Goal: Information Seeking & Learning: Learn about a topic

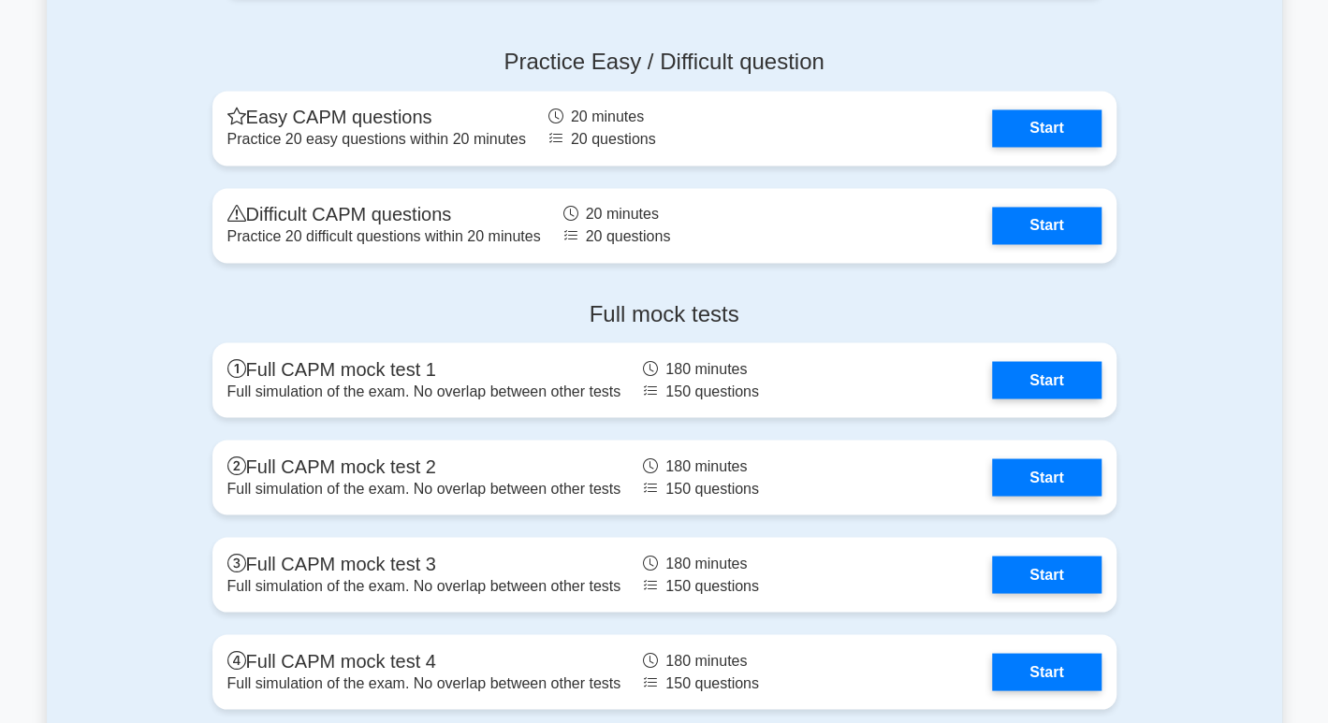
scroll to position [5478, 0]
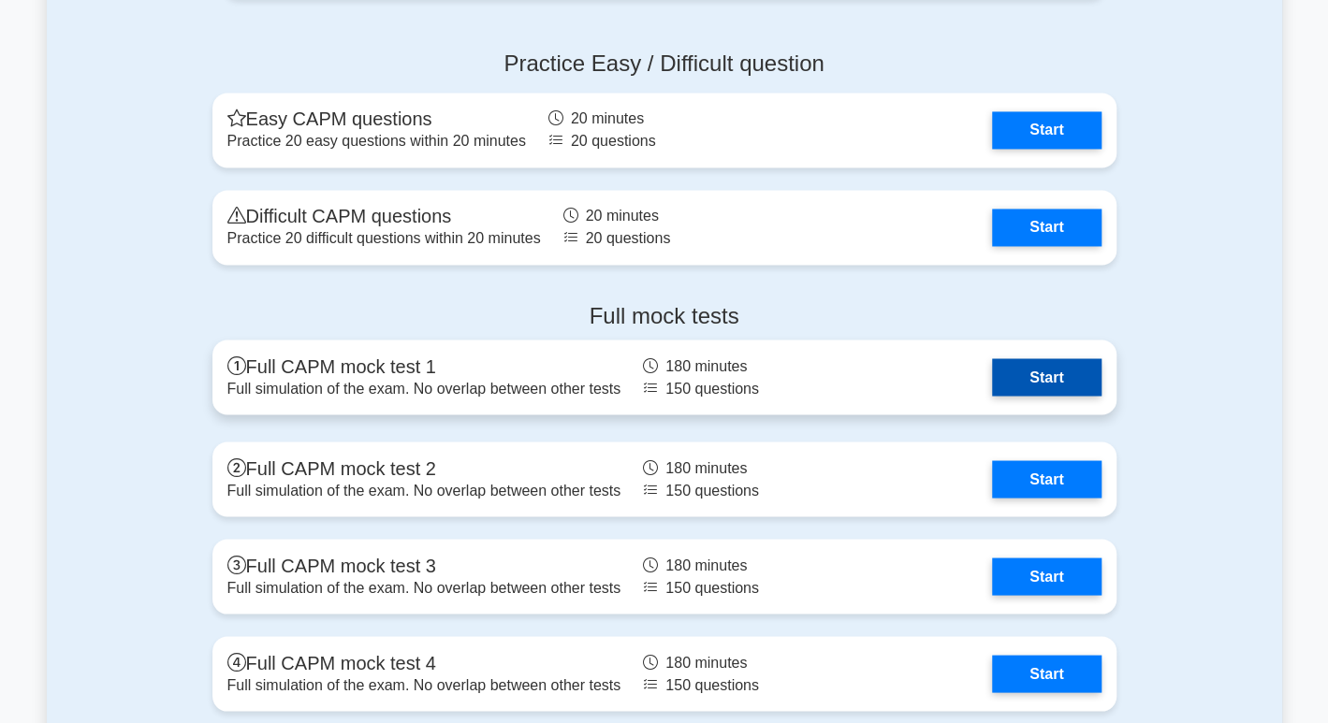
click at [1068, 378] on link "Start" at bounding box center [1046, 376] width 109 height 37
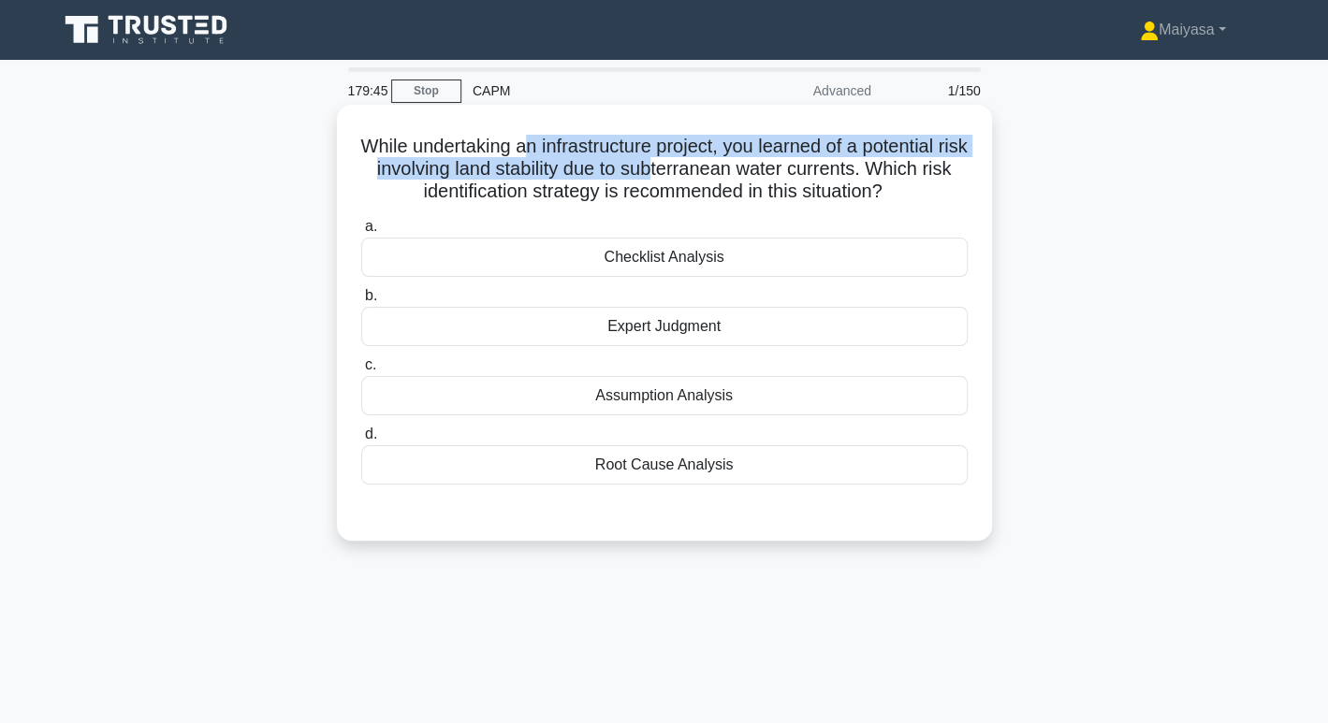
drag, startPoint x: 536, startPoint y: 151, endPoint x: 691, endPoint y: 164, distance: 155.0
click at [687, 165] on h5 "While undertaking an infrastructure project, you learned of a potential risk in…" at bounding box center [664, 169] width 610 height 69
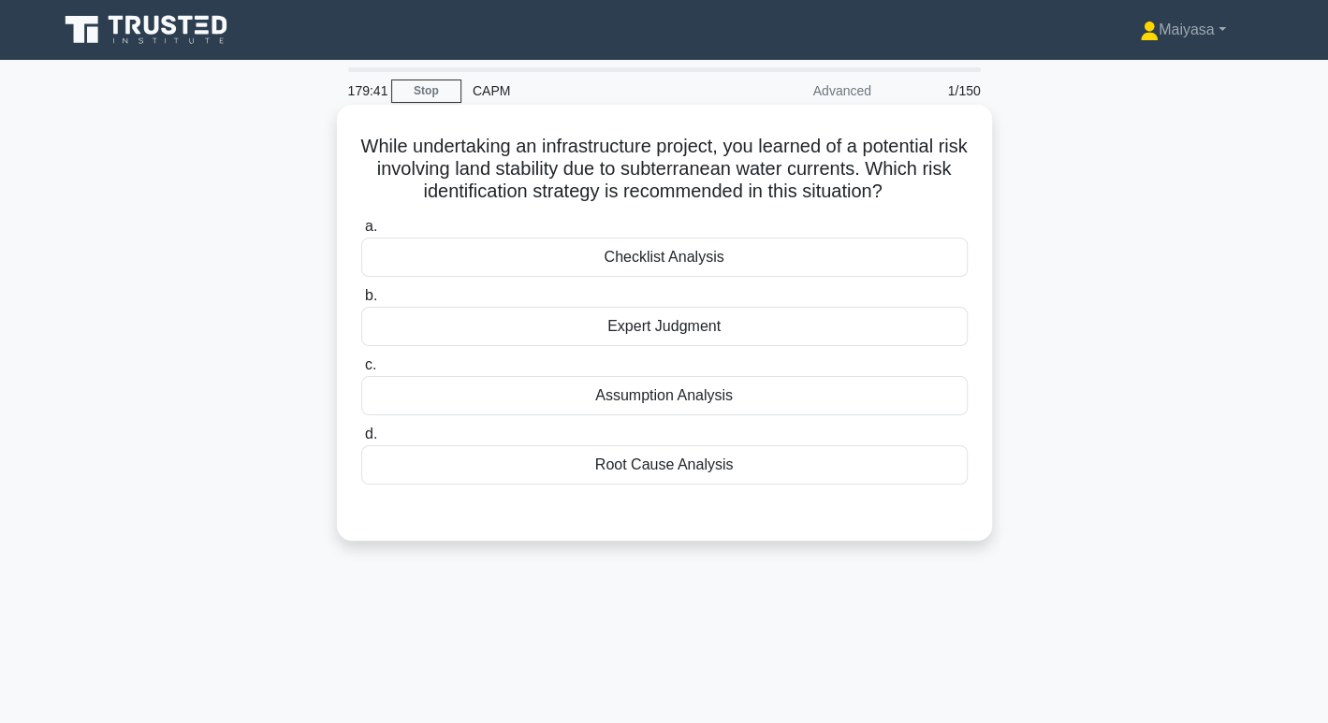
click at [625, 187] on h5 "While undertaking an infrastructure project, you learned of a potential risk in…" at bounding box center [664, 169] width 610 height 69
drag, startPoint x: 354, startPoint y: 147, endPoint x: 781, endPoint y: 481, distance: 542.0
click at [781, 481] on div "While undertaking an infrastructure project, you learned of a potential risk in…" at bounding box center [664, 322] width 640 height 421
copy div "While undertaking an infrastructure project, you learned of a potential risk in…"
click at [477, 139] on h5 "While undertaking an infrastructure project, you learned of a potential risk in…" at bounding box center [664, 169] width 610 height 69
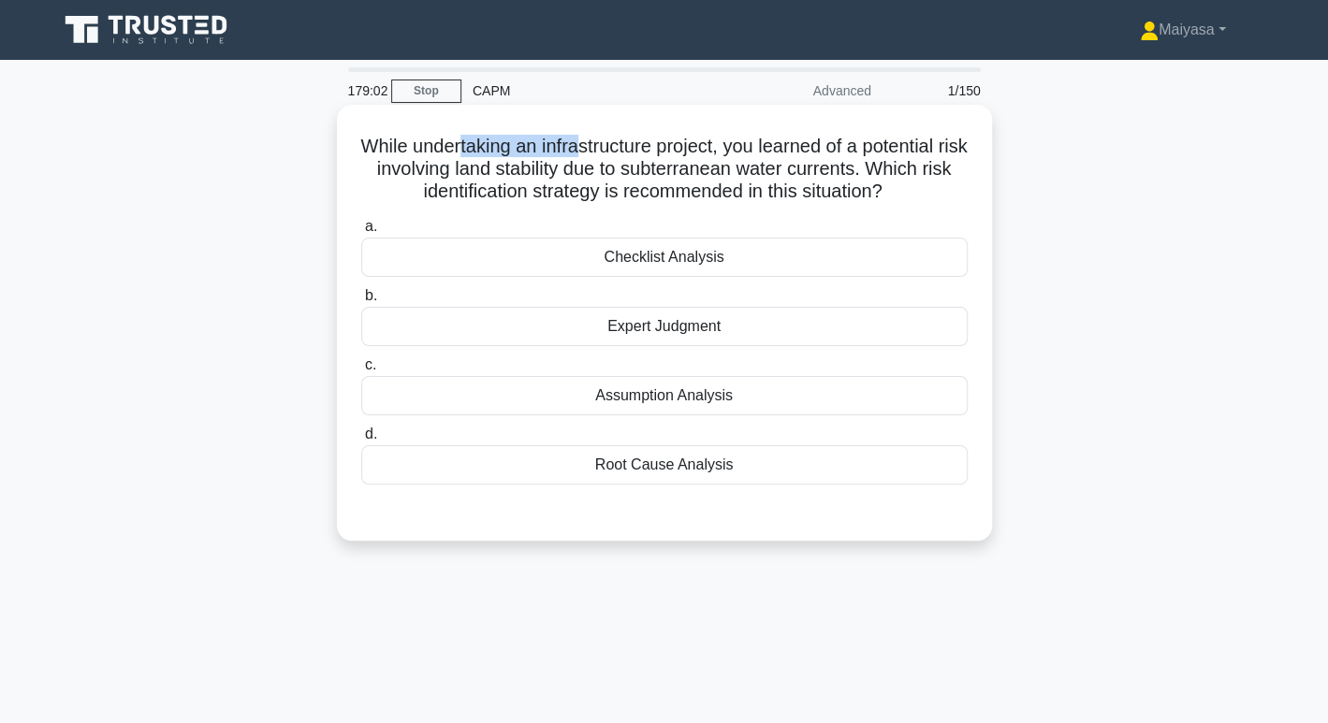
drag, startPoint x: 471, startPoint y: 150, endPoint x: 594, endPoint y: 152, distance: 123.6
click at [594, 152] on h5 "While undertaking an infrastructure project, you learned of a potential risk in…" at bounding box center [664, 169] width 610 height 69
drag, startPoint x: 729, startPoint y: 154, endPoint x: 775, endPoint y: 158, distance: 46.0
click at [775, 158] on h5 "While undertaking an infrastructure project, you learned of a potential risk in…" at bounding box center [664, 169] width 610 height 69
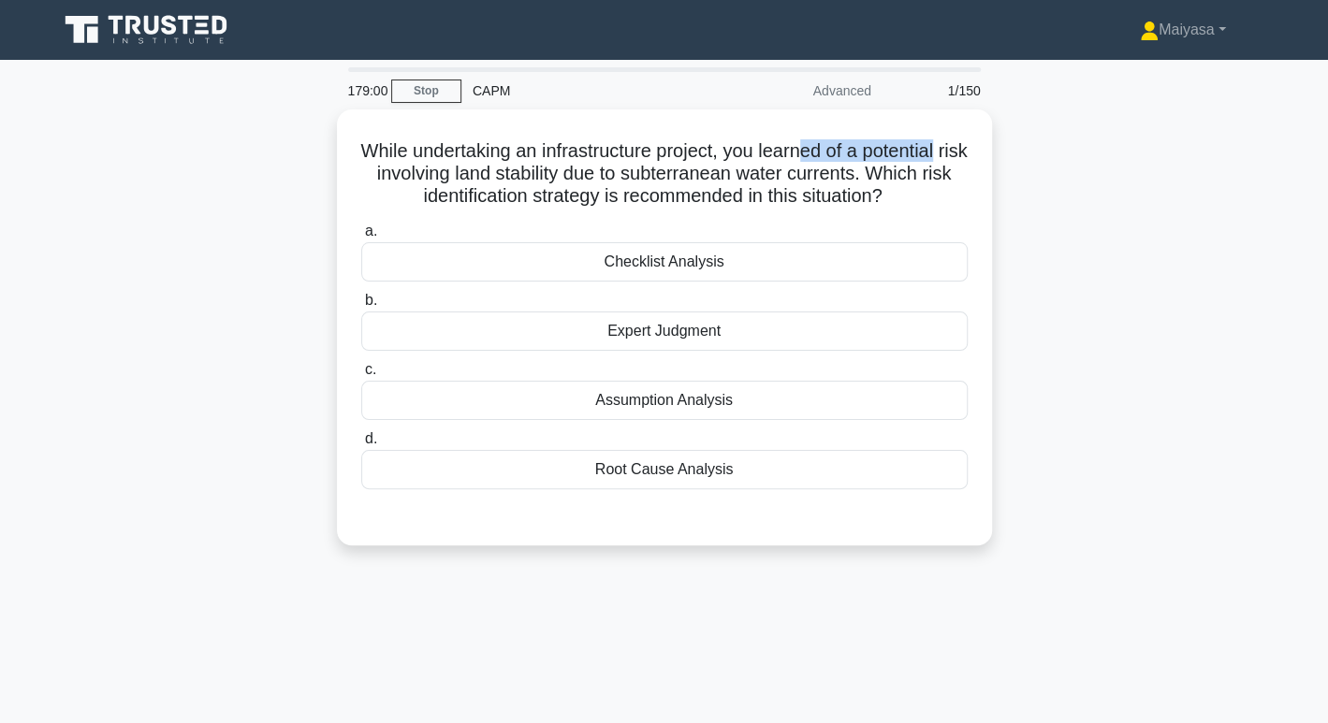
drag, startPoint x: 825, startPoint y: 148, endPoint x: 996, endPoint y: 144, distance: 170.4
click at [996, 144] on div "While undertaking an infrastructure project, you learned of a potential risk in…" at bounding box center [664, 338] width 1235 height 459
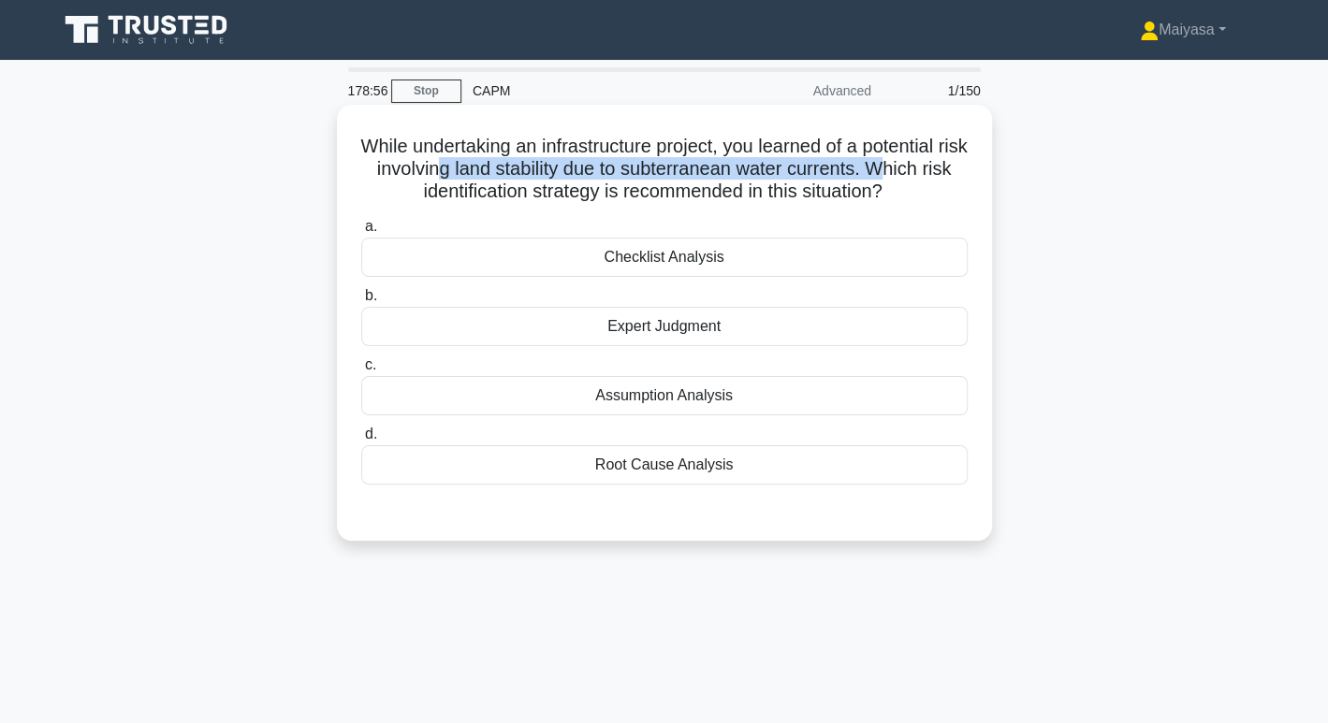
drag, startPoint x: 470, startPoint y: 160, endPoint x: 918, endPoint y: 172, distance: 448.5
click at [918, 172] on h5 "While undertaking an infrastructure project, you learned of a potential risk in…" at bounding box center [664, 169] width 610 height 69
click at [797, 321] on div "Expert Judgment" at bounding box center [664, 326] width 606 height 39
click at [361, 302] on input "b. Expert Judgment" at bounding box center [361, 296] width 0 height 12
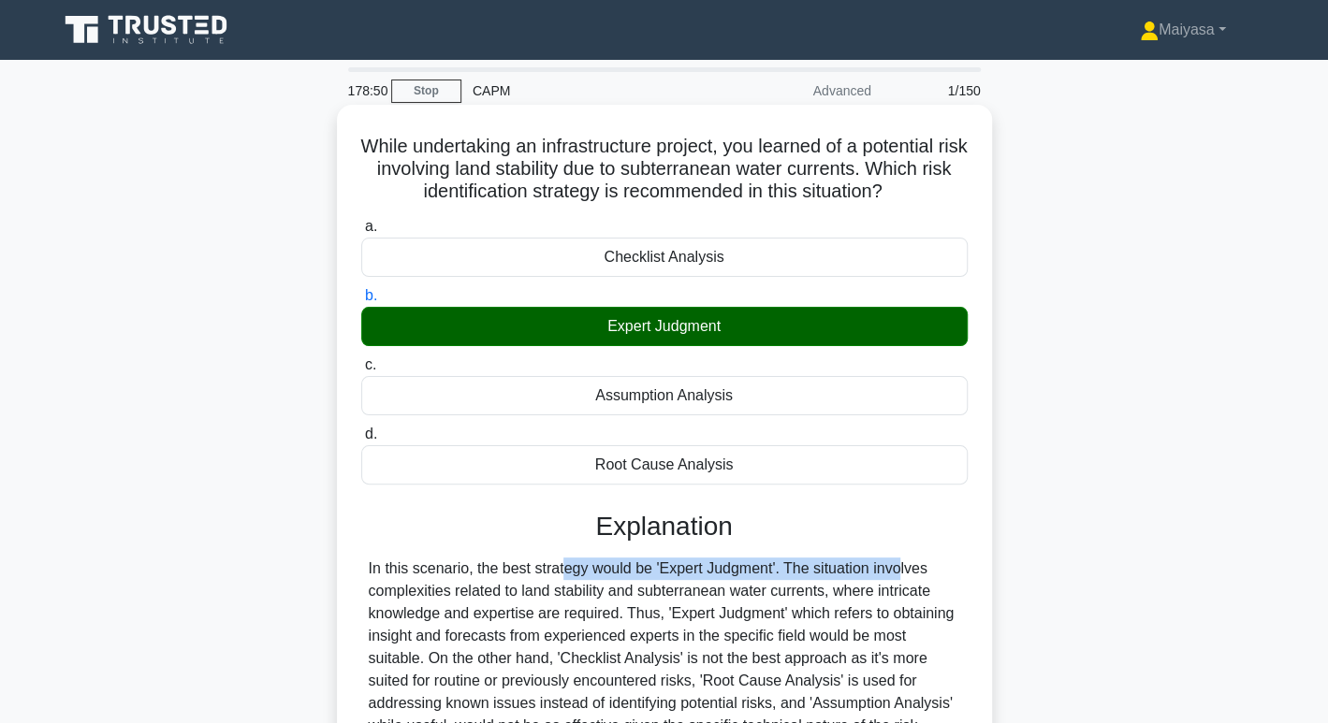
drag, startPoint x: 460, startPoint y: 576, endPoint x: 792, endPoint y: 574, distance: 331.3
click at [792, 574] on div "In this scenario, the best strategy would be 'Expert Judgment'. The situation i…" at bounding box center [664, 648] width 591 height 180
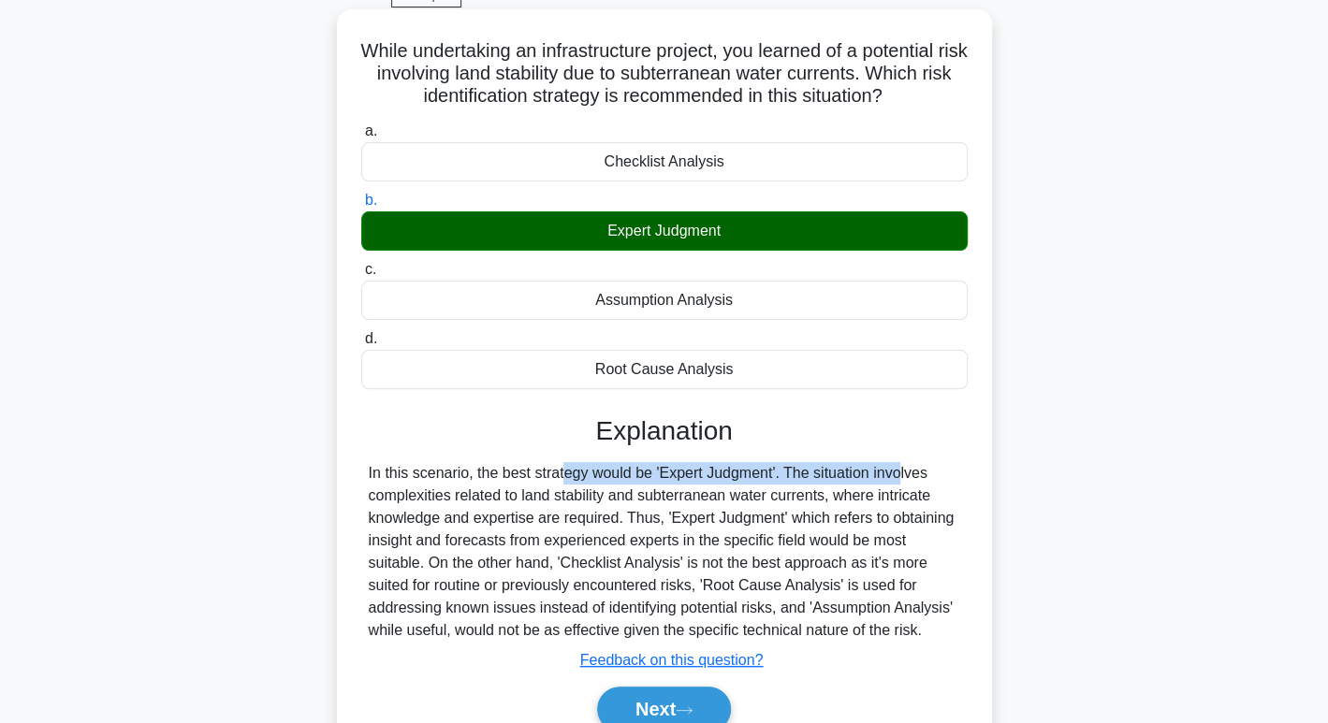
scroll to position [145, 0]
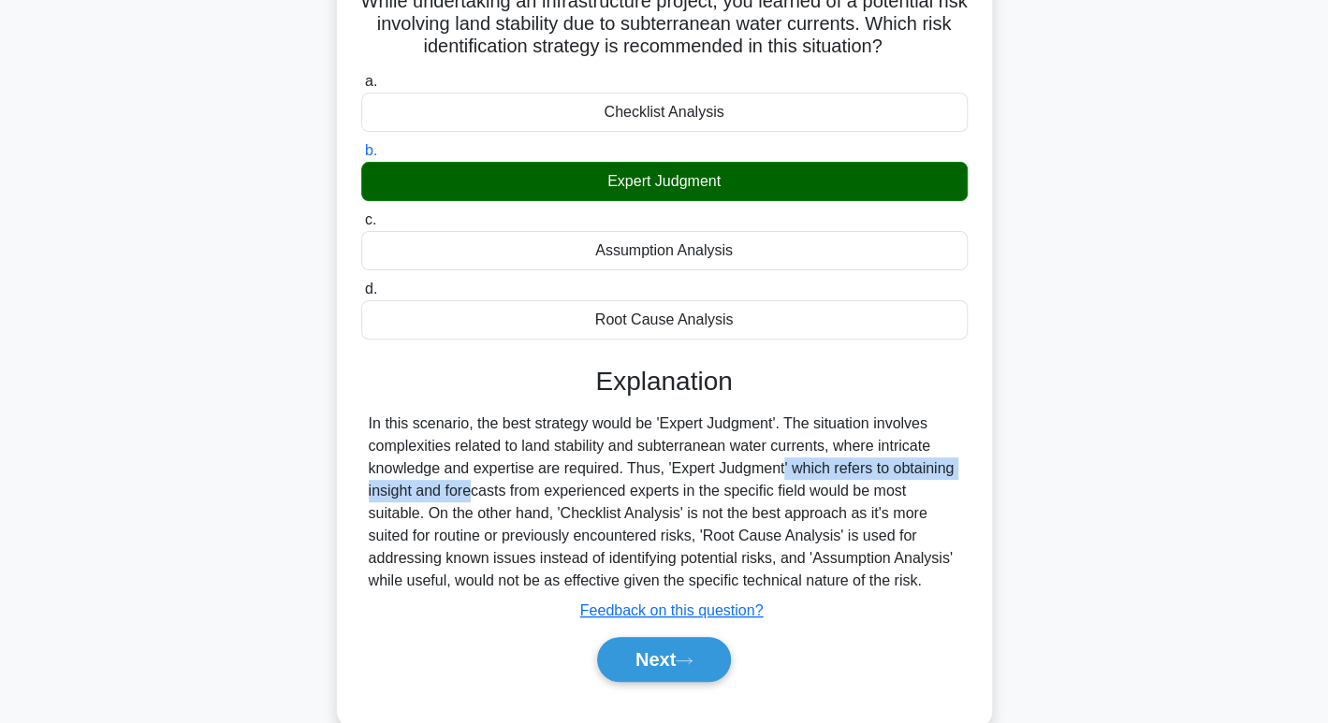
drag, startPoint x: 657, startPoint y: 464, endPoint x: 957, endPoint y: 463, distance: 300.4
click at [957, 463] on div "In this scenario, the best strategy would be 'Expert Judgment'. The situation i…" at bounding box center [664, 503] width 591 height 180
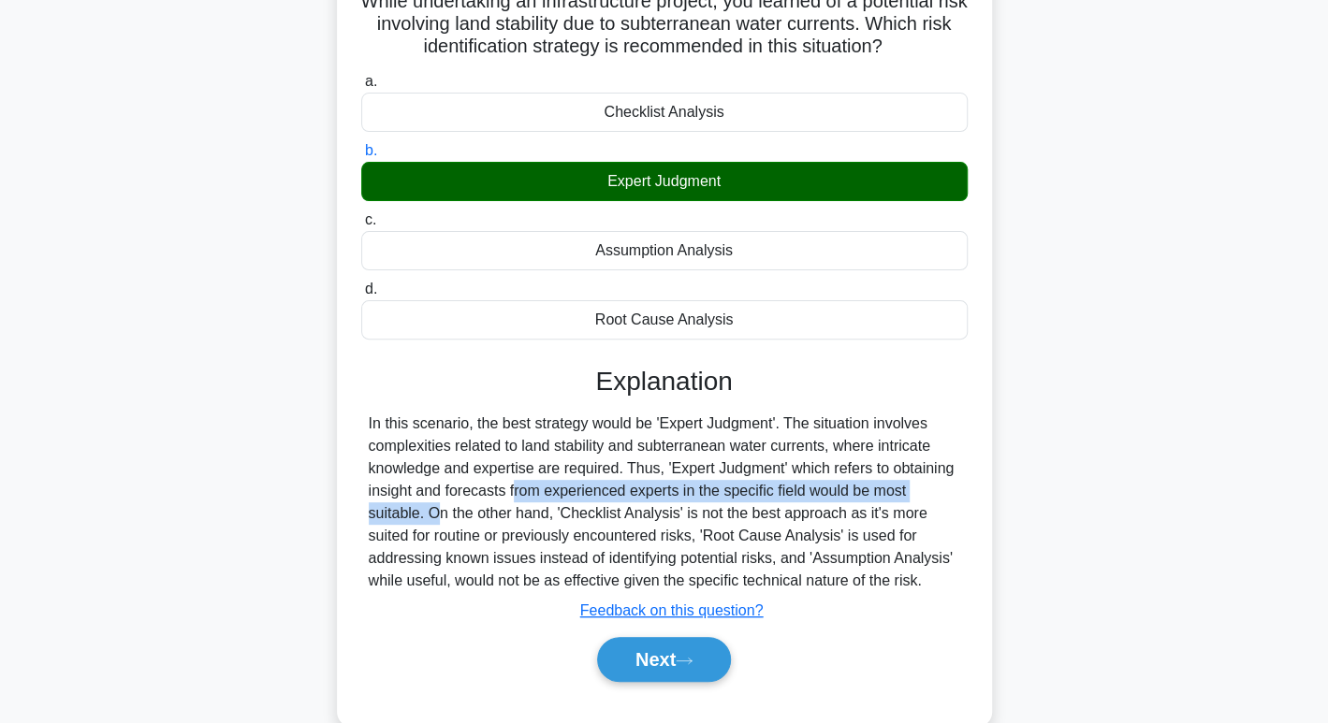
drag, startPoint x: 404, startPoint y: 482, endPoint x: 870, endPoint y: 496, distance: 466.3
click at [870, 496] on div "In this scenario, the best strategy would be 'Expert Judgment'. The situation i…" at bounding box center [664, 503] width 591 height 180
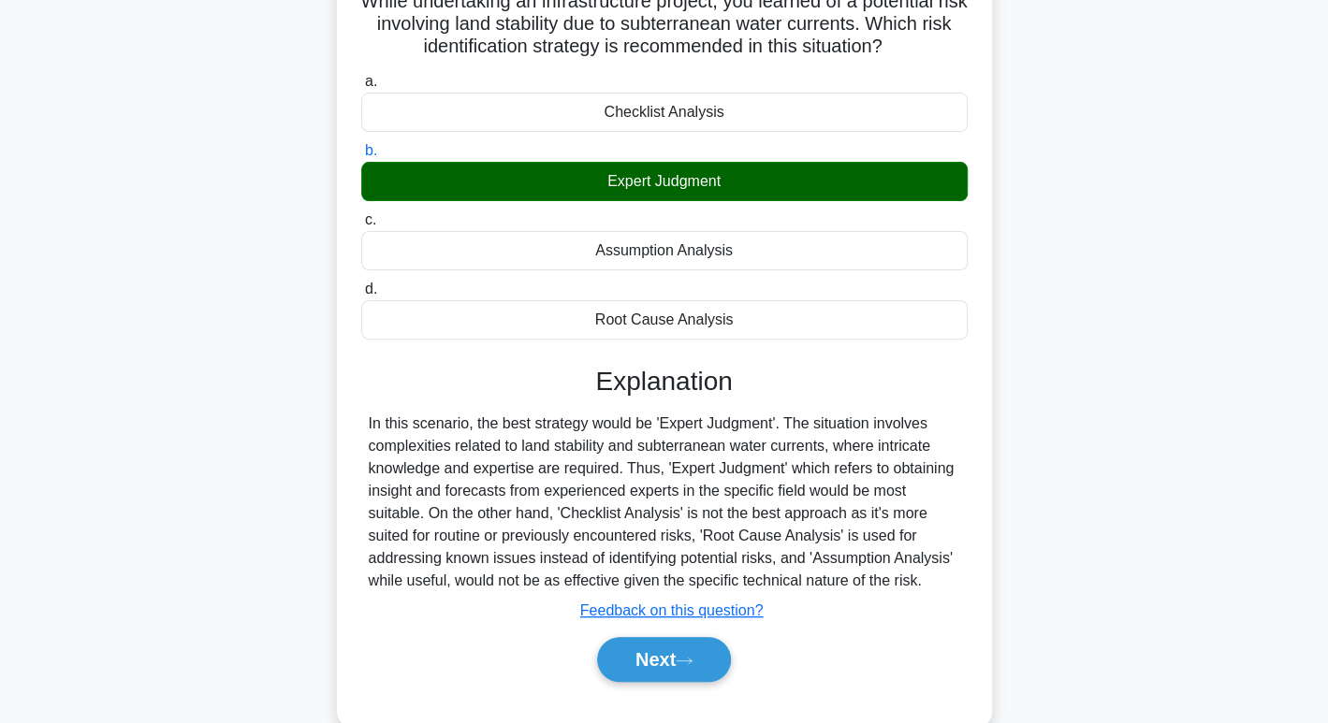
drag, startPoint x: 457, startPoint y: 523, endPoint x: 577, endPoint y: 523, distance: 120.7
click at [577, 523] on div "In this scenario, the best strategy would be 'Expert Judgment'. The situation i…" at bounding box center [664, 503] width 591 height 180
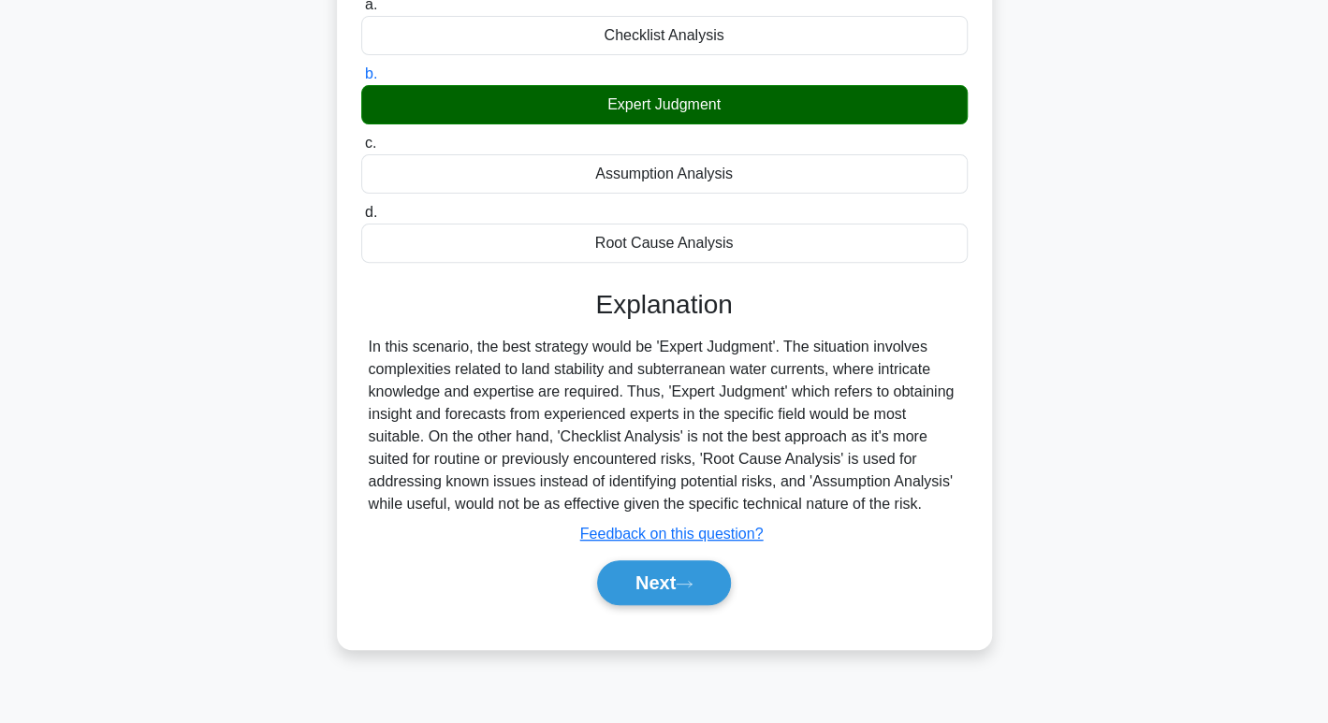
scroll to position [223, 0]
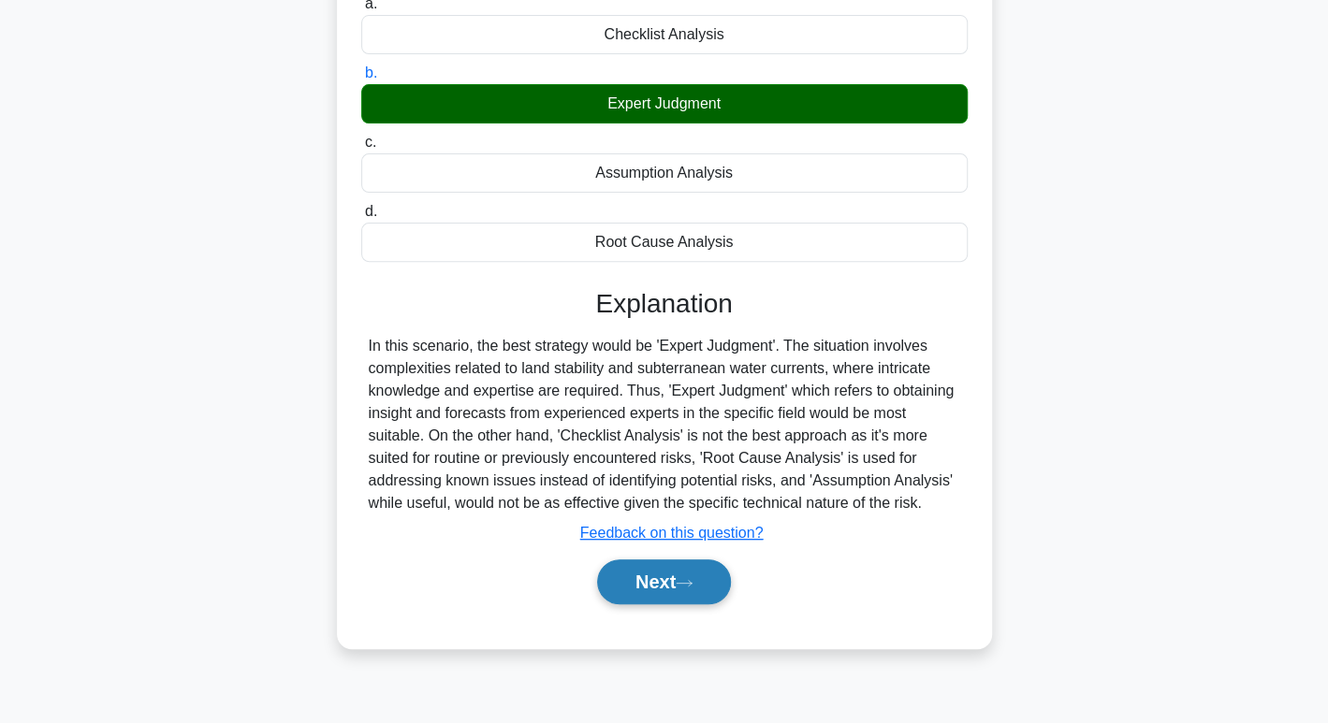
click at [657, 581] on button "Next" at bounding box center [664, 582] width 134 height 45
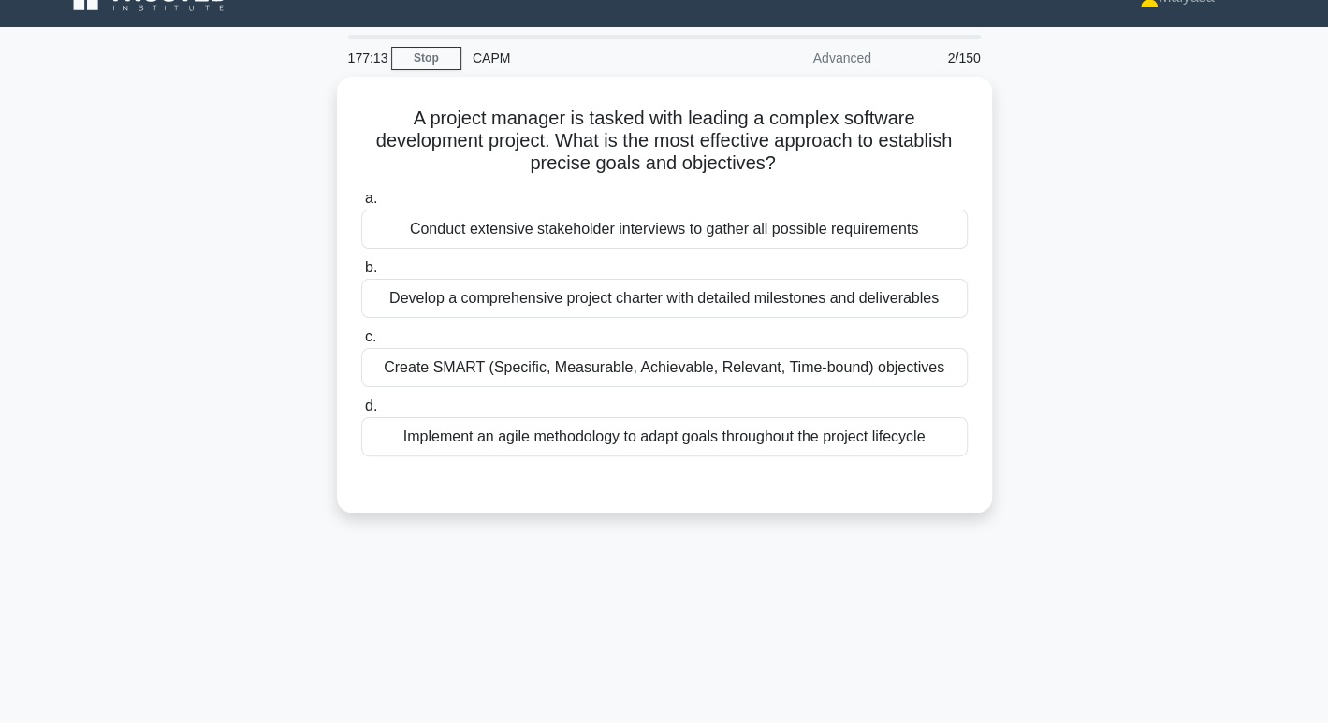
scroll to position [0, 0]
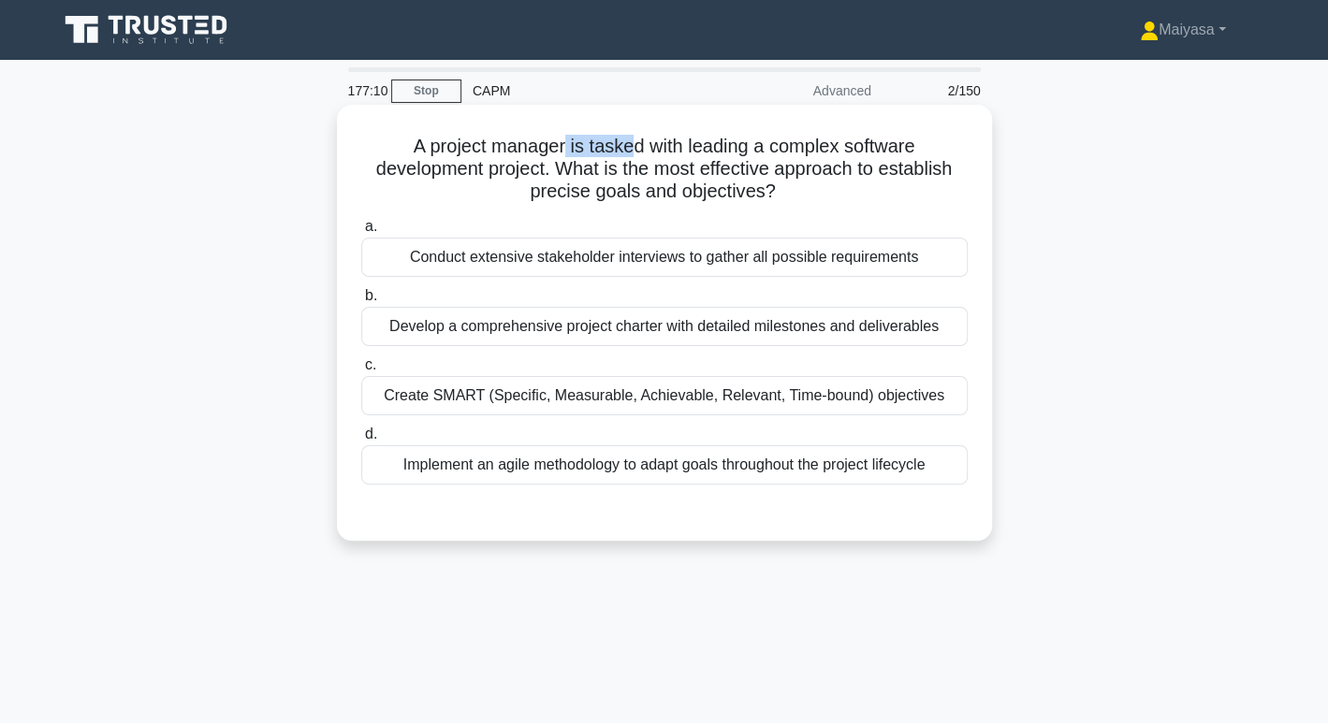
drag, startPoint x: 563, startPoint y: 139, endPoint x: 635, endPoint y: 143, distance: 71.2
click at [635, 143] on h5 "A project manager is tasked with leading a complex software development project…" at bounding box center [664, 169] width 610 height 69
drag, startPoint x: 668, startPoint y: 144, endPoint x: 920, endPoint y: 149, distance: 251.8
click at [920, 149] on h5 "A project manager is tasked with leading a complex software development project…" at bounding box center [664, 169] width 610 height 69
drag, startPoint x: 549, startPoint y: 170, endPoint x: 964, endPoint y: 171, distance: 414.6
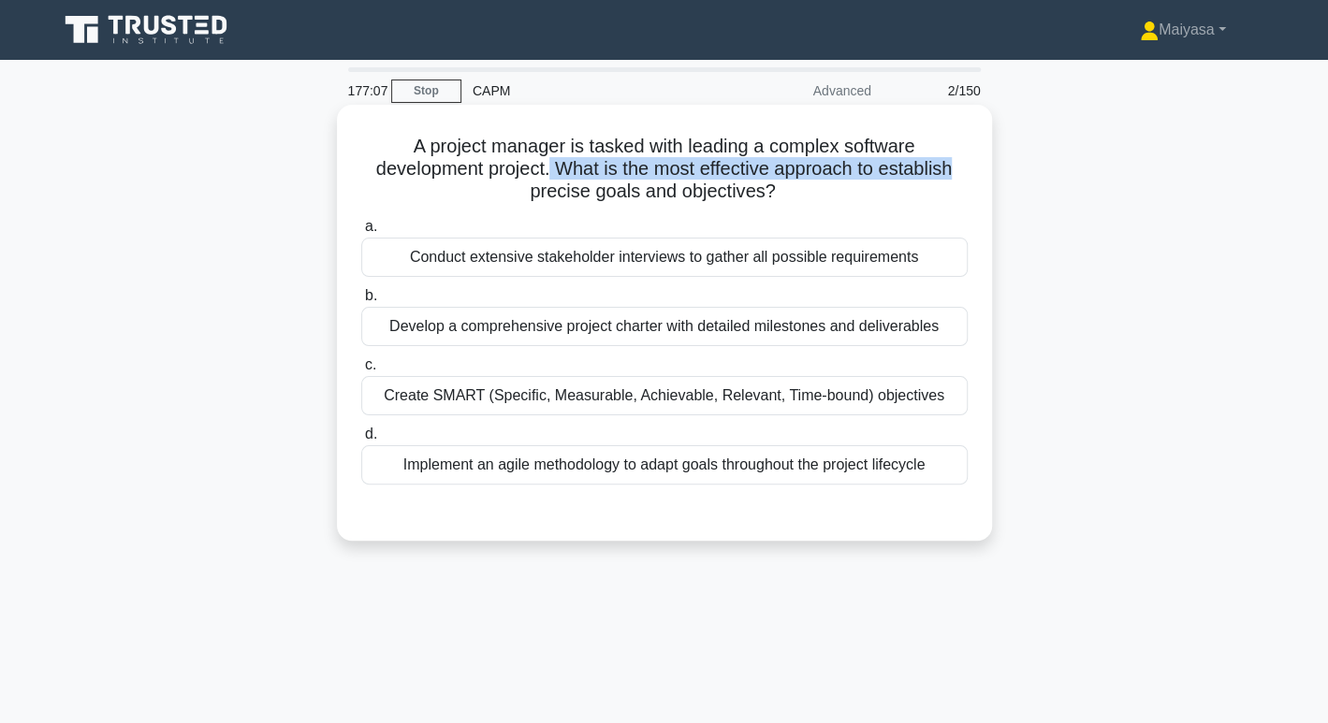
click at [964, 171] on h5 "A project manager is tasked with leading a complex software development project…" at bounding box center [664, 169] width 610 height 69
drag, startPoint x: 528, startPoint y: 197, endPoint x: 802, endPoint y: 191, distance: 274.3
click at [802, 191] on h5 "A project manager is tasked with leading a complex software development project…" at bounding box center [664, 169] width 610 height 69
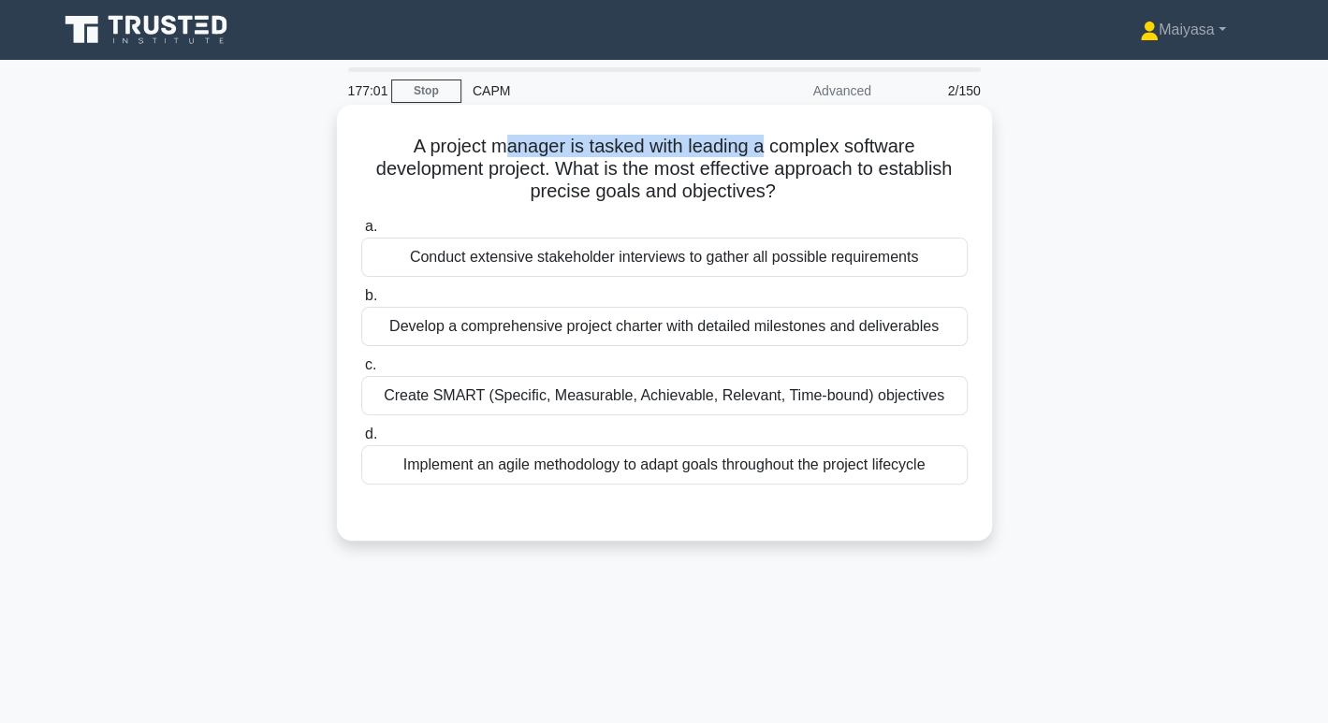
drag, startPoint x: 508, startPoint y: 145, endPoint x: 762, endPoint y: 146, distance: 253.6
click at [762, 146] on h5 "A project manager is tasked with leading a complex software development project…" at bounding box center [664, 169] width 610 height 69
click at [484, 169] on h5 "A project manager is tasked with leading a complex software development project…" at bounding box center [664, 169] width 610 height 69
click at [571, 203] on h5 "A project manager is tasked with leading a complex software development project…" at bounding box center [664, 169] width 610 height 69
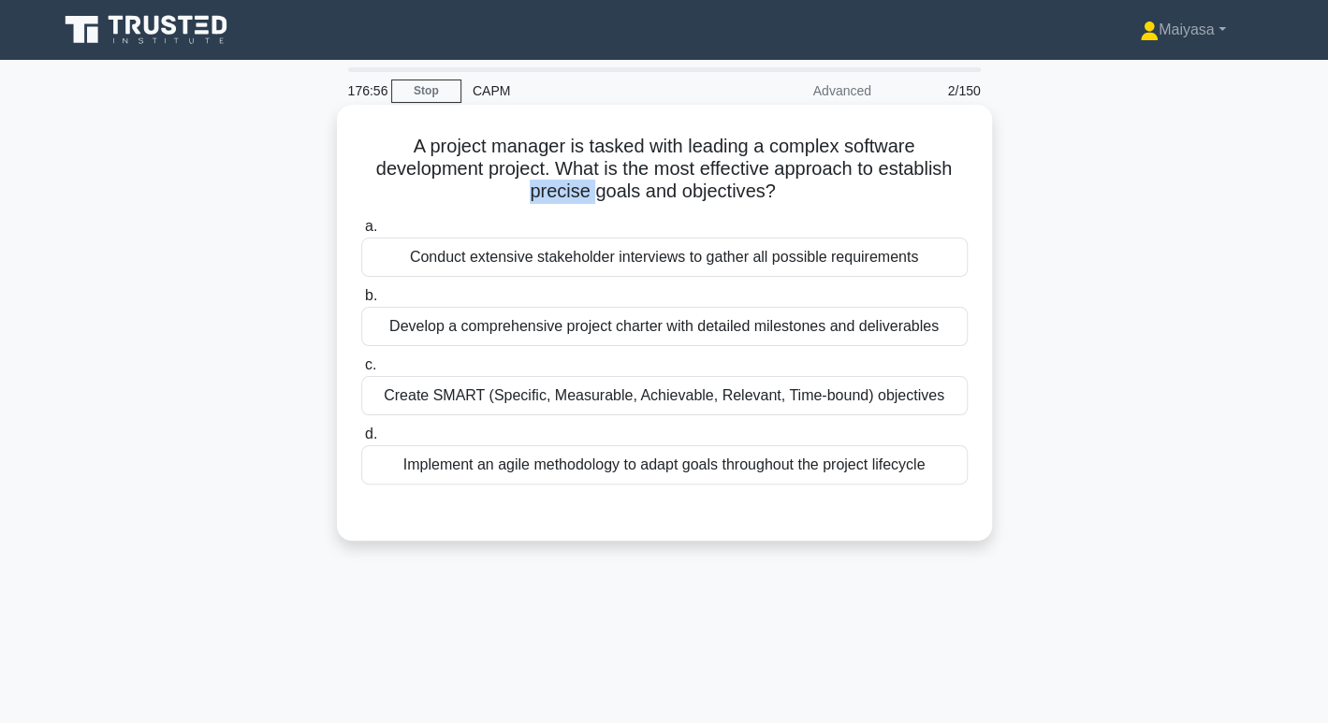
click at [571, 203] on h5 "A project manager is tasked with leading a complex software development project…" at bounding box center [664, 169] width 610 height 69
click at [626, 205] on div "A project manager is tasked with leading a complex software development project…" at bounding box center [664, 322] width 640 height 421
click at [734, 207] on div "A project manager is tasked with leading a complex software development project…" at bounding box center [664, 322] width 640 height 421
click at [878, 145] on h5 "A project manager is tasked with leading a complex software development project…" at bounding box center [664, 169] width 610 height 69
drag, startPoint x: 878, startPoint y: 145, endPoint x: 467, endPoint y: 162, distance: 411.2
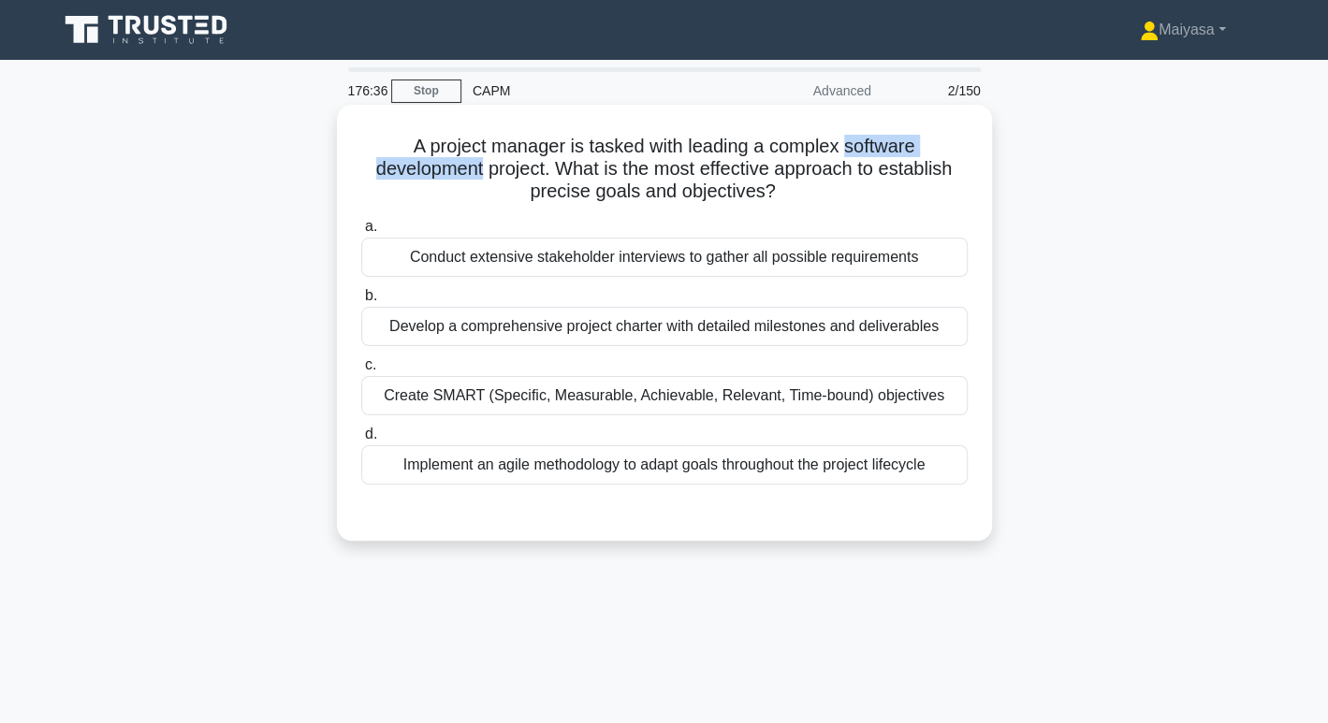
click at [467, 162] on h5 "A project manager is tasked with leading a complex software development project…" at bounding box center [664, 169] width 610 height 69
click at [930, 469] on div "Implement an agile methodology to adapt goals throughout the project lifecycle" at bounding box center [664, 464] width 606 height 39
click at [361, 441] on input "d. Implement an agile methodology to adapt goals throughout the project lifecyc…" at bounding box center [361, 435] width 0 height 12
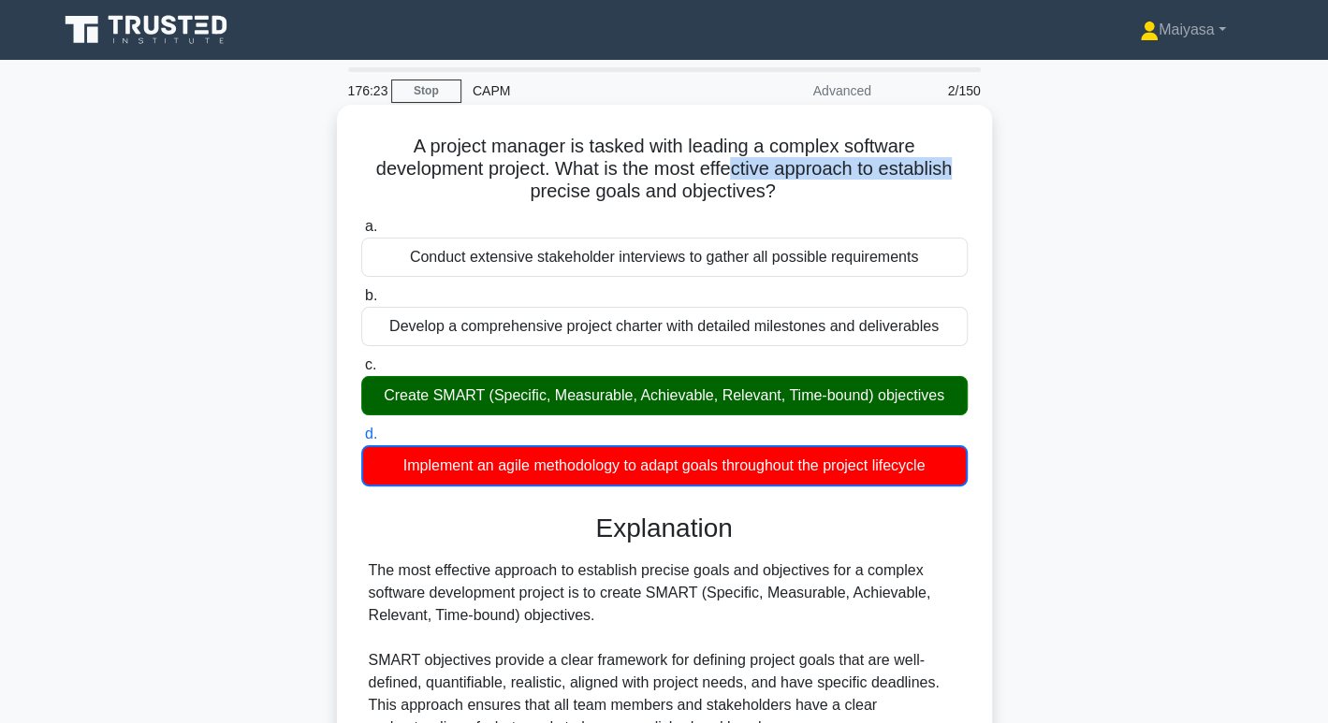
drag, startPoint x: 733, startPoint y: 180, endPoint x: 957, endPoint y: 167, distance: 225.0
click at [957, 167] on h5 "A project manager is tasked with leading a complex software development project…" at bounding box center [664, 169] width 610 height 69
drag, startPoint x: 530, startPoint y: 210, endPoint x: 646, endPoint y: 198, distance: 116.6
click at [646, 198] on div "A project manager is tasked with leading a complex software development project…" at bounding box center [664, 634] width 640 height 1045
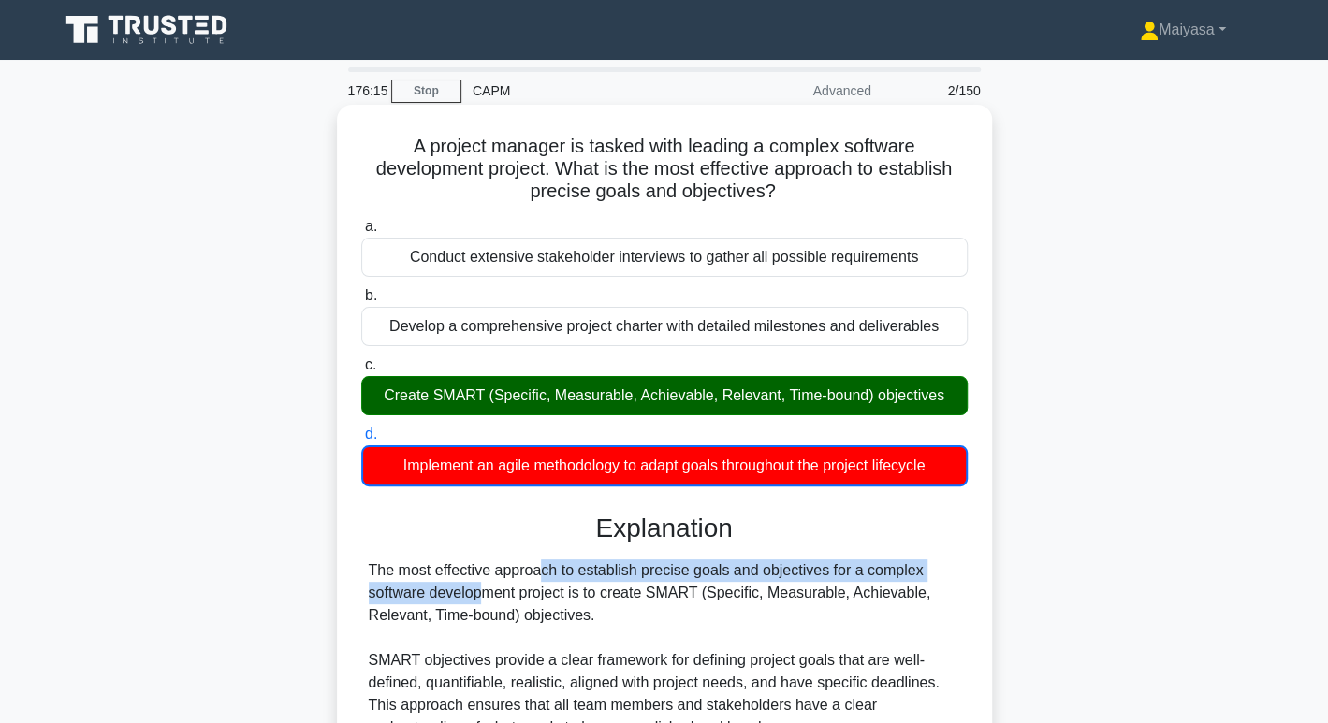
drag, startPoint x: 427, startPoint y: 567, endPoint x: 932, endPoint y: 565, distance: 505.4
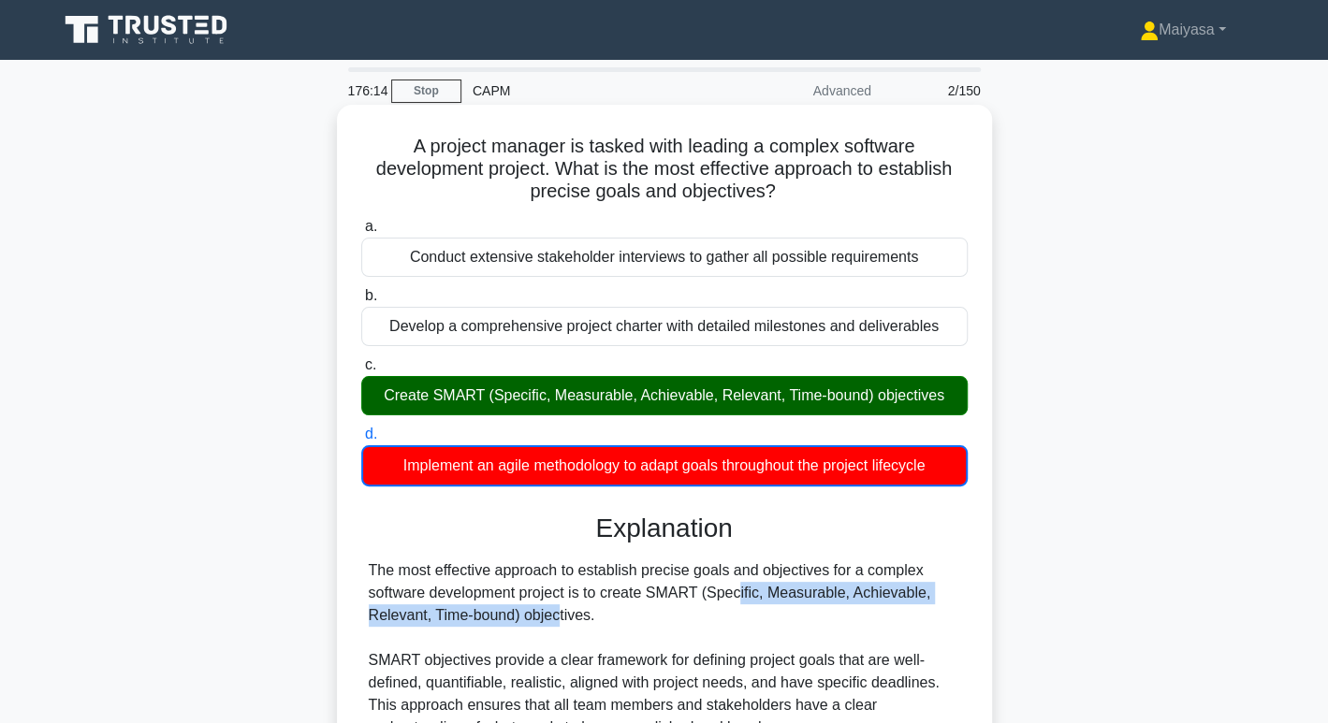
drag, startPoint x: 469, startPoint y: 596, endPoint x: 608, endPoint y: 583, distance: 140.1
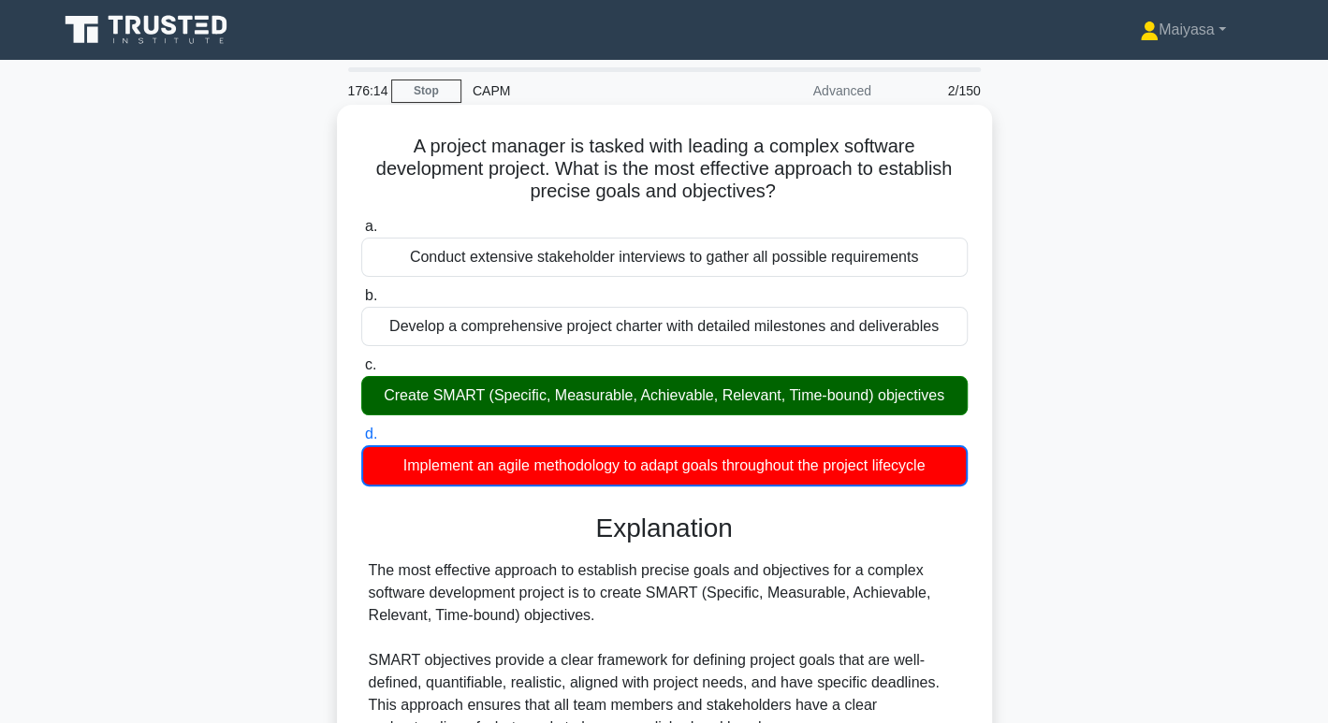
drag, startPoint x: 633, startPoint y: 197, endPoint x: 834, endPoint y: 196, distance: 201.2
click at [834, 196] on h5 "A project manager is tasked with leading a complex software development project…" at bounding box center [664, 169] width 610 height 69
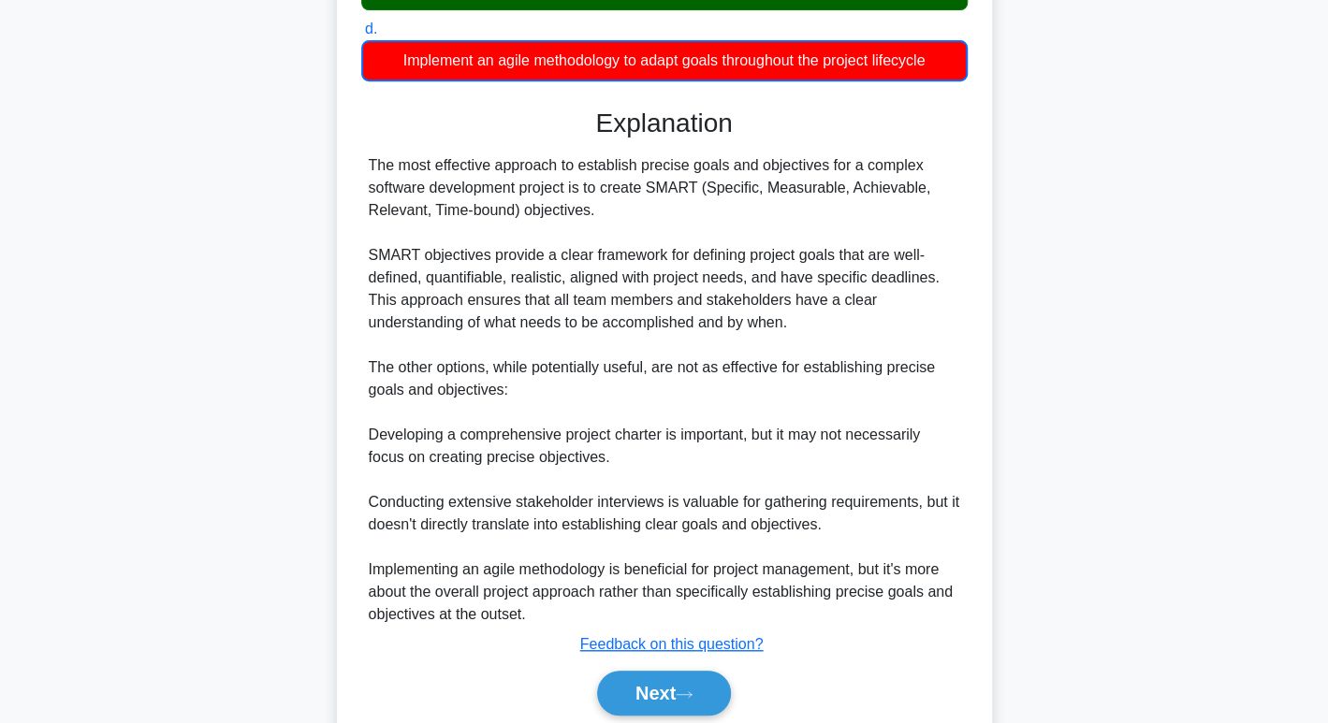
scroll to position [418, 0]
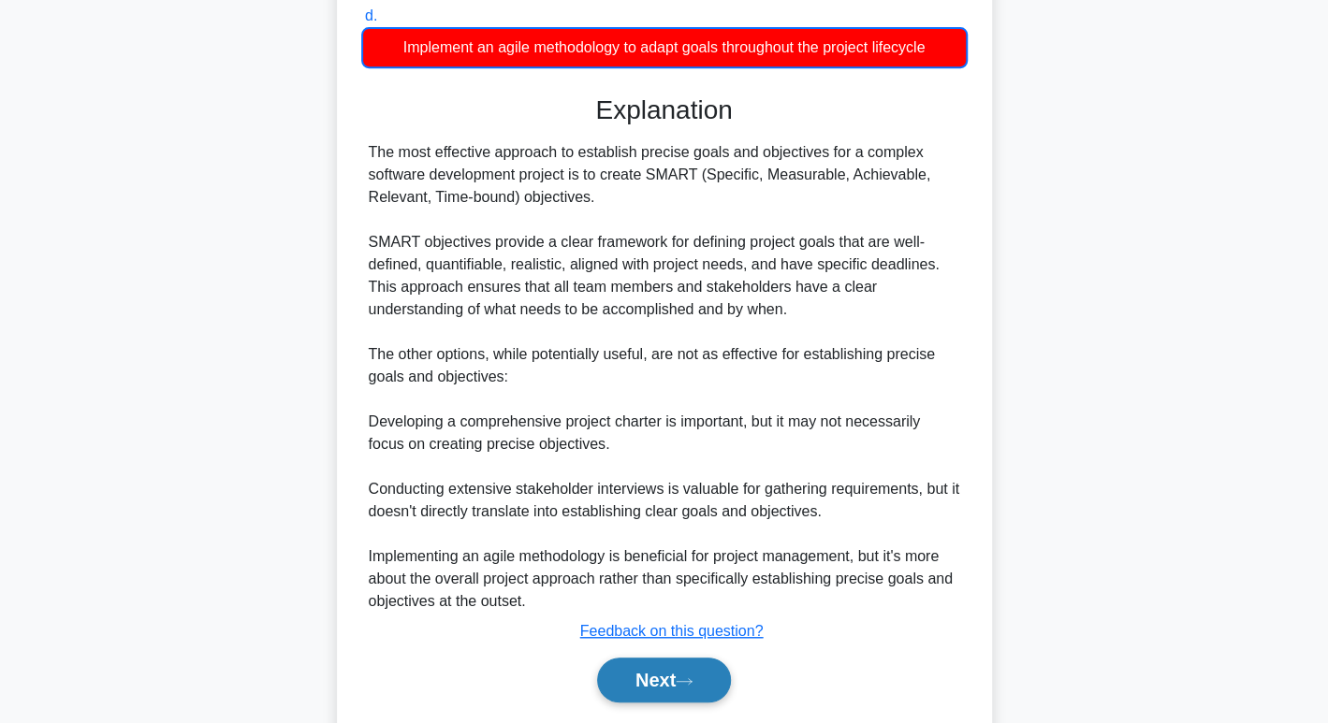
click at [719, 700] on div "Next" at bounding box center [664, 680] width 606 height 60
click at [717, 681] on button "Next" at bounding box center [664, 680] width 134 height 45
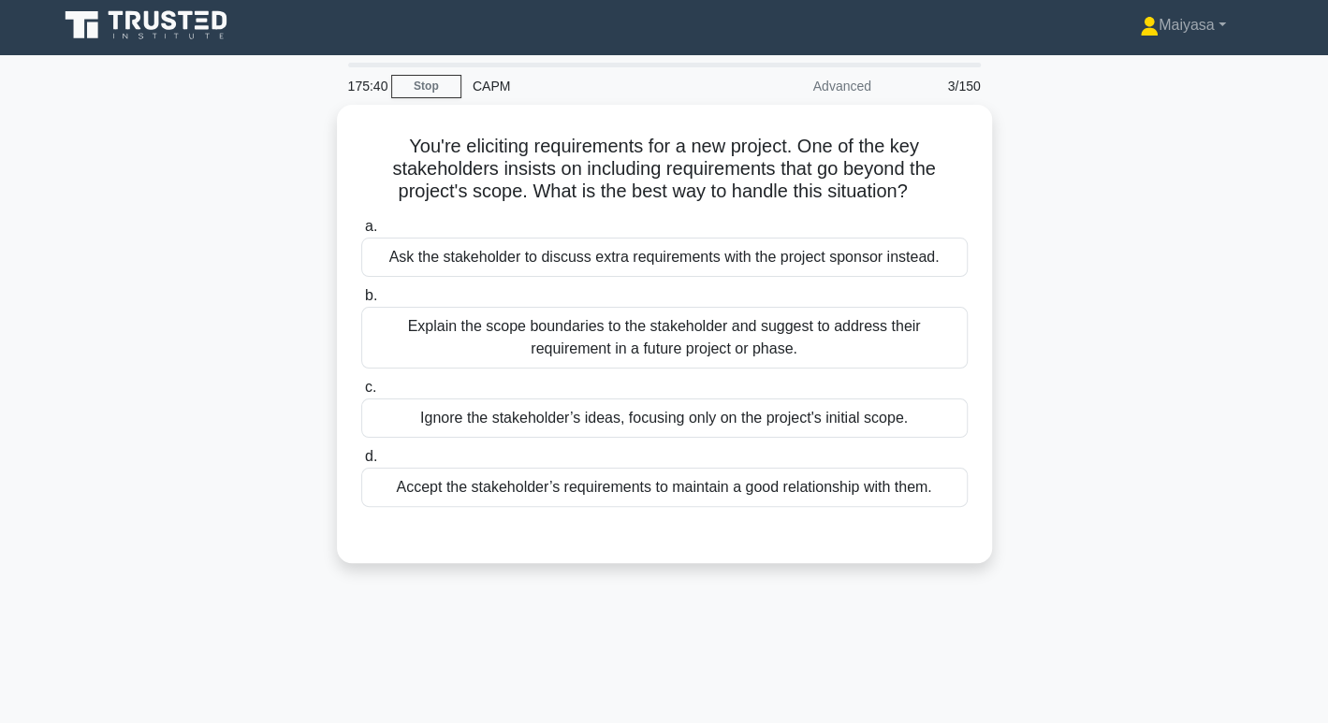
scroll to position [0, 0]
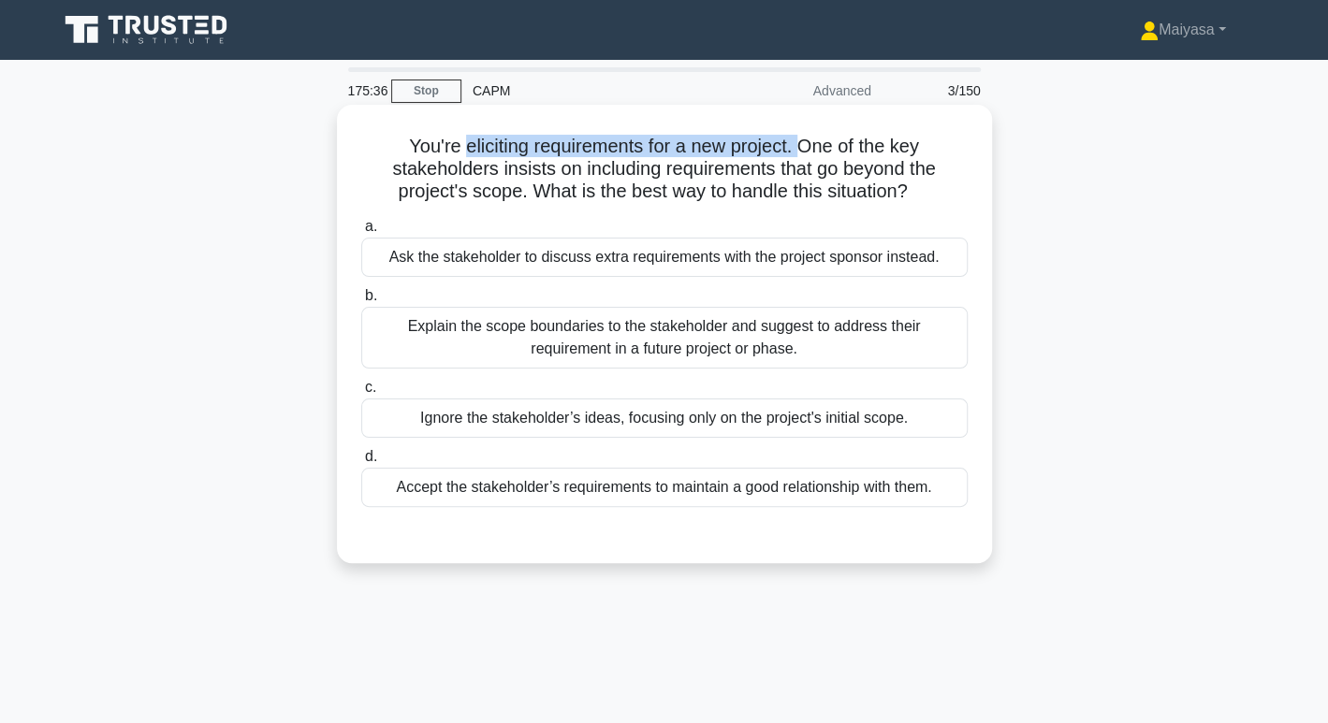
drag, startPoint x: 460, startPoint y: 152, endPoint x: 802, endPoint y: 141, distance: 341.8
click at [802, 141] on h5 "You're eliciting requirements for a new project. One of the key stakeholders in…" at bounding box center [664, 169] width 610 height 69
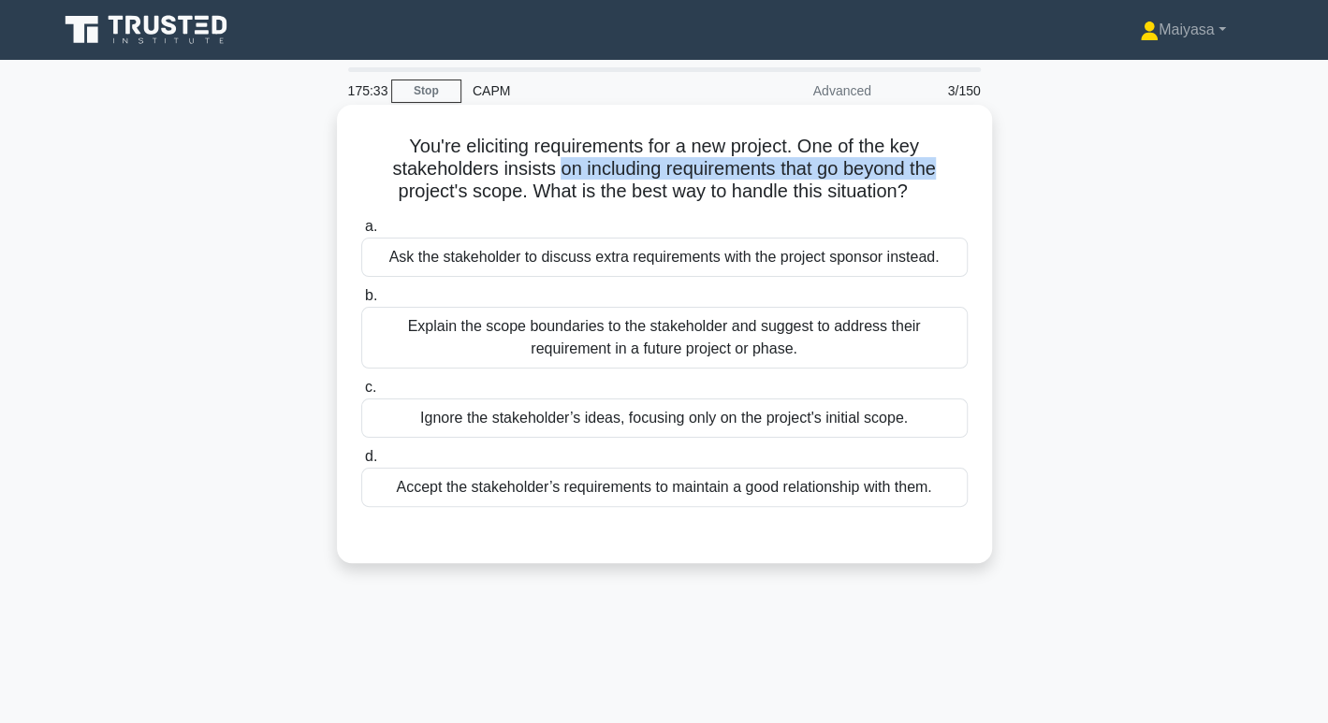
drag, startPoint x: 552, startPoint y: 166, endPoint x: 955, endPoint y: 167, distance: 402.4
click at [955, 167] on h5 "You're eliciting requirements for a new project. One of the key stakeholders in…" at bounding box center [664, 169] width 610 height 69
click at [615, 335] on div "Explain the scope boundaries to the stakeholder and suggest to address their re…" at bounding box center [664, 338] width 606 height 62
click at [361, 302] on input "b. Explain the scope boundaries to the stakeholder and suggest to address their…" at bounding box center [361, 296] width 0 height 12
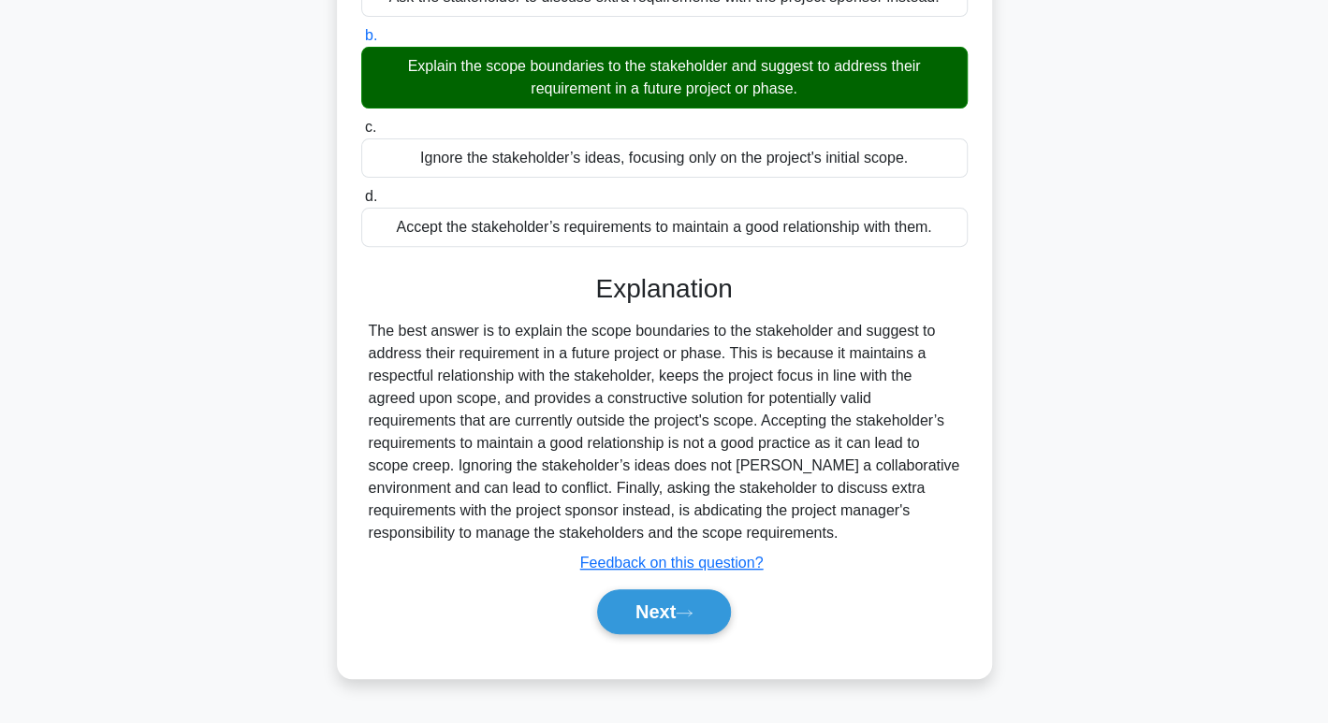
scroll to position [285, 0]
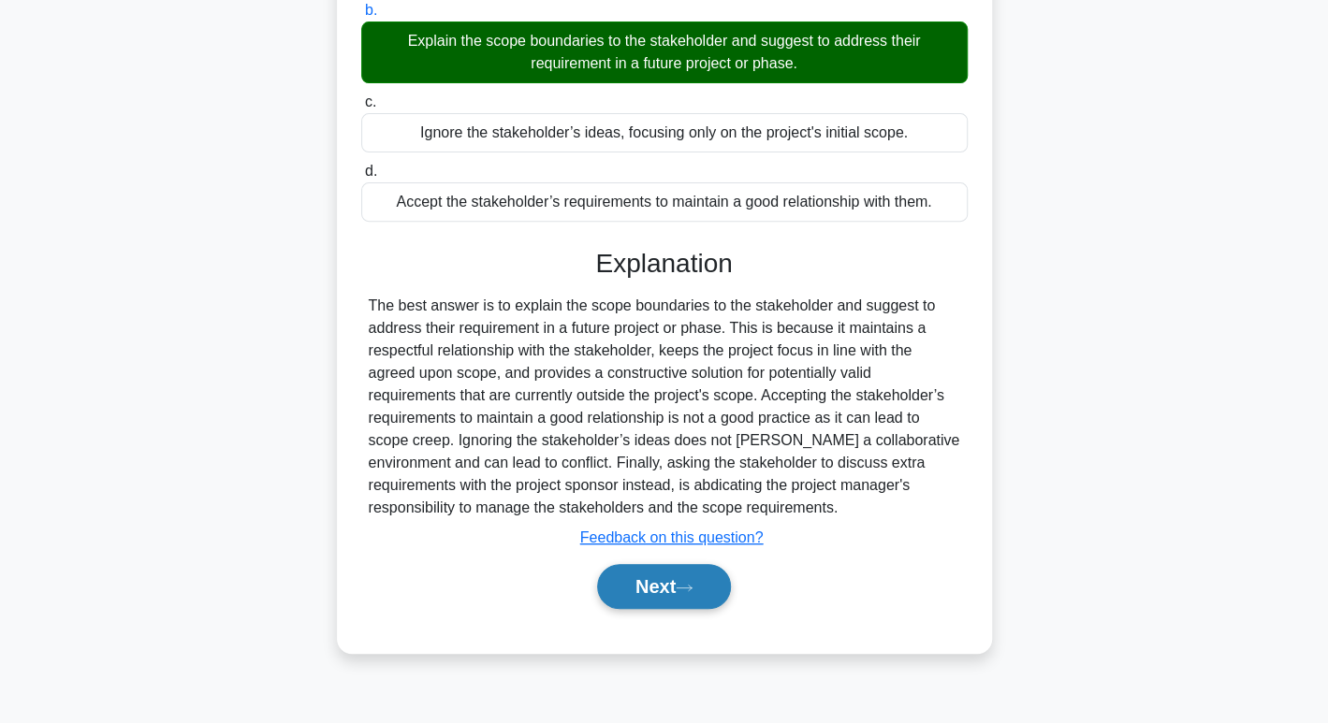
click at [644, 587] on button "Next" at bounding box center [664, 586] width 134 height 45
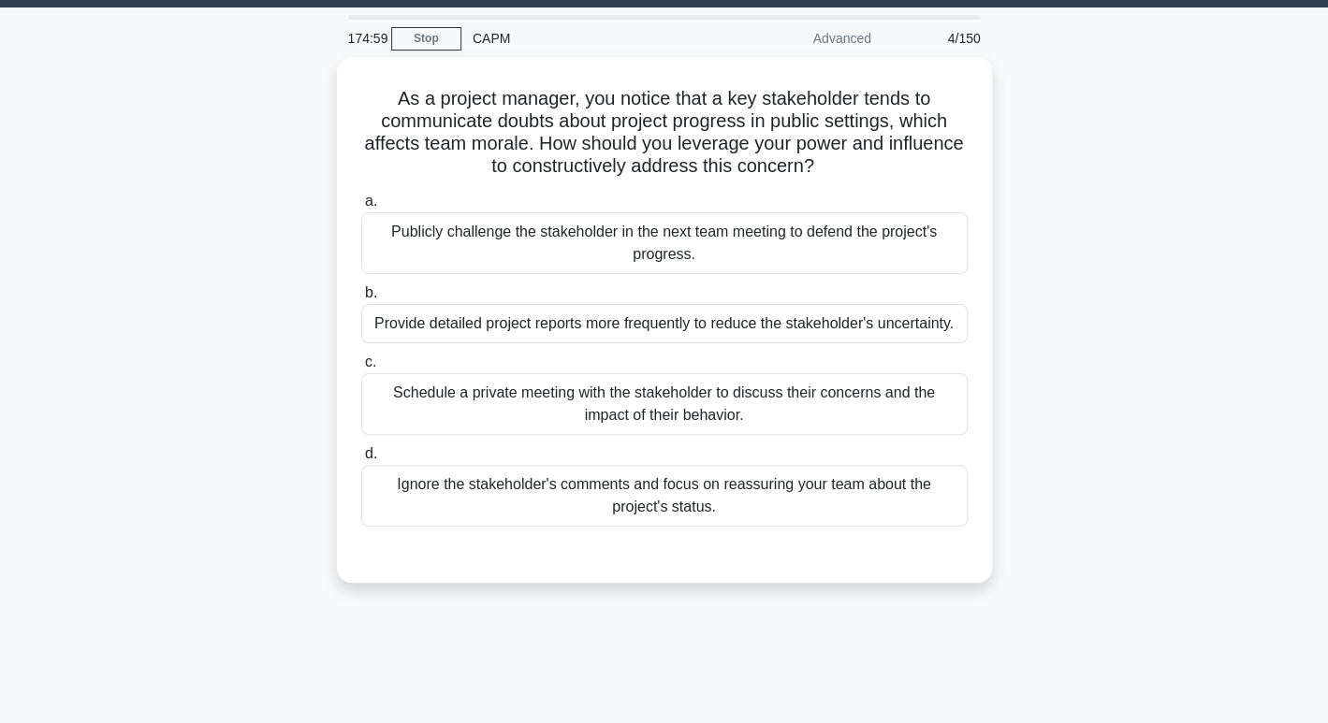
scroll to position [27, 0]
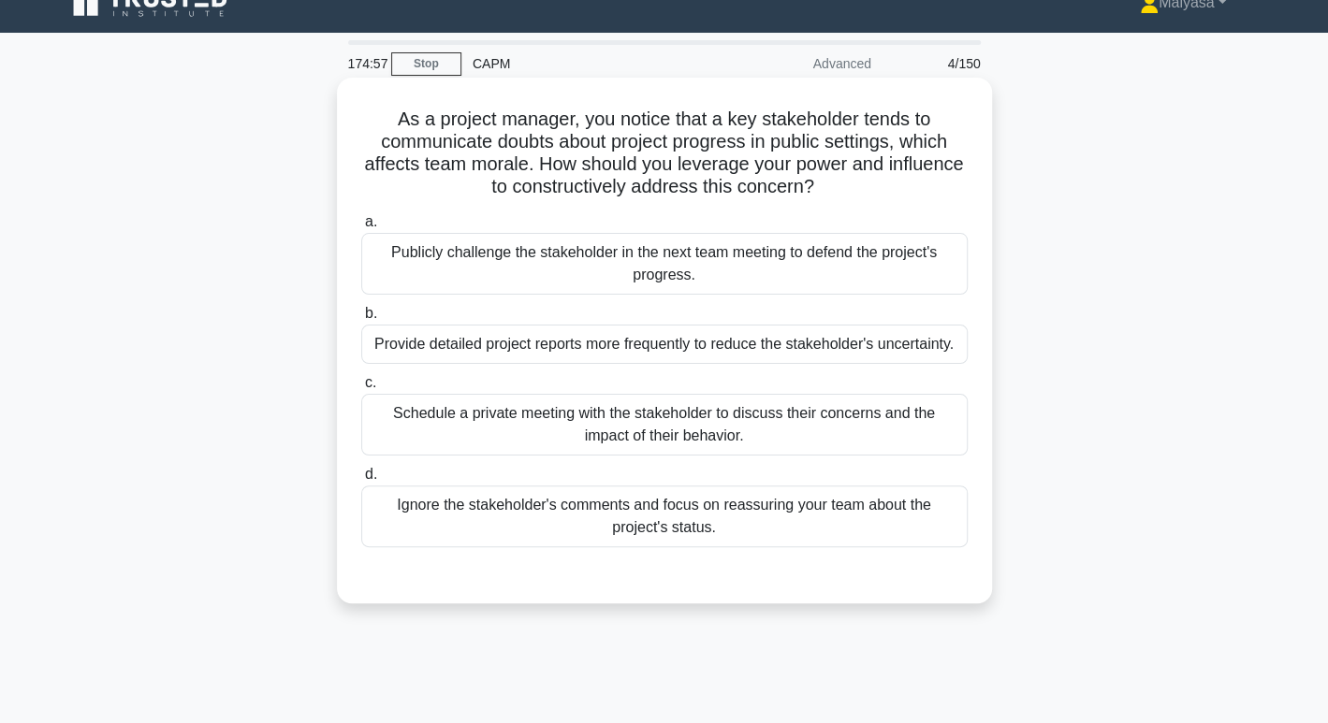
click at [621, 128] on h5 "As a project manager, you notice that a key stakeholder tends to communicate do…" at bounding box center [664, 154] width 610 height 92
drag, startPoint x: 621, startPoint y: 128, endPoint x: 818, endPoint y: 124, distance: 196.6
click at [818, 124] on h5 "As a project manager, you notice that a key stakeholder tends to communicate do…" at bounding box center [664, 154] width 610 height 92
click at [399, 146] on h5 "As a project manager, you notice that a key stakeholder tends to communicate do…" at bounding box center [664, 154] width 610 height 92
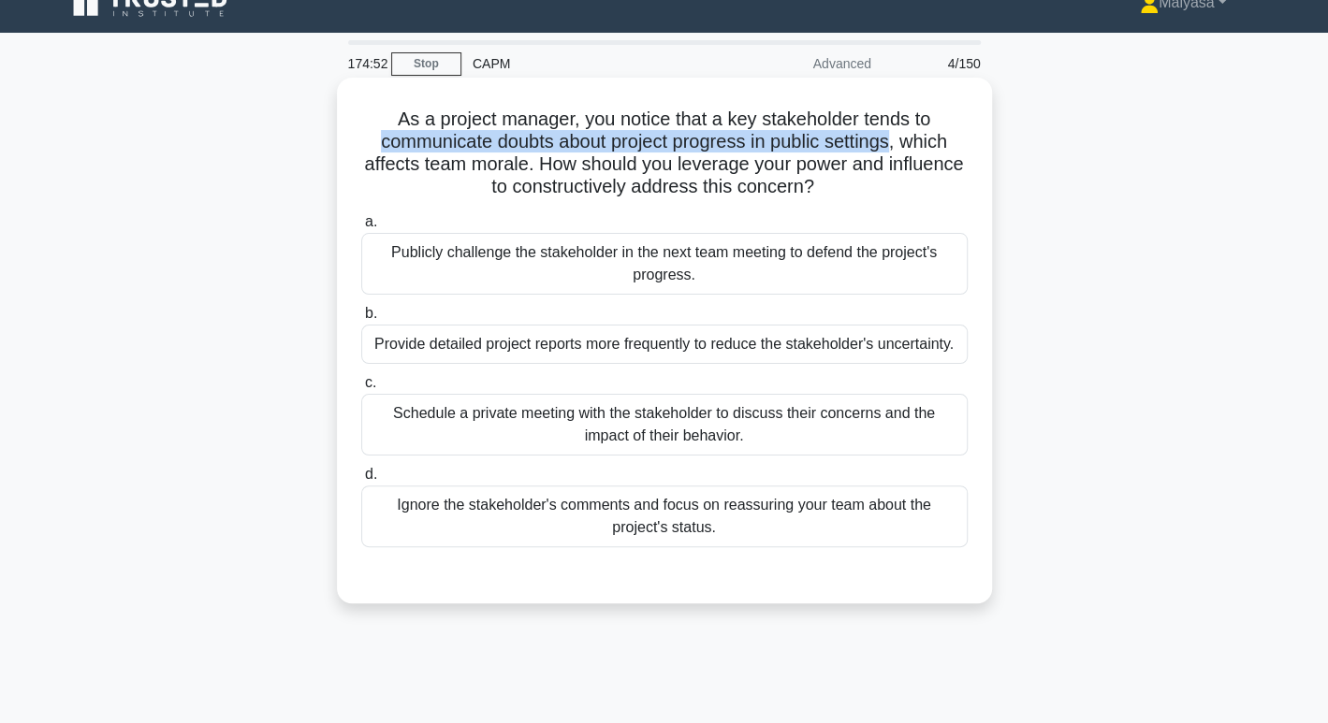
drag, startPoint x: 399, startPoint y: 146, endPoint x: 854, endPoint y: 153, distance: 455.8
click at [854, 153] on h5 "As a project manager, you notice that a key stakeholder tends to communicate do…" at bounding box center [664, 154] width 610 height 92
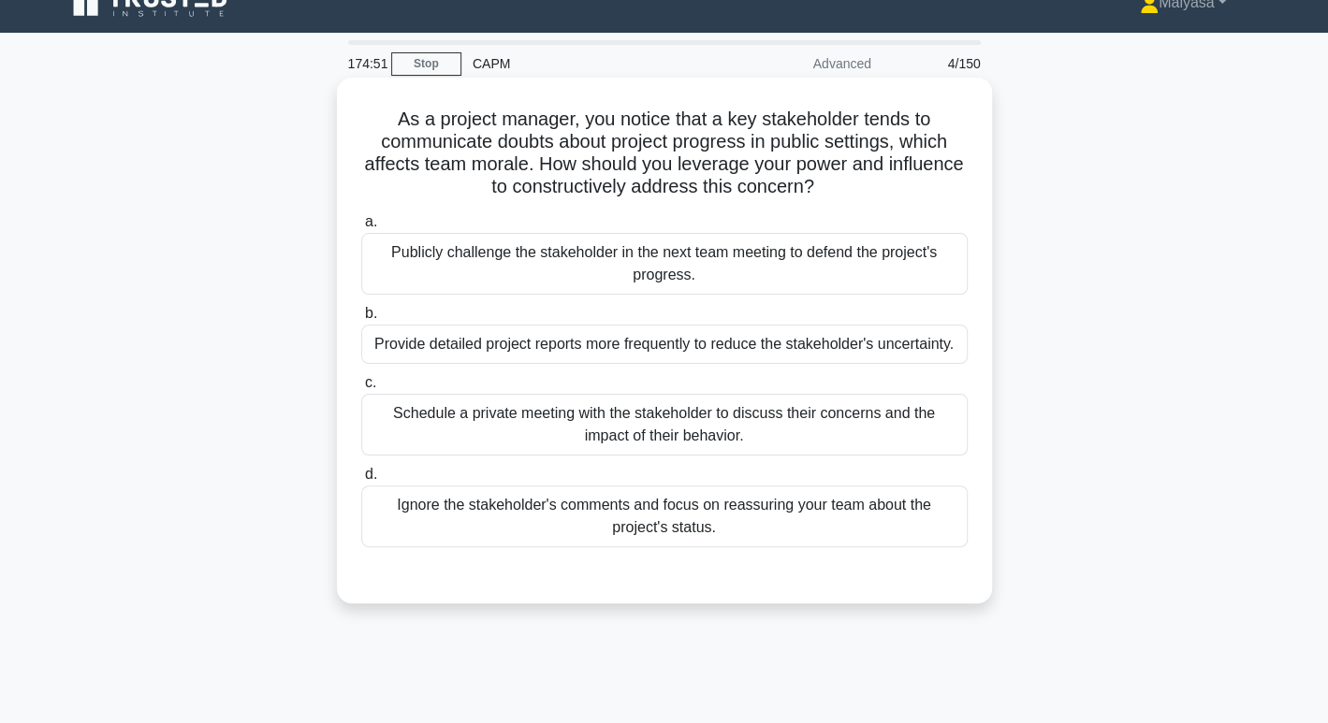
click at [517, 174] on h5 "As a project manager, you notice that a key stakeholder tends to communicate do…" at bounding box center [664, 154] width 610 height 92
drag, startPoint x: 583, startPoint y: 163, endPoint x: 934, endPoint y: 166, distance: 351.0
click at [934, 166] on h5 "As a project manager, you notice that a key stakeholder tends to communicate do…" at bounding box center [664, 154] width 610 height 92
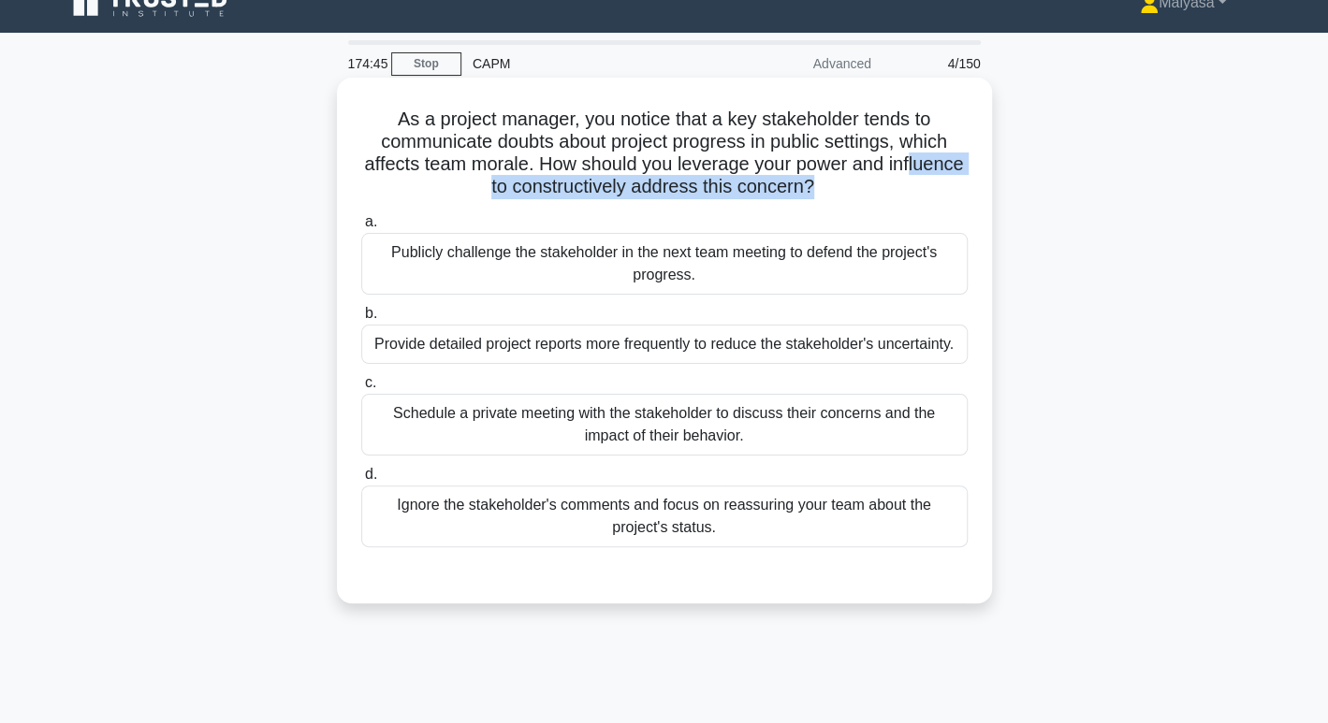
drag, startPoint x: 466, startPoint y: 191, endPoint x: 855, endPoint y: 194, distance: 389.3
click at [855, 194] on h5 "As a project manager, you notice that a key stakeholder tends to communicate do…" at bounding box center [664, 154] width 610 height 92
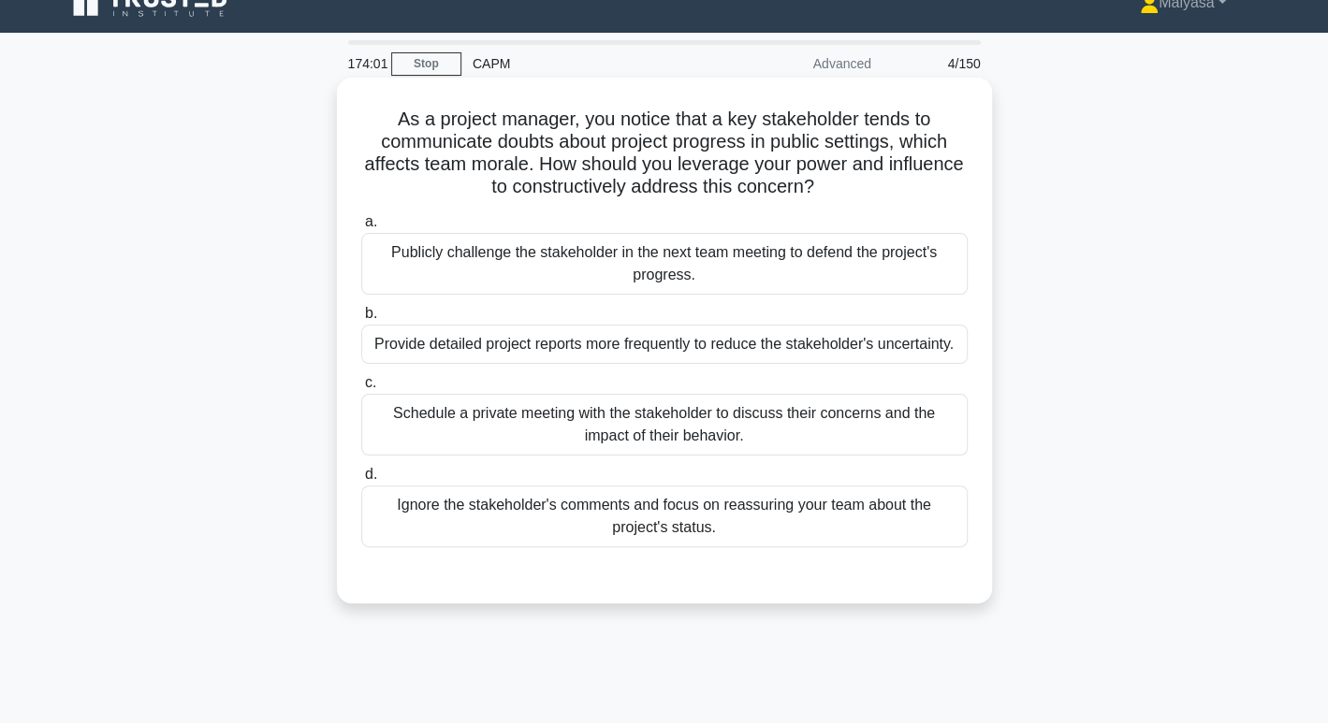
click at [794, 414] on div "Schedule a private meeting with the stakeholder to discuss their concerns and t…" at bounding box center [664, 425] width 606 height 62
click at [361, 389] on input "c. Schedule a private meeting with the stakeholder to discuss their concerns an…" at bounding box center [361, 383] width 0 height 12
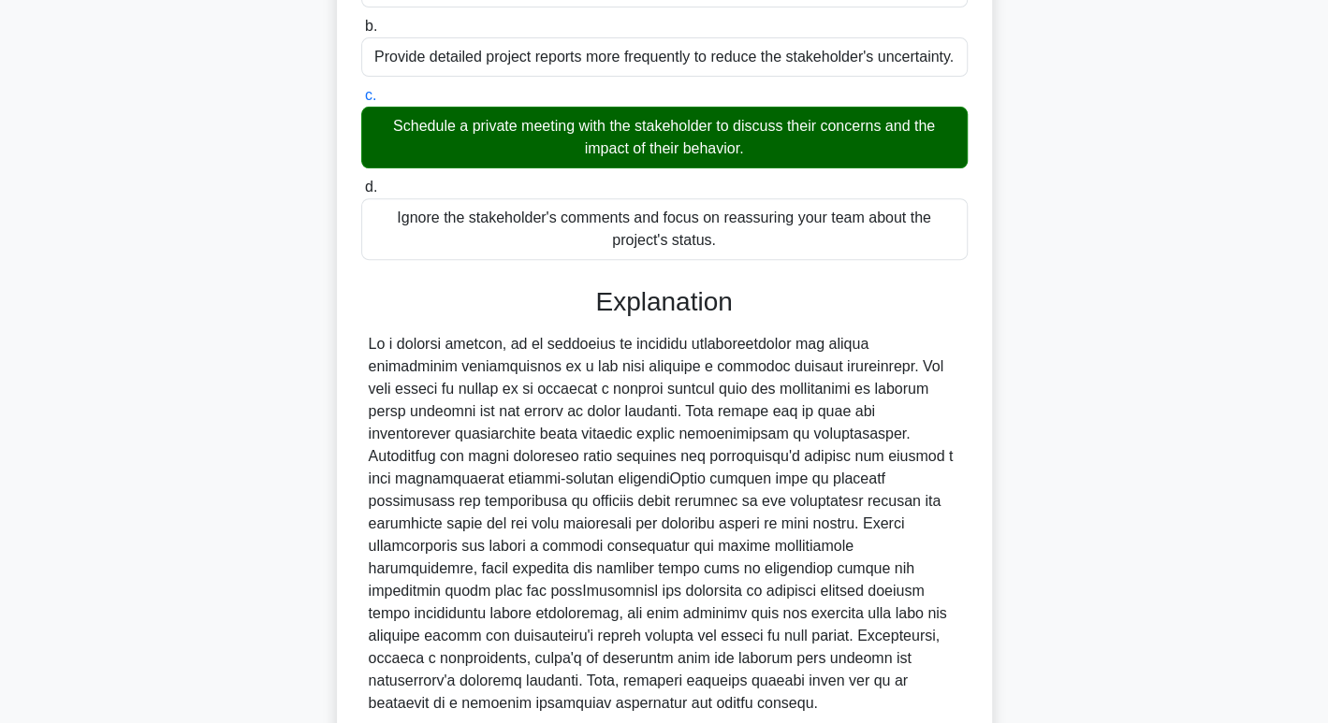
scroll to position [451, 0]
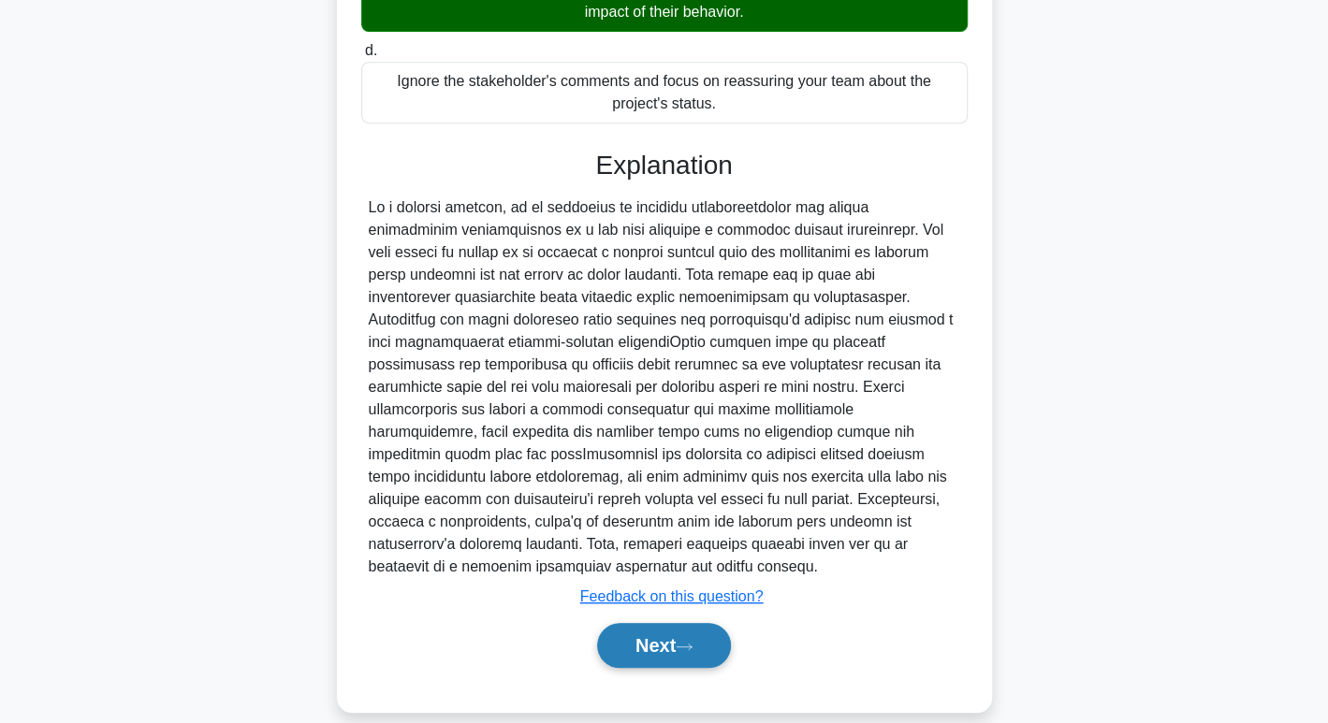
click at [729, 623] on button "Next" at bounding box center [664, 645] width 134 height 45
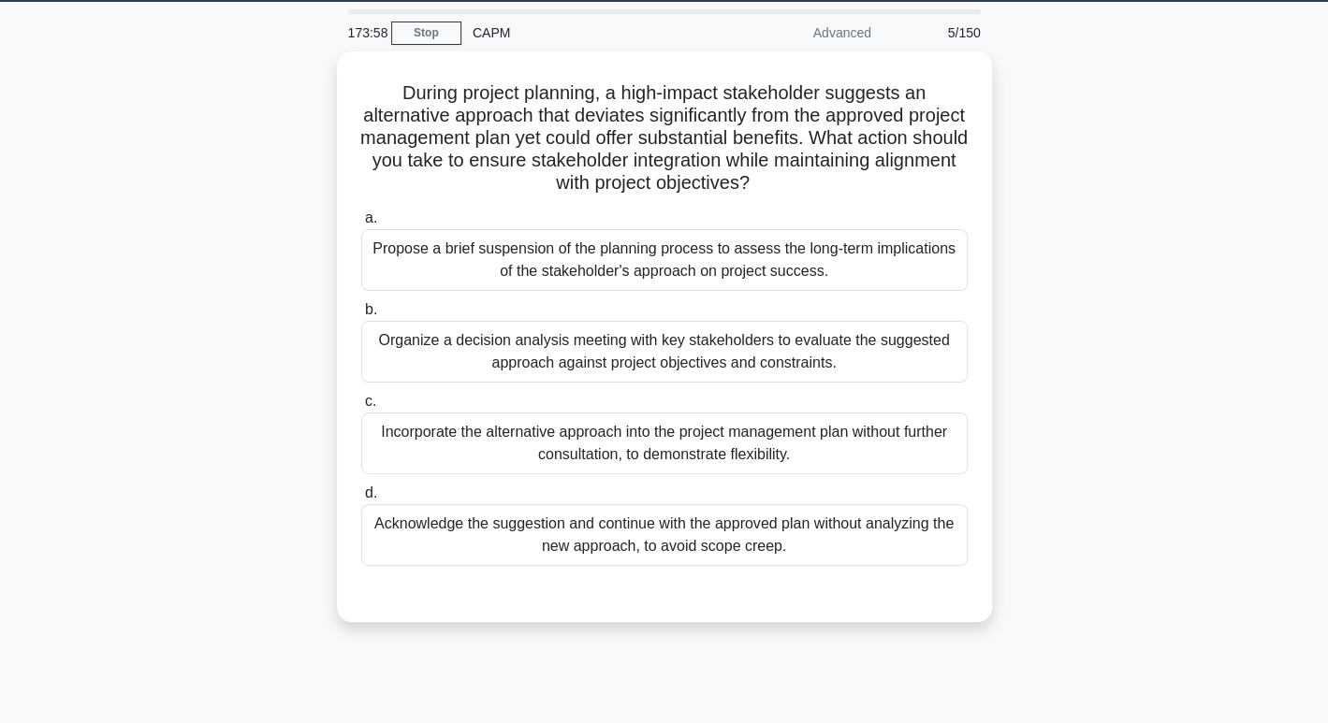
scroll to position [14, 0]
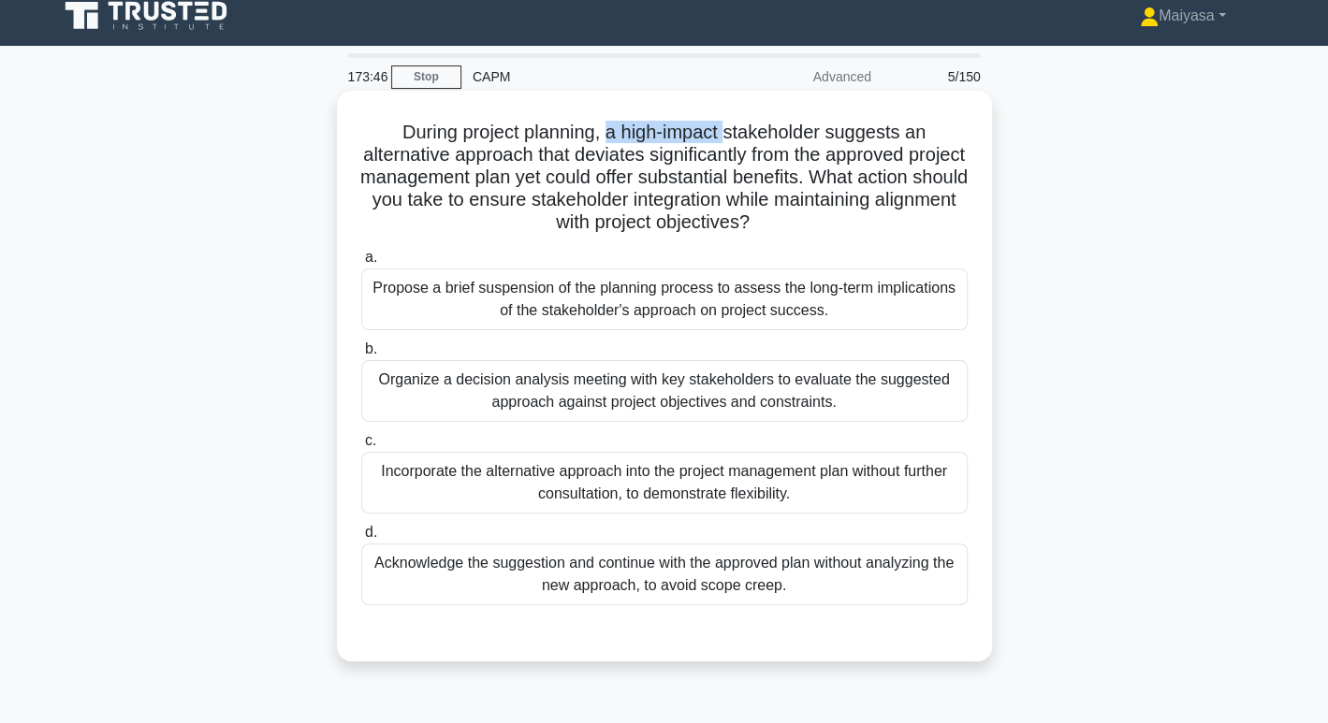
drag, startPoint x: 609, startPoint y: 133, endPoint x: 732, endPoint y: 130, distance: 122.6
click at [732, 130] on h5 "During project planning, a high-impact stakeholder suggests an alternative appr…" at bounding box center [664, 178] width 610 height 114
drag, startPoint x: 463, startPoint y: 156, endPoint x: 674, endPoint y: 153, distance: 210.6
click at [674, 153] on h5 "During project planning, a high-impact stakeholder suggests an alternative appr…" at bounding box center [664, 178] width 610 height 114
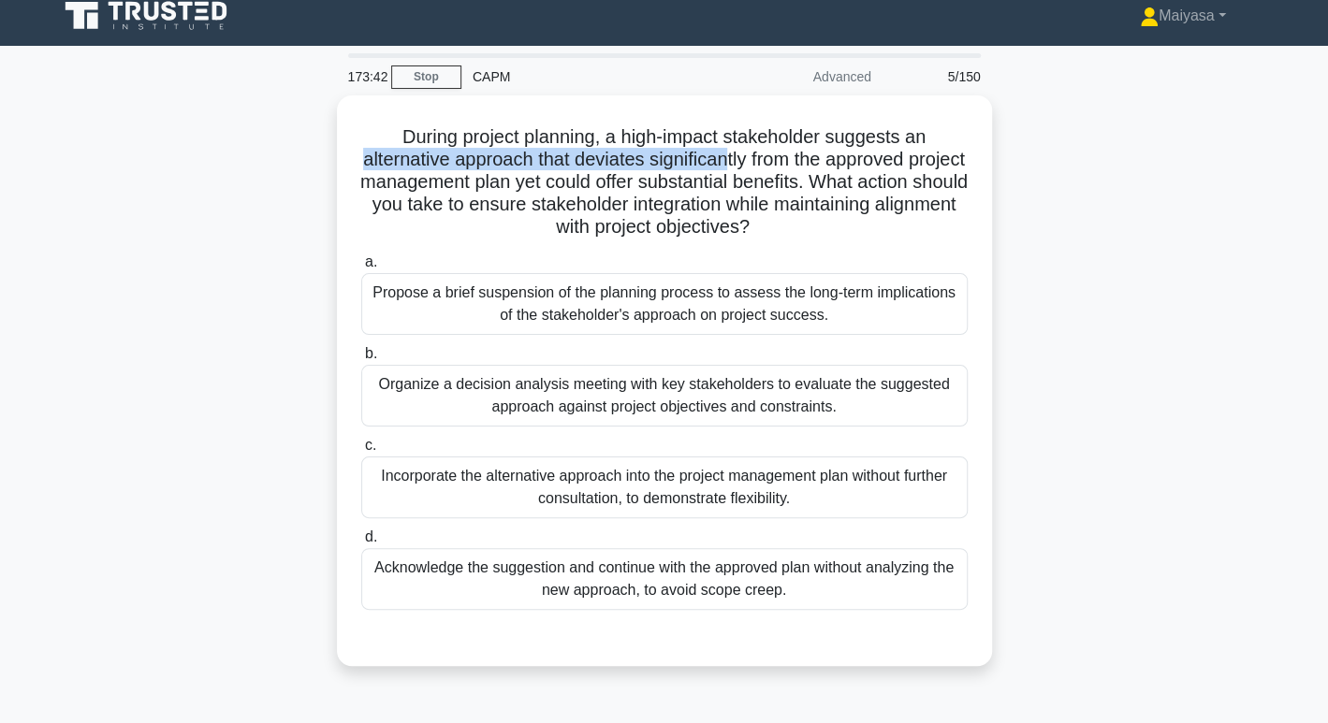
drag, startPoint x: 753, startPoint y: 154, endPoint x: 1007, endPoint y: 143, distance: 253.9
click at [1007, 143] on div "During project planning, a high-impact stakeholder suggests an alternative appr…" at bounding box center [664, 391] width 1235 height 593
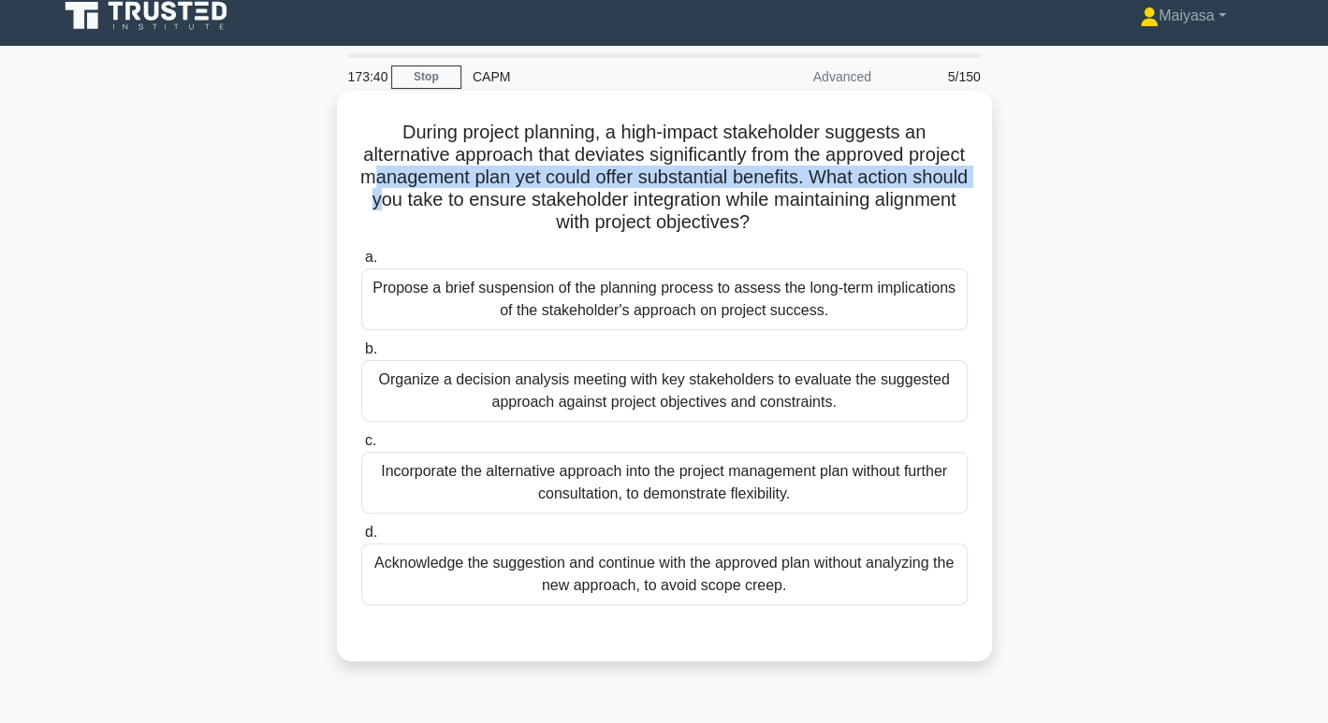
drag, startPoint x: 452, startPoint y: 177, endPoint x: 529, endPoint y: 189, distance: 77.7
click at [529, 189] on h5 "During project planning, a high-impact stakeholder suggests an alternative appr…" at bounding box center [664, 178] width 610 height 114
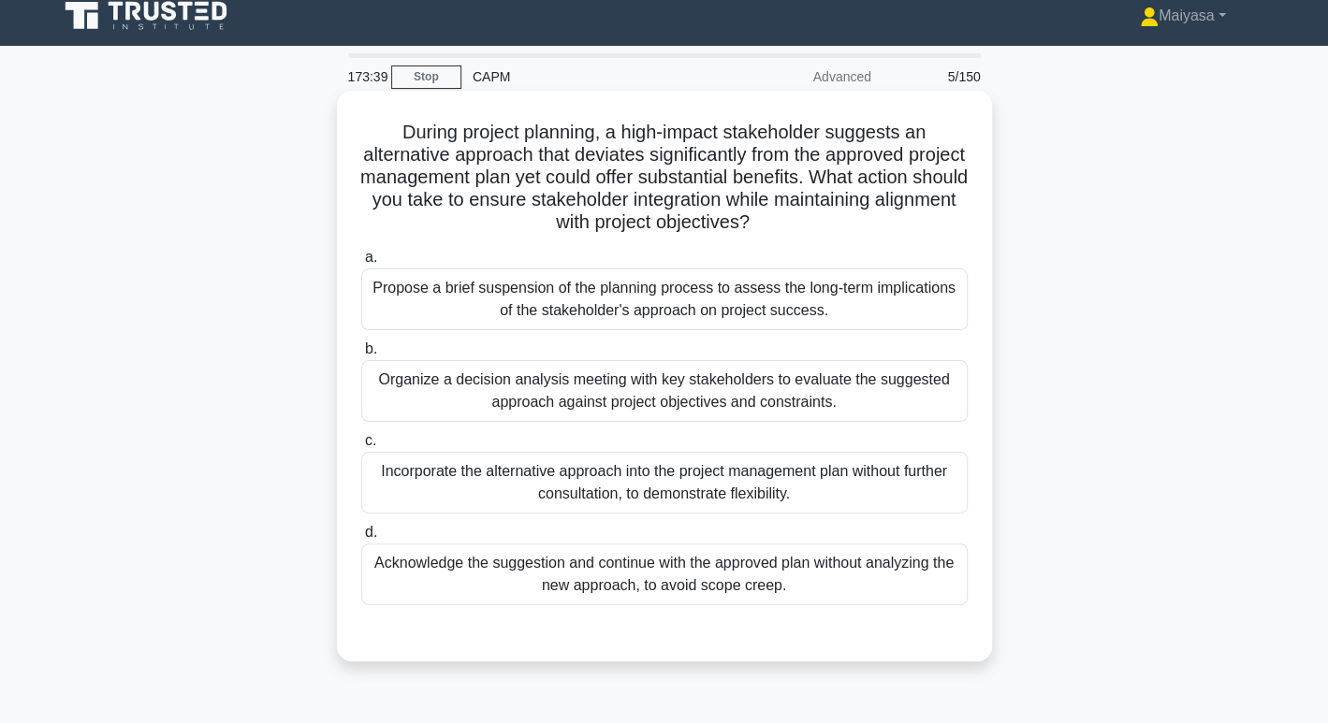
click at [600, 179] on h5 "During project planning, a high-impact stakeholder suggests an alternative appr…" at bounding box center [664, 178] width 610 height 114
click at [663, 180] on h5 "During project planning, a high-impact stakeholder suggests an alternative appr…" at bounding box center [664, 178] width 610 height 114
drag, startPoint x: 403, startPoint y: 207, endPoint x: 642, endPoint y: 197, distance: 238.9
click at [642, 197] on h5 "During project planning, a high-impact stakeholder suggests an alternative appr…" at bounding box center [664, 178] width 610 height 114
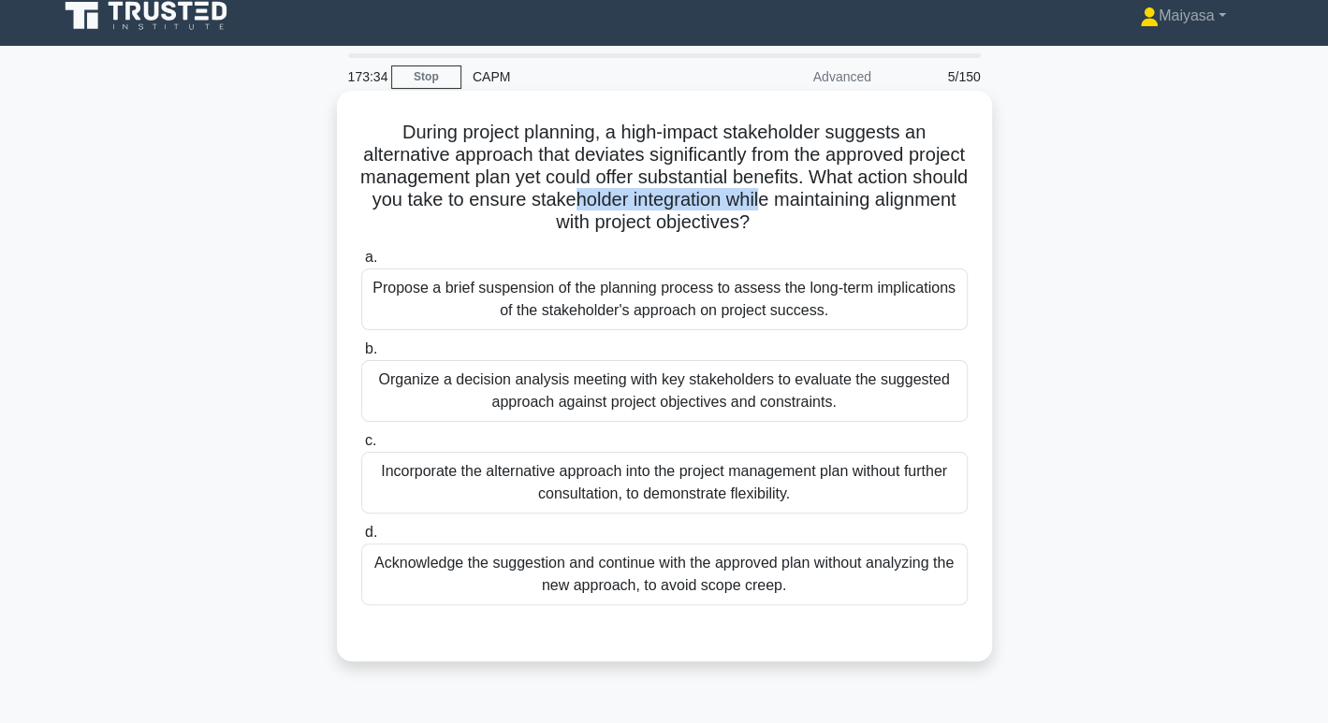
drag, startPoint x: 723, startPoint y: 191, endPoint x: 915, endPoint y: 191, distance: 191.9
click at [915, 191] on h5 "During project planning, a high-impact stakeholder suggests an alternative appr…" at bounding box center [664, 178] width 610 height 114
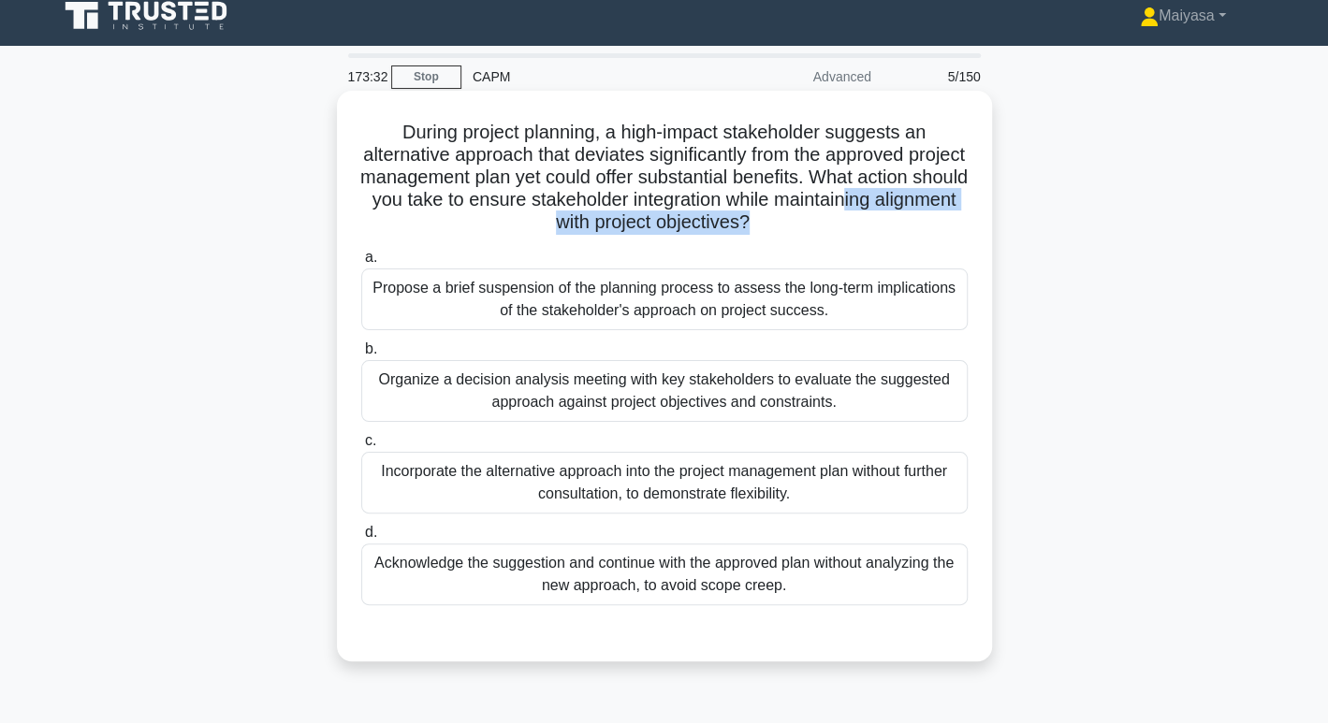
drag, startPoint x: 521, startPoint y: 230, endPoint x: 848, endPoint y: 224, distance: 326.7
click at [848, 224] on h5 "During project planning, a high-impact stakeholder suggests an alternative appr…" at bounding box center [664, 178] width 610 height 114
click at [672, 374] on div "Organize a decision analysis meeting with key stakeholders to evaluate the sugg…" at bounding box center [664, 391] width 606 height 62
click at [361, 356] on input "b. Organize a decision analysis meeting with key stakeholders to evaluate the s…" at bounding box center [361, 349] width 0 height 12
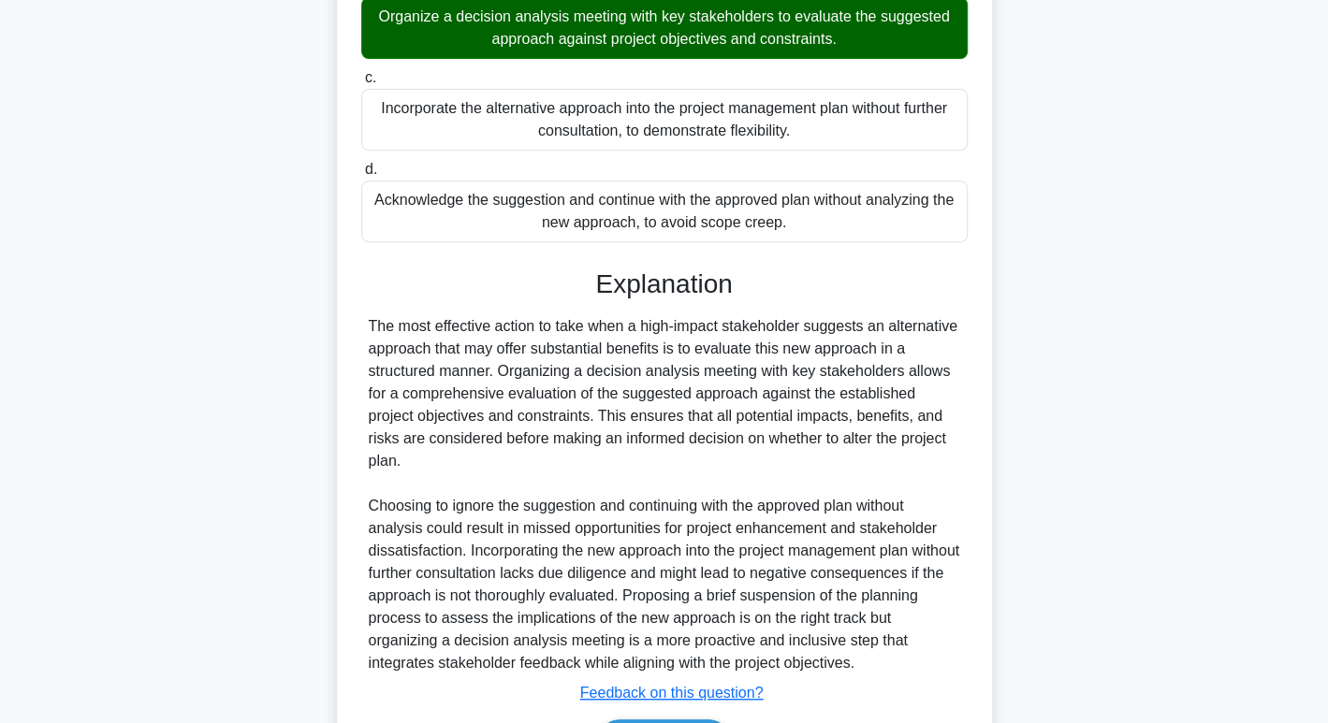
scroll to position [496, 0]
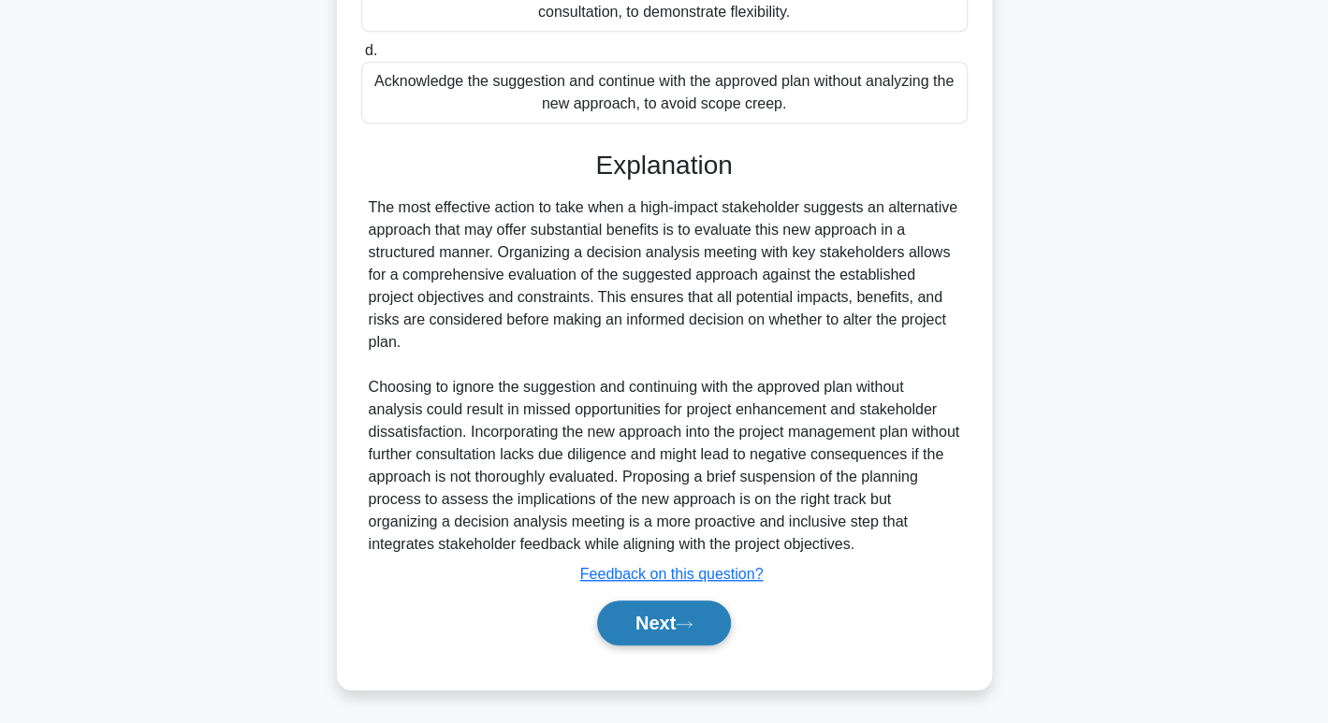
click at [671, 612] on button "Next" at bounding box center [664, 623] width 134 height 45
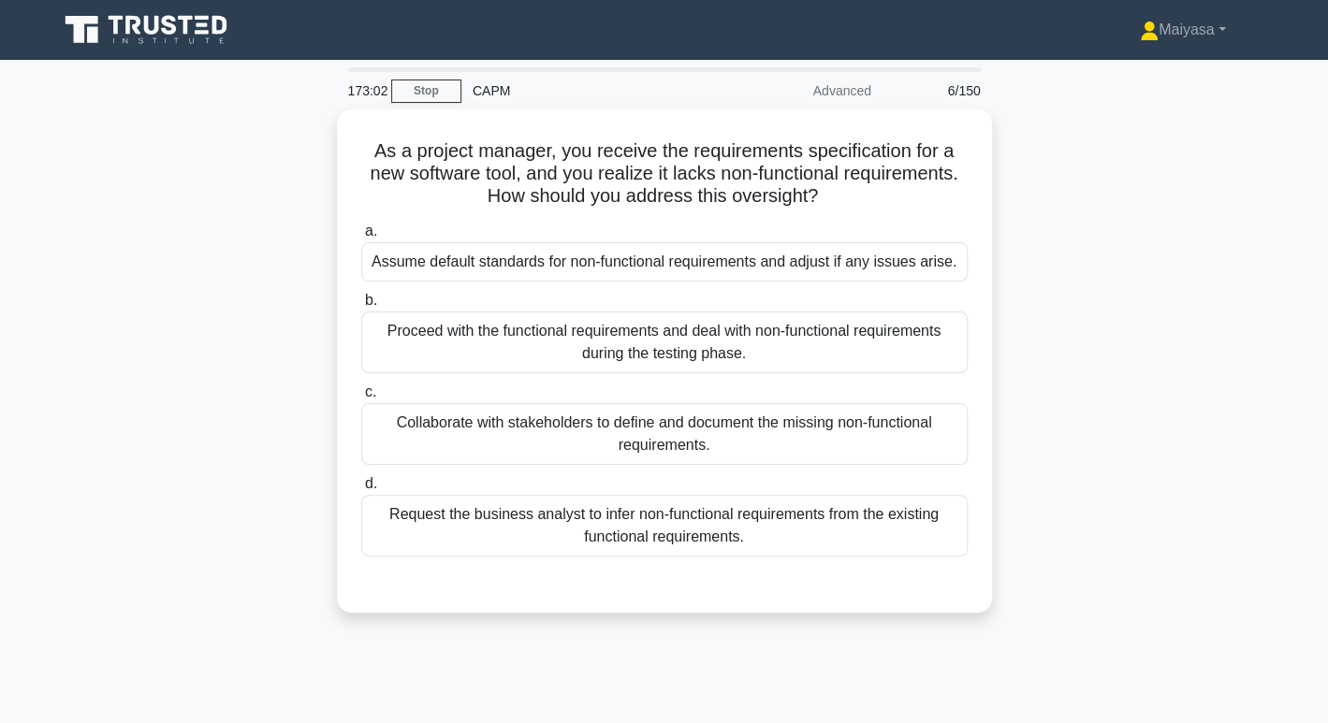
scroll to position [2, 0]
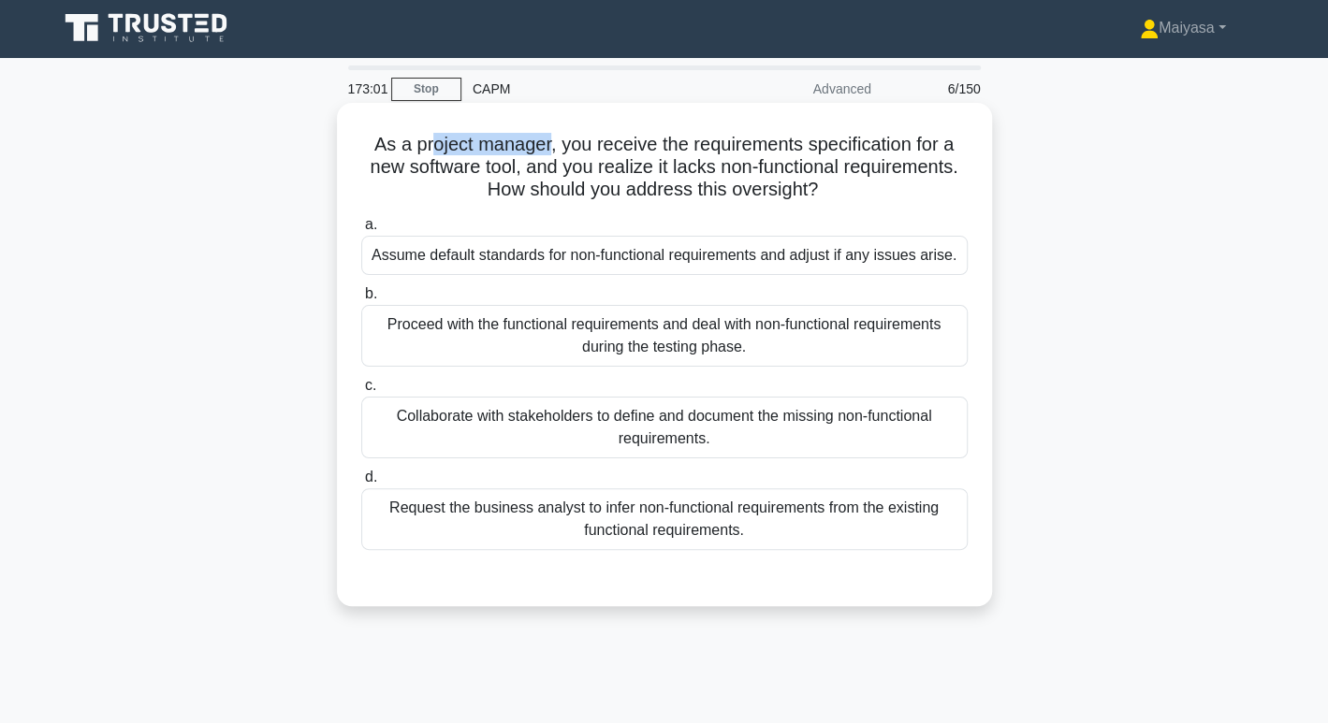
drag, startPoint x: 431, startPoint y: 150, endPoint x: 545, endPoint y: 149, distance: 114.2
click at [545, 149] on h5 "As a project manager, you receive the requirements specification for a new soft…" at bounding box center [664, 167] width 610 height 69
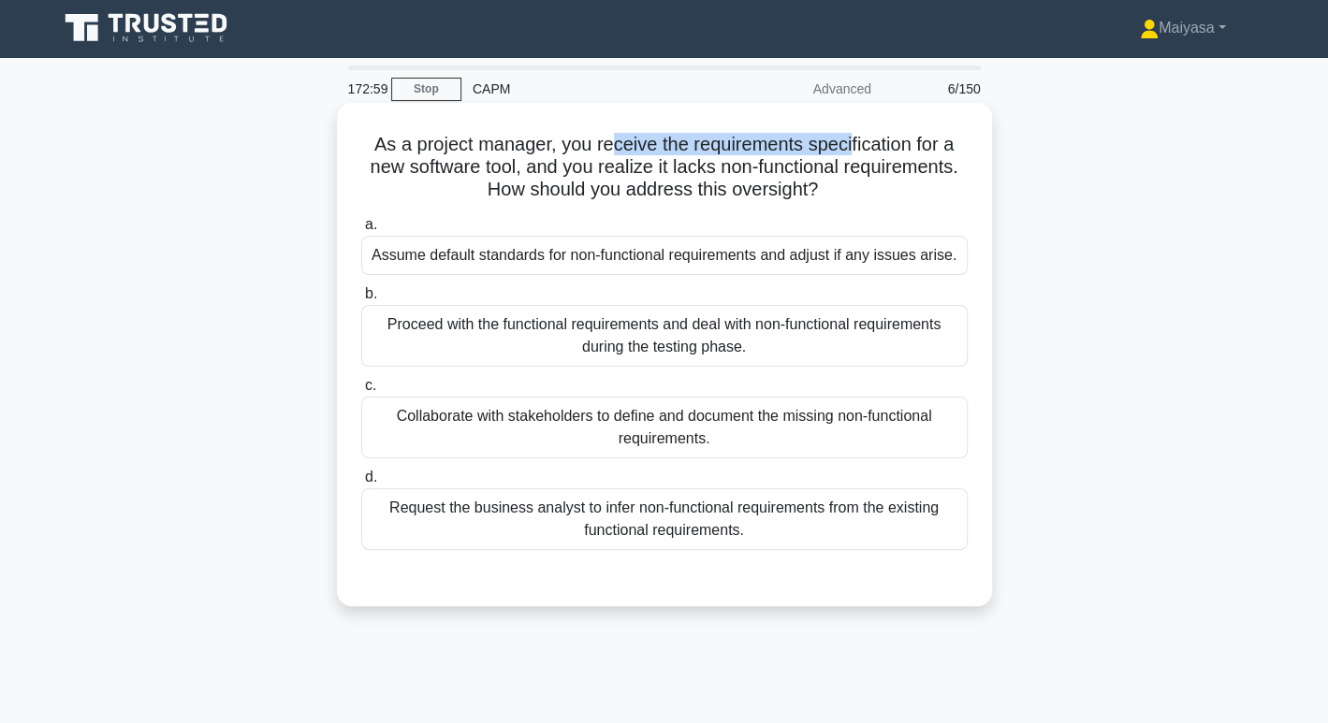
drag, startPoint x: 606, startPoint y: 142, endPoint x: 851, endPoint y: 148, distance: 244.3
click at [851, 148] on h5 "As a project manager, you receive the requirements specification for a new soft…" at bounding box center [664, 167] width 610 height 69
drag, startPoint x: 363, startPoint y: 171, endPoint x: 464, endPoint y: 169, distance: 101.1
click at [464, 169] on h5 "As a project manager, you receive the requirements specification for a new soft…" at bounding box center [664, 167] width 610 height 69
click at [496, 163] on h5 "As a project manager, you receive the requirements specification for a new soft…" at bounding box center [664, 167] width 610 height 69
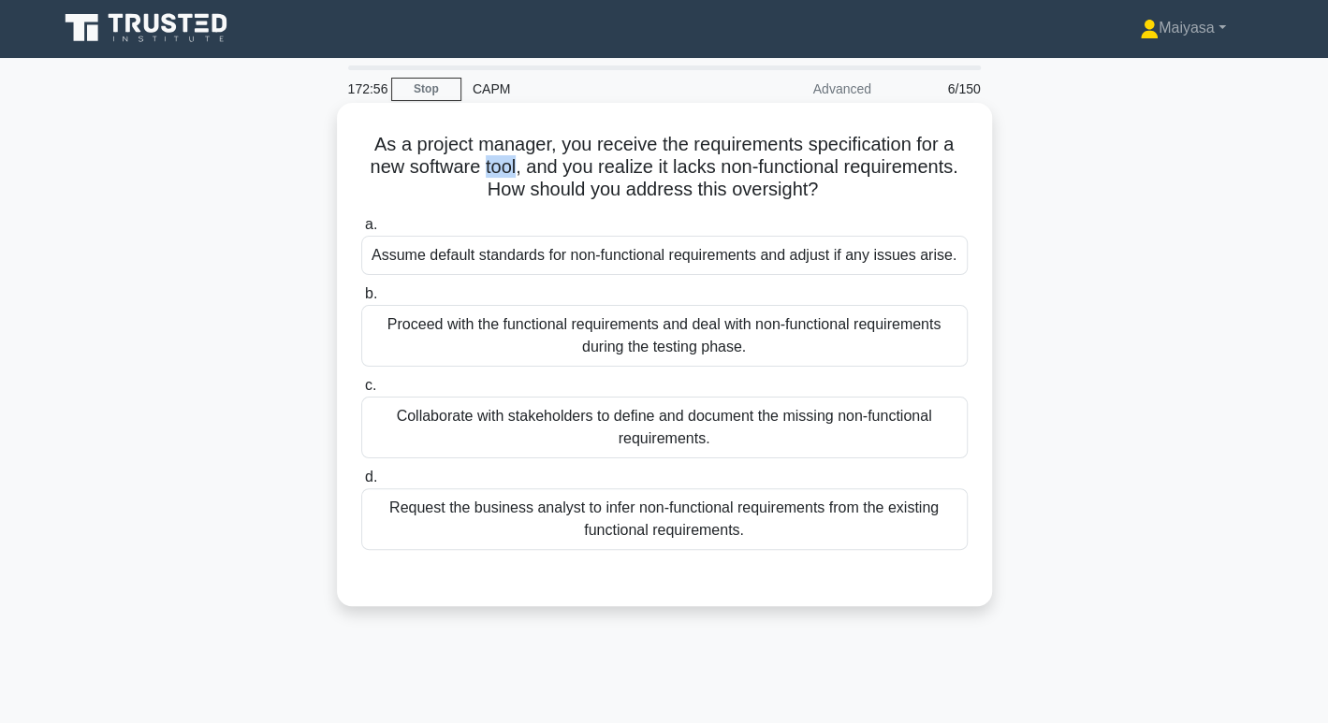
click at [496, 163] on h5 "As a project manager, you receive the requirements specification for a new soft…" at bounding box center [664, 167] width 610 height 69
drag, startPoint x: 542, startPoint y: 172, endPoint x: 834, endPoint y: 164, distance: 292.1
click at [834, 164] on h5 "As a project manager, you receive the requirements specification for a new soft…" at bounding box center [664, 167] width 610 height 69
drag, startPoint x: 569, startPoint y: 191, endPoint x: 810, endPoint y: 205, distance: 241.9
click at [810, 205] on div "As a project manager, you receive the requirements specification for a new soft…" at bounding box center [664, 354] width 640 height 489
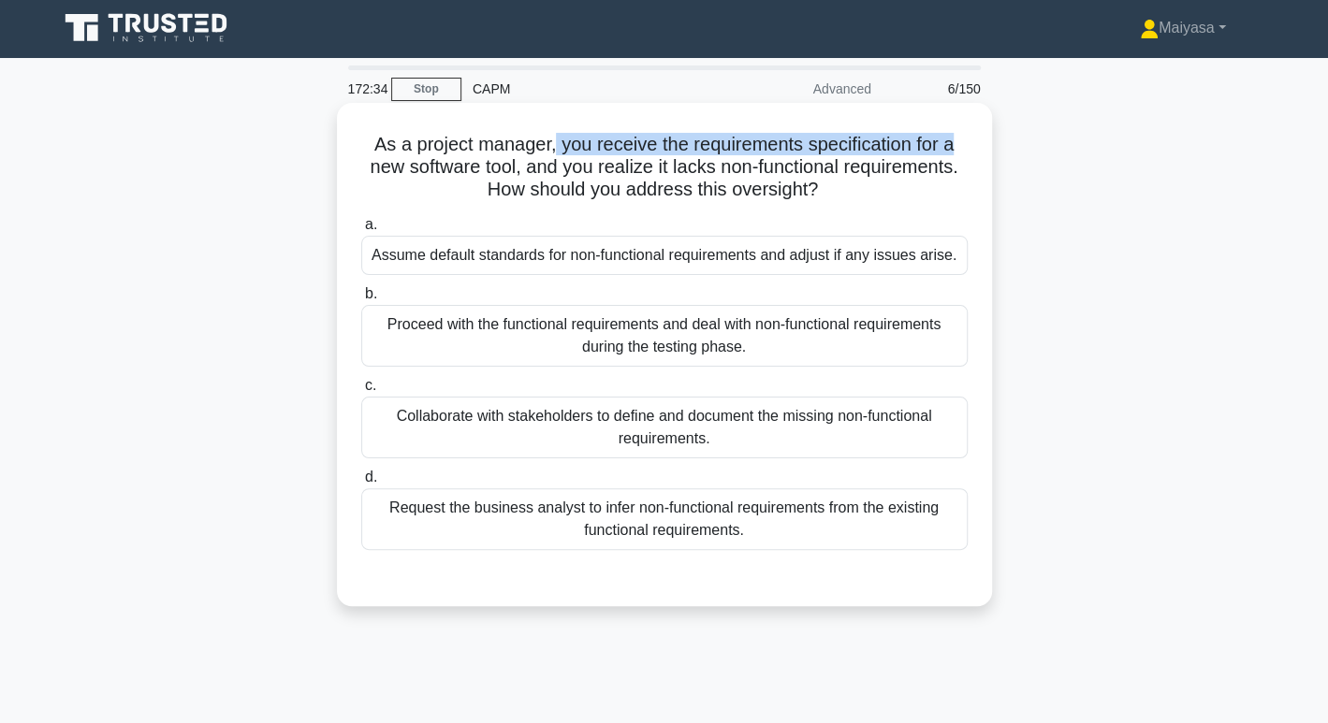
drag, startPoint x: 553, startPoint y: 150, endPoint x: 985, endPoint y: 138, distance: 431.6
click at [985, 138] on div "As a project manager, you receive the requirements specification for a new soft…" at bounding box center [664, 355] width 655 height 504
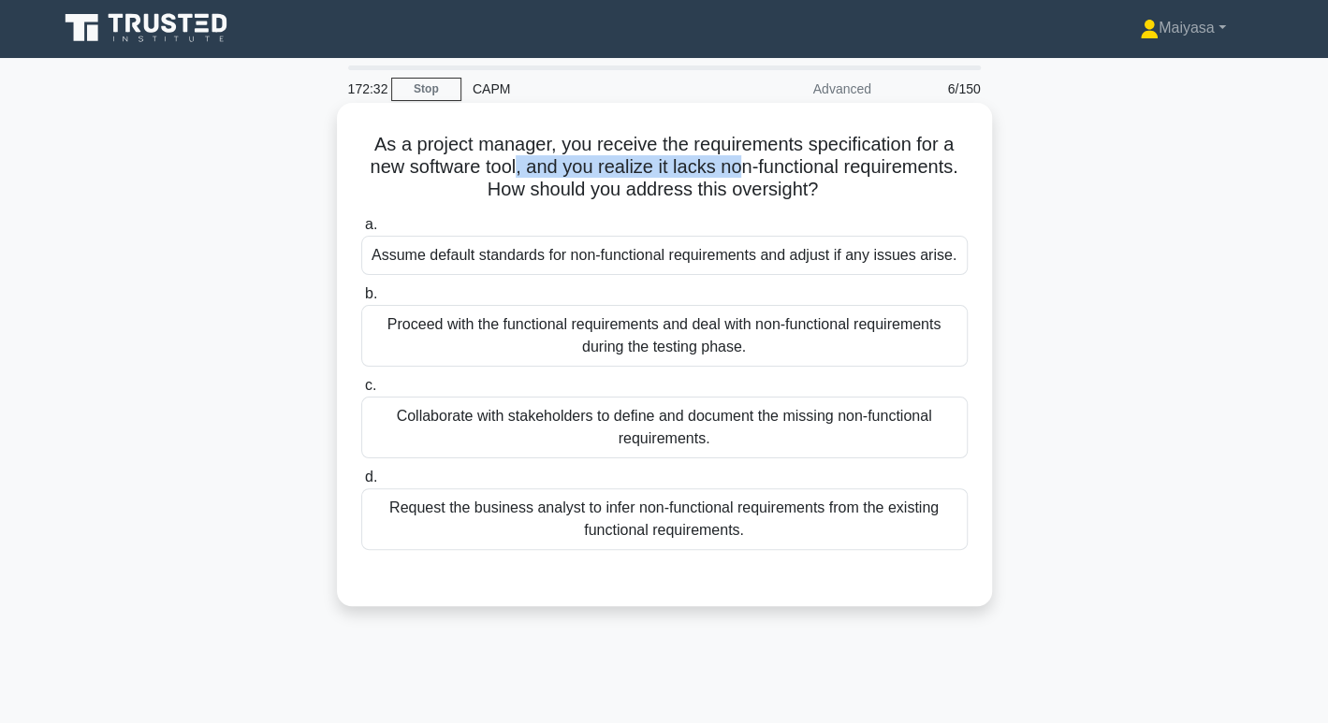
drag, startPoint x: 513, startPoint y: 170, endPoint x: 744, endPoint y: 163, distance: 231.3
click at [744, 163] on h5 "As a project manager, you receive the requirements specification for a new soft…" at bounding box center [664, 167] width 610 height 69
click at [797, 166] on h5 "As a project manager, you receive the requirements specification for a new soft…" at bounding box center [664, 167] width 610 height 69
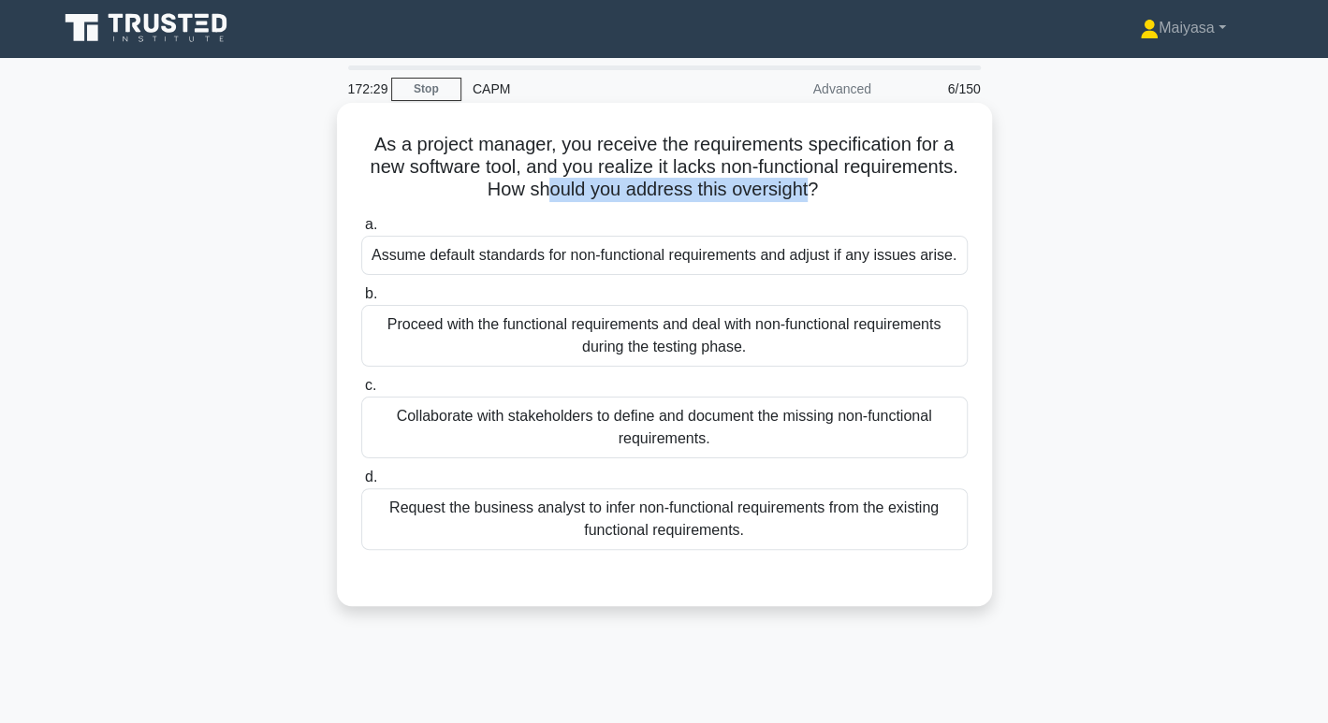
drag, startPoint x: 547, startPoint y: 190, endPoint x: 810, endPoint y: 193, distance: 262.1
click at [810, 193] on h5 "As a project manager, you receive the requirements specification for a new soft…" at bounding box center [664, 167] width 610 height 69
click at [859, 418] on div "Collaborate with stakeholders to define and document the missing non-functional…" at bounding box center [664, 428] width 606 height 62
click at [361, 392] on input "c. Collaborate with stakeholders to define and document the missing non-functio…" at bounding box center [361, 386] width 0 height 12
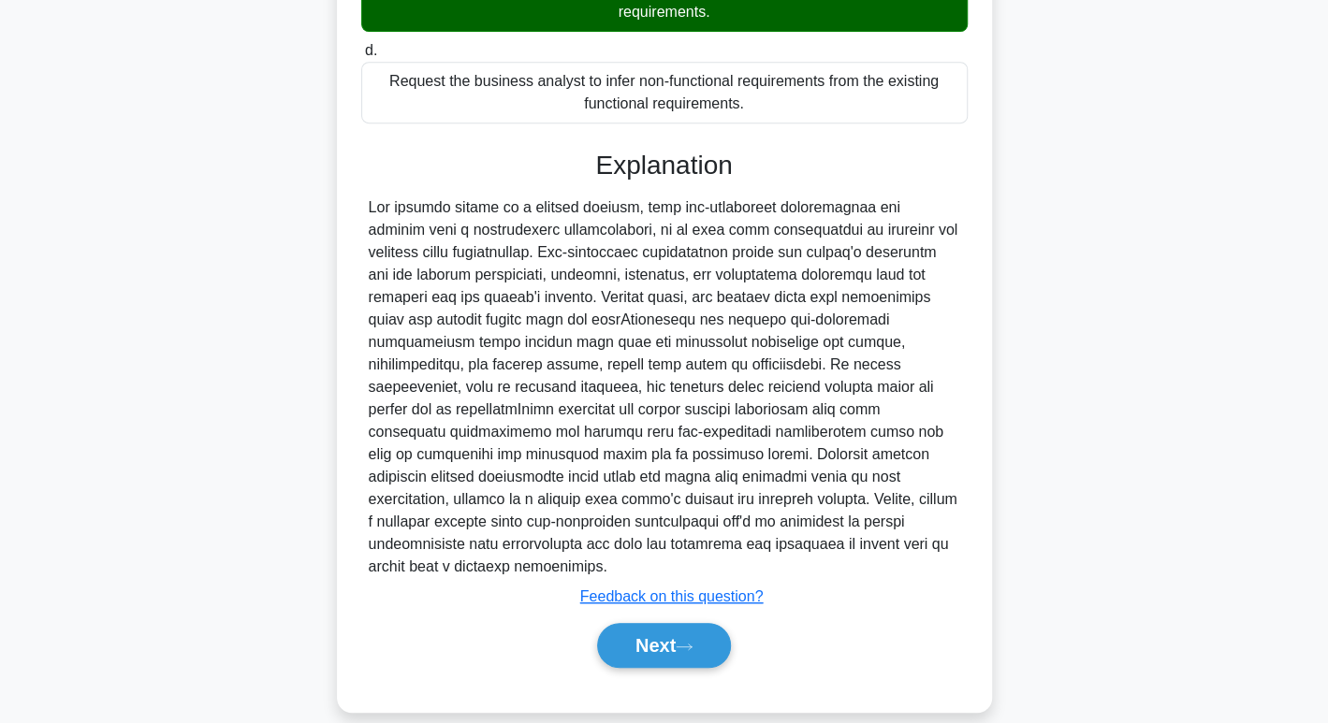
scroll to position [426, 0]
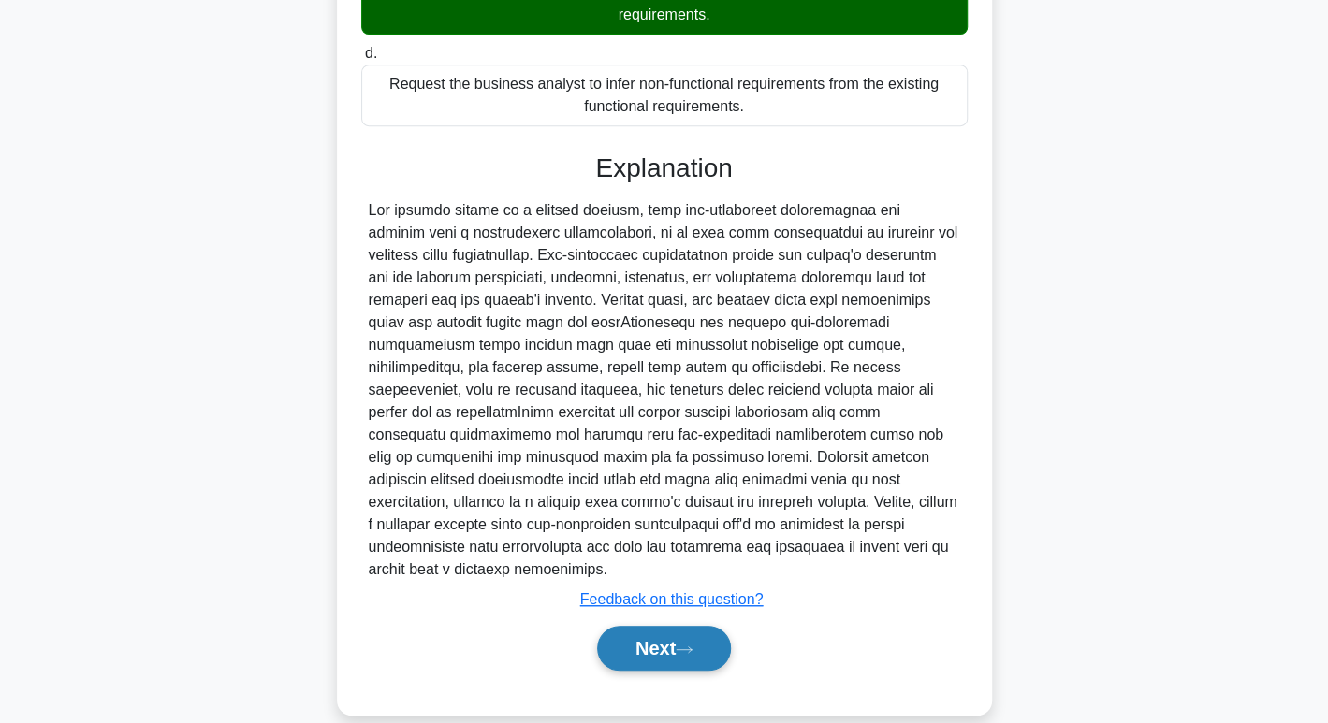
click at [701, 626] on button "Next" at bounding box center [664, 648] width 134 height 45
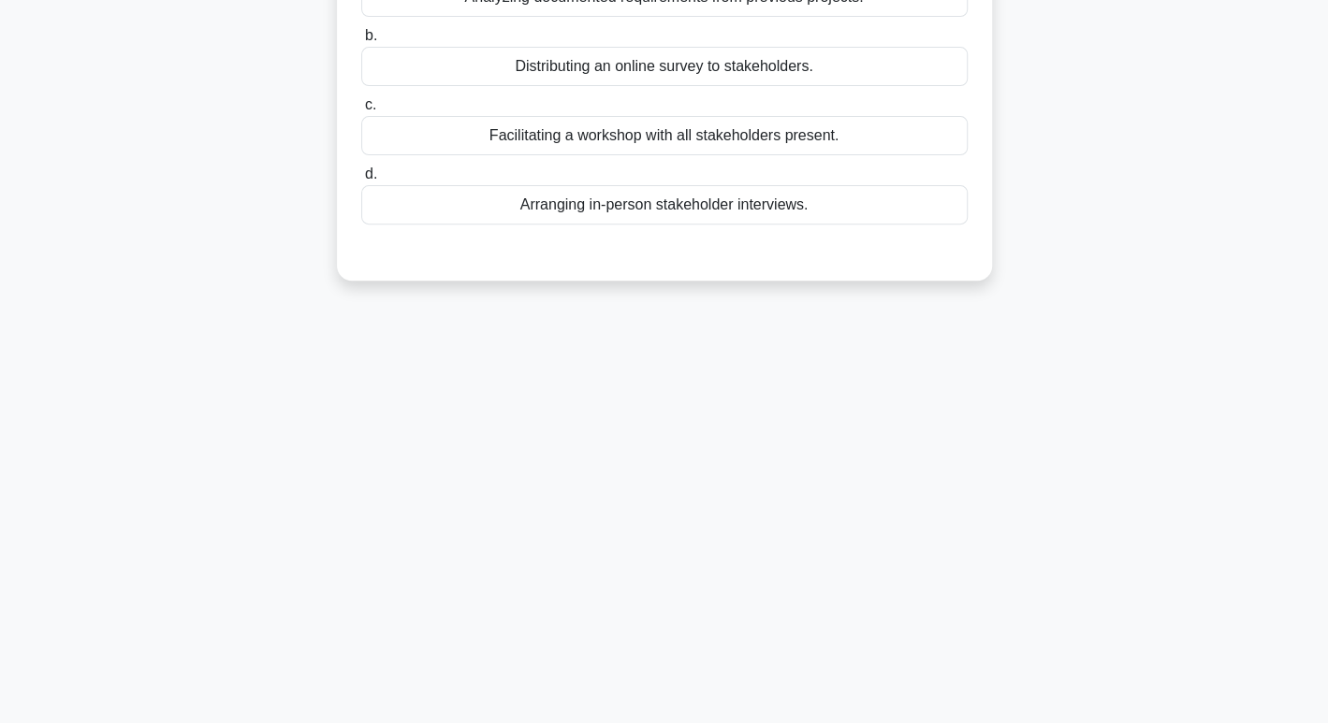
scroll to position [5, 0]
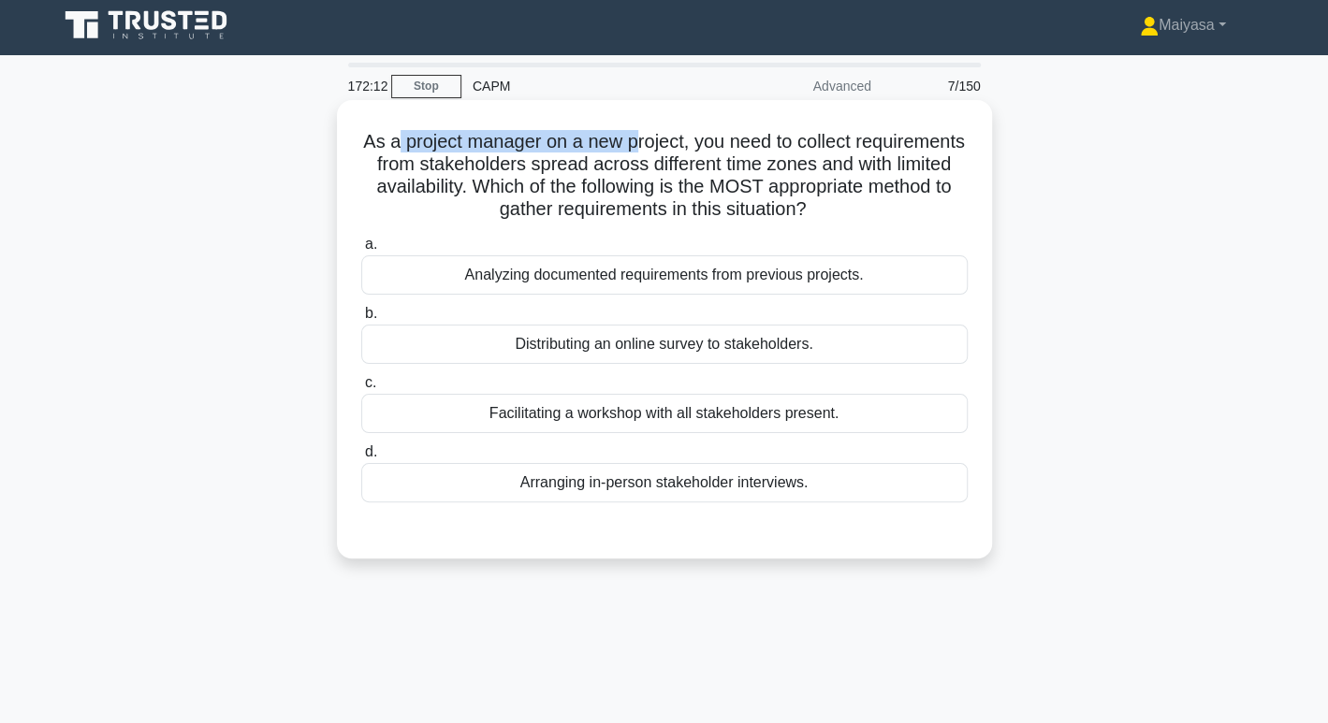
drag, startPoint x: 447, startPoint y: 132, endPoint x: 691, endPoint y: 136, distance: 243.4
click at [691, 136] on h5 "As a project manager on a new project, you need to collect requirements from st…" at bounding box center [664, 176] width 610 height 92
drag, startPoint x: 770, startPoint y: 132, endPoint x: 909, endPoint y: 129, distance: 138.5
click at [909, 130] on h5 "As a project manager on a new project, you need to collect requirements from st…" at bounding box center [664, 176] width 610 height 92
drag, startPoint x: 550, startPoint y: 159, endPoint x: 746, endPoint y: 161, distance: 195.6
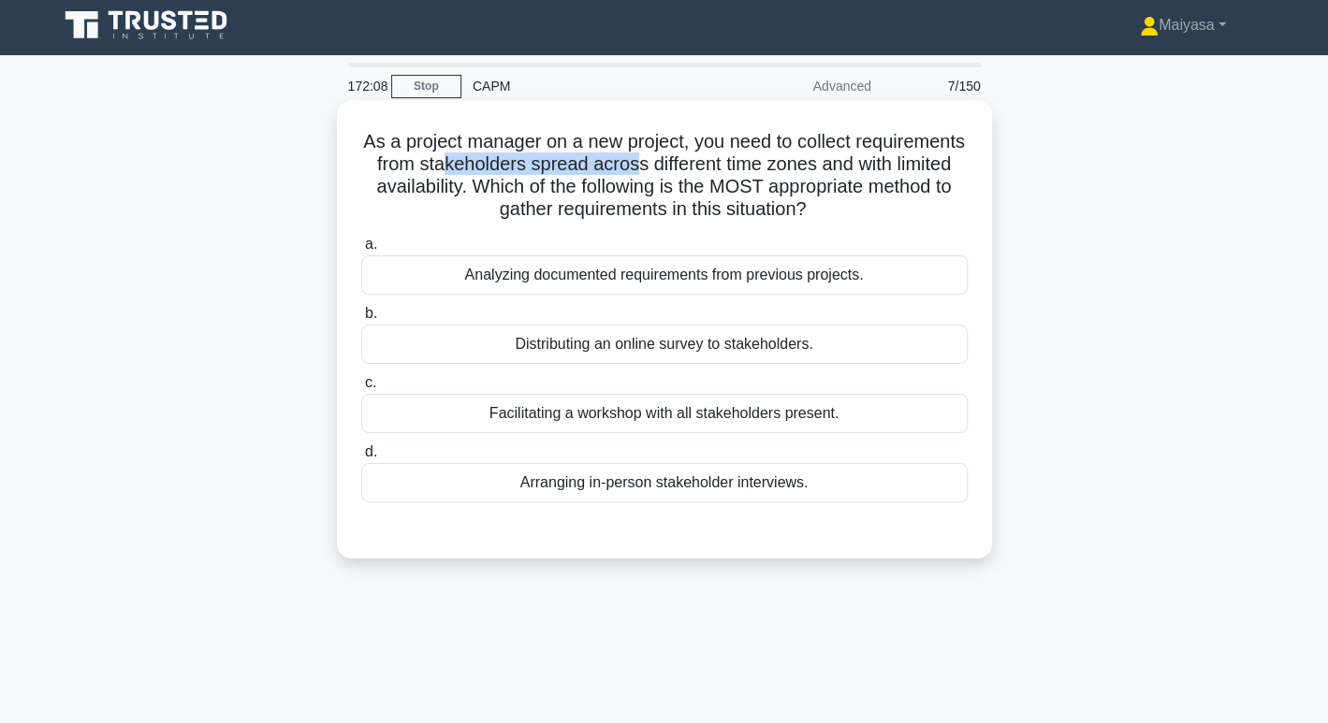
click at [746, 161] on h5 "As a project manager on a new project, you need to collect requirements from st…" at bounding box center [664, 176] width 610 height 92
drag, startPoint x: 809, startPoint y: 163, endPoint x: 950, endPoint y: 160, distance: 141.3
click at [950, 160] on h5 "As a project manager on a new project, you need to collect requirements from st…" at bounding box center [664, 176] width 610 height 92
drag, startPoint x: 470, startPoint y: 185, endPoint x: 554, endPoint y: 185, distance: 84.2
click at [554, 185] on h5 "As a project manager on a new project, you need to collect requirements from st…" at bounding box center [664, 176] width 610 height 92
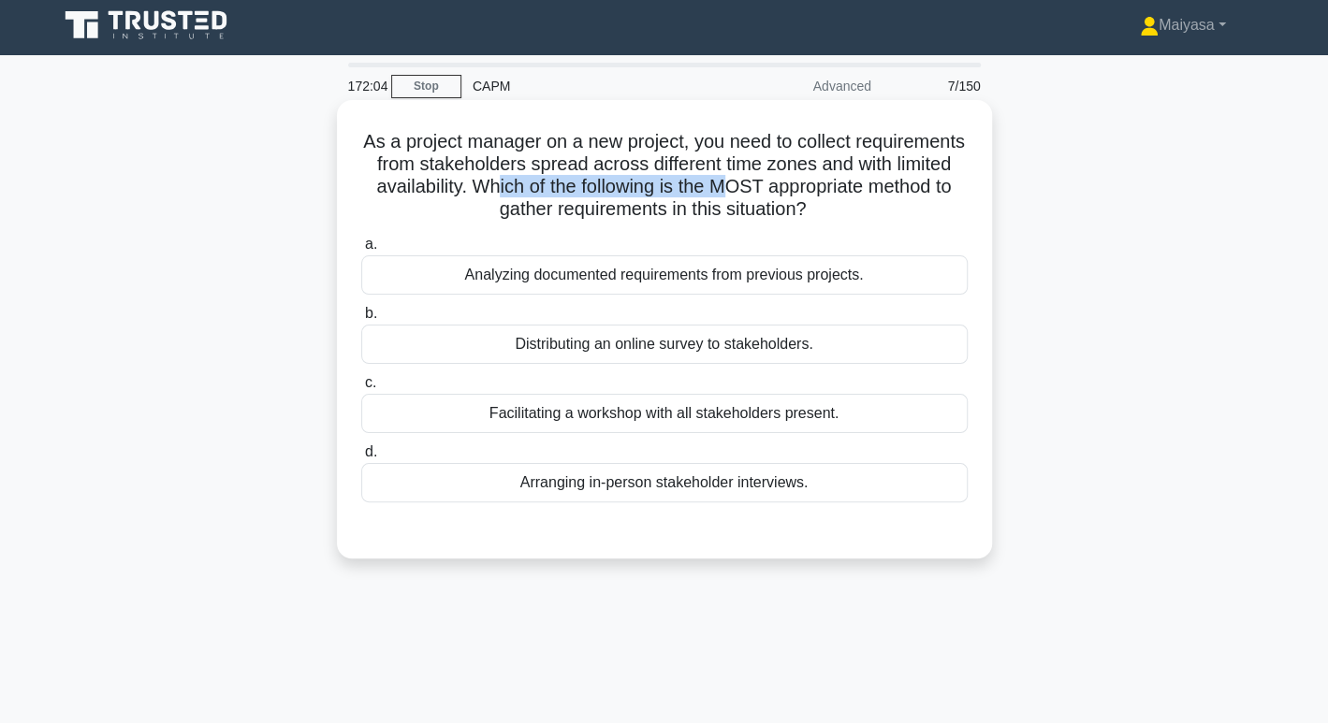
drag, startPoint x: 644, startPoint y: 193, endPoint x: 886, endPoint y: 182, distance: 242.6
click at [886, 182] on h5 "As a project manager on a new project, you need to collect requirements from st…" at bounding box center [664, 176] width 610 height 92
drag, startPoint x: 539, startPoint y: 204, endPoint x: 767, endPoint y: 208, distance: 228.4
click at [767, 208] on h5 "As a project manager on a new project, you need to collect requirements from st…" at bounding box center [664, 176] width 610 height 92
drag, startPoint x: 416, startPoint y: 133, endPoint x: 820, endPoint y: 484, distance: 534.7
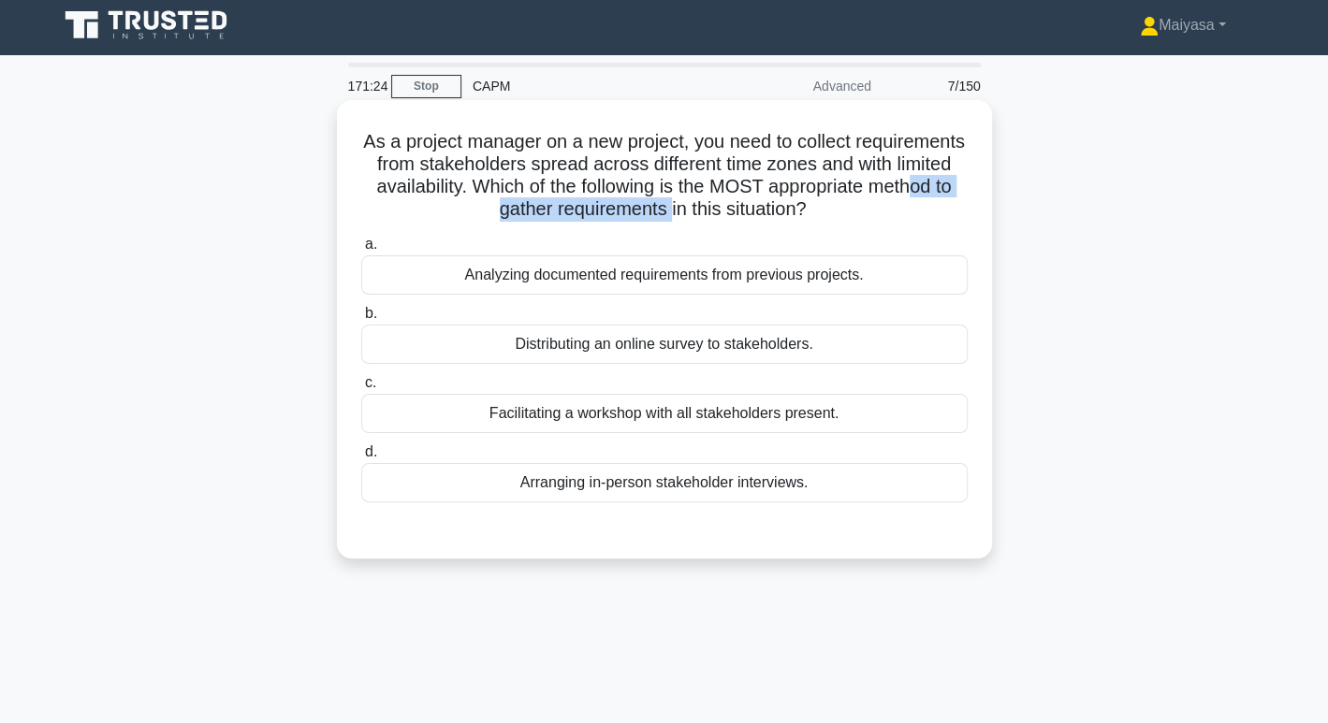
click at [820, 484] on div "As a project manager on a new project, you need to collect requirements from st…" at bounding box center [664, 330] width 640 height 444
copy div "As a project manager on a new project, you need to collect requirements from st…"
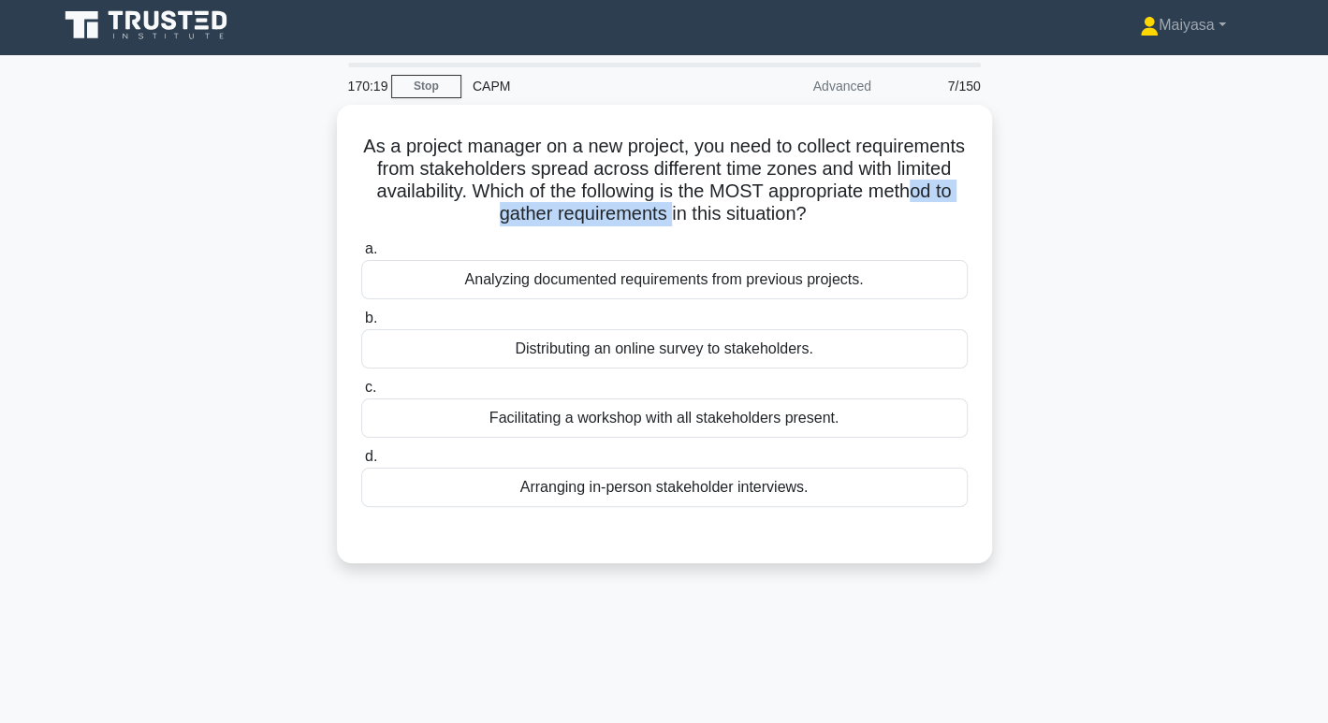
click at [1052, 304] on div "As a project manager on a new project, you need to collect requirements from st…" at bounding box center [664, 345] width 1235 height 481
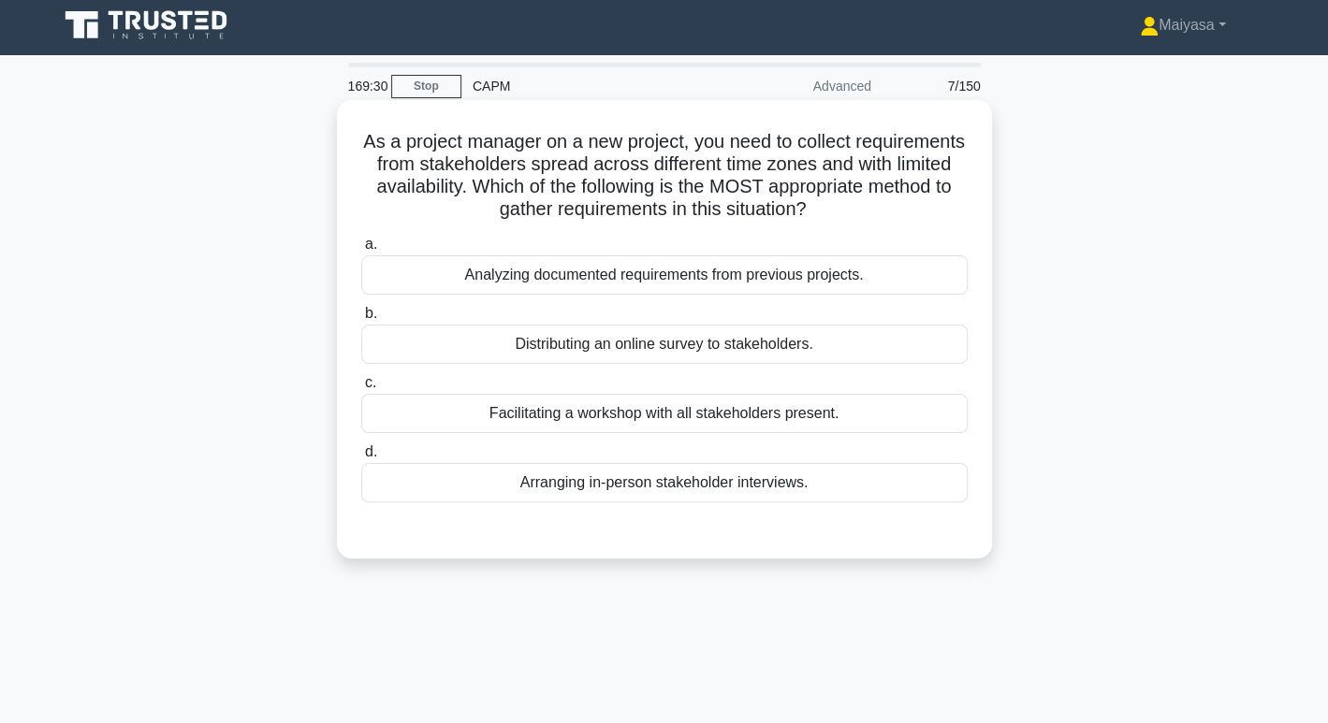
click at [833, 323] on label "b. Distributing an online survey to stakeholders." at bounding box center [664, 333] width 606 height 62
click at [361, 320] on input "b. Distributing an online survey to stakeholders." at bounding box center [361, 314] width 0 height 12
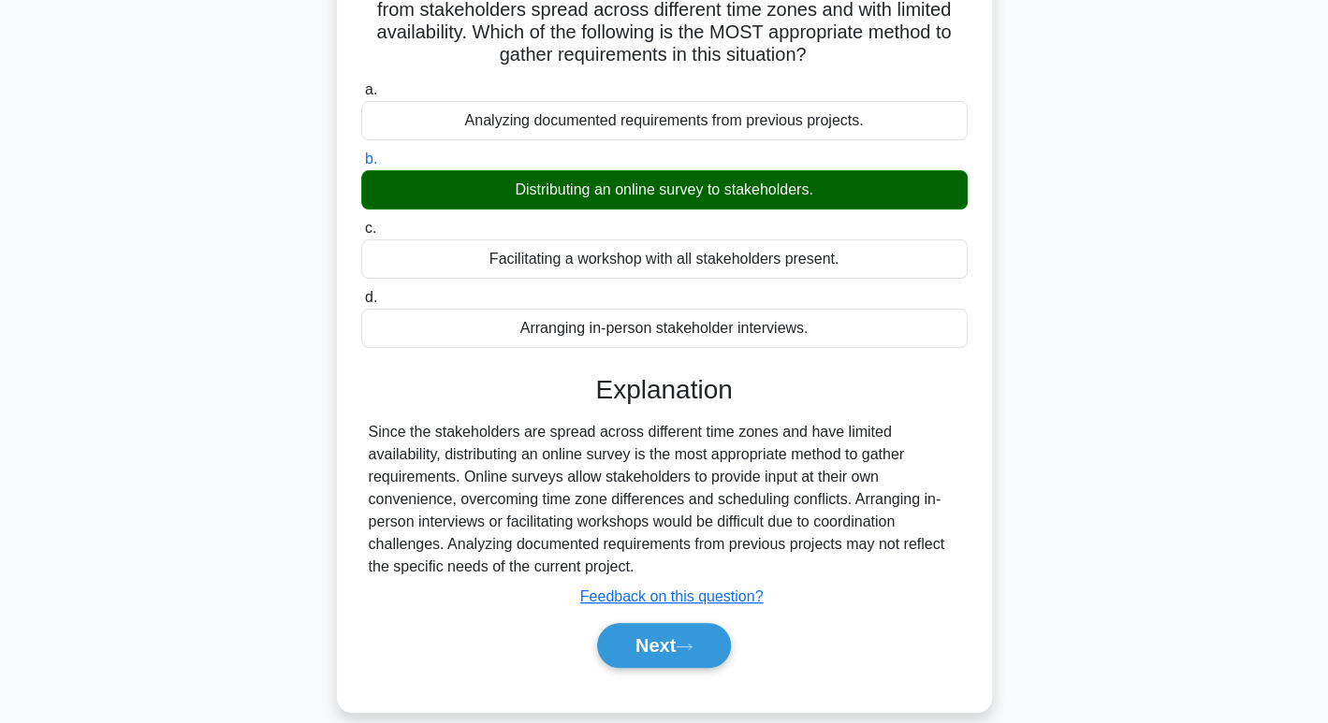
scroll to position [240, 0]
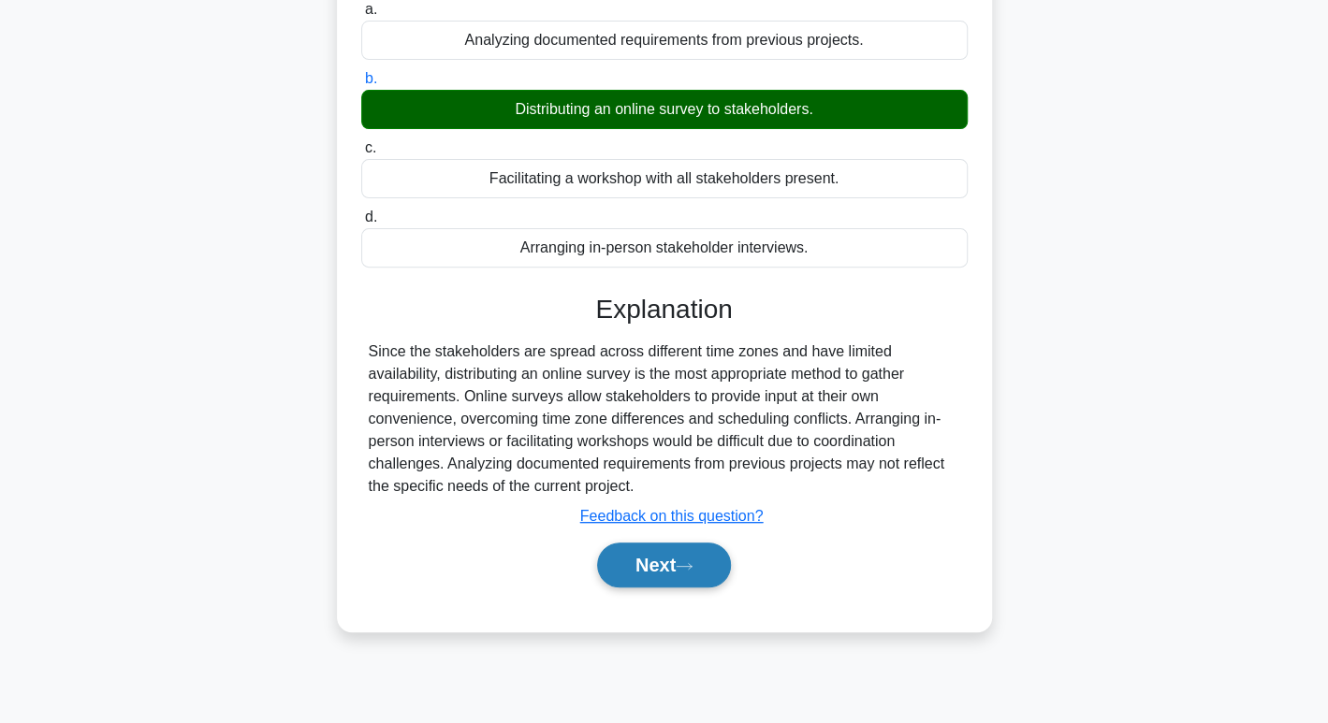
click at [679, 554] on button "Next" at bounding box center [664, 565] width 134 height 45
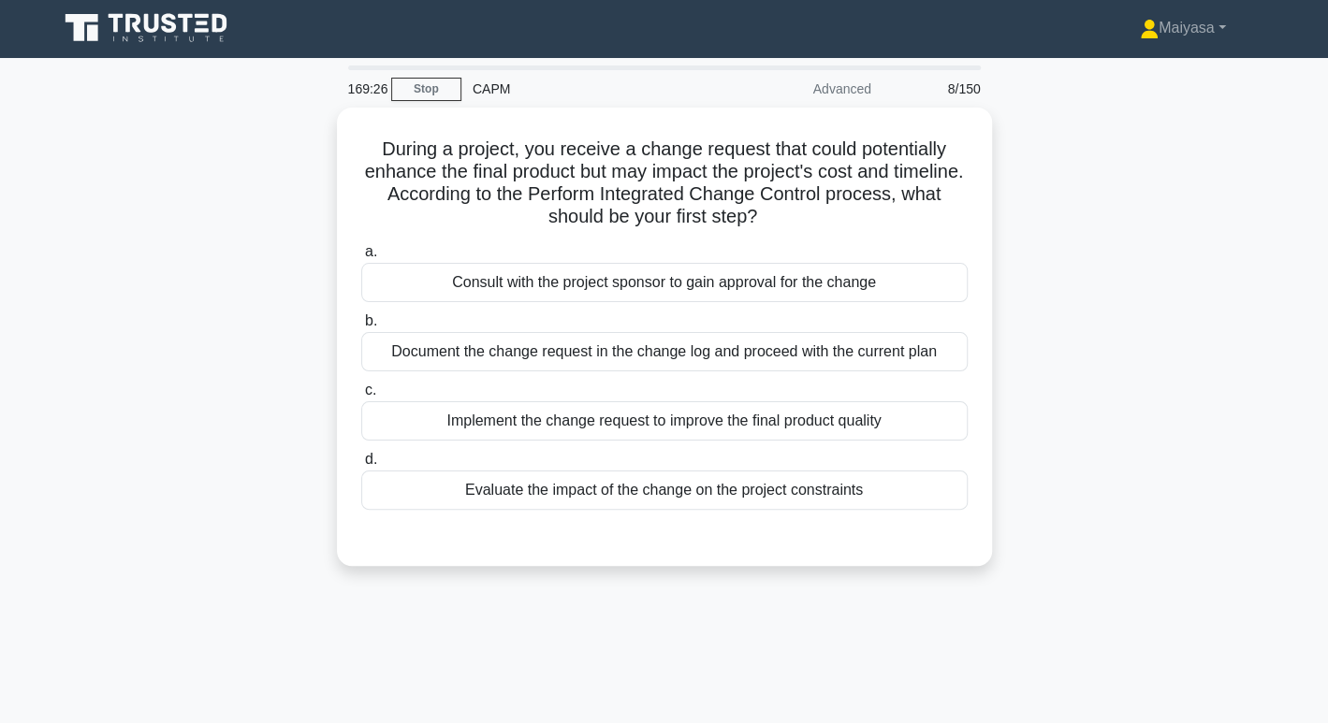
scroll to position [8, 0]
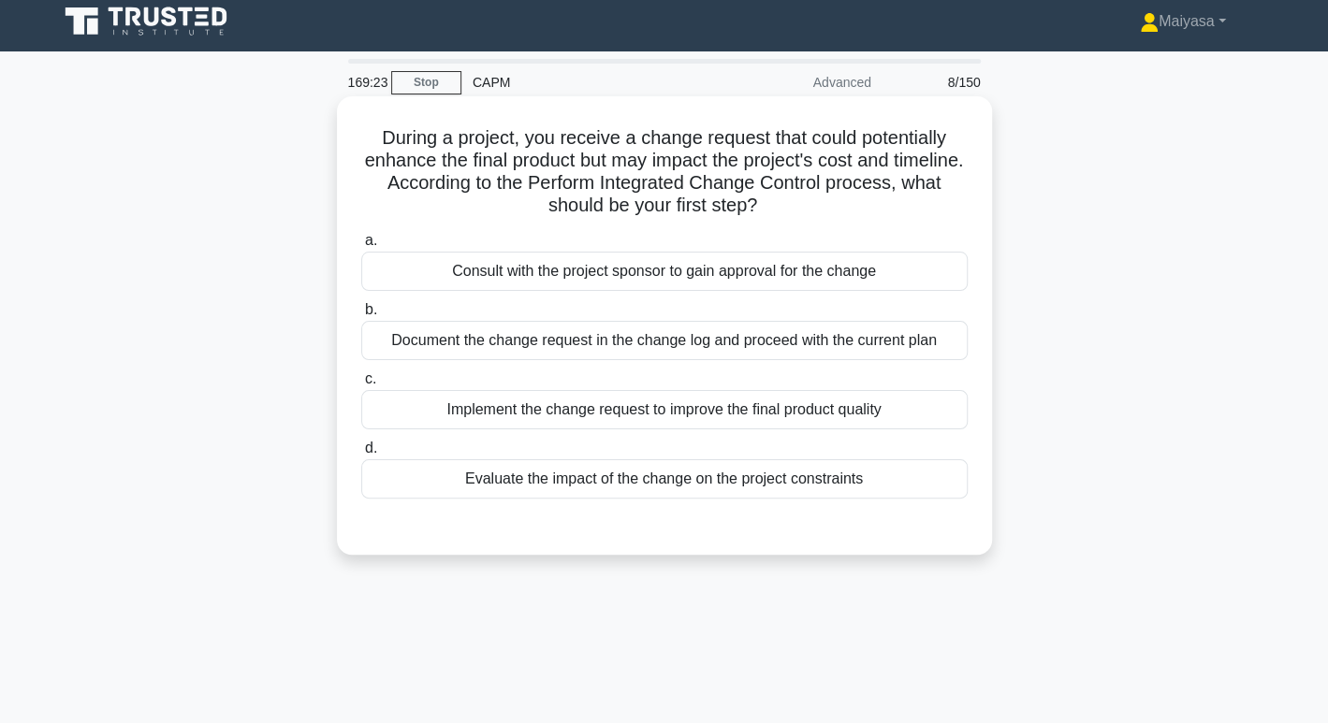
click at [556, 129] on h5 "During a project, you receive a change request that could potentially enhance t…" at bounding box center [664, 172] width 610 height 92
drag, startPoint x: 556, startPoint y: 129, endPoint x: 732, endPoint y: 131, distance: 176.0
click at [732, 131] on h5 "During a project, you receive a change request that could potentially enhance t…" at bounding box center [664, 172] width 610 height 92
click at [651, 487] on div "Evaluate the impact of the change on the project constraints" at bounding box center [664, 479] width 606 height 39
click at [361, 455] on input "d. Evaluate the impact of the change on the project constraints" at bounding box center [361, 449] width 0 height 12
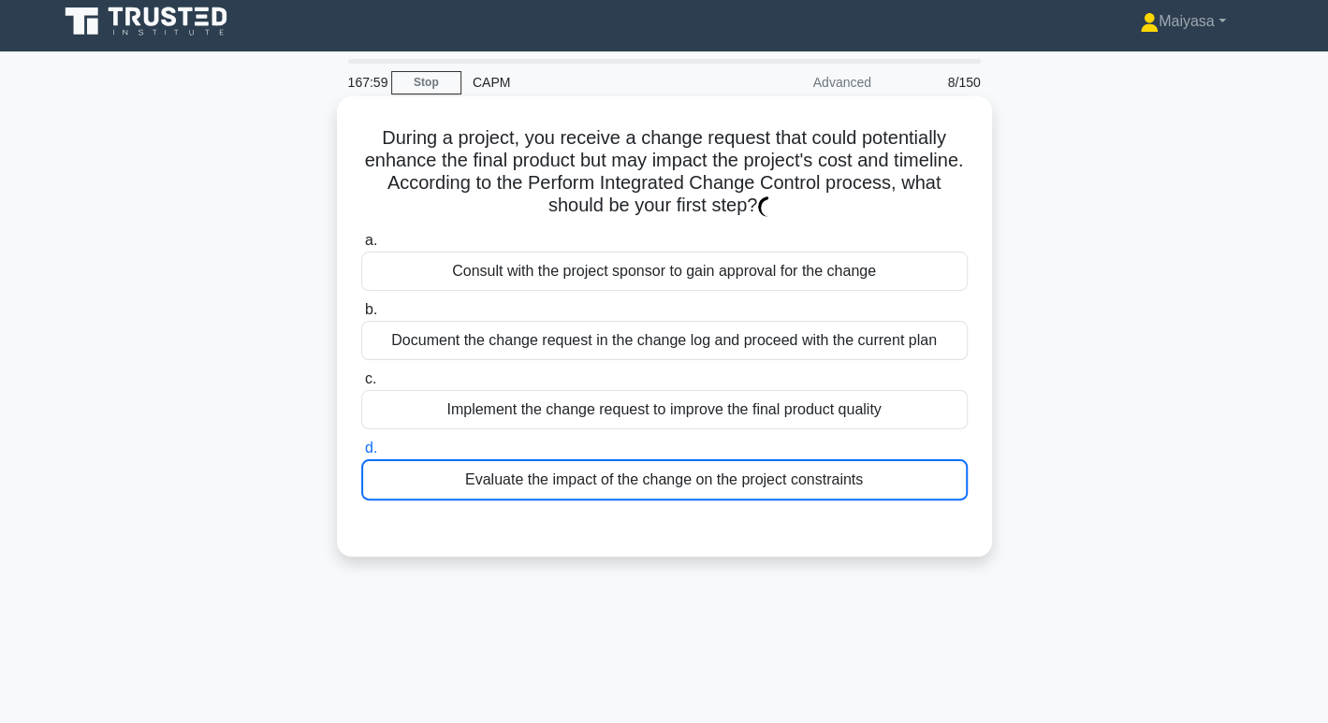
drag, startPoint x: 651, startPoint y: 487, endPoint x: 650, endPoint y: 477, distance: 9.4
click at [650, 477] on div "Evaluate the impact of the change on the project constraints" at bounding box center [664, 480] width 606 height 41
click at [361, 455] on input "d. Evaluate the impact of the change on the project constraints" at bounding box center [361, 449] width 0 height 12
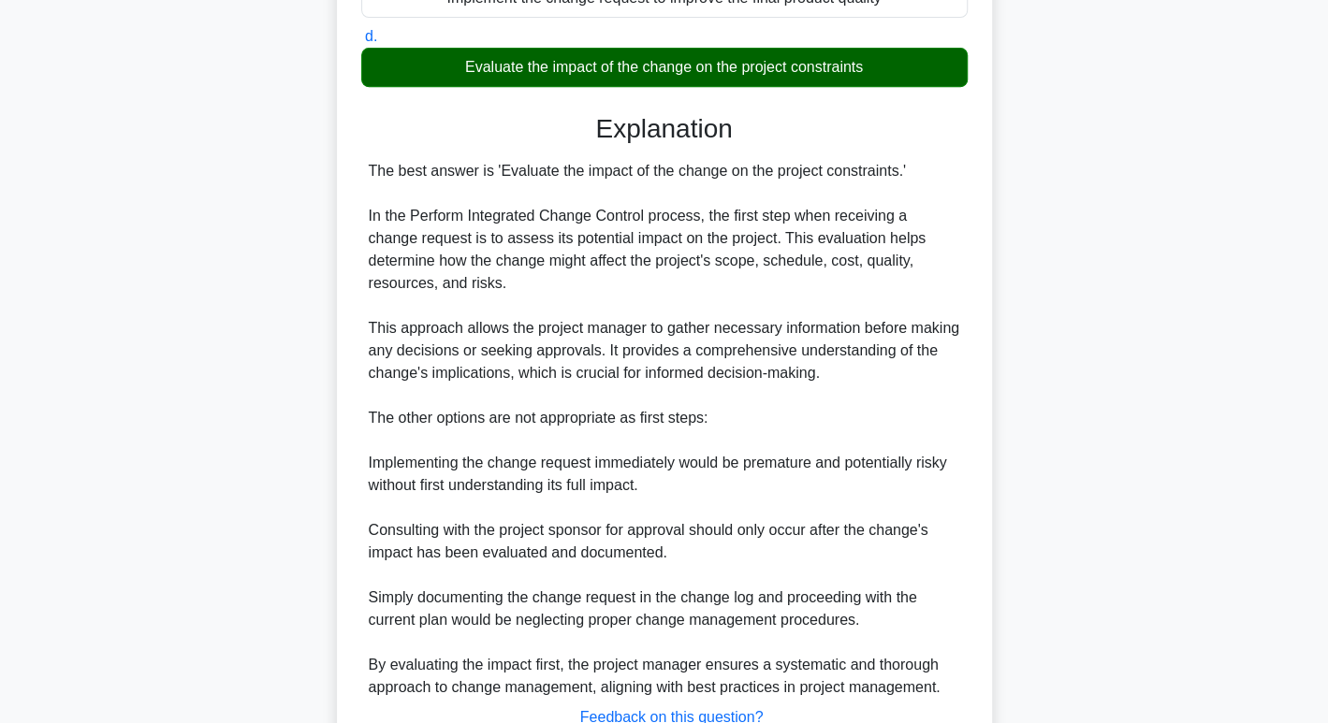
scroll to position [563, 0]
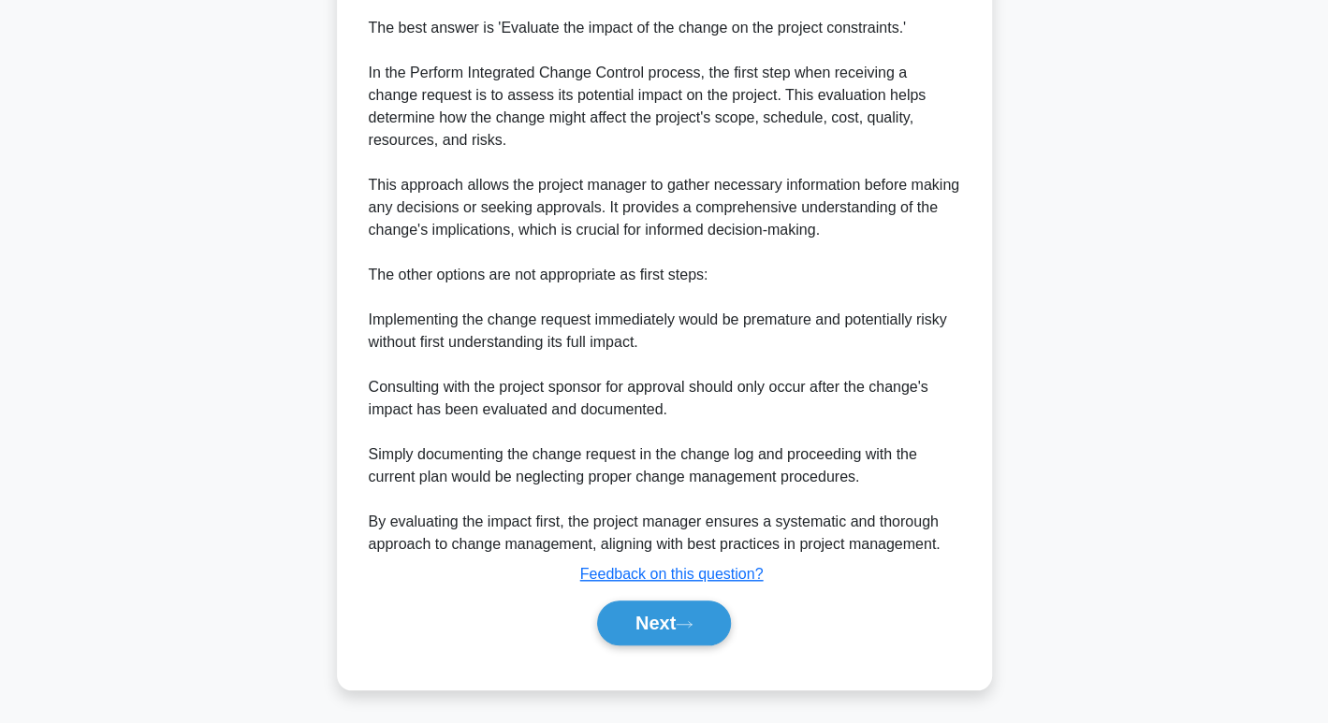
click at [804, 472] on div "The best answer is 'Evaluate the impact of the change on the project constraint…" at bounding box center [664, 286] width 591 height 539
drag, startPoint x: 641, startPoint y: 37, endPoint x: 896, endPoint y: 29, distance: 254.7
click at [896, 29] on div "The best answer is 'Evaluate the impact of the change on the project constraint…" at bounding box center [664, 286] width 591 height 539
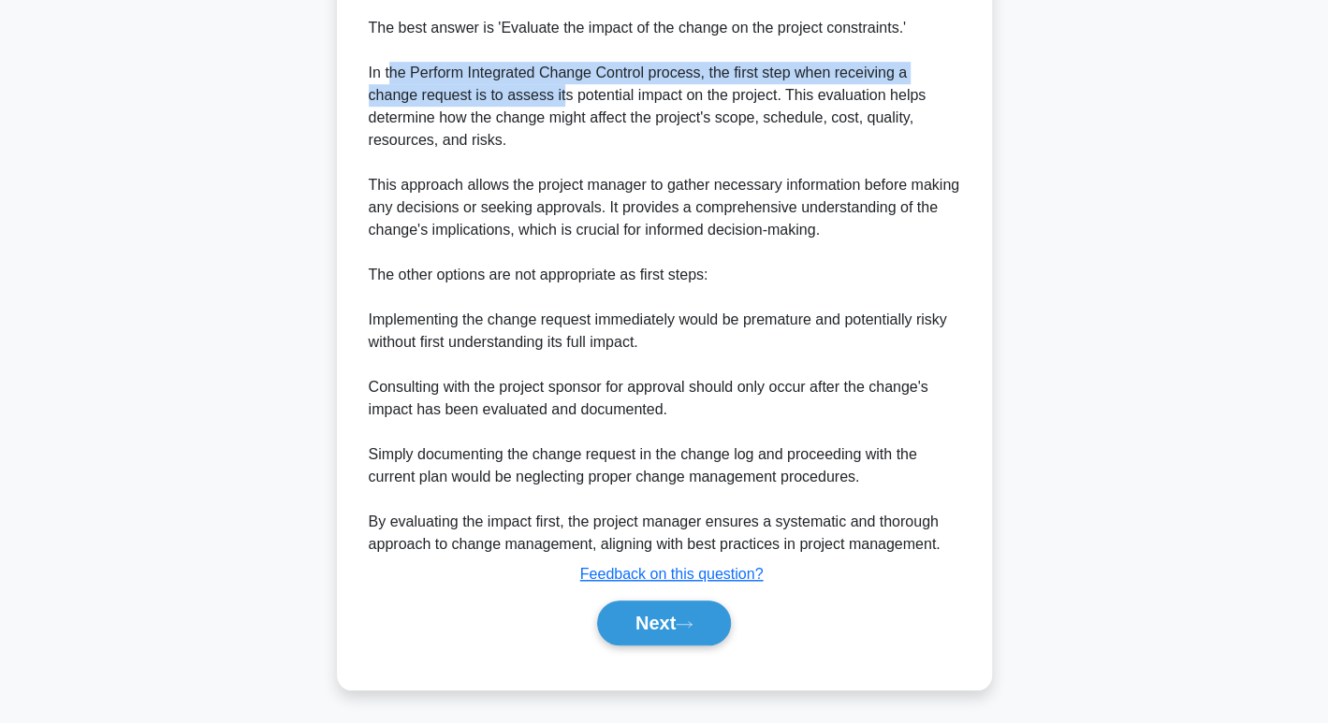
drag, startPoint x: 387, startPoint y: 77, endPoint x: 507, endPoint y: 96, distance: 121.4
click at [507, 96] on div "The best answer is 'Evaluate the impact of the change on the project constraint…" at bounding box center [664, 286] width 591 height 539
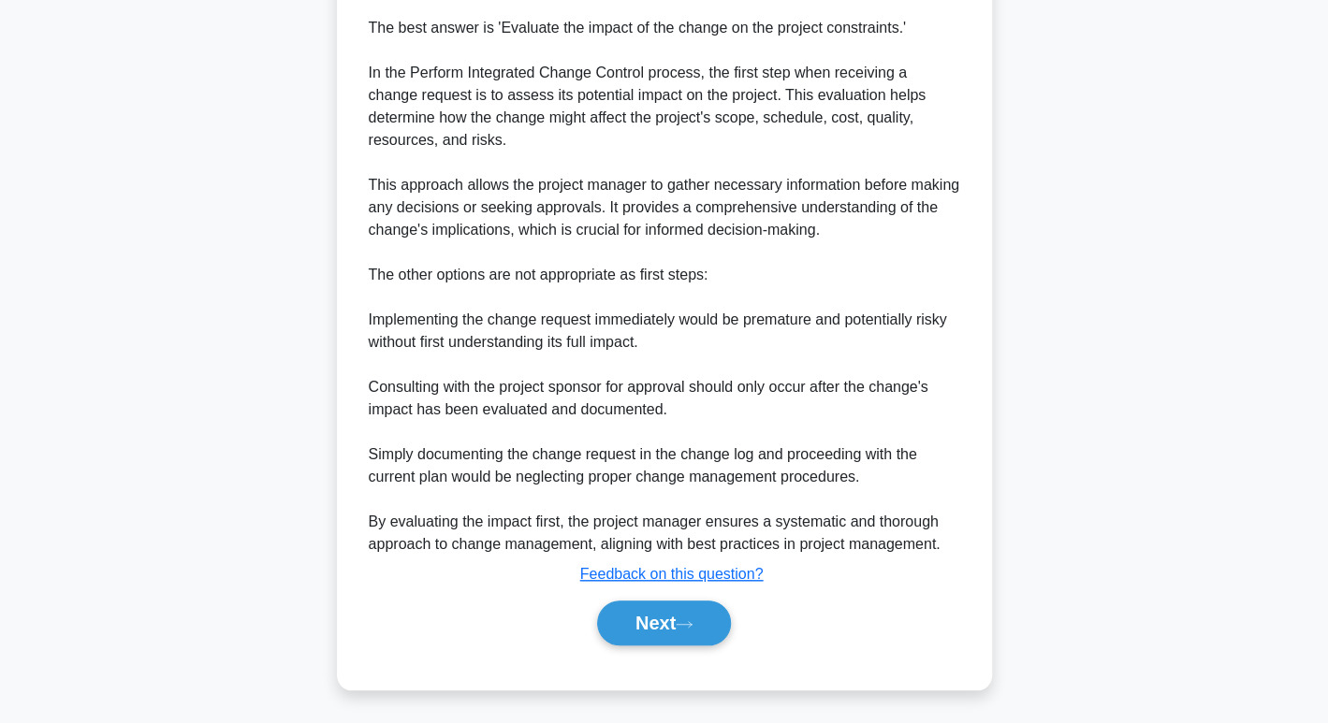
click at [516, 127] on div "The best answer is 'Evaluate the impact of the change on the project constraint…" at bounding box center [664, 286] width 591 height 539
click at [613, 629] on button "Next" at bounding box center [664, 623] width 134 height 45
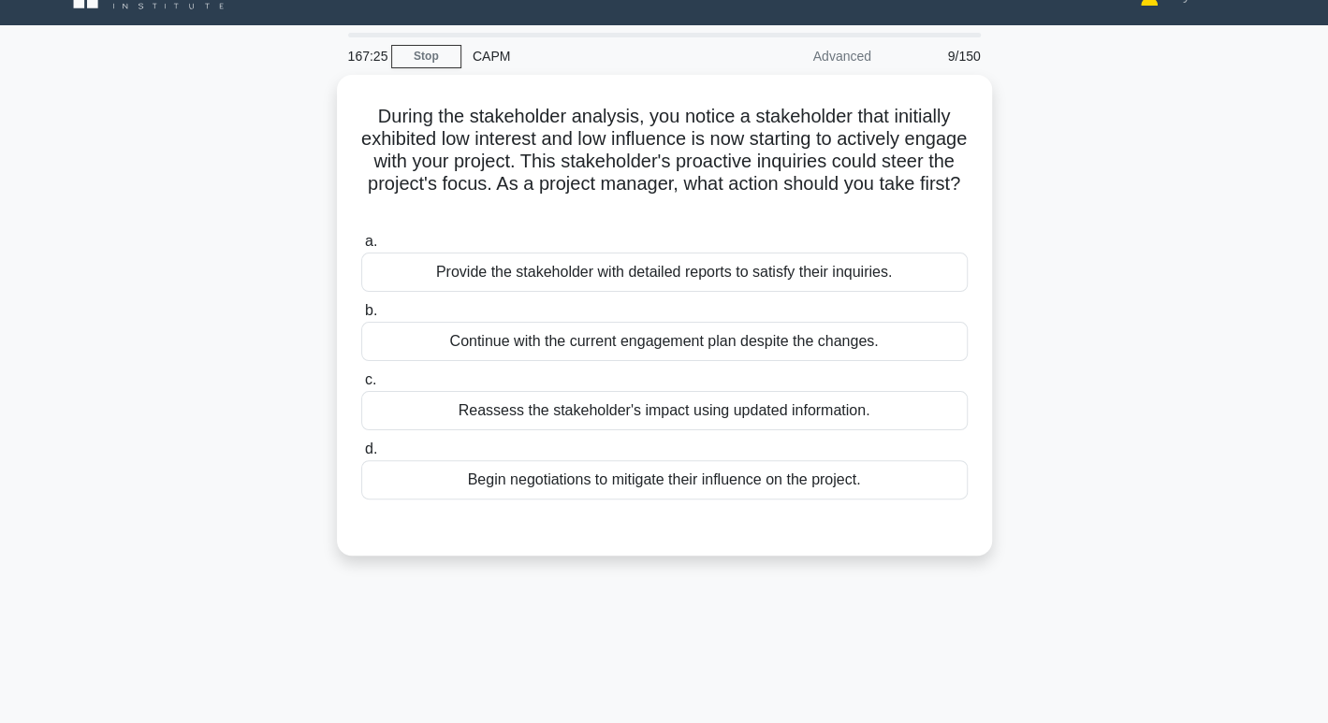
scroll to position [7, 0]
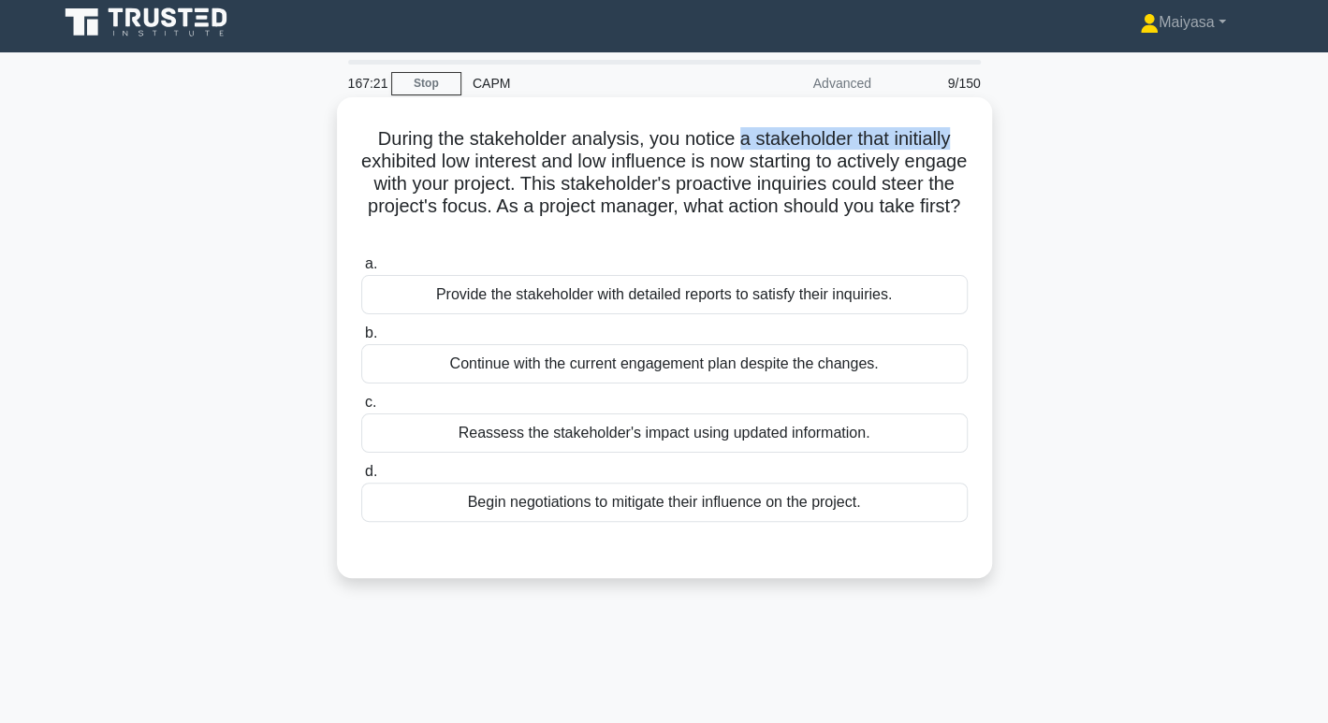
drag, startPoint x: 743, startPoint y: 129, endPoint x: 966, endPoint y: 119, distance: 223.0
click at [966, 119] on div "During the stakeholder analysis, you notice a stakeholder that initially exhibi…" at bounding box center [664, 338] width 640 height 466
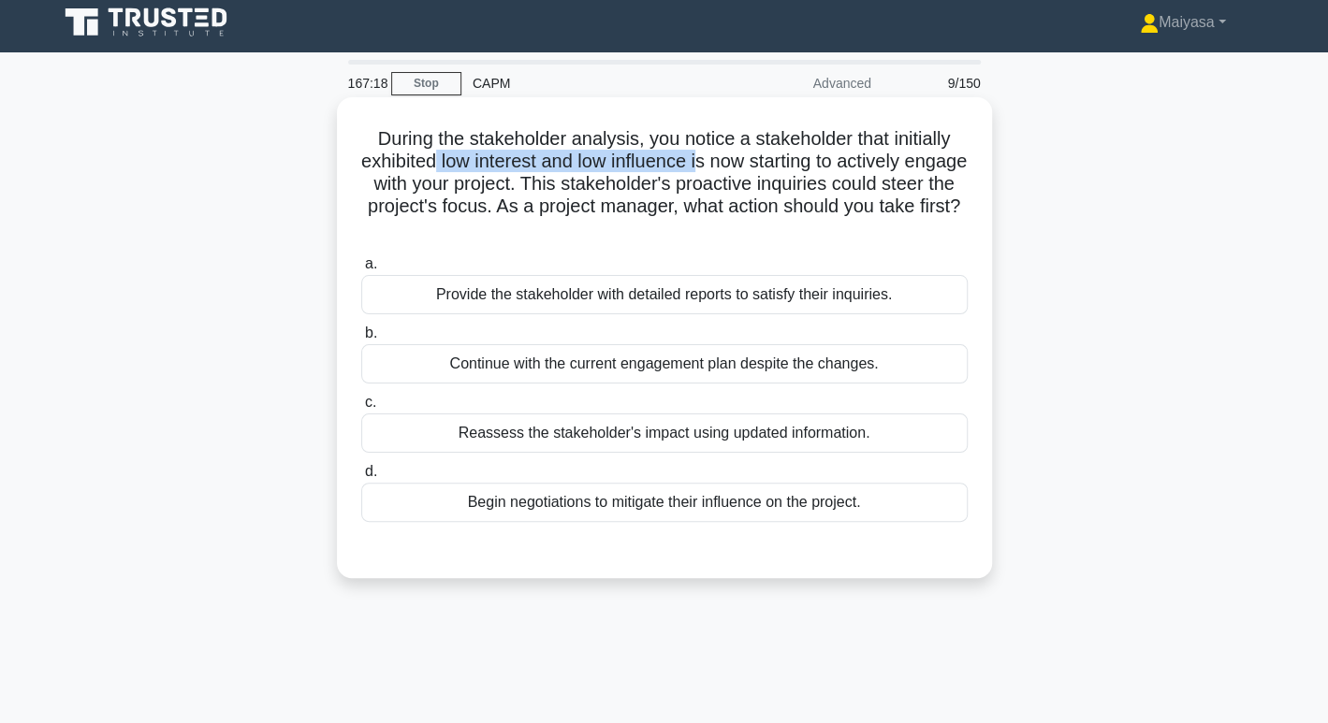
drag, startPoint x: 463, startPoint y: 163, endPoint x: 732, endPoint y: 159, distance: 268.6
click at [732, 159] on h5 "During the stakeholder analysis, you notice a stakeholder that initially exhibi…" at bounding box center [664, 184] width 610 height 114
click at [736, 175] on h5 "During the stakeholder analysis, you notice a stakeholder that initially exhibi…" at bounding box center [664, 184] width 610 height 114
click at [764, 288] on div "Provide the stakeholder with detailed reports to satisfy their inquiries." at bounding box center [664, 294] width 606 height 39
click at [361, 270] on input "a. Provide the stakeholder with detailed reports to satisfy their inquiries." at bounding box center [361, 264] width 0 height 12
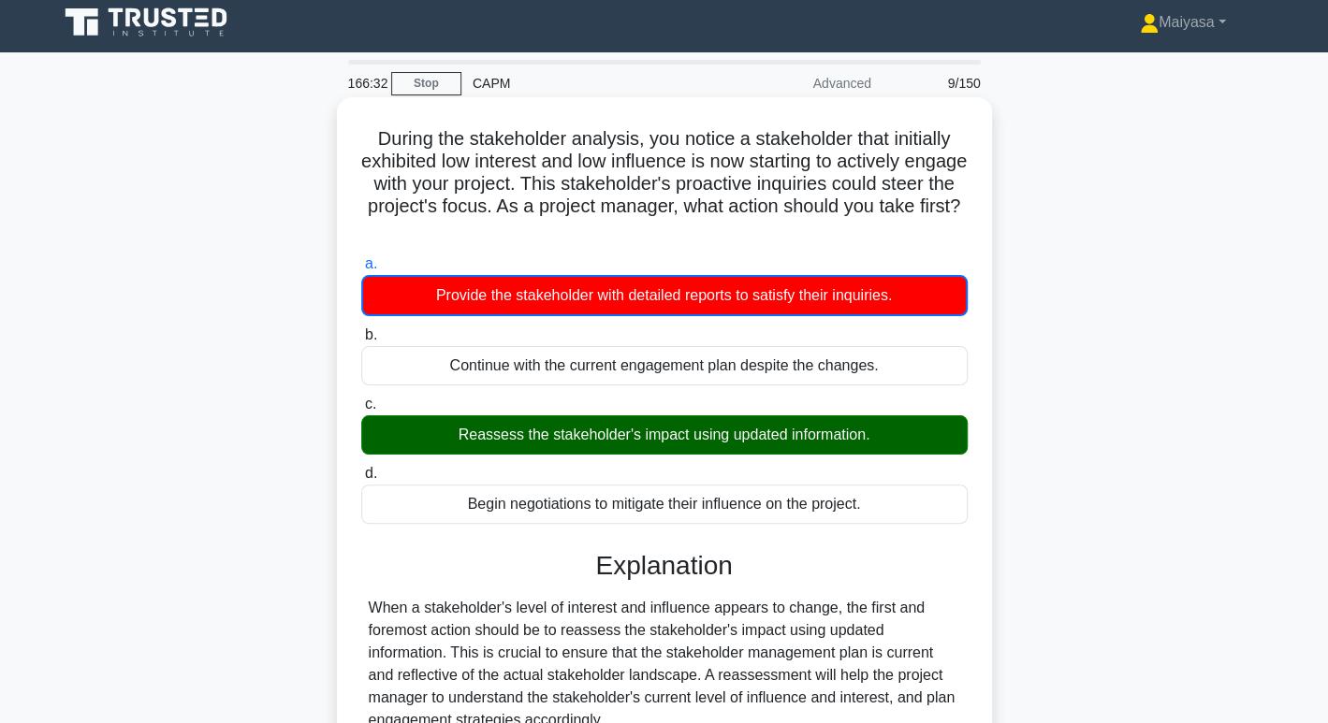
scroll to position [202, 0]
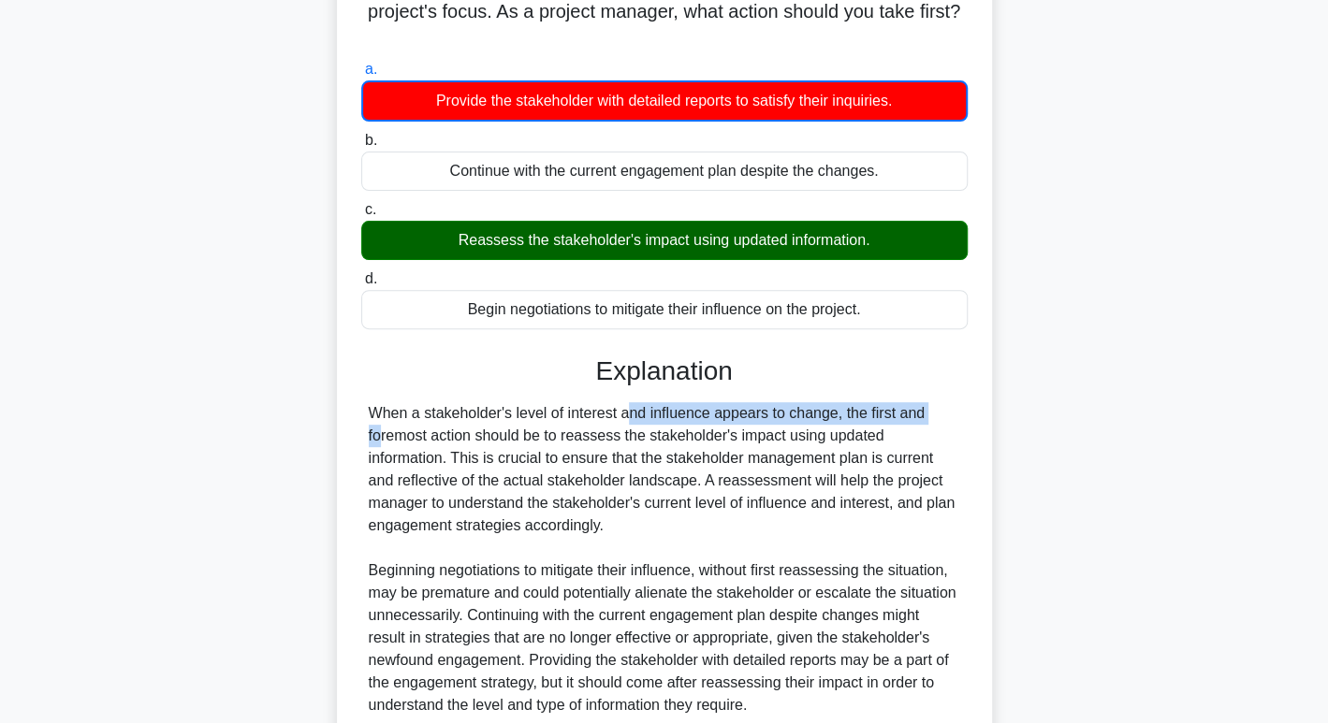
drag, startPoint x: 524, startPoint y: 412, endPoint x: 839, endPoint y: 411, distance: 314.5
click at [839, 411] on div "When a stakeholder's level of interest and influence appears to change, the fir…" at bounding box center [664, 559] width 591 height 314
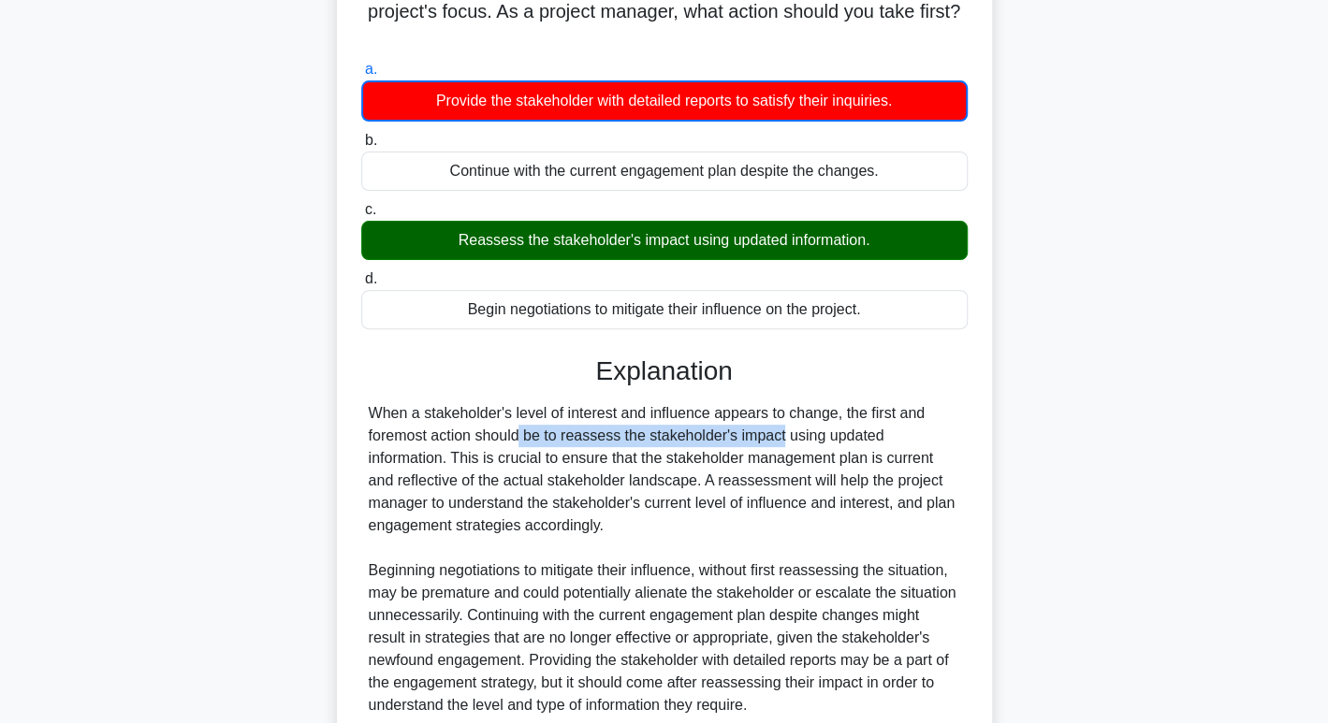
drag, startPoint x: 404, startPoint y: 443, endPoint x: 666, endPoint y: 444, distance: 262.1
click at [666, 444] on div "When a stakeholder's level of interest and influence appears to change, the fir…" at bounding box center [664, 559] width 591 height 314
click at [595, 441] on div "When a stakeholder's level of interest and influence appears to change, the fir…" at bounding box center [664, 559] width 591 height 314
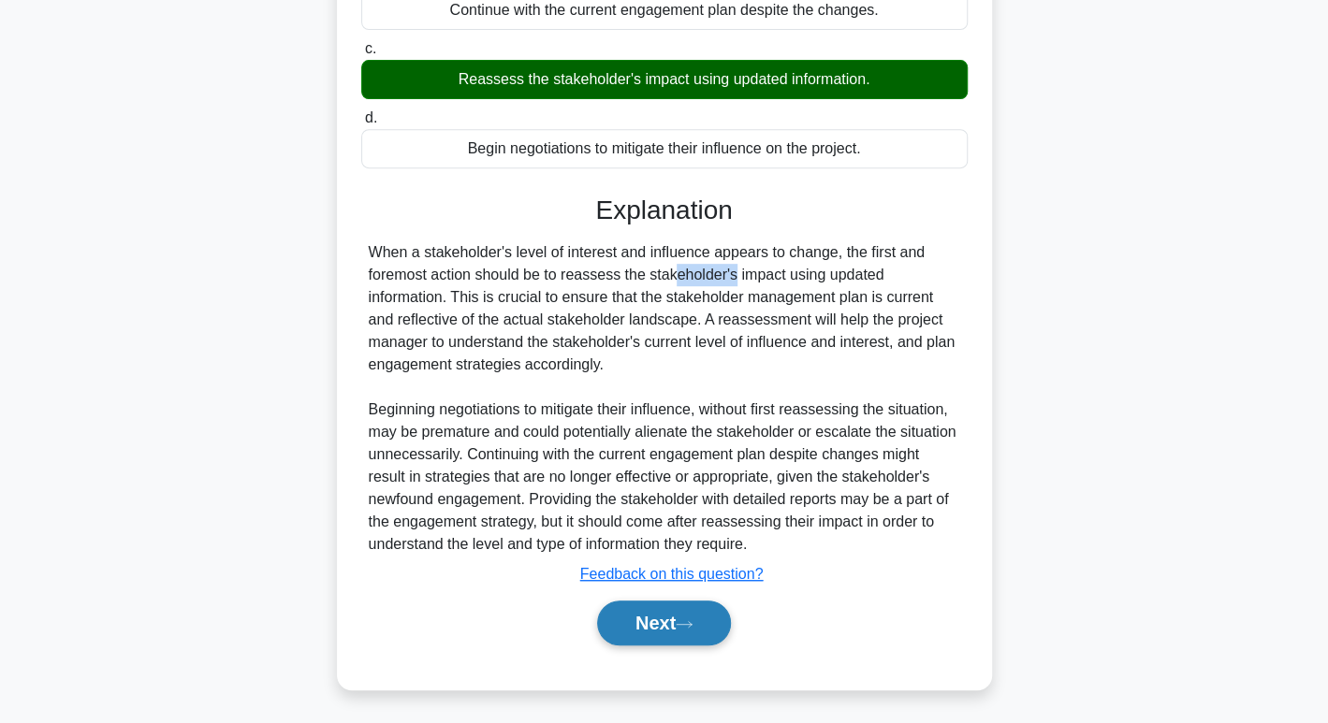
click at [655, 618] on button "Next" at bounding box center [664, 623] width 134 height 45
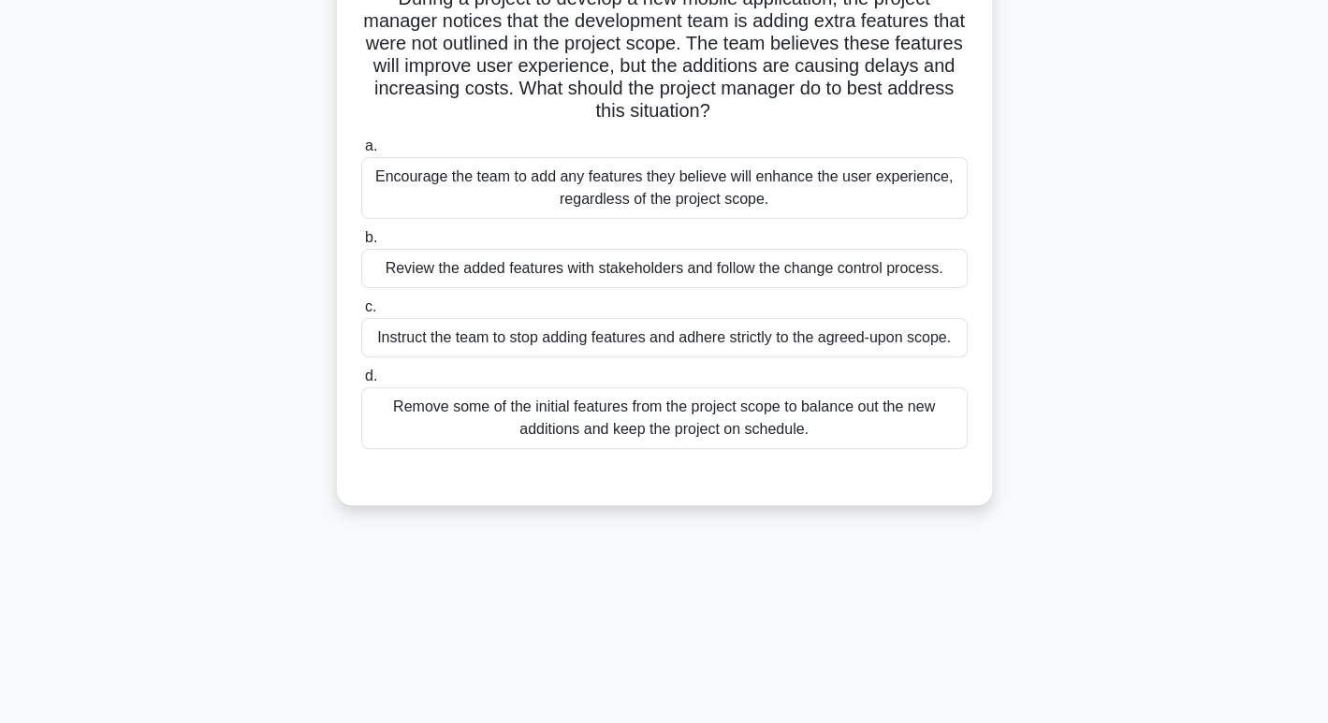
scroll to position [59, 0]
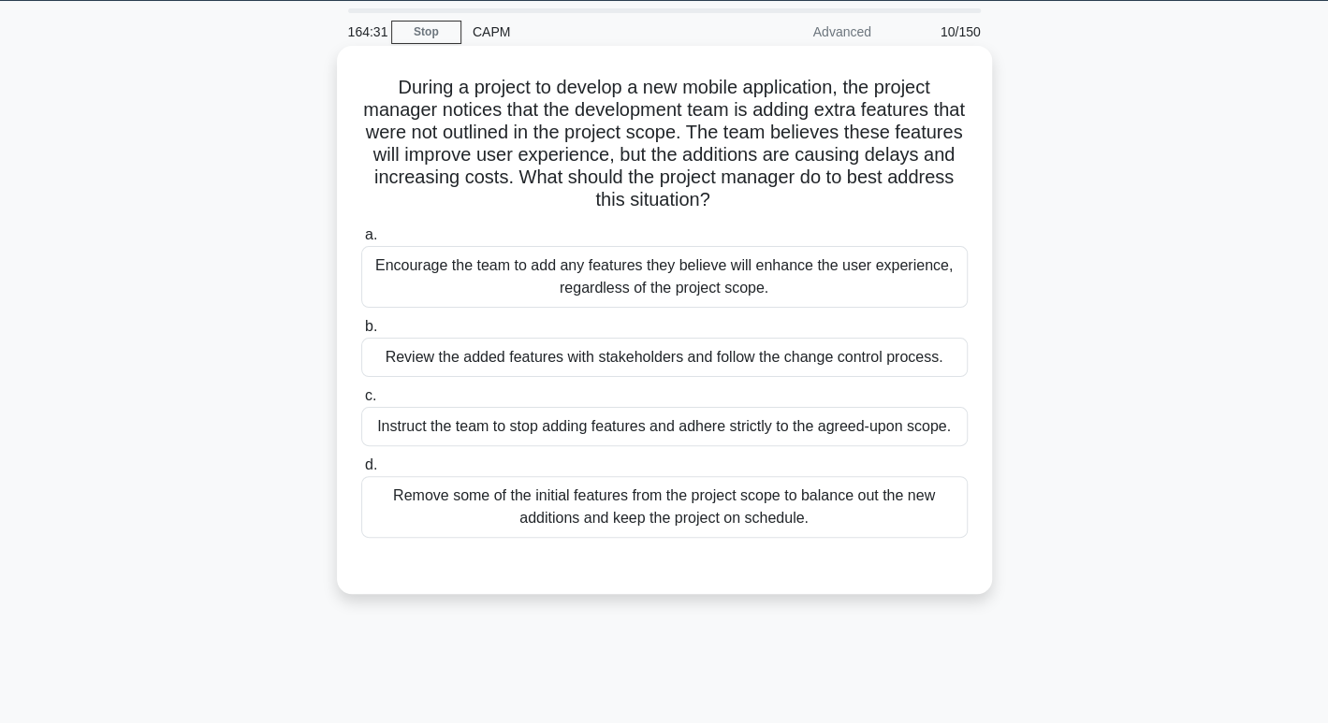
click at [627, 373] on div "Review the added features with stakeholders and follow the change control proce…" at bounding box center [664, 357] width 606 height 39
click at [361, 333] on input "b. Review the added features with stakeholders and follow the change control pr…" at bounding box center [361, 327] width 0 height 12
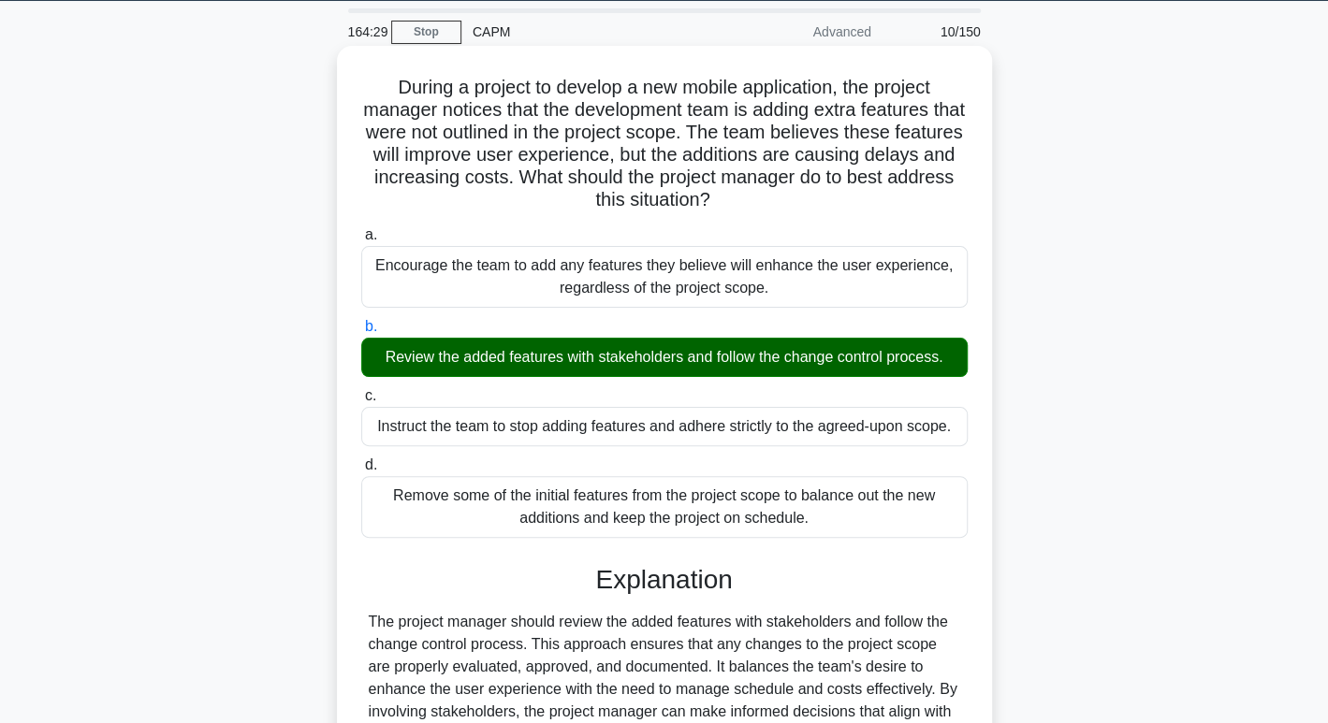
scroll to position [406, 0]
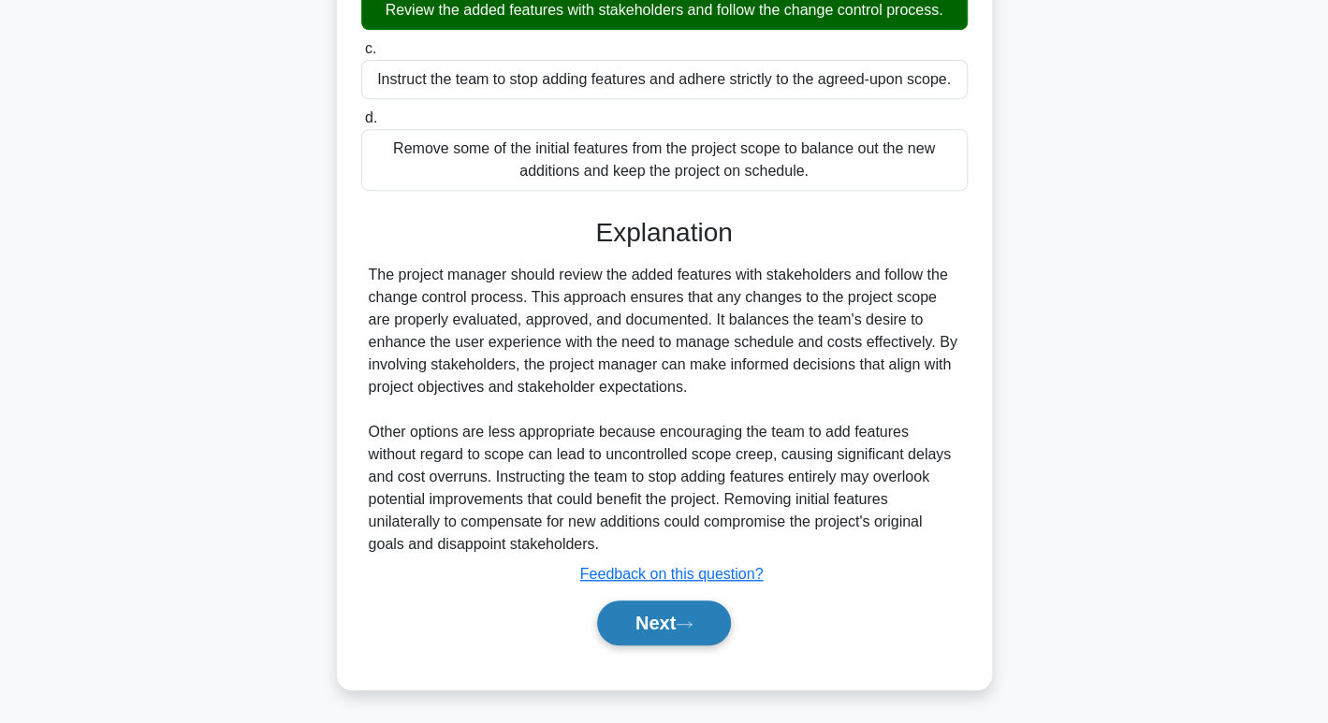
click at [664, 620] on button "Next" at bounding box center [664, 623] width 134 height 45
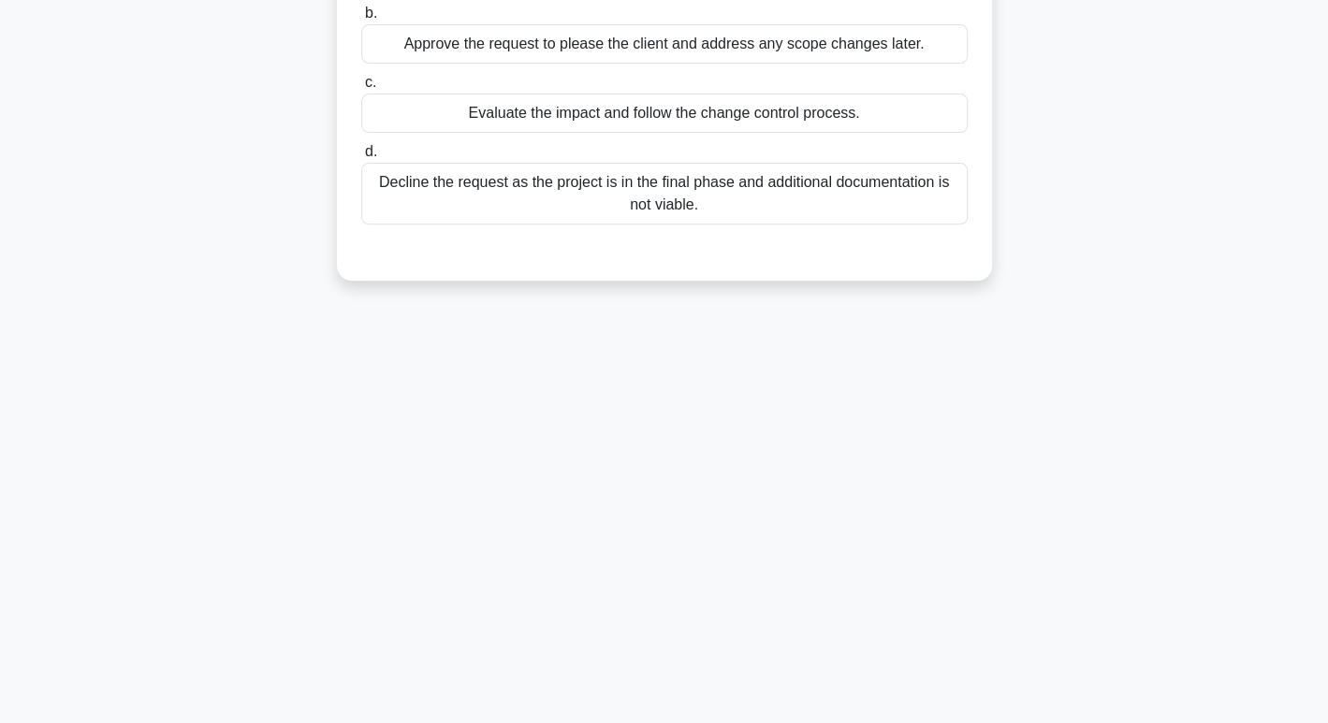
scroll to position [0, 0]
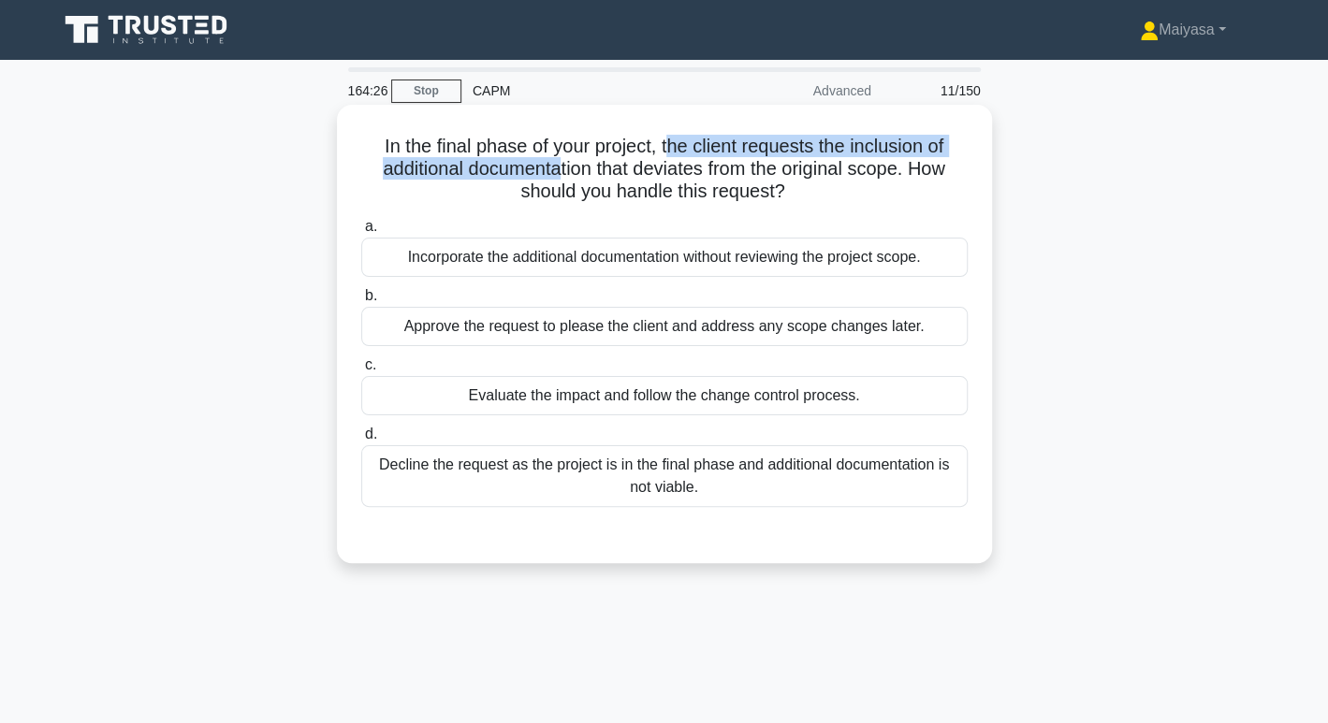
drag, startPoint x: 554, startPoint y: 160, endPoint x: 665, endPoint y: 148, distance: 112.0
click at [665, 148] on h5 "In the final phase of your project, the client requests the inclusion of additi…" at bounding box center [664, 169] width 610 height 69
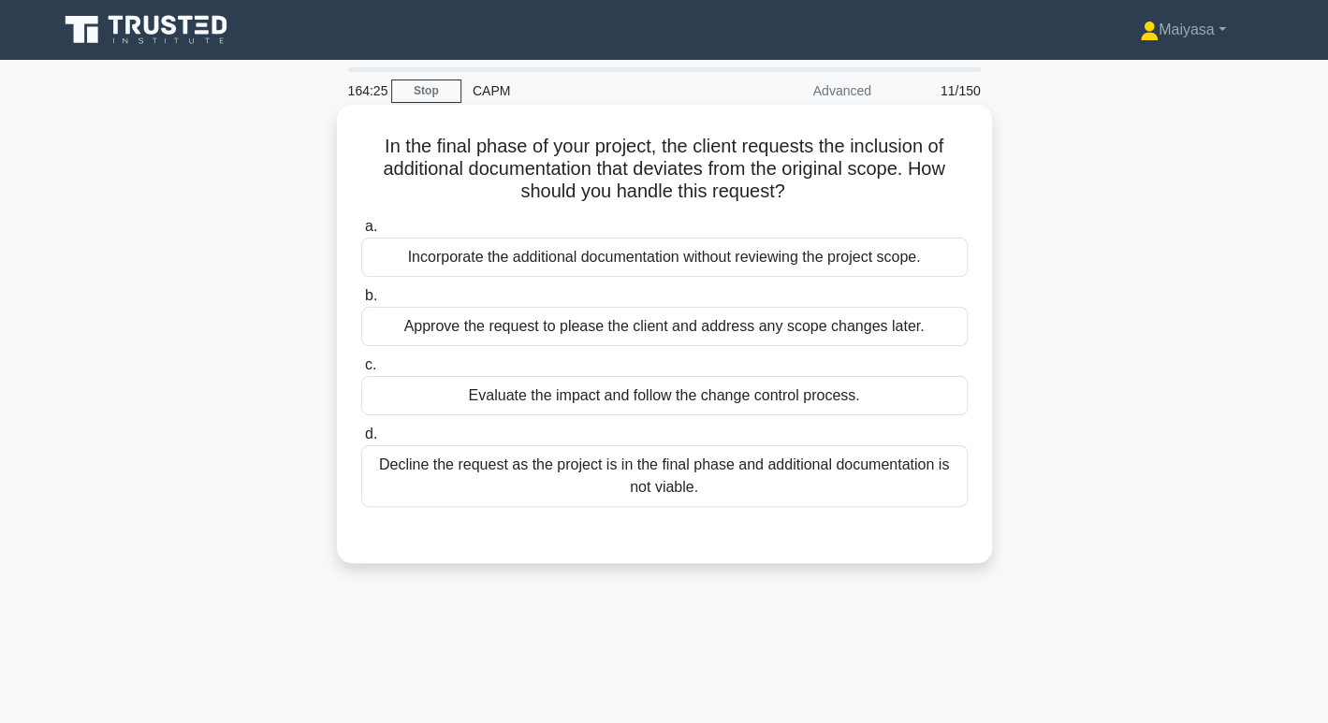
click at [705, 188] on h5 "In the final phase of your project, the client requests the inclusion of additi…" at bounding box center [664, 169] width 610 height 69
drag, startPoint x: 588, startPoint y: 164, endPoint x: 708, endPoint y: 168, distance: 120.8
click at [708, 168] on h5 "In the final phase of your project, the client requests the inclusion of additi…" at bounding box center [664, 169] width 610 height 69
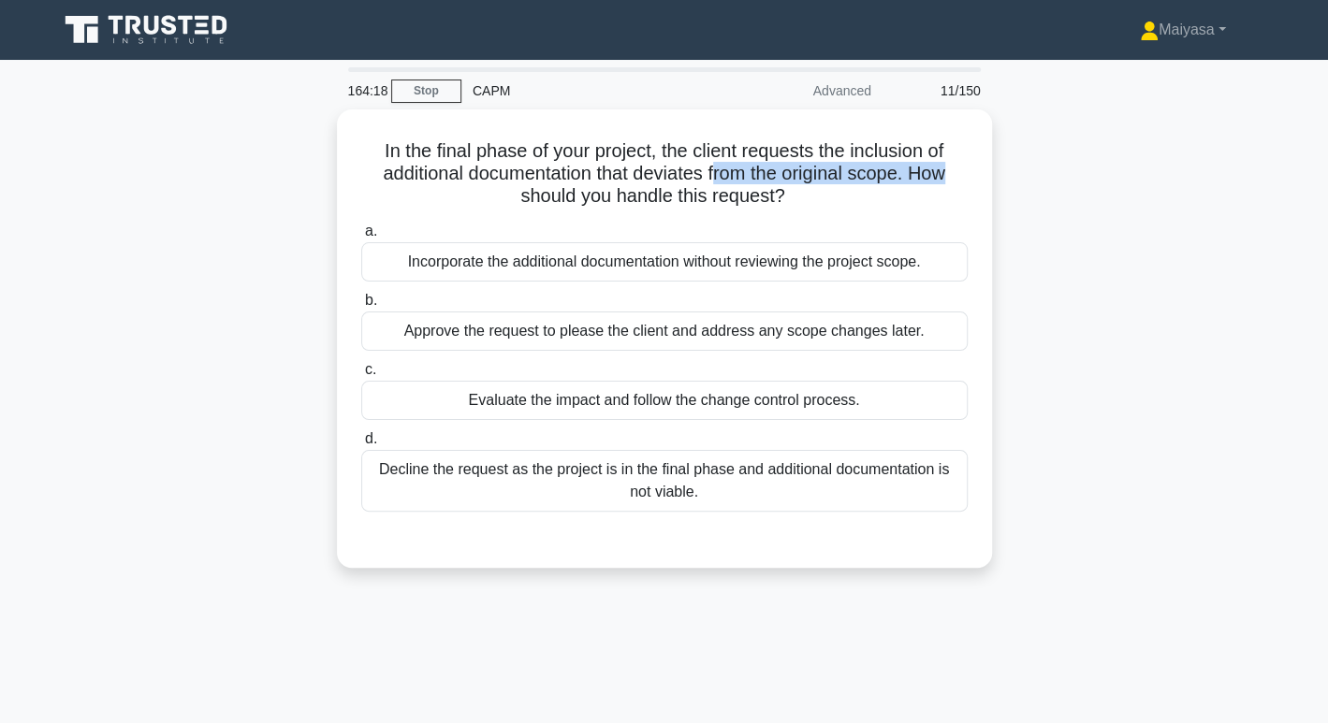
drag, startPoint x: 715, startPoint y: 168, endPoint x: 1004, endPoint y: 179, distance: 289.4
click at [1004, 179] on div "In the final phase of your project, the client requests the inclusion of additi…" at bounding box center [664, 349] width 1235 height 481
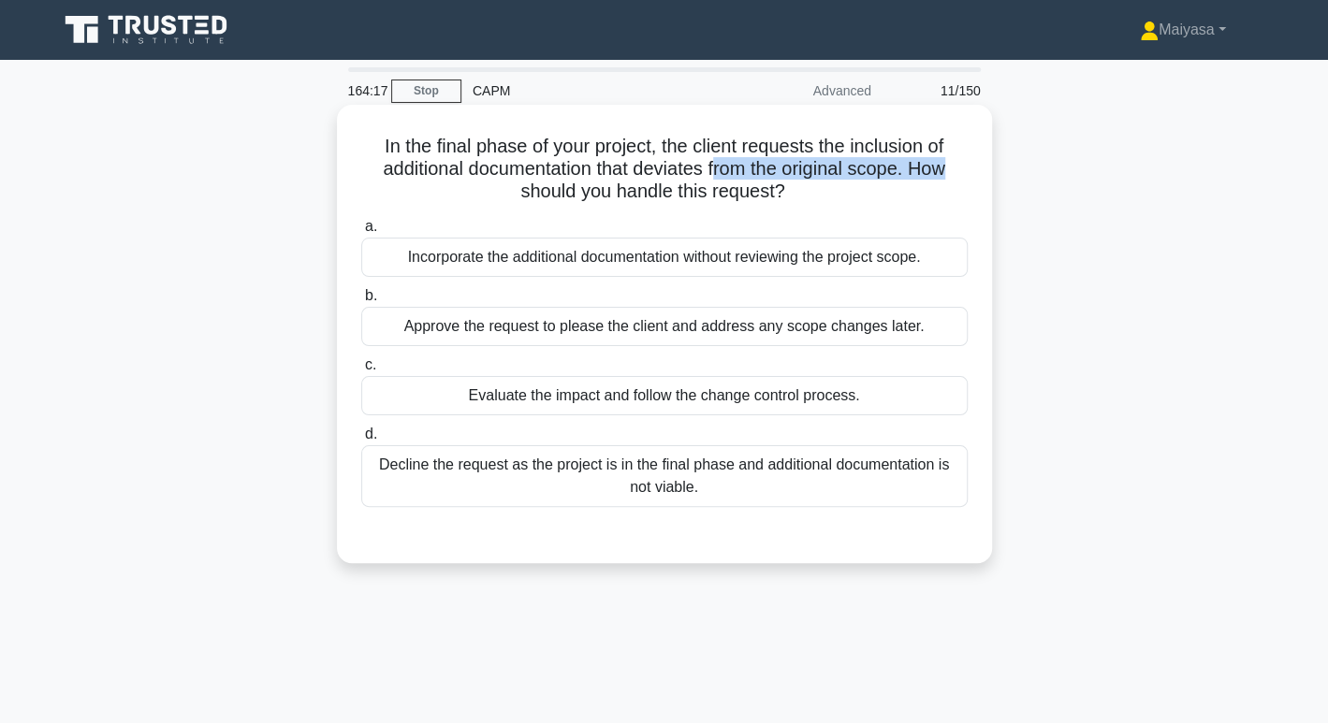
drag, startPoint x: 583, startPoint y: 198, endPoint x: 814, endPoint y: 201, distance: 231.2
click at [814, 201] on h5 "In the final phase of your project, the client requests the inclusion of additi…" at bounding box center [664, 169] width 610 height 69
click at [749, 406] on div "Evaluate the impact and follow the change control process." at bounding box center [664, 395] width 606 height 39
click at [361, 372] on input "c. Evaluate the impact and follow the change control process." at bounding box center [361, 365] width 0 height 12
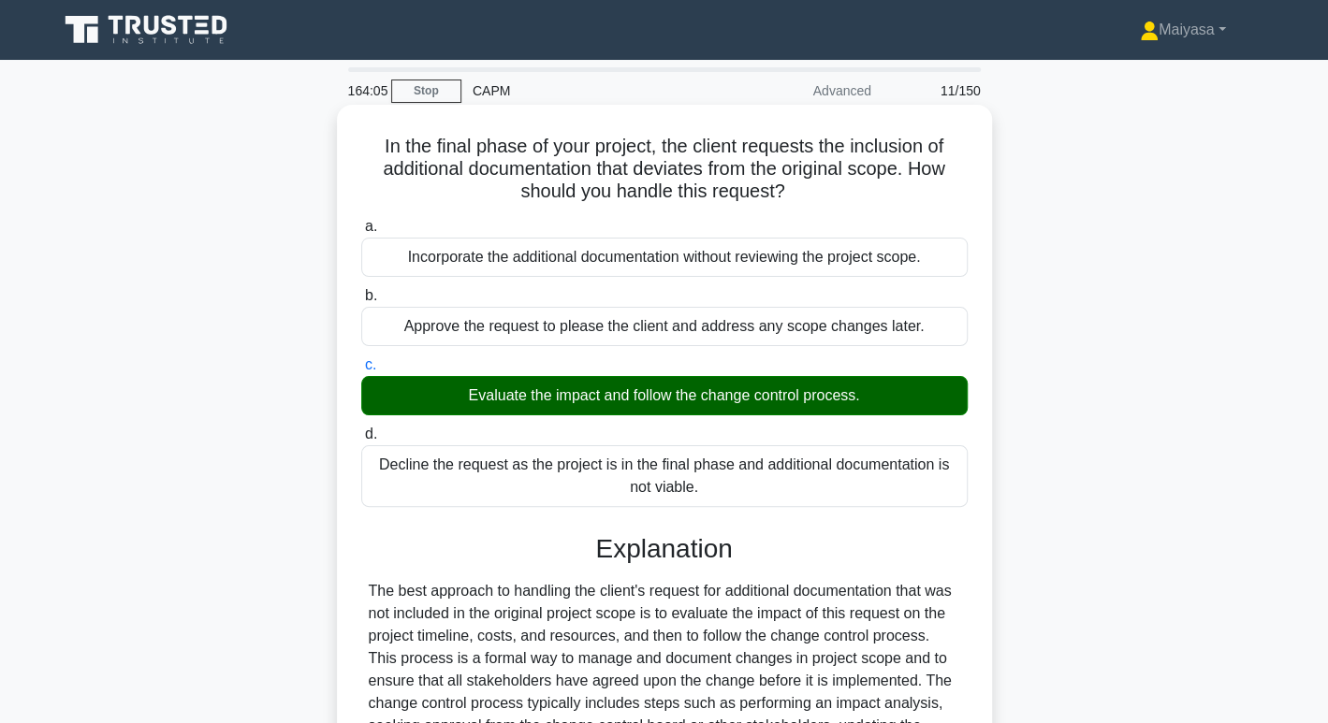
scroll to position [429, 0]
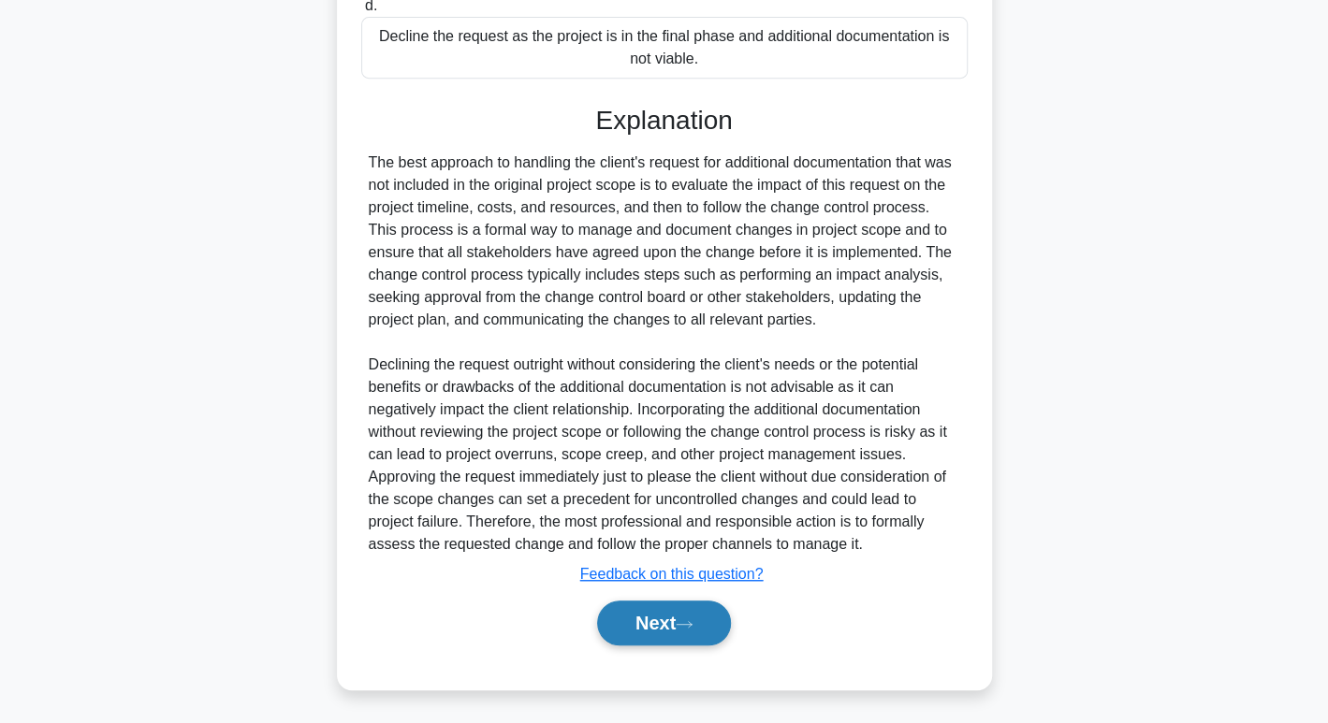
click at [696, 609] on button "Next" at bounding box center [664, 623] width 134 height 45
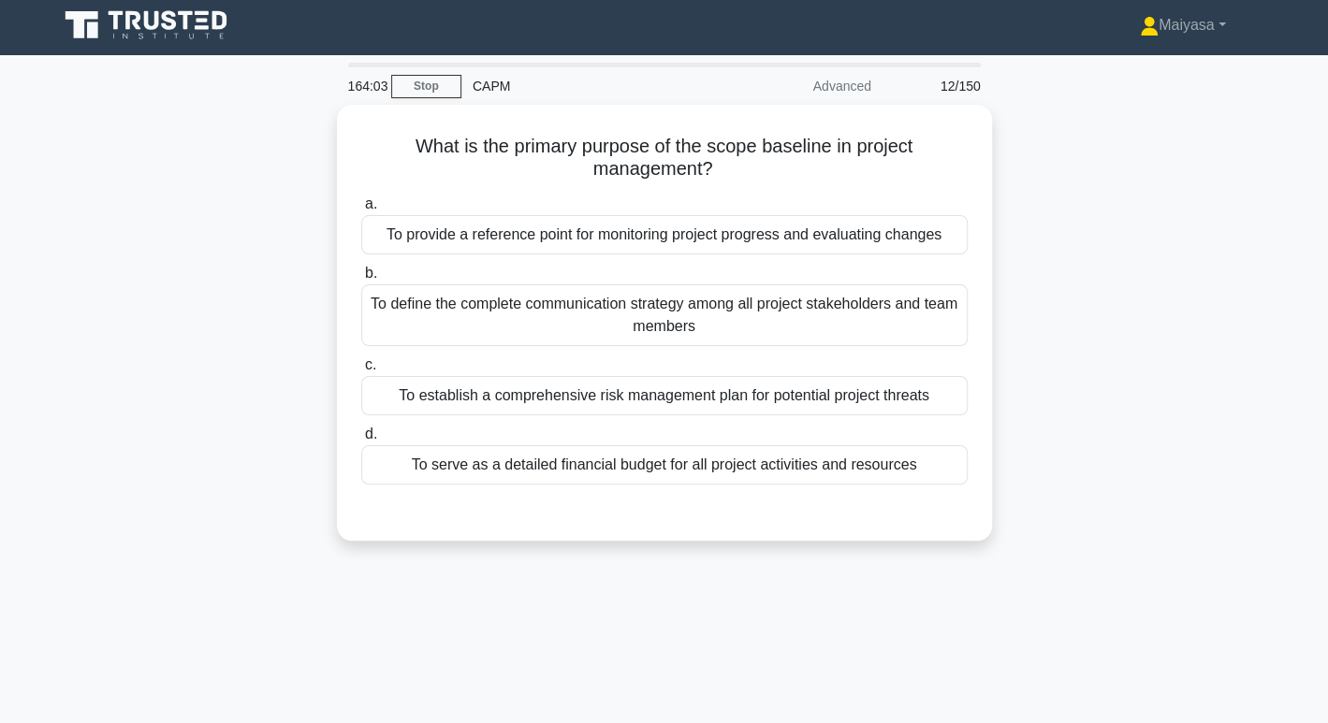
scroll to position [0, 0]
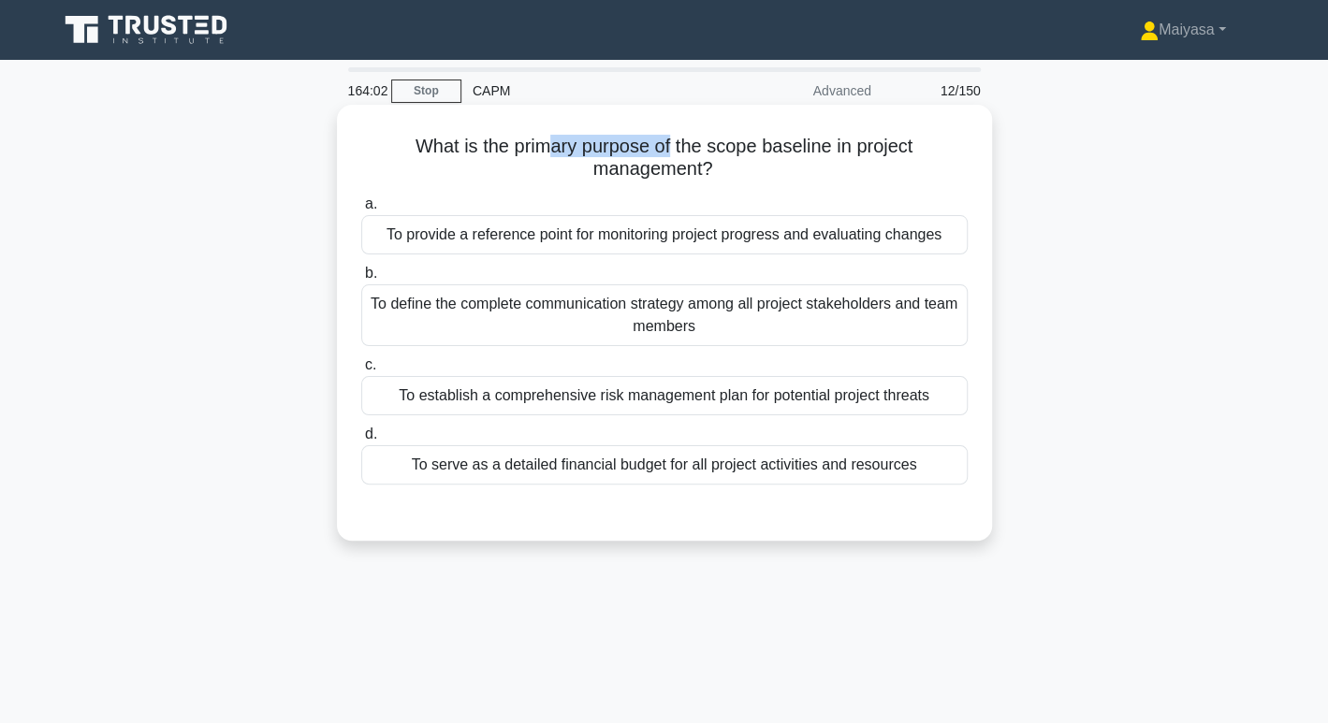
drag, startPoint x: 545, startPoint y: 144, endPoint x: 672, endPoint y: 153, distance: 127.6
click at [672, 153] on h5 "What is the primary purpose of the scope baseline in project management? .spinn…" at bounding box center [664, 158] width 610 height 47
click at [761, 157] on h5 "What is the primary purpose of the scope baseline in project management? .spinn…" at bounding box center [664, 158] width 610 height 47
click at [638, 176] on h5 "What is the primary purpose of the scope baseline in project management? .spinn…" at bounding box center [664, 158] width 610 height 47
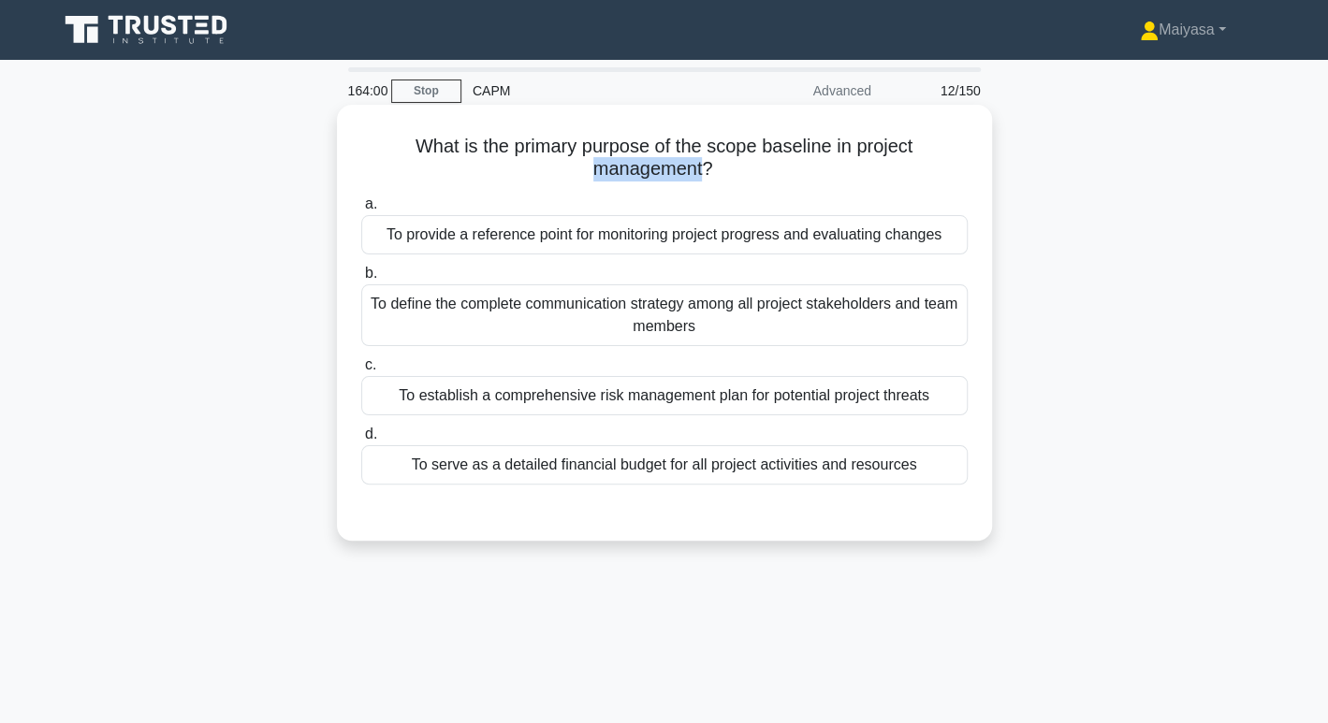
click at [638, 176] on h5 "What is the primary purpose of the scope baseline in project management? .spinn…" at bounding box center [664, 158] width 610 height 47
click at [629, 183] on div "What is the primary purpose of the scope baseline in project management? .spinn…" at bounding box center [664, 322] width 640 height 421
click at [586, 145] on h5 "What is the primary purpose of the scope baseline in project management? .spinn…" at bounding box center [664, 158] width 610 height 47
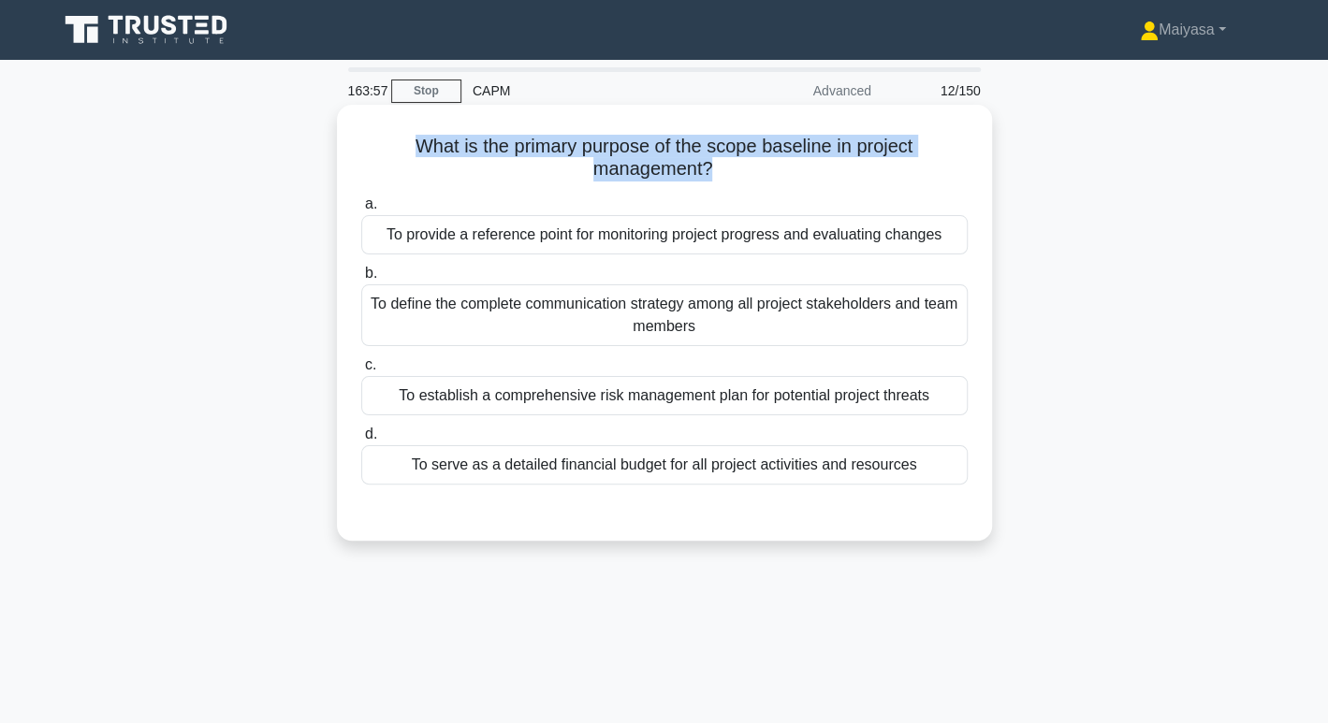
click at [586, 145] on h5 "What is the primary purpose of the scope baseline in project management? .spinn…" at bounding box center [664, 158] width 610 height 47
copy div "What is the primary purpose of the scope baseline in project management? .spinn…"
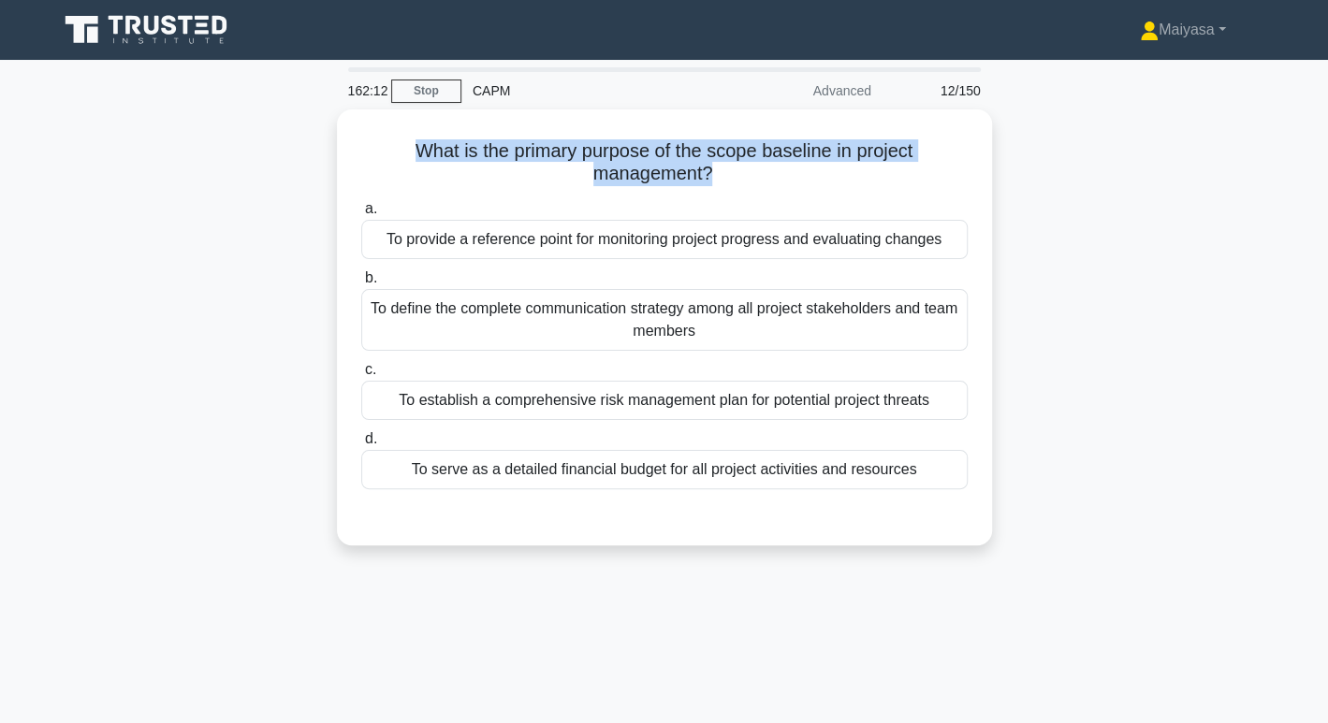
click at [208, 185] on div "What is the primary purpose of the scope baseline in project management? .spinn…" at bounding box center [664, 338] width 1235 height 459
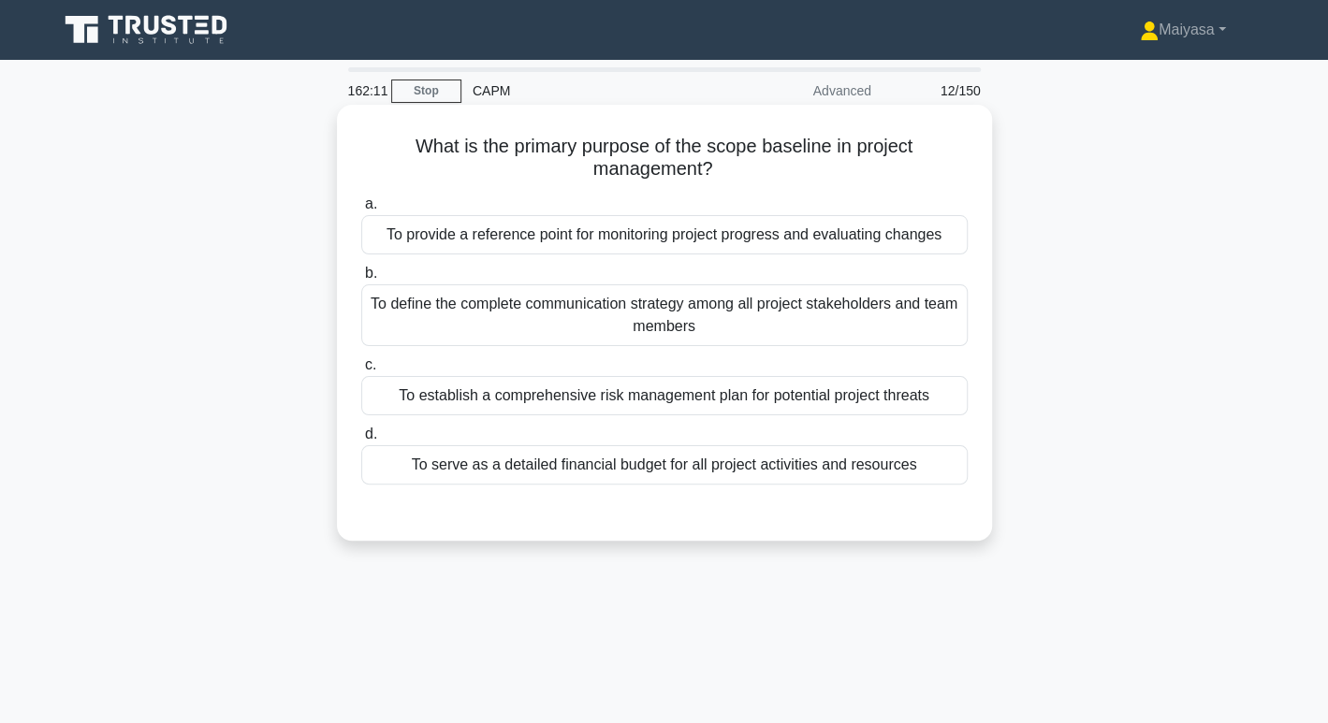
click at [542, 239] on div "To provide a reference point for monitoring project progress and evaluating cha…" at bounding box center [664, 234] width 606 height 39
click at [361, 211] on input "a. To provide a reference point for monitoring project progress and evaluating …" at bounding box center [361, 204] width 0 height 12
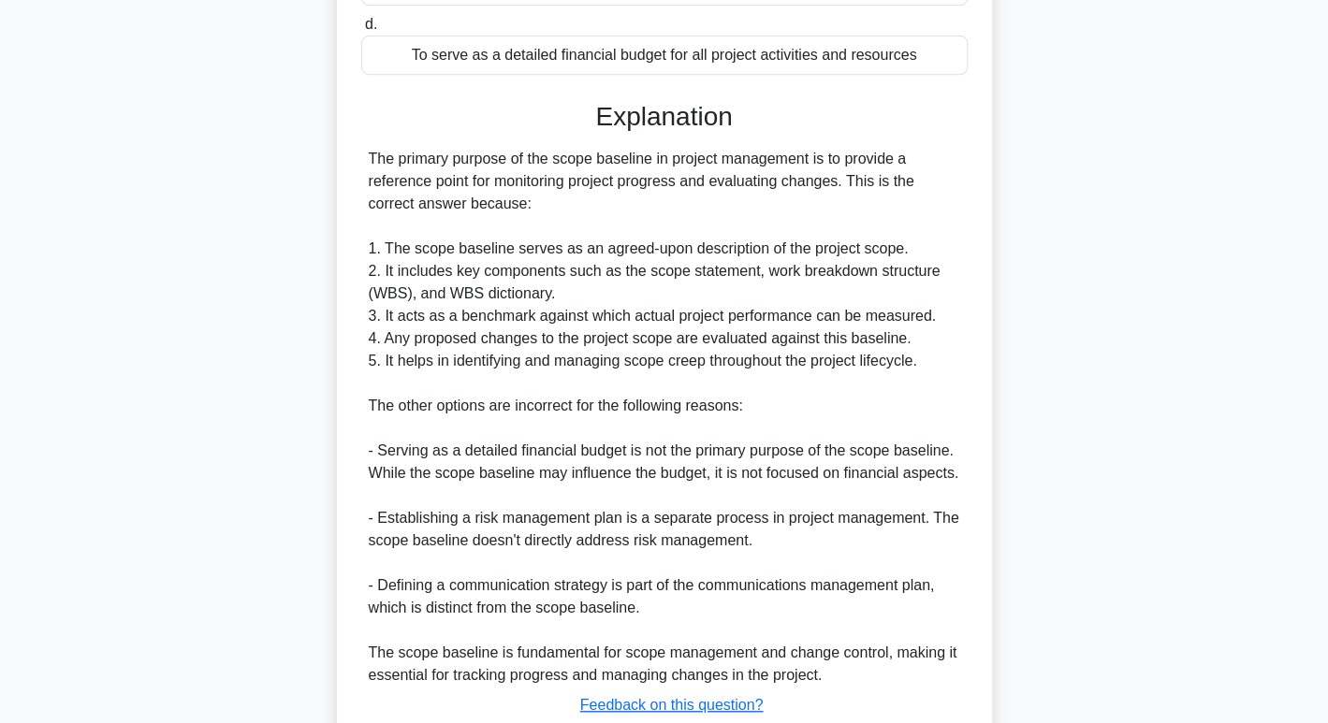
scroll to position [541, 0]
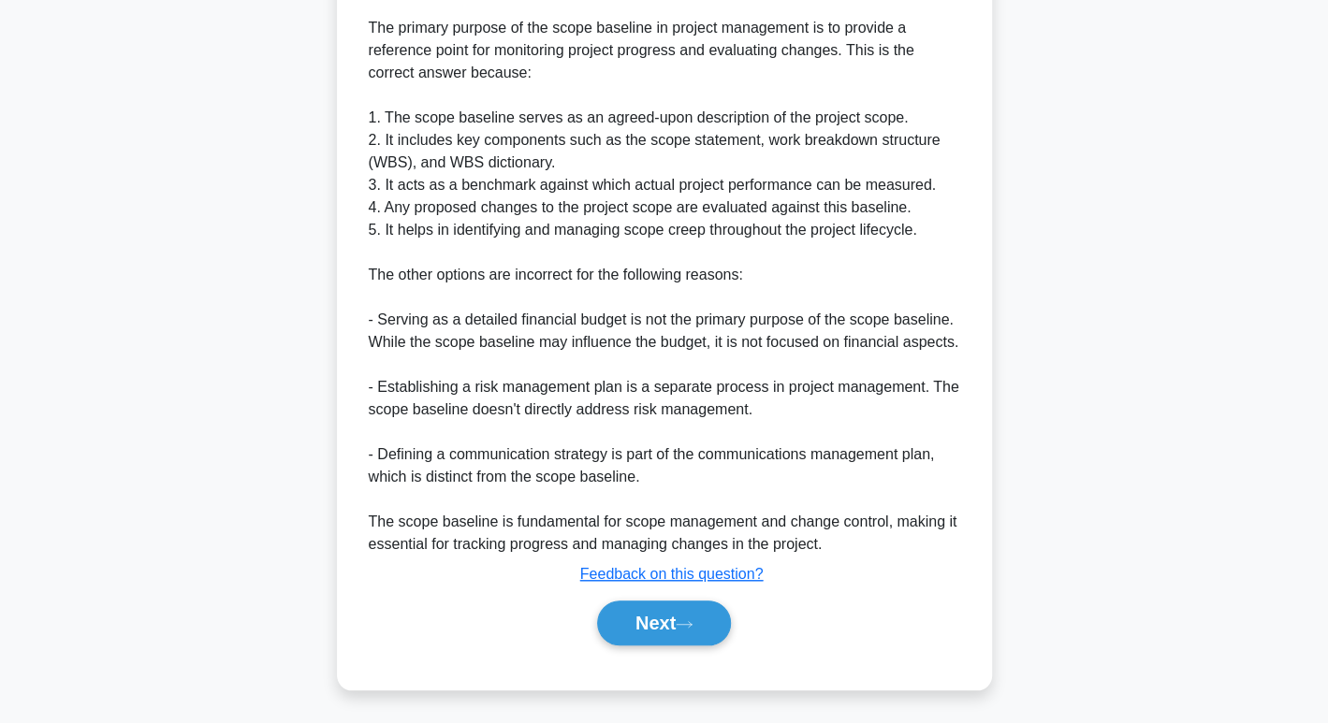
click at [715, 654] on div "a. To provide a reference point for monitoring project progress and evaluating …" at bounding box center [664, 158] width 610 height 1020
click at [668, 618] on button "Next" at bounding box center [664, 623] width 134 height 45
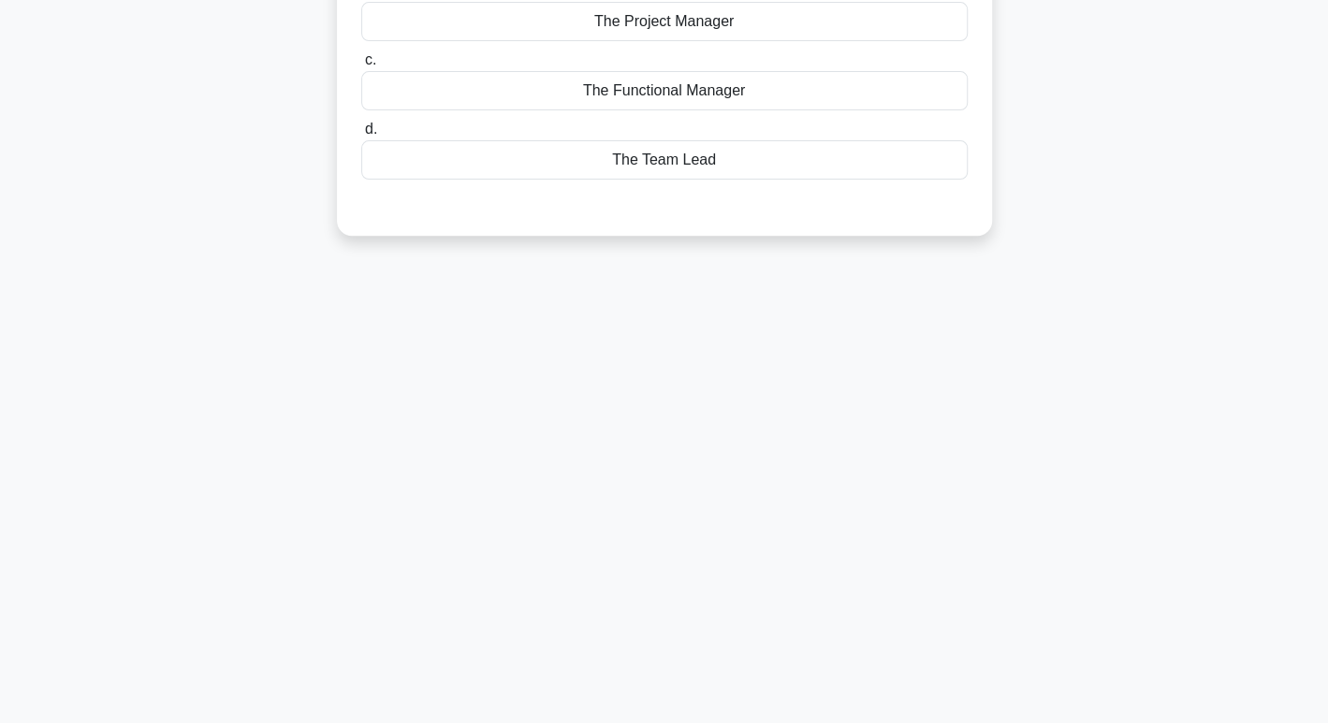
scroll to position [0, 0]
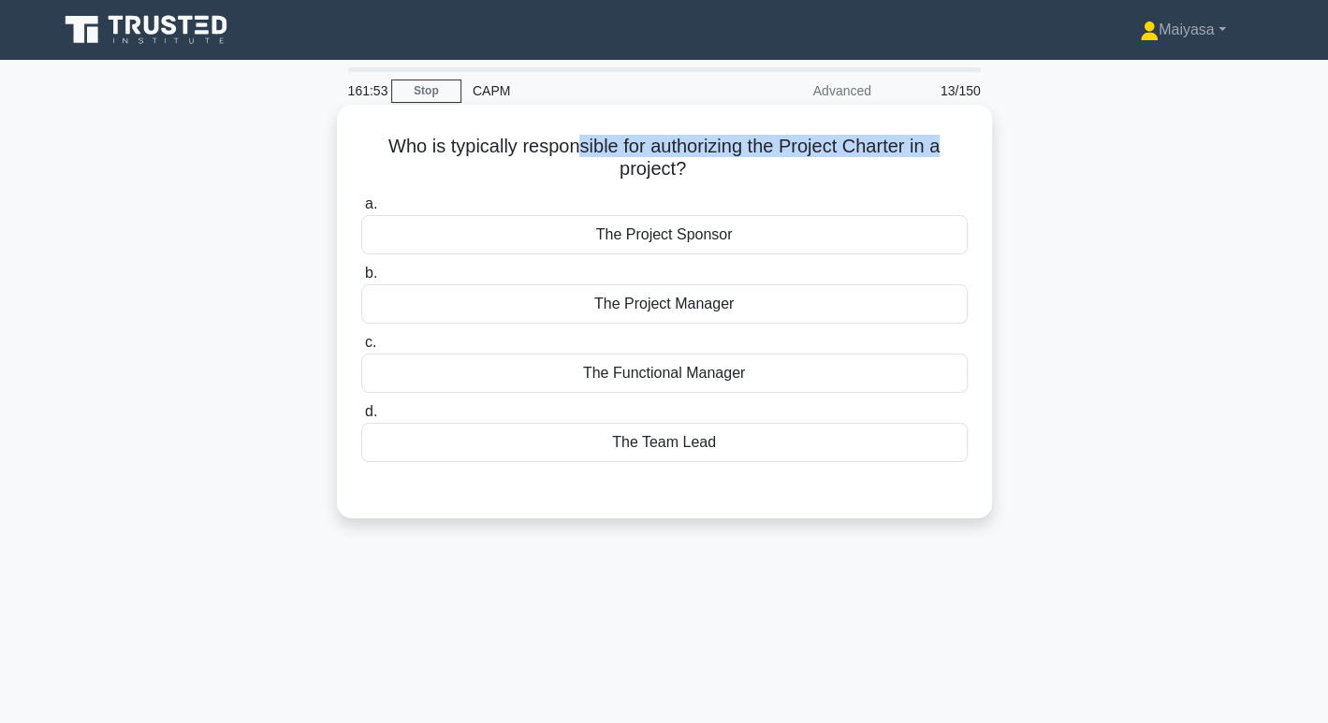
drag, startPoint x: 579, startPoint y: 150, endPoint x: 960, endPoint y: 139, distance: 381.1
click at [960, 139] on h5 "Who is typically responsible for authorizing the Project Charter in a project? …" at bounding box center [664, 158] width 610 height 47
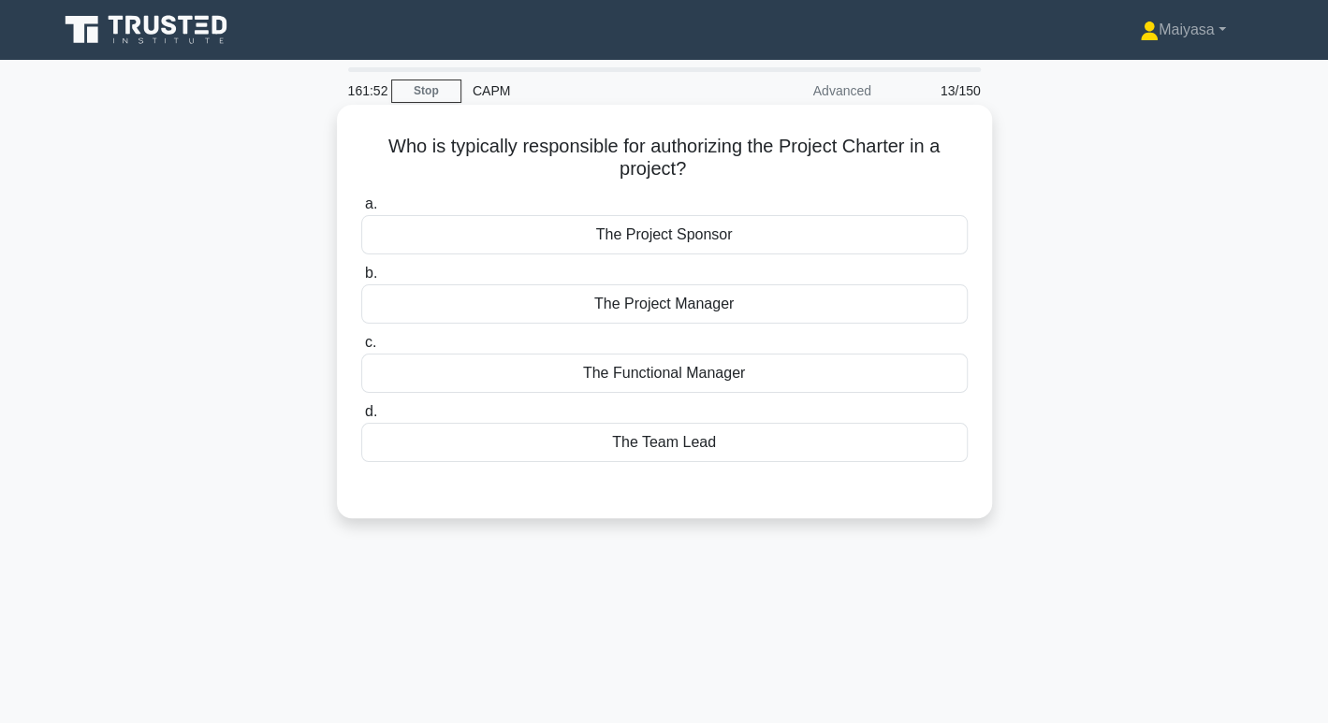
click at [633, 168] on h5 "Who is typically responsible for authorizing the Project Charter in a project? …" at bounding box center [664, 158] width 610 height 47
click at [650, 207] on label "a. The Project Sponsor" at bounding box center [664, 224] width 606 height 62
click at [361, 207] on input "a. The Project Sponsor" at bounding box center [361, 204] width 0 height 12
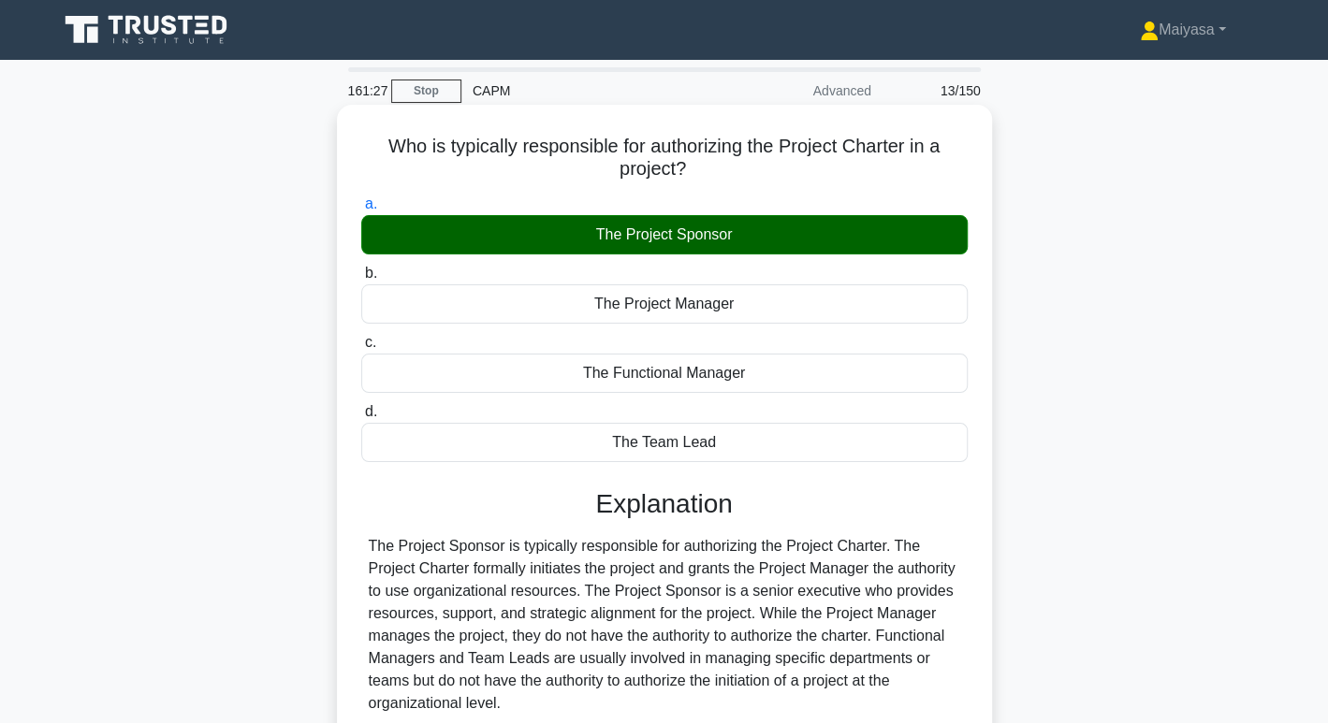
scroll to position [287, 0]
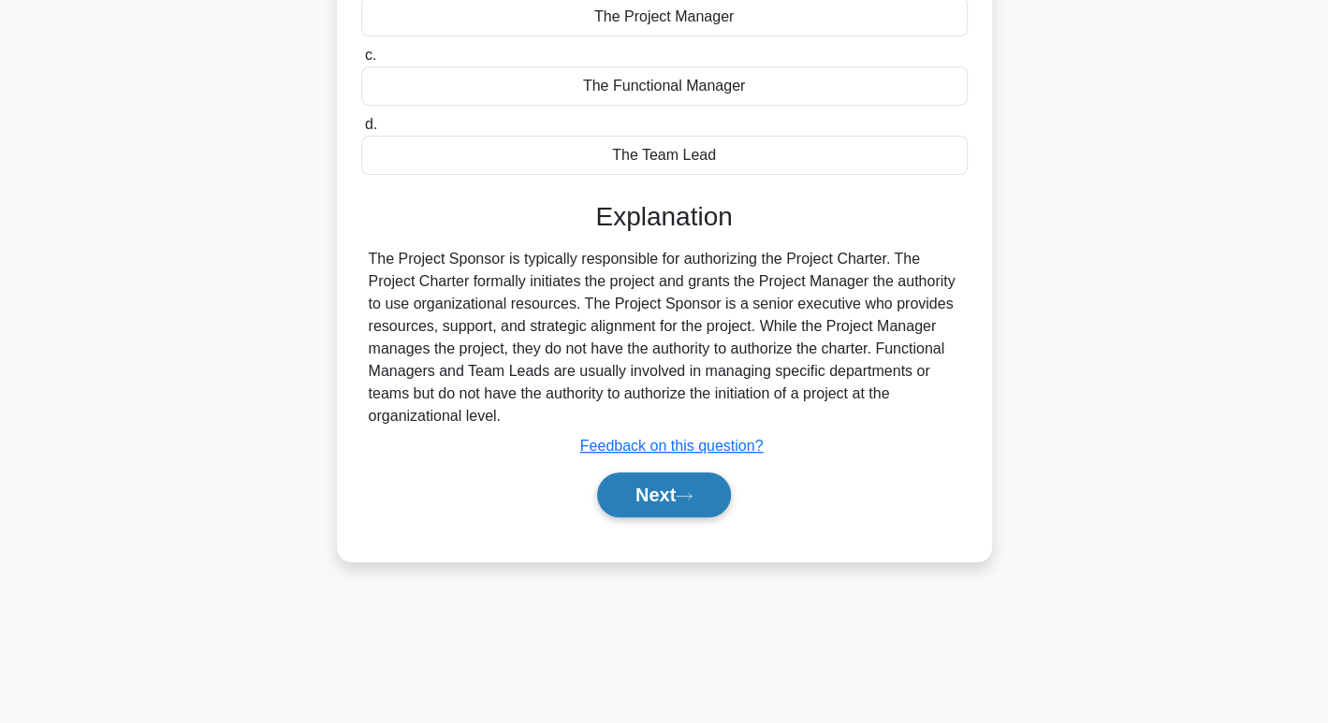
click at [663, 492] on button "Next" at bounding box center [664, 495] width 134 height 45
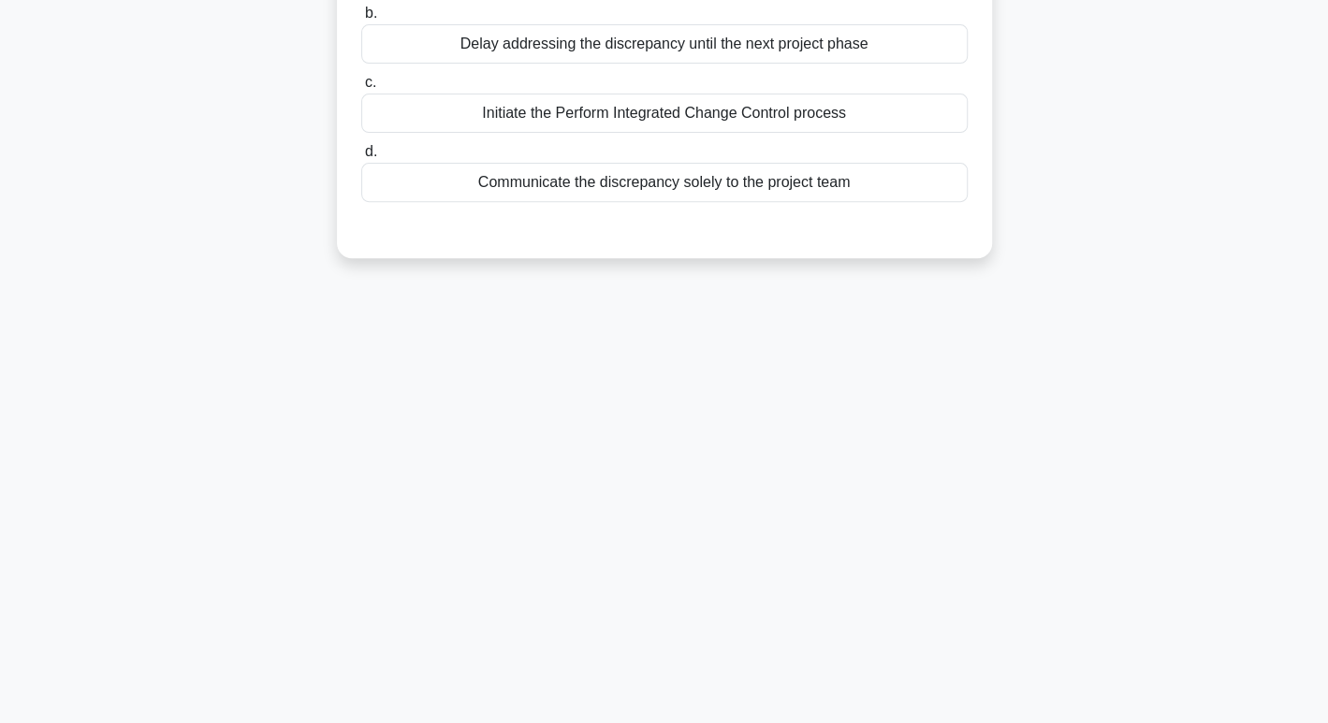
scroll to position [0, 0]
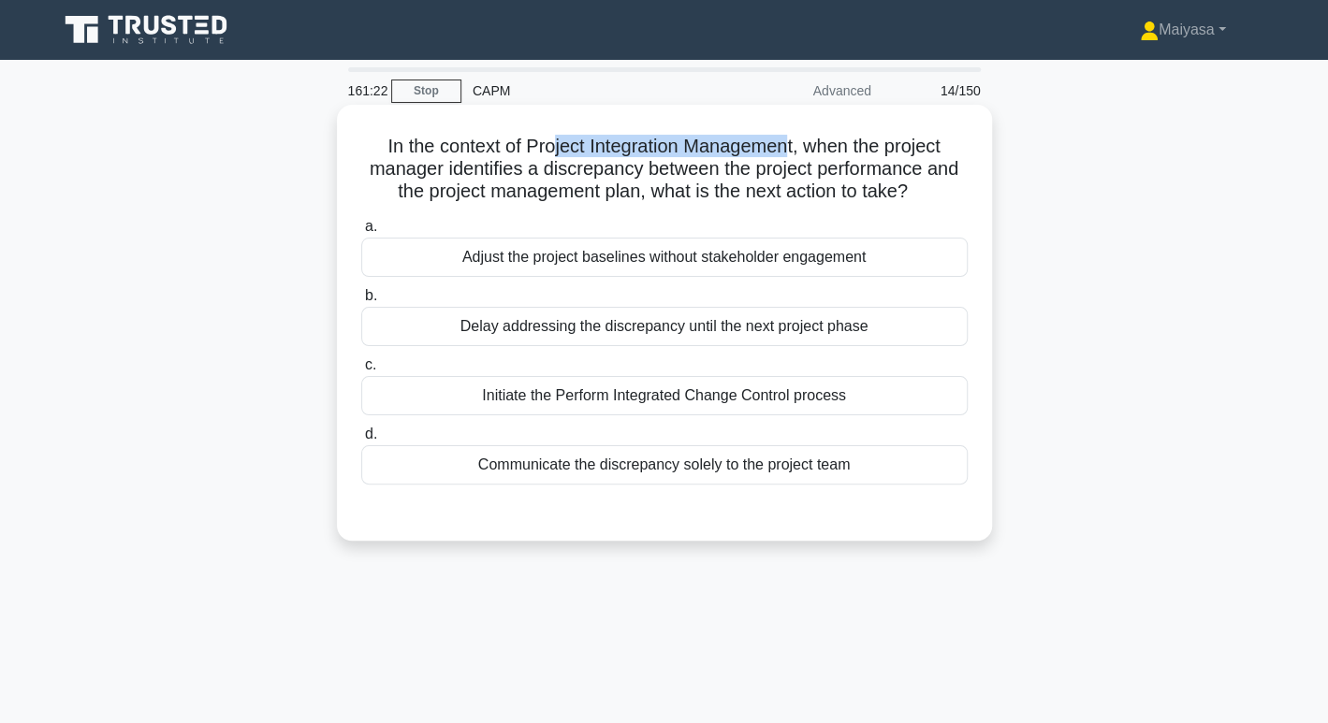
drag, startPoint x: 551, startPoint y: 153, endPoint x: 793, endPoint y: 139, distance: 241.9
click at [793, 139] on h5 "In the context of Project Integration Management, when the project manager iden…" at bounding box center [664, 169] width 610 height 69
click at [530, 151] on h5 "In the context of Project Integration Management, when the project manager iden…" at bounding box center [664, 169] width 610 height 69
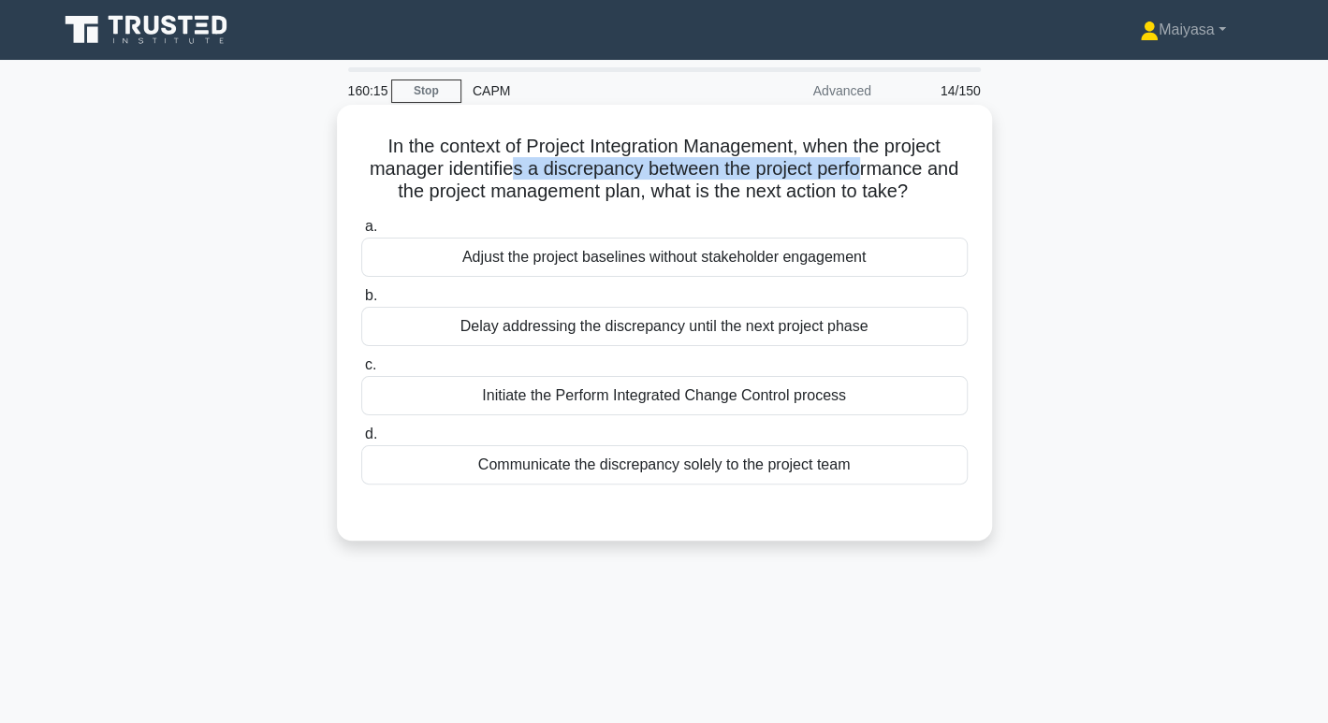
drag, startPoint x: 510, startPoint y: 177, endPoint x: 869, endPoint y: 164, distance: 358.7
click at [869, 164] on h5 "In the context of Project Integration Management, when the project manager iden…" at bounding box center [664, 169] width 610 height 69
click at [614, 162] on h5 "In the context of Project Integration Management, when the project manager iden…" at bounding box center [664, 169] width 610 height 69
drag, startPoint x: 565, startPoint y: 175, endPoint x: 630, endPoint y: 177, distance: 64.6
click at [630, 177] on h5 "In the context of Project Integration Management, when the project manager iden…" at bounding box center [664, 169] width 610 height 69
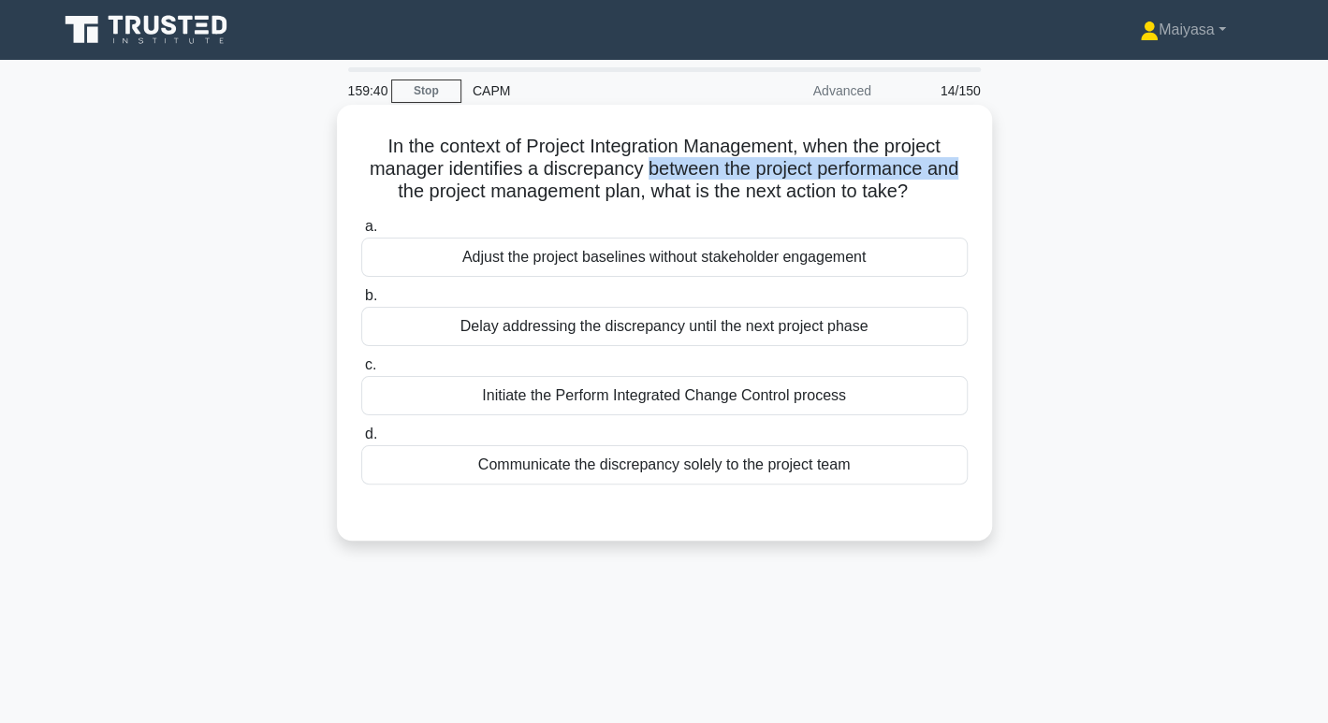
drag, startPoint x: 648, startPoint y: 173, endPoint x: 971, endPoint y: 160, distance: 323.1
click at [971, 160] on div "In the context of Project Integration Management, when the project manager iden…" at bounding box center [664, 322] width 640 height 421
drag, startPoint x: 451, startPoint y: 188, endPoint x: 939, endPoint y: 207, distance: 488.0
click at [939, 207] on div "In the context of Project Integration Management, when the project manager iden…" at bounding box center [664, 322] width 640 height 421
click at [688, 467] on div "Communicate the discrepancy solely to the project team" at bounding box center [664, 464] width 606 height 39
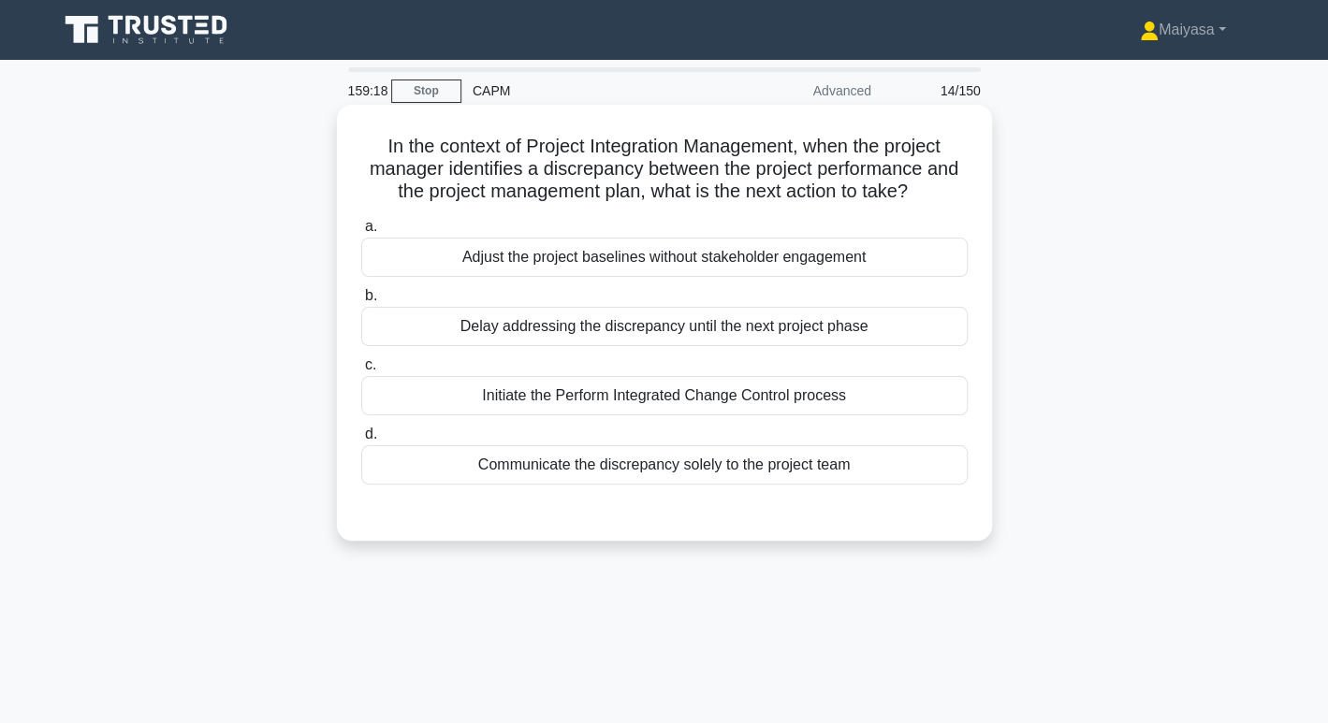
click at [361, 441] on input "d. Communicate the discrepancy solely to the project team" at bounding box center [361, 435] width 0 height 12
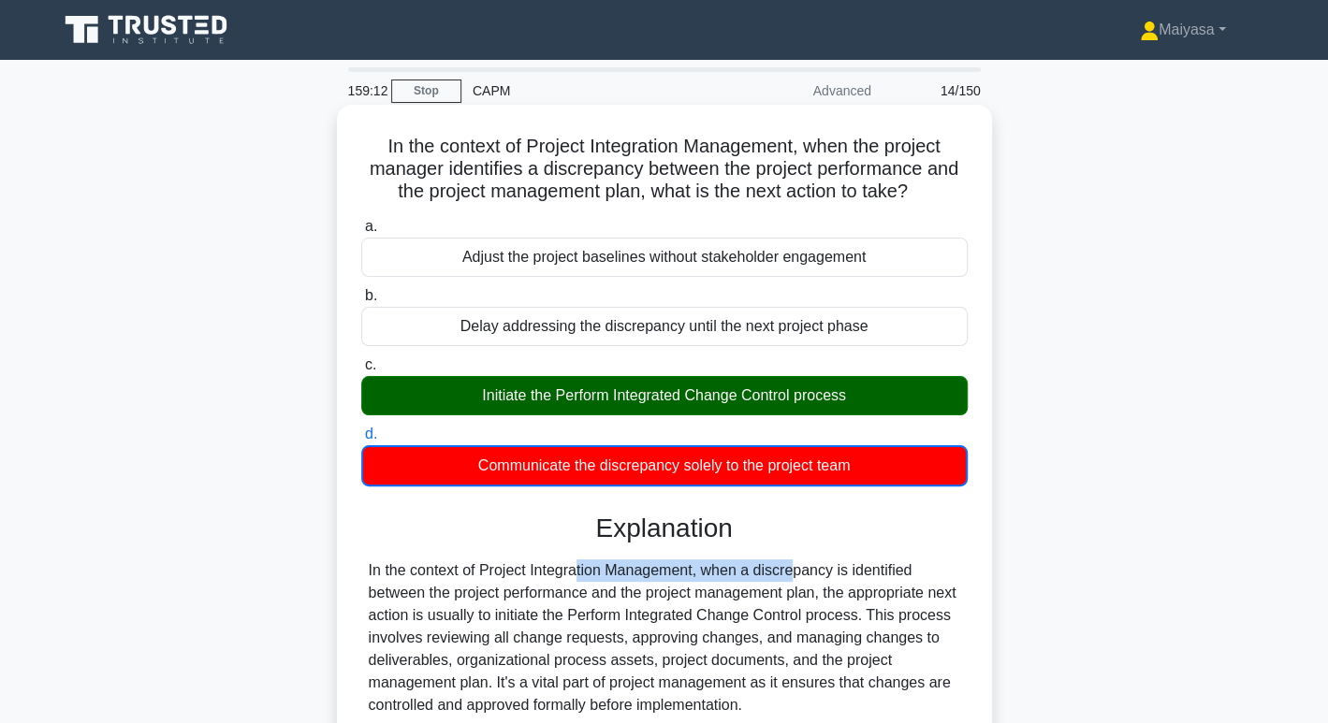
drag, startPoint x: 471, startPoint y: 567, endPoint x: 828, endPoint y: 518, distance: 360.8
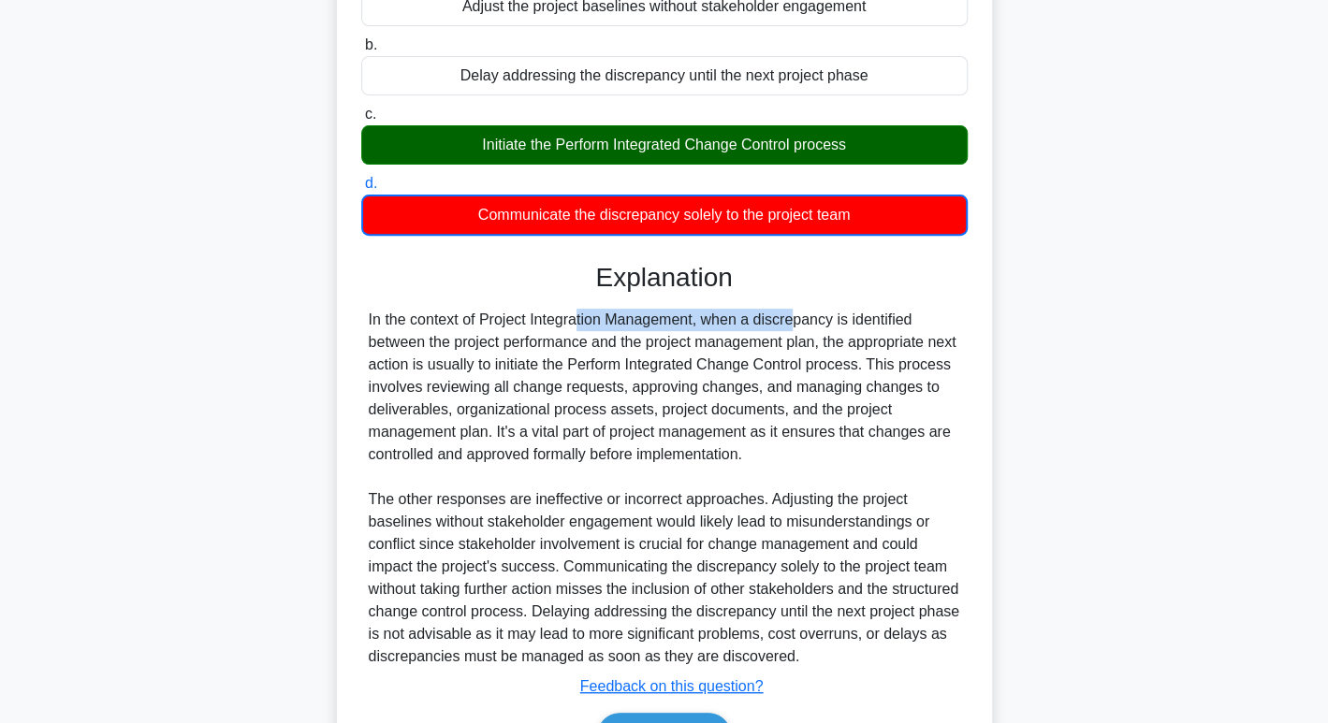
scroll to position [363, 0]
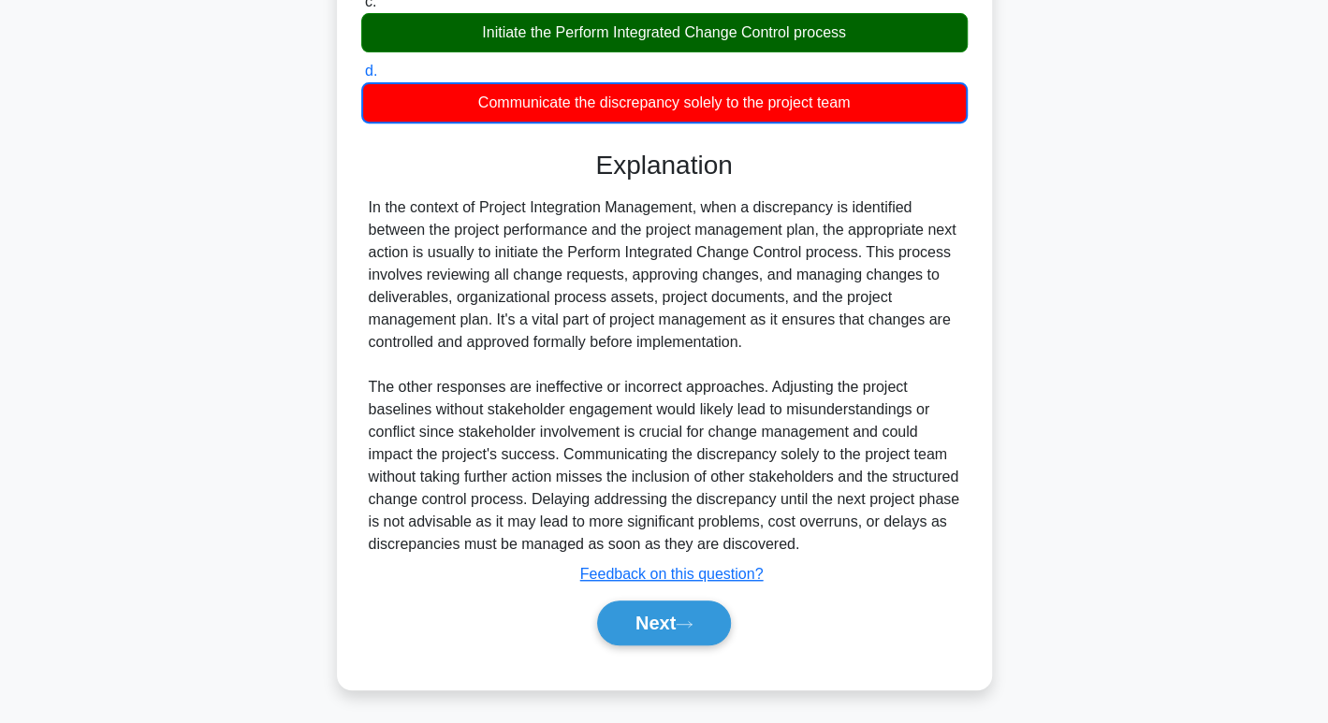
click at [533, 221] on div "In the context of Project Integration Management, when a discrepancy is identif…" at bounding box center [664, 376] width 591 height 359
drag, startPoint x: 547, startPoint y: 279, endPoint x: 671, endPoint y: 272, distance: 123.7
click at [671, 272] on div "In the context of Project Integration Management, when a discrepancy is identif…" at bounding box center [664, 376] width 591 height 359
drag, startPoint x: 707, startPoint y: 273, endPoint x: 899, endPoint y: 264, distance: 193.0
click at [899, 264] on div "In the context of Project Integration Management, when a discrepancy is identif…" at bounding box center [664, 376] width 591 height 359
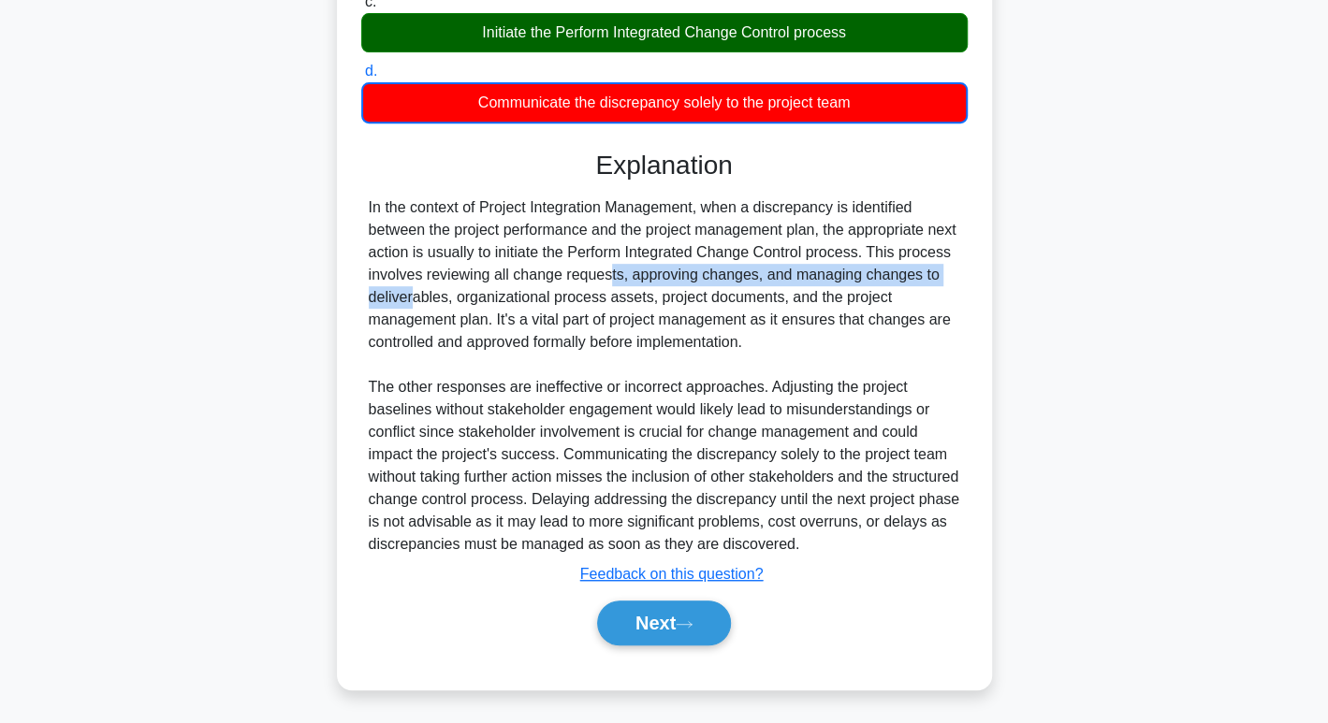
drag, startPoint x: 374, startPoint y: 292, endPoint x: 547, endPoint y: 282, distance: 173.4
click at [547, 282] on div "In the context of Project Integration Management, when a discrepancy is identif…" at bounding box center [664, 376] width 591 height 359
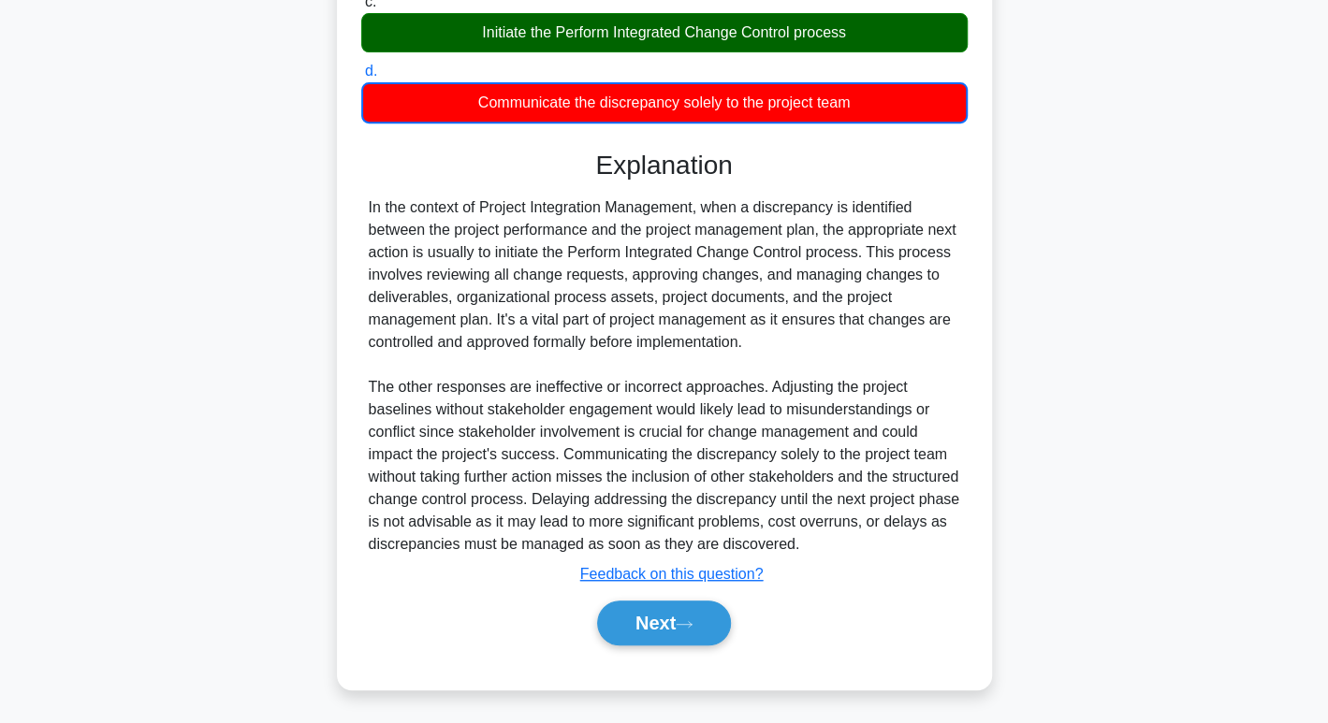
click at [694, 358] on div "In the context of Project Integration Management, when a discrepancy is identif…" at bounding box center [664, 376] width 591 height 359
drag, startPoint x: 371, startPoint y: 201, endPoint x: 871, endPoint y: 352, distance: 522.9
click at [871, 352] on div "In the context of Project Integration Management, when a discrepancy is identif…" at bounding box center [664, 376] width 591 height 359
copy div "n the context of Project Integration Management, when a discrepancy is identifi…"
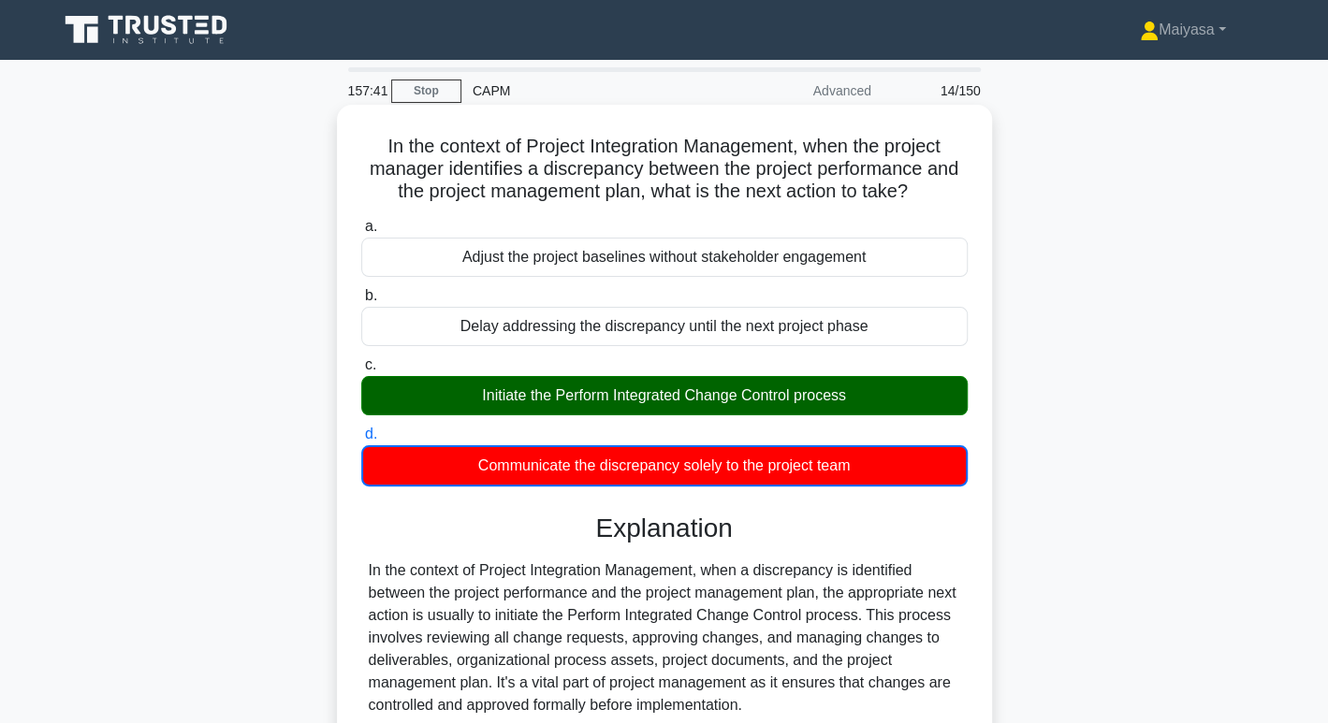
scroll to position [316, 0]
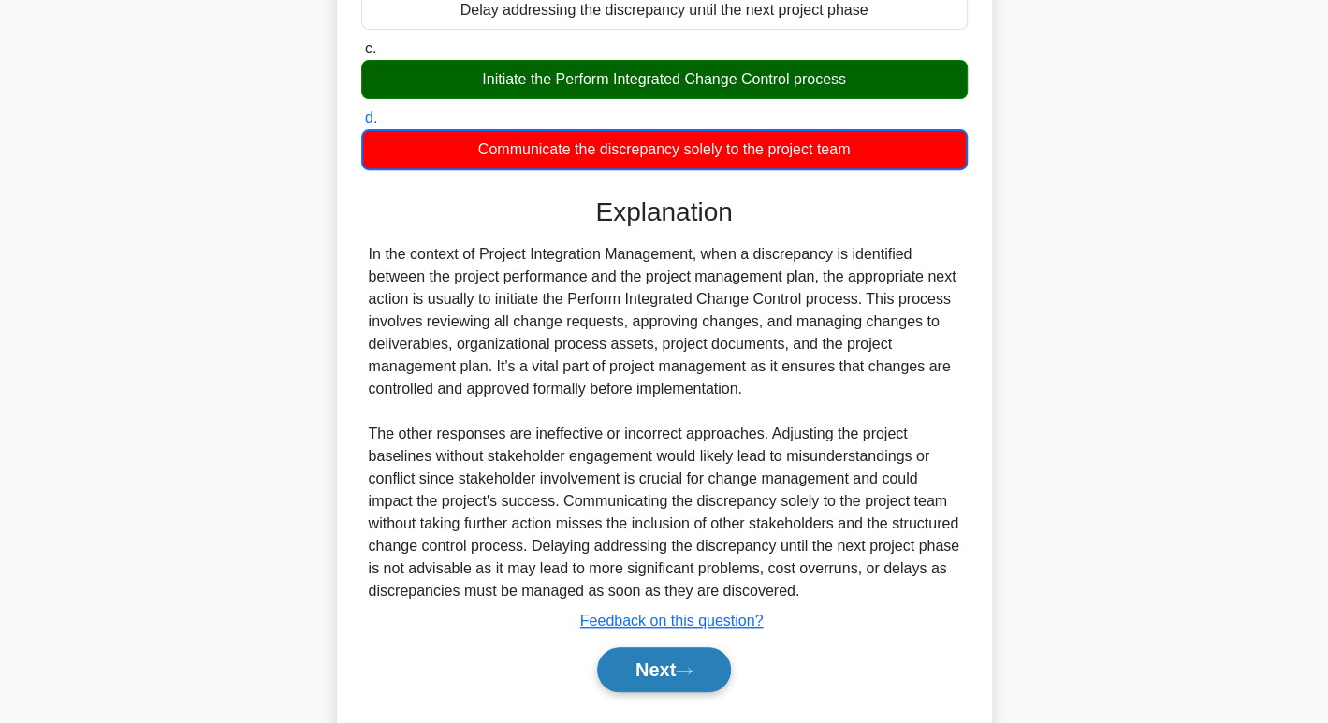
click at [675, 676] on button "Next" at bounding box center [664, 670] width 134 height 45
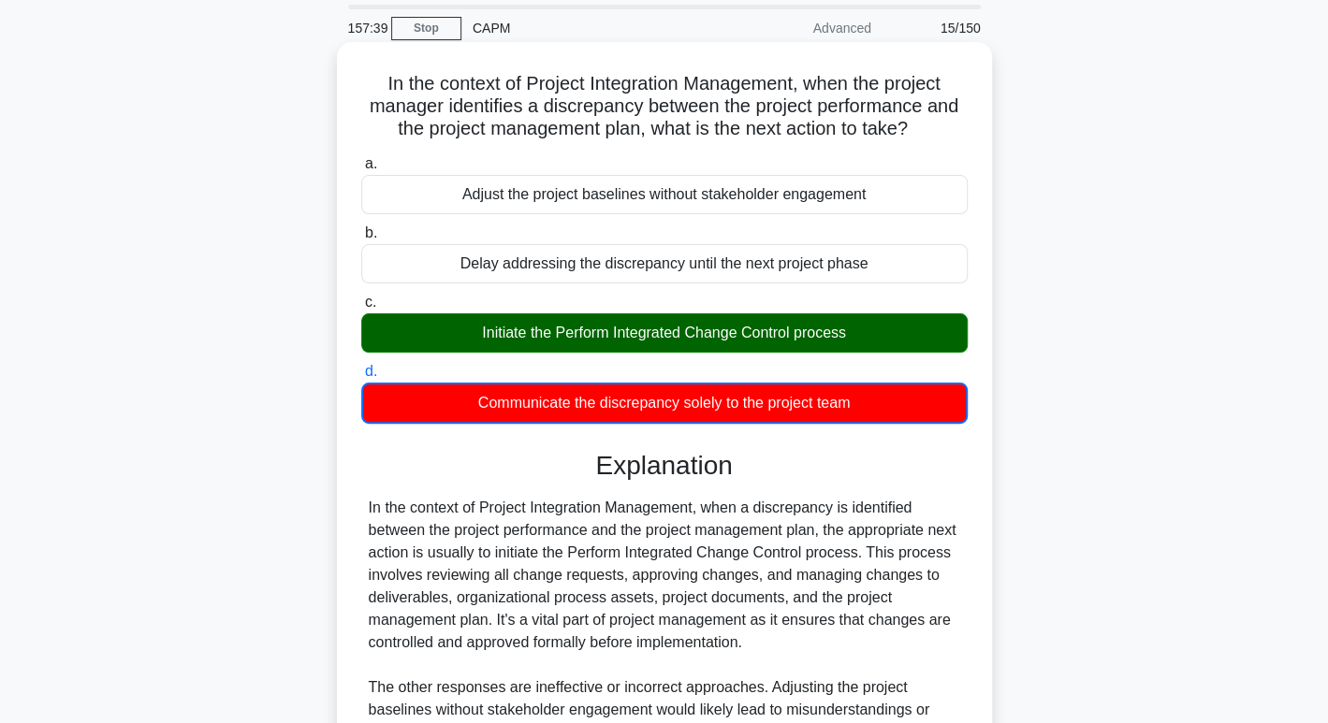
scroll to position [0, 0]
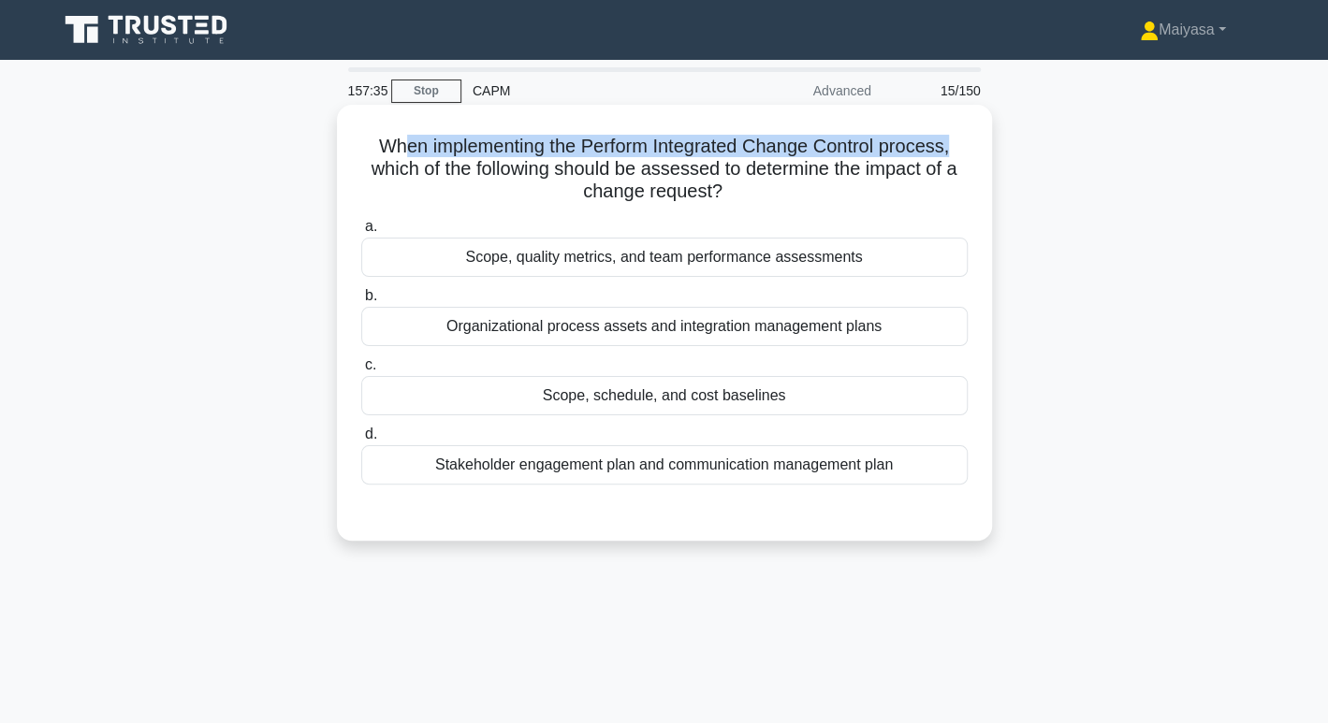
drag, startPoint x: 396, startPoint y: 142, endPoint x: 982, endPoint y: 142, distance: 585.9
click at [982, 142] on div "When implementing the Perform Integrated Change Control process, which of the f…" at bounding box center [664, 322] width 640 height 421
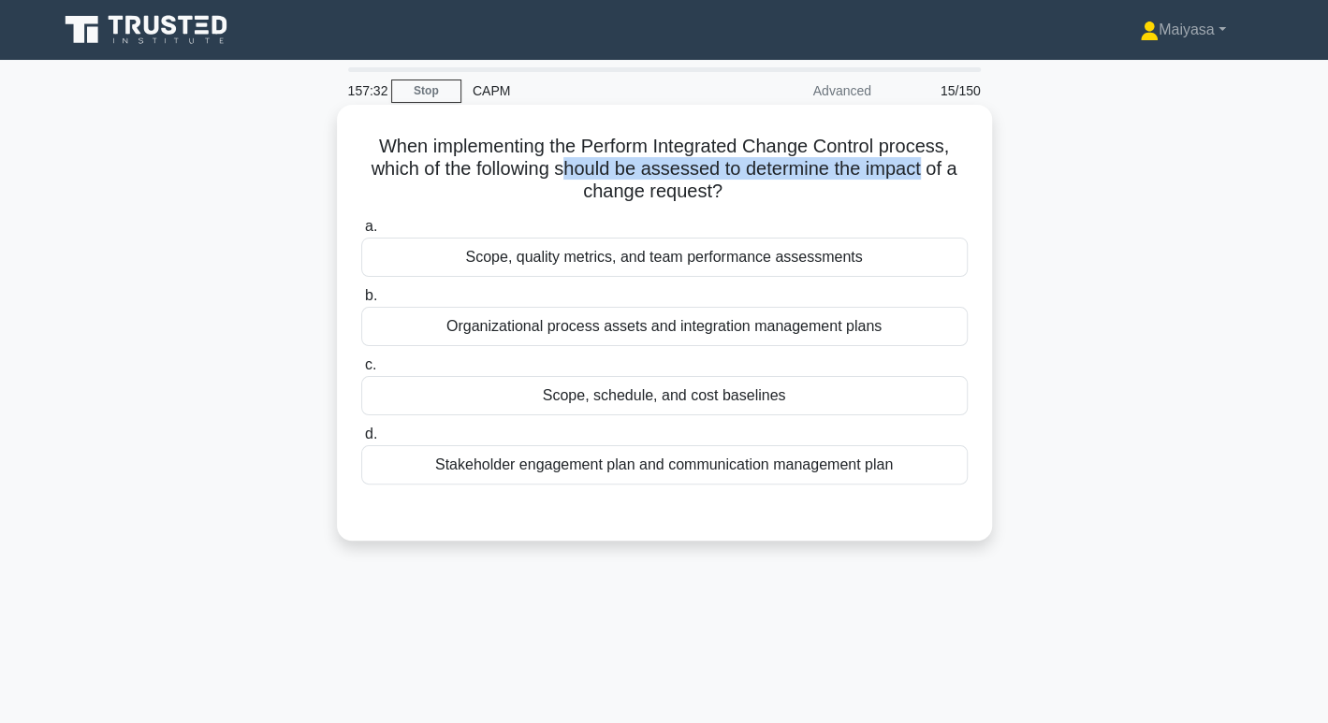
drag, startPoint x: 562, startPoint y: 175, endPoint x: 926, endPoint y: 161, distance: 364.3
click at [926, 161] on h5 "When implementing the Perform Integrated Change Control process, which of the f…" at bounding box center [664, 169] width 610 height 69
click at [489, 150] on h5 "When implementing the Perform Integrated Change Control process, which of the f…" at bounding box center [664, 169] width 610 height 69
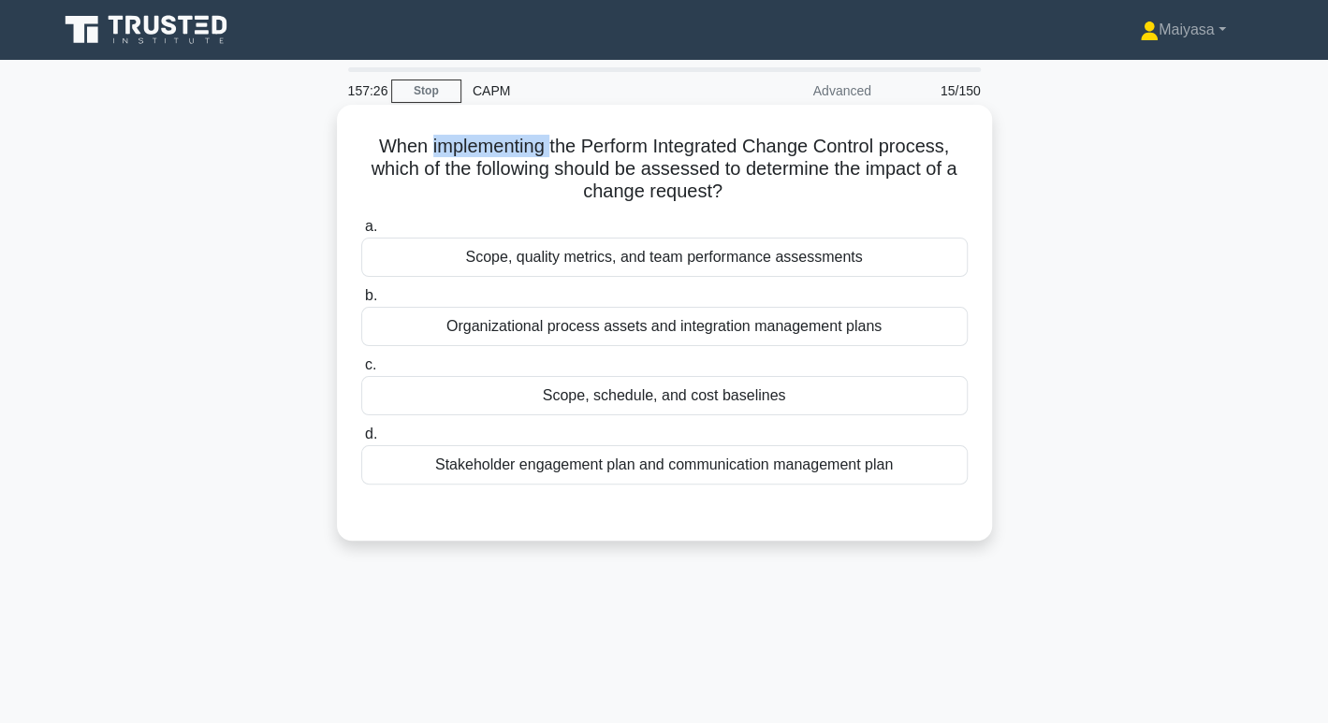
click at [489, 150] on h5 "When implementing the Perform Integrated Change Control process, which of the f…" at bounding box center [664, 169] width 610 height 69
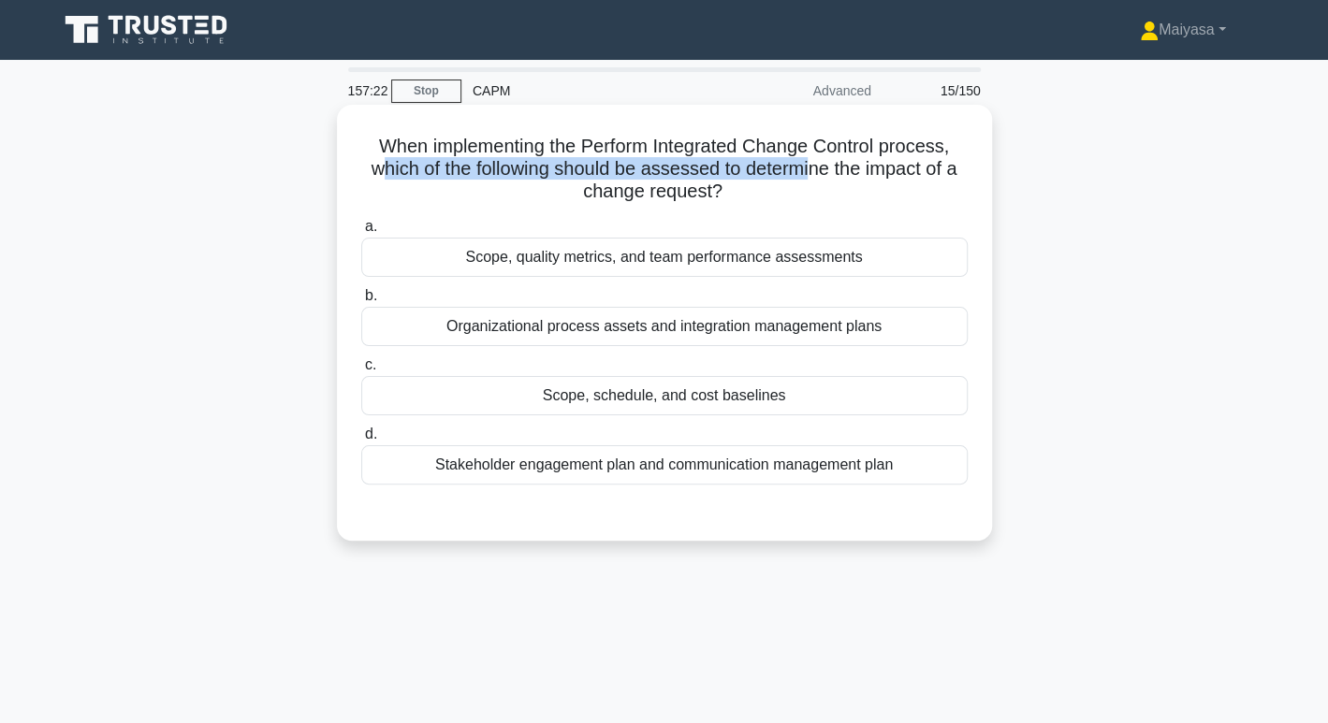
drag, startPoint x: 376, startPoint y: 172, endPoint x: 817, endPoint y: 174, distance: 440.8
click at [817, 174] on h5 "When implementing the Perform Integrated Change Control process, which of the f…" at bounding box center [664, 169] width 610 height 69
click at [679, 184] on h5 "When implementing the Perform Integrated Change Control process, which of the f…" at bounding box center [664, 169] width 610 height 69
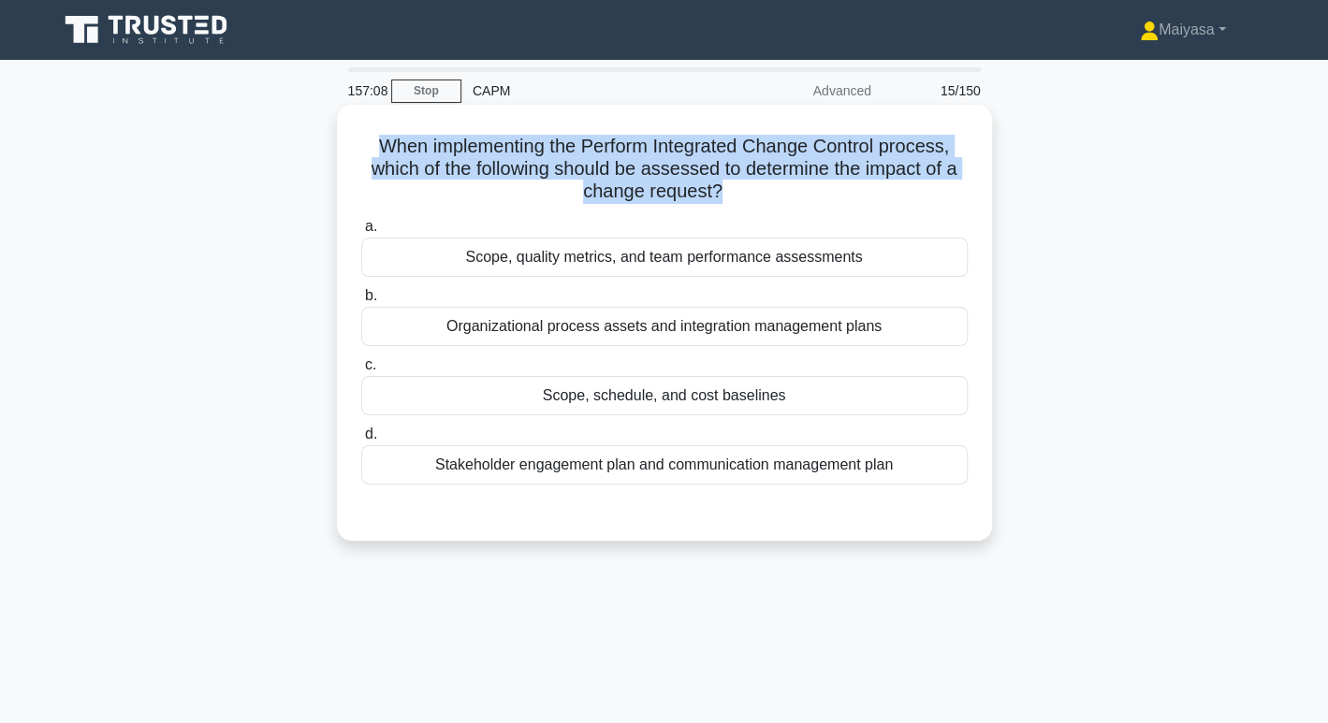
click at [679, 184] on h5 "When implementing the Perform Integrated Change Control process, which of the f…" at bounding box center [664, 169] width 610 height 69
copy div "When implementing the Perform Integrated Change Control process, which of the f…"
click at [487, 123] on div "When implementing the Perform Integrated Change Control process, which of the f…" at bounding box center [664, 322] width 640 height 421
click at [562, 156] on h5 "When implementing the Perform Integrated Change Control process, which of the f…" at bounding box center [664, 169] width 610 height 69
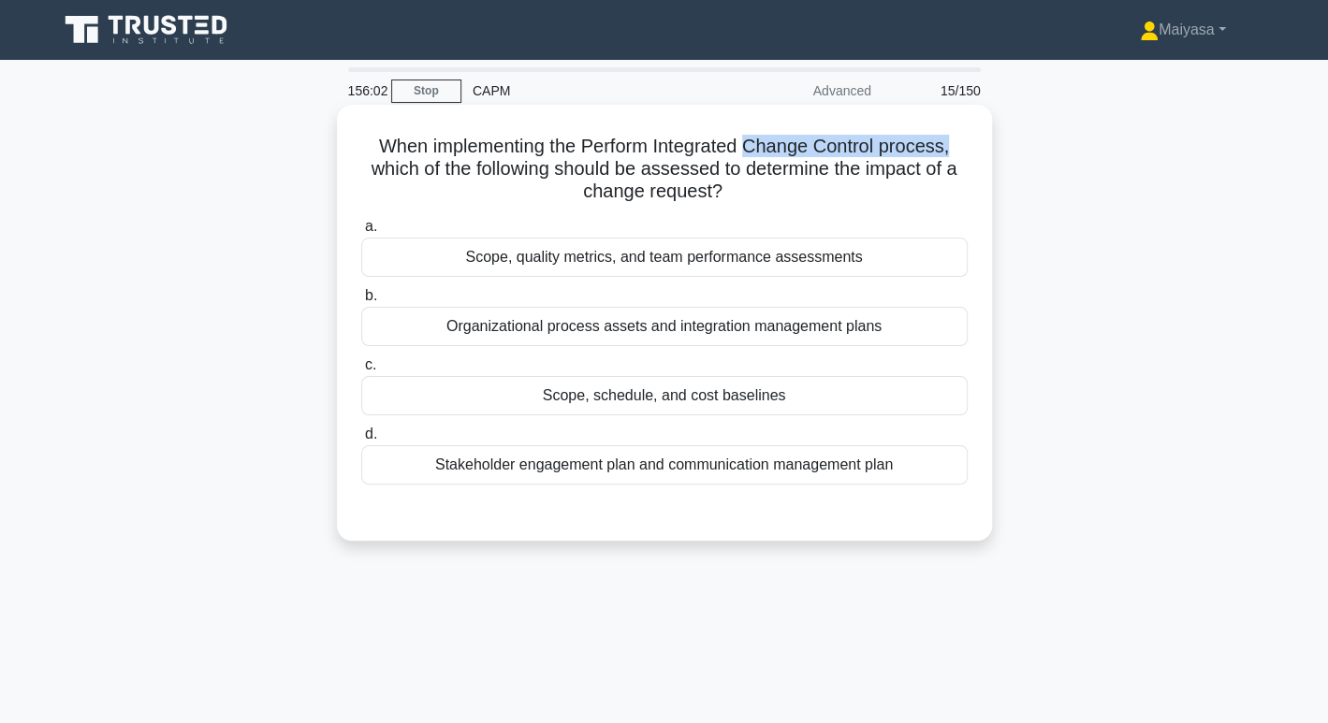
drag, startPoint x: 748, startPoint y: 146, endPoint x: 978, endPoint y: 105, distance: 233.9
click at [978, 105] on div "When implementing the Perform Integrated Change Control process, which of the f…" at bounding box center [664, 323] width 655 height 436
click at [754, 402] on div "Scope, schedule, and cost baselines" at bounding box center [664, 395] width 606 height 39
click at [361, 372] on input "c. Scope, schedule, and cost baselines" at bounding box center [361, 365] width 0 height 12
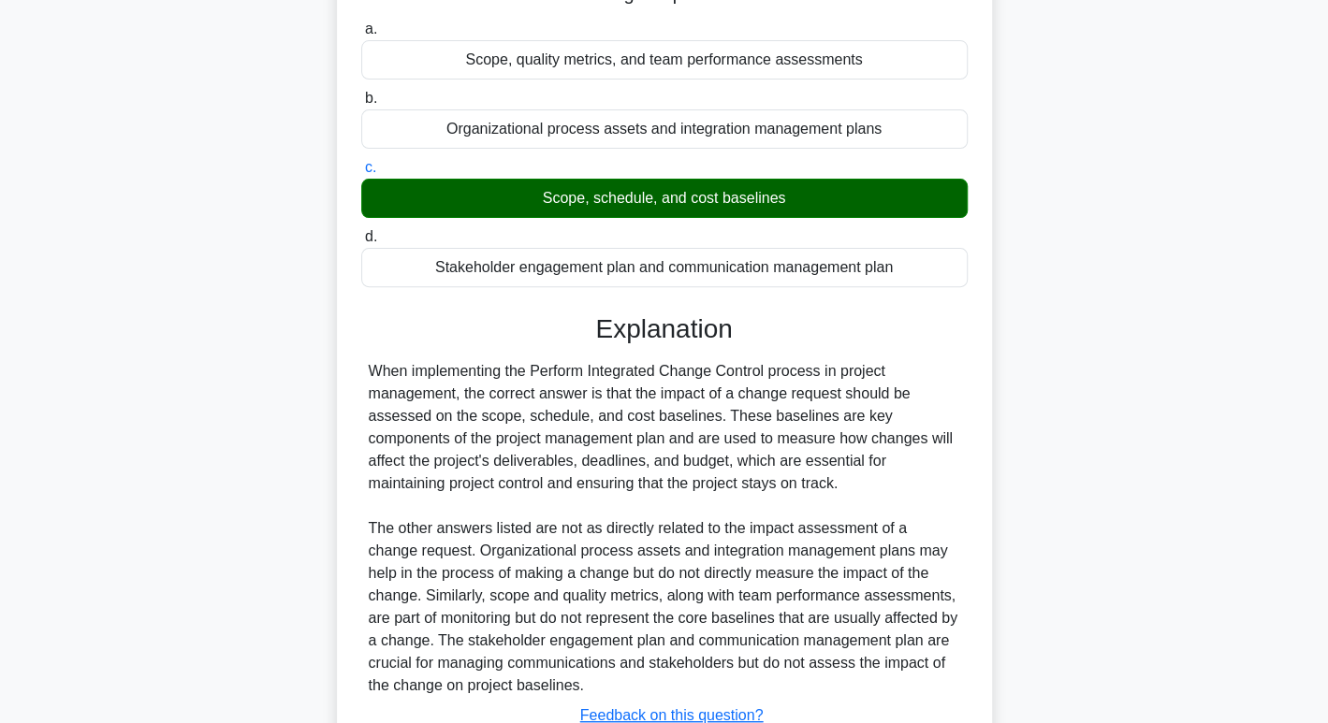
scroll to position [339, 0]
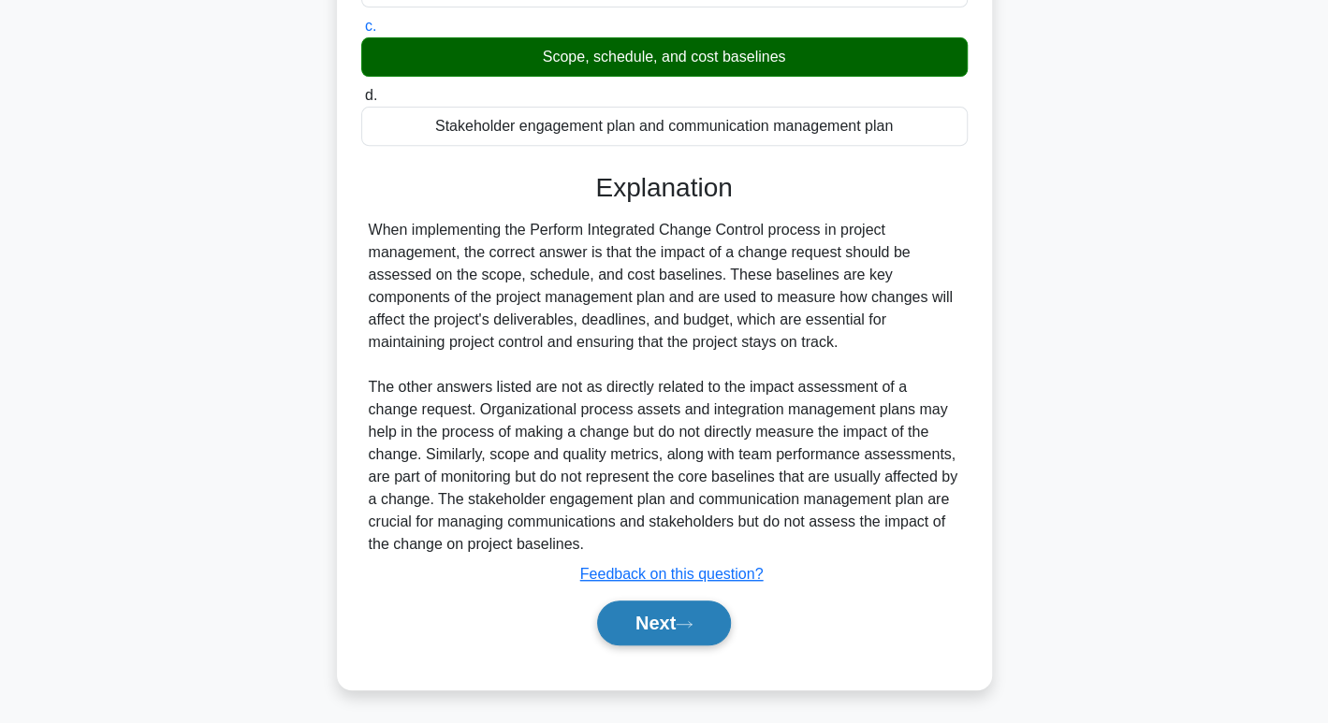
click at [679, 625] on button "Next" at bounding box center [664, 623] width 134 height 45
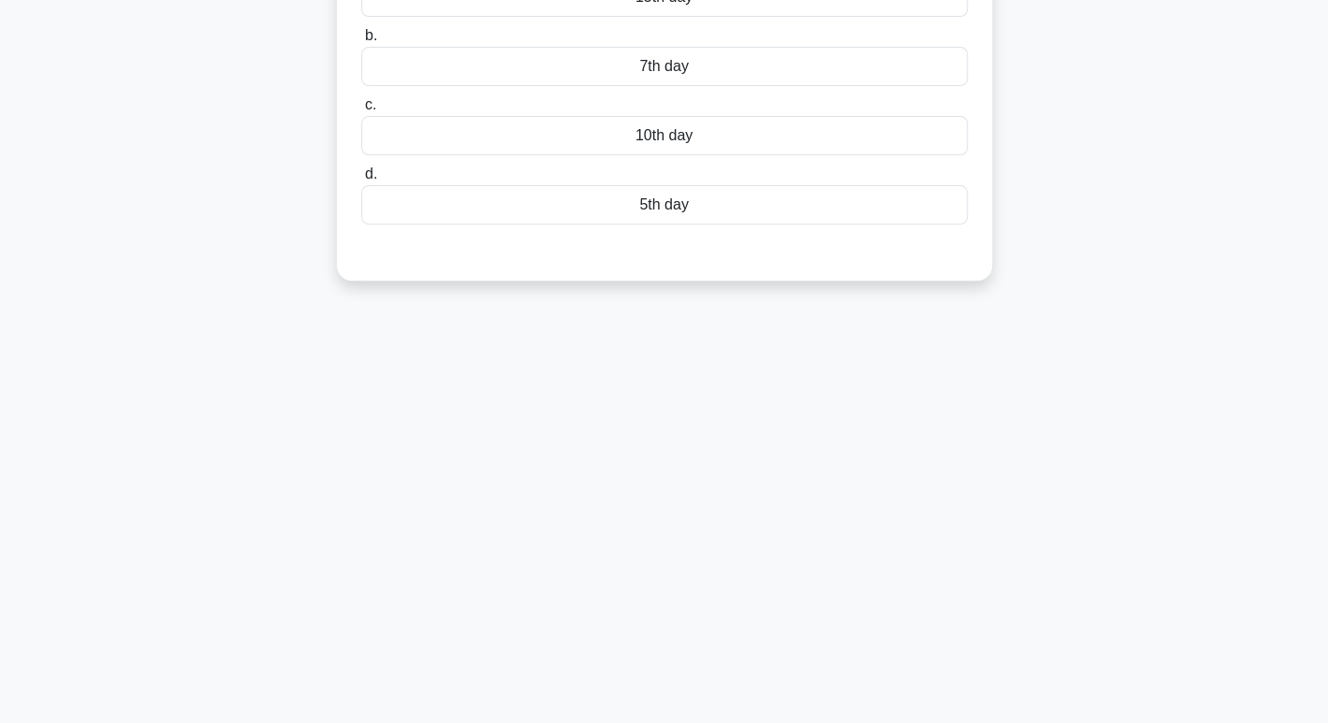
scroll to position [0, 0]
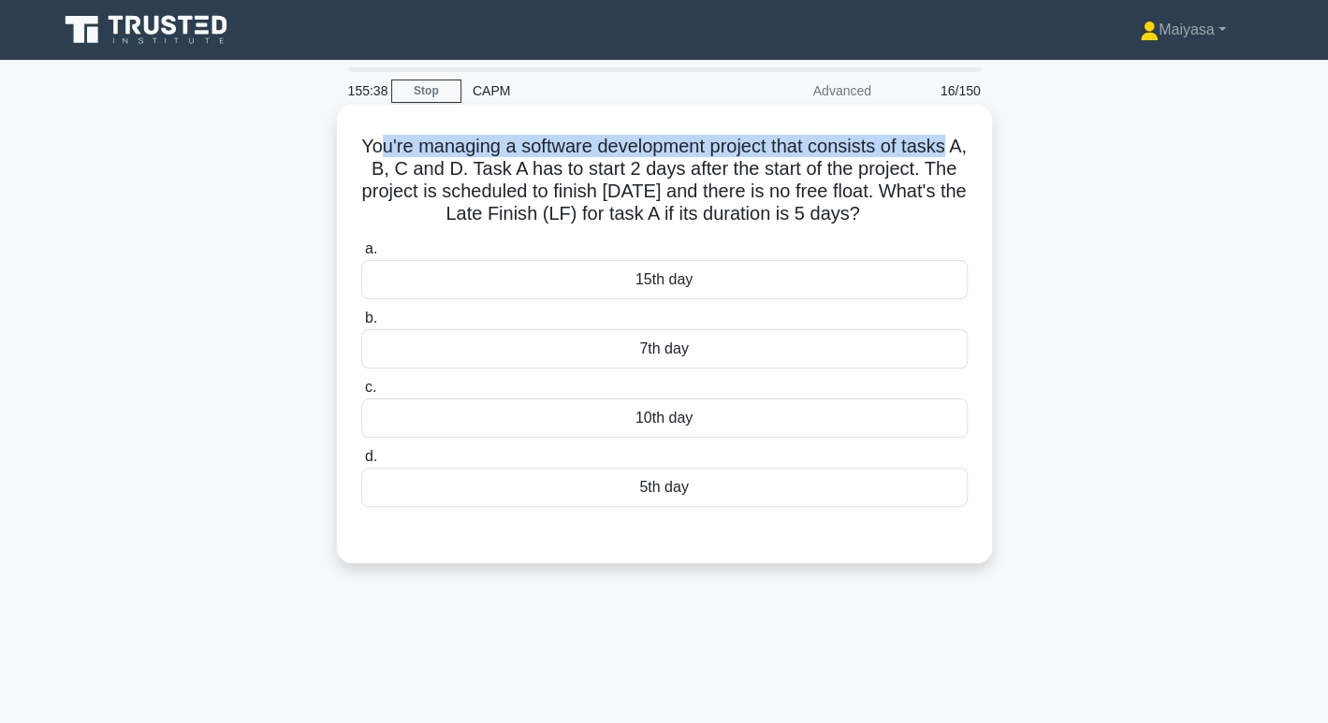
drag, startPoint x: 385, startPoint y: 147, endPoint x: 973, endPoint y: 130, distance: 588.9
click at [973, 130] on div "You're managing a software development project that consists of tasks A, B, C a…" at bounding box center [664, 334] width 640 height 444
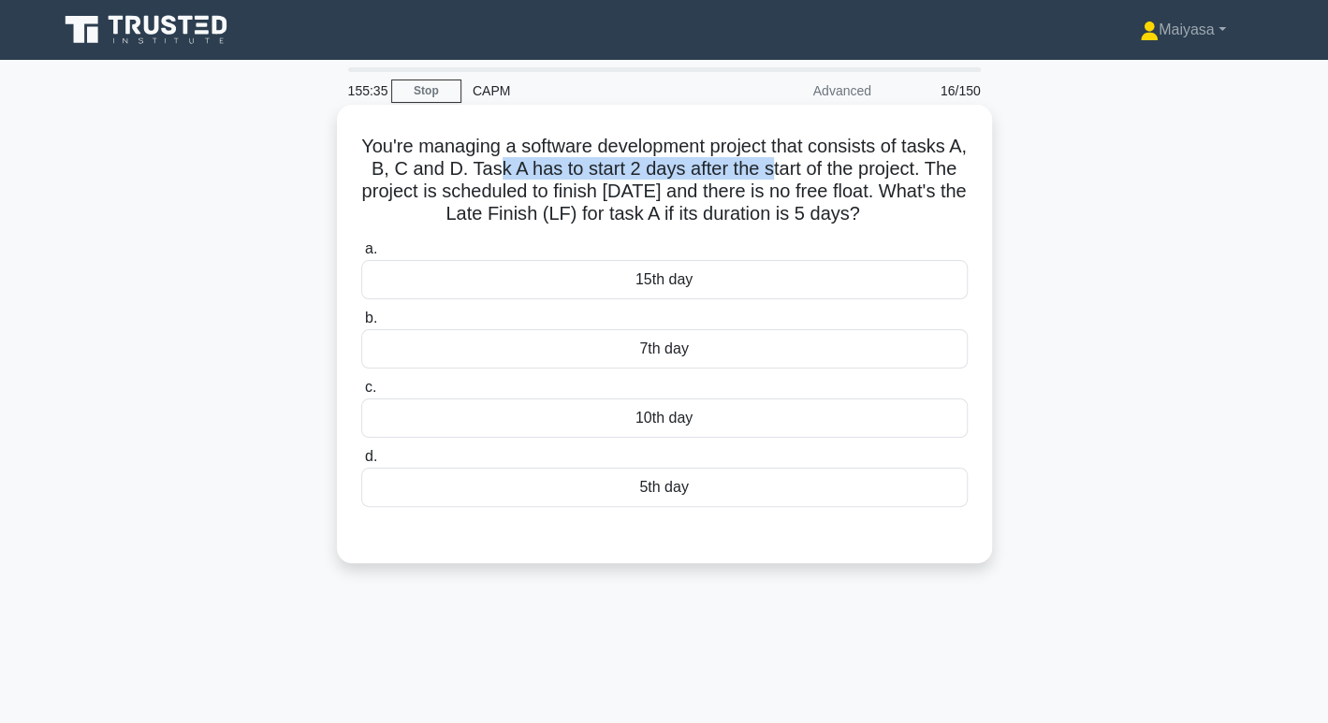
drag, startPoint x: 518, startPoint y: 173, endPoint x: 796, endPoint y: 161, distance: 277.3
click at [796, 161] on h5 "You're managing a software development project that consists of tasks A, B, C a…" at bounding box center [664, 181] width 610 height 92
click at [920, 344] on div "7th day" at bounding box center [664, 348] width 606 height 39
click at [361, 325] on input "b. 7th day" at bounding box center [361, 319] width 0 height 12
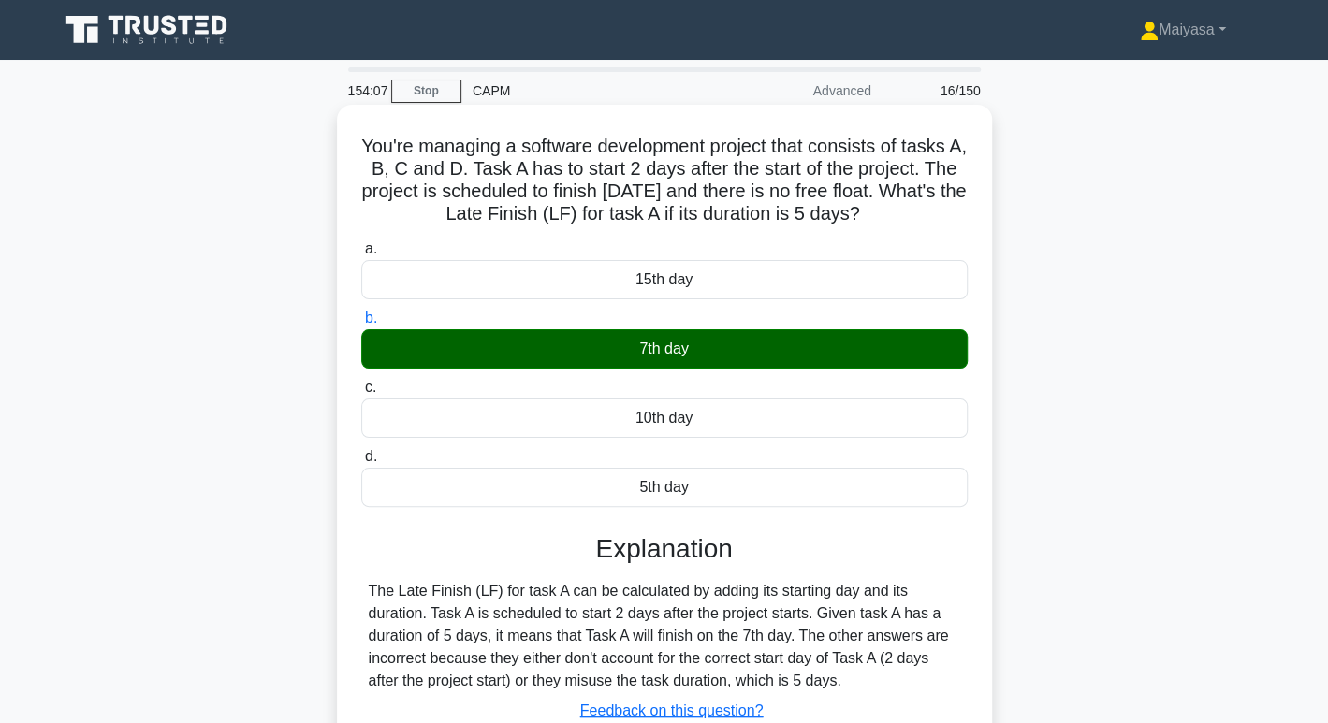
scroll to position [107, 0]
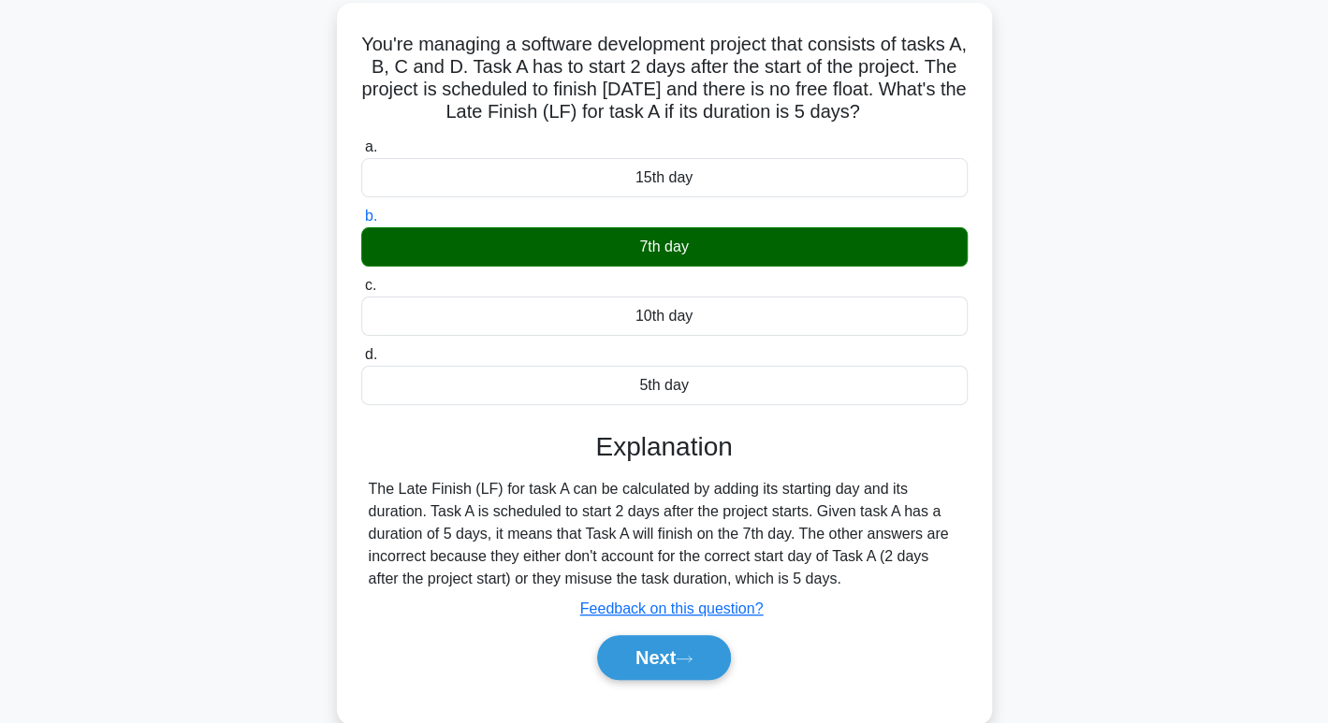
click at [1266, 371] on div "You're managing a software development project that consists of tasks A, B, C a…" at bounding box center [664, 375] width 1235 height 744
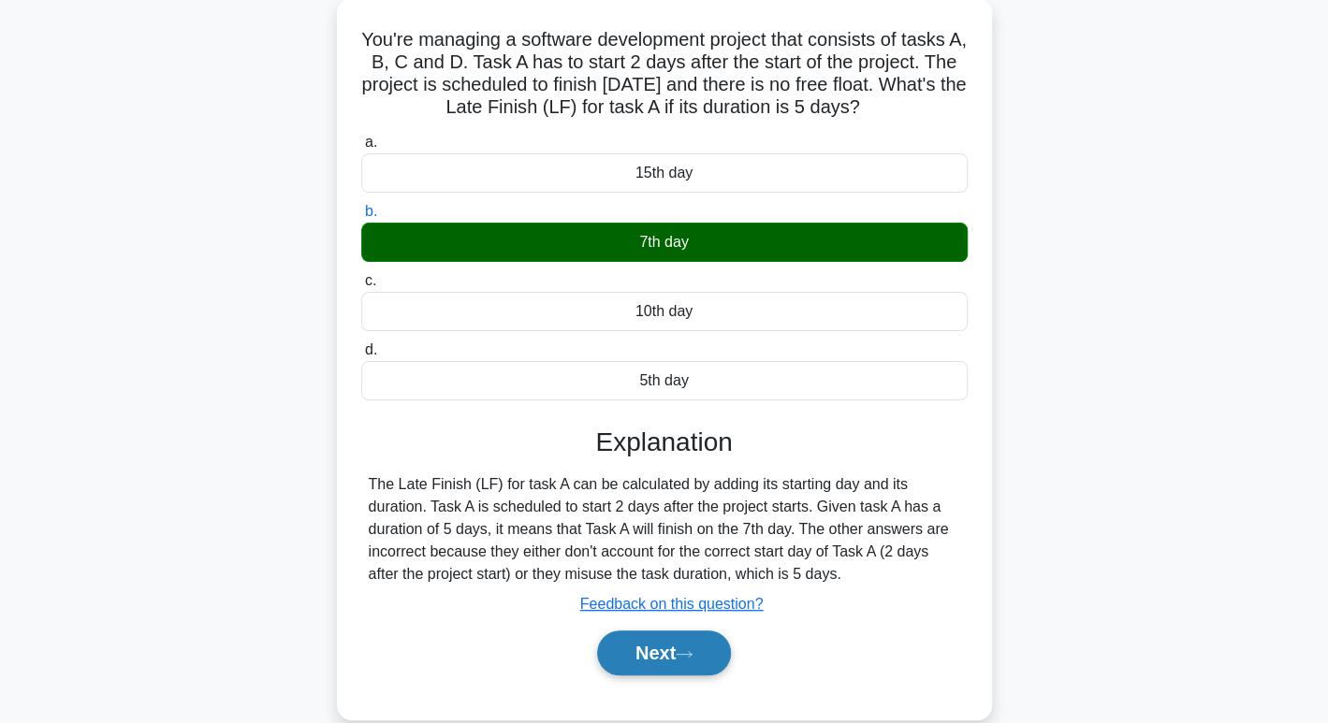
click at [704, 653] on button "Next" at bounding box center [664, 653] width 134 height 45
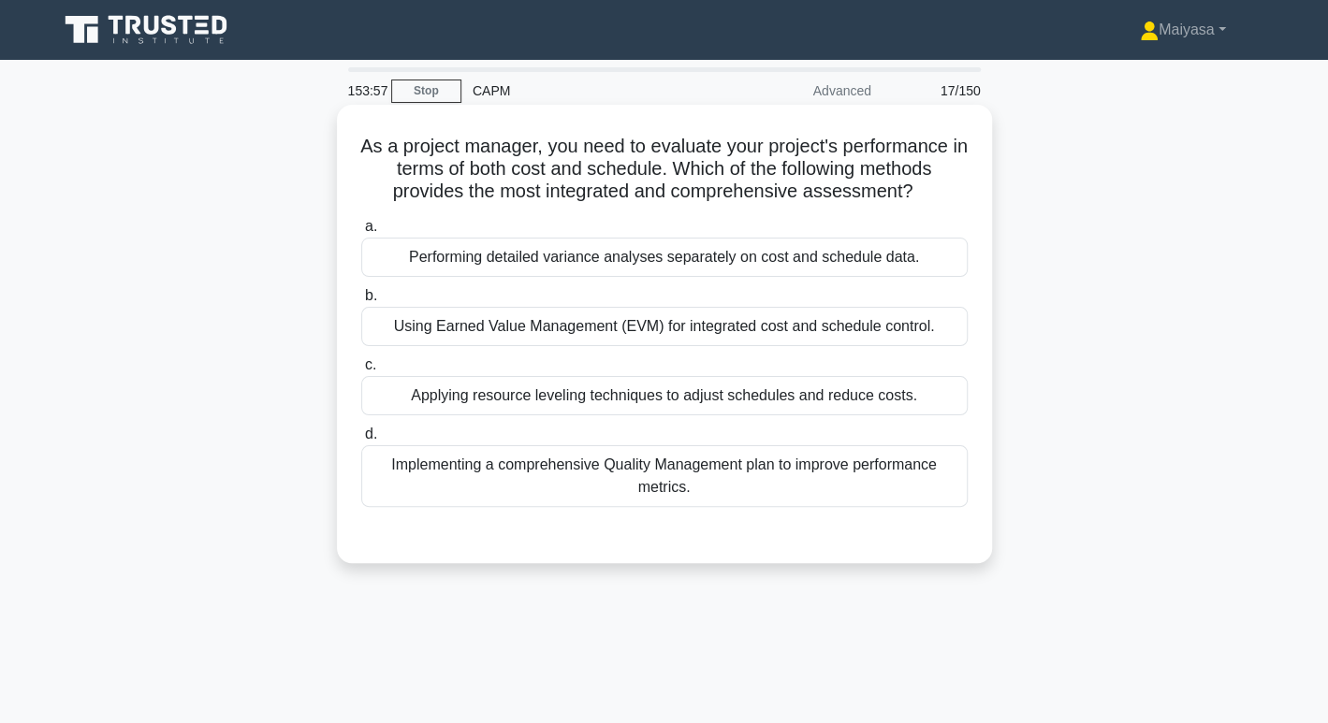
scroll to position [0, 0]
click at [899, 181] on h5 "As a project manager, you need to evaluate your project's performance in terms …" at bounding box center [664, 169] width 610 height 69
click at [529, 333] on div "Using Earned Value Management (EVM) for integrated cost and schedule control." at bounding box center [664, 326] width 606 height 39
click at [361, 302] on input "b. Using Earned Value Management (EVM) for integrated cost and schedule control." at bounding box center [361, 296] width 0 height 12
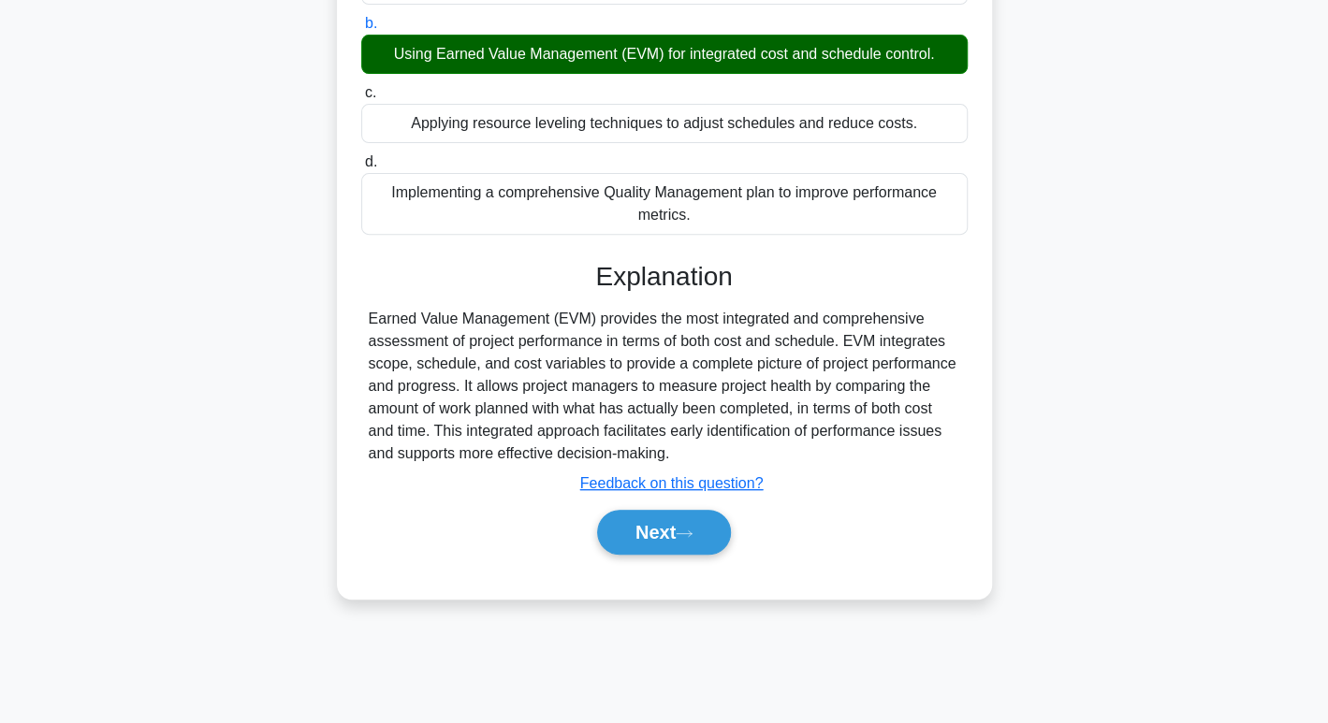
scroll to position [287, 0]
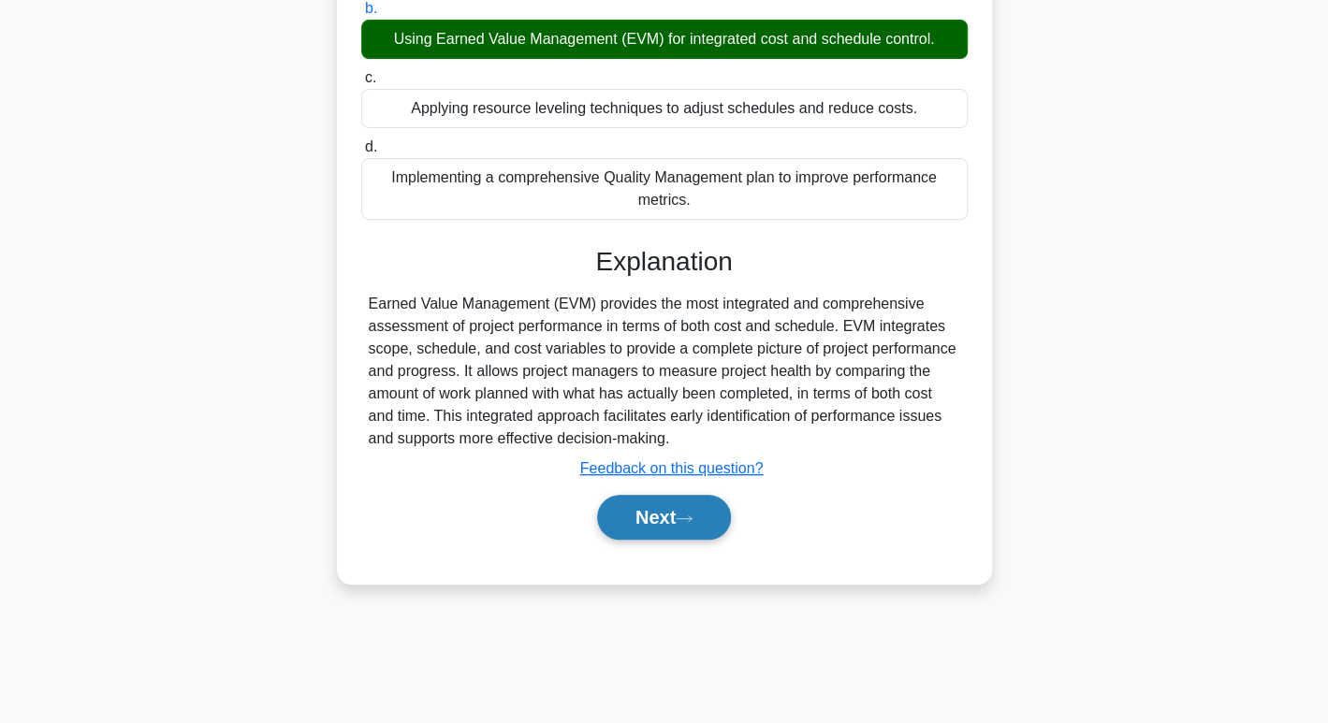
click at [688, 518] on icon at bounding box center [684, 519] width 17 height 10
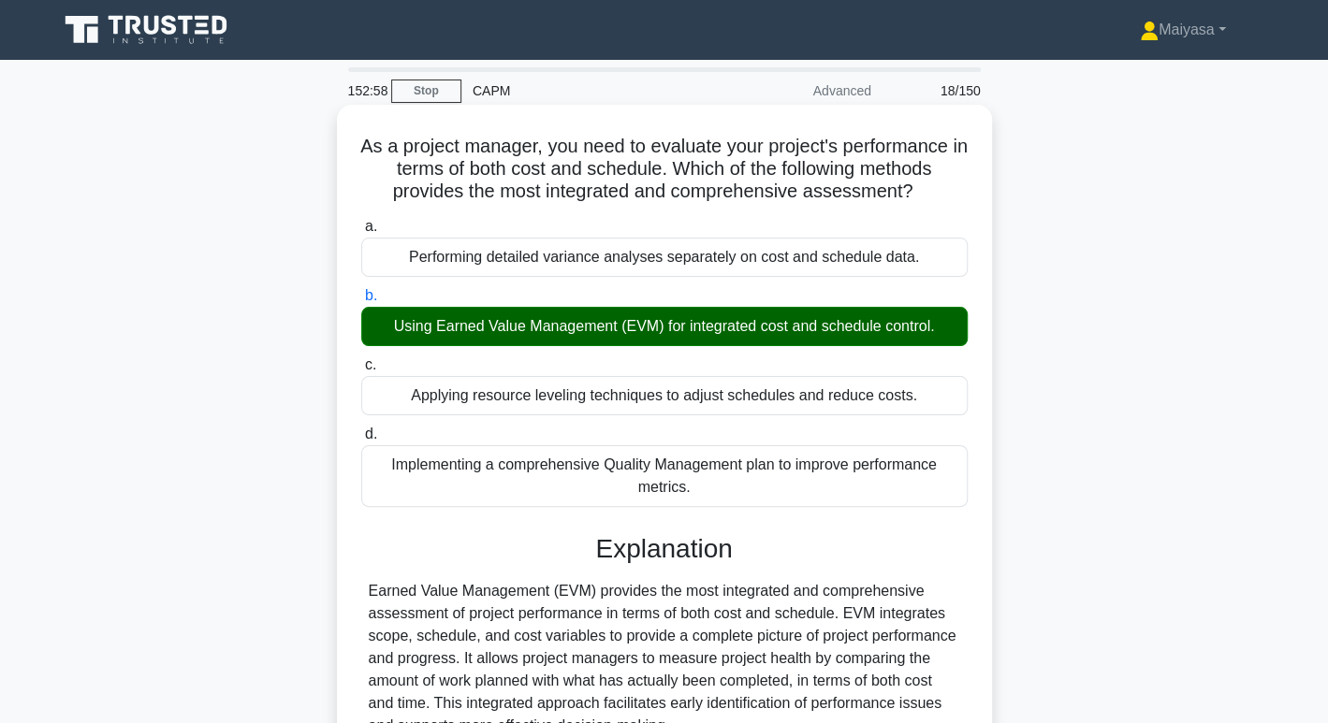
scroll to position [5, 0]
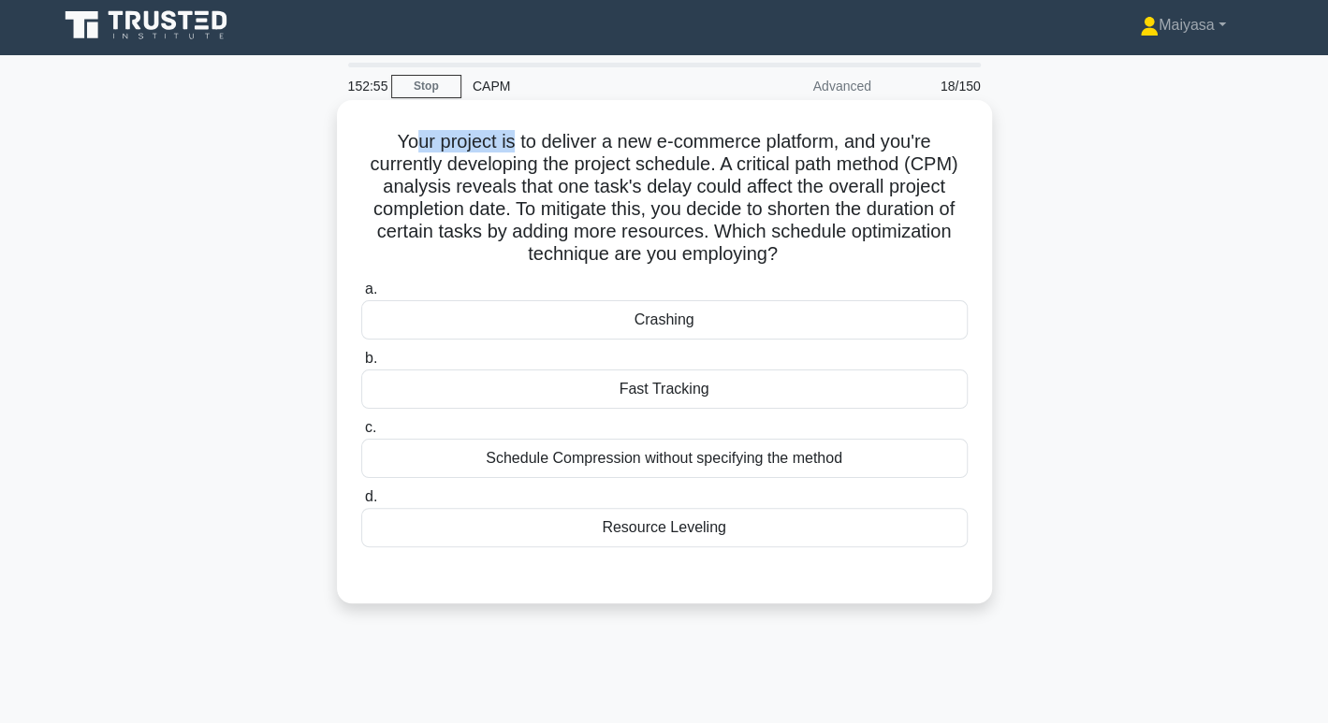
drag, startPoint x: 408, startPoint y: 141, endPoint x: 509, endPoint y: 148, distance: 101.3
click at [509, 148] on h5 "Your project is to deliver a new e-commerce platform, and you're currently deve…" at bounding box center [664, 198] width 610 height 137
drag, startPoint x: 515, startPoint y: 143, endPoint x: 753, endPoint y: 153, distance: 238.8
click at [753, 153] on h5 "Your project is to deliver a new e-commerce platform, and you're currently deve…" at bounding box center [664, 198] width 610 height 137
drag, startPoint x: 404, startPoint y: 157, endPoint x: 630, endPoint y: 168, distance: 225.8
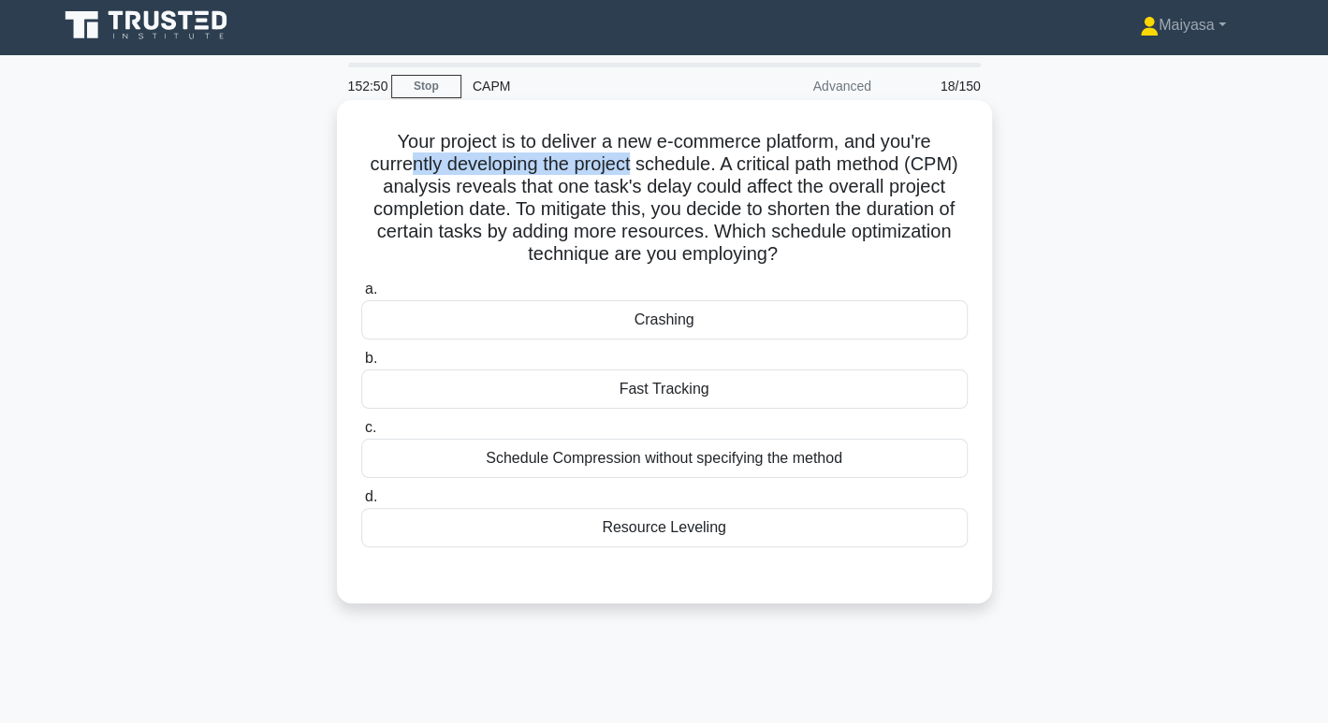
click at [630, 168] on h5 "Your project is to deliver a new e-commerce platform, and you're currently deve…" at bounding box center [664, 198] width 610 height 137
click at [780, 175] on h5 "Your project is to deliver a new e-commerce platform, and you're currently deve…" at bounding box center [664, 198] width 610 height 137
drag, startPoint x: 448, startPoint y: 191, endPoint x: 652, endPoint y: 188, distance: 204.0
click at [652, 188] on h5 "Your project is to deliver a new e-commerce platform, and you're currently deve…" at bounding box center [664, 198] width 610 height 137
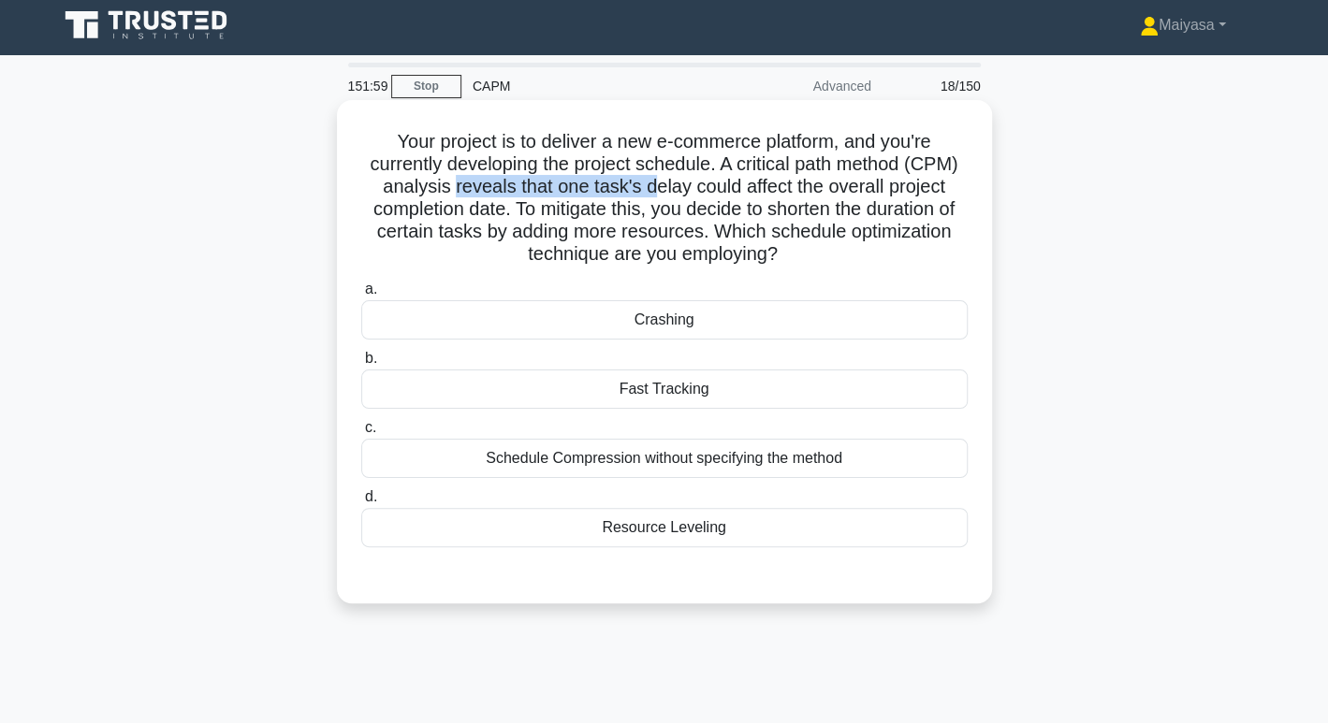
drag, startPoint x: 522, startPoint y: 267, endPoint x: 809, endPoint y: 255, distance: 286.6
click at [809, 255] on h5 "Your project is to deliver a new e-commerce platform, and you're currently deve…" at bounding box center [664, 198] width 610 height 137
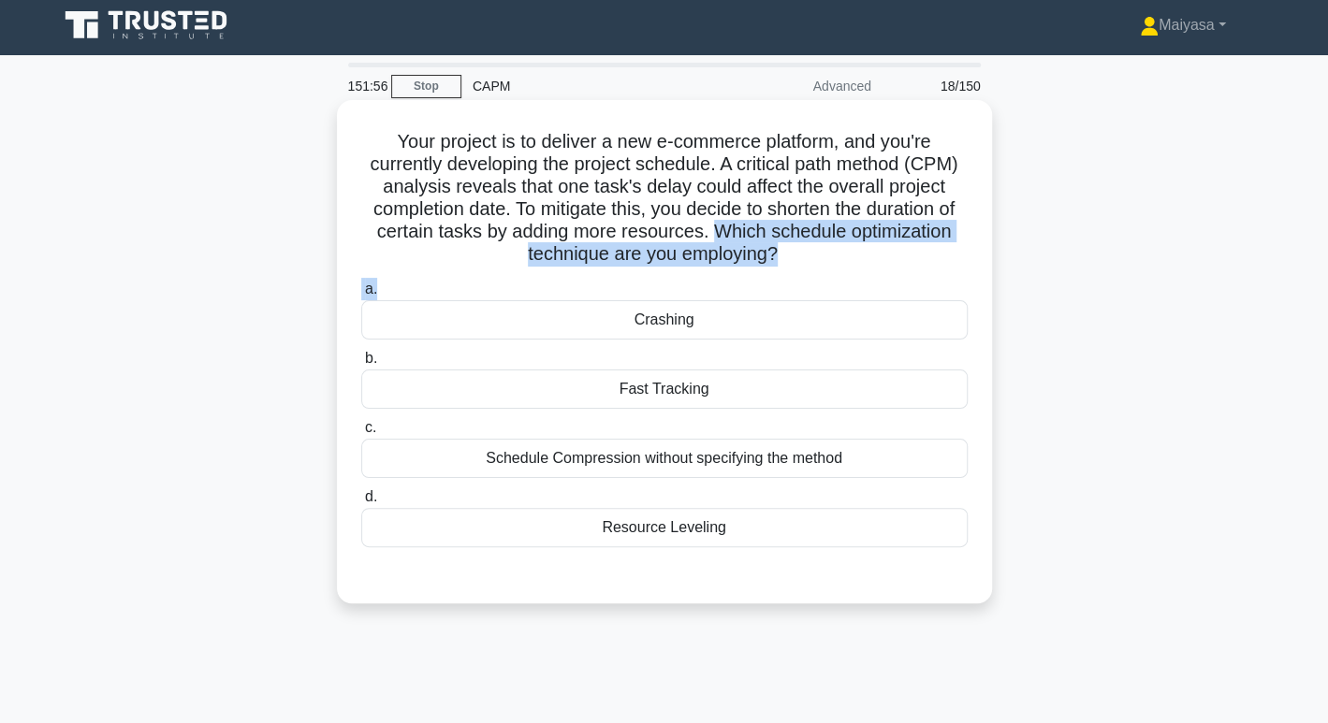
drag, startPoint x: 714, startPoint y: 226, endPoint x: 971, endPoint y: 289, distance: 264.0
click at [971, 289] on div "Your project is to deliver a new e-commerce platform, and you're currently deve…" at bounding box center [664, 352] width 640 height 489
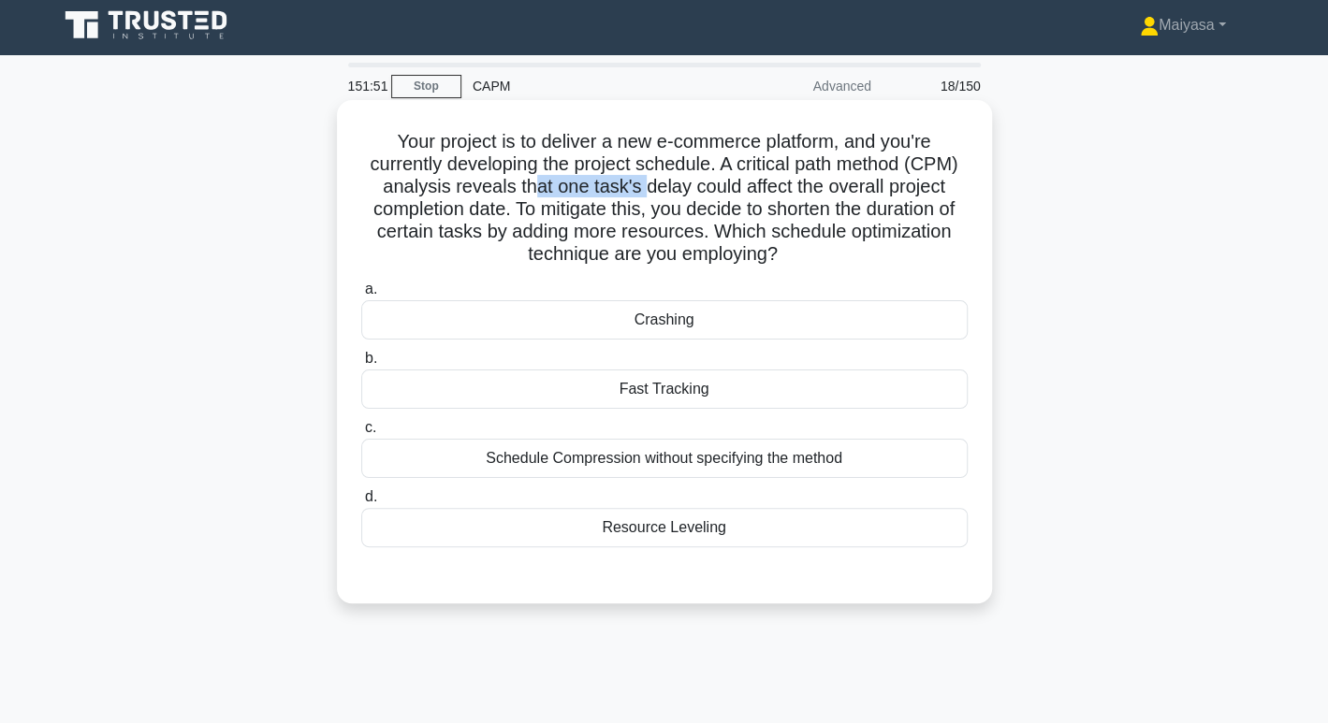
drag, startPoint x: 524, startPoint y: 197, endPoint x: 638, endPoint y: 188, distance: 114.6
click at [638, 188] on h5 "Your project is to deliver a new e-commerce platform, and you're currently deve…" at bounding box center [664, 198] width 610 height 137
click at [788, 544] on div "Resource Leveling" at bounding box center [664, 527] width 606 height 39
click at [361, 504] on input "d. Resource Leveling" at bounding box center [361, 497] width 0 height 12
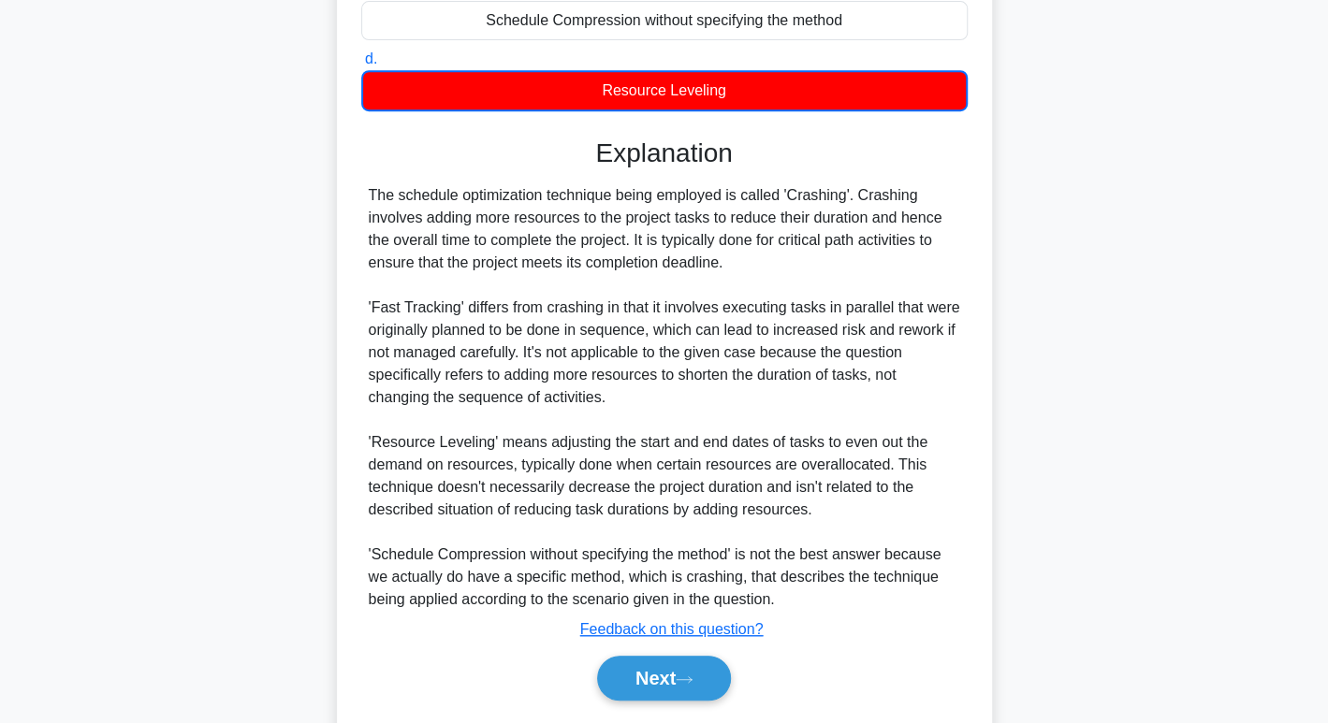
scroll to position [498, 0]
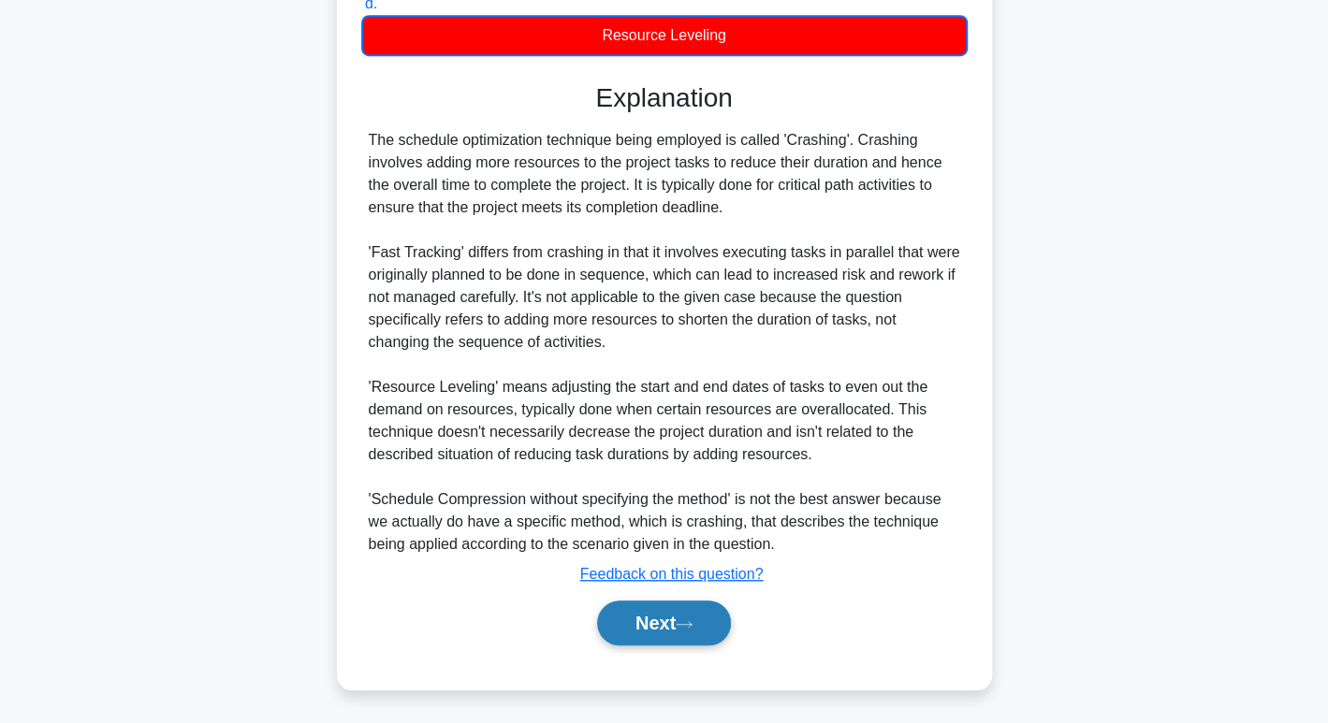
click at [678, 620] on button "Next" at bounding box center [664, 623] width 134 height 45
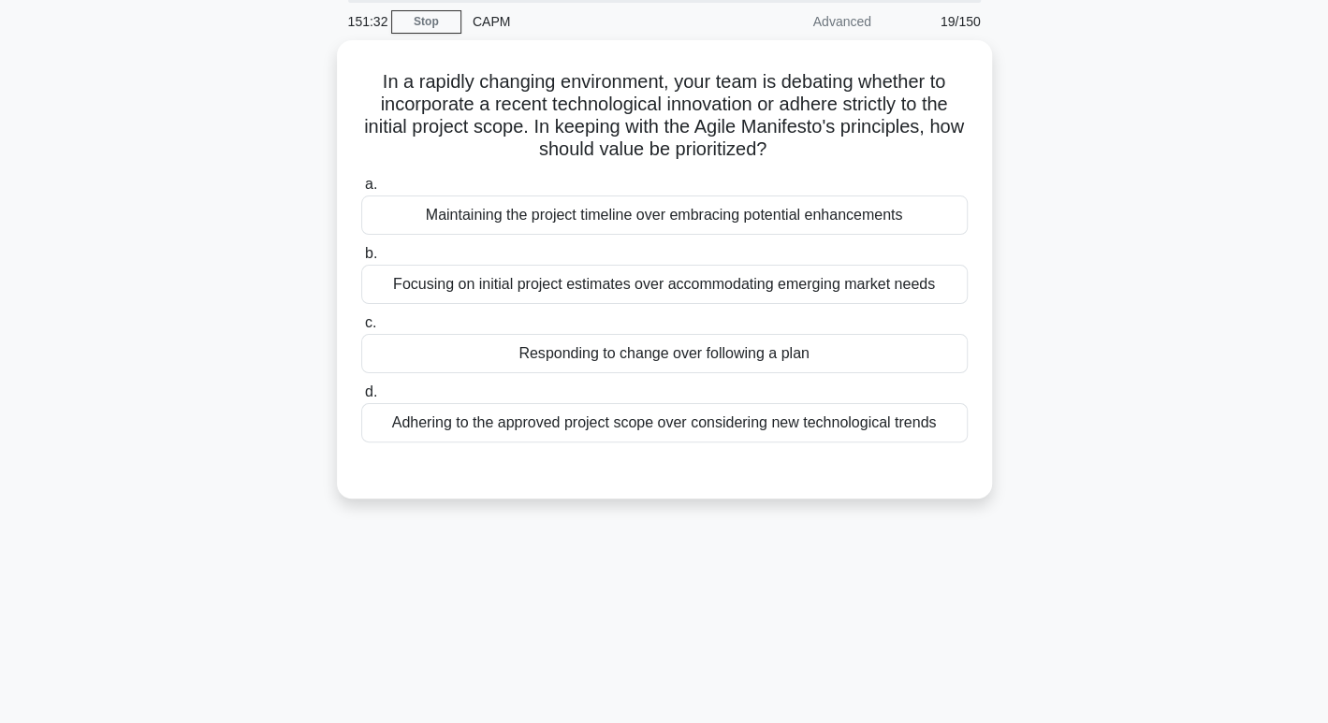
scroll to position [25, 0]
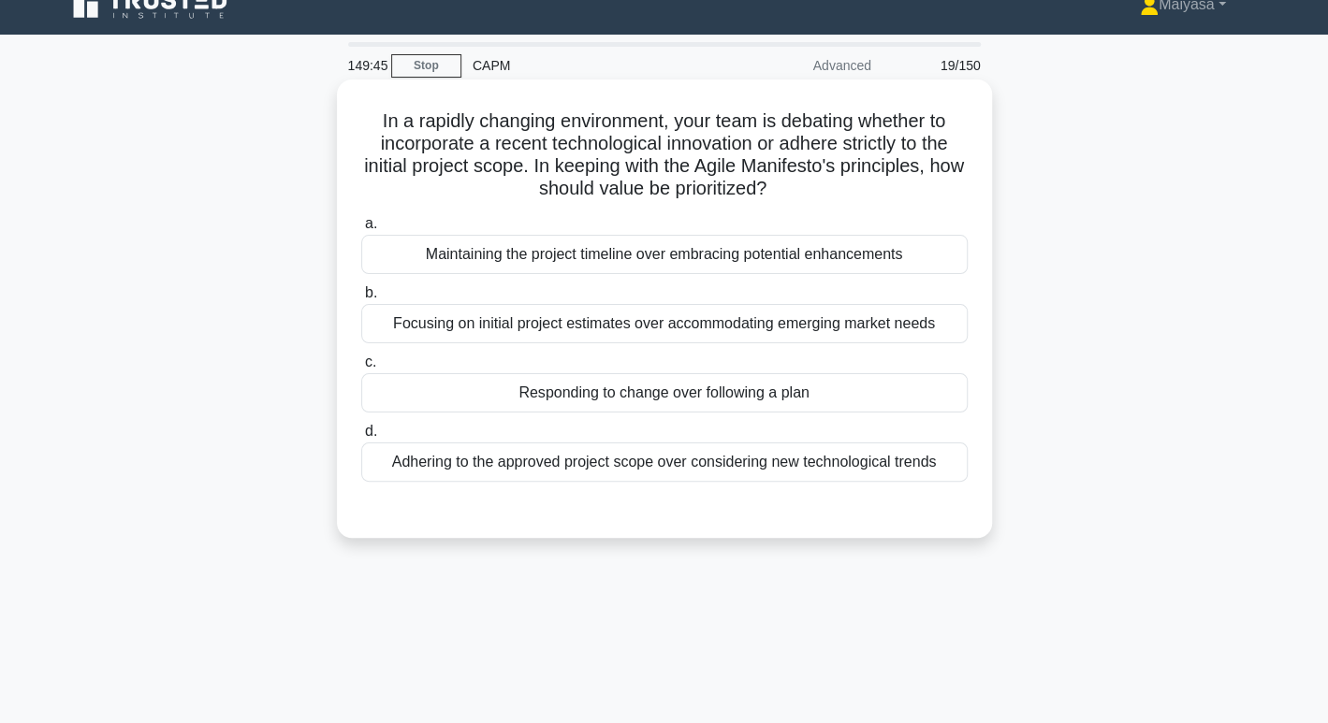
click at [658, 394] on div "Responding to change over following a plan" at bounding box center [664, 392] width 606 height 39
click at [361, 369] on input "c. Responding to change over following a plan" at bounding box center [361, 363] width 0 height 12
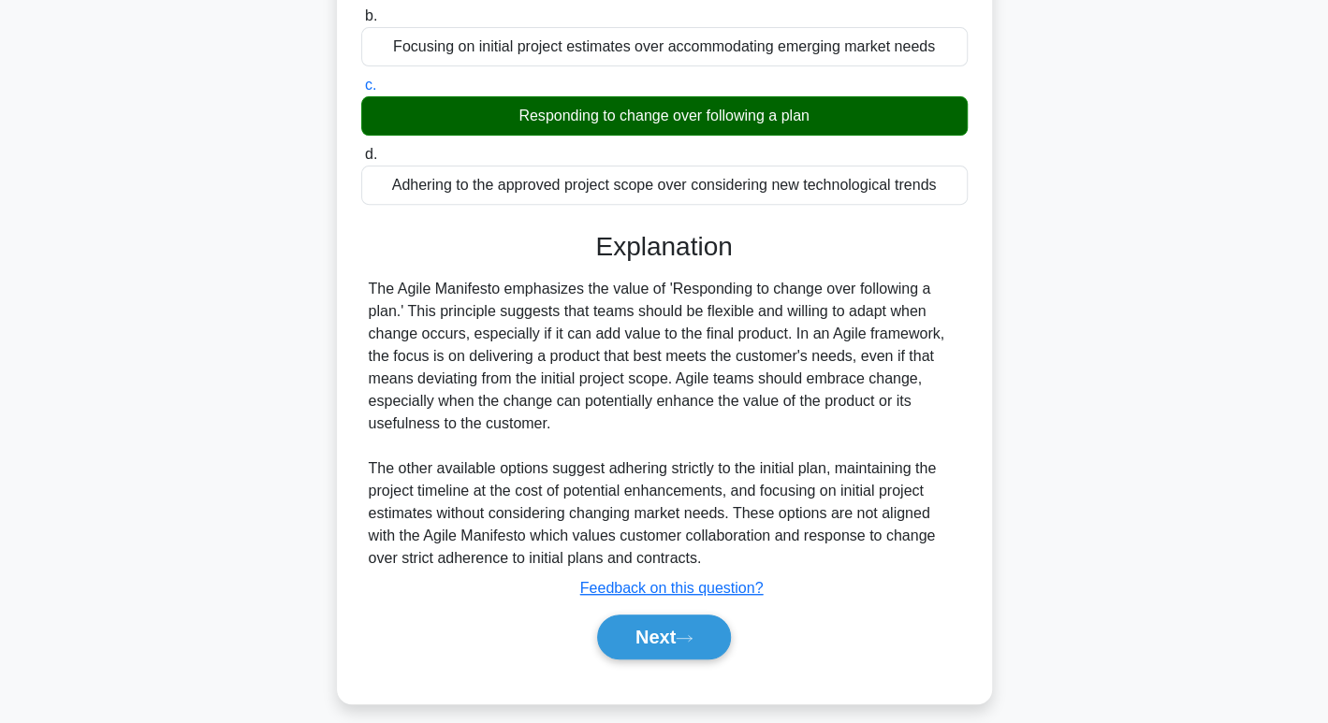
scroll to position [316, 0]
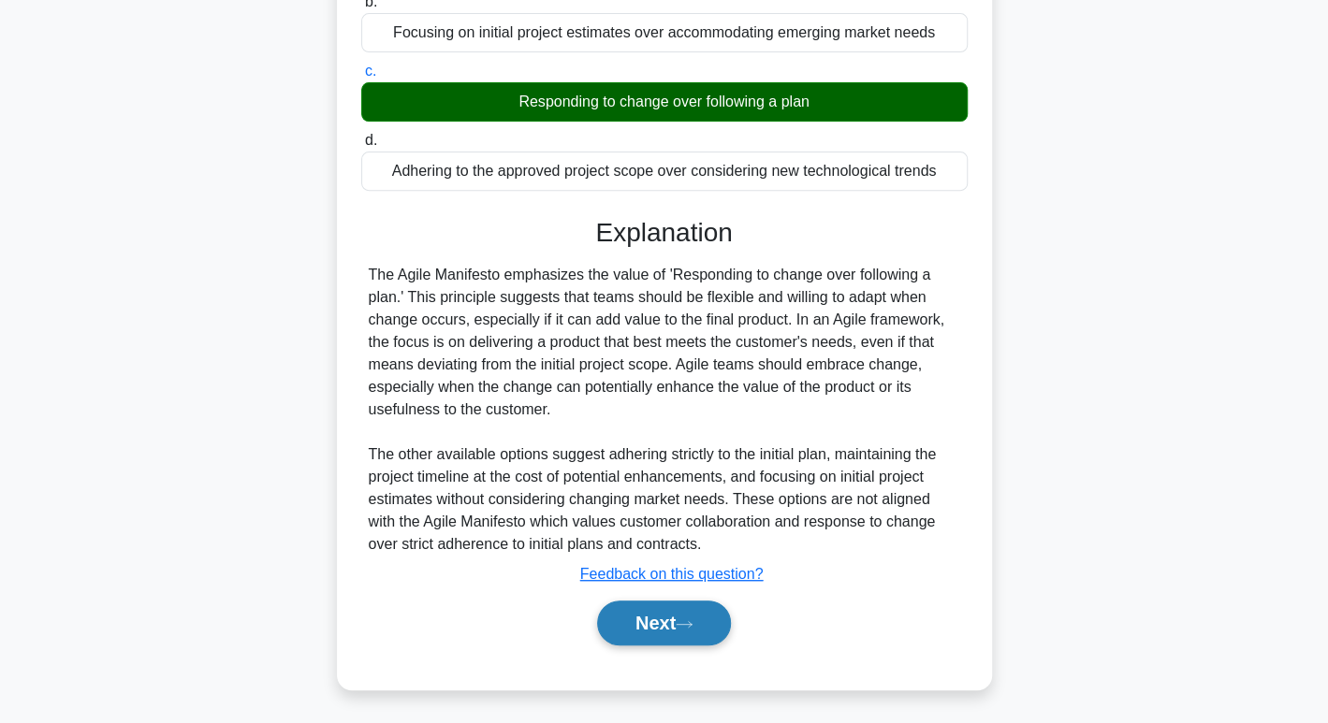
click at [673, 620] on button "Next" at bounding box center [664, 623] width 134 height 45
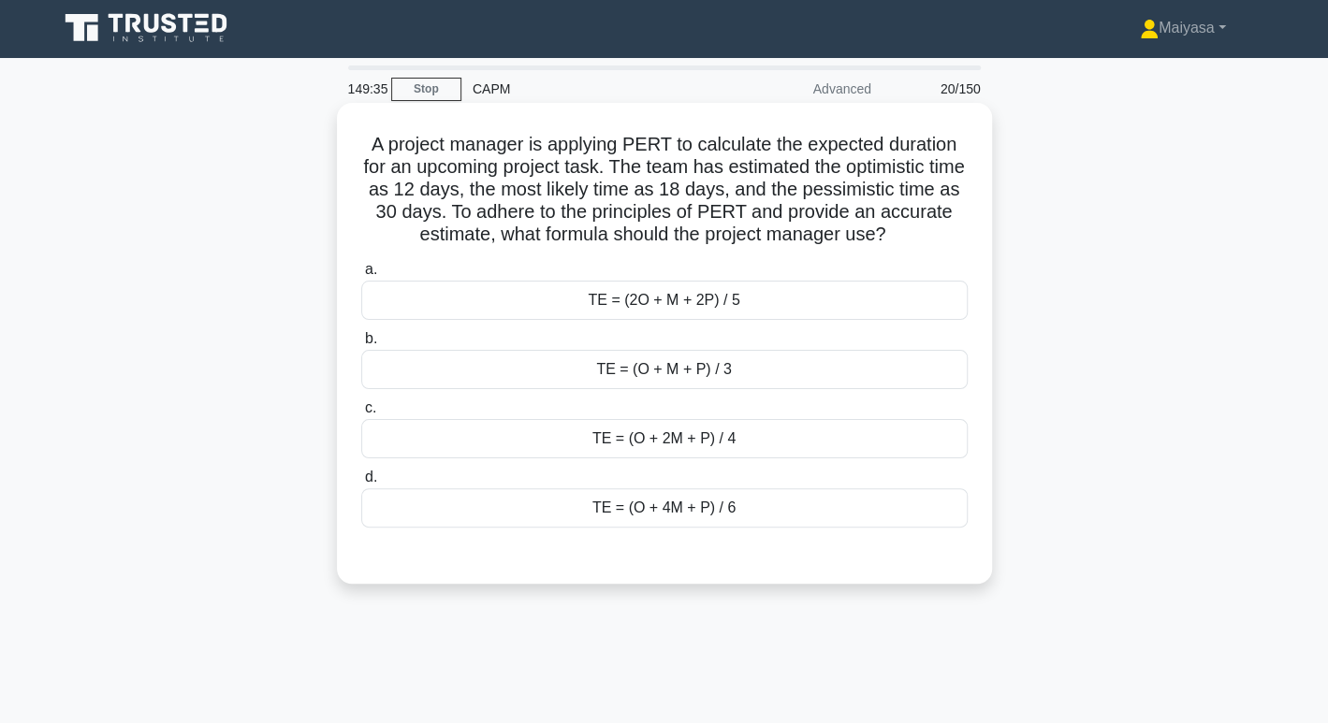
scroll to position [0, 0]
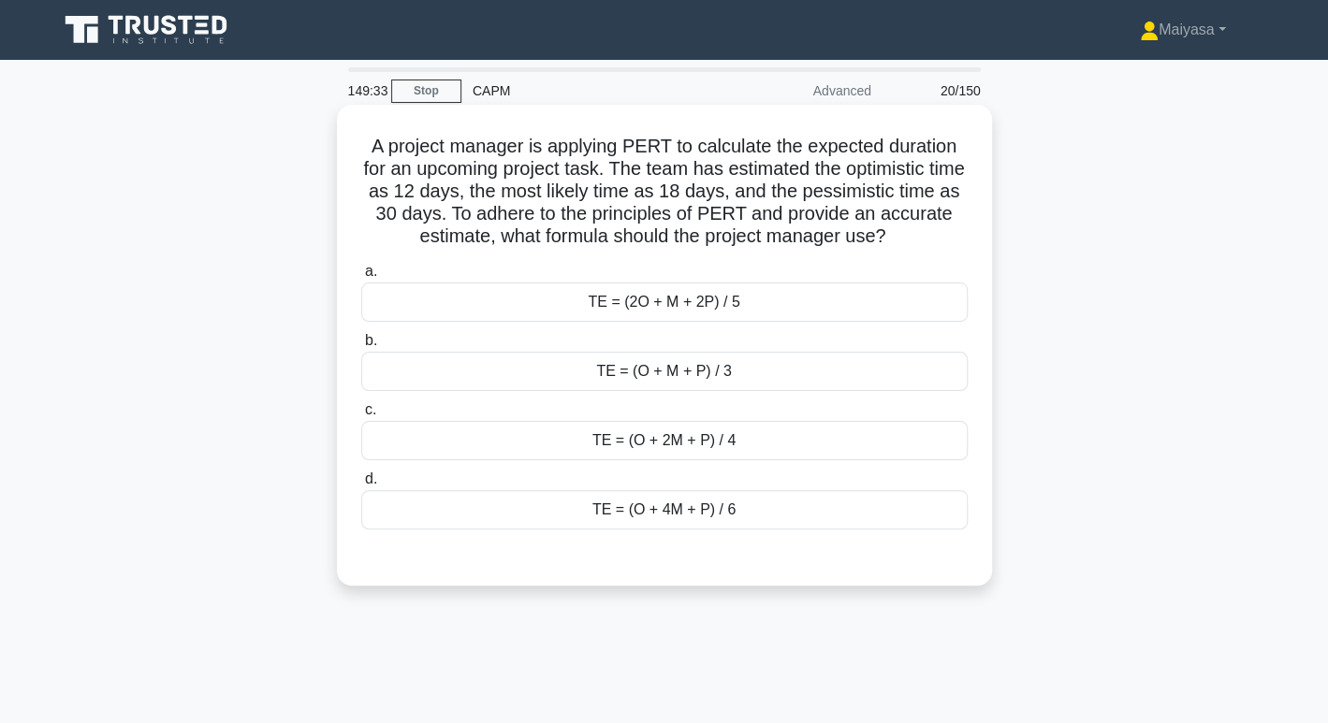
click at [657, 516] on div "TE = (O + 4M + P) / 6" at bounding box center [664, 509] width 606 height 39
click at [361, 486] on input "d. TE = (O + 4M + P) / 6" at bounding box center [361, 480] width 0 height 12
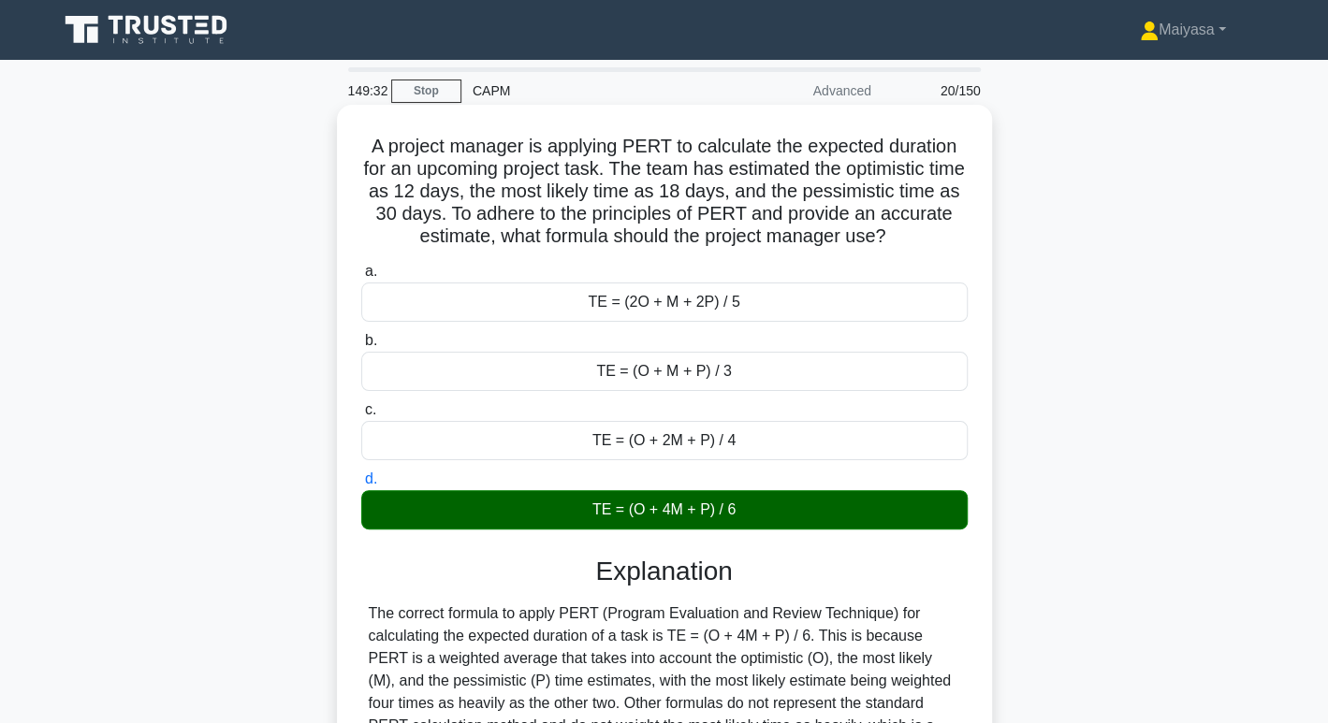
scroll to position [287, 0]
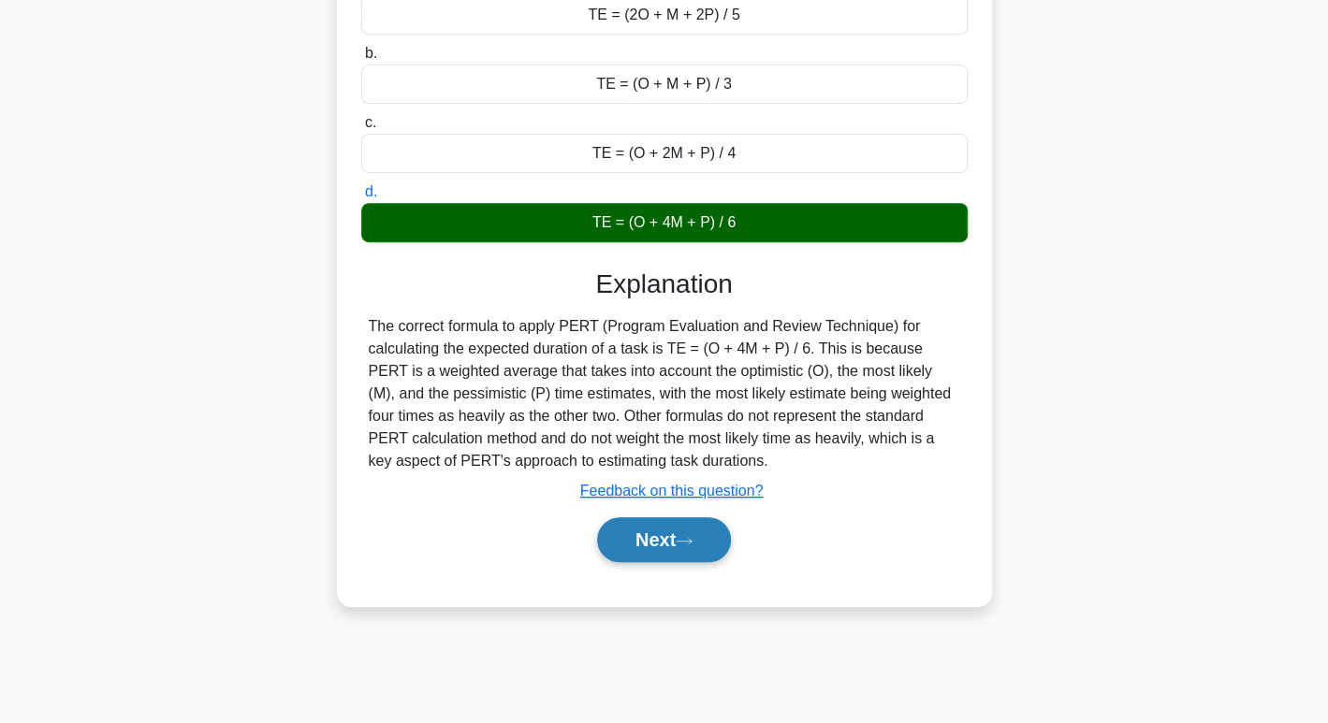
click at [664, 529] on button "Next" at bounding box center [664, 540] width 134 height 45
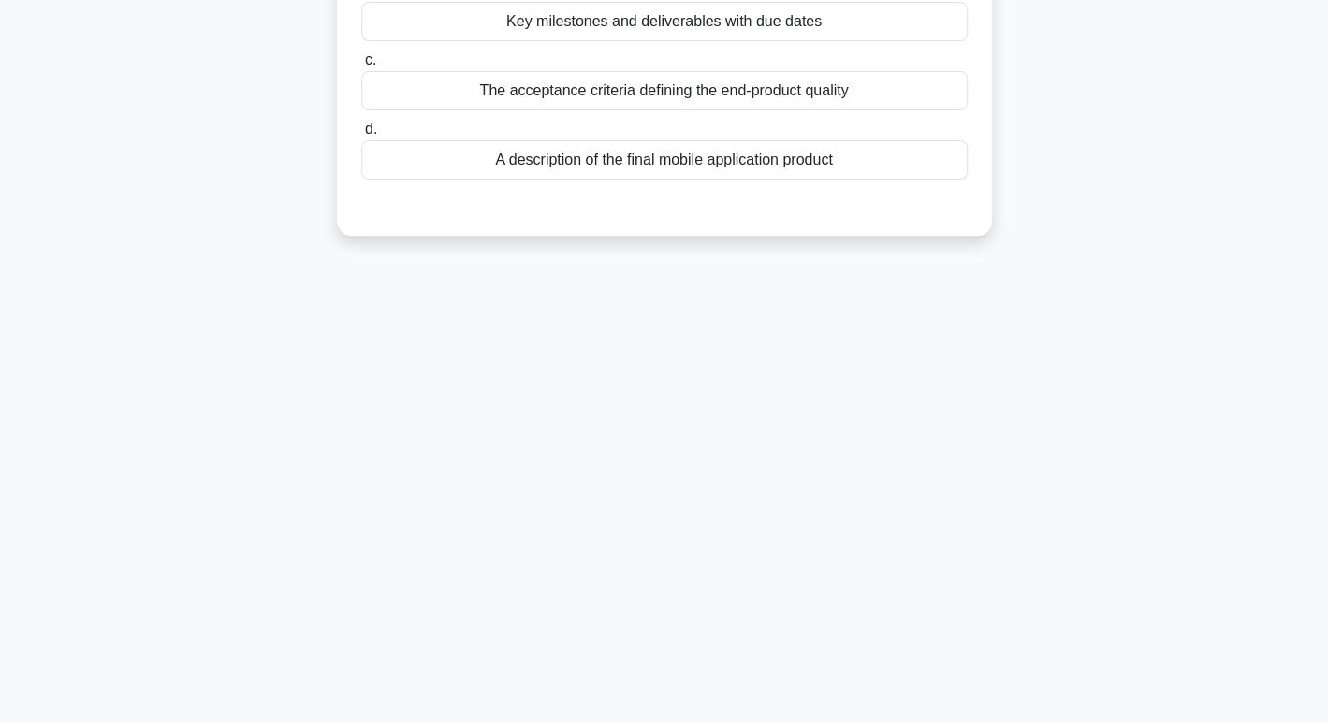
scroll to position [0, 0]
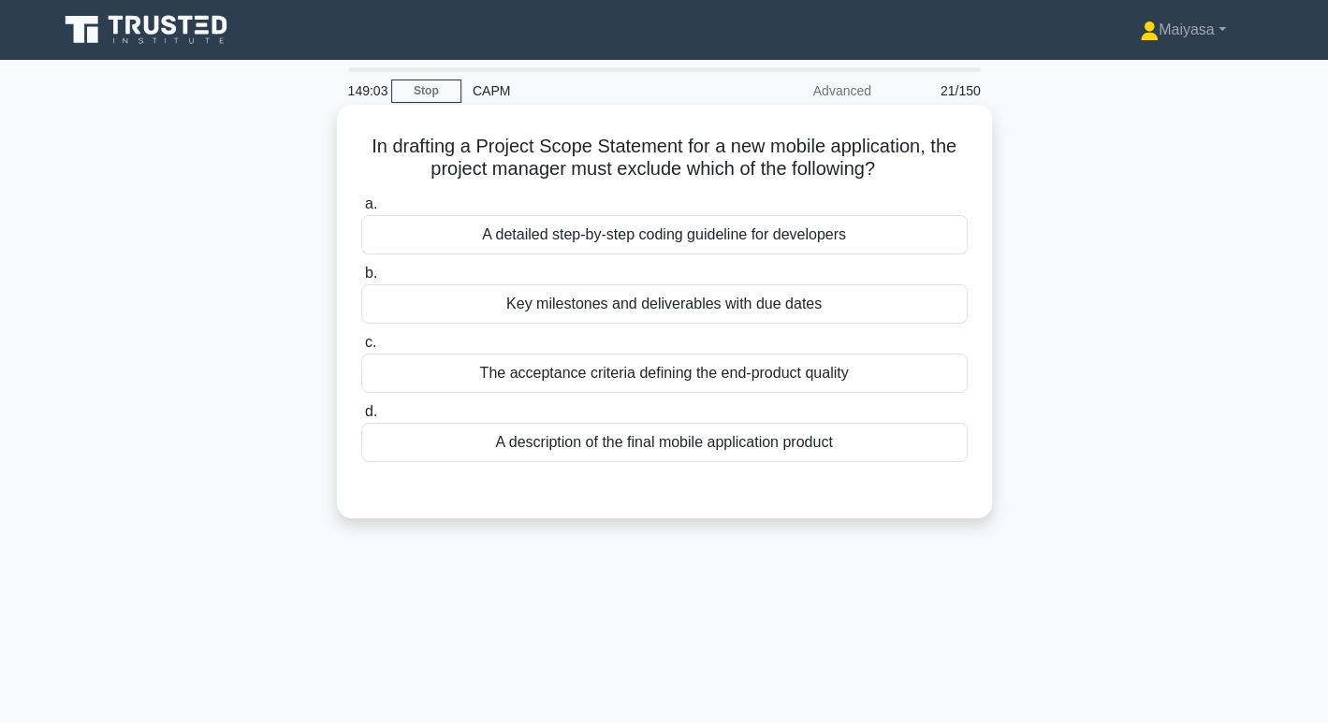
click at [636, 170] on h5 "In drafting a Project Scope Statement for a new mobile application, the project…" at bounding box center [664, 158] width 610 height 47
copy h5 "exclude"
click at [555, 249] on div "A detailed step-by-step coding guideline for developers" at bounding box center [664, 234] width 606 height 39
click at [361, 211] on input "a. A detailed step-by-step coding guideline for developers" at bounding box center [361, 204] width 0 height 12
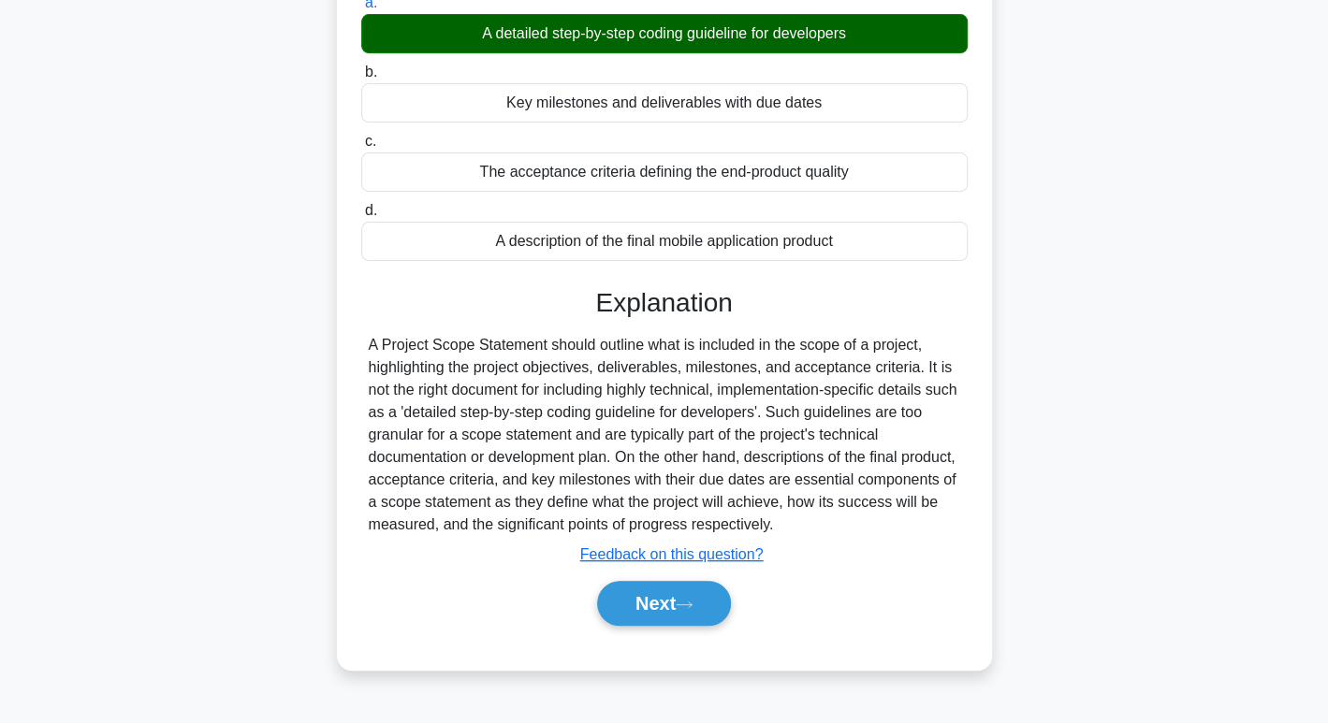
scroll to position [220, 0]
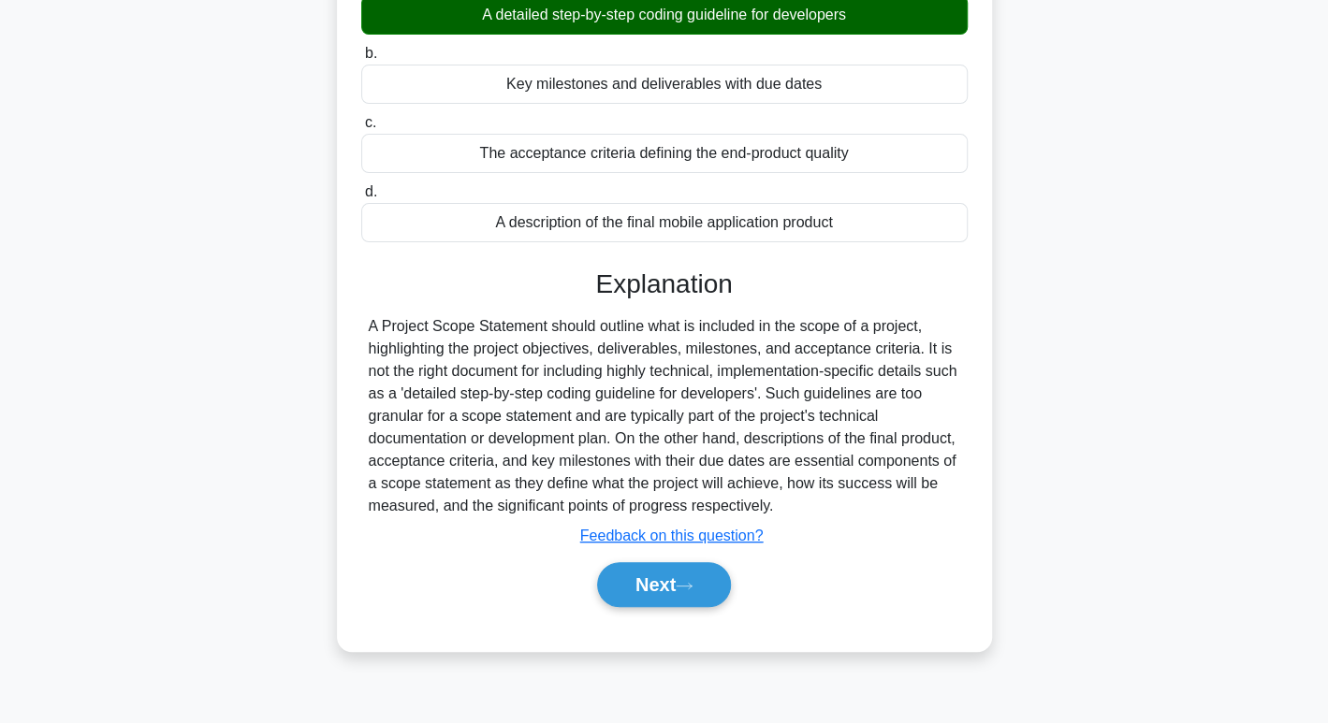
drag, startPoint x: 555, startPoint y: 249, endPoint x: 477, endPoint y: 477, distance: 241.2
click at [477, 477] on div "A Project Scope Statement should outline what is included in the scope of a pro…" at bounding box center [664, 416] width 591 height 202
click at [635, 582] on button "Next" at bounding box center [664, 584] width 134 height 45
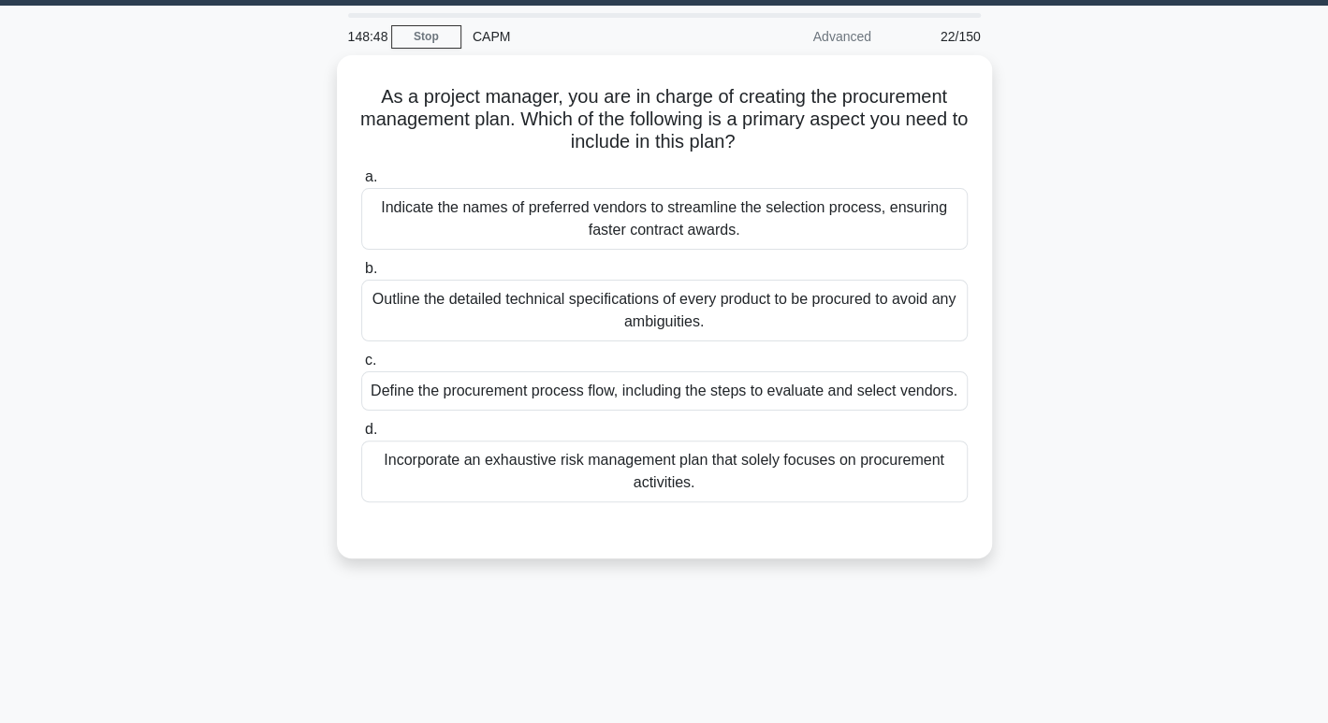
scroll to position [57, 0]
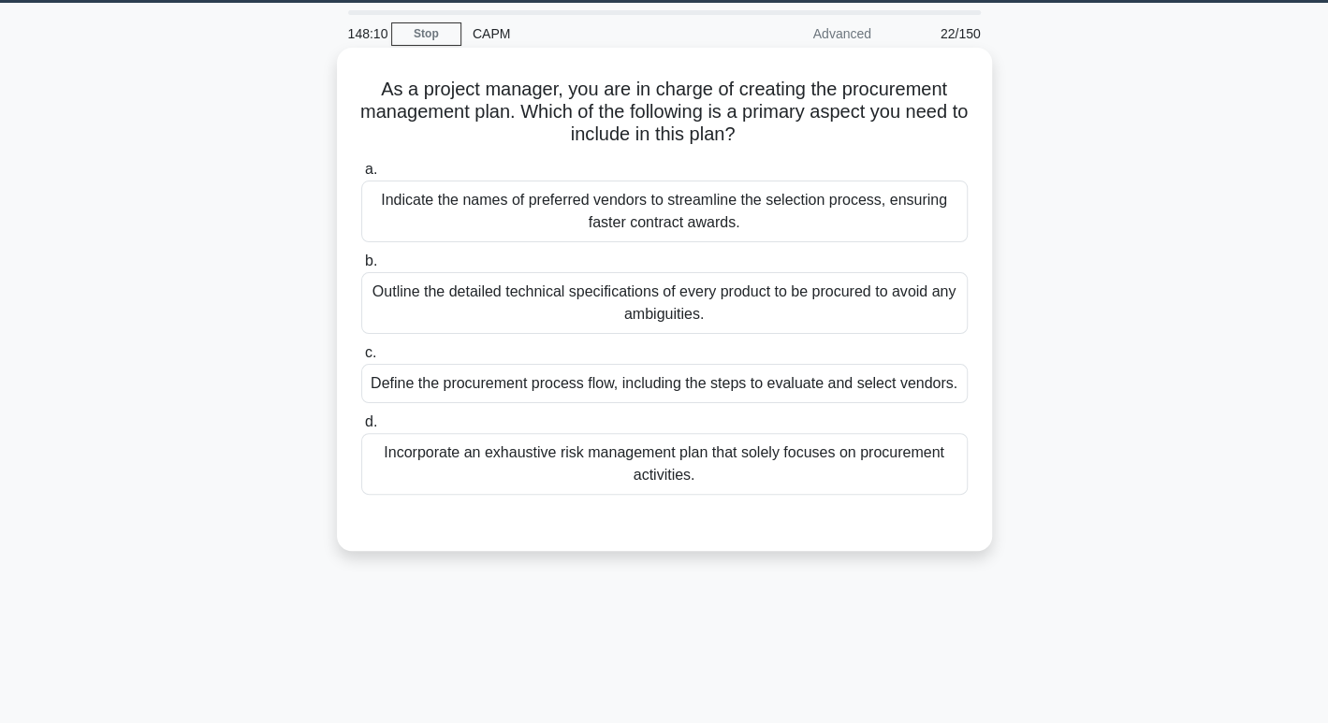
click at [606, 391] on div "Define the procurement process flow, including the steps to evaluate and select…" at bounding box center [664, 383] width 606 height 39
click at [361, 359] on input "c. Define the procurement process flow, including the steps to evaluate and sel…" at bounding box center [361, 353] width 0 height 12
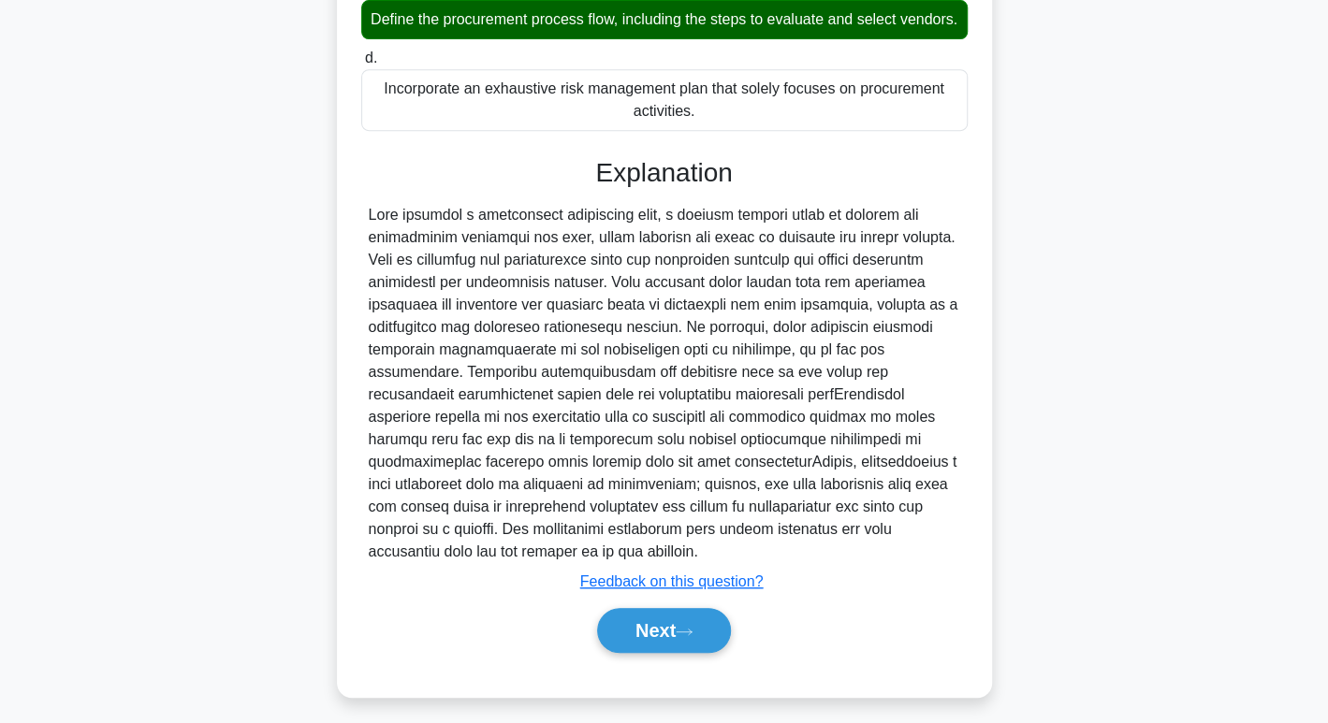
scroll to position [451, 0]
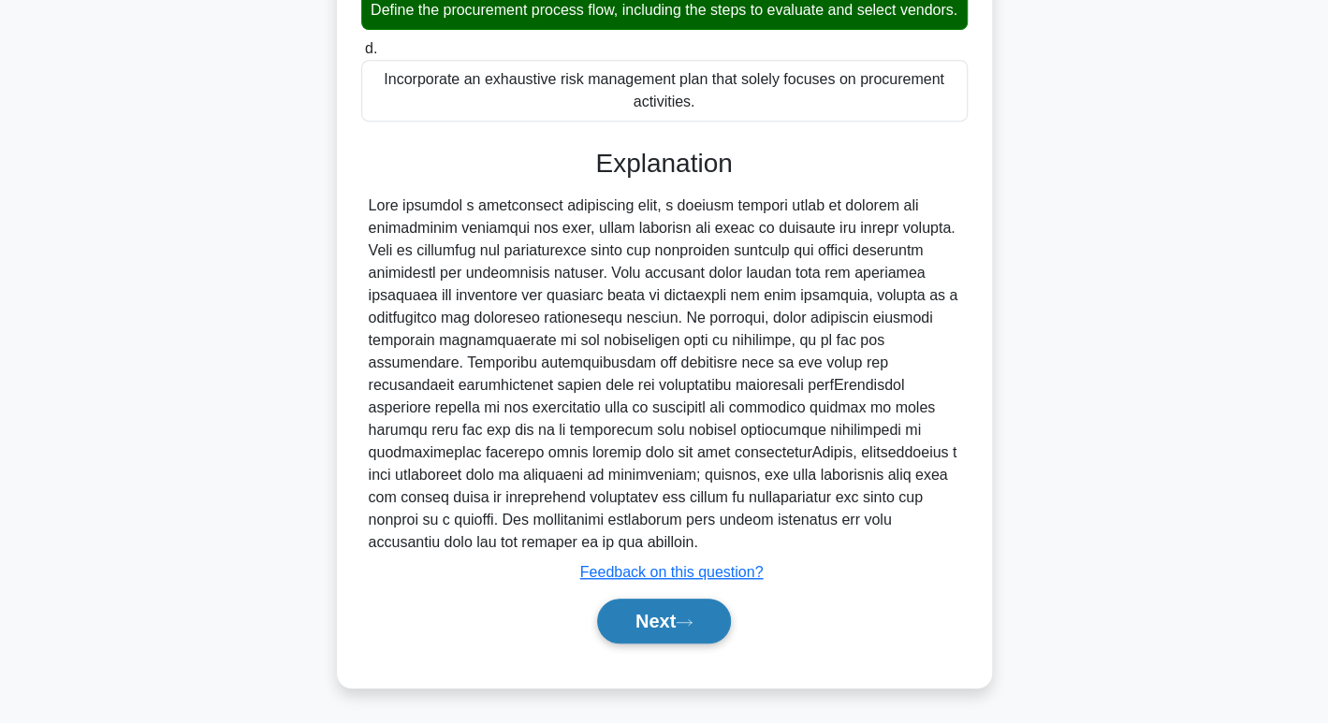
click at [632, 630] on button "Next" at bounding box center [664, 621] width 134 height 45
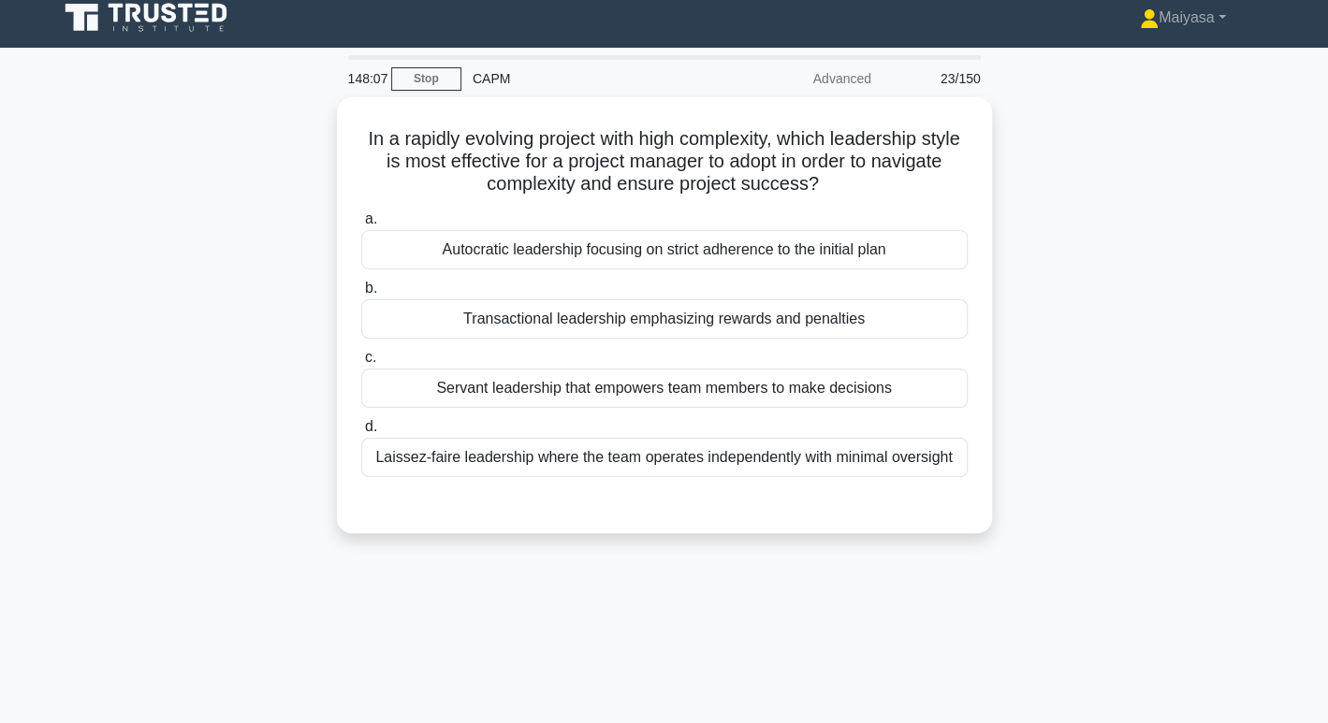
scroll to position [0, 0]
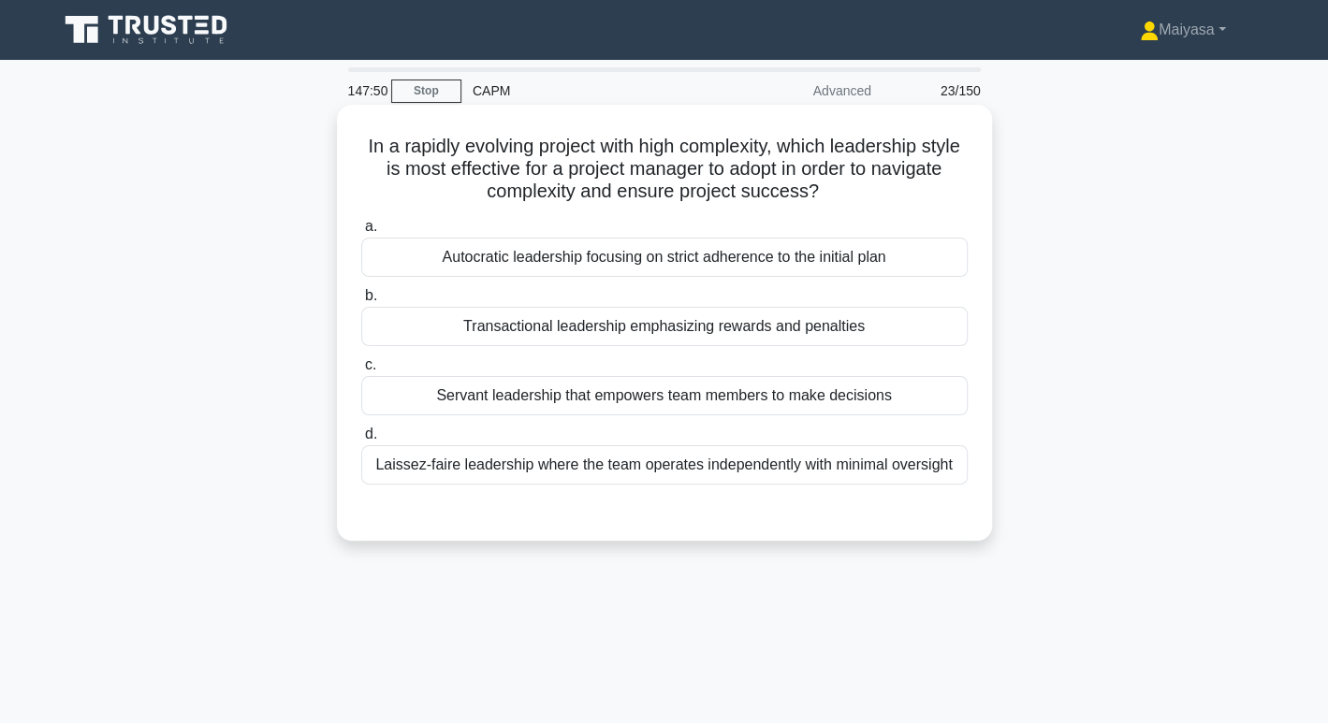
click at [704, 411] on div "Servant leadership that empowers team members to make decisions" at bounding box center [664, 395] width 606 height 39
click at [361, 372] on input "c. Servant leadership that empowers team members to make decisions" at bounding box center [361, 365] width 0 height 12
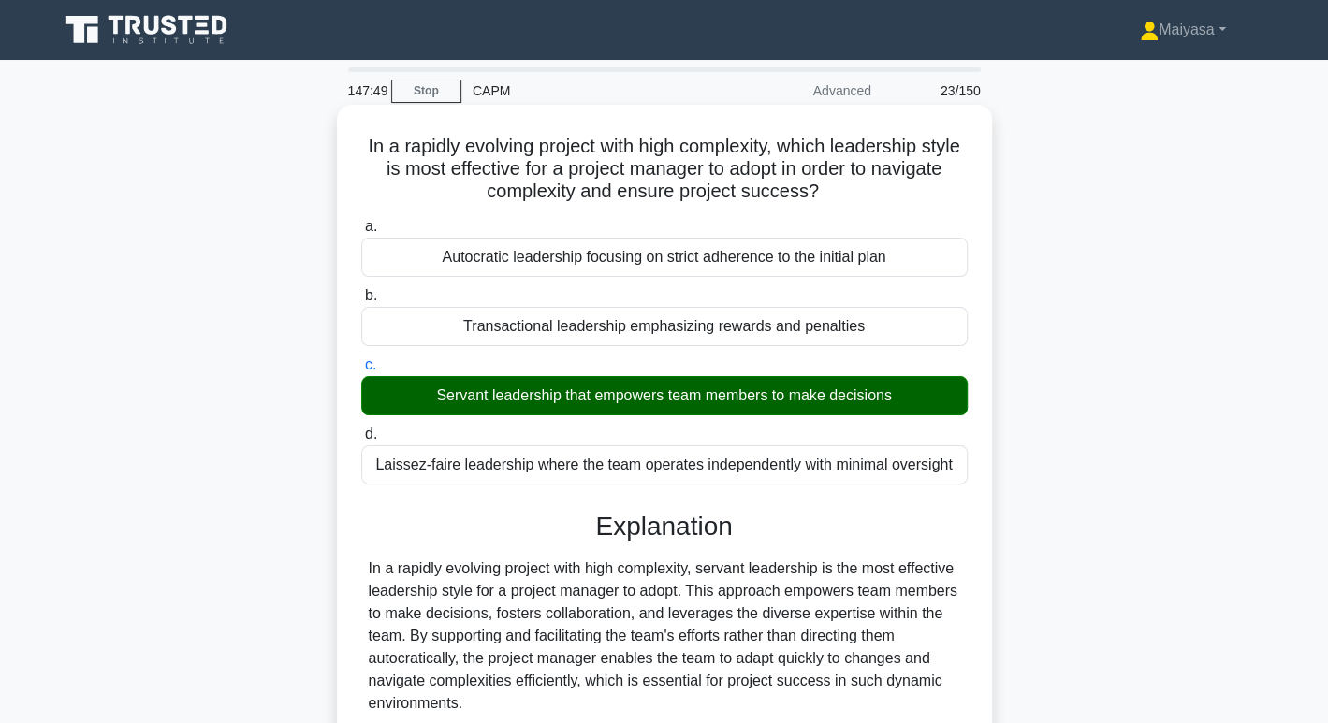
scroll to position [294, 0]
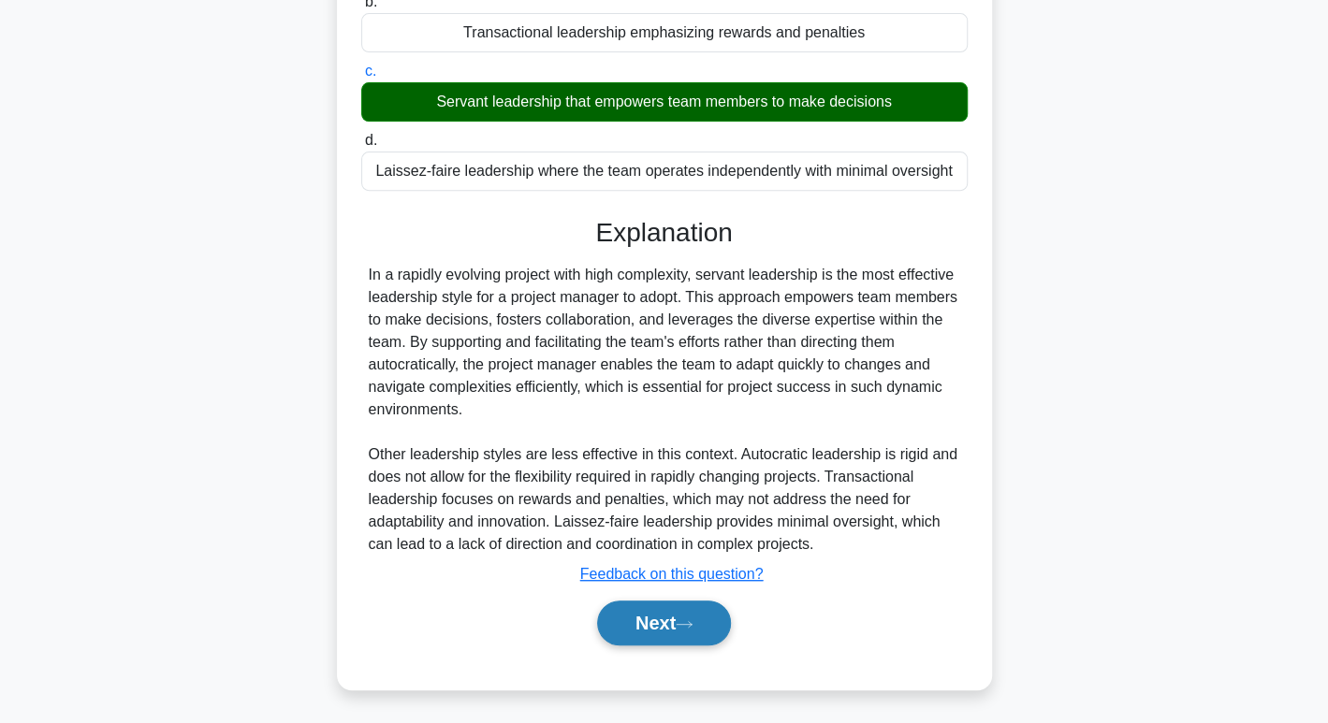
click at [659, 623] on button "Next" at bounding box center [664, 623] width 134 height 45
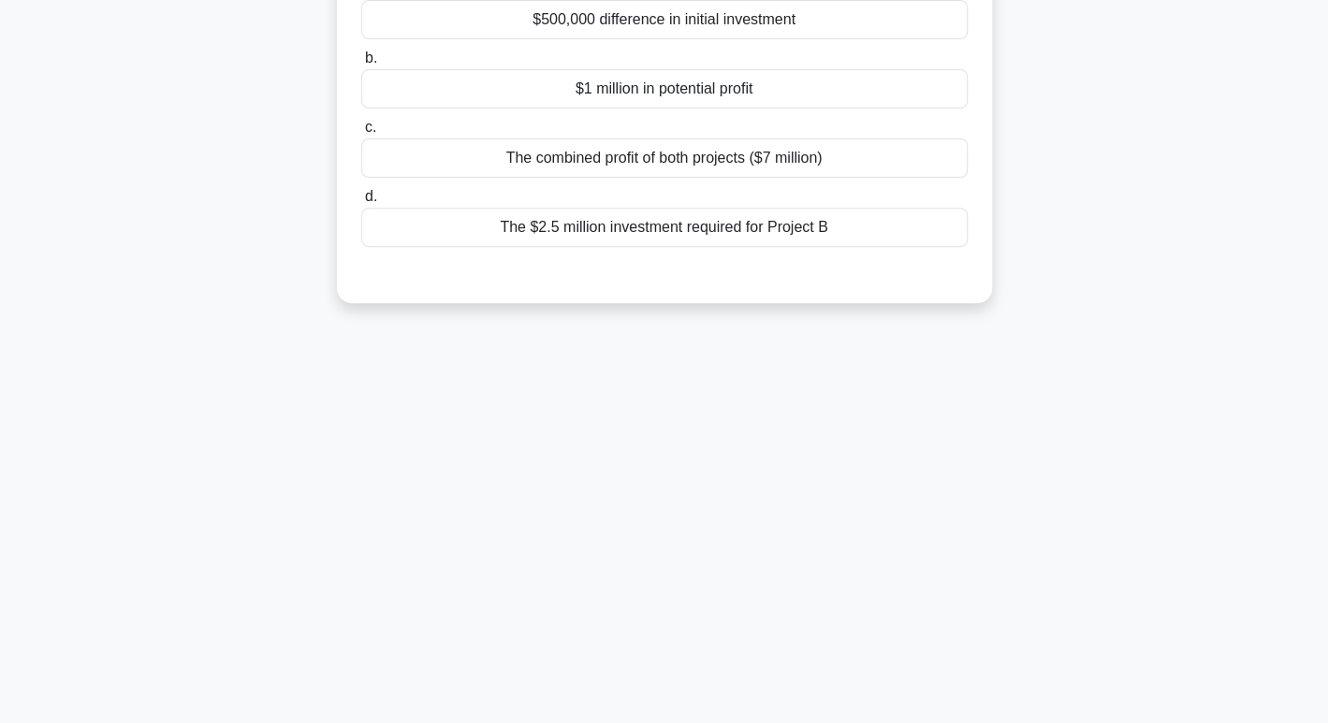
scroll to position [17, 0]
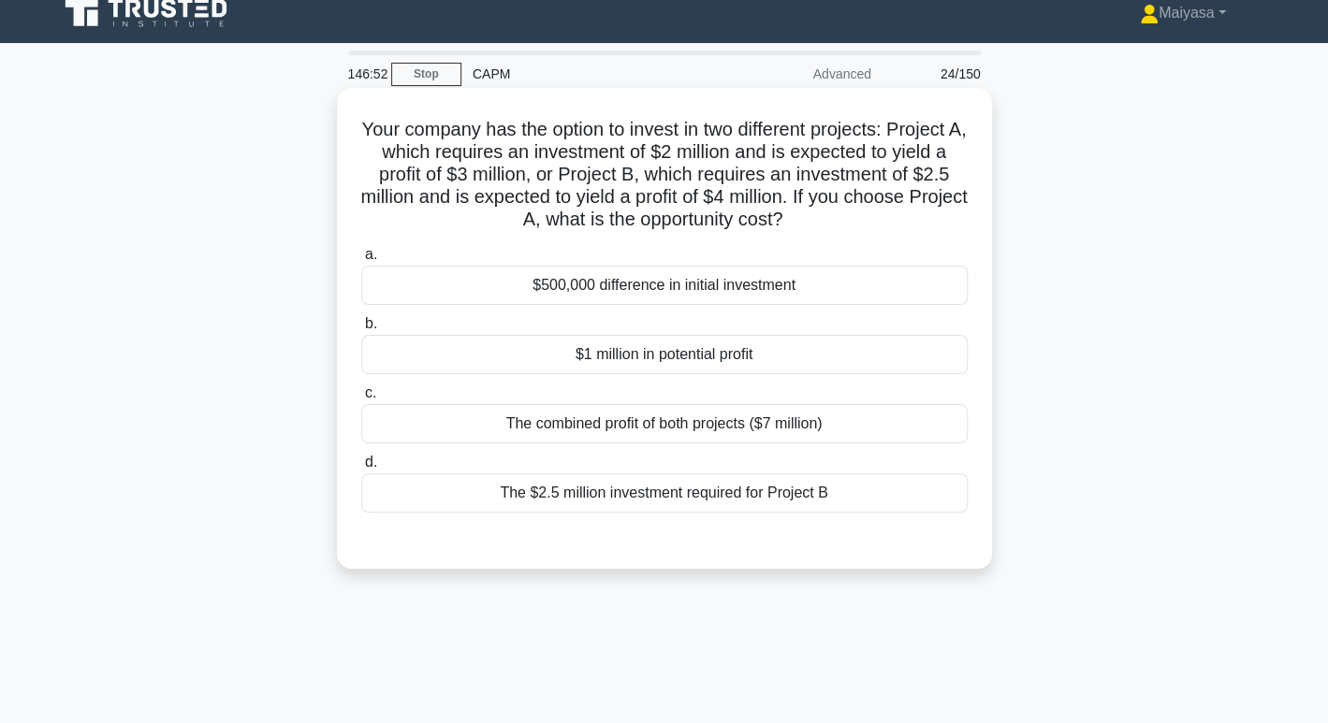
drag, startPoint x: 363, startPoint y: 126, endPoint x: 864, endPoint y: 483, distance: 614.7
click at [864, 483] on div "Your company has the option to invest in two different projects: Project A, whi…" at bounding box center [664, 328] width 640 height 466
copy div "Your company has the option to invest in two different projects: Project A, whi…"
click at [729, 350] on div "$1 million in potential profit" at bounding box center [664, 354] width 606 height 39
click at [361, 330] on input "b. $1 million in potential profit" at bounding box center [361, 324] width 0 height 12
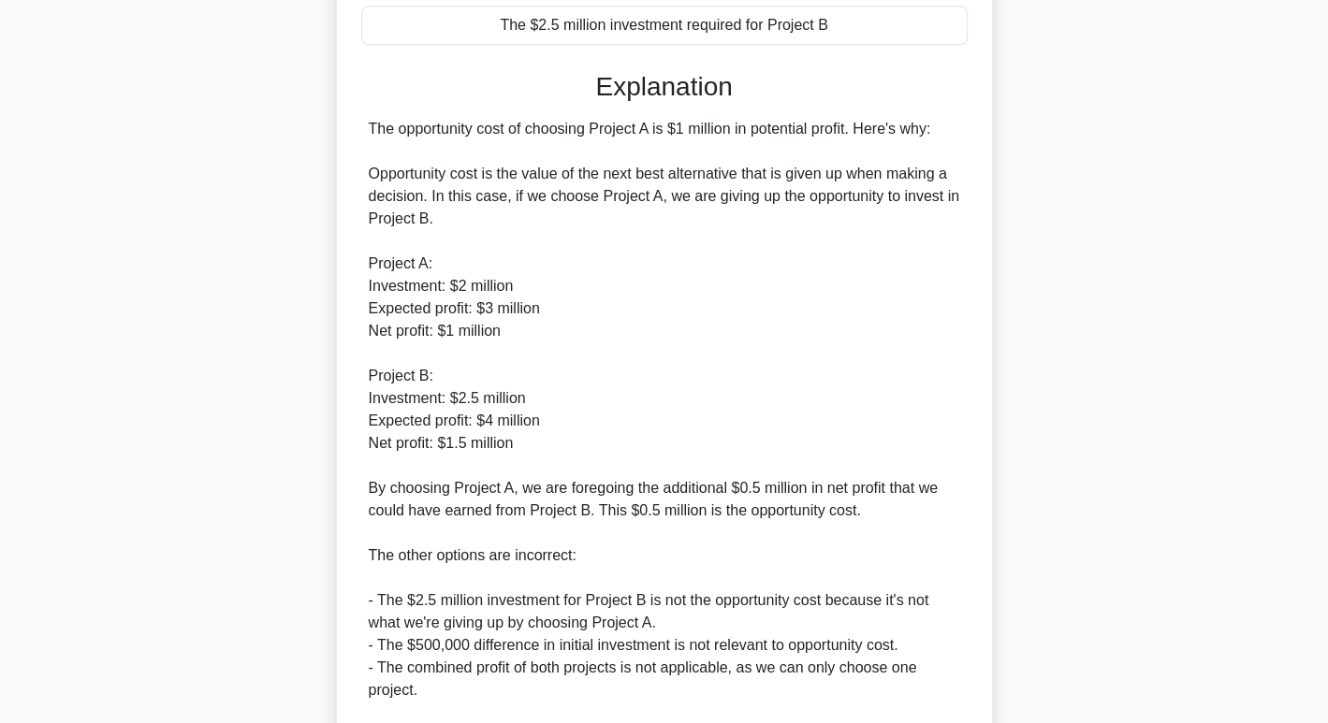
scroll to position [698, 0]
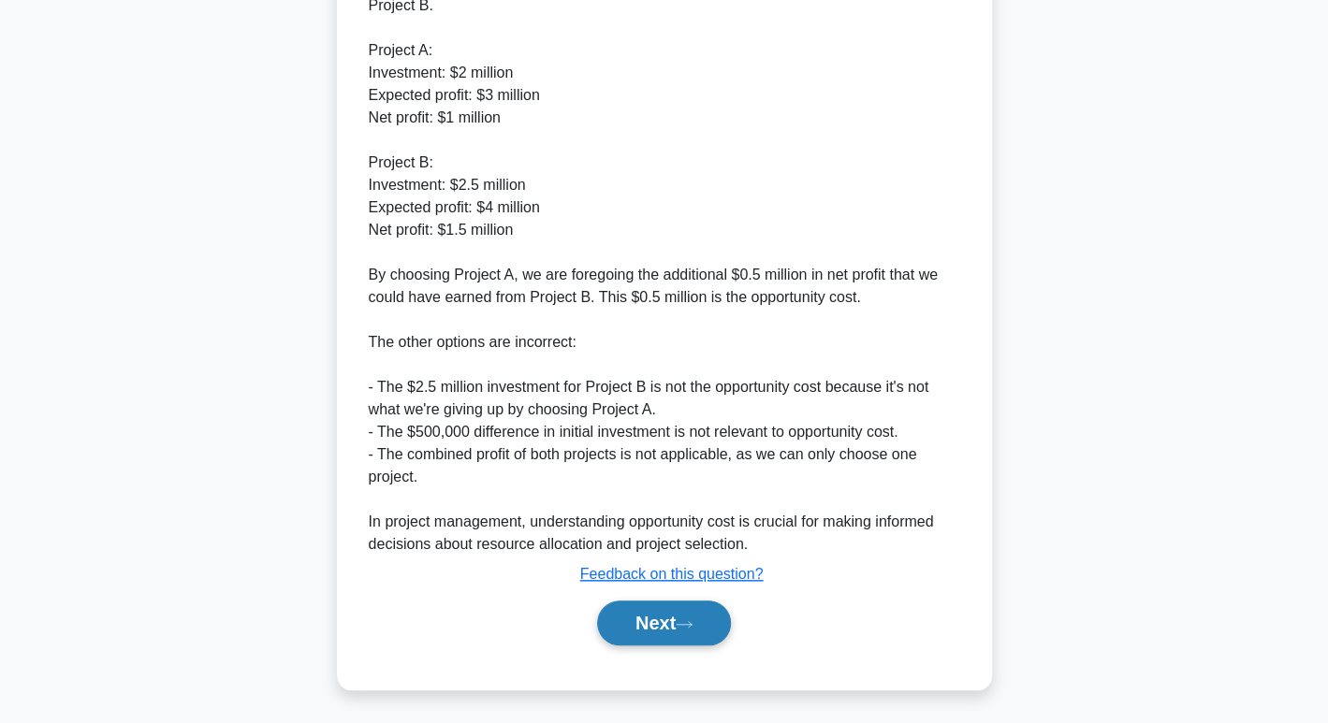
click at [656, 628] on button "Next" at bounding box center [664, 623] width 134 height 45
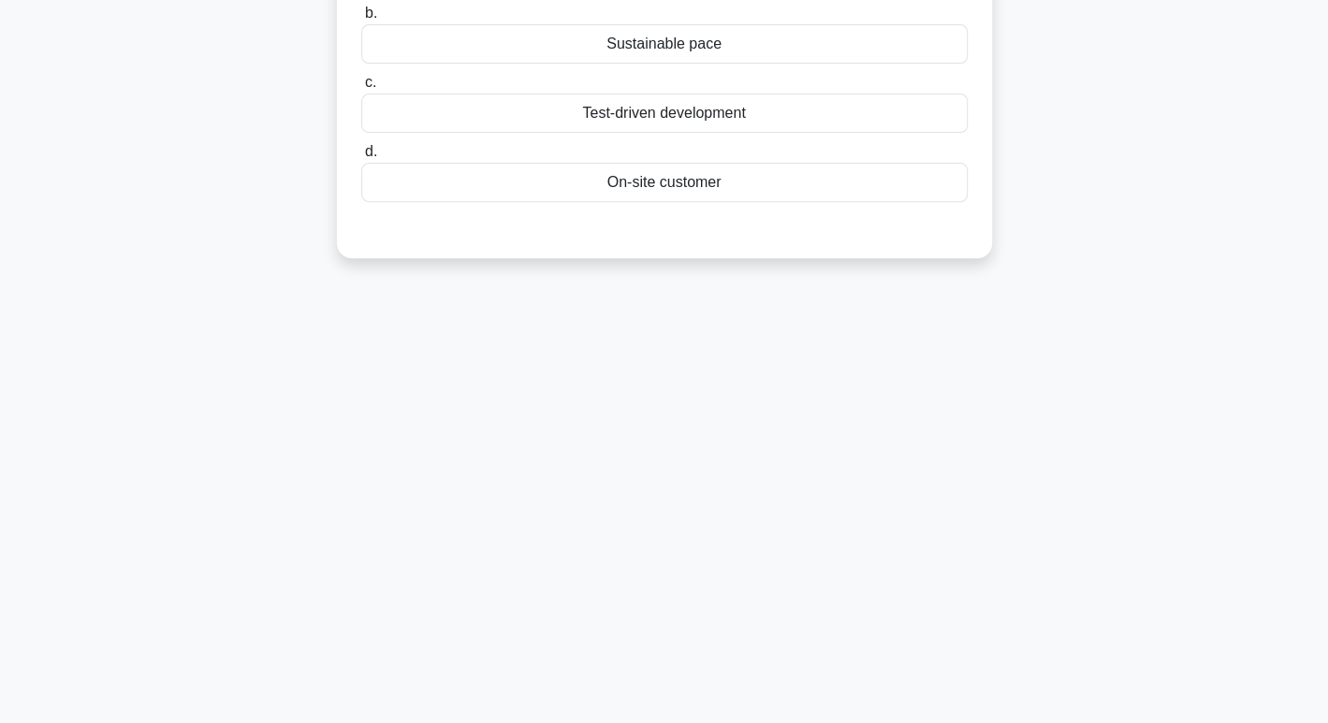
scroll to position [0, 0]
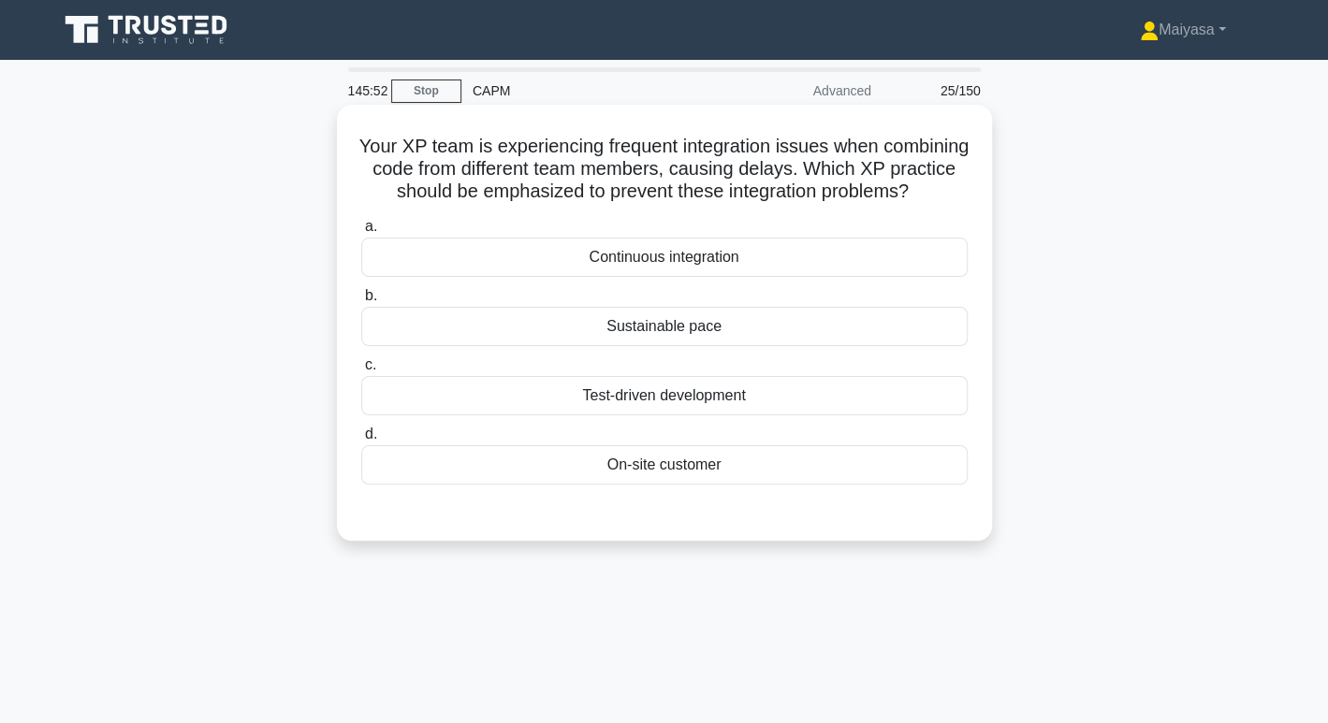
click at [525, 173] on h5 "Your XP team is experiencing frequent integration issues when combining code fr…" at bounding box center [664, 169] width 610 height 69
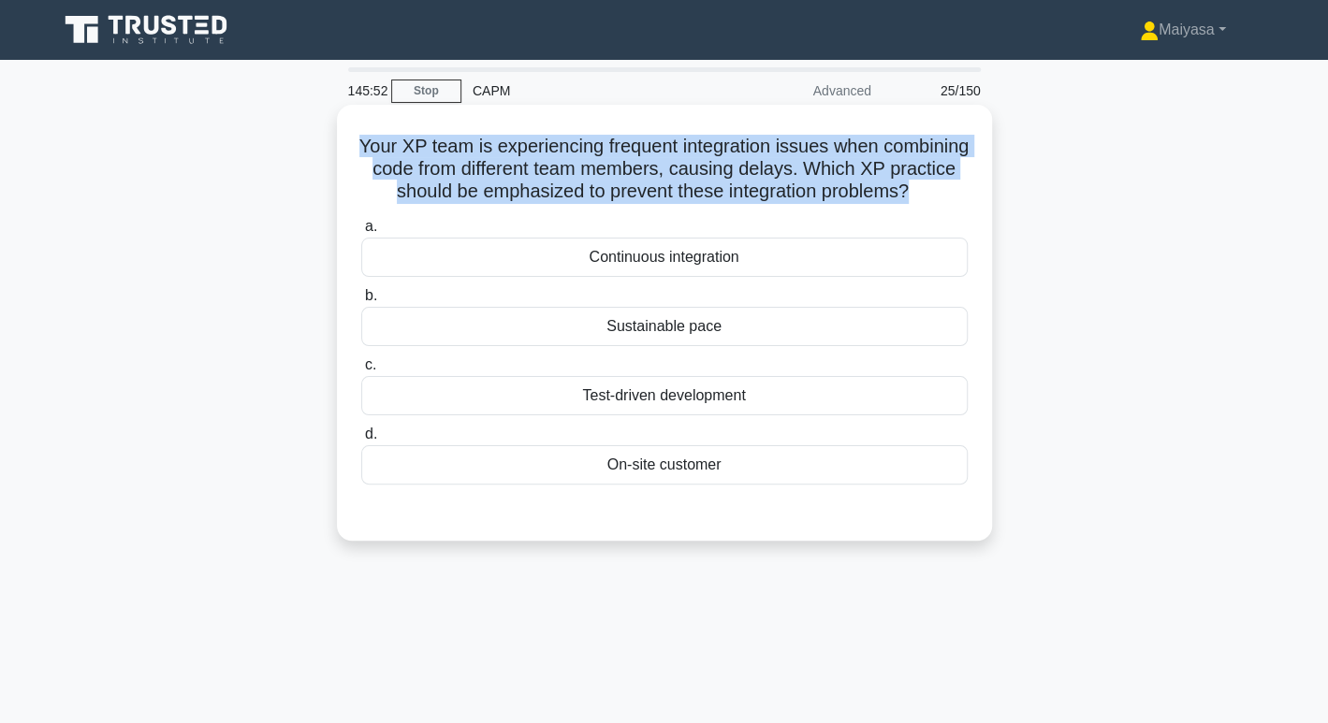
click at [525, 173] on h5 "Your XP team is experiencing frequent integration issues when combining code fr…" at bounding box center [664, 169] width 610 height 69
copy div "Your XP team is experiencing frequent integration issues when combining code fr…"
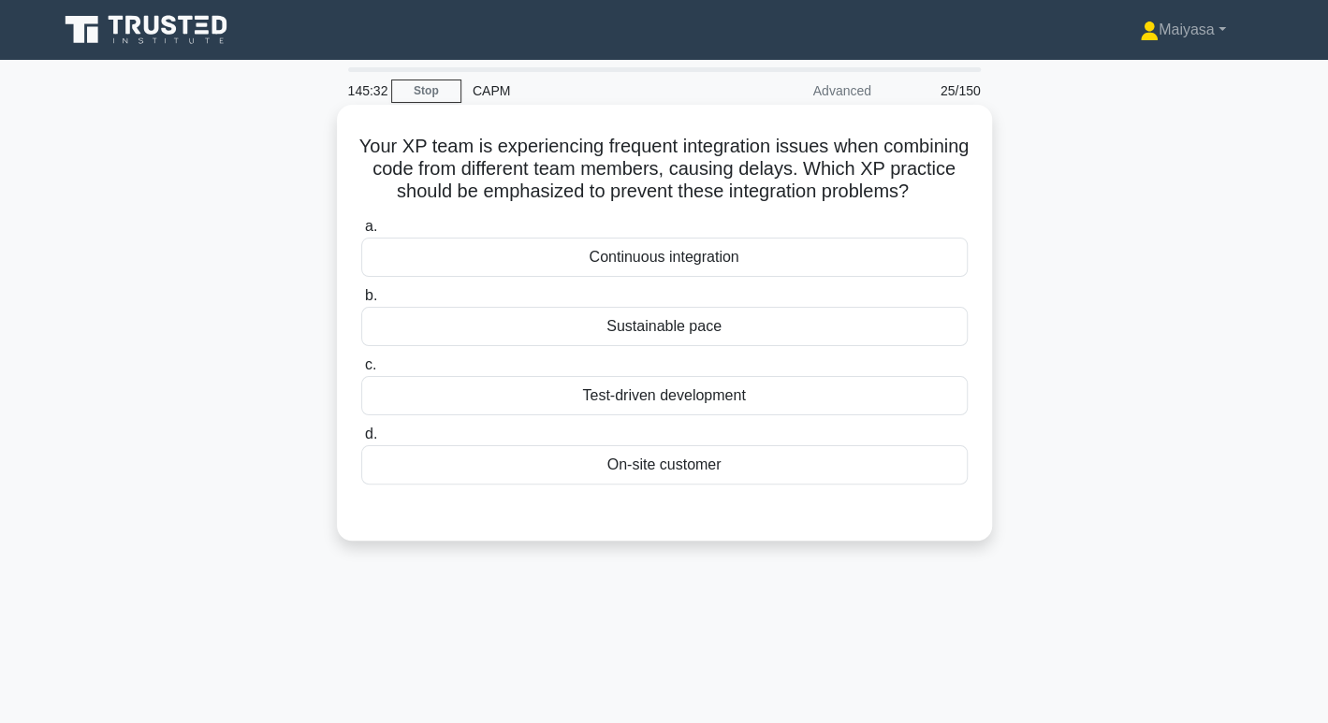
click at [726, 277] on div "Continuous integration" at bounding box center [664, 257] width 606 height 39
click at [361, 233] on input "a. Continuous integration" at bounding box center [361, 227] width 0 height 12
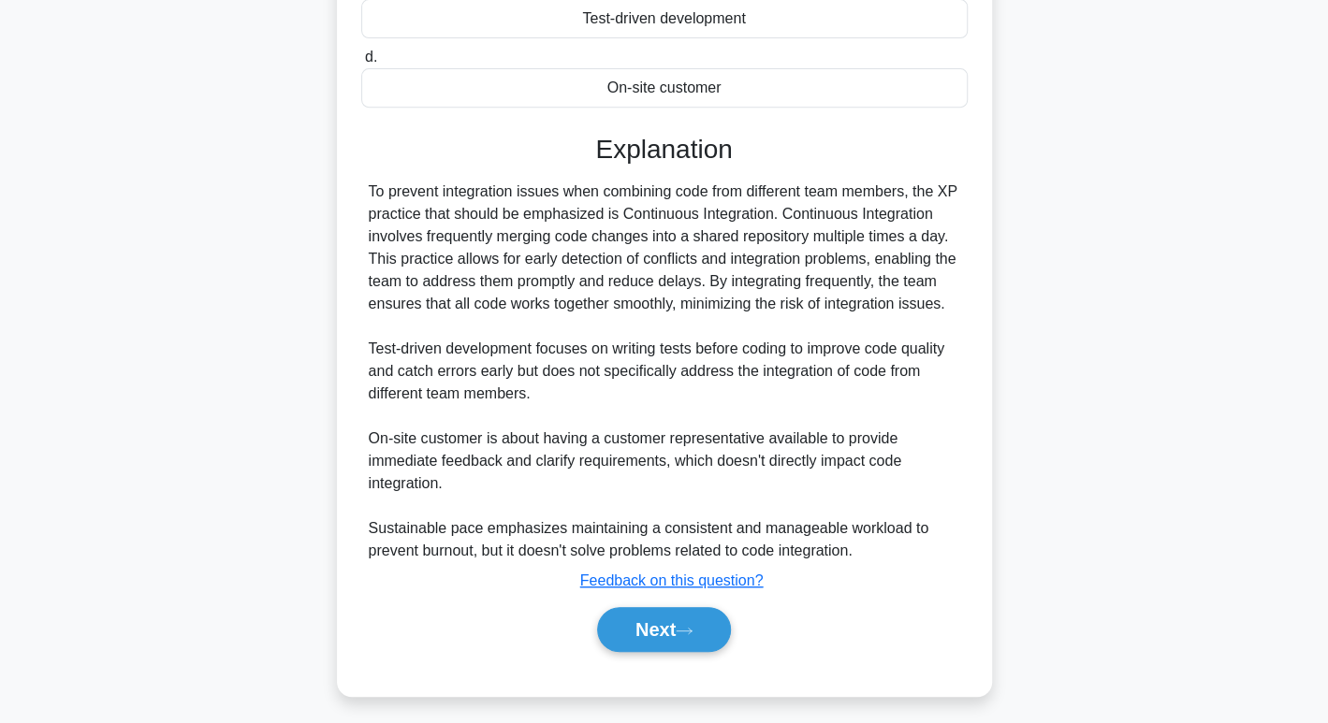
scroll to position [406, 0]
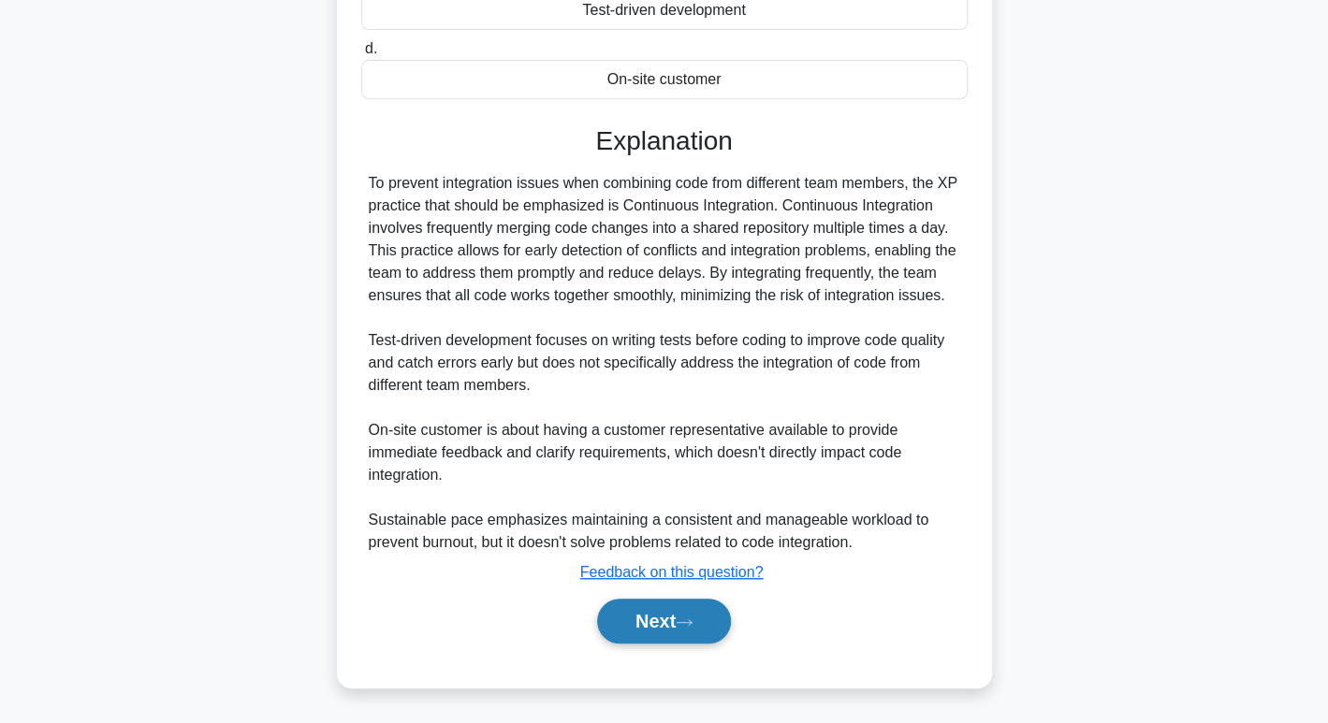
click at [686, 610] on button "Next" at bounding box center [664, 621] width 134 height 45
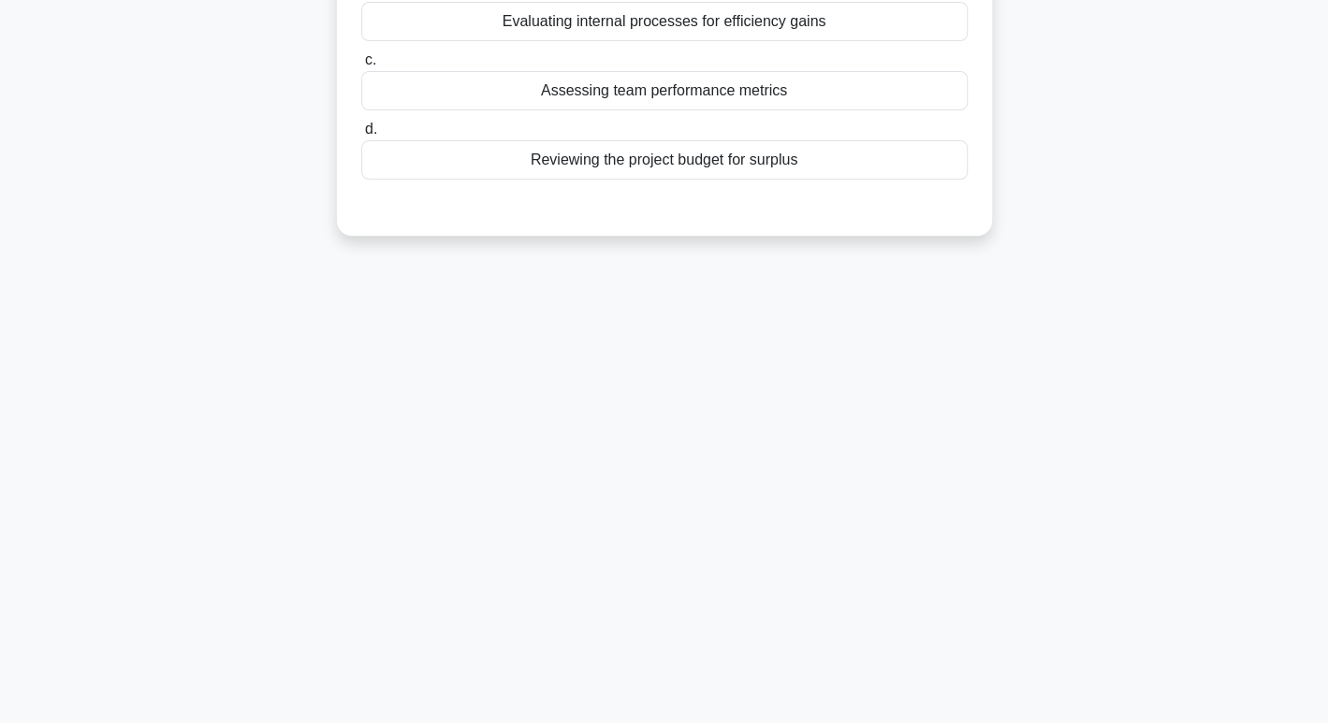
scroll to position [0, 0]
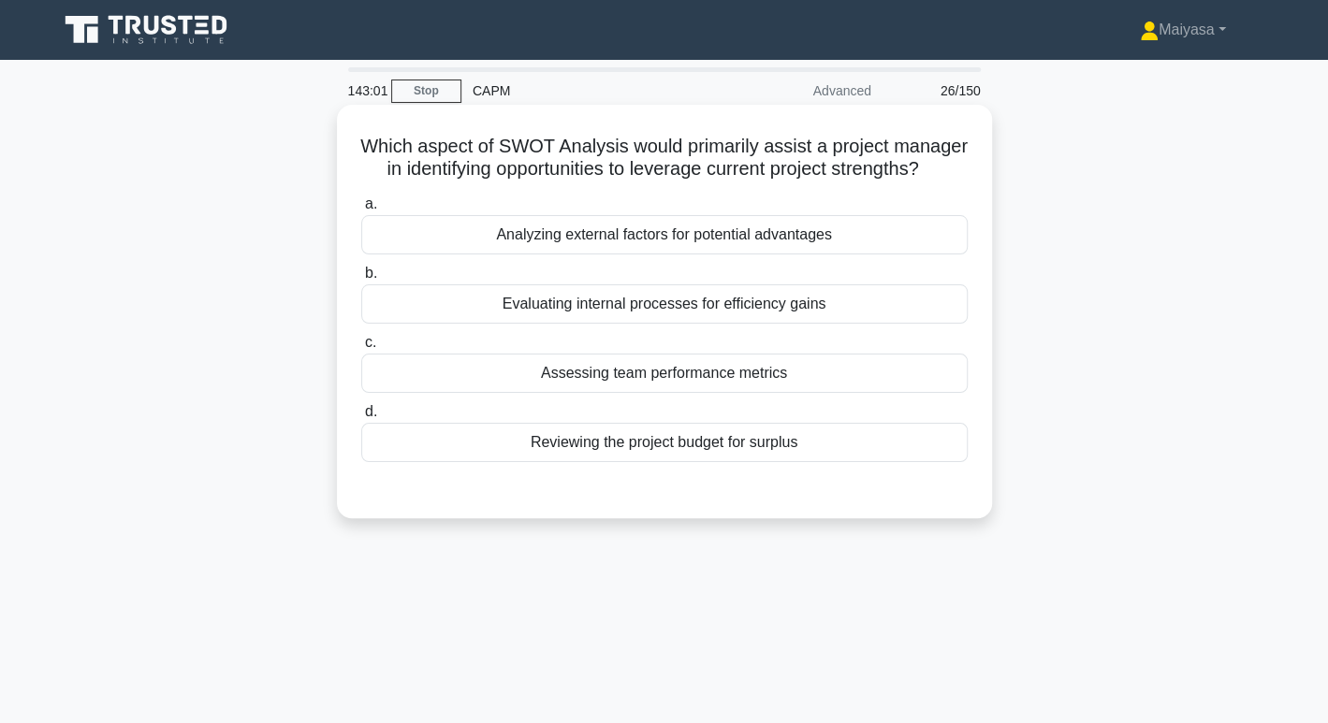
click at [625, 175] on h5 "Which aspect of SWOT Analysis would primarily assist a project manager in ident…" at bounding box center [664, 158] width 610 height 47
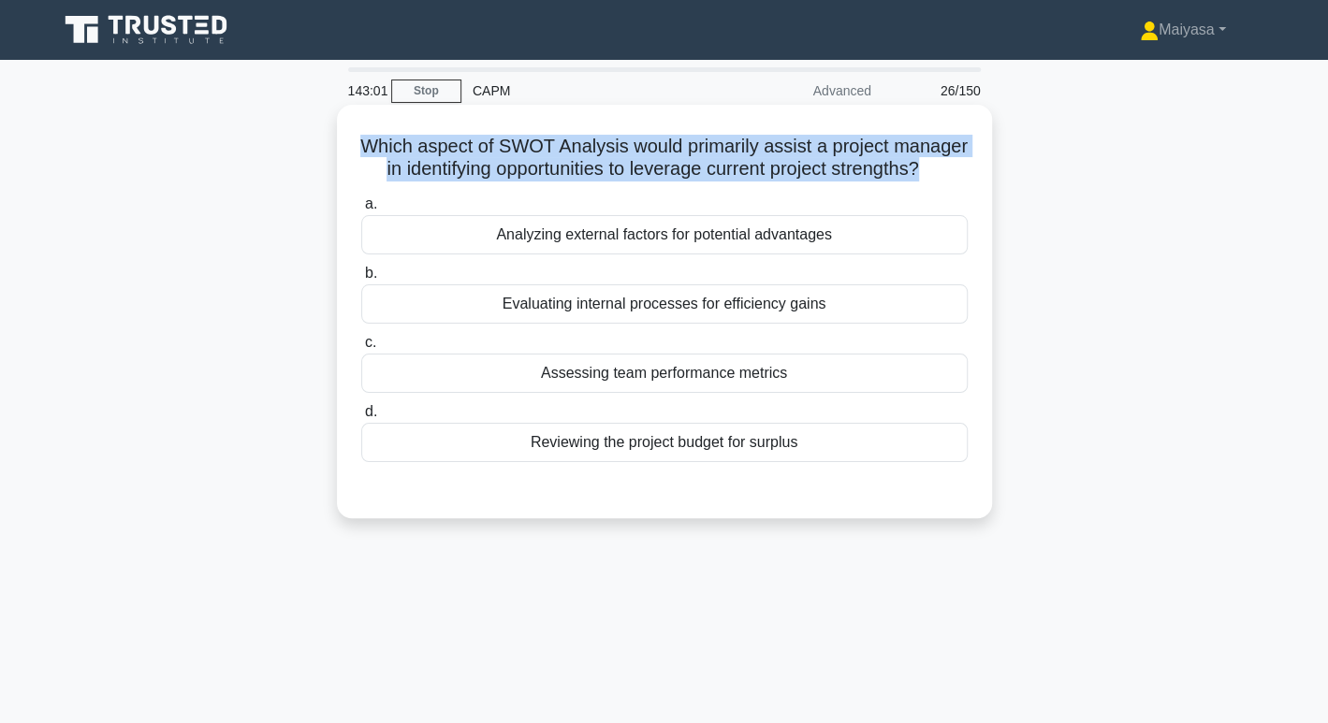
click at [625, 175] on h5 "Which aspect of SWOT Analysis would primarily assist a project manager in ident…" at bounding box center [664, 158] width 610 height 47
copy div "Which aspect of SWOT Analysis would primarily assist a project manager in ident…"
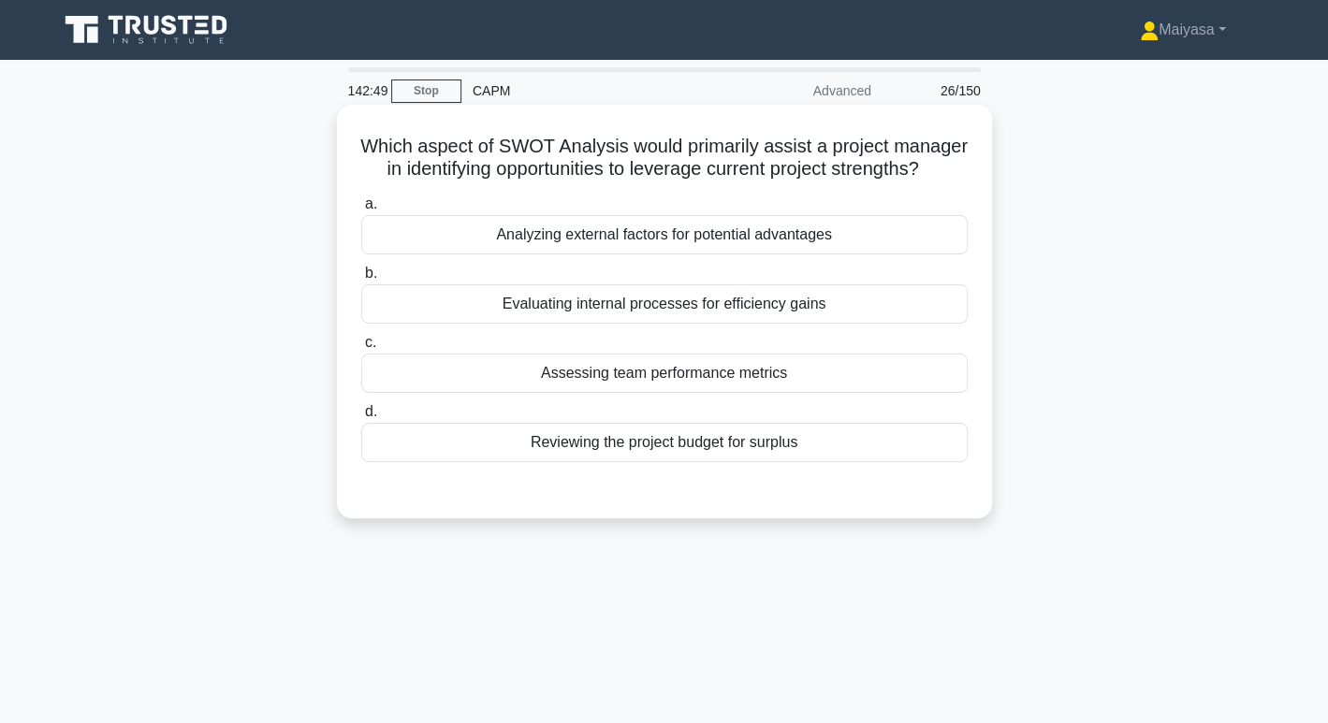
click at [619, 255] on div "Analyzing external factors for potential advantages" at bounding box center [664, 234] width 606 height 39
click at [361, 211] on input "a. Analyzing external factors for potential advantages" at bounding box center [361, 204] width 0 height 12
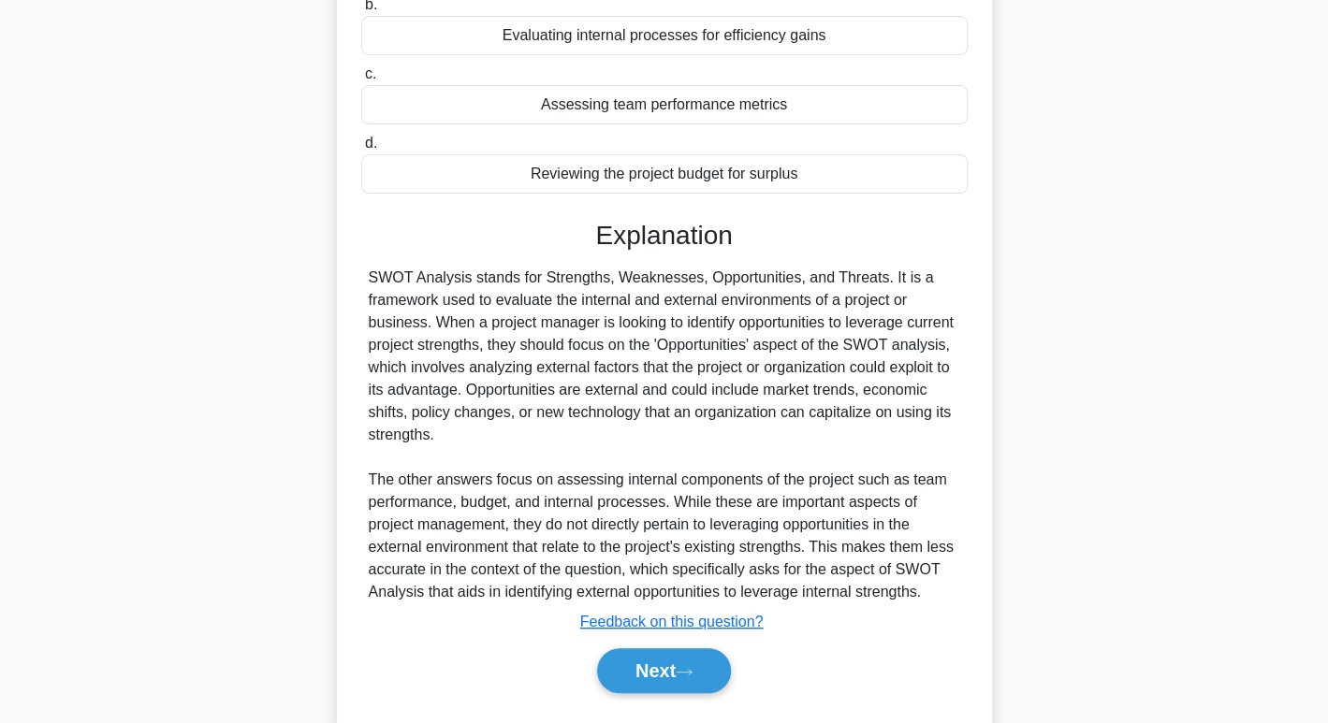
scroll to position [281, 0]
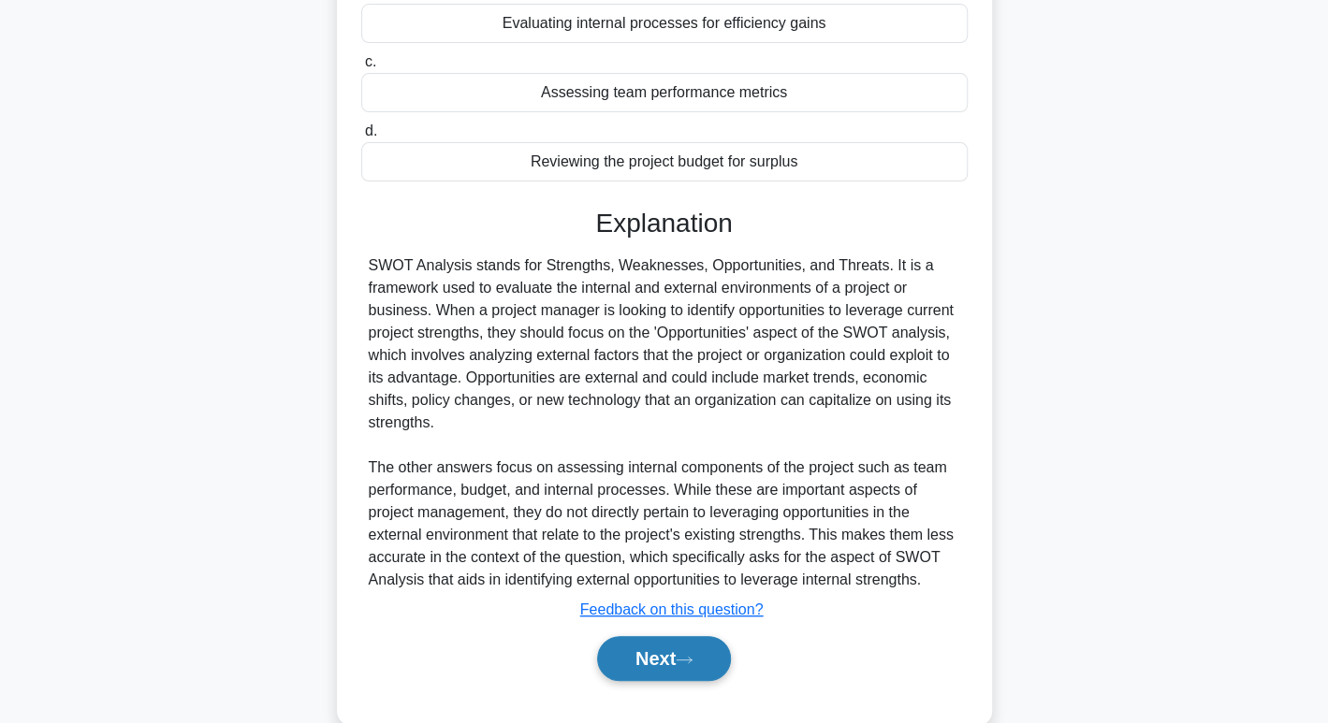
click at [679, 681] on button "Next" at bounding box center [664, 658] width 134 height 45
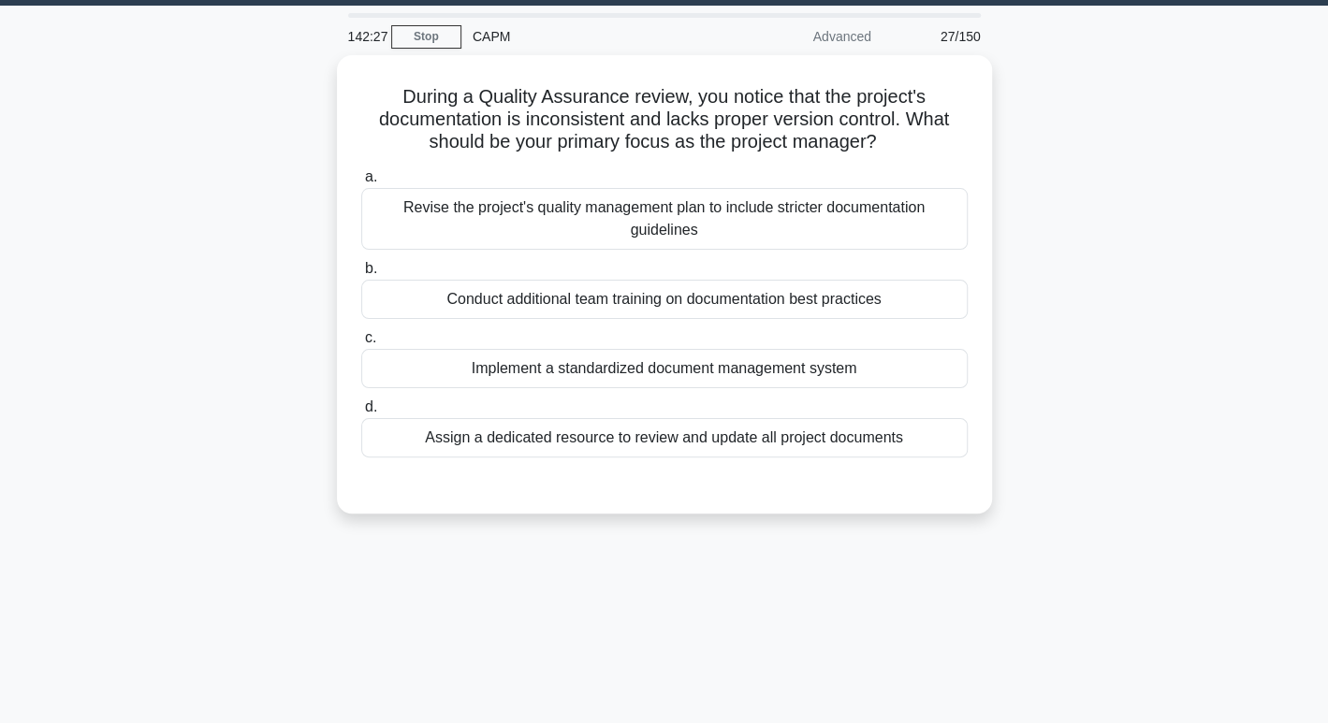
scroll to position [40, 0]
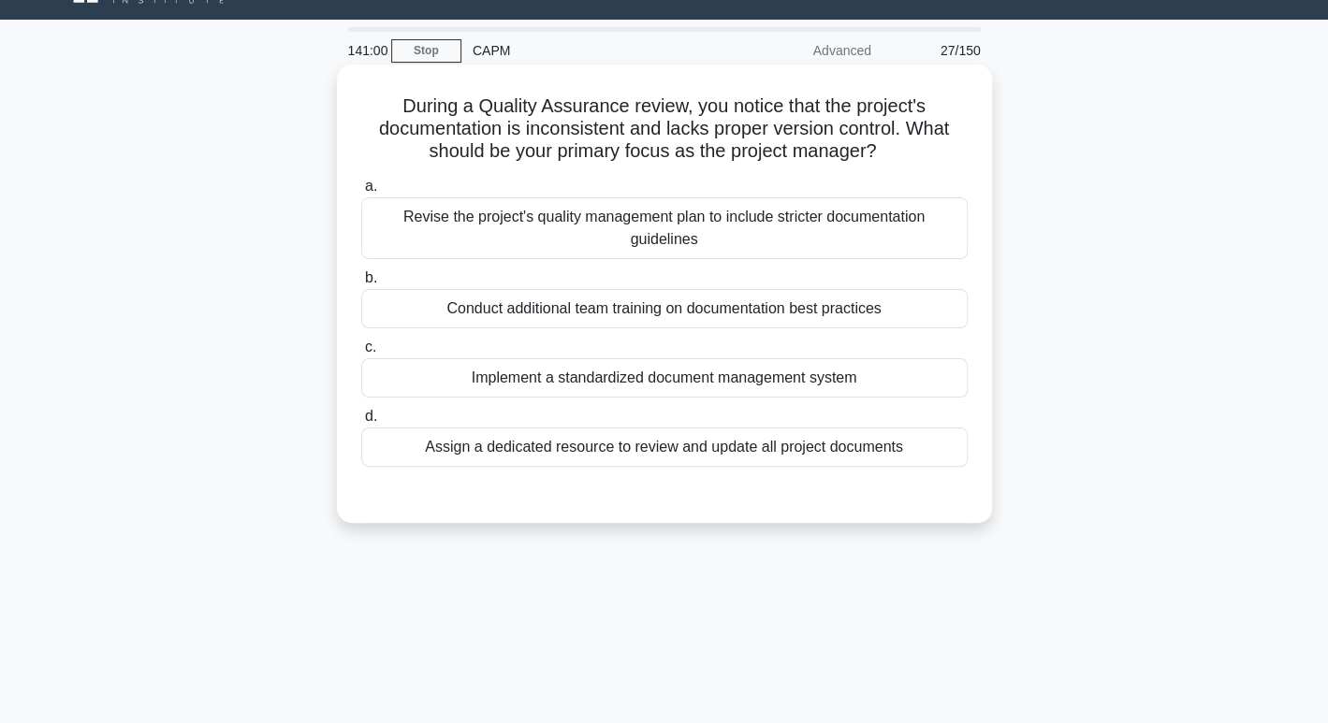
click at [699, 451] on div "Assign a dedicated resource to review and update all project documents" at bounding box center [664, 447] width 606 height 39
click at [361, 423] on input "d. Assign a dedicated resource to review and update all project documents" at bounding box center [361, 417] width 0 height 12
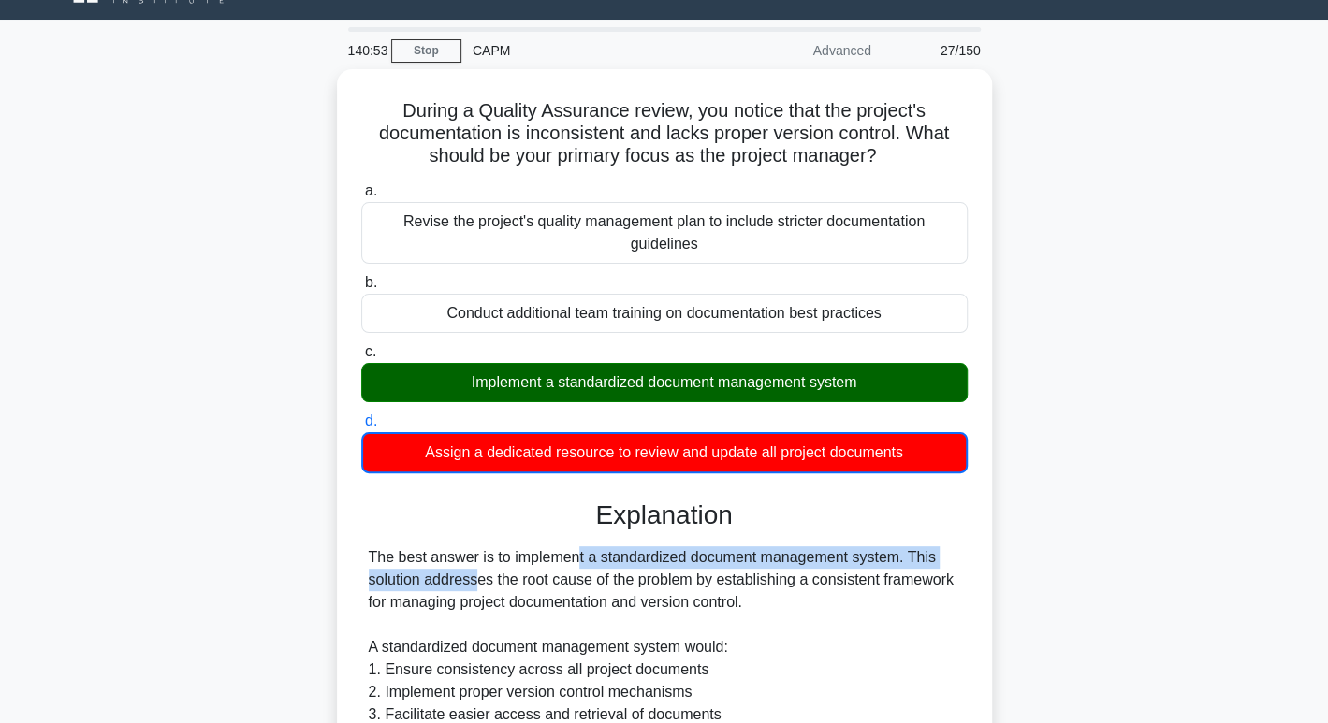
drag, startPoint x: 461, startPoint y: 551, endPoint x: 1013, endPoint y: 543, distance: 551.3
click at [1013, 543] on div "During a Quality Assurance review, you notice that the project's documentation …" at bounding box center [664, 644] width 1235 height 1150
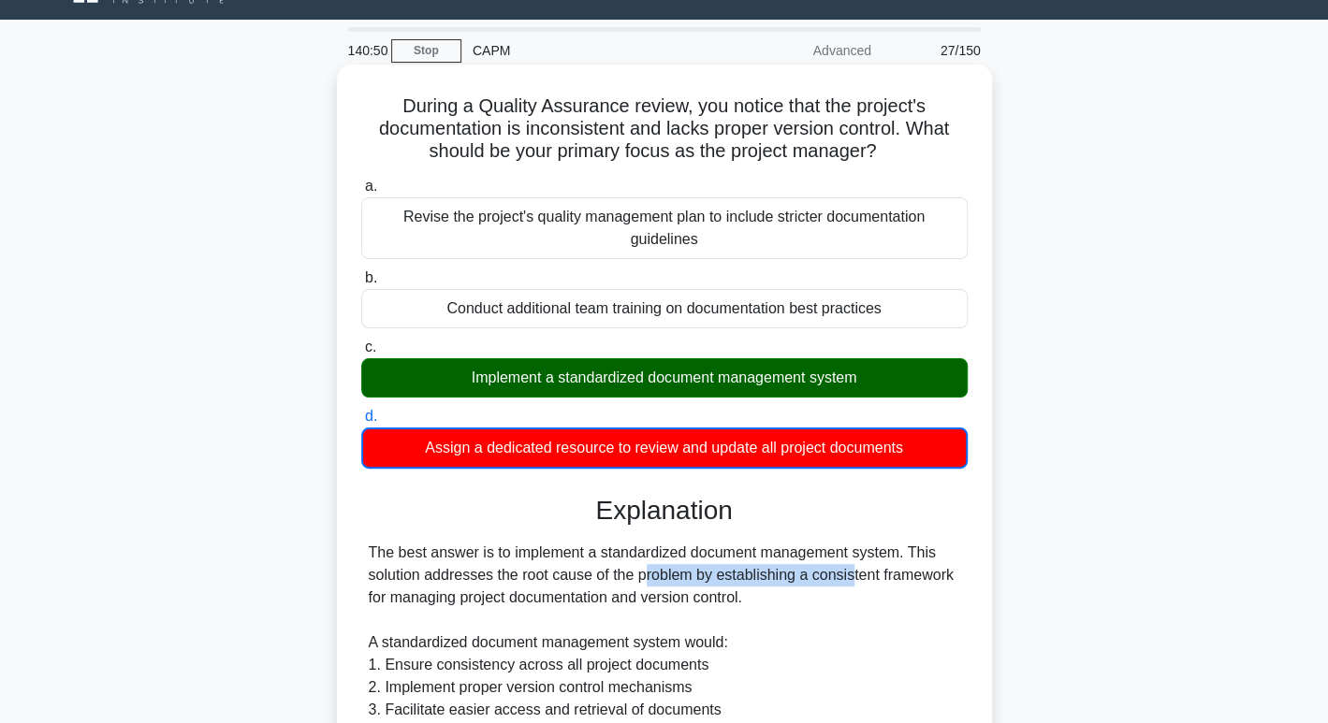
drag, startPoint x: 530, startPoint y: 574, endPoint x: 746, endPoint y: 572, distance: 216.2
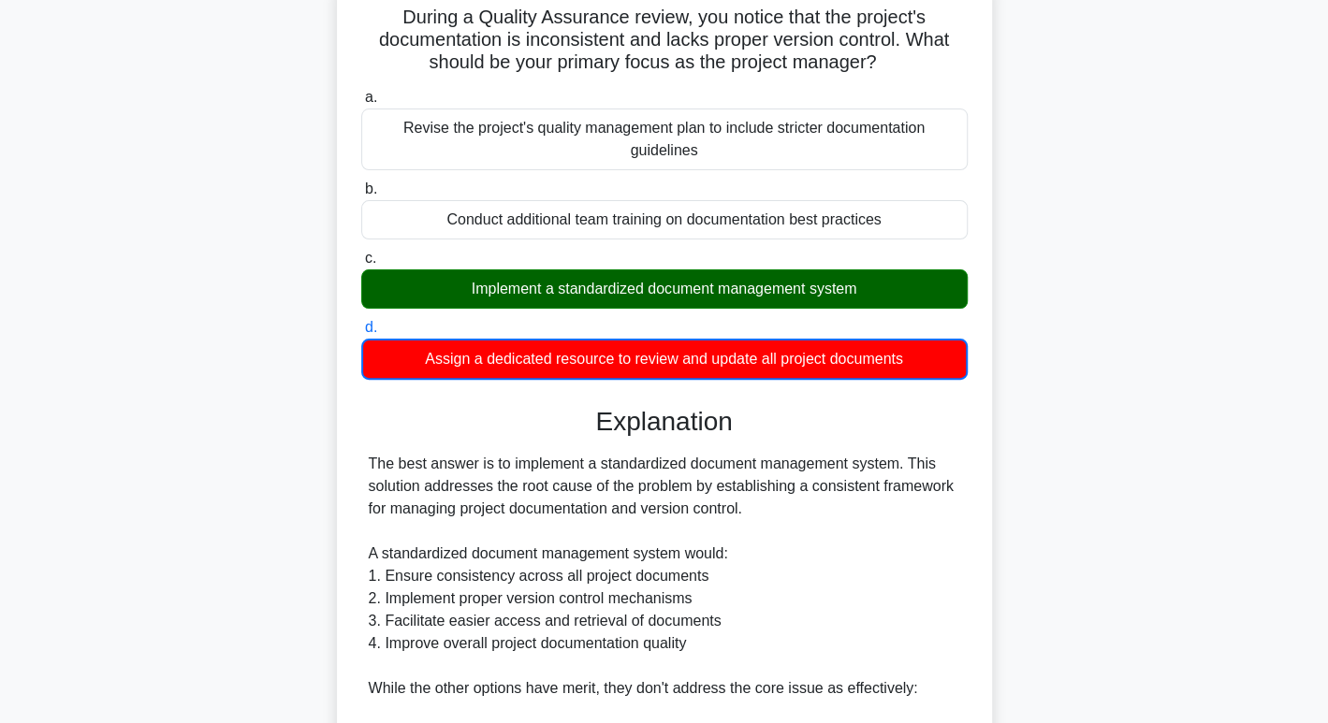
drag, startPoint x: 536, startPoint y: 558, endPoint x: 753, endPoint y: 538, distance: 218.0
click at [753, 538] on div "The best answer is to implement a standardized document management system. This…" at bounding box center [664, 711] width 591 height 517
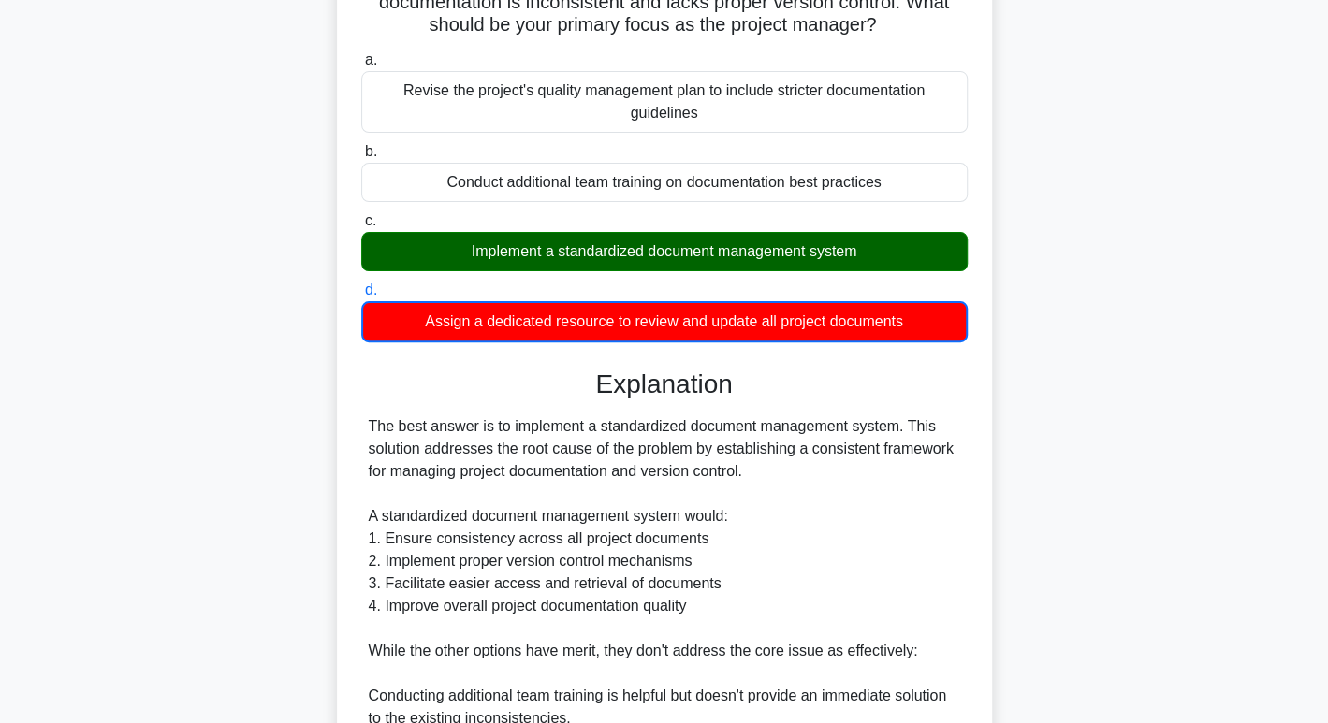
scroll to position [0, 0]
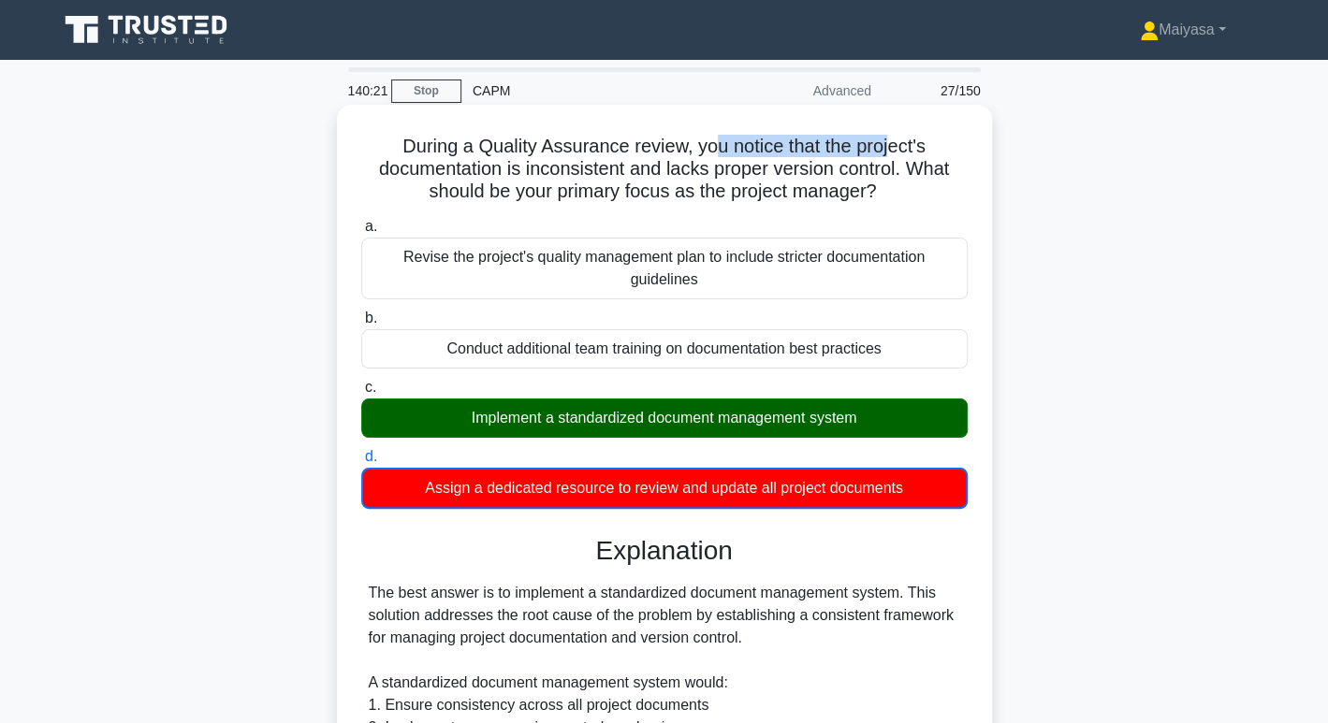
drag, startPoint x: 716, startPoint y: 150, endPoint x: 894, endPoint y: 155, distance: 177.9
click at [894, 155] on h5 "During a Quality Assurance review, you notice that the project's documentation …" at bounding box center [664, 169] width 610 height 69
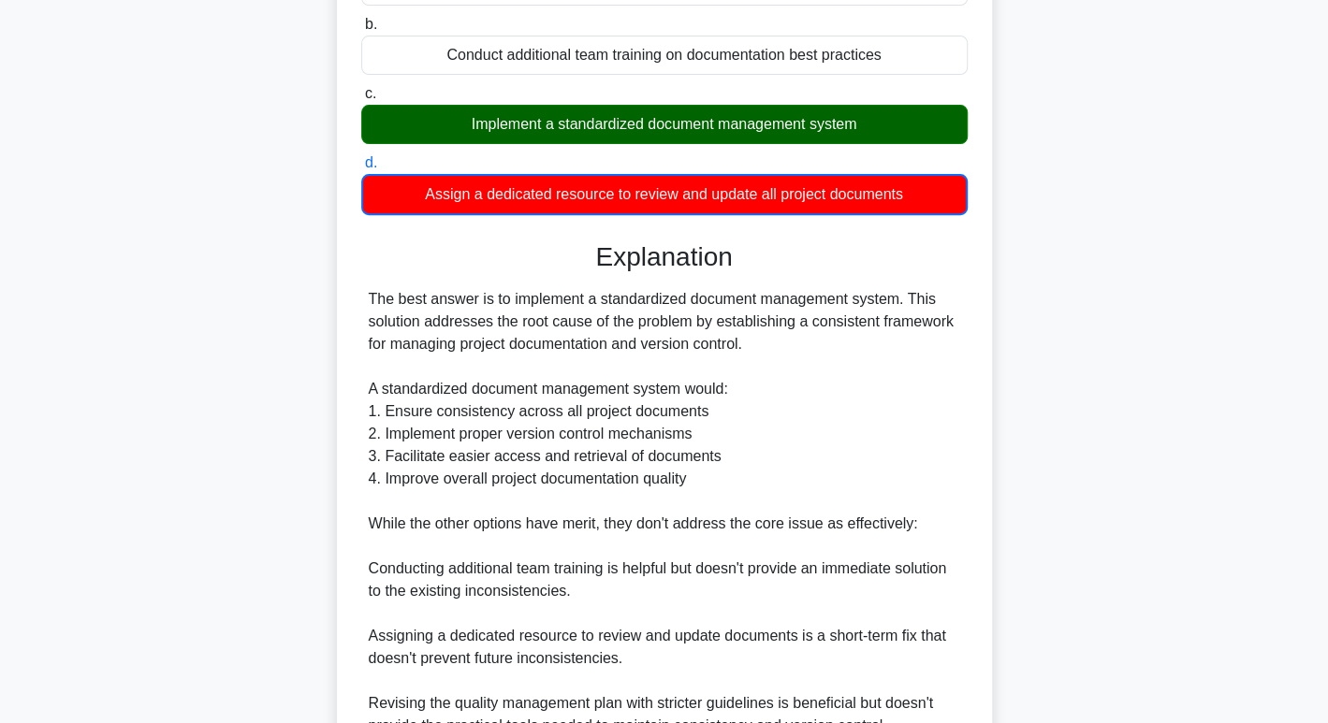
scroll to position [542, 0]
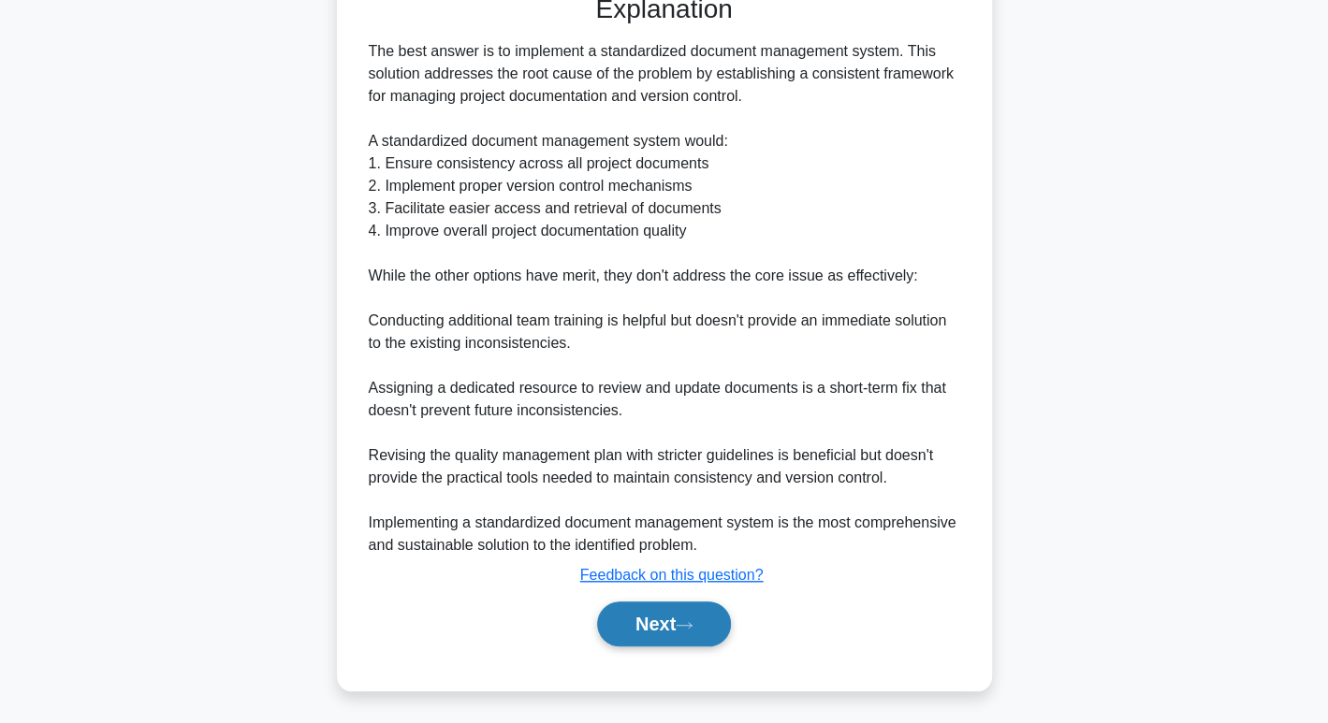
click at [692, 624] on icon at bounding box center [684, 625] width 17 height 10
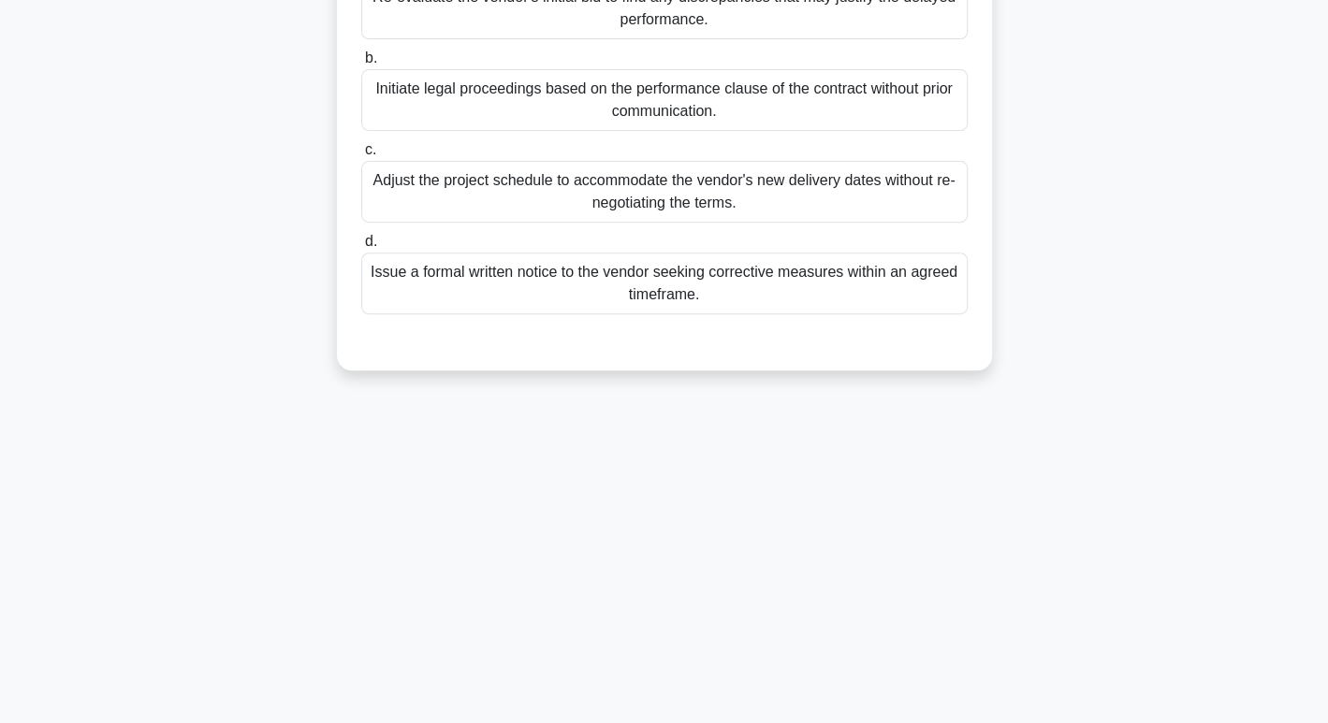
scroll to position [0, 0]
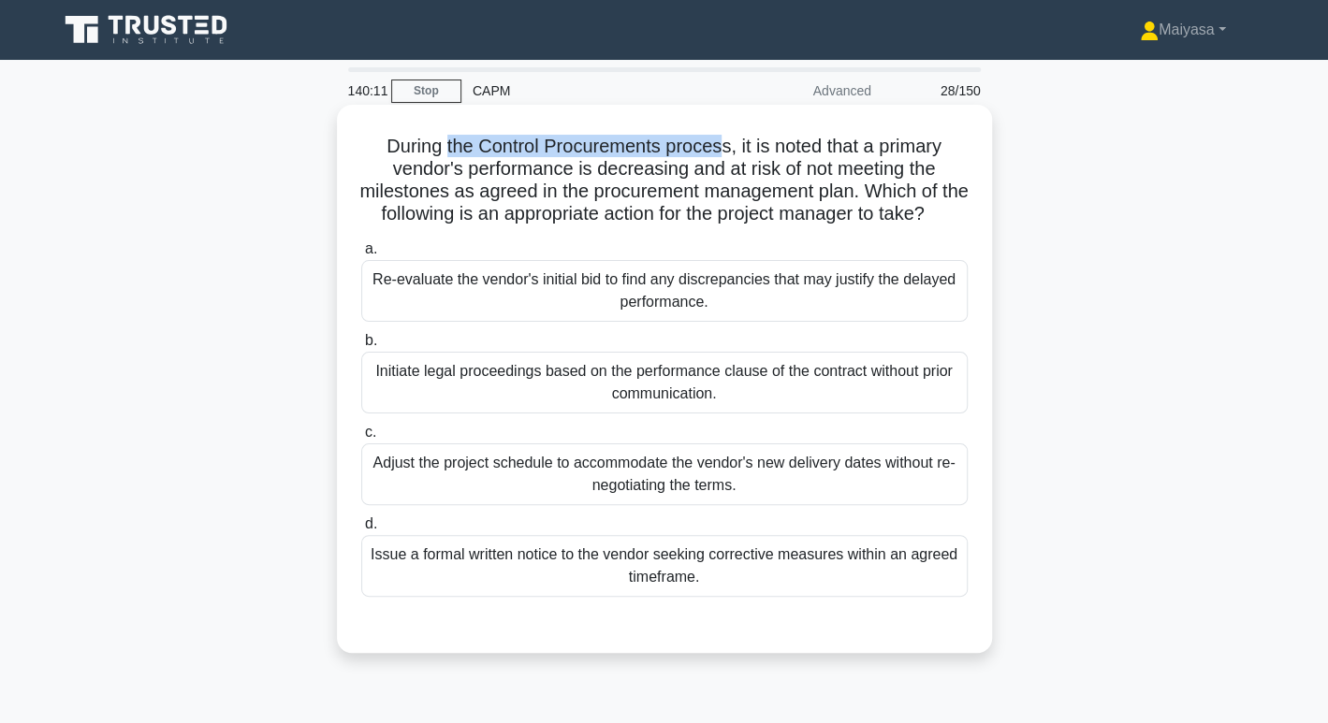
drag, startPoint x: 440, startPoint y: 149, endPoint x: 717, endPoint y: 134, distance: 277.4
click at [717, 135] on h5 "During the Control Procurements process, it is noted that a primary vendor's pe…" at bounding box center [664, 181] width 610 height 92
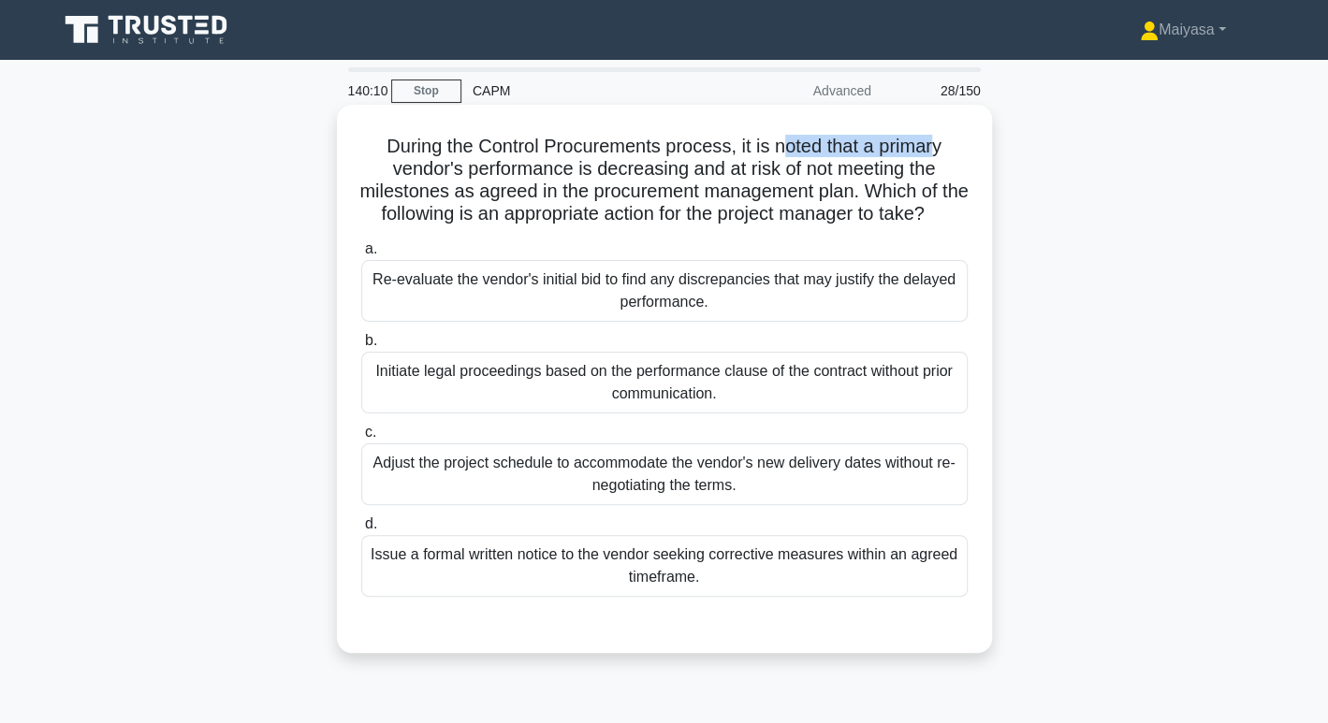
drag, startPoint x: 789, startPoint y: 142, endPoint x: 884, endPoint y: 160, distance: 97.1
click at [938, 153] on h5 "During the Control Procurements process, it is noted that a primary vendor's pe…" at bounding box center [664, 181] width 610 height 92
drag, startPoint x: 444, startPoint y: 174, endPoint x: 562, endPoint y: 168, distance: 118.1
click at [562, 168] on h5 "During the Control Procurements process, it is noted that a primary vendor's pe…" at bounding box center [664, 181] width 610 height 92
drag, startPoint x: 652, startPoint y: 174, endPoint x: 752, endPoint y: 174, distance: 100.1
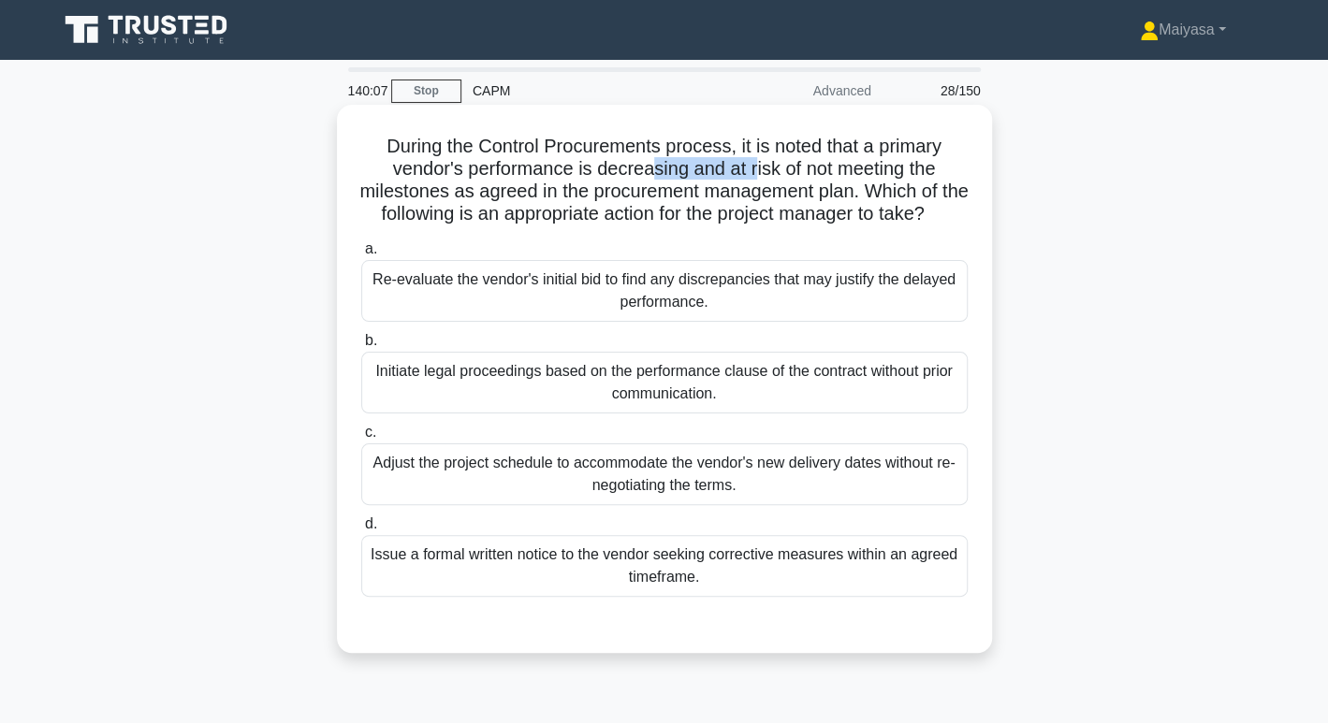
click at [752, 174] on h5 "During the Control Procurements process, it is noted that a primary vendor's pe…" at bounding box center [664, 181] width 610 height 92
drag, startPoint x: 833, startPoint y: 174, endPoint x: 949, endPoint y: 177, distance: 116.1
click at [949, 177] on h5 "During the Control Procurements process, it is noted that a primary vendor's pe…" at bounding box center [664, 181] width 610 height 92
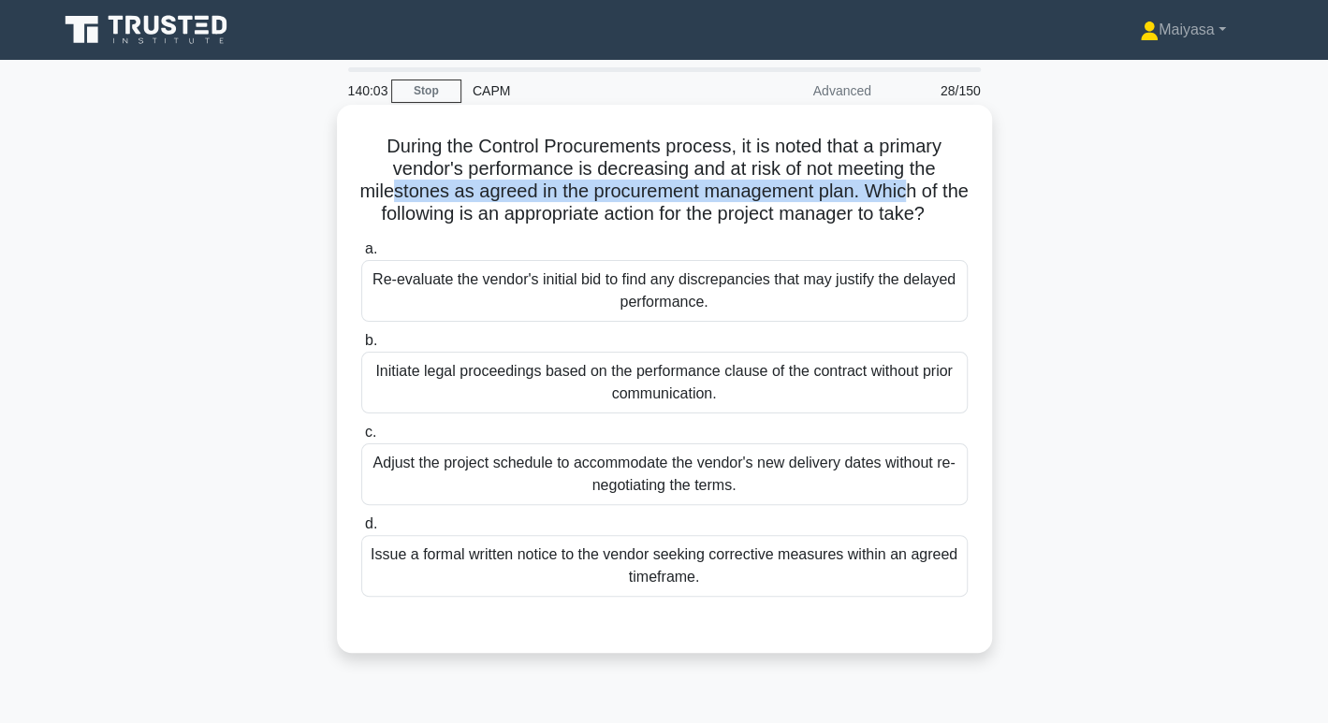
drag, startPoint x: 399, startPoint y: 194, endPoint x: 941, endPoint y: 194, distance: 541.9
click at [941, 194] on h5 "During the Control Procurements process, it is noted that a primary vendor's pe…" at bounding box center [664, 181] width 610 height 92
drag, startPoint x: 540, startPoint y: 218, endPoint x: 848, endPoint y: 241, distance: 308.7
click at [848, 226] on h5 "During the Control Procurements process, it is noted that a primary vendor's pe…" at bounding box center [664, 181] width 610 height 92
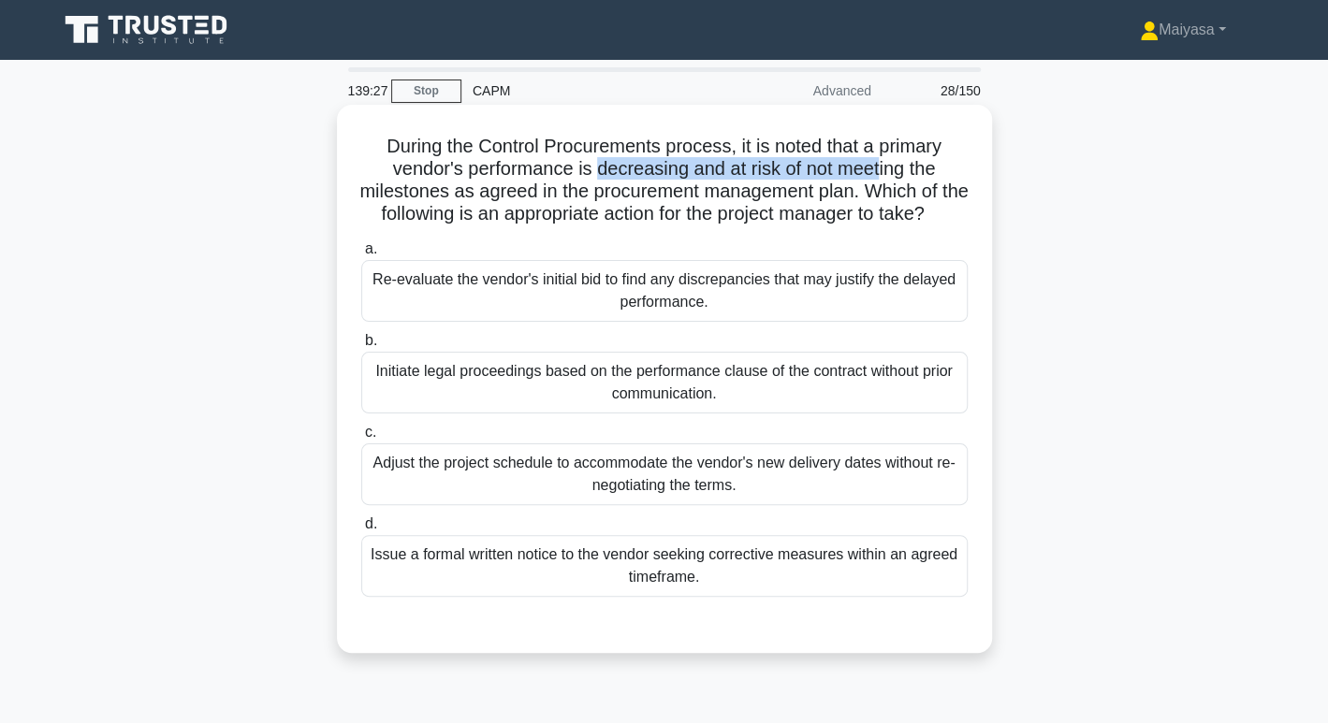
drag, startPoint x: 595, startPoint y: 170, endPoint x: 883, endPoint y: 168, distance: 287.3
click at [883, 168] on h5 "During the Control Procurements process, it is noted that a primary vendor's pe…" at bounding box center [664, 181] width 610 height 92
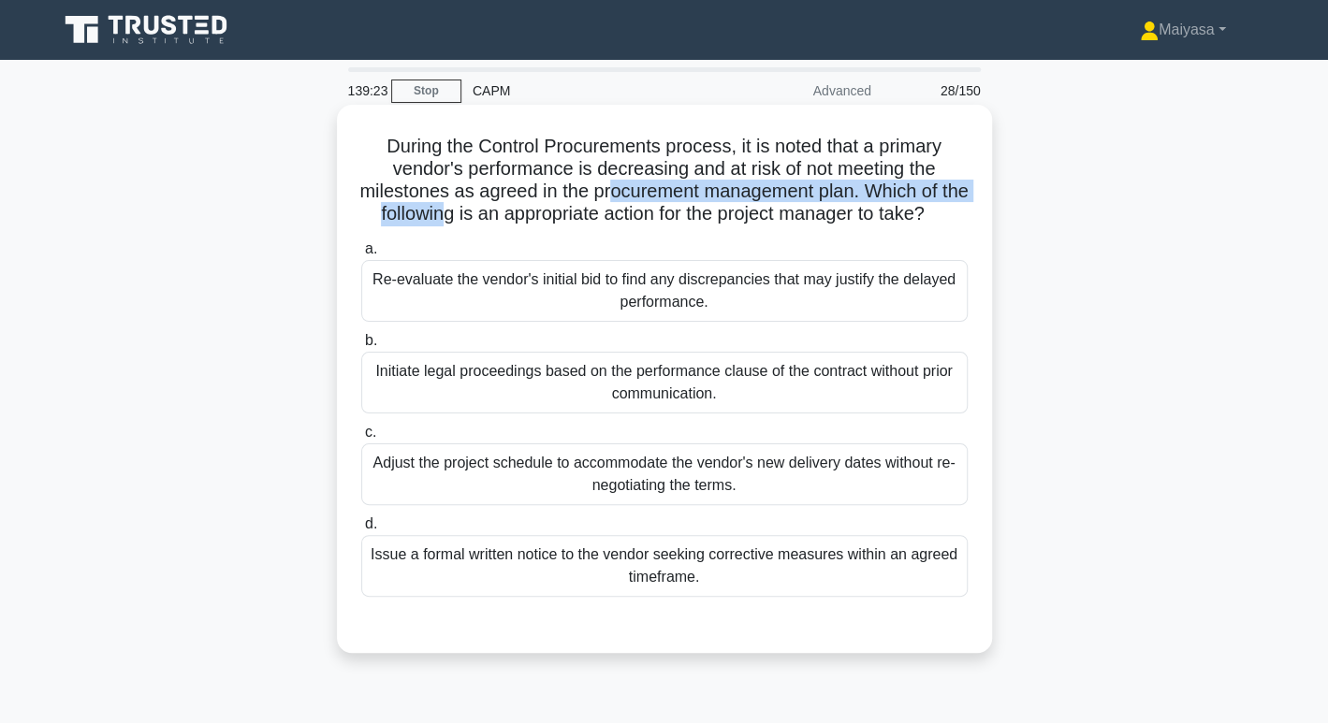
drag, startPoint x: 470, startPoint y: 204, endPoint x: 621, endPoint y: 197, distance: 151.8
click at [621, 197] on h5 "During the Control Procurements process, it is noted that a primary vendor's pe…" at bounding box center [664, 181] width 610 height 92
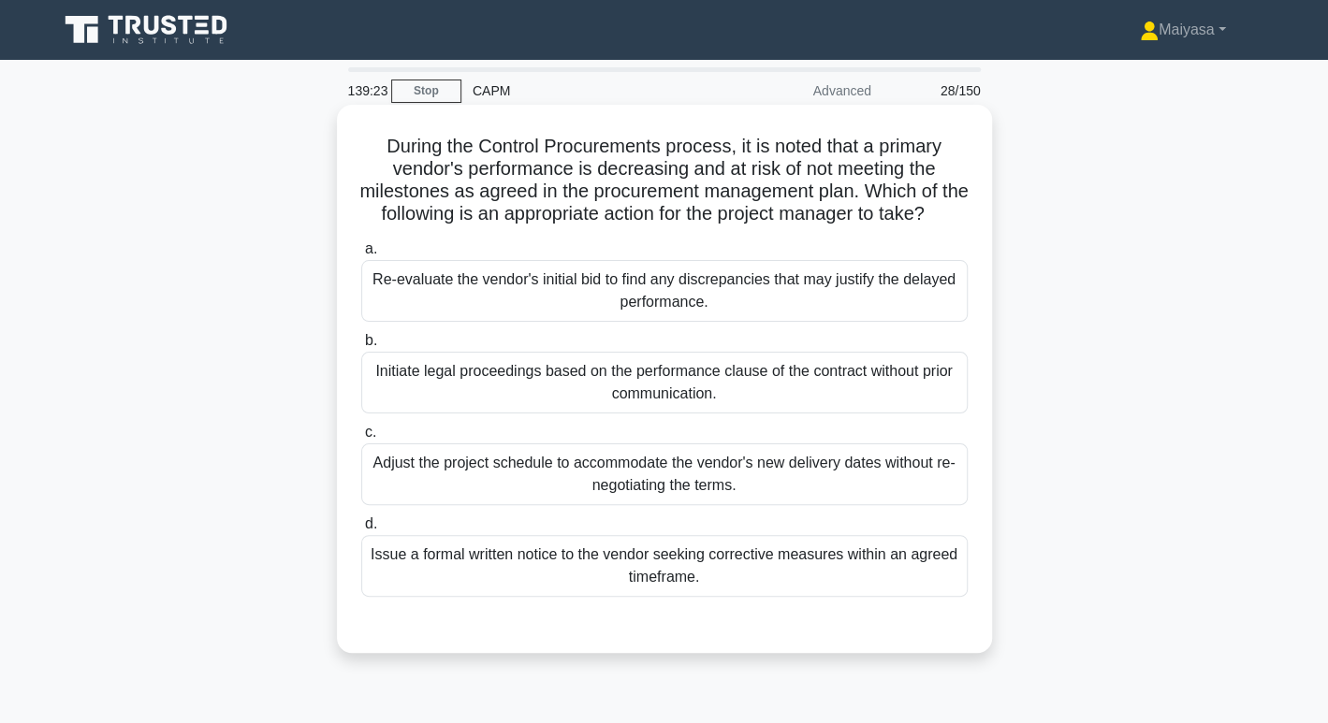
click at [562, 210] on h5 "During the Control Procurements process, it is noted that a primary vendor's pe…" at bounding box center [664, 181] width 610 height 92
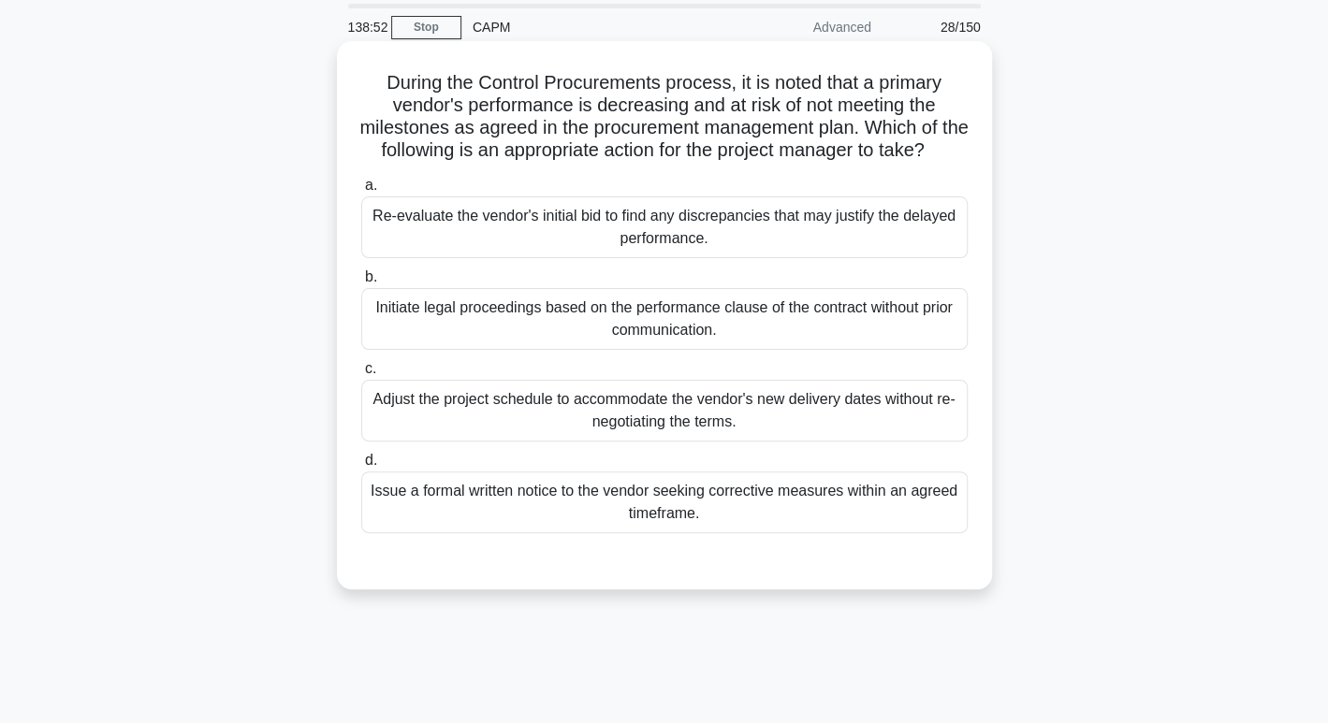
scroll to position [66, 0]
click at [749, 532] on div "Issue a formal written notice to the vendor seeking corrective measures within …" at bounding box center [664, 501] width 606 height 62
click at [361, 465] on input "d. Issue a formal written notice to the vendor seeking corrective measures with…" at bounding box center [361, 459] width 0 height 12
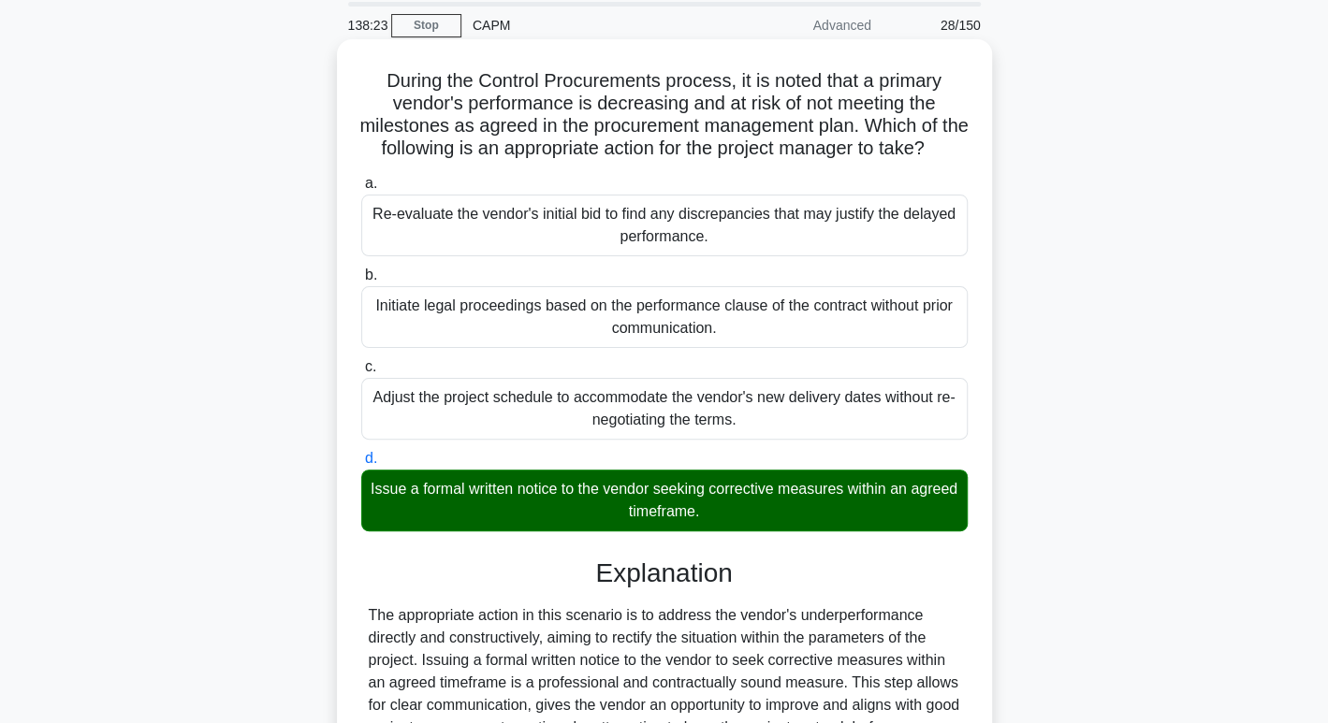
scroll to position [474, 0]
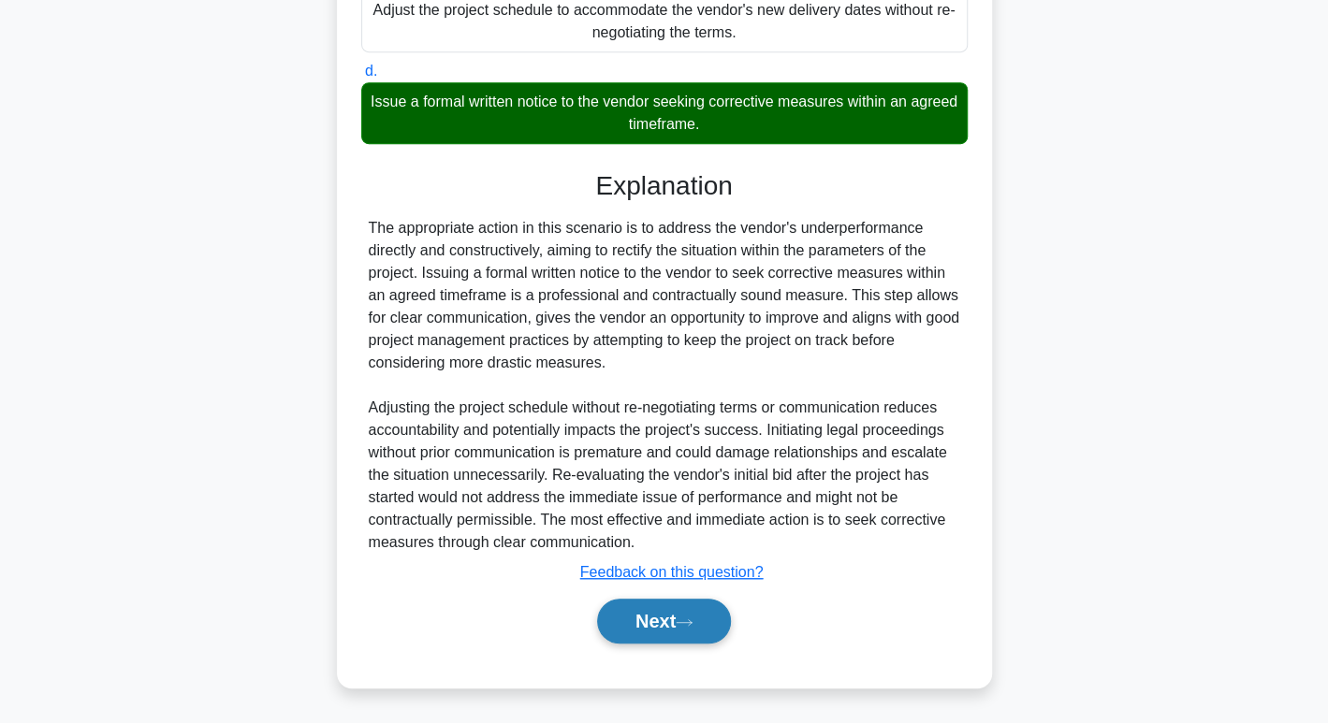
click at [685, 631] on button "Next" at bounding box center [664, 621] width 134 height 45
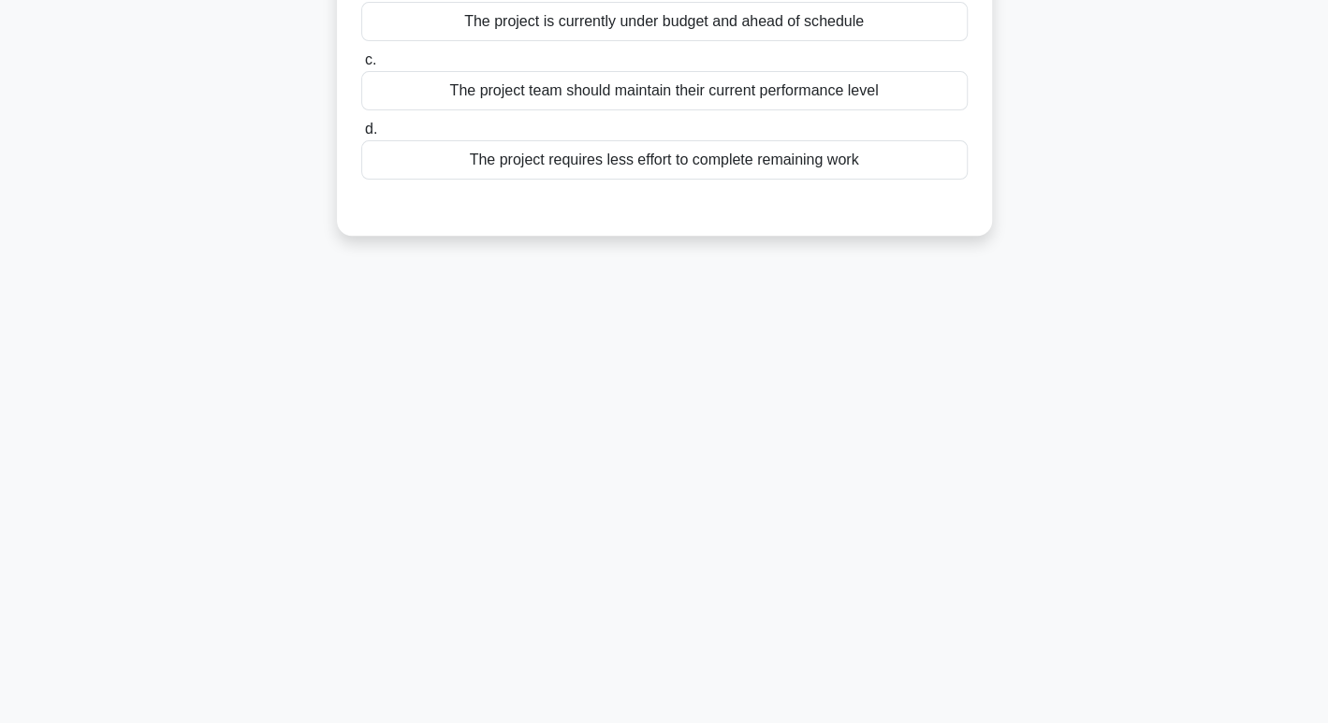
scroll to position [0, 0]
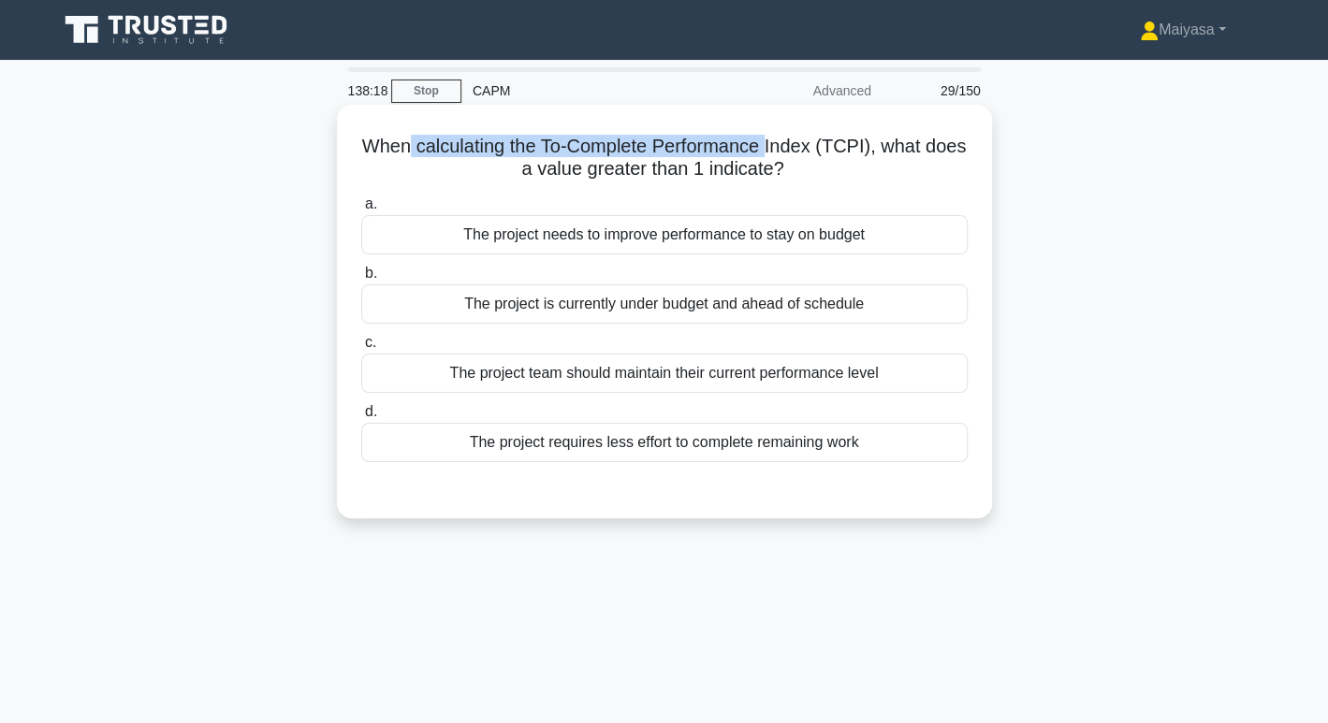
drag, startPoint x: 429, startPoint y: 149, endPoint x: 791, endPoint y: 141, distance: 362.3
click at [791, 141] on h5 "When calculating the To-Complete Performance Index (TCPI), what does a value gr…" at bounding box center [664, 158] width 610 height 47
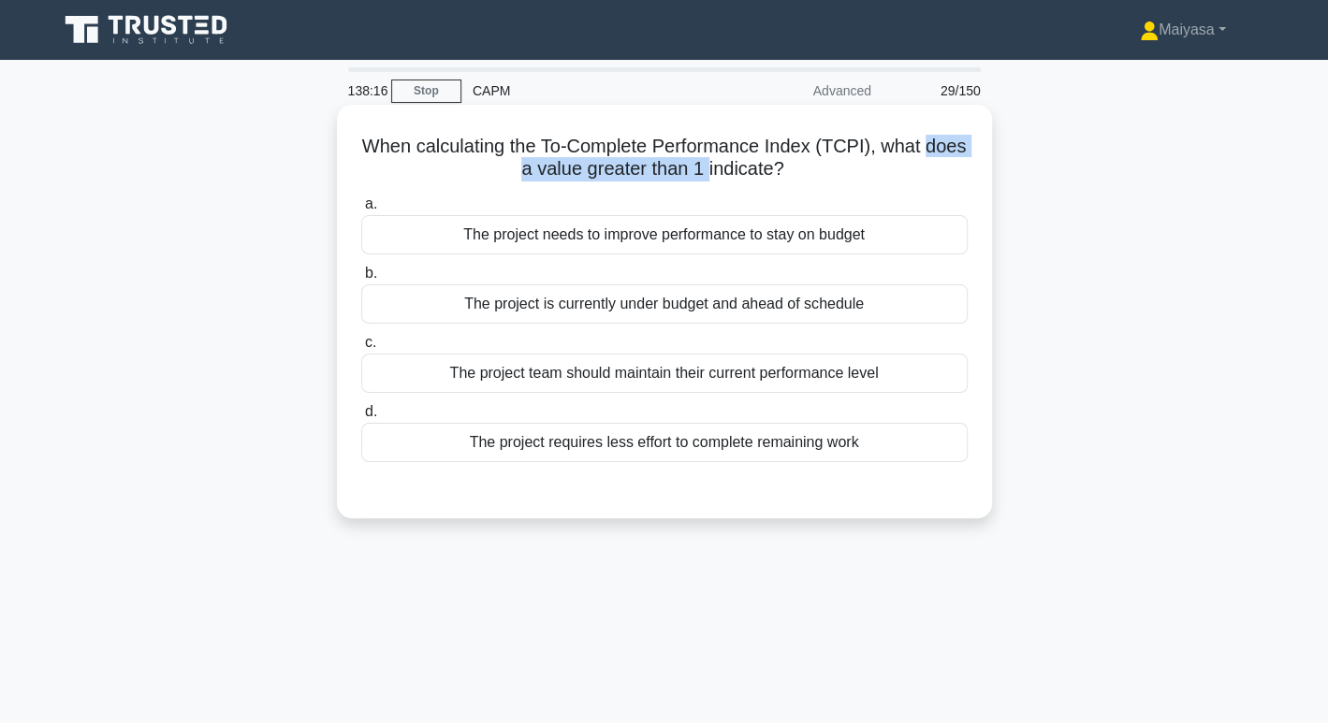
drag, startPoint x: 488, startPoint y: 169, endPoint x: 726, endPoint y: 178, distance: 238.8
click at [726, 178] on h5 "When calculating the To-Complete Performance Index (TCPI), what does a value gr…" at bounding box center [664, 158] width 610 height 47
click at [657, 176] on h5 "When calculating the To-Complete Performance Index (TCPI), what does a value gr…" at bounding box center [664, 158] width 610 height 47
click at [663, 387] on div "The project team should maintain their current performance level" at bounding box center [664, 373] width 606 height 39
click at [361, 349] on input "c. The project team should maintain their current performance level" at bounding box center [361, 343] width 0 height 12
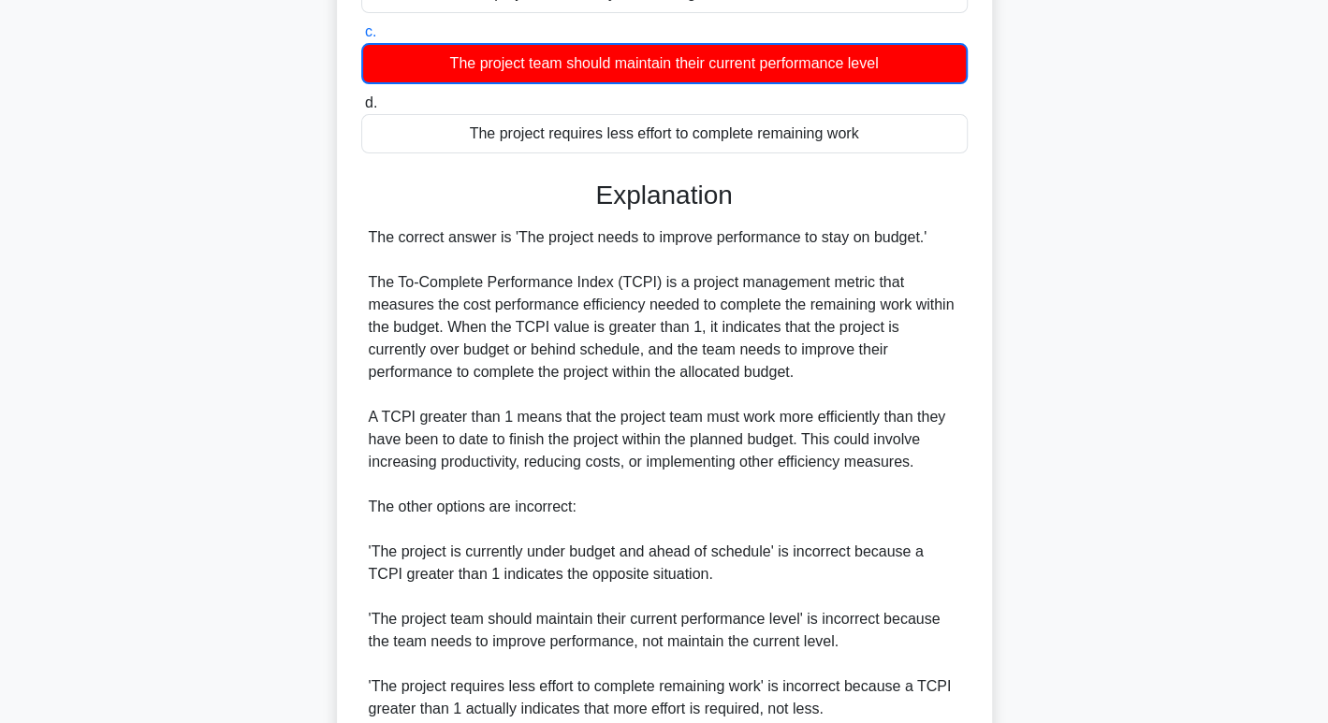
scroll to position [475, 0]
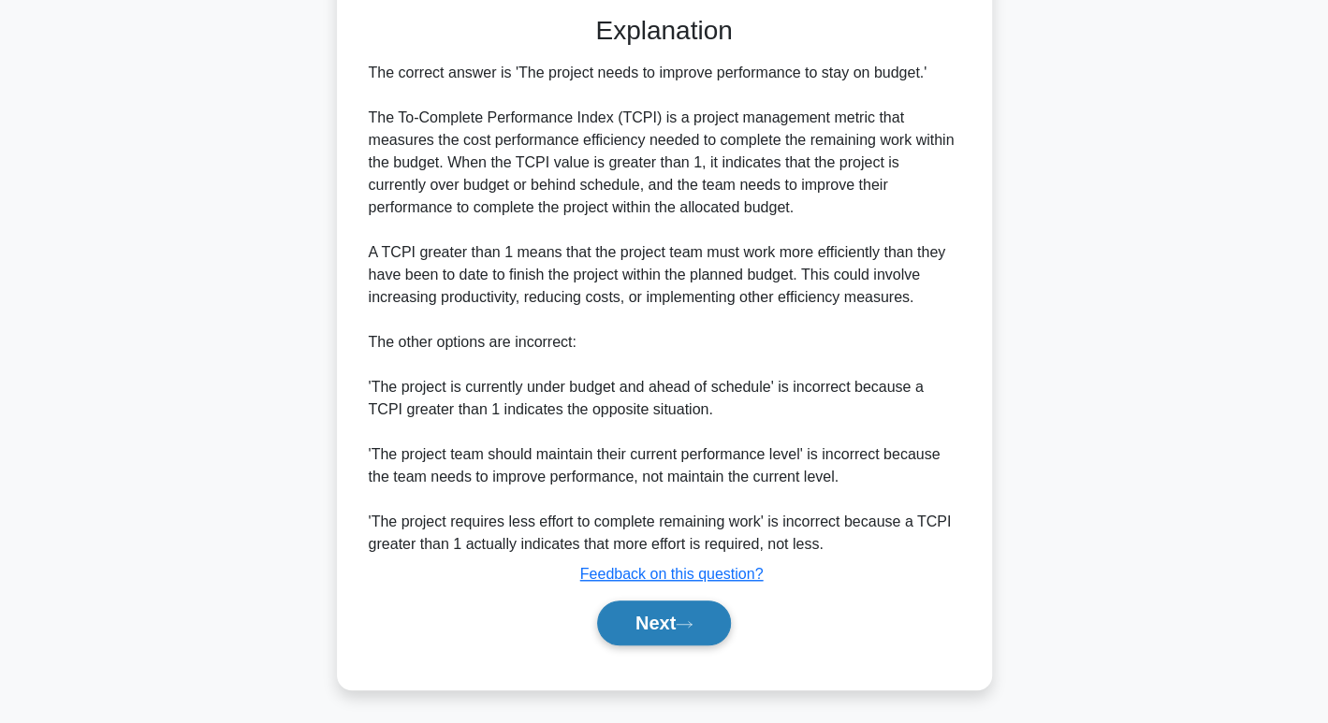
click at [677, 620] on button "Next" at bounding box center [664, 623] width 134 height 45
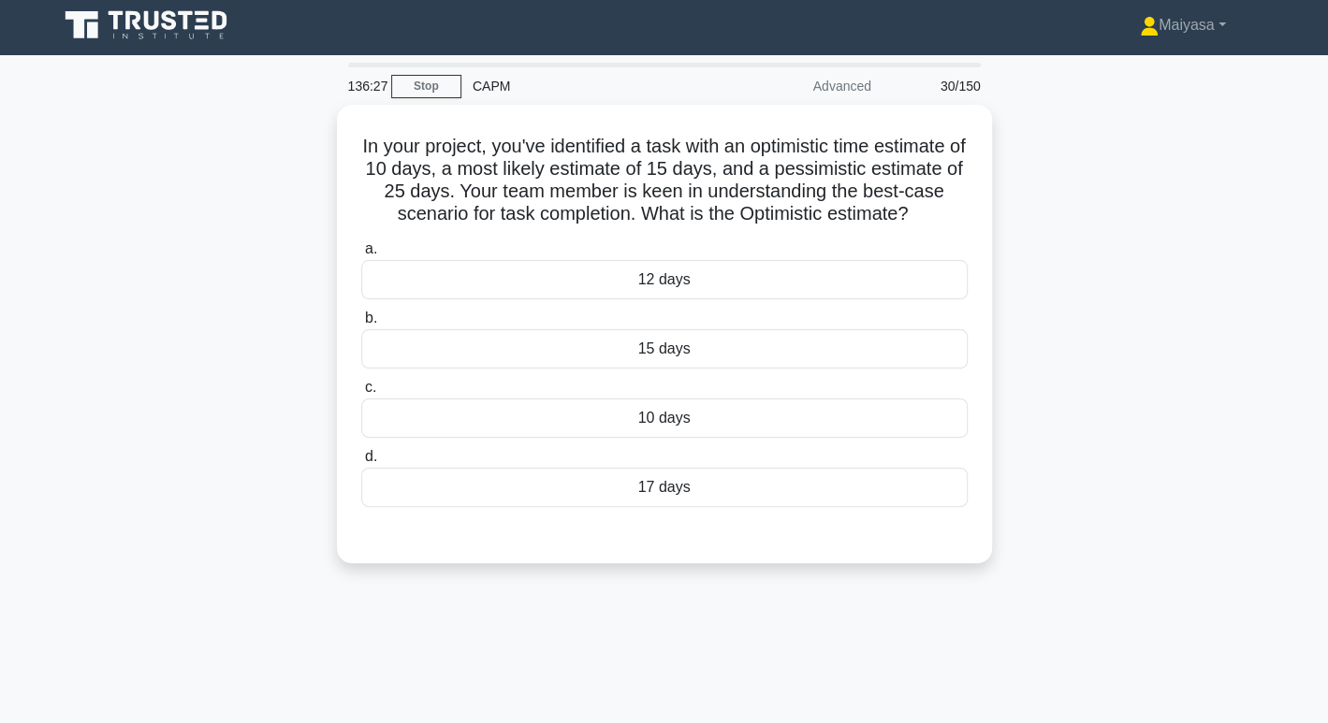
scroll to position [0, 0]
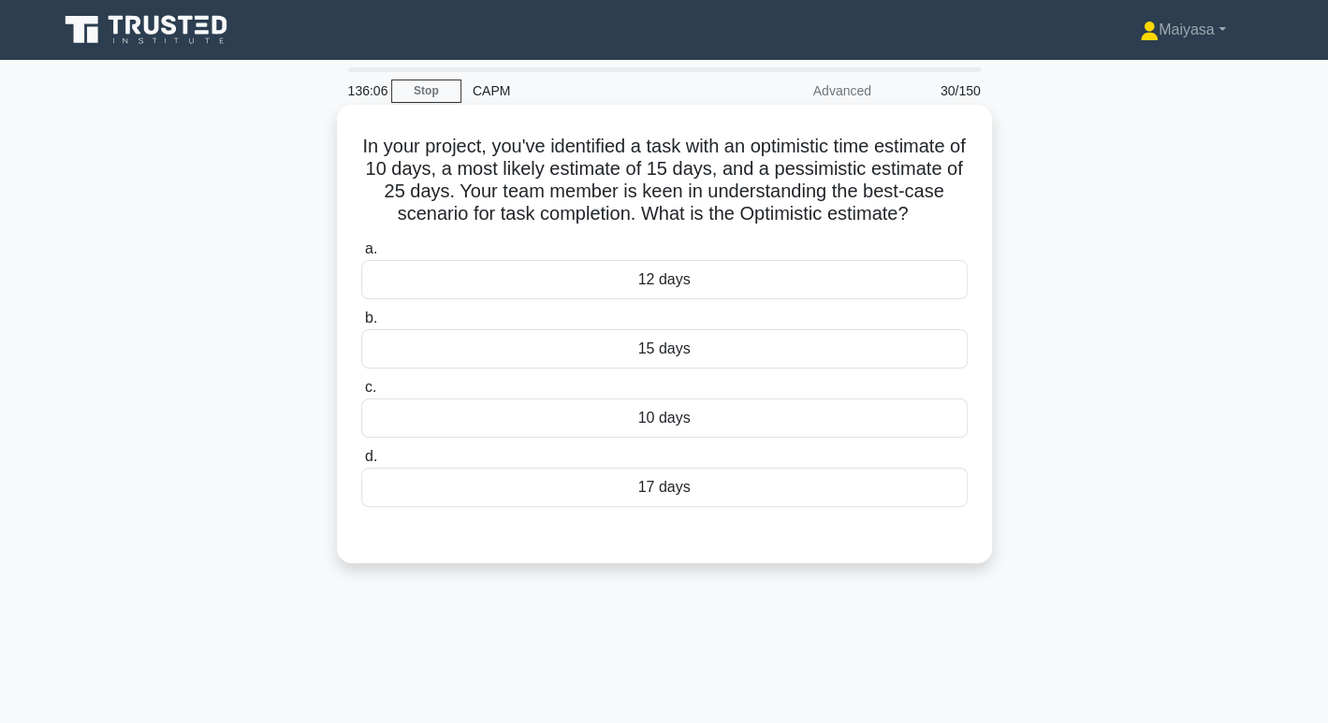
click at [445, 205] on h5 "In your project, you've identified a task with an optimistic time estimate of 1…" at bounding box center [664, 181] width 610 height 92
click at [580, 173] on h5 "In your project, you've identified a task with an optimistic time estimate of 1…" at bounding box center [664, 181] width 610 height 92
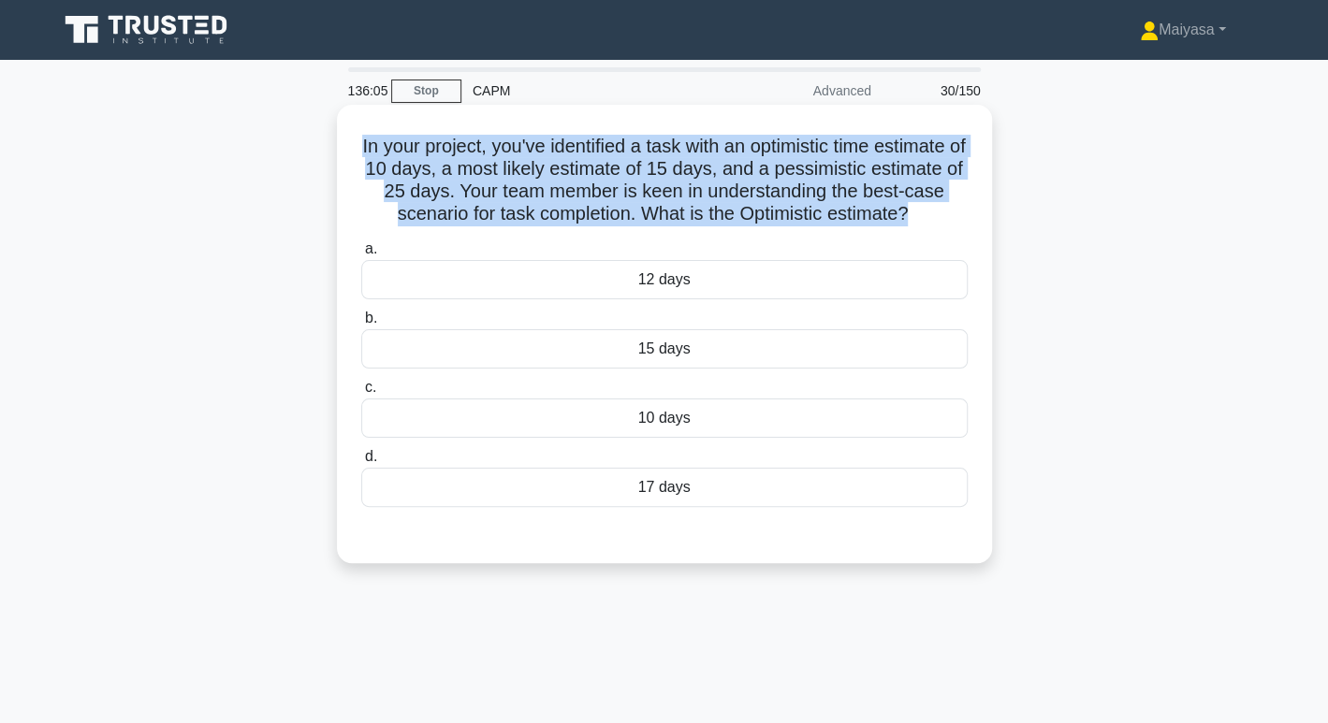
click at [580, 173] on h5 "In your project, you've identified a task with an optimistic time estimate of 1…" at bounding box center [664, 181] width 610 height 92
click at [583, 172] on h5 "In your project, you've identified a task with an optimistic time estimate of 1…" at bounding box center [664, 181] width 610 height 92
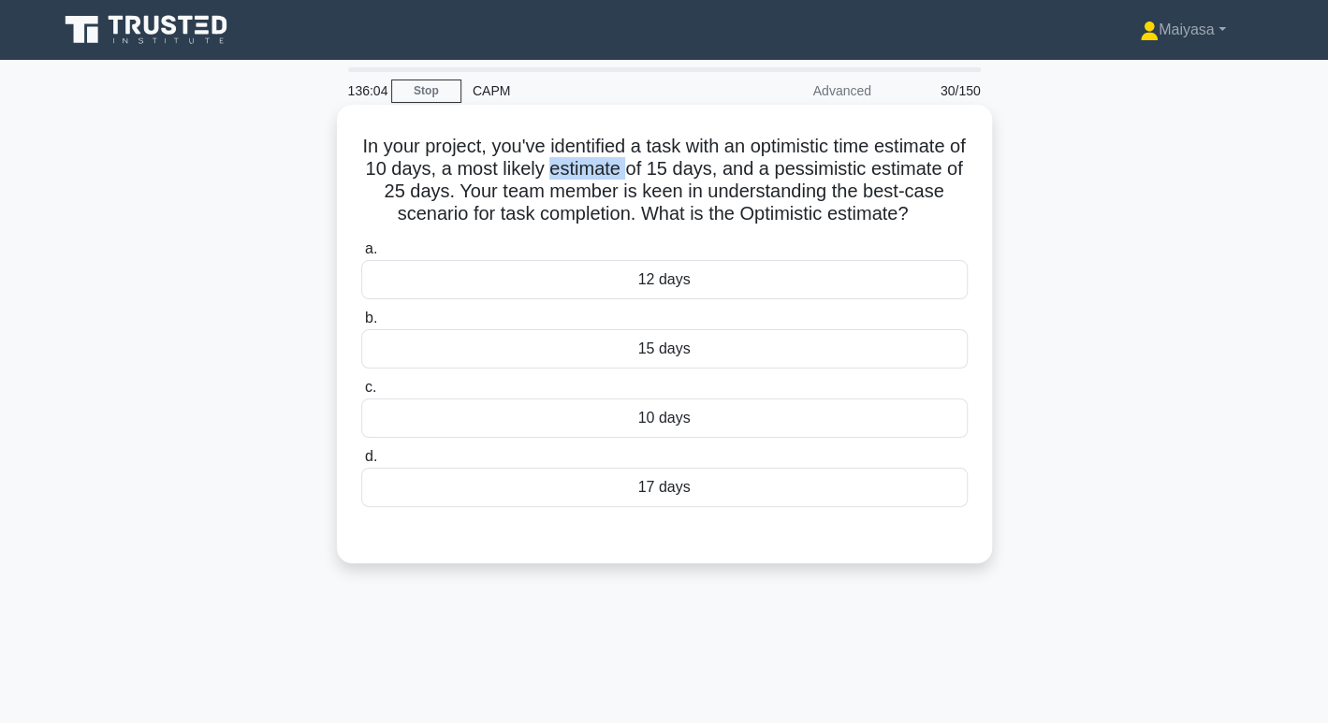
click at [583, 172] on h5 "In your project, you've identified a task with an optimistic time estimate of 1…" at bounding box center [664, 181] width 610 height 92
click at [737, 149] on h5 "In your project, you've identified a task with an optimistic time estimate of 1…" at bounding box center [664, 181] width 610 height 92
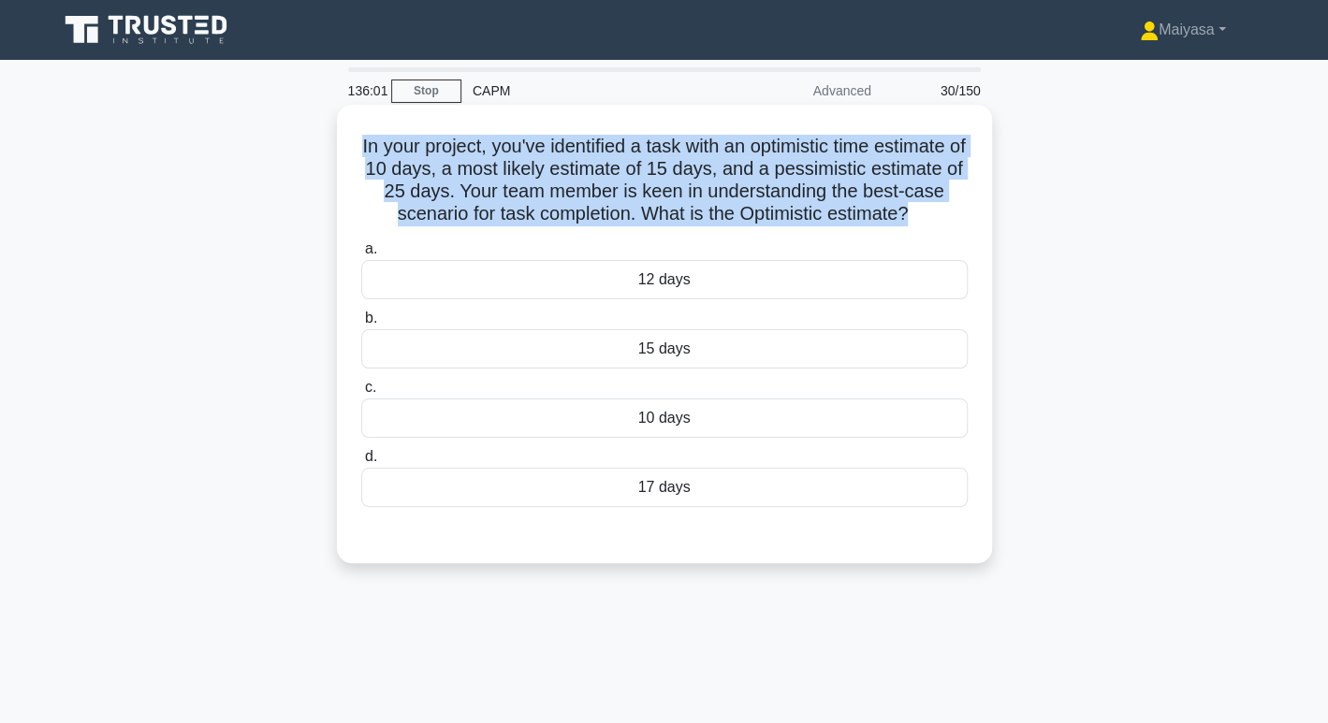
click at [737, 149] on h5 "In your project, you've identified a task with an optimistic time estimate of 1…" at bounding box center [664, 181] width 610 height 92
click at [754, 173] on h5 "In your project, you've identified a task with an optimistic time estimate of 1…" at bounding box center [664, 181] width 610 height 92
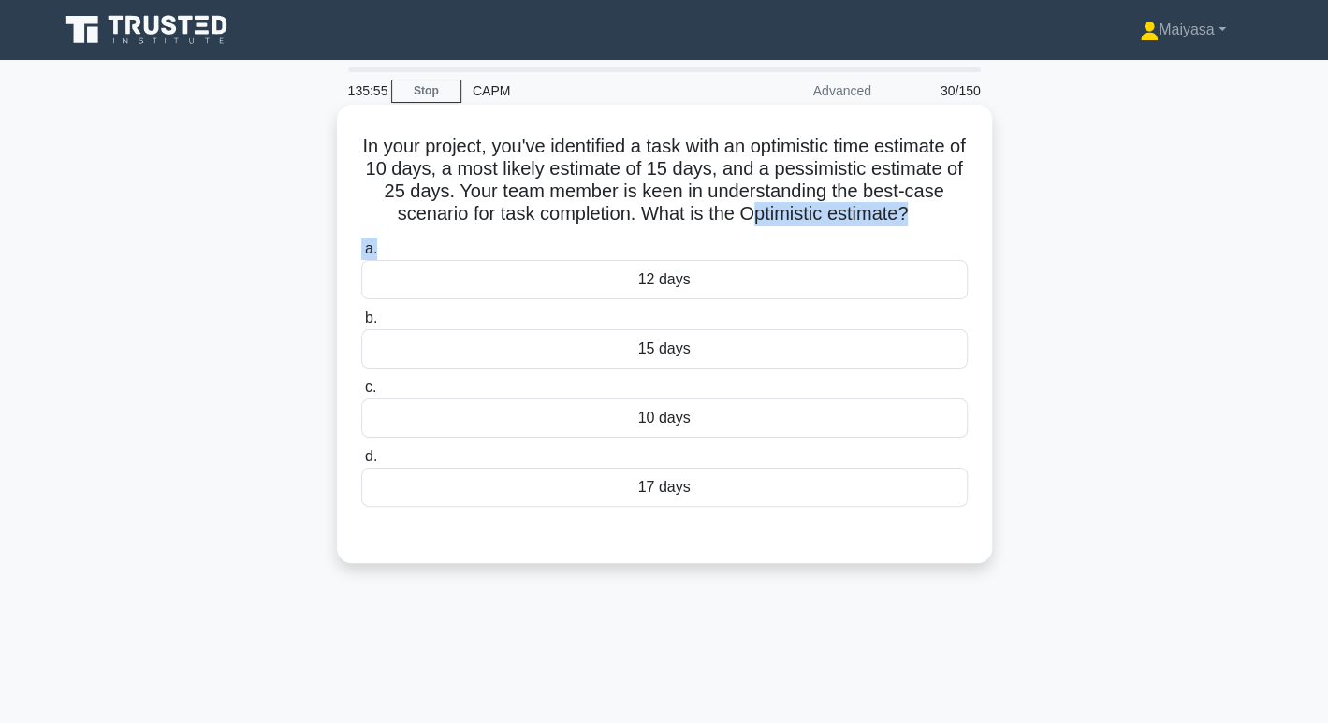
drag, startPoint x: 758, startPoint y: 215, endPoint x: 927, endPoint y: 241, distance: 170.5
click at [927, 241] on div "In your project, you've identified a task with an optimistic time estimate of 1…" at bounding box center [664, 334] width 640 height 444
click at [707, 401] on div "10 days" at bounding box center [664, 418] width 606 height 39
click at [361, 394] on input "c. 10 days" at bounding box center [361, 388] width 0 height 12
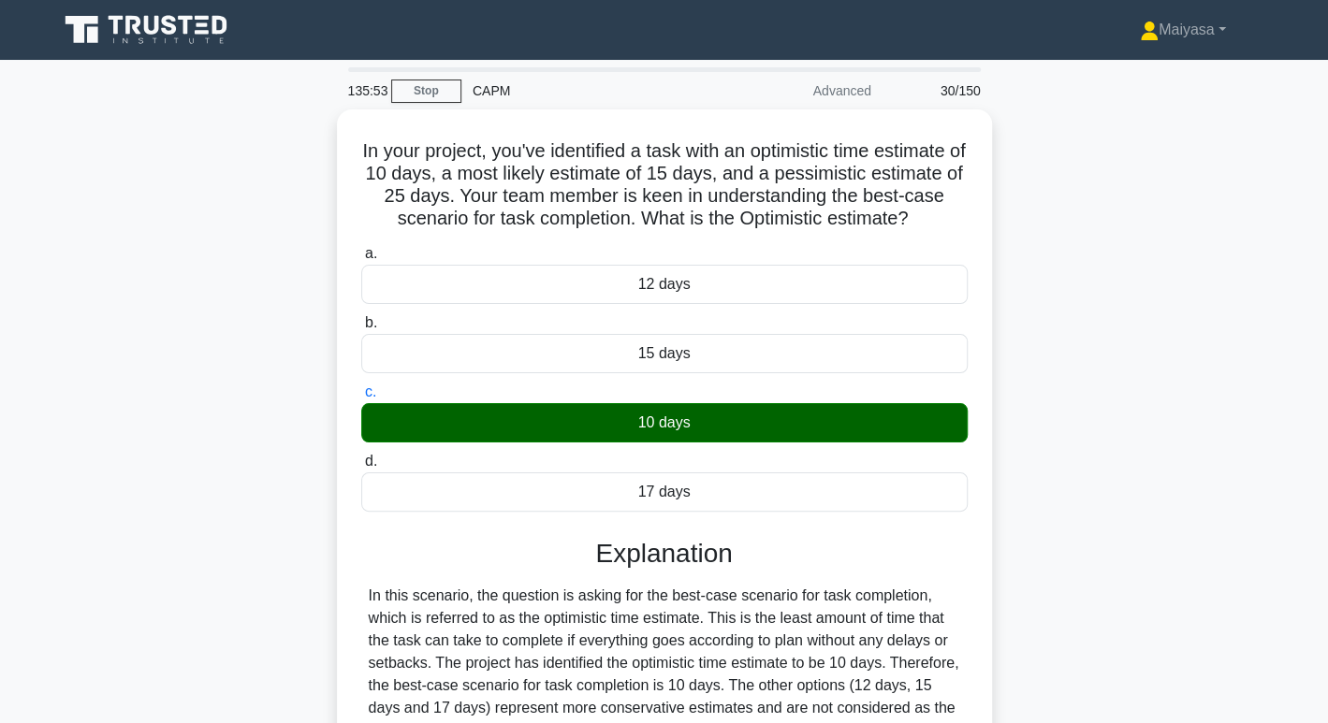
scroll to position [287, 0]
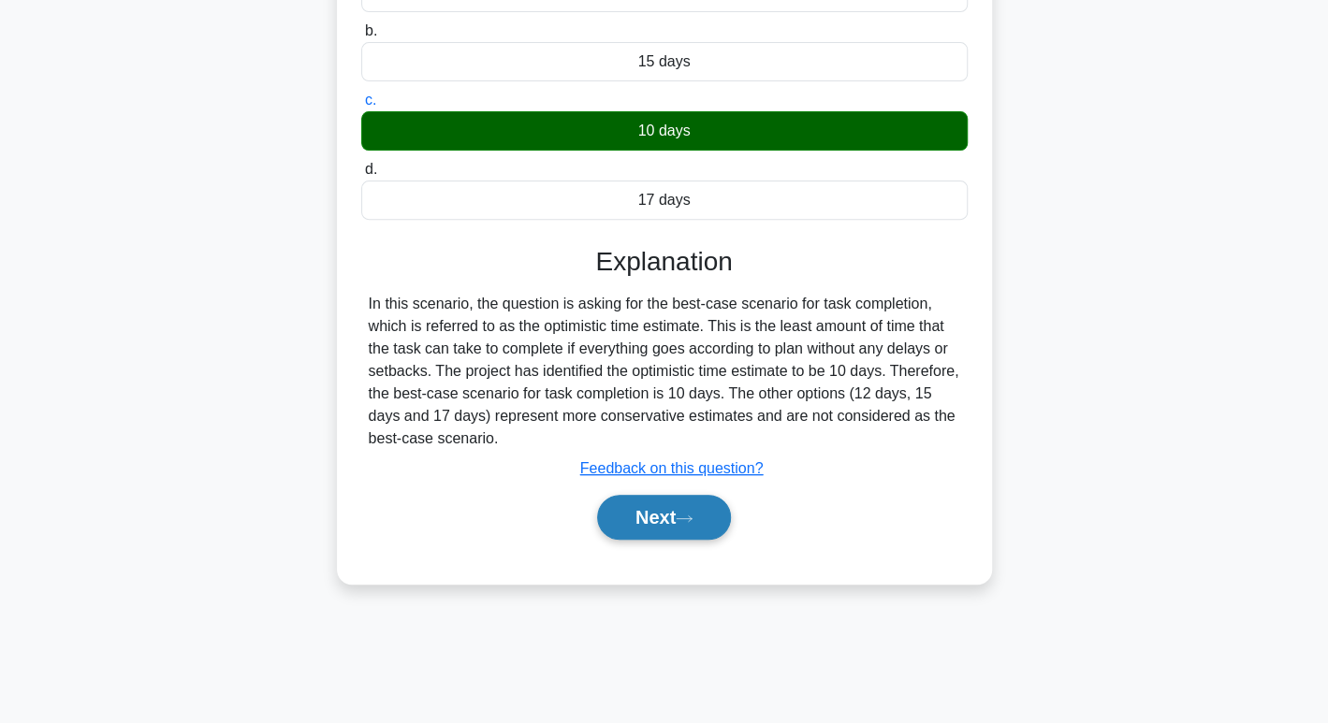
click at [720, 533] on button "Next" at bounding box center [664, 517] width 134 height 45
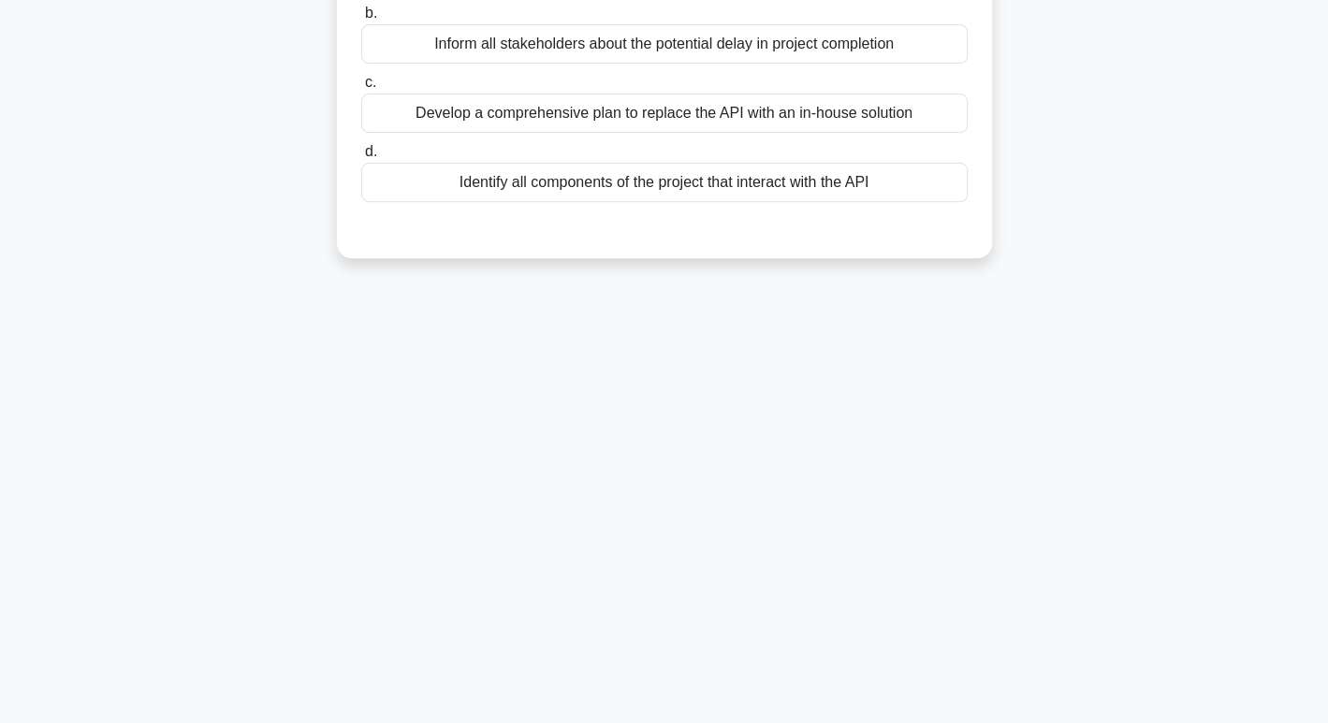
scroll to position [0, 0]
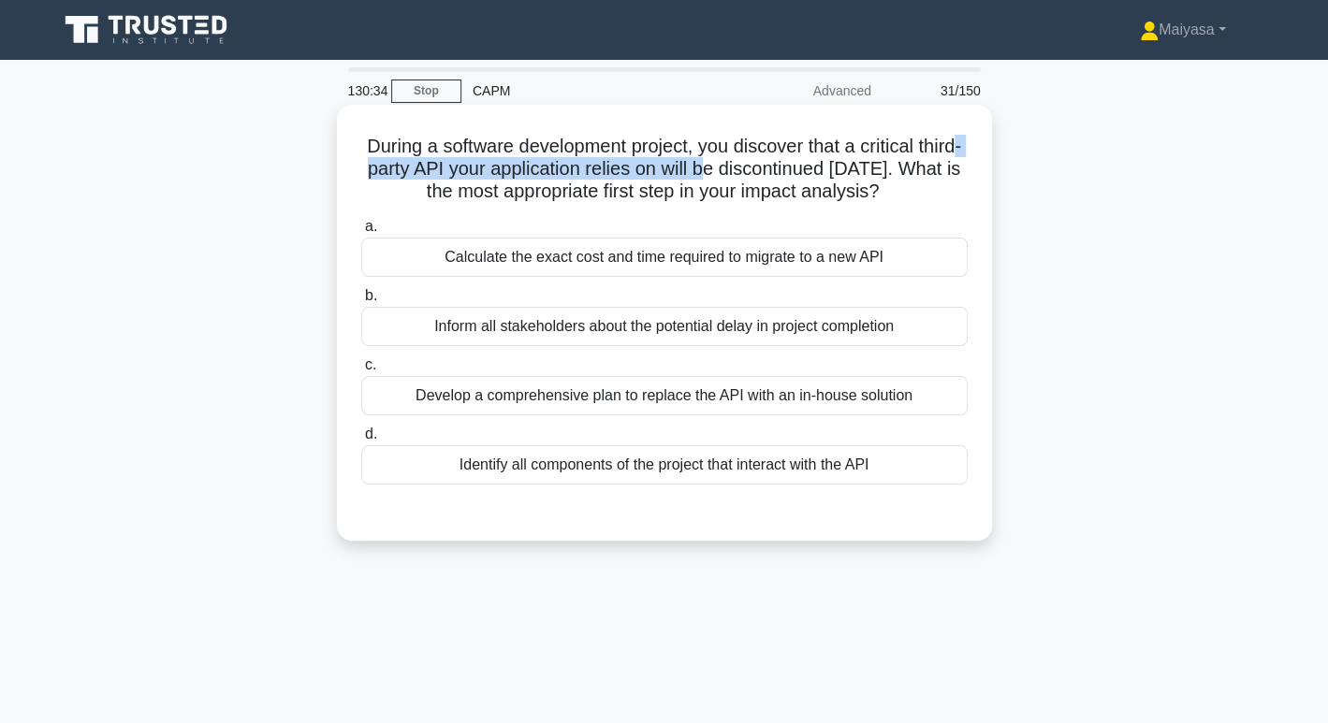
drag, startPoint x: 409, startPoint y: 181, endPoint x: 759, endPoint y: 173, distance: 350.1
click at [759, 173] on h5 "During a software development project, you discover that a critical third-party…" at bounding box center [664, 169] width 610 height 69
click at [853, 172] on h5 "During a software development project, you discover that a critical third-party…" at bounding box center [664, 169] width 610 height 69
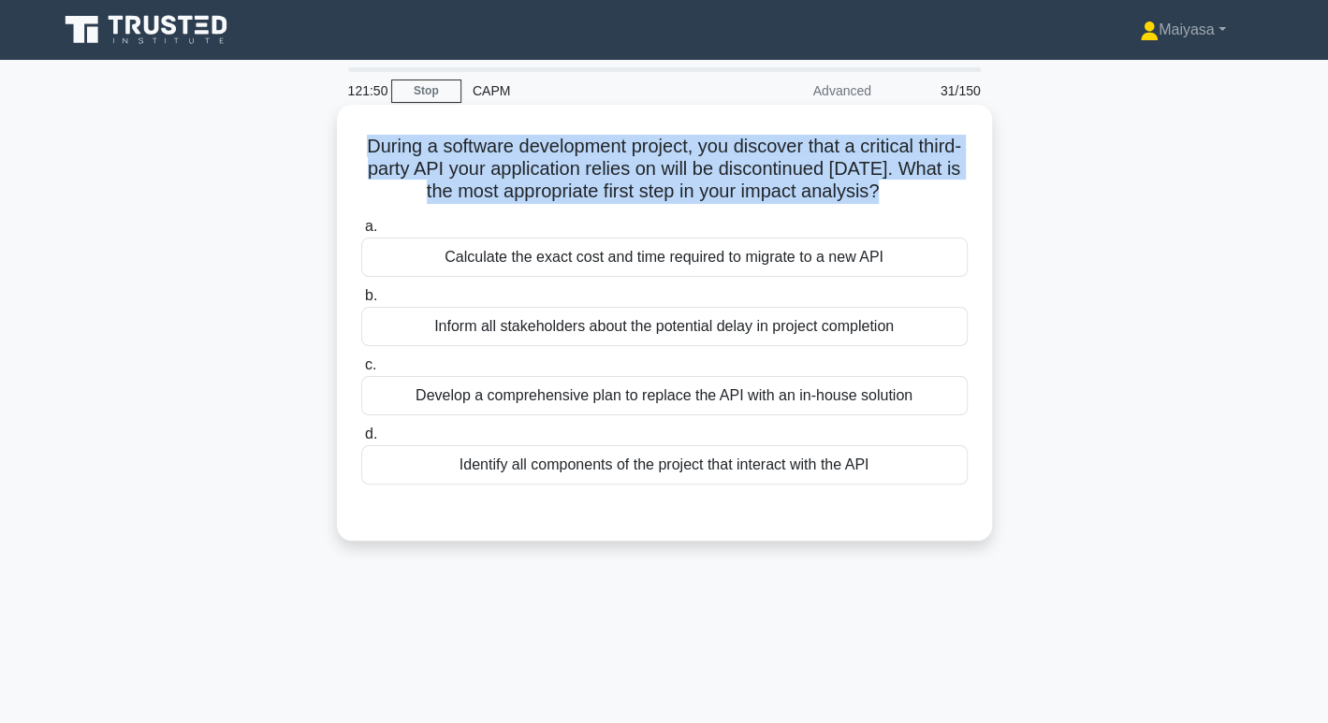
click at [853, 172] on h5 "During a software development project, you discover that a critical third-party…" at bounding box center [664, 169] width 610 height 69
copy div "During a software development project, you discover that a critical third-party…"
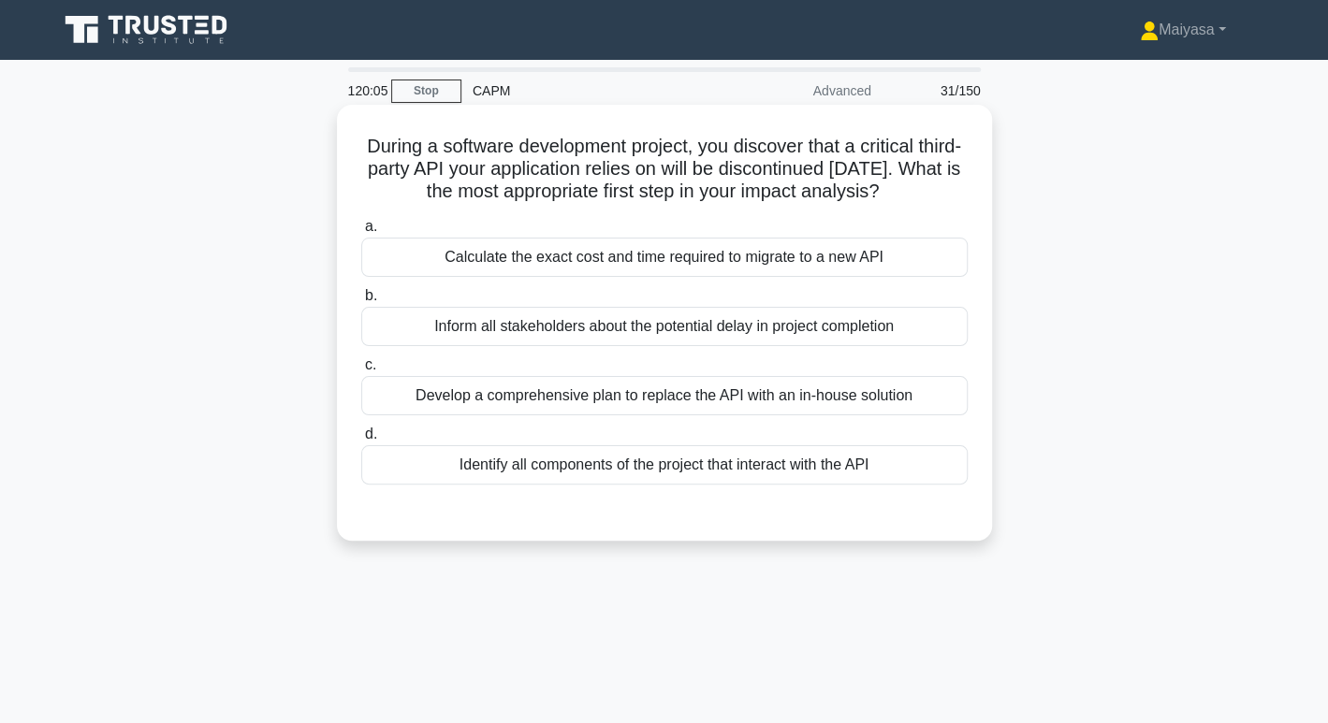
click at [784, 482] on div "Identify all components of the project that interact with the API" at bounding box center [664, 464] width 606 height 39
click at [361, 441] on input "d. Identify all components of the project that interact with the API" at bounding box center [361, 435] width 0 height 12
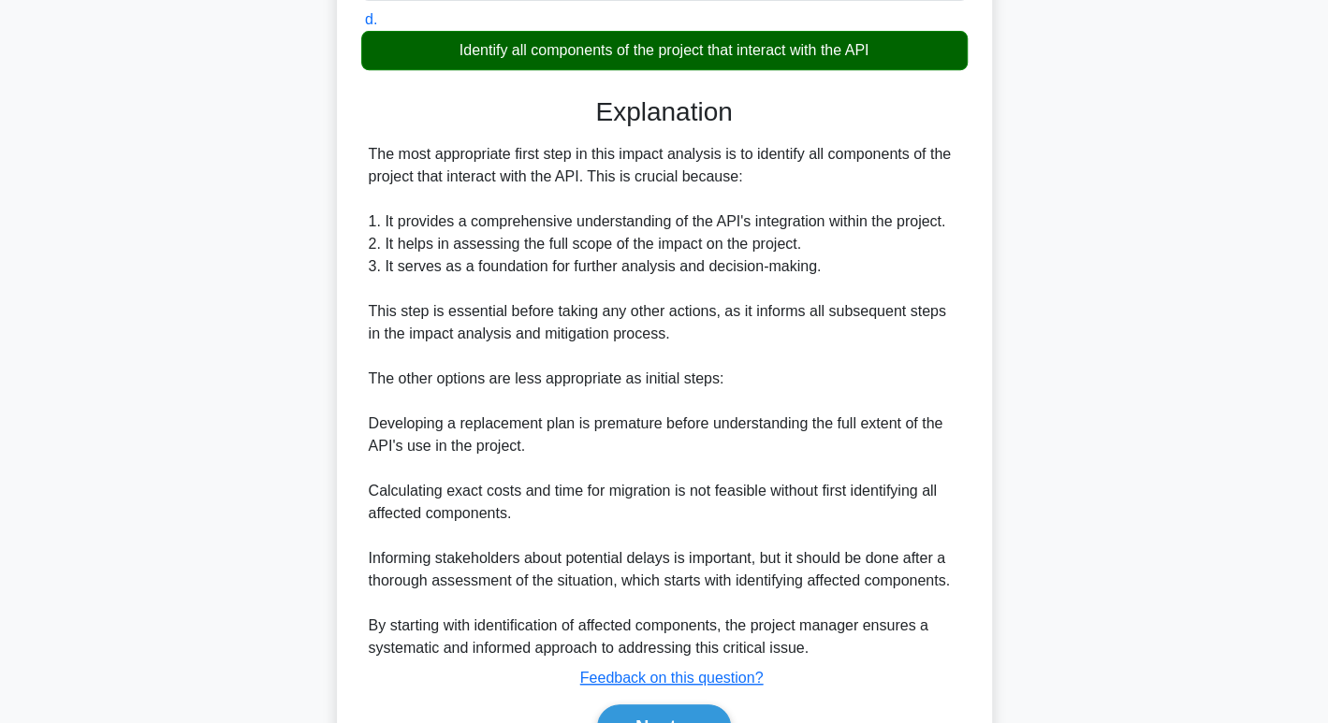
scroll to position [541, 0]
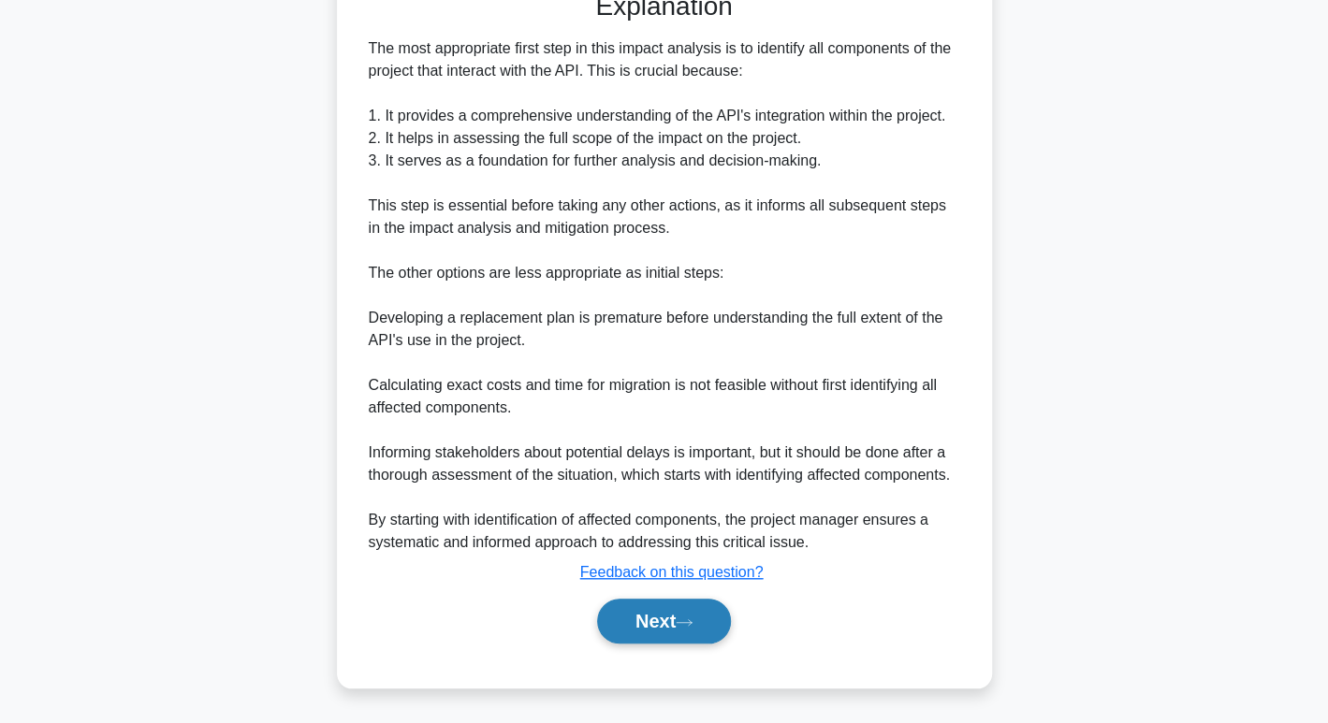
click at [694, 617] on button "Next" at bounding box center [664, 621] width 134 height 45
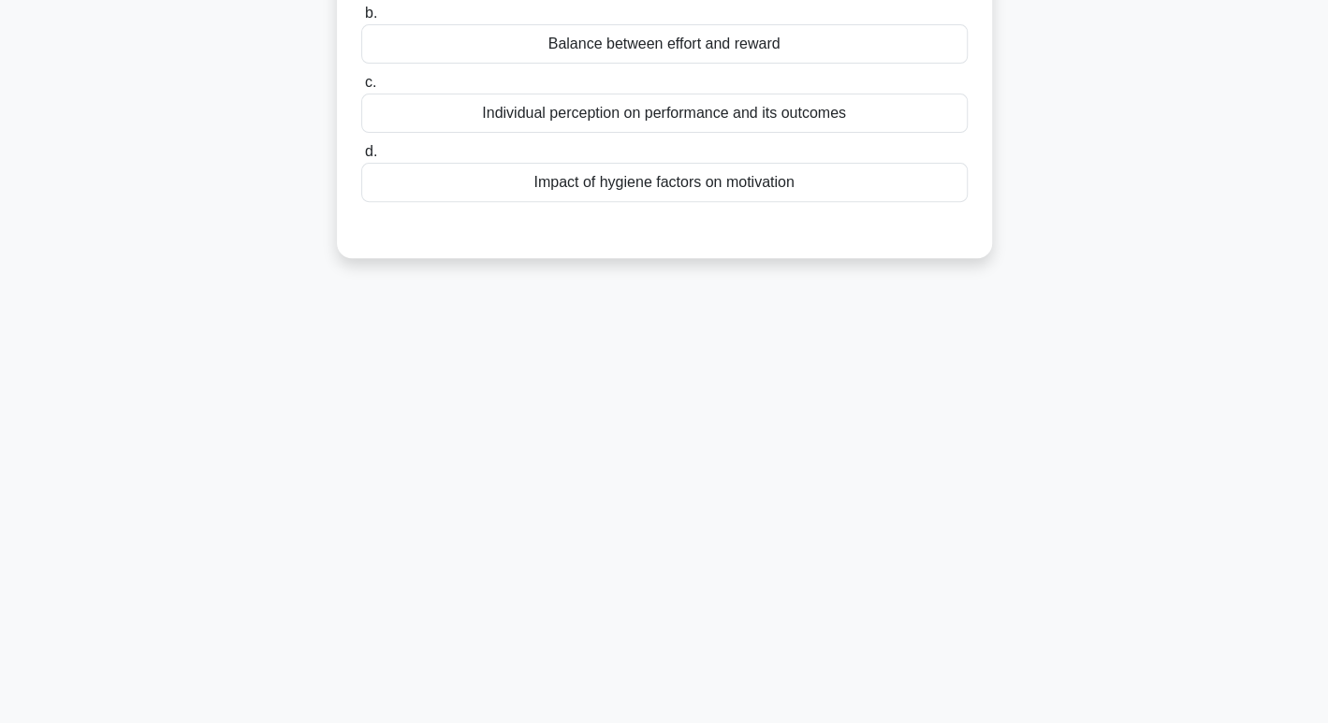
scroll to position [0, 0]
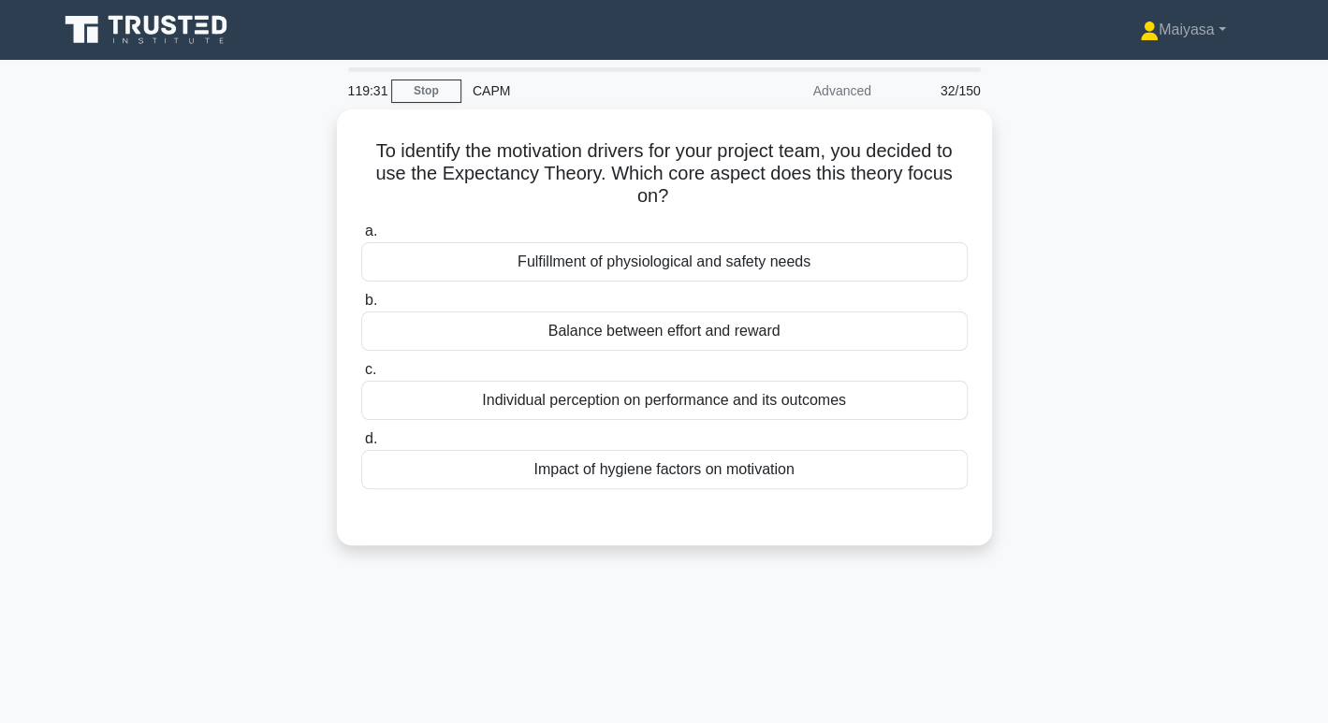
click at [765, 672] on div "119:31 Stop CAPM Advanced 32/150 To identify the motivation drivers for your pr…" at bounding box center [664, 535] width 1235 height 936
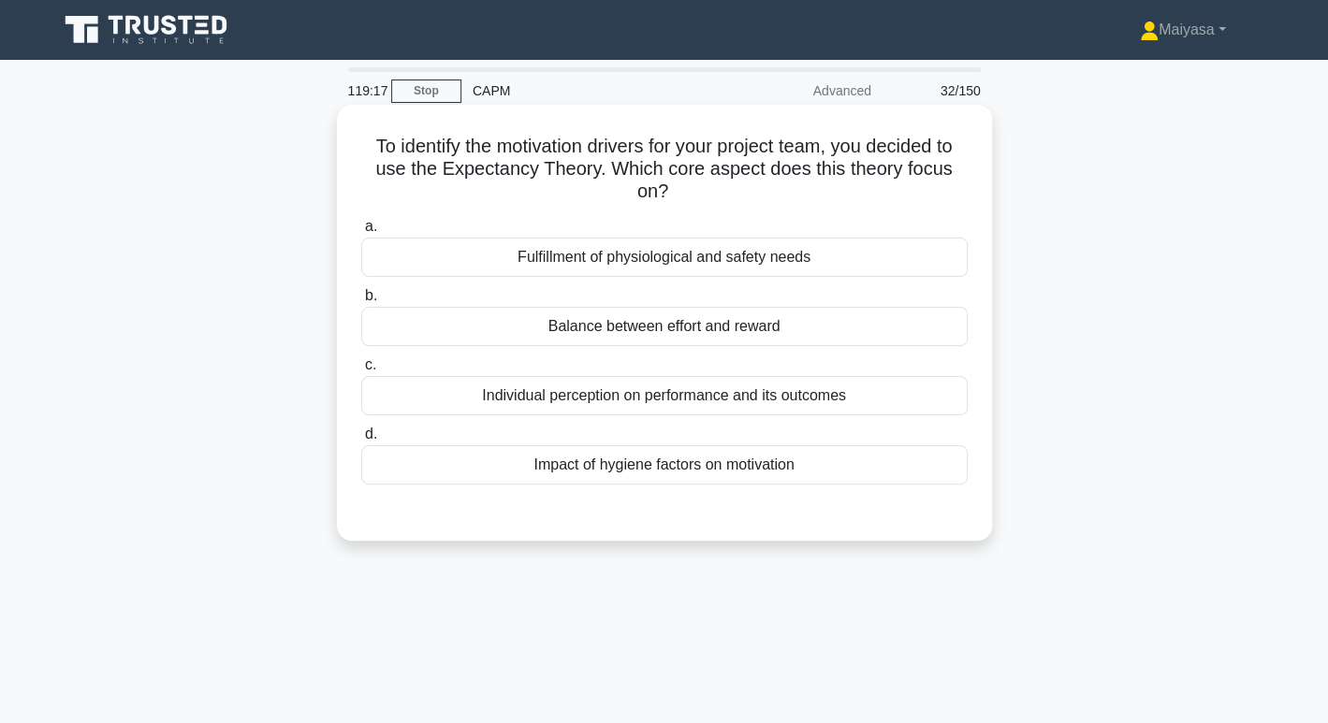
click at [679, 177] on h5 "To identify the motivation drivers for your project team, you decided to use th…" at bounding box center [664, 169] width 610 height 69
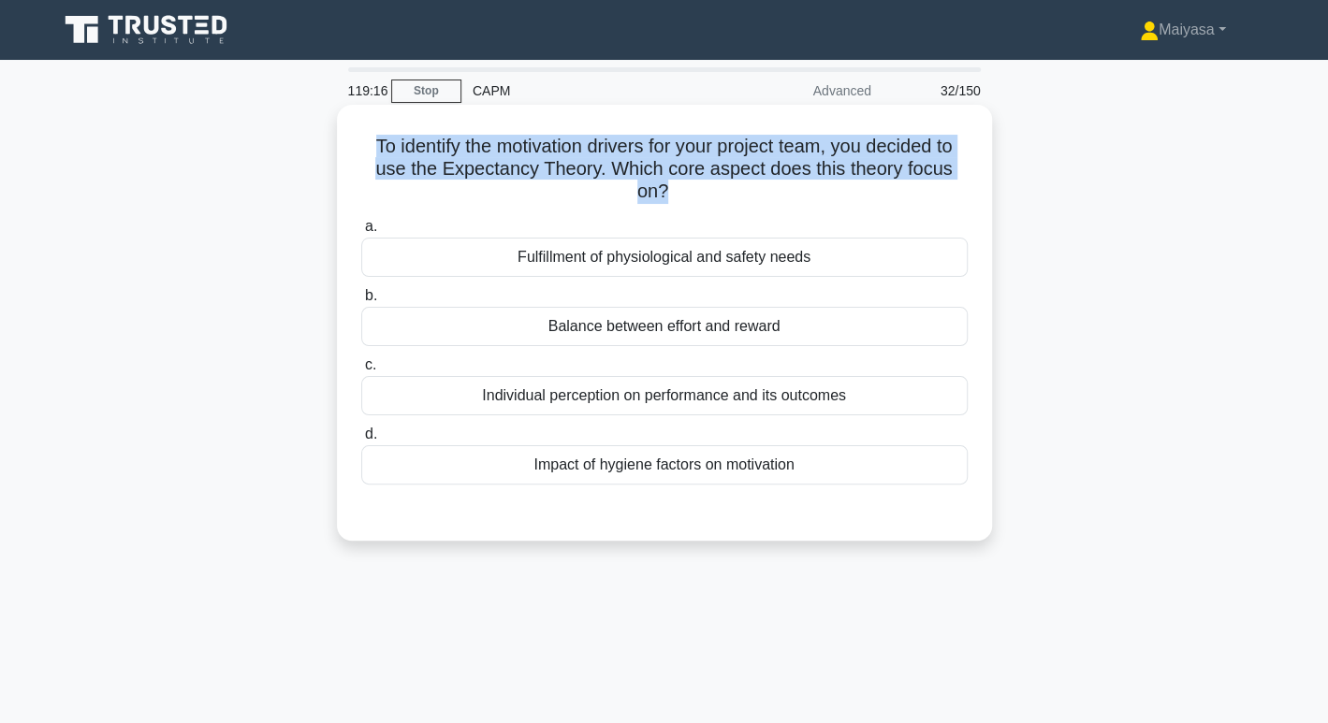
click at [679, 177] on h5 "To identify the motivation drivers for your project team, you decided to use th…" at bounding box center [664, 169] width 610 height 69
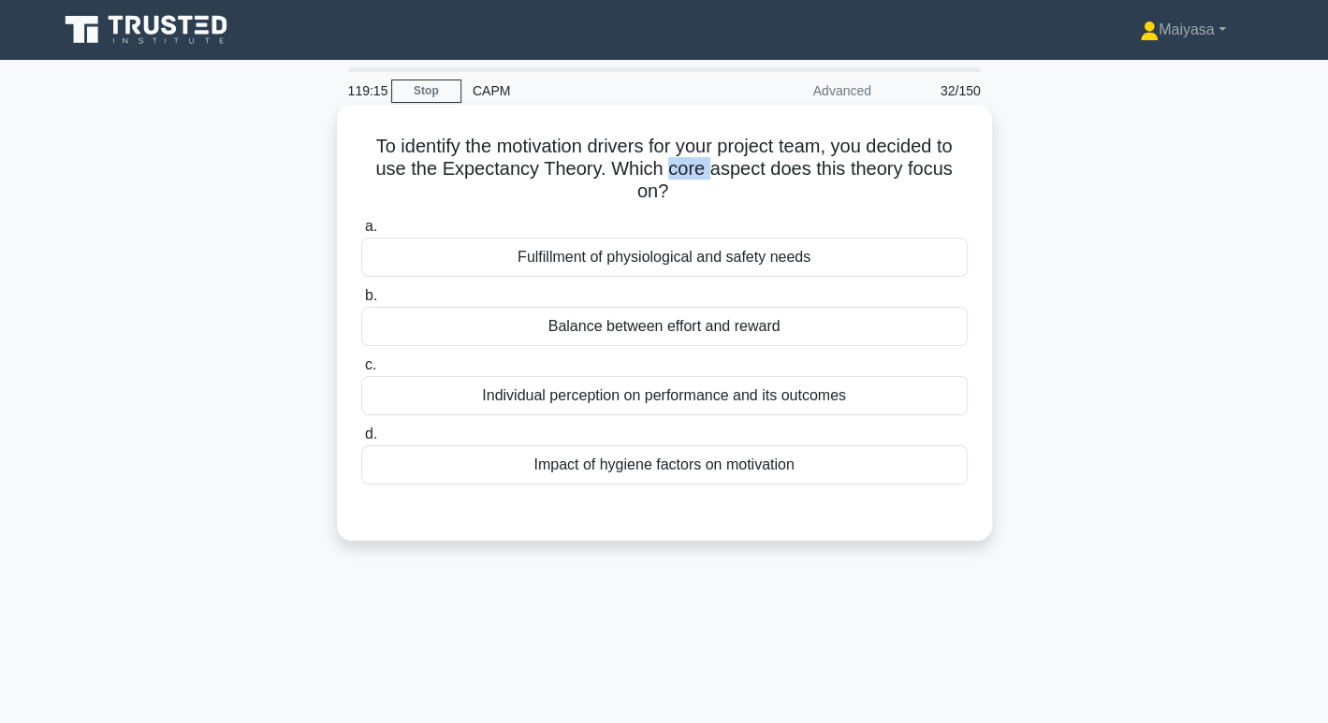
click at [679, 177] on h5 "To identify the motivation drivers for your project team, you decided to use th…" at bounding box center [664, 169] width 610 height 69
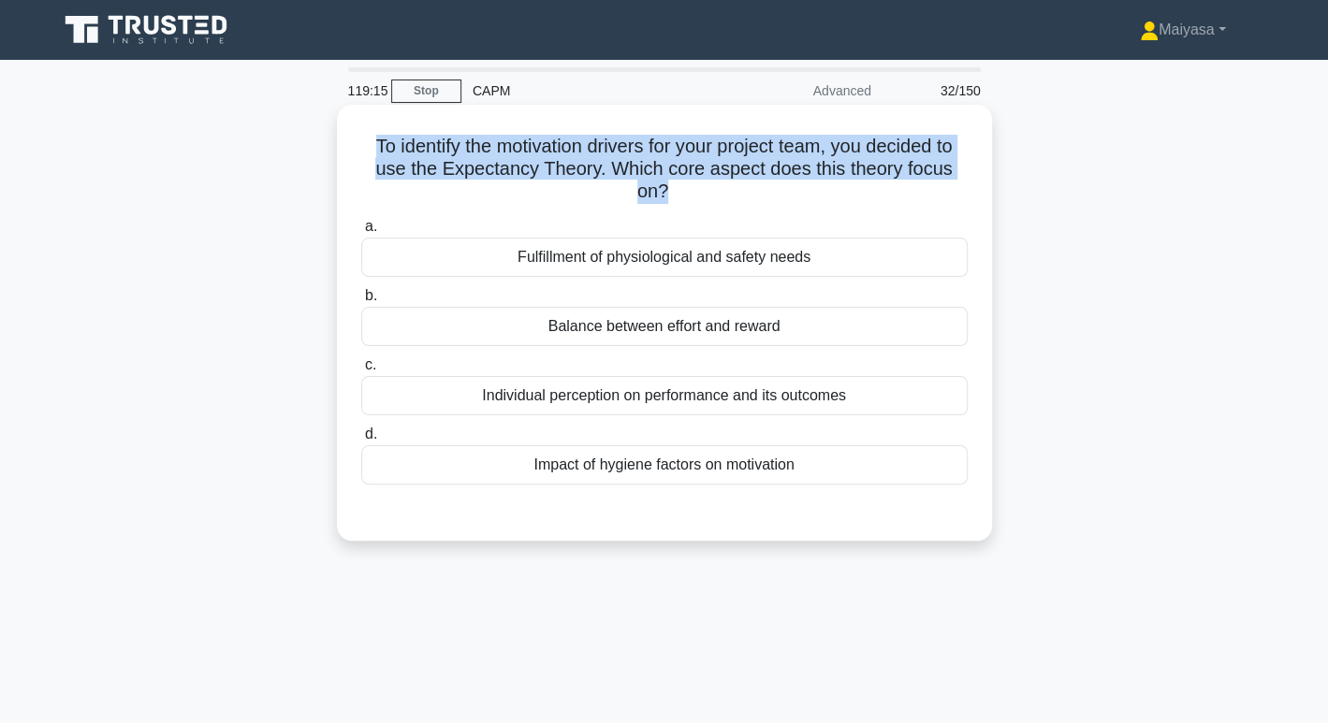
click at [679, 177] on h5 "To identify the motivation drivers for your project team, you decided to use th…" at bounding box center [664, 169] width 610 height 69
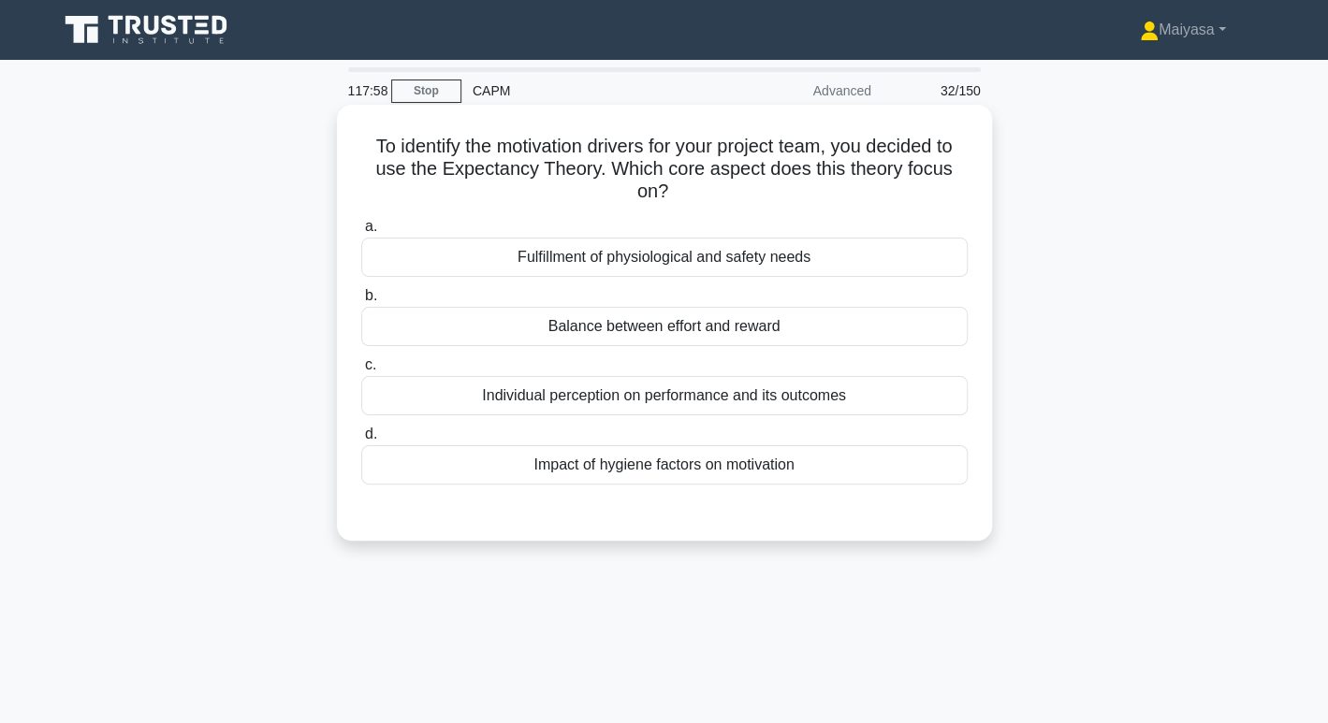
click at [620, 408] on div "Individual perception on performance and its outcomes" at bounding box center [664, 395] width 606 height 39
click at [361, 372] on input "c. Individual perception on performance and its outcomes" at bounding box center [361, 365] width 0 height 12
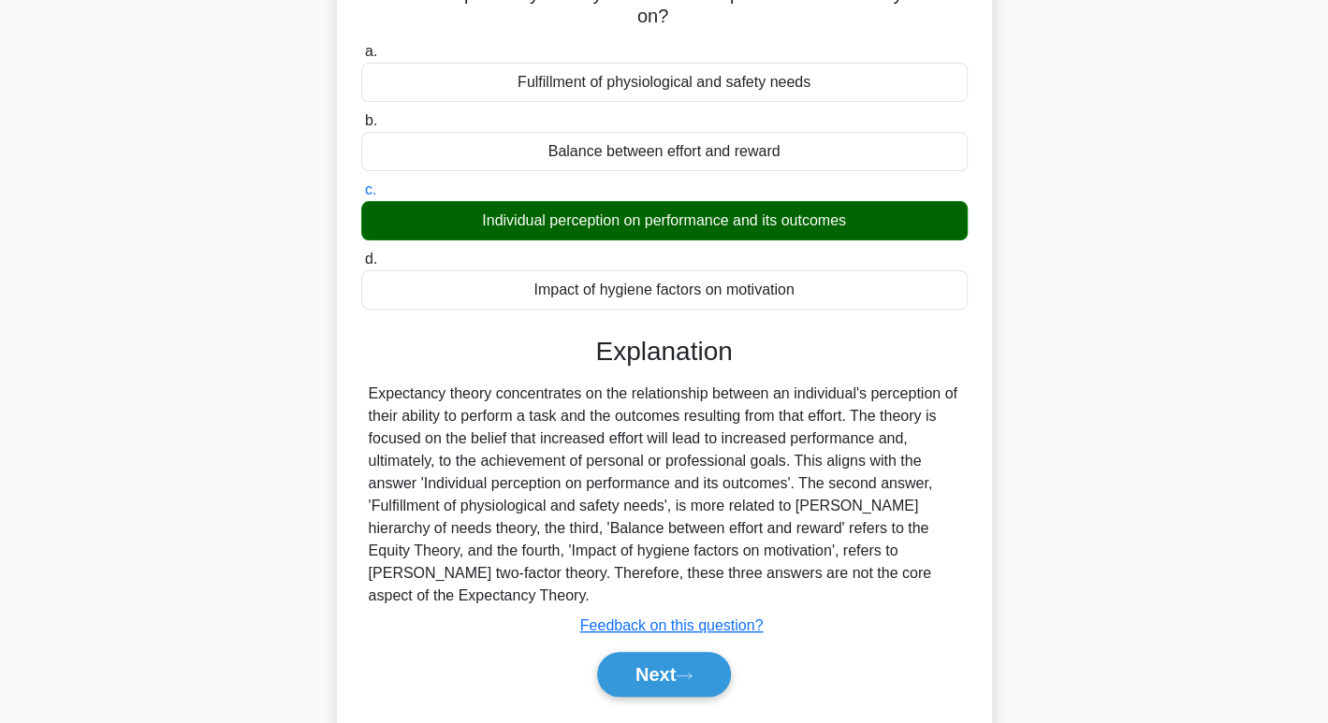
scroll to position [176, 0]
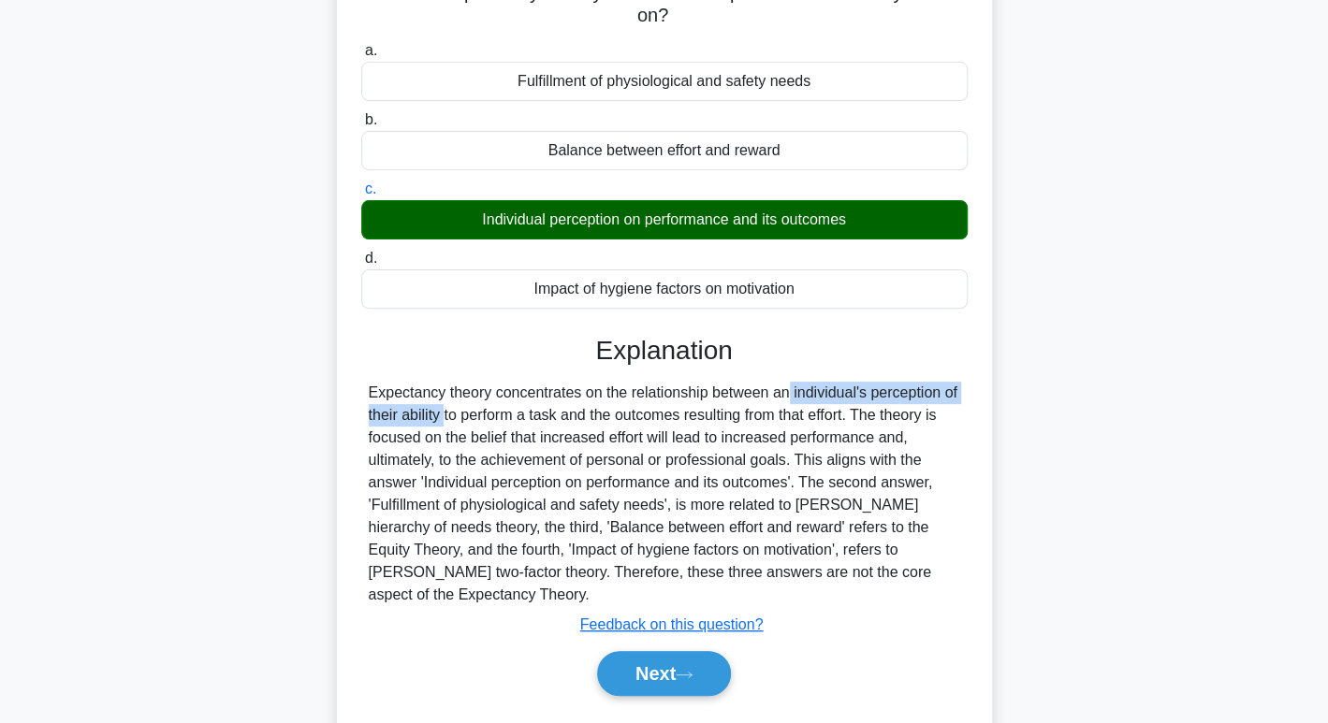
drag, startPoint x: 663, startPoint y: 393, endPoint x: 947, endPoint y: 401, distance: 284.6
click at [947, 401] on div "Expectancy theory concentrates on the relationship between an individual's perc…" at bounding box center [664, 494] width 591 height 225
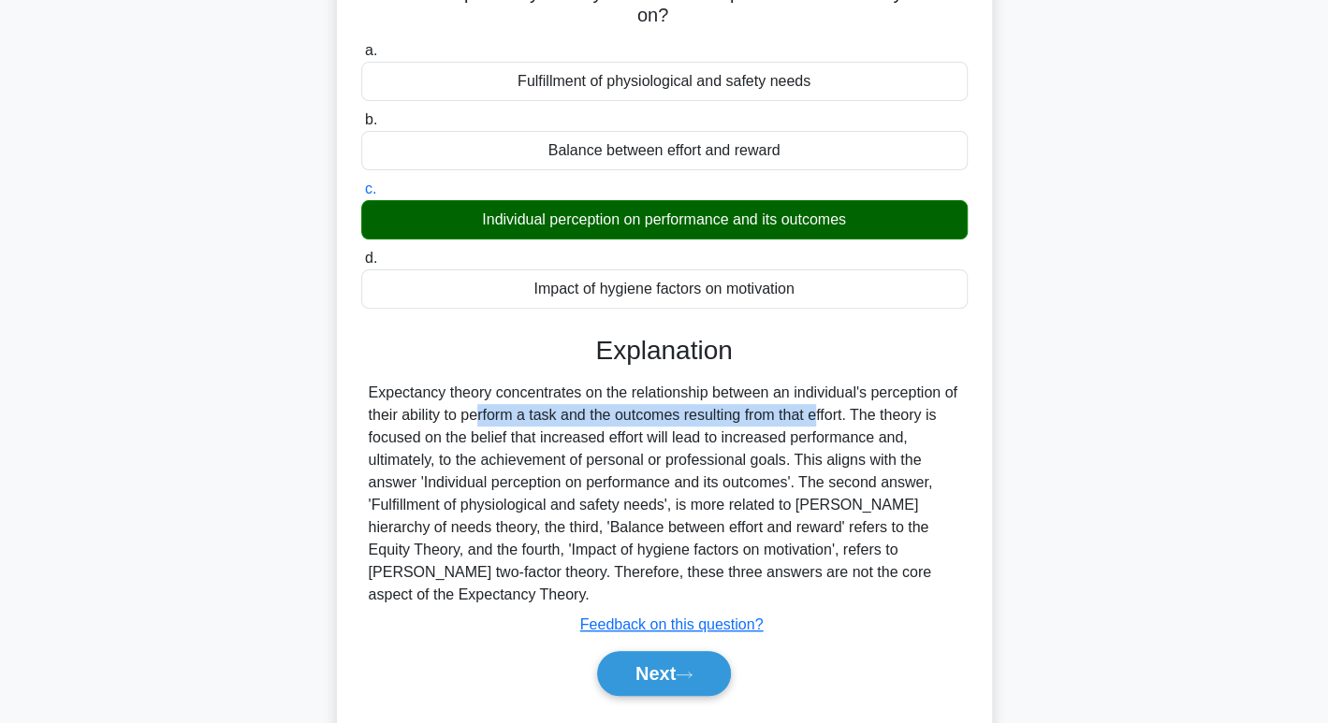
drag, startPoint x: 381, startPoint y: 412, endPoint x: 737, endPoint y: 419, distance: 356.7
click at [730, 419] on div "Expectancy theory concentrates on the relationship between an individual's perc…" at bounding box center [664, 494] width 591 height 225
click at [650, 675] on div "Next" at bounding box center [664, 674] width 606 height 60
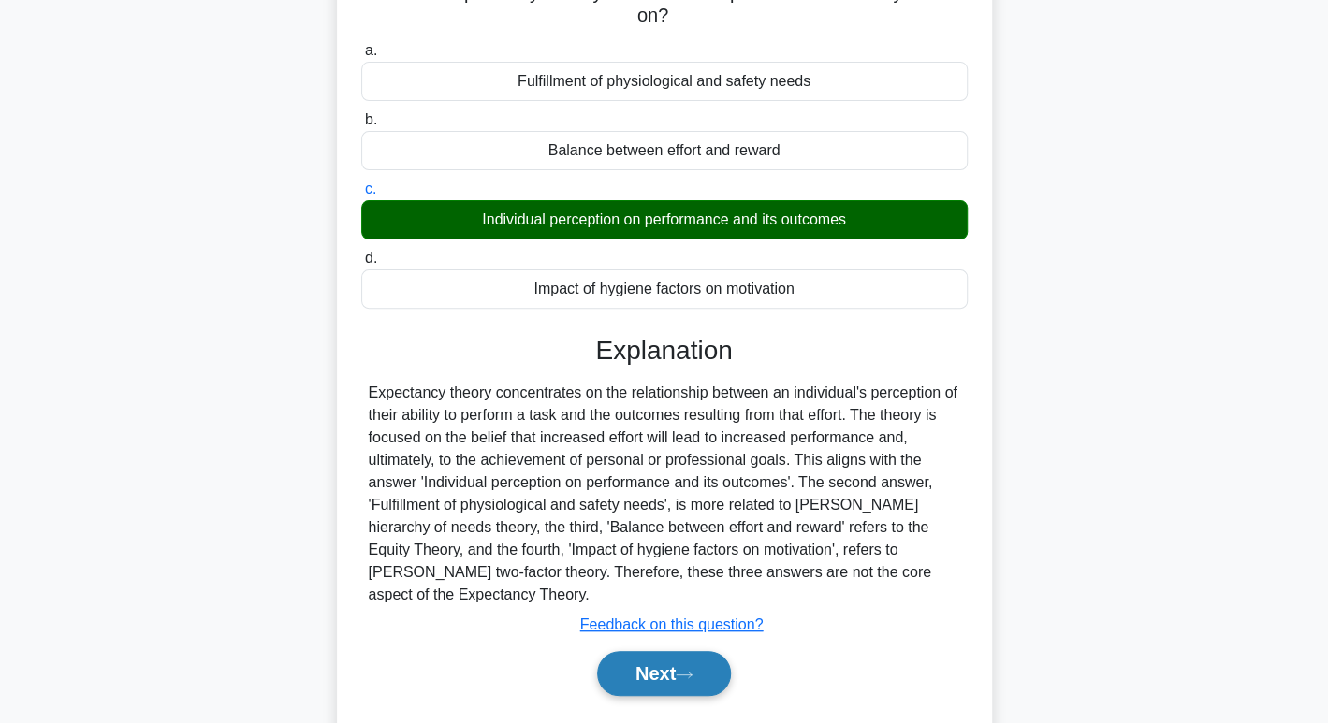
click at [645, 655] on button "Next" at bounding box center [664, 673] width 134 height 45
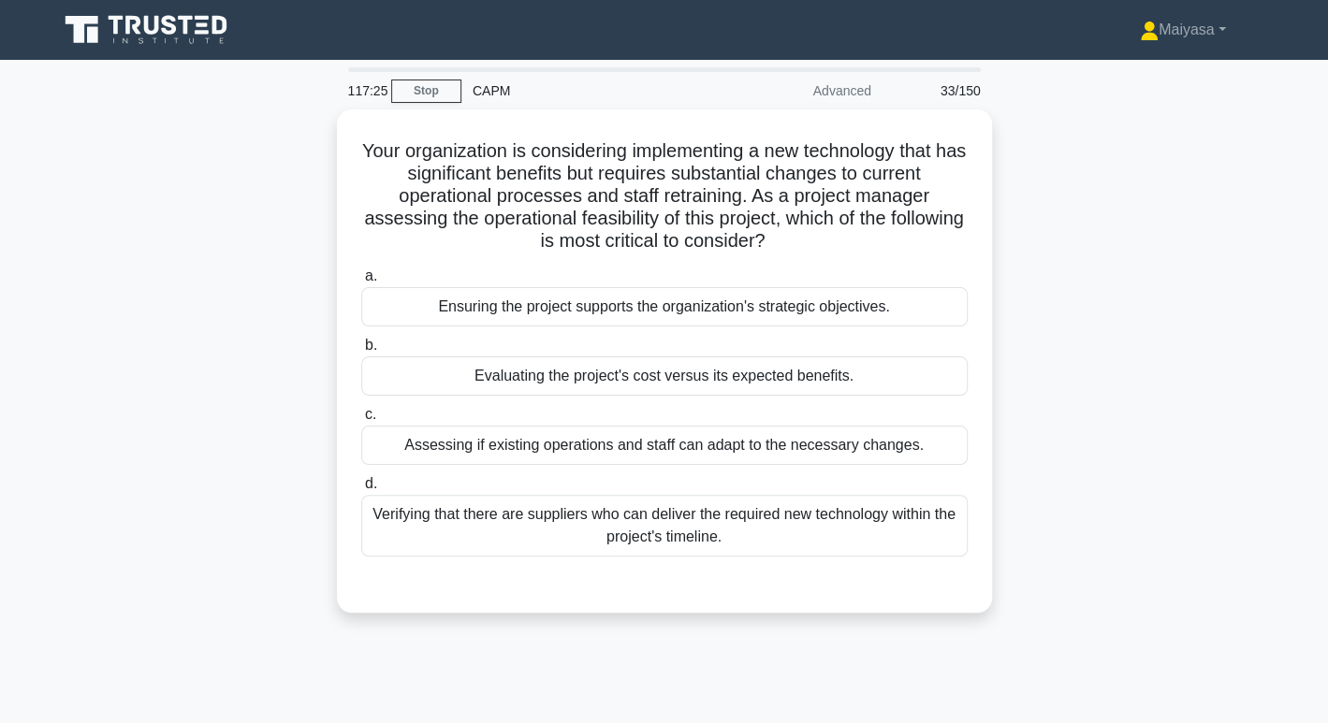
scroll to position [0, 0]
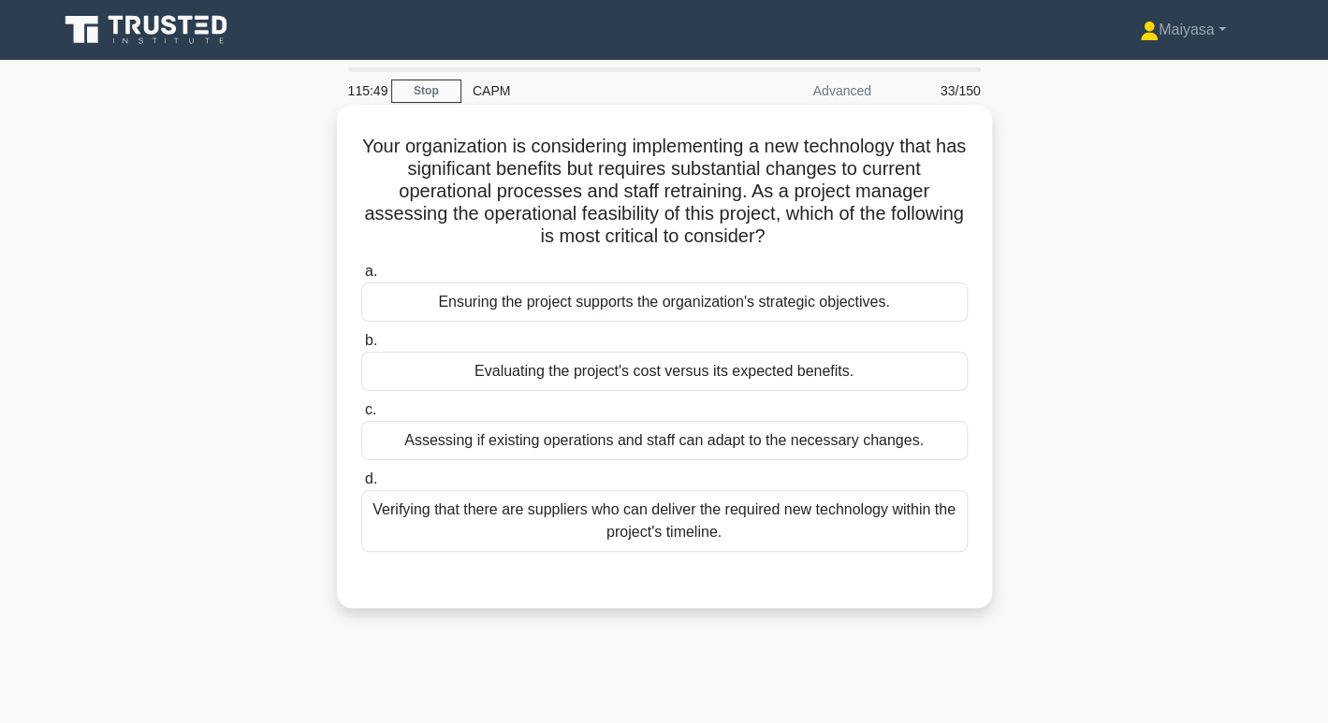
click at [559, 450] on div "Assessing if existing operations and staff can adapt to the necessary changes." at bounding box center [664, 440] width 606 height 39
click at [361, 416] on input "c. Assessing if existing operations and staff can adapt to the necessary change…" at bounding box center [361, 410] width 0 height 12
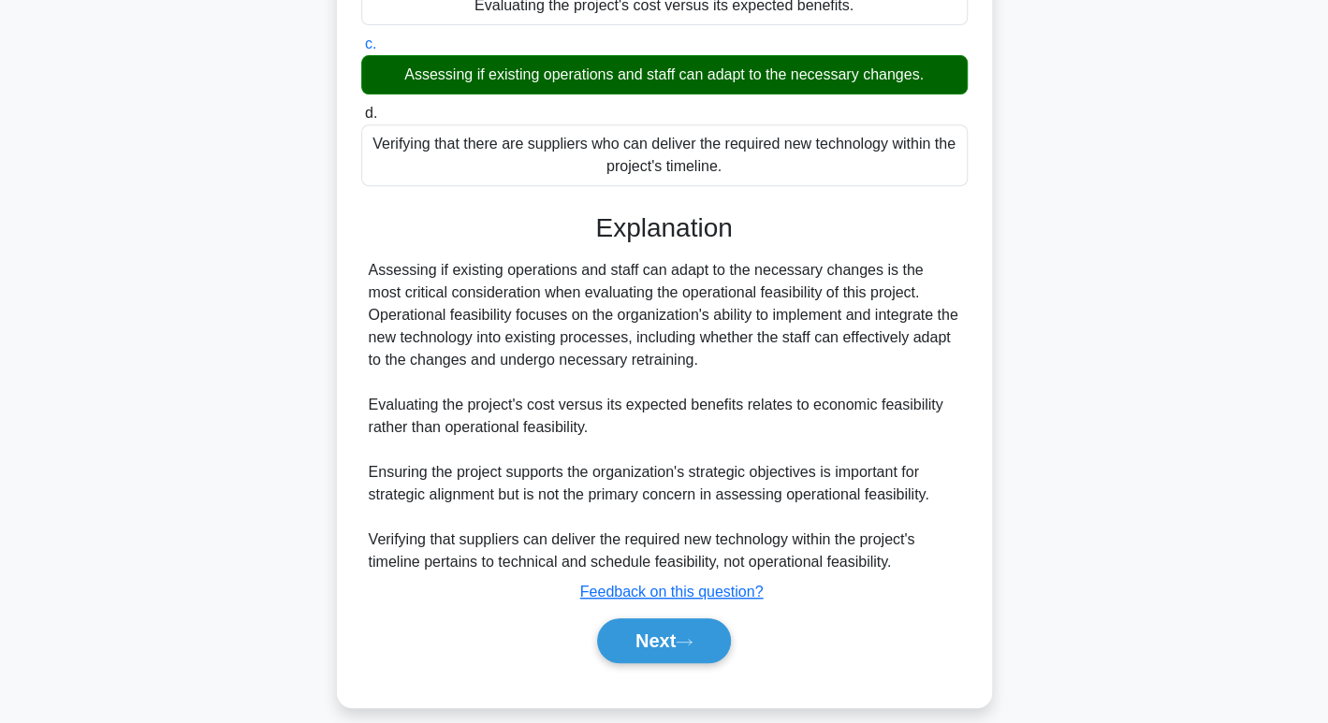
scroll to position [376, 0]
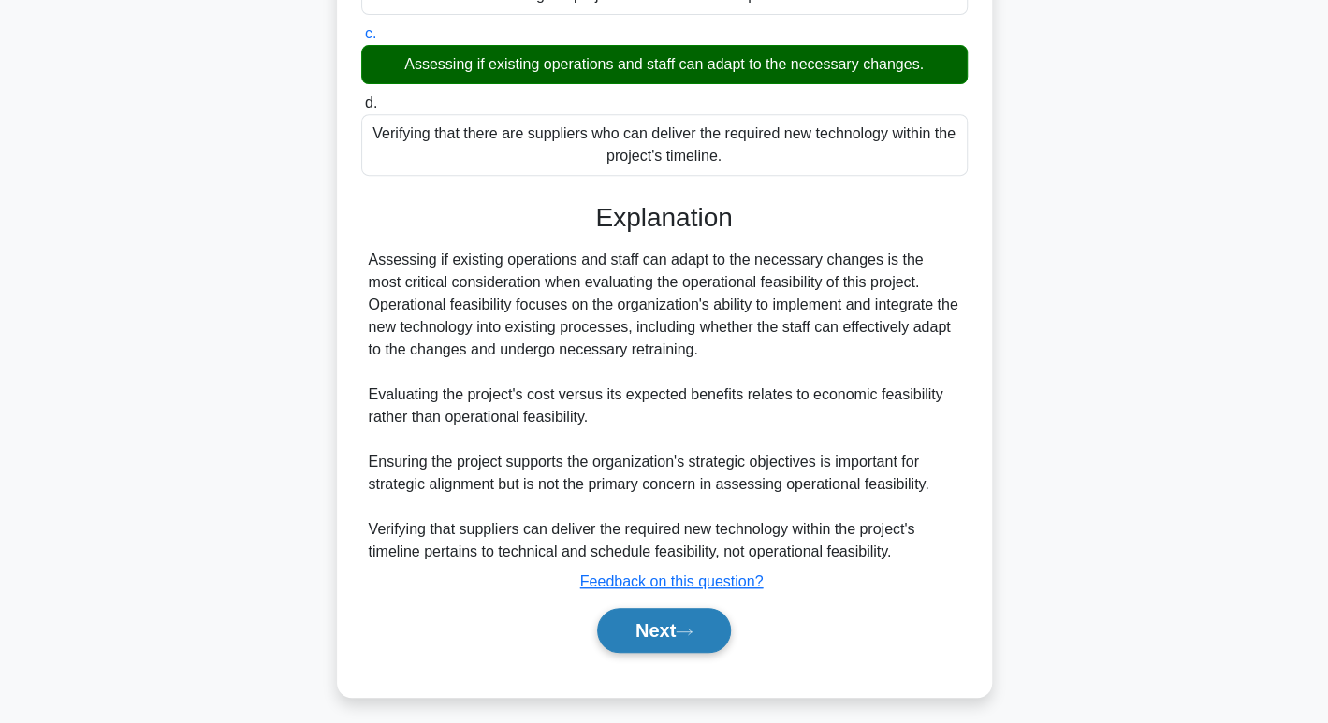
click at [627, 616] on button "Next" at bounding box center [664, 630] width 134 height 45
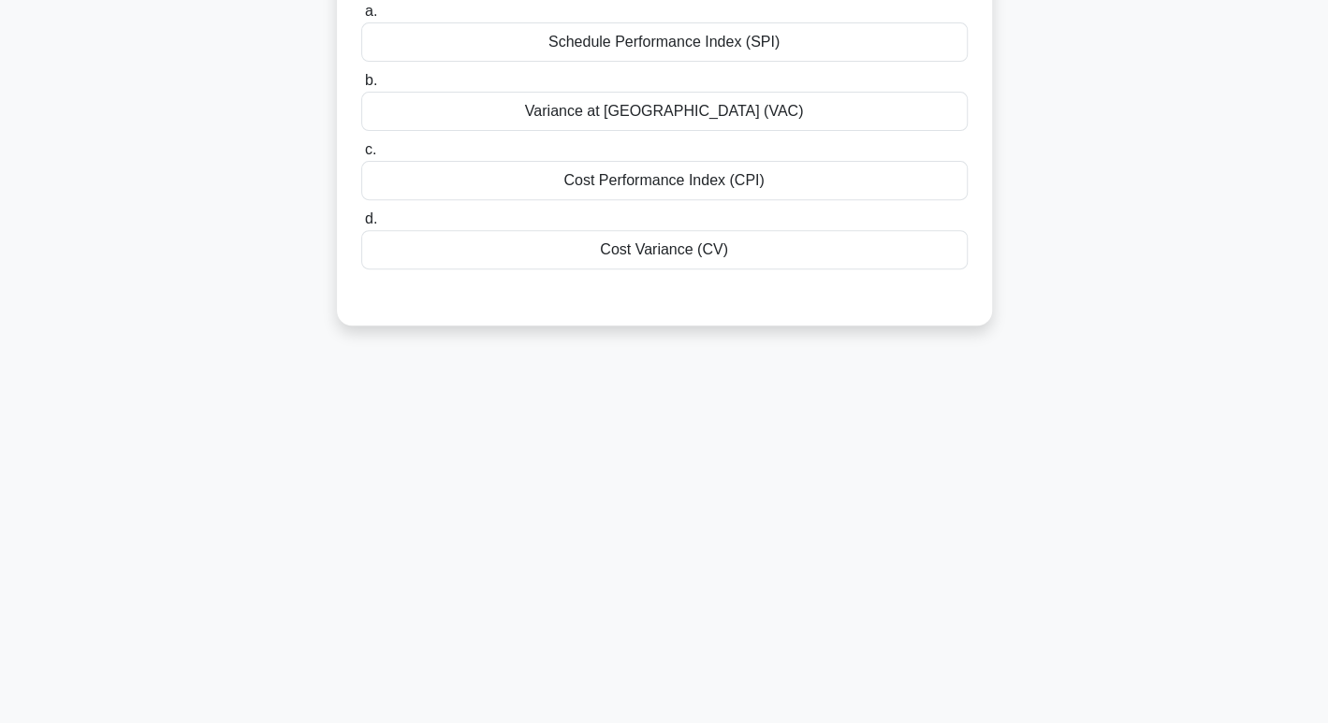
scroll to position [0, 0]
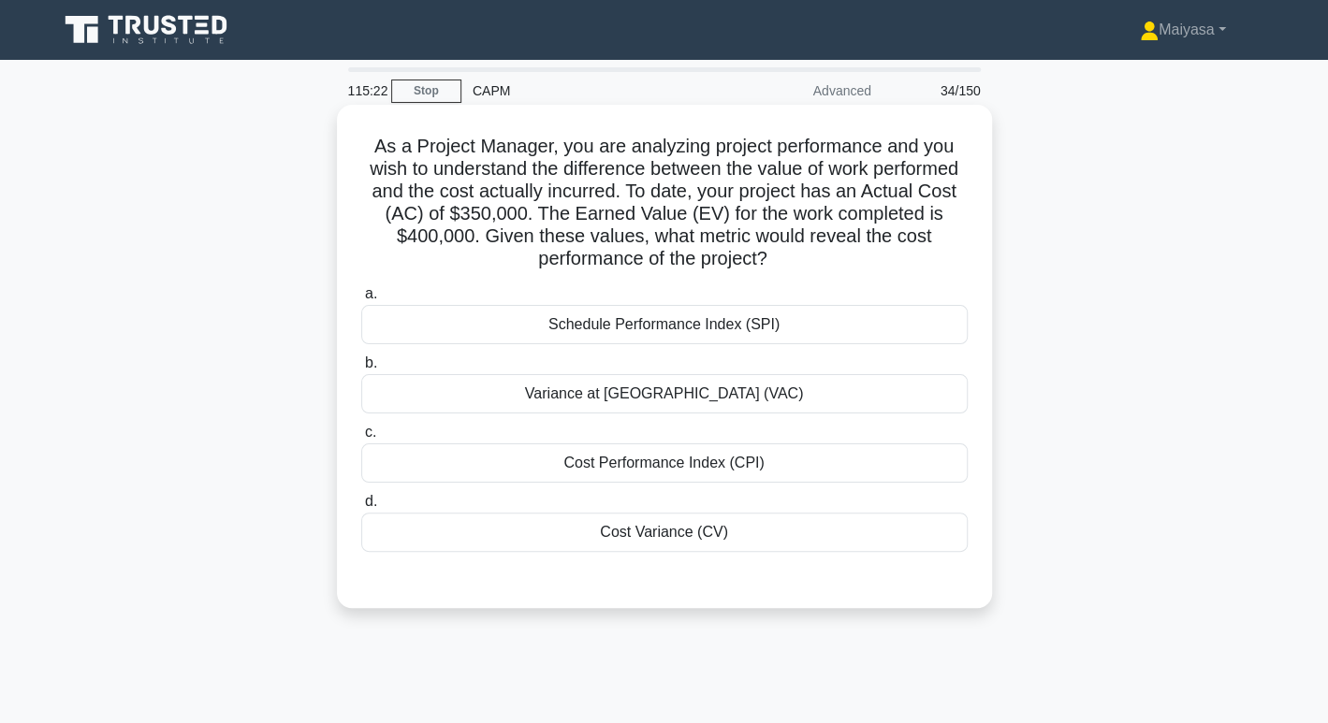
click at [683, 456] on div "Cost Performance Index (CPI)" at bounding box center [664, 463] width 606 height 39
click at [361, 439] on input "c. Cost Performance Index (CPI)" at bounding box center [361, 433] width 0 height 12
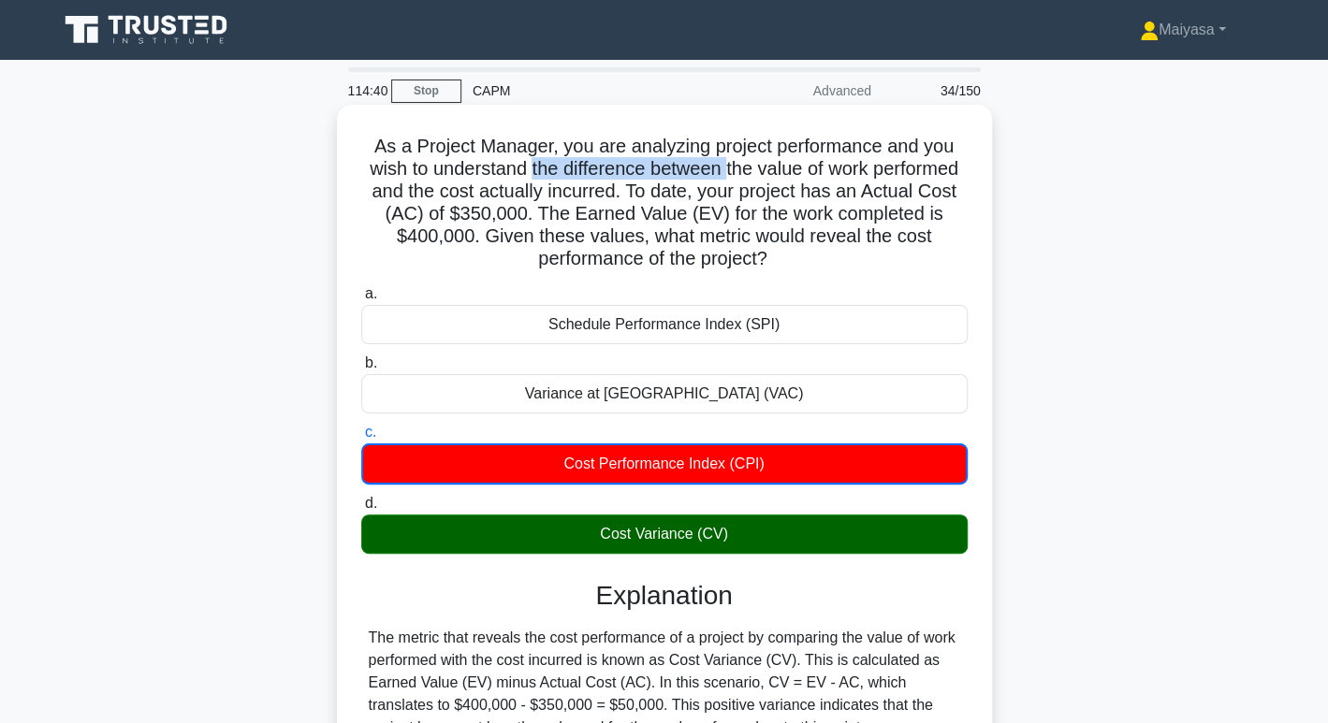
drag, startPoint x: 572, startPoint y: 163, endPoint x: 778, endPoint y: 166, distance: 205.9
click at [778, 166] on h5 "As a Project Manager, you are analyzing project performance and you wish to und…" at bounding box center [664, 203] width 610 height 137
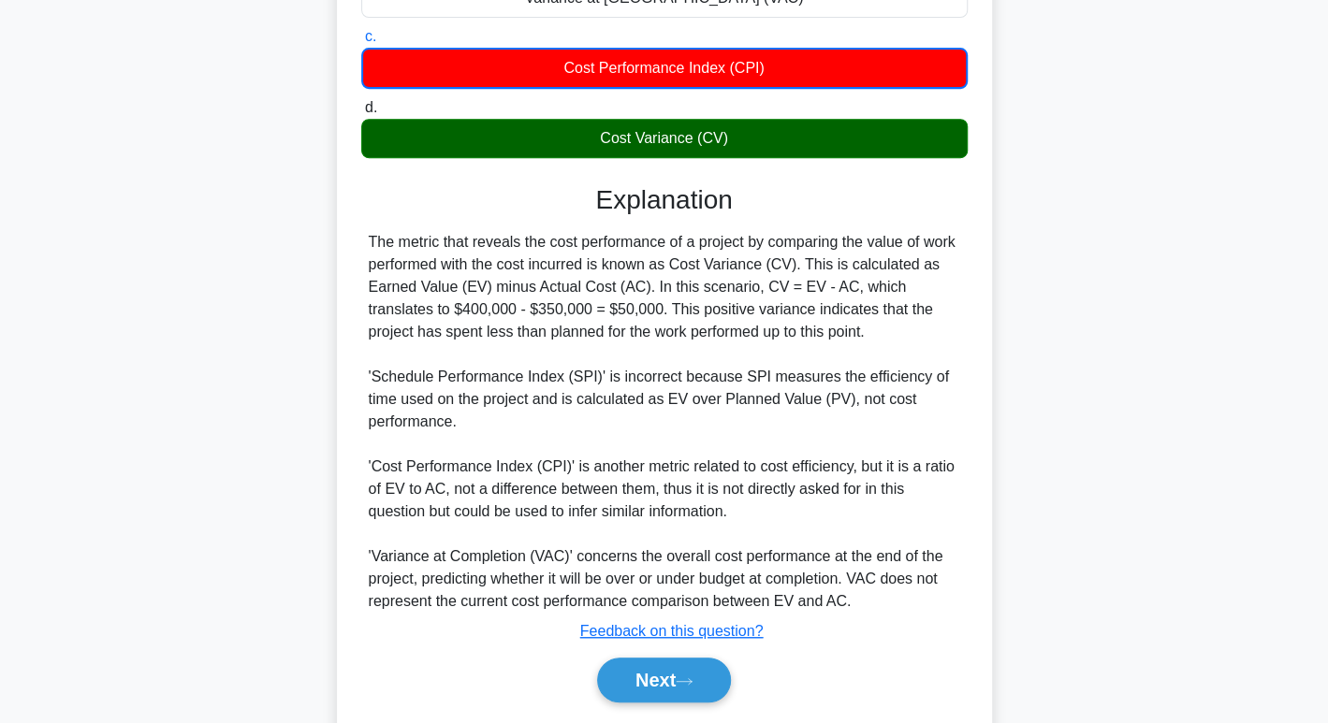
scroll to position [452, 0]
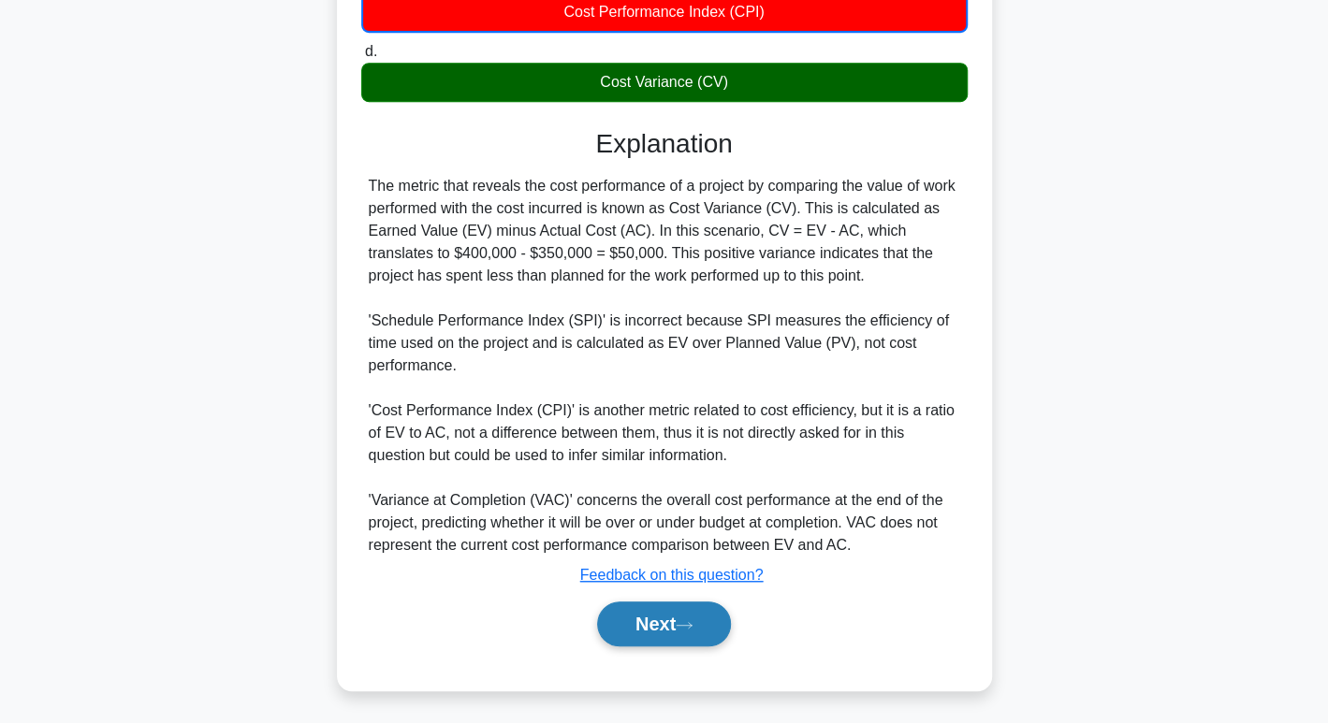
click at [647, 624] on button "Next" at bounding box center [664, 624] width 134 height 45
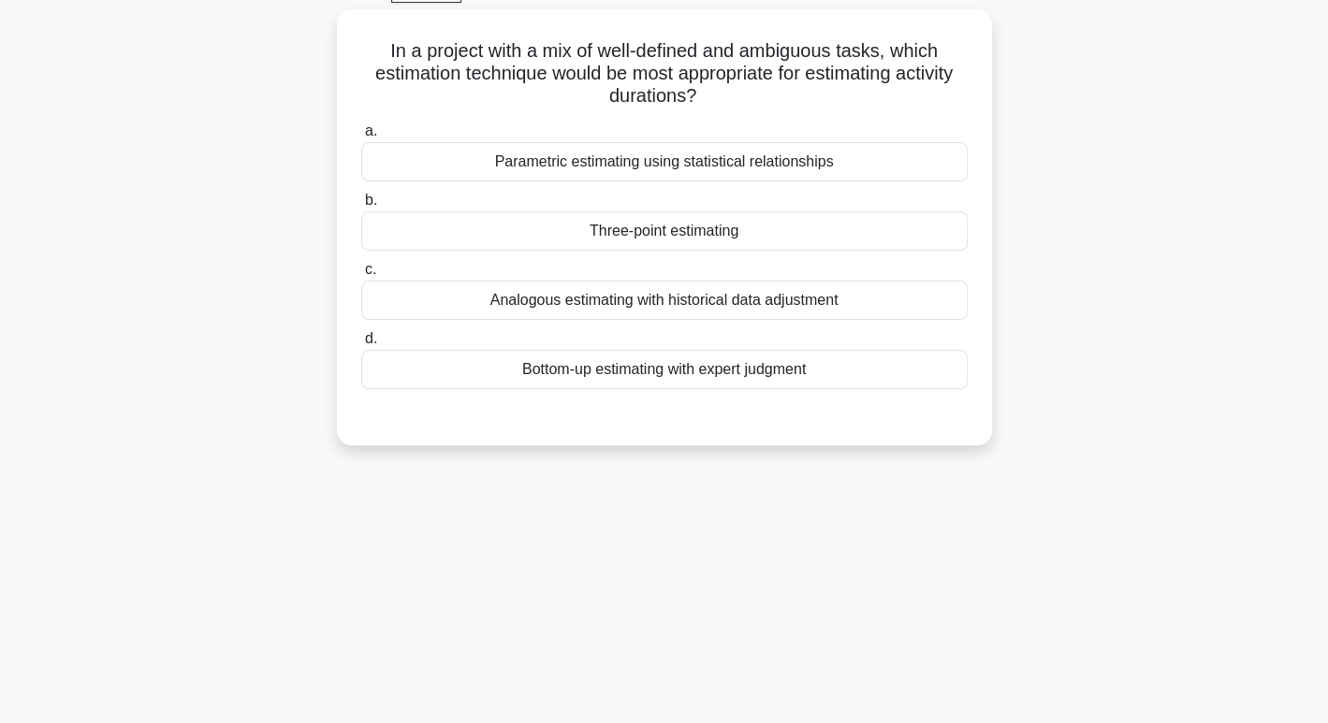
scroll to position [26, 0]
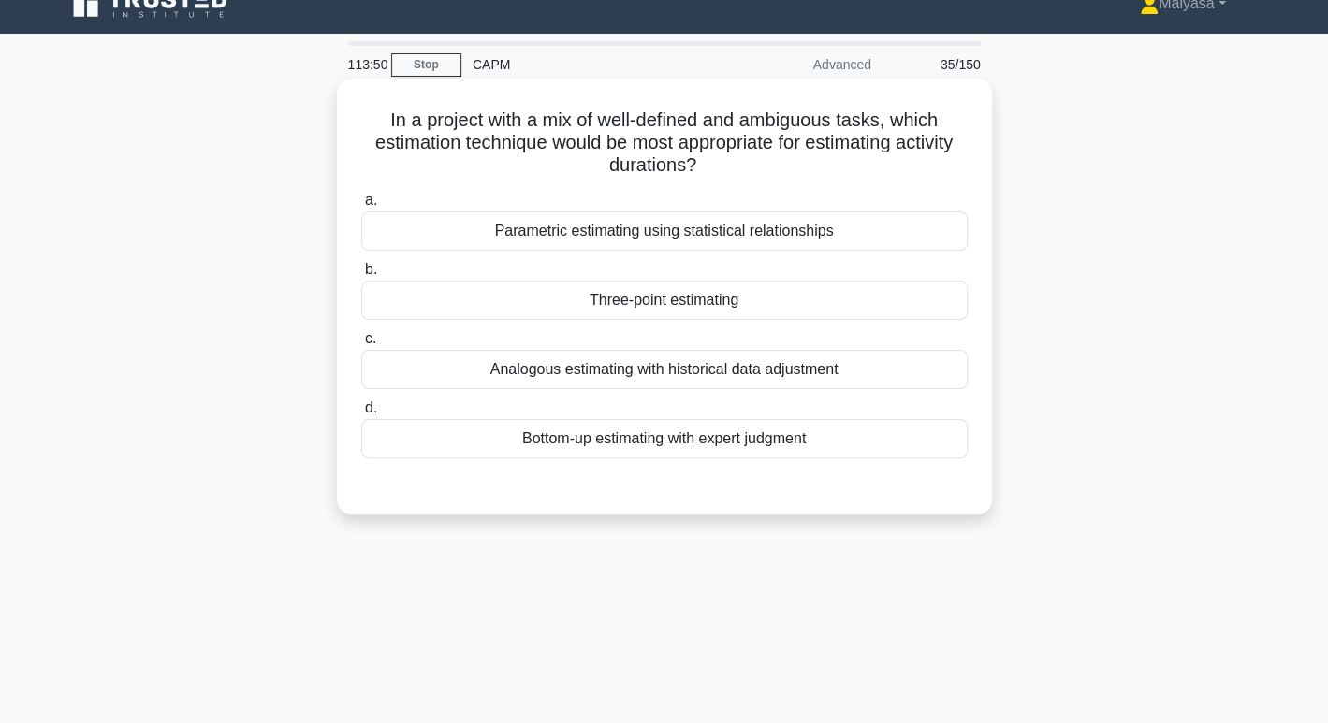
click at [619, 144] on h5 "In a project with a mix of well-defined and ambiguous tasks, which estimation t…" at bounding box center [664, 143] width 610 height 69
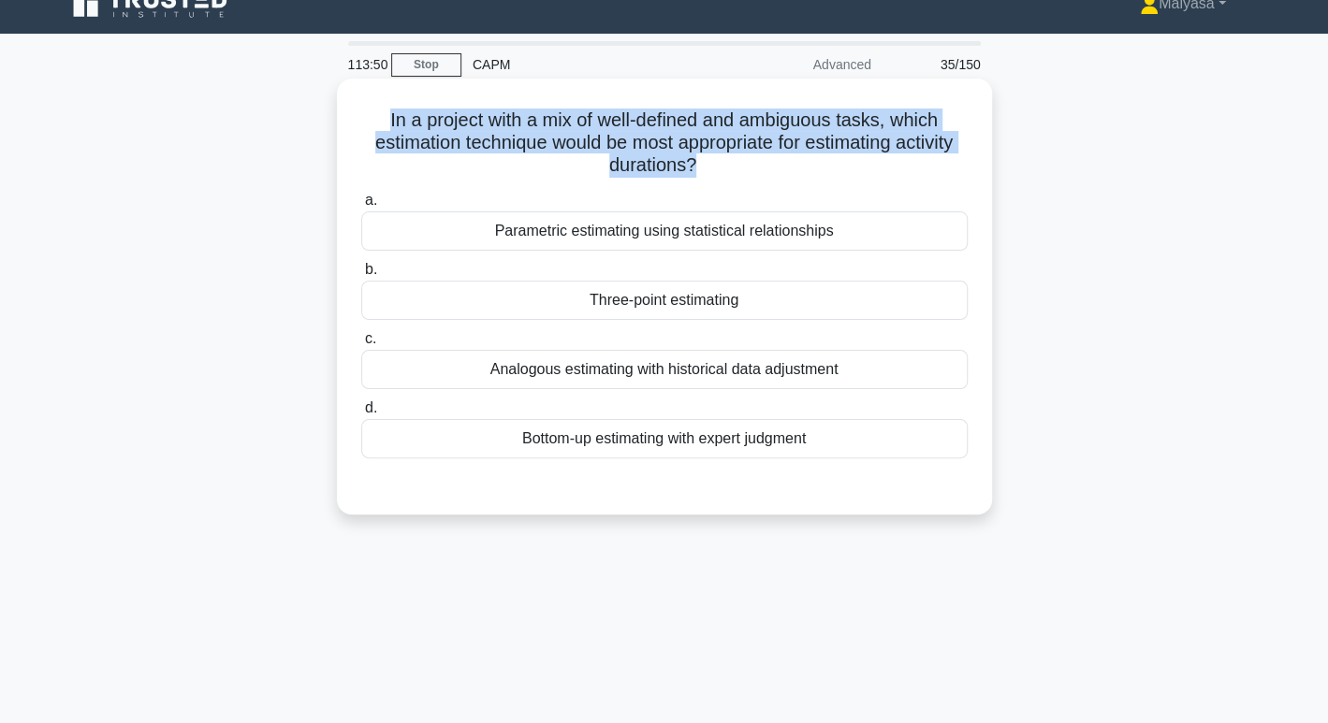
click at [619, 144] on h5 "In a project with a mix of well-defined and ambiguous tasks, which estimation t…" at bounding box center [664, 143] width 610 height 69
click at [553, 161] on h5 "In a project with a mix of well-defined and ambiguous tasks, which estimation t…" at bounding box center [664, 143] width 610 height 69
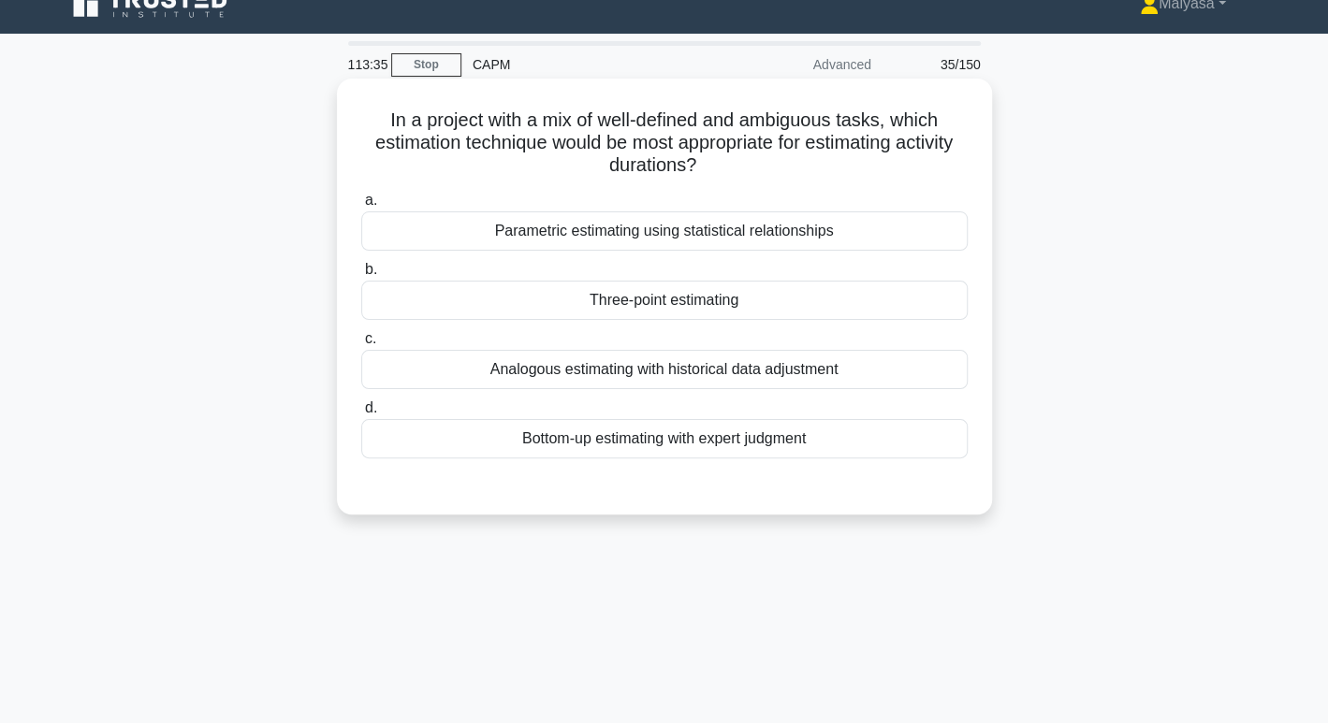
click at [694, 359] on div "Analogous estimating with historical data adjustment" at bounding box center [664, 369] width 606 height 39
click at [361, 345] on input "c. Analogous estimating with historical data adjustment" at bounding box center [361, 339] width 0 height 12
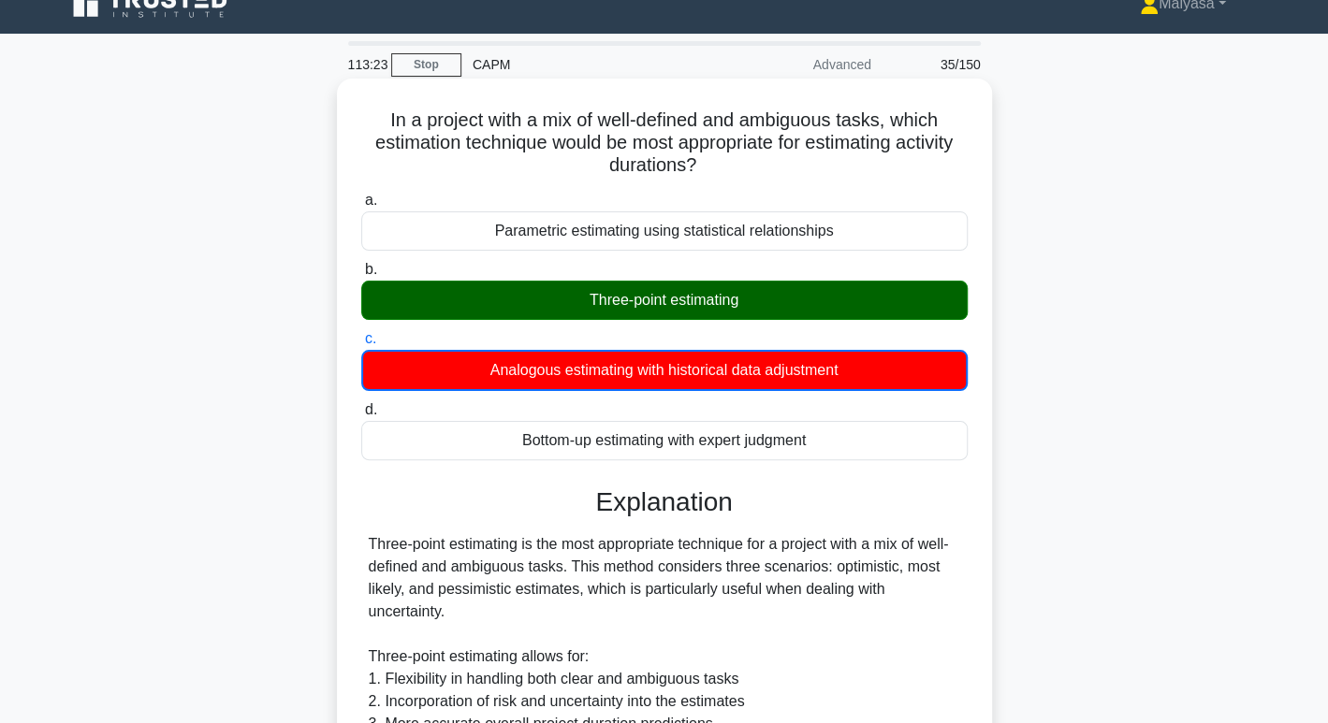
click at [658, 163] on h5 "In a project with a mix of well-defined and ambiguous tasks, which estimation t…" at bounding box center [664, 143] width 610 height 69
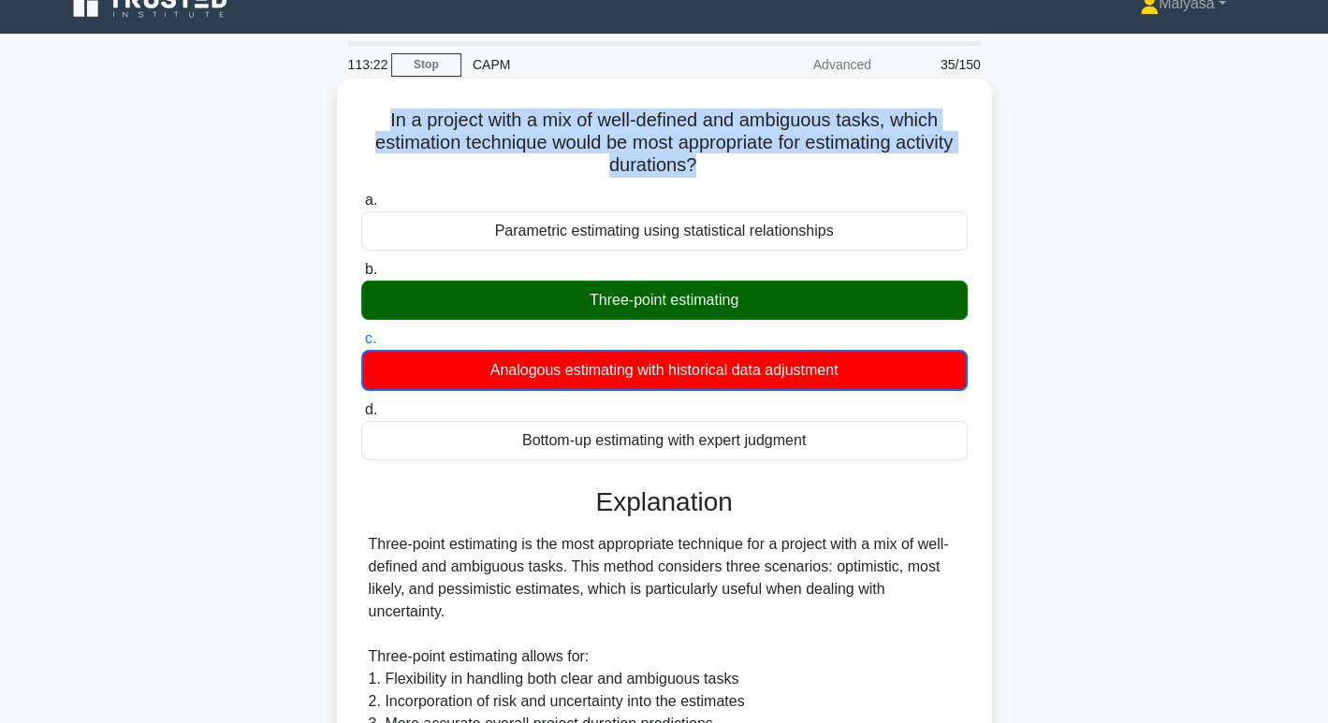
click at [658, 163] on h5 "In a project with a mix of well-defined and ambiguous tasks, which estimation t…" at bounding box center [664, 143] width 610 height 69
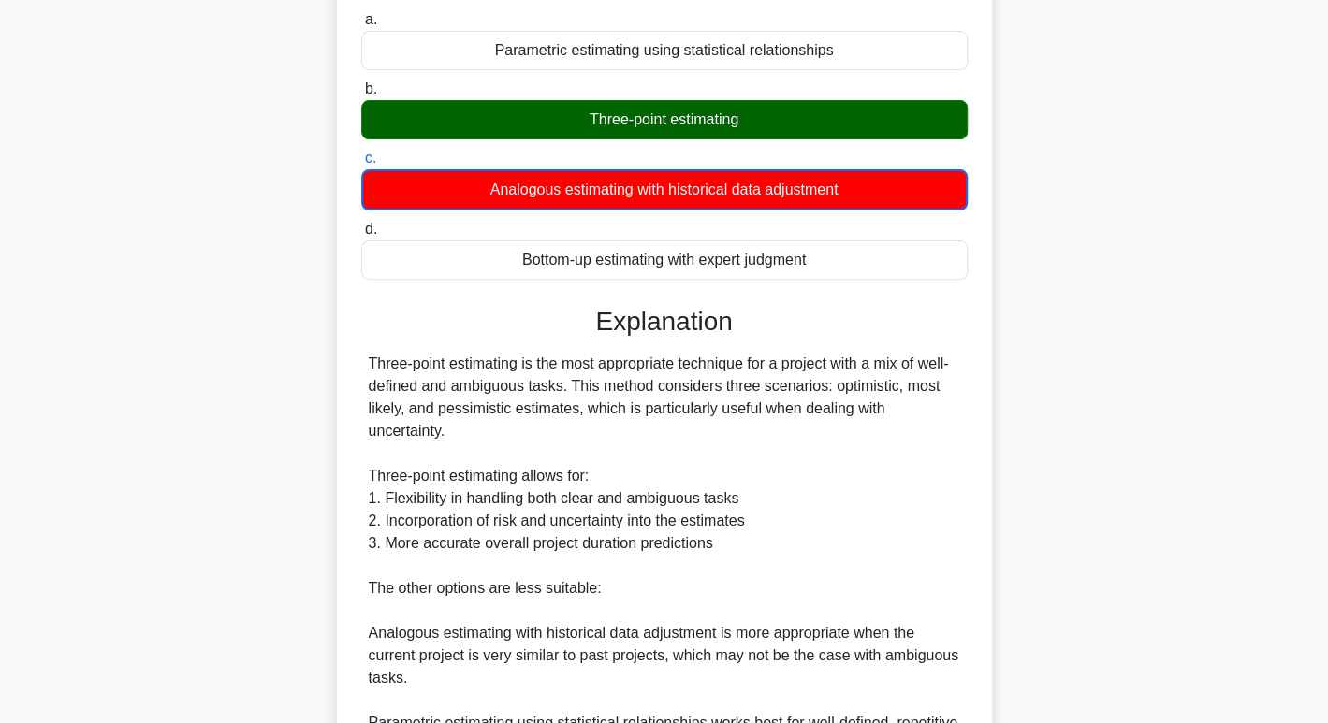
scroll to position [564, 0]
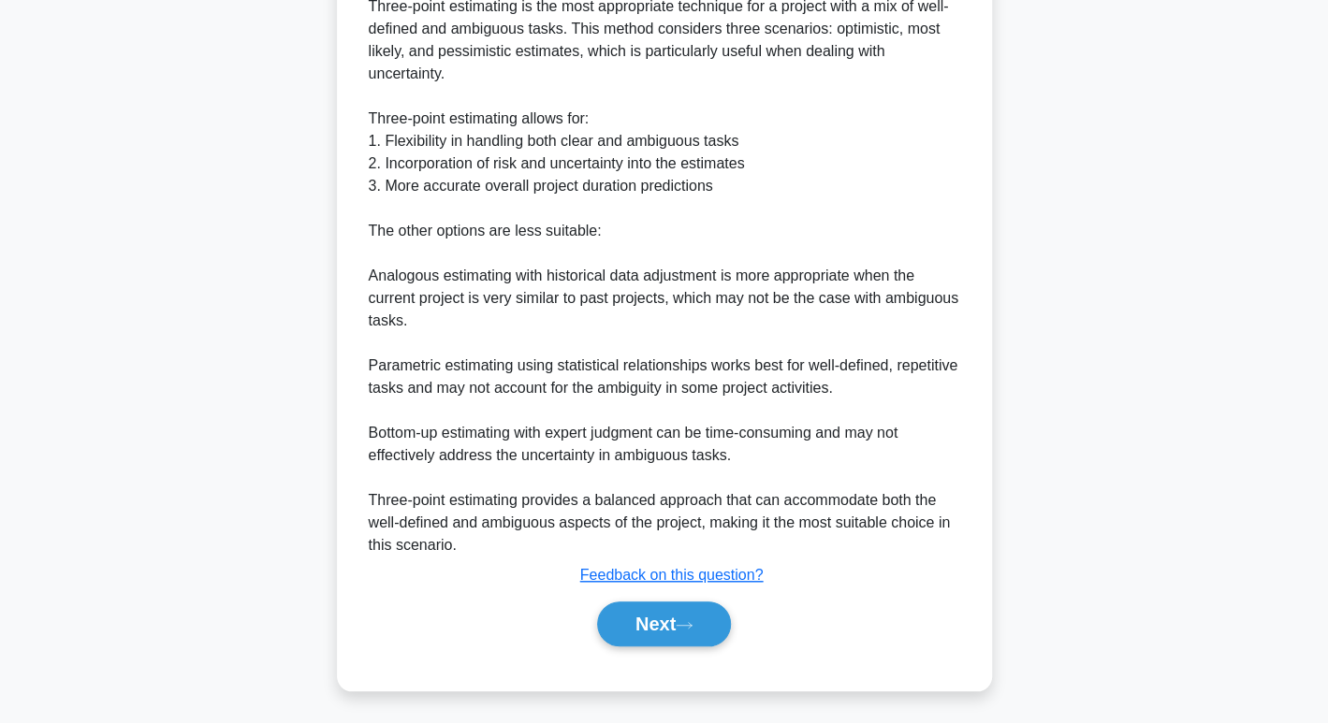
click at [707, 658] on div "a. Parametric estimating using statistical relationships b. Three-point estimat…" at bounding box center [664, 158] width 610 height 1022
click at [690, 644] on div "Next" at bounding box center [664, 624] width 606 height 60
click at [665, 620] on button "Next" at bounding box center [664, 624] width 134 height 45
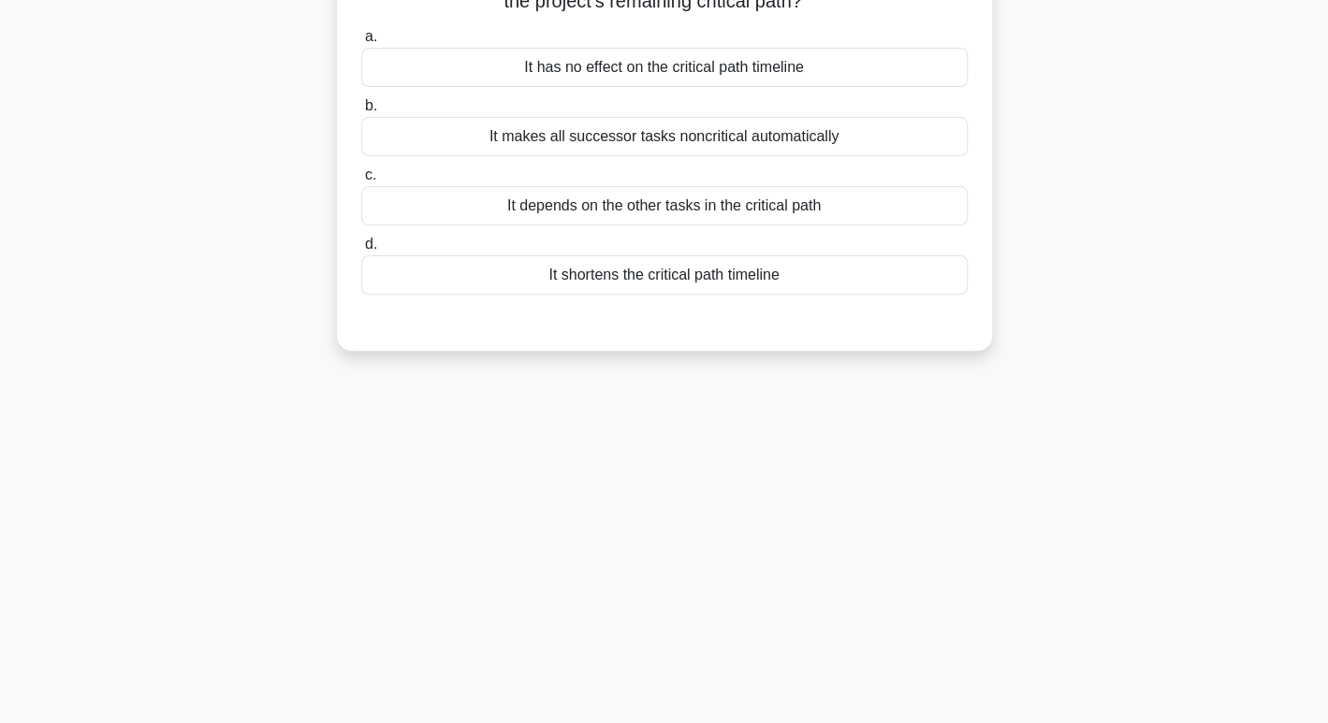
scroll to position [0, 0]
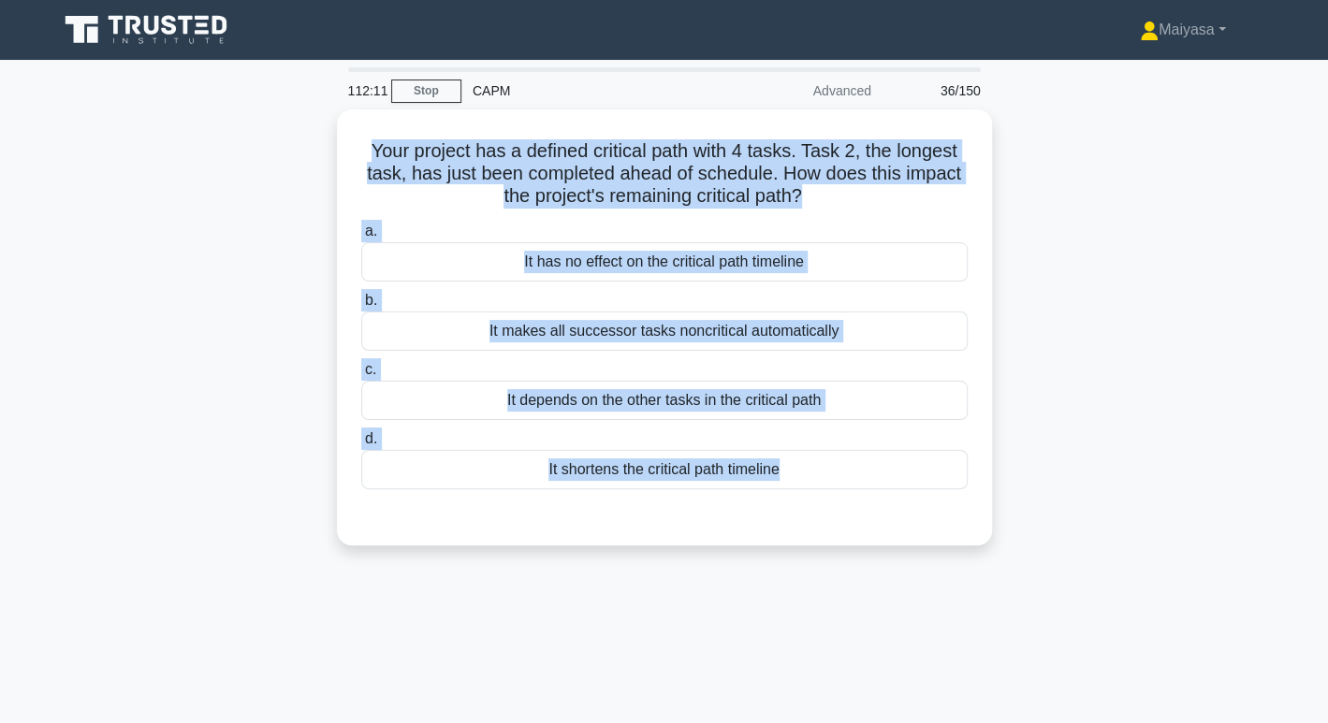
drag, startPoint x: 362, startPoint y: 147, endPoint x: 798, endPoint y: 562, distance: 601.7
click at [798, 562] on div "Your project has a defined critical path with 4 tasks. Task 2, the longest task…" at bounding box center [664, 338] width 1235 height 459
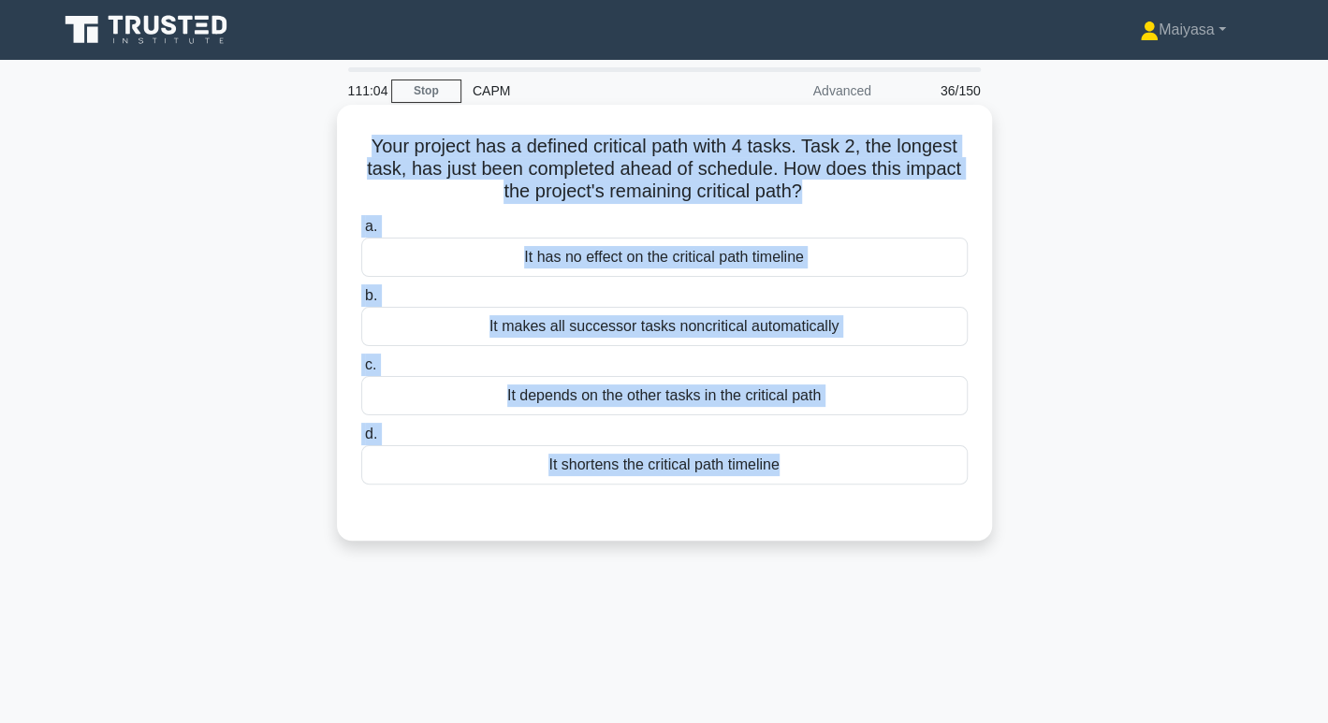
click at [486, 378] on div "It depends on the other tasks in the critical path" at bounding box center [664, 395] width 606 height 39
click at [361, 372] on input "c. It depends on the other tasks in the critical path" at bounding box center [361, 365] width 0 height 12
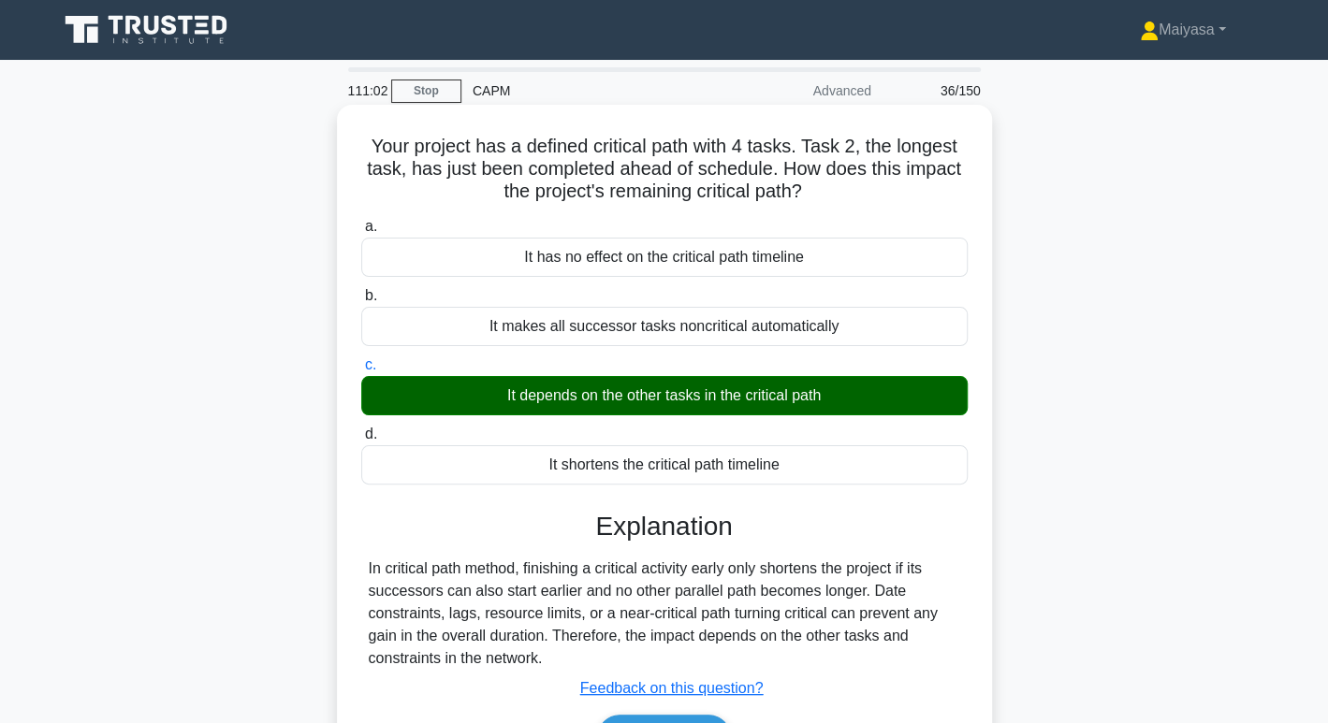
scroll to position [287, 0]
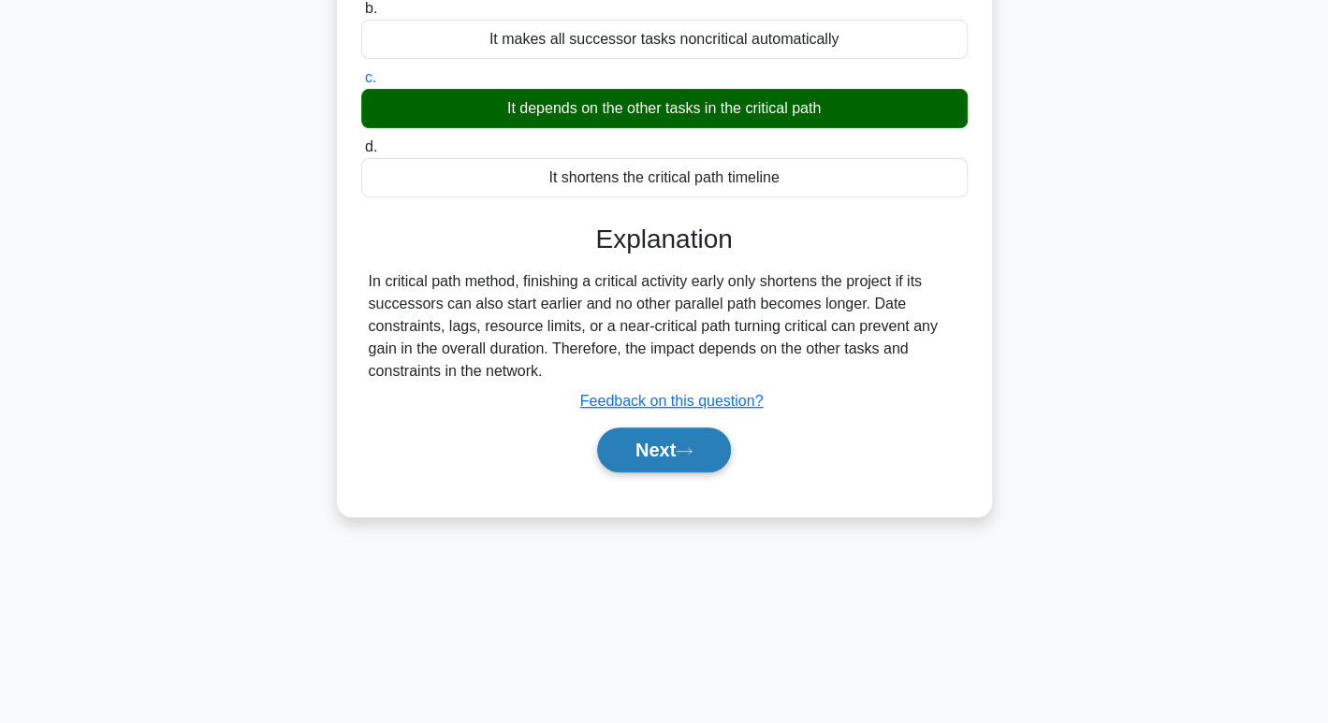
click at [704, 469] on button "Next" at bounding box center [664, 450] width 134 height 45
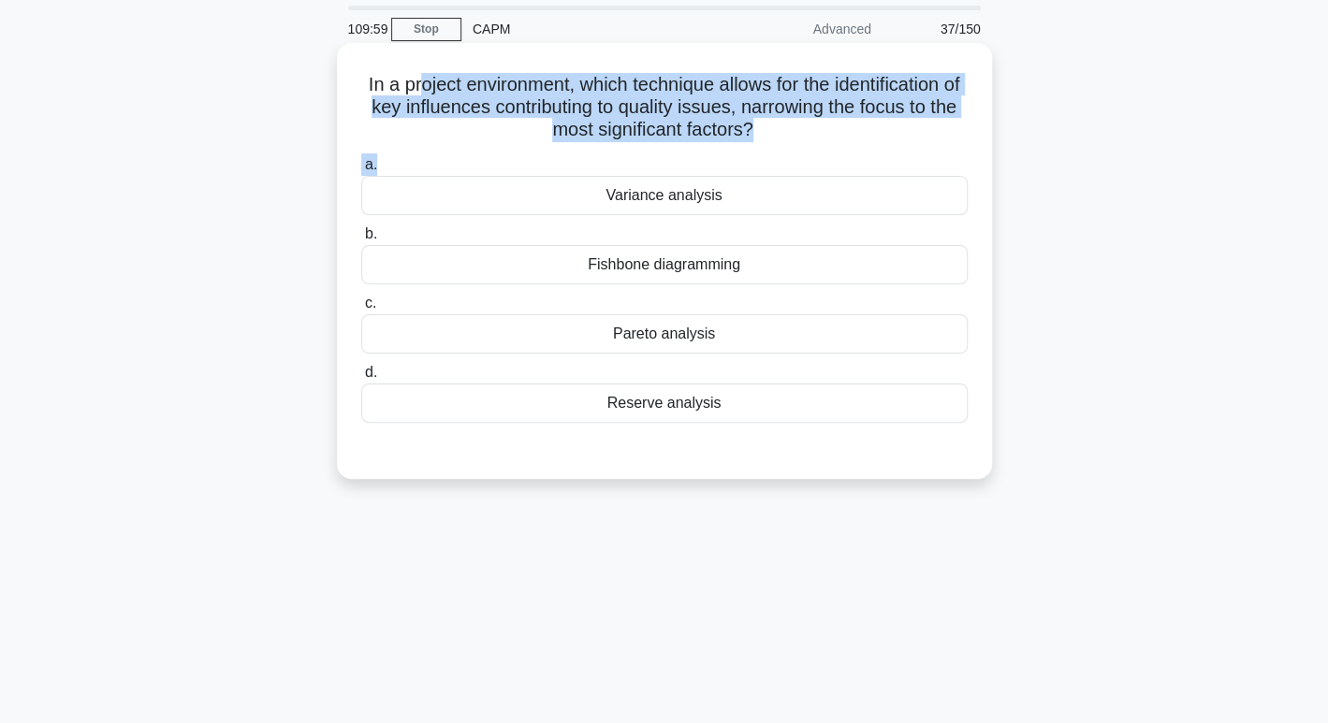
scroll to position [94, 0]
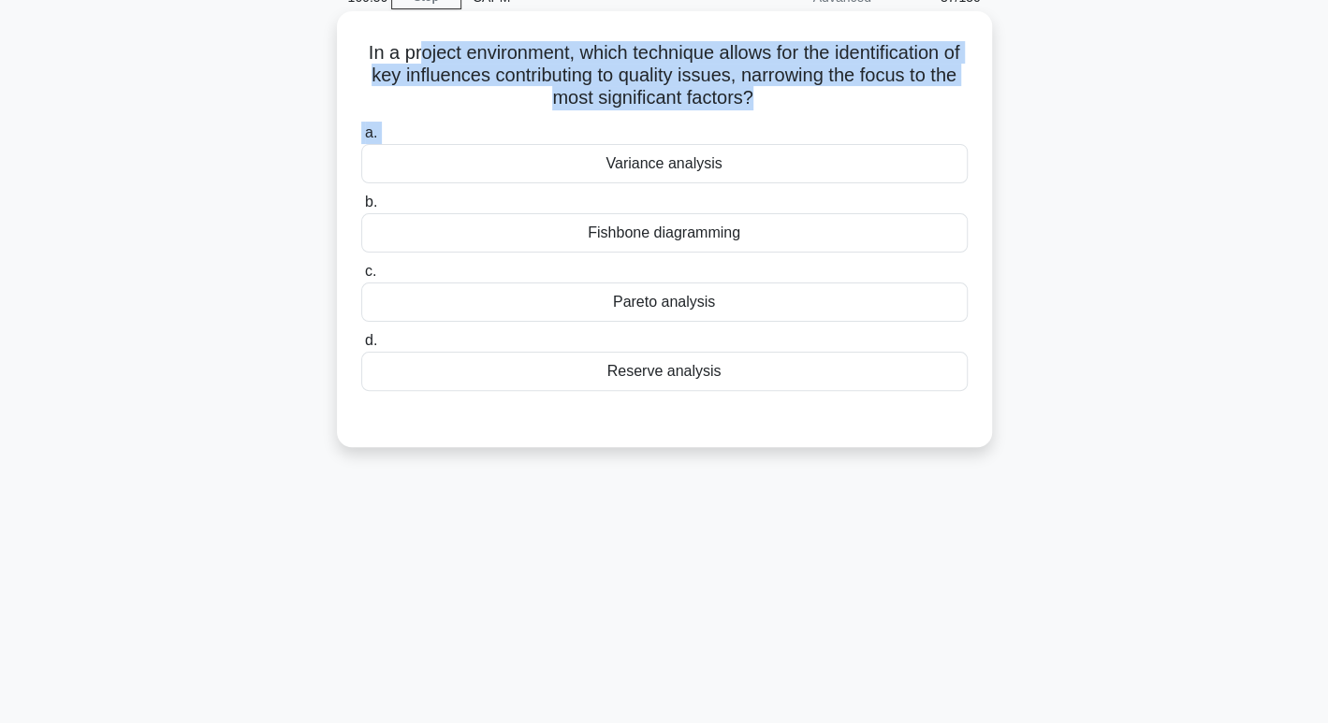
drag, startPoint x: 420, startPoint y: 141, endPoint x: 512, endPoint y: 157, distance: 93.1
click at [512, 157] on div "In a project environment, which technique allows for the identification of key …" at bounding box center [664, 229] width 640 height 421
click at [621, 88] on h5 "In a project environment, which technique allows for the identification of key …" at bounding box center [664, 75] width 610 height 69
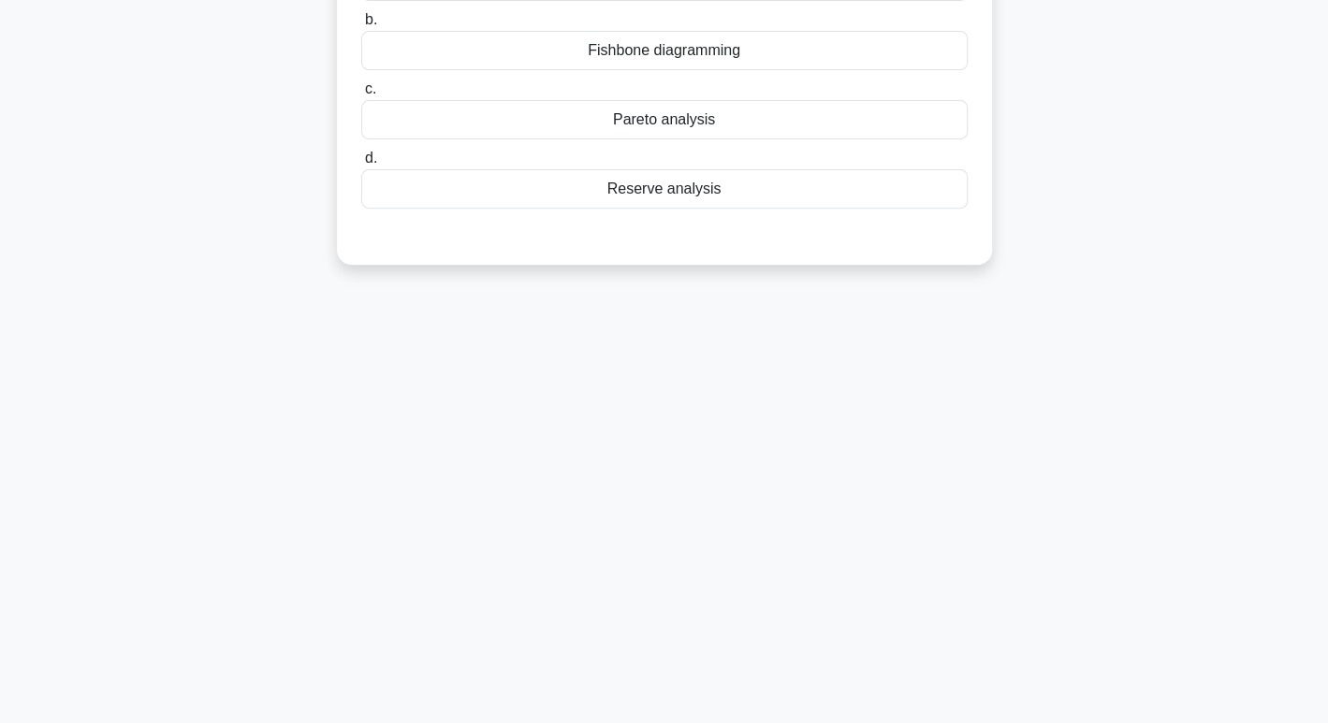
scroll to position [0, 0]
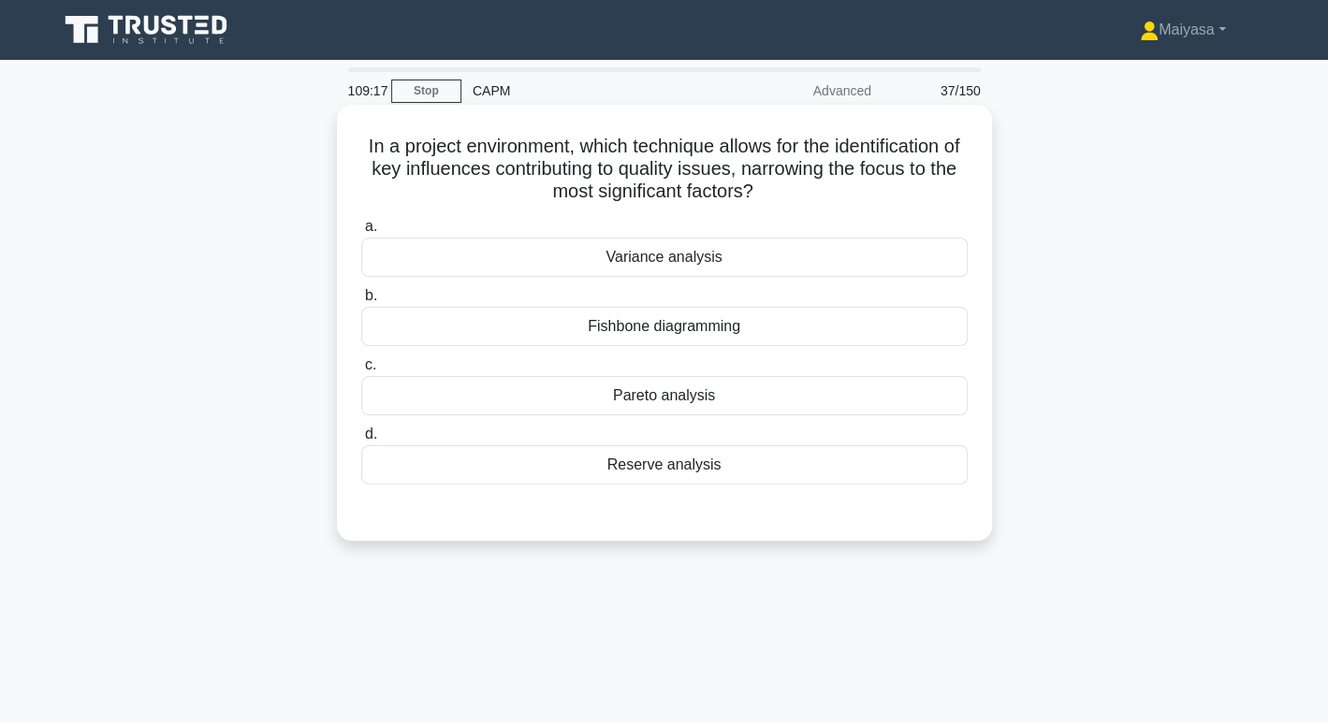
click at [577, 174] on h5 "In a project environment, which technique allows for the identification of key …" at bounding box center [664, 169] width 610 height 69
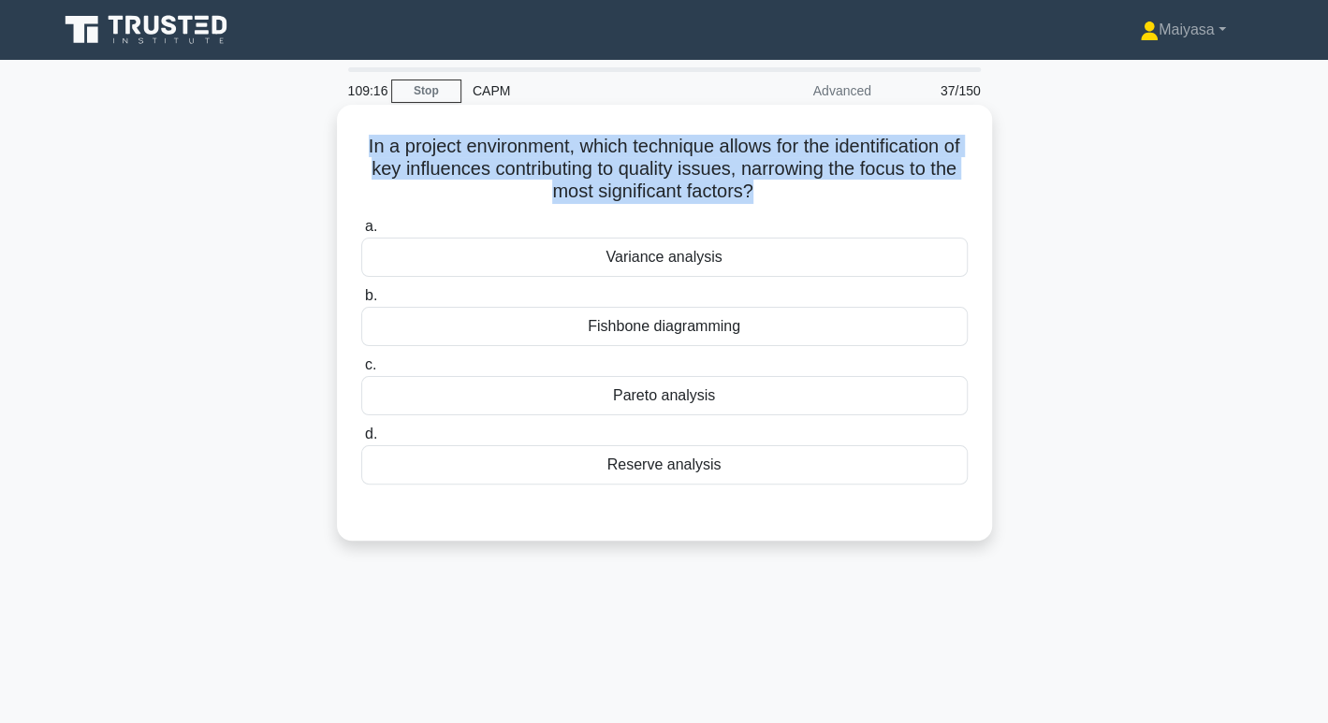
click at [577, 174] on h5 "In a project environment, which technique allows for the identification of key …" at bounding box center [664, 169] width 610 height 69
click at [635, 189] on h5 "In a project environment, which technique allows for the identification of key …" at bounding box center [664, 169] width 610 height 69
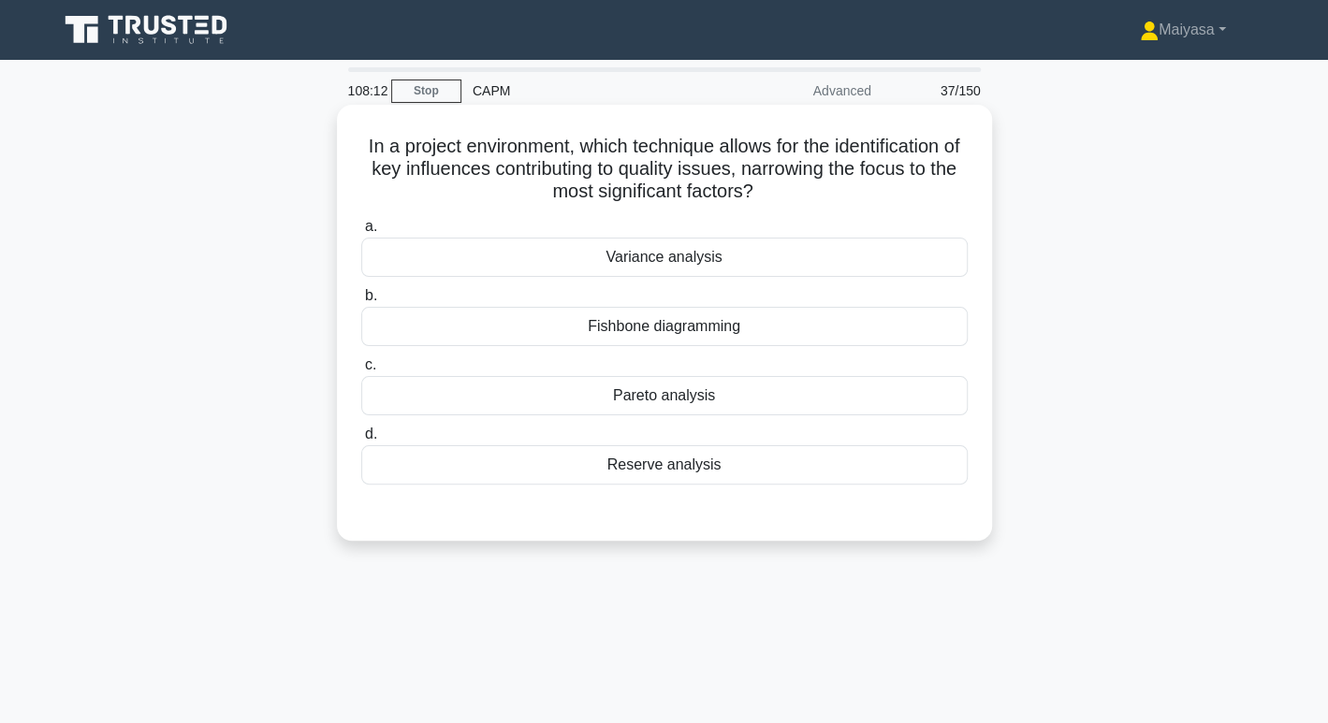
click at [651, 405] on div "Pareto analysis" at bounding box center [664, 395] width 606 height 39
click at [361, 372] on input "c. Pareto analysis" at bounding box center [361, 365] width 0 height 12
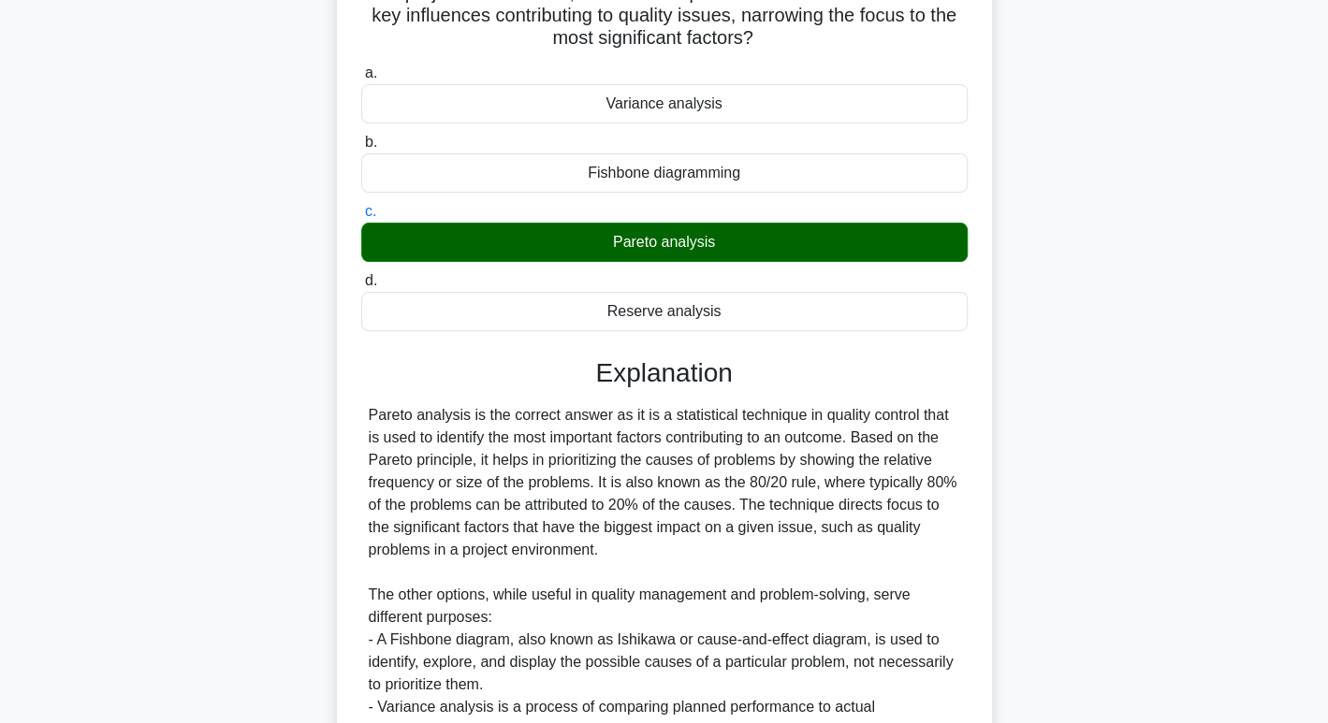
scroll to position [214, 0]
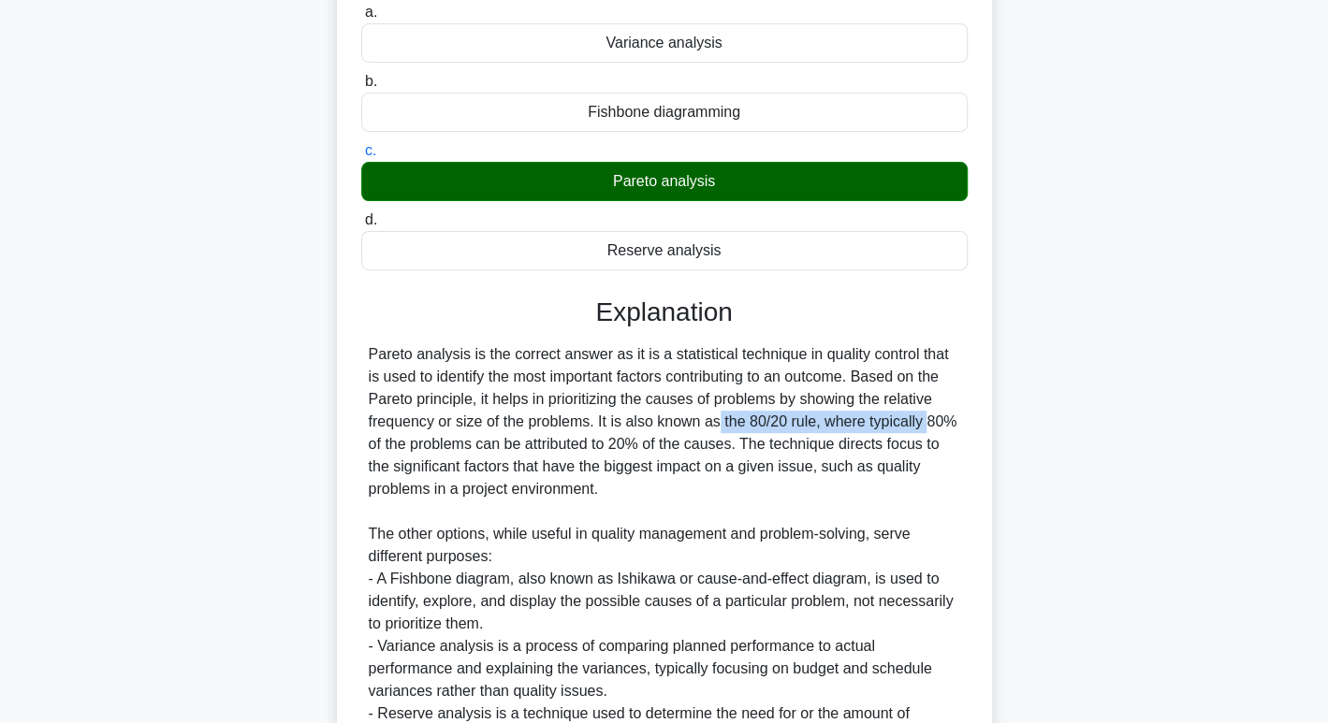
drag, startPoint x: 606, startPoint y: 423, endPoint x: 815, endPoint y: 419, distance: 209.7
click at [815, 419] on div "Pareto analysis is the correct answer as it is a statistical technique in quali…" at bounding box center [664, 556] width 591 height 427
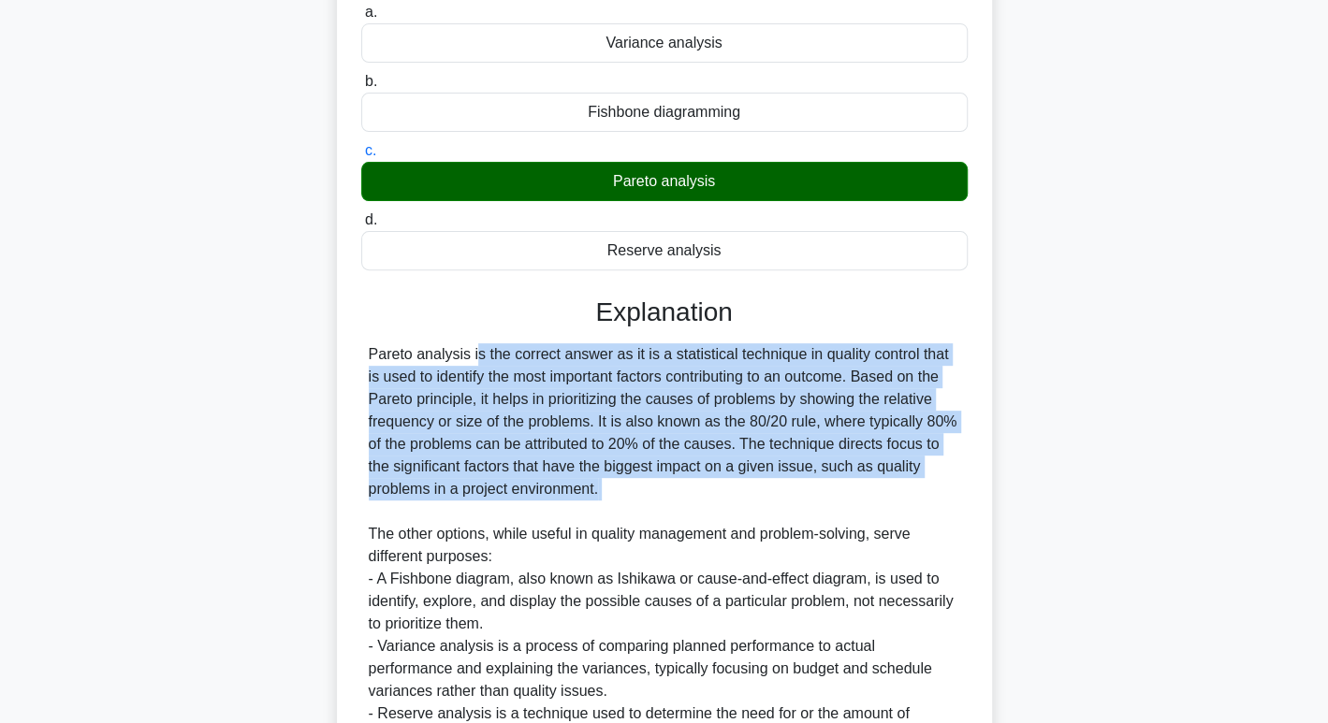
click at [815, 419] on div "Pareto analysis is the correct answer as it is a statistical technique in quali…" at bounding box center [664, 556] width 591 height 427
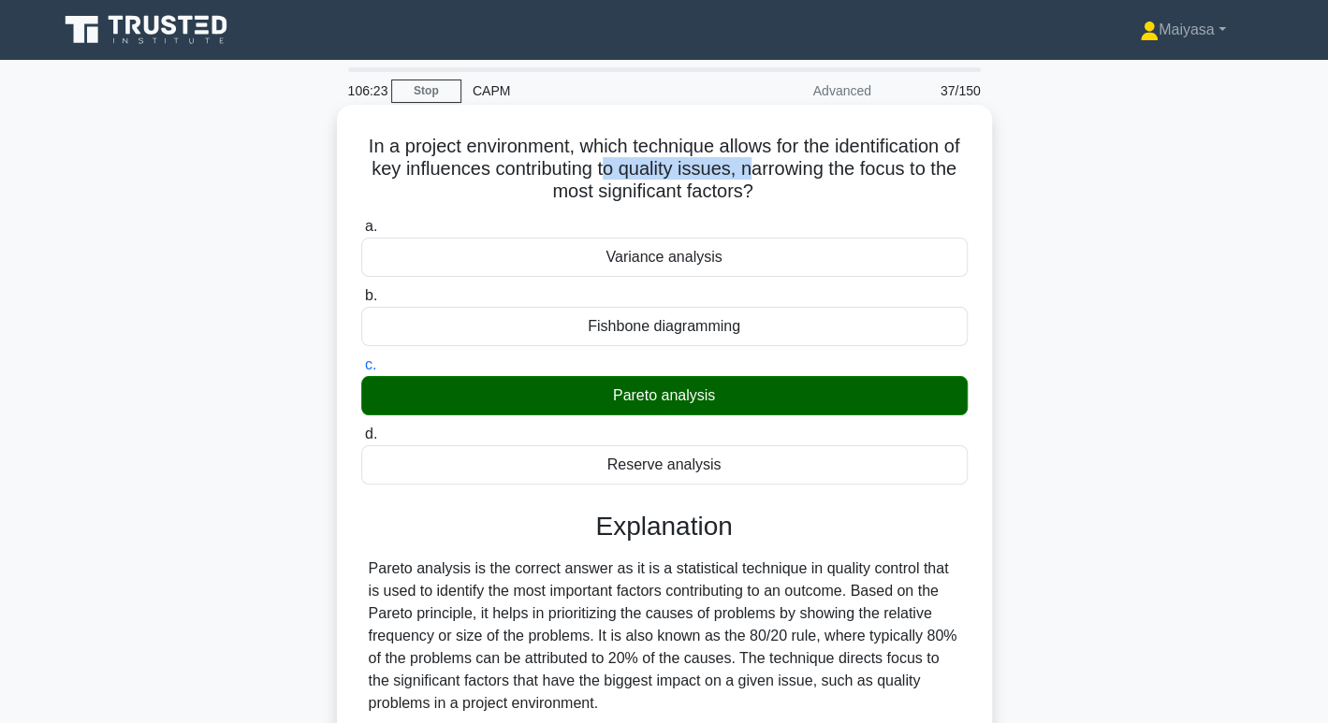
drag, startPoint x: 631, startPoint y: 162, endPoint x: 779, endPoint y: 169, distance: 148.1
click at [779, 169] on h5 "In a project environment, which technique allows for the identification of key …" at bounding box center [664, 169] width 610 height 69
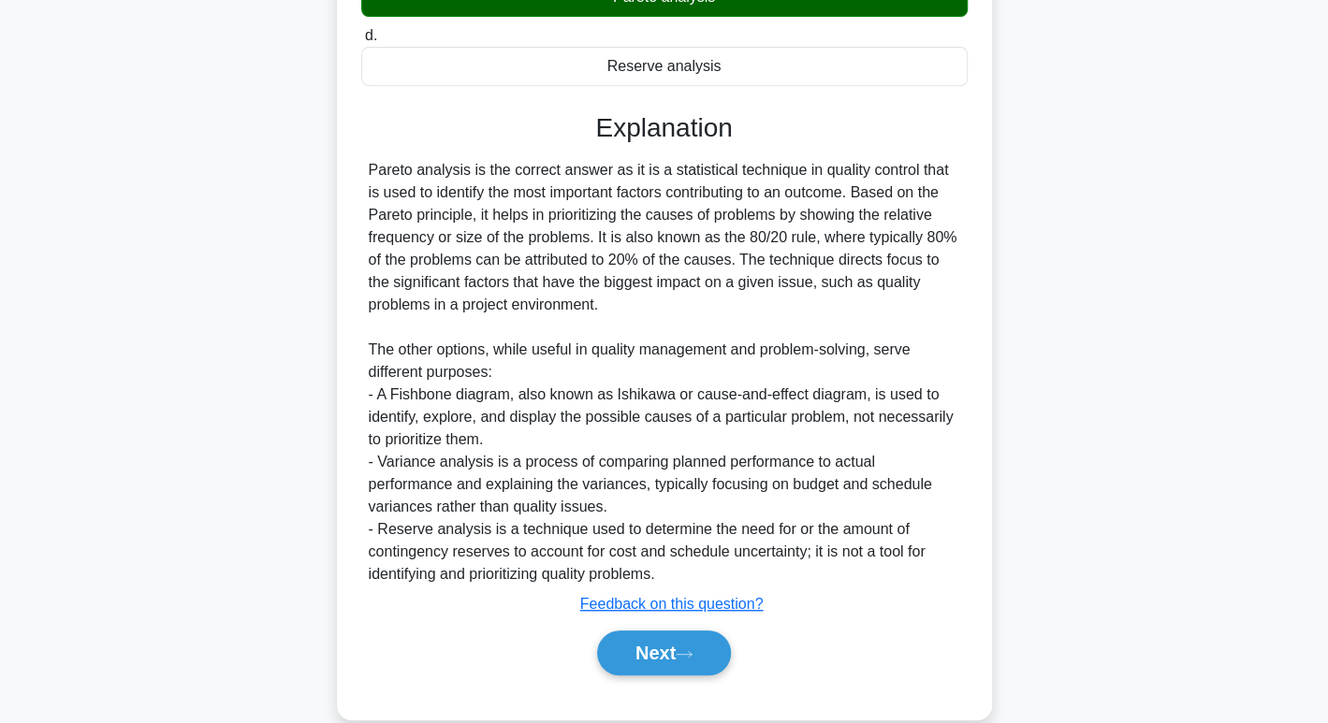
scroll to position [401, 0]
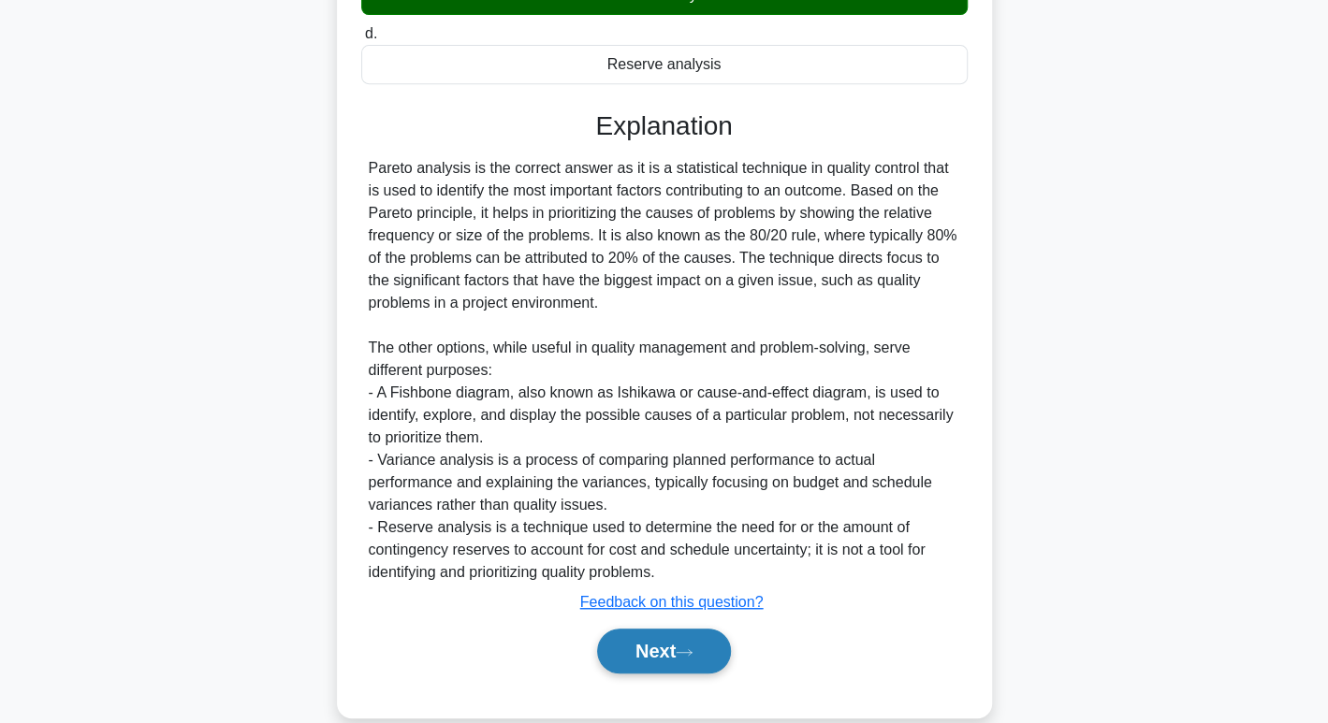
click at [684, 670] on button "Next" at bounding box center [664, 651] width 134 height 45
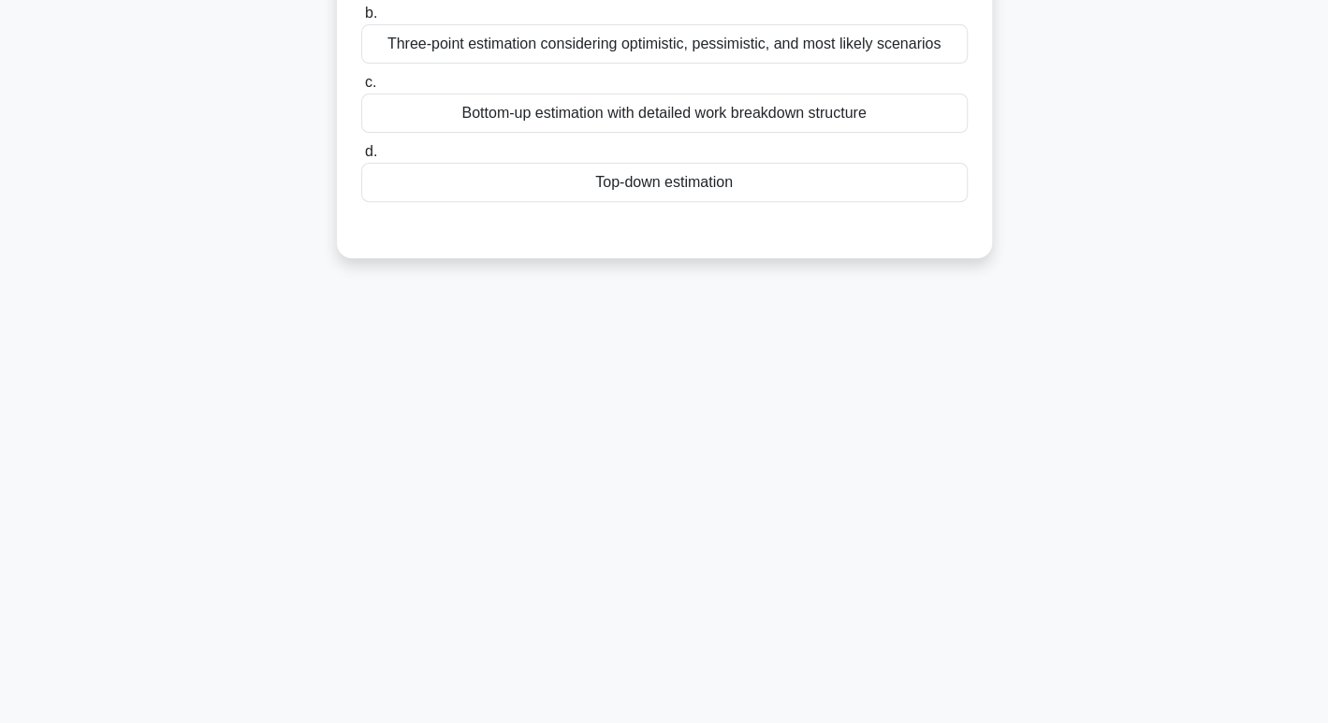
scroll to position [0, 0]
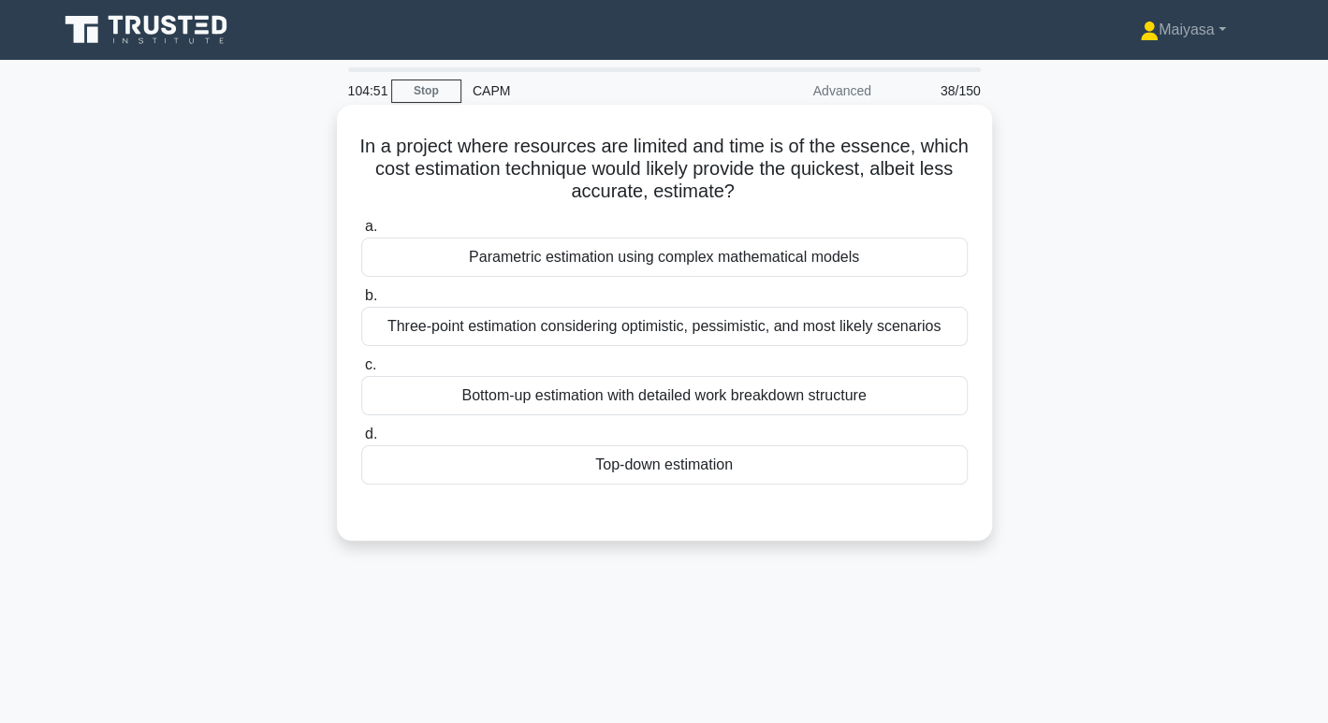
click at [669, 474] on div "Top-down estimation" at bounding box center [664, 464] width 606 height 39
click at [361, 441] on input "d. Top-down estimation" at bounding box center [361, 435] width 0 height 12
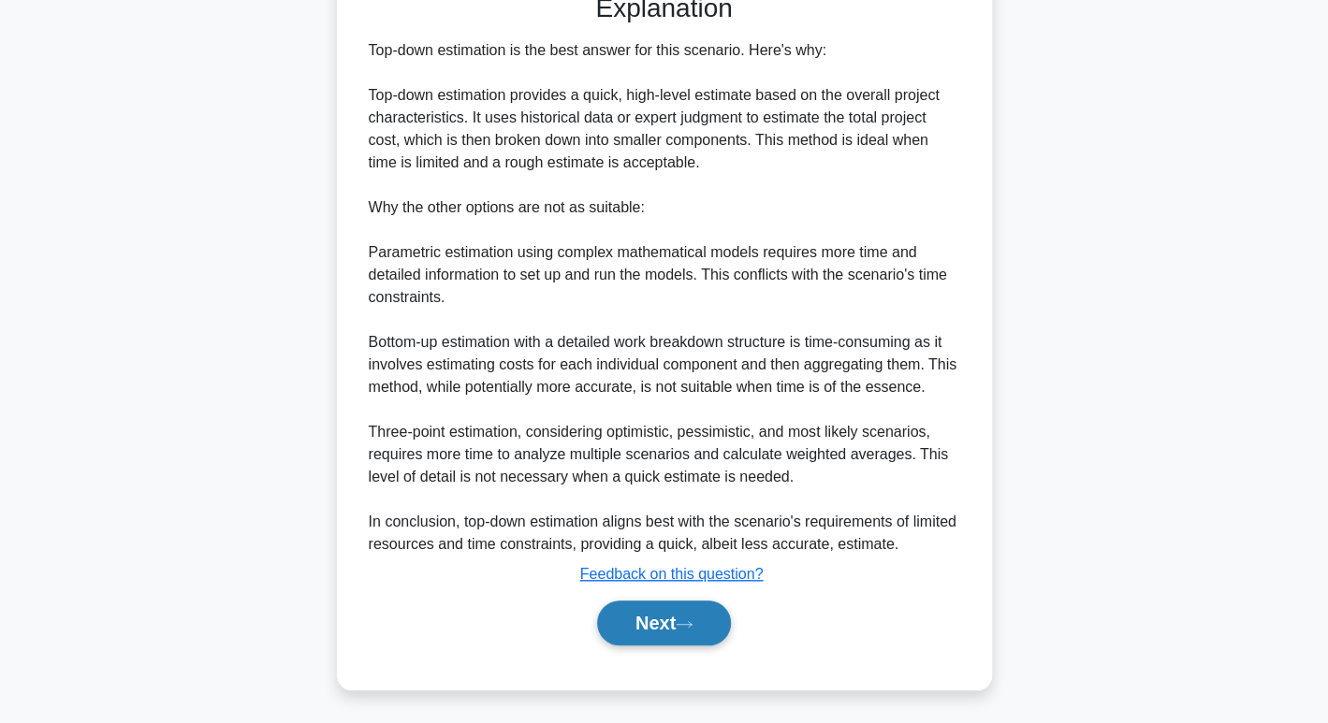
click at [672, 610] on button "Next" at bounding box center [664, 623] width 134 height 45
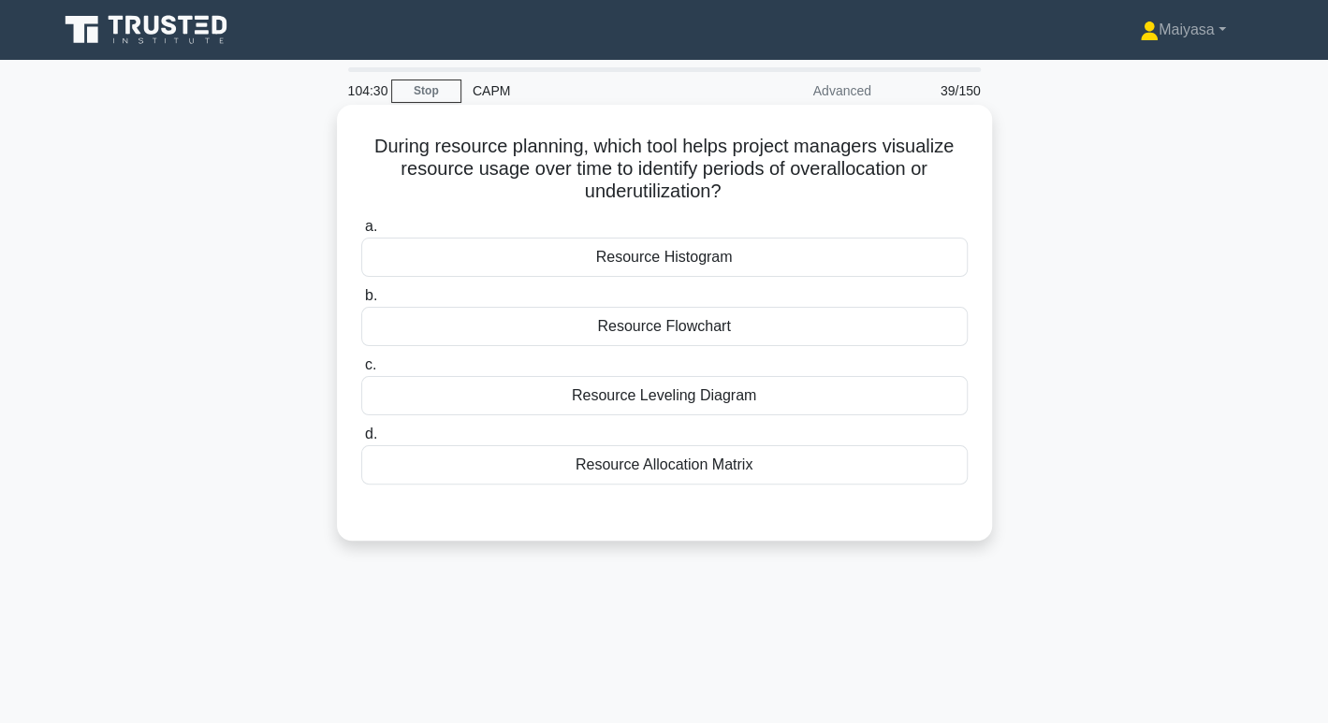
click at [684, 208] on div "During resource planning, which tool helps project managers visualize resource …" at bounding box center [664, 322] width 640 height 421
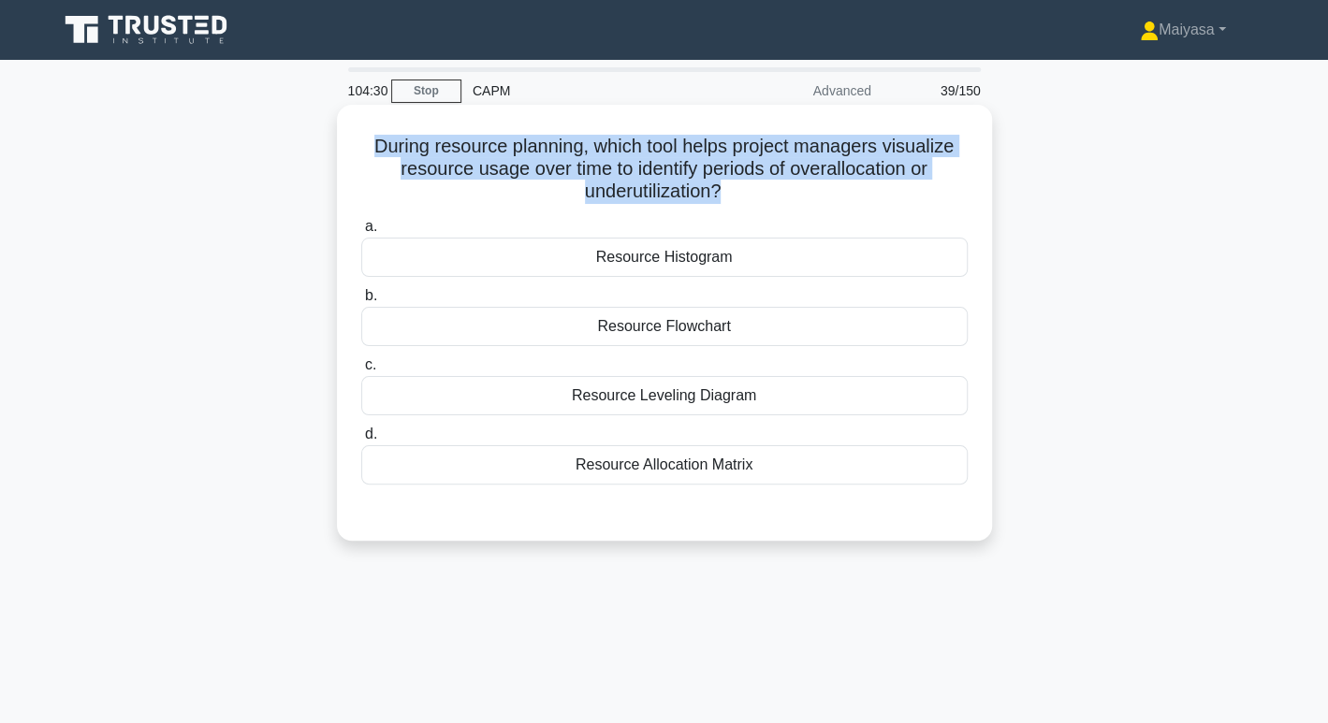
click at [684, 208] on div "During resource planning, which tool helps project managers visualize resource …" at bounding box center [664, 322] width 640 height 421
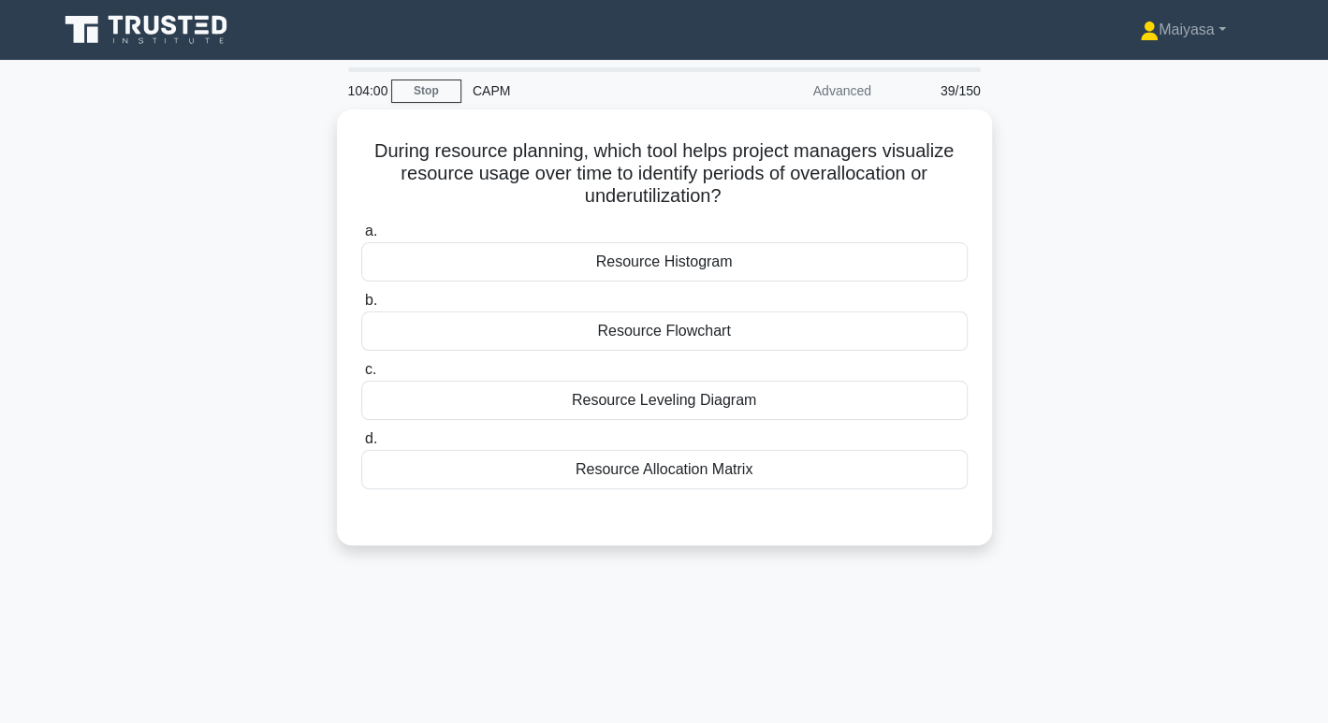
click at [250, 312] on div "During resource planning, which tool helps project managers visualize resource …" at bounding box center [664, 338] width 1235 height 459
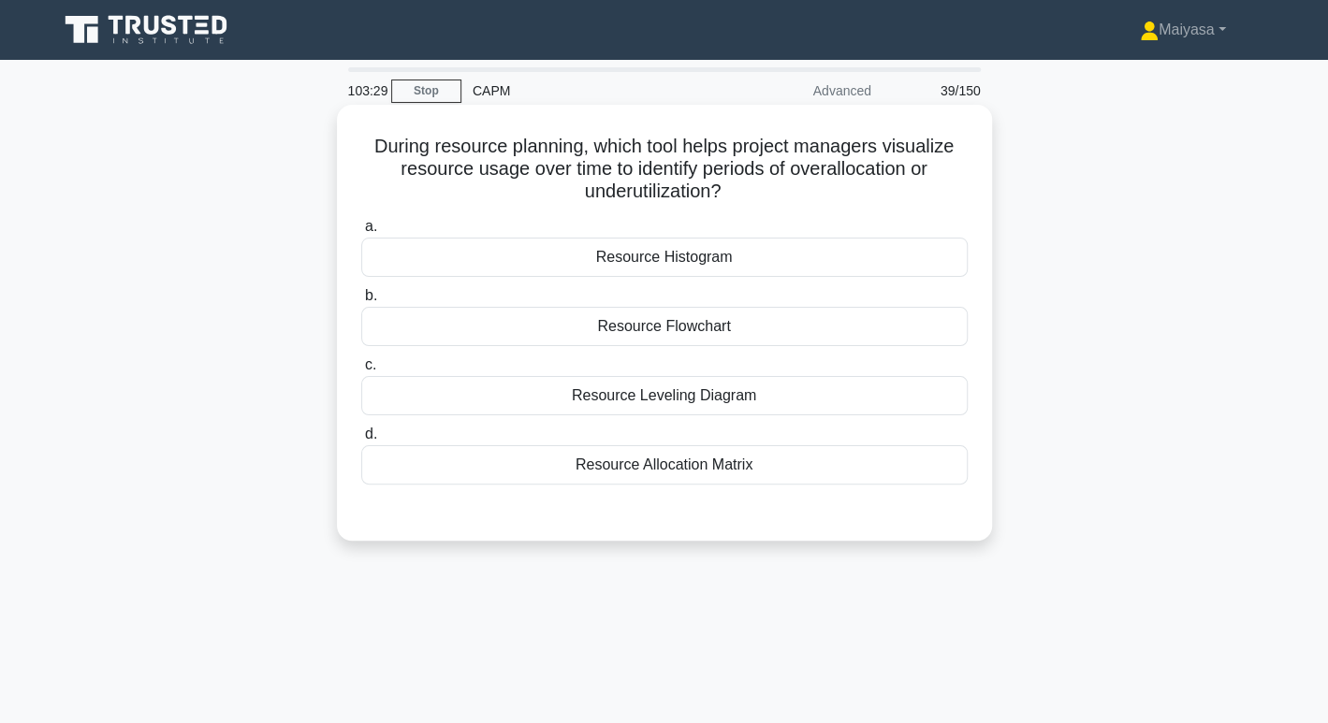
click at [580, 224] on label "a. Resource Histogram" at bounding box center [664, 246] width 606 height 62
click at [361, 224] on input "a. Resource Histogram" at bounding box center [361, 227] width 0 height 12
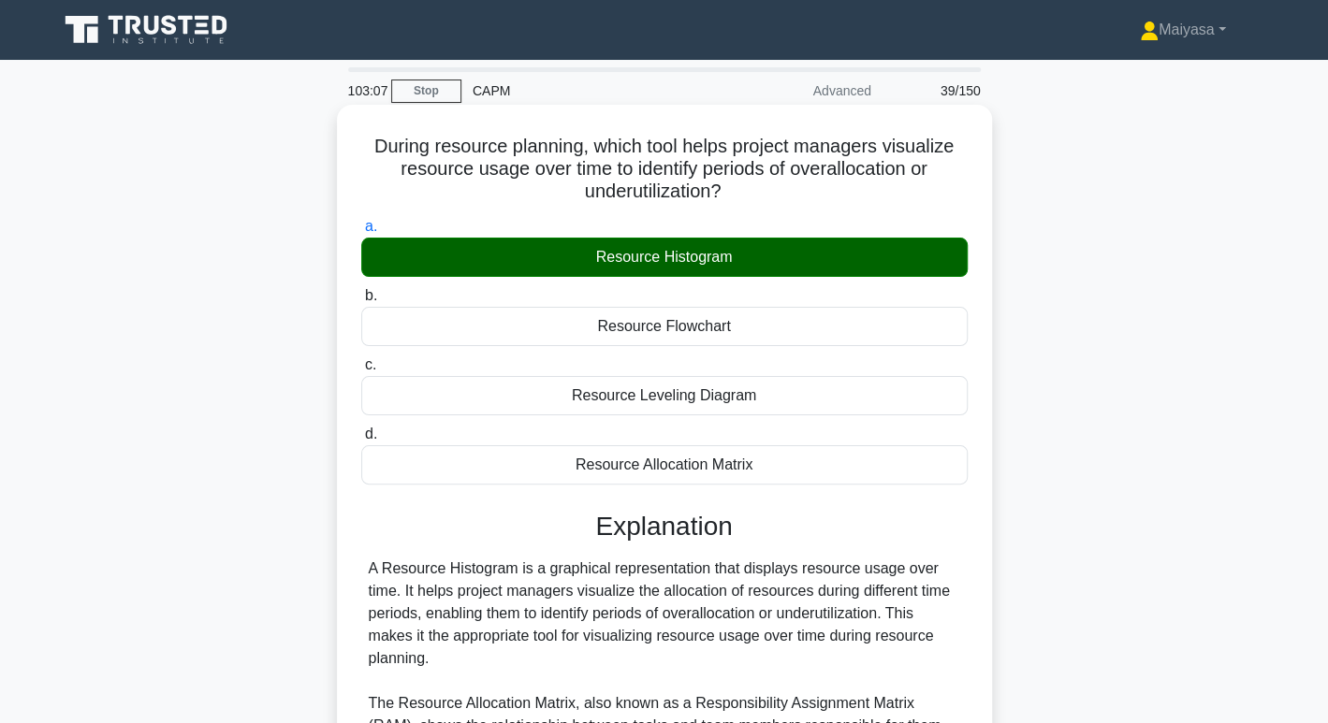
scroll to position [361, 0]
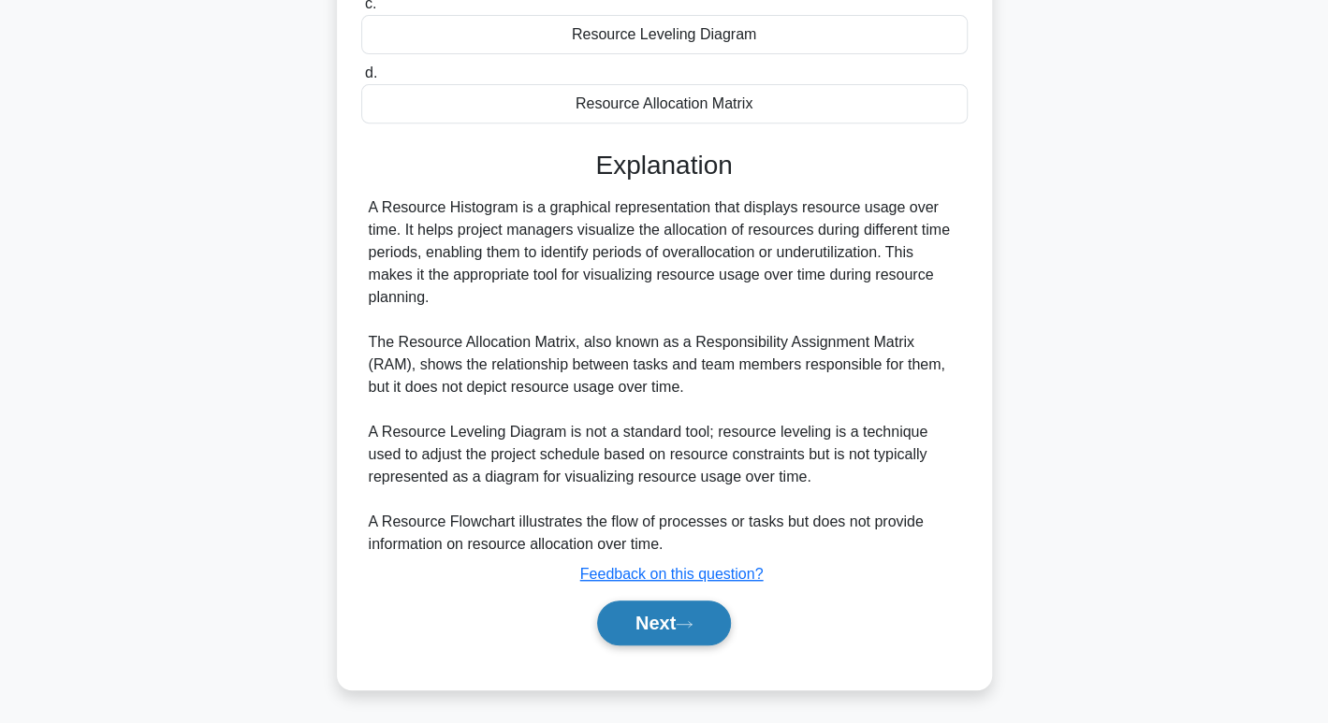
click at [700, 624] on button "Next" at bounding box center [664, 623] width 134 height 45
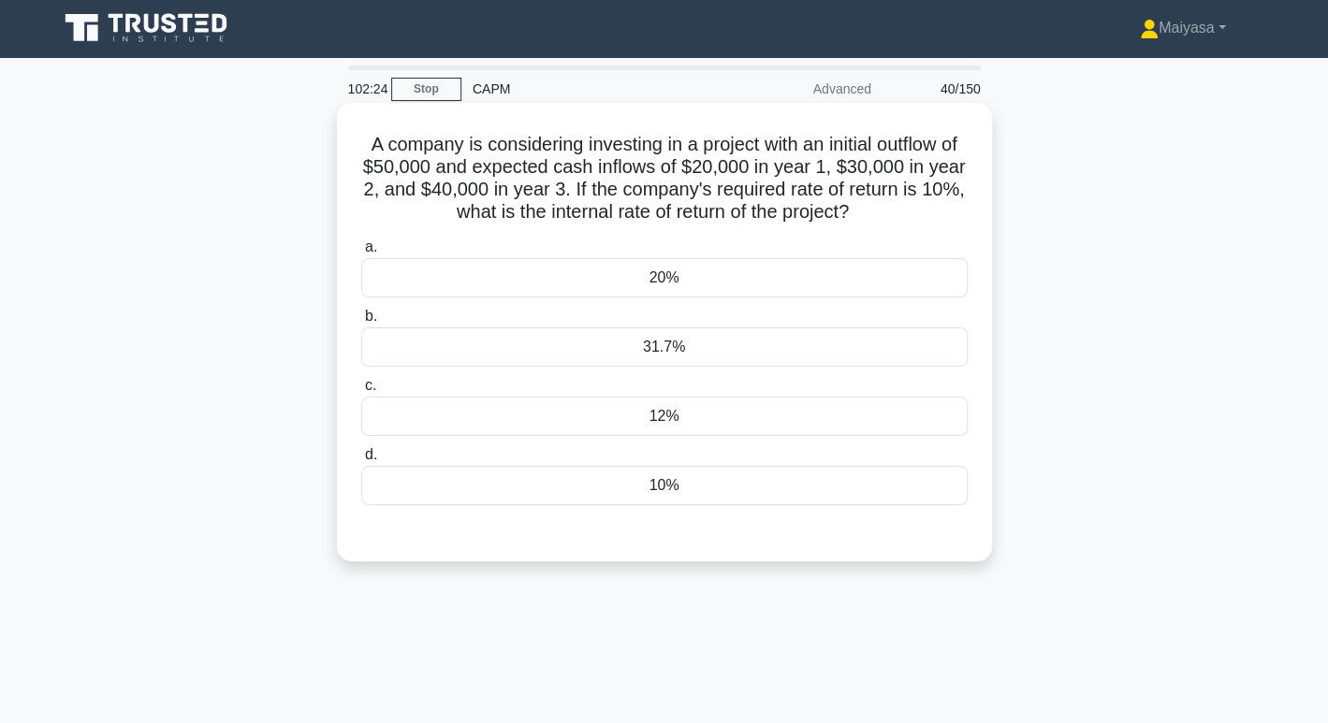
scroll to position [0, 0]
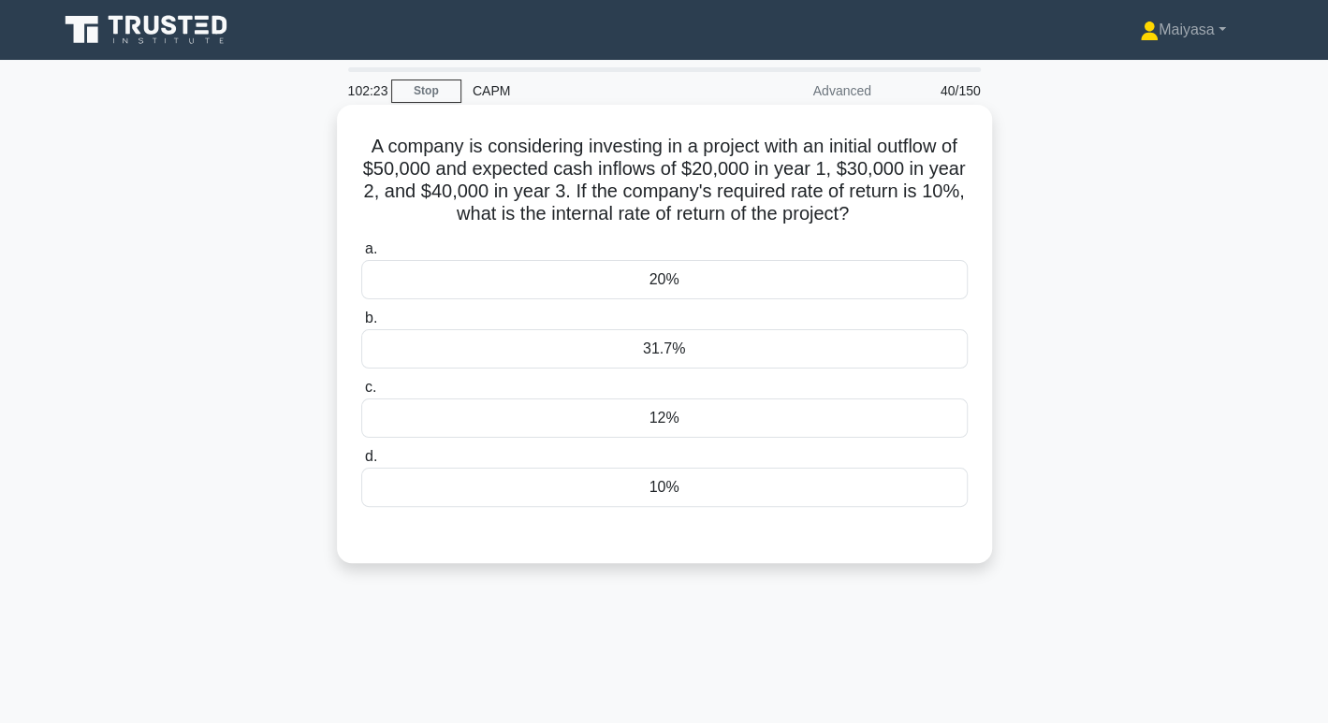
click at [688, 489] on div "10%" at bounding box center [664, 487] width 606 height 39
click at [361, 463] on input "d. 10%" at bounding box center [361, 457] width 0 height 12
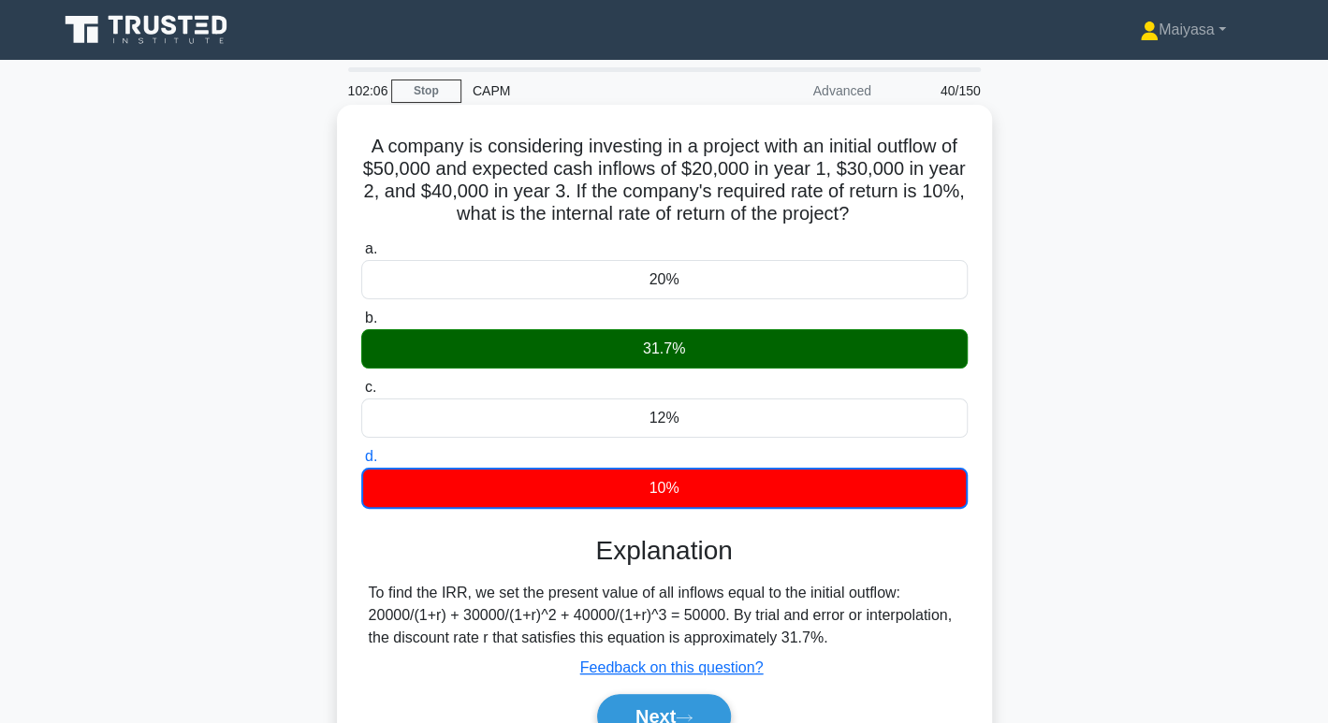
click at [672, 154] on h5 "A company is considering investing in a project with an initial outflow of $50,…" at bounding box center [664, 181] width 610 height 92
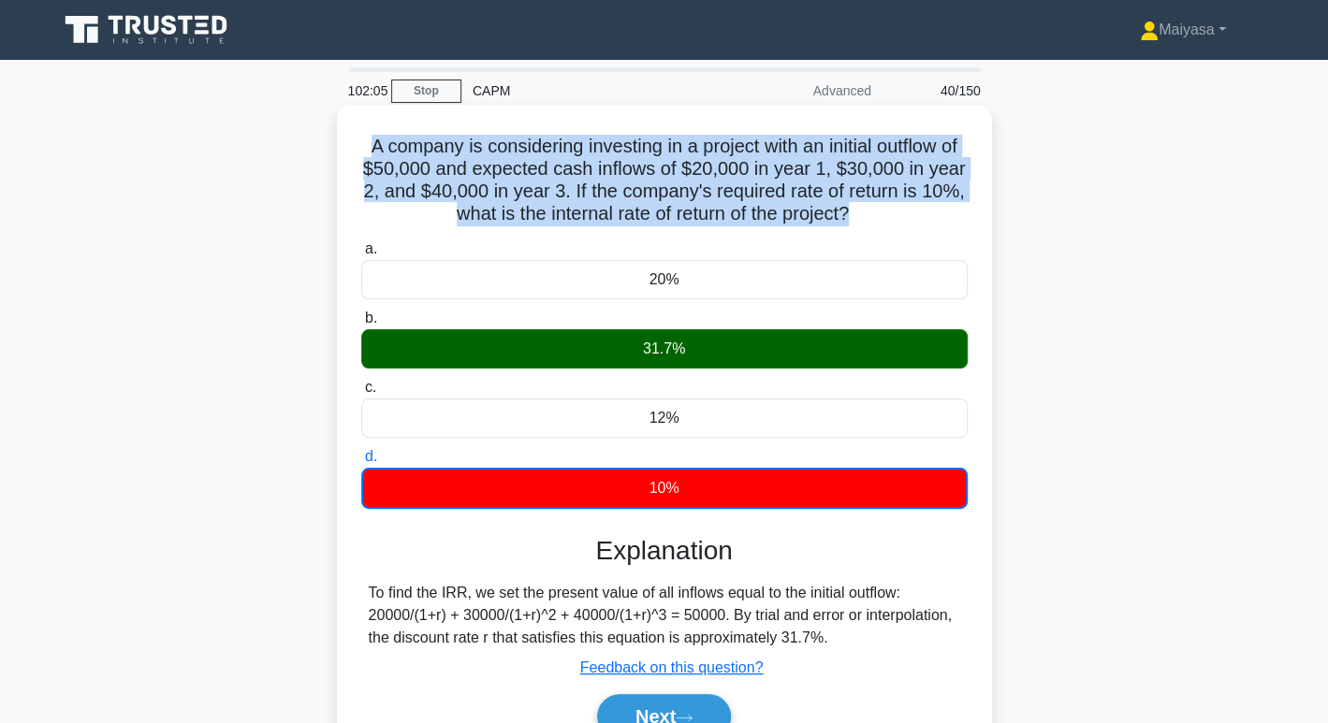
click at [672, 154] on h5 "A company is considering investing in a project with an initial outflow of $50,…" at bounding box center [664, 181] width 610 height 92
click at [655, 716] on button "Next" at bounding box center [664, 716] width 134 height 45
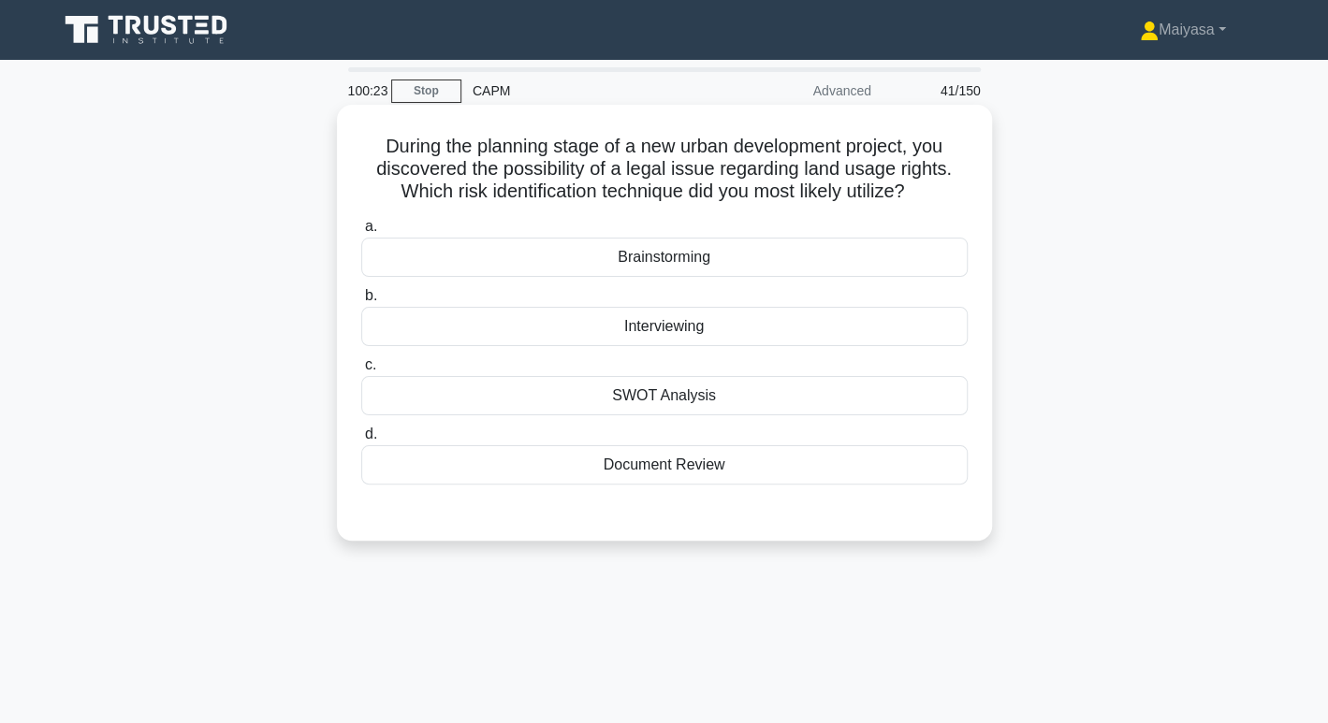
click at [711, 463] on div "Document Review" at bounding box center [664, 464] width 606 height 39
click at [361, 441] on input "d. Document Review" at bounding box center [361, 435] width 0 height 12
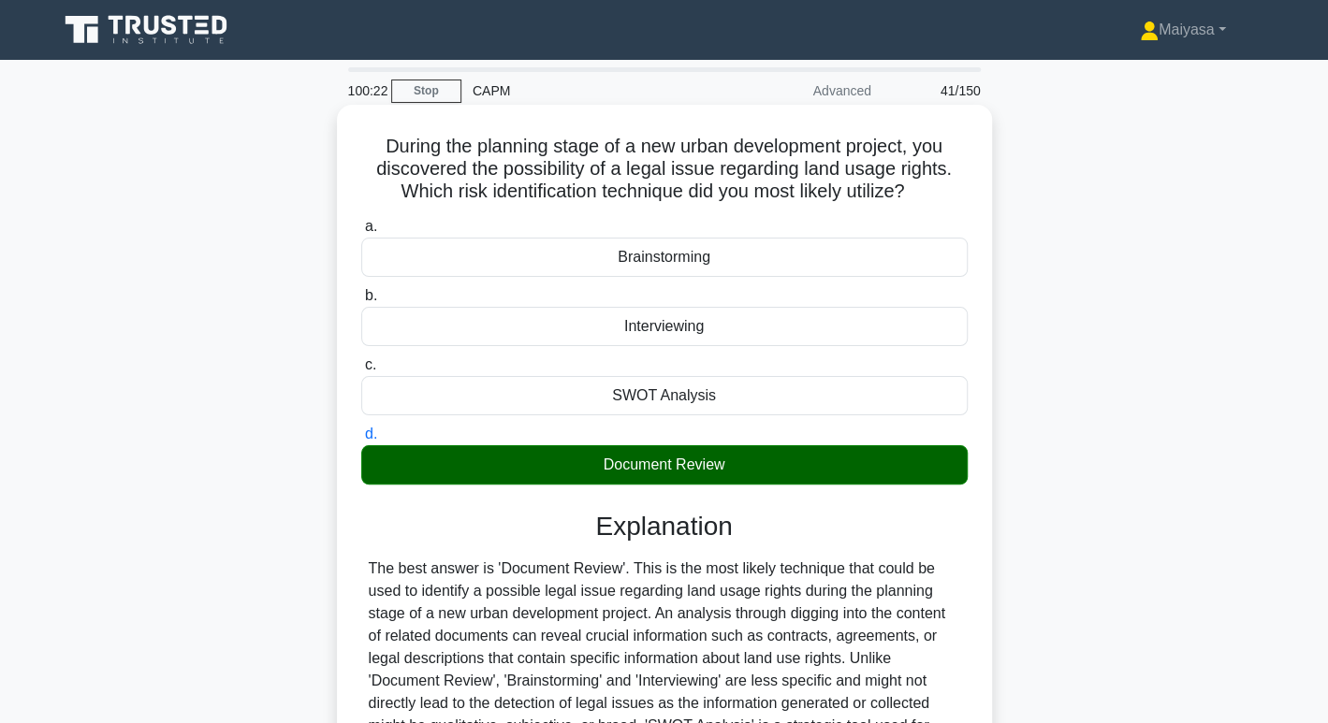
scroll to position [287, 0]
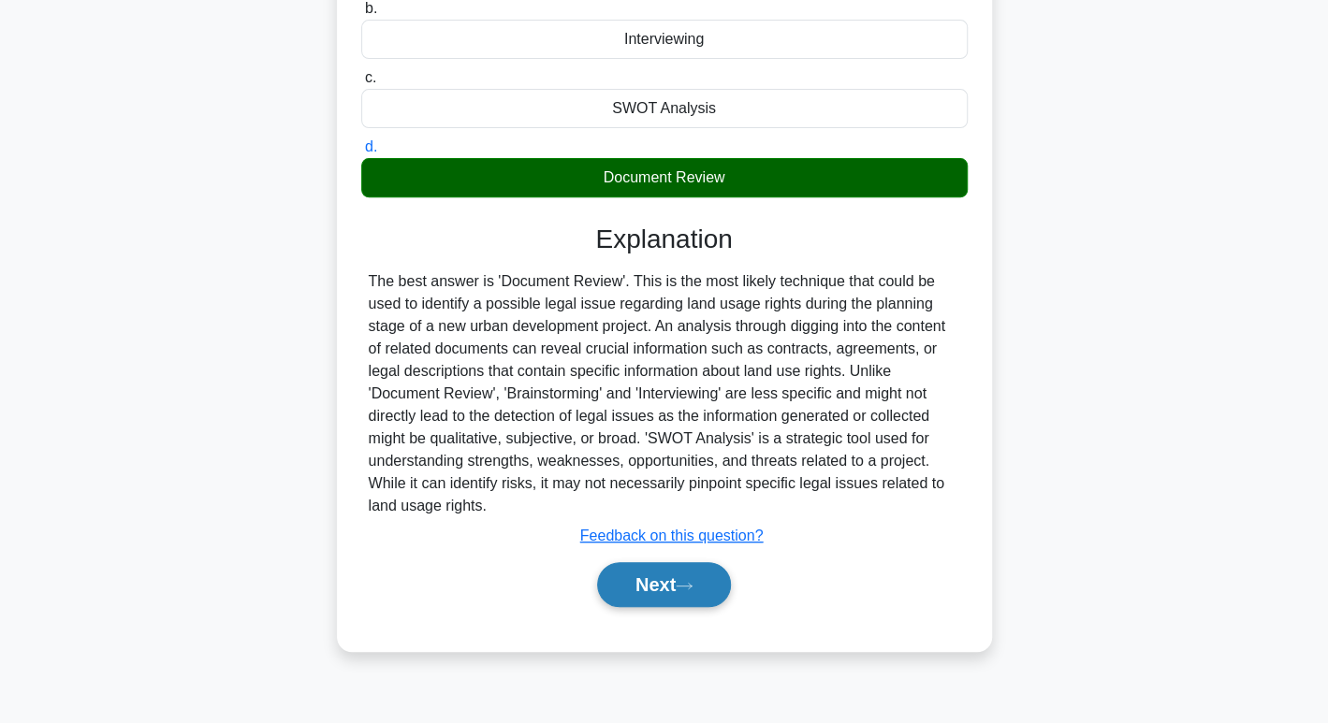
click at [676, 591] on button "Next" at bounding box center [664, 584] width 134 height 45
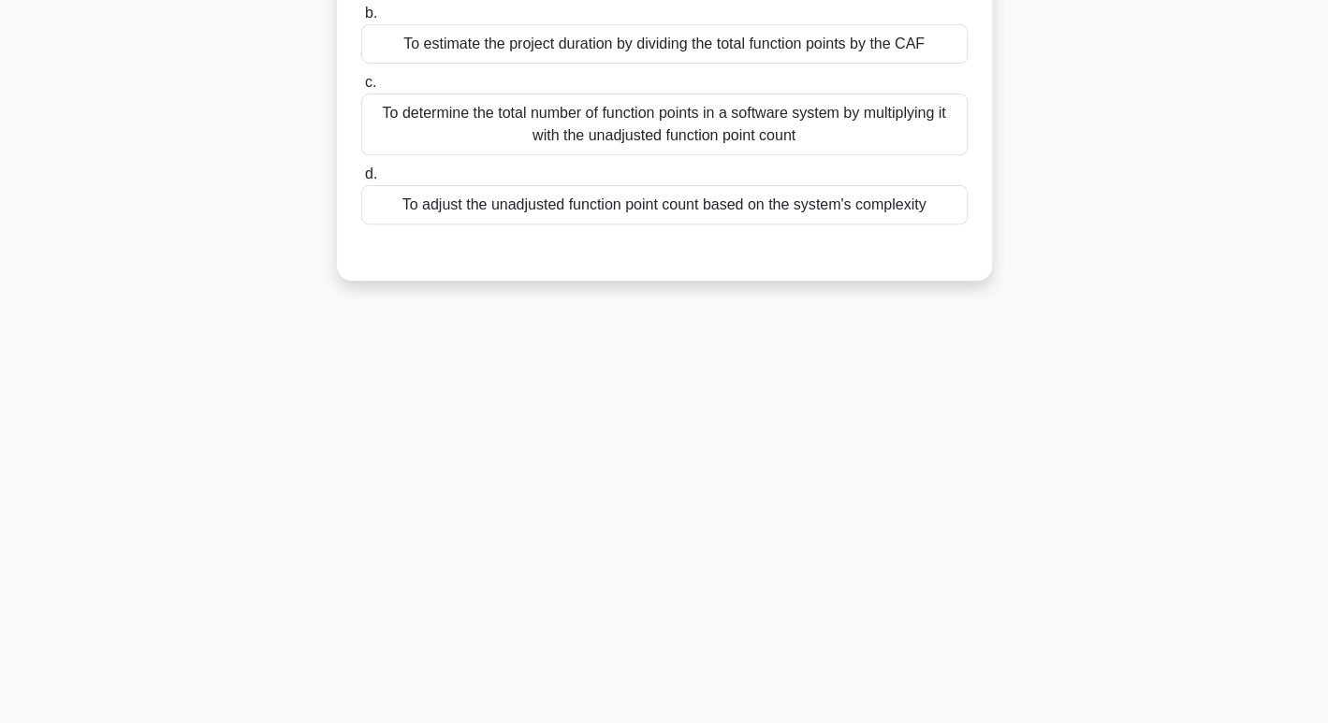
scroll to position [0, 0]
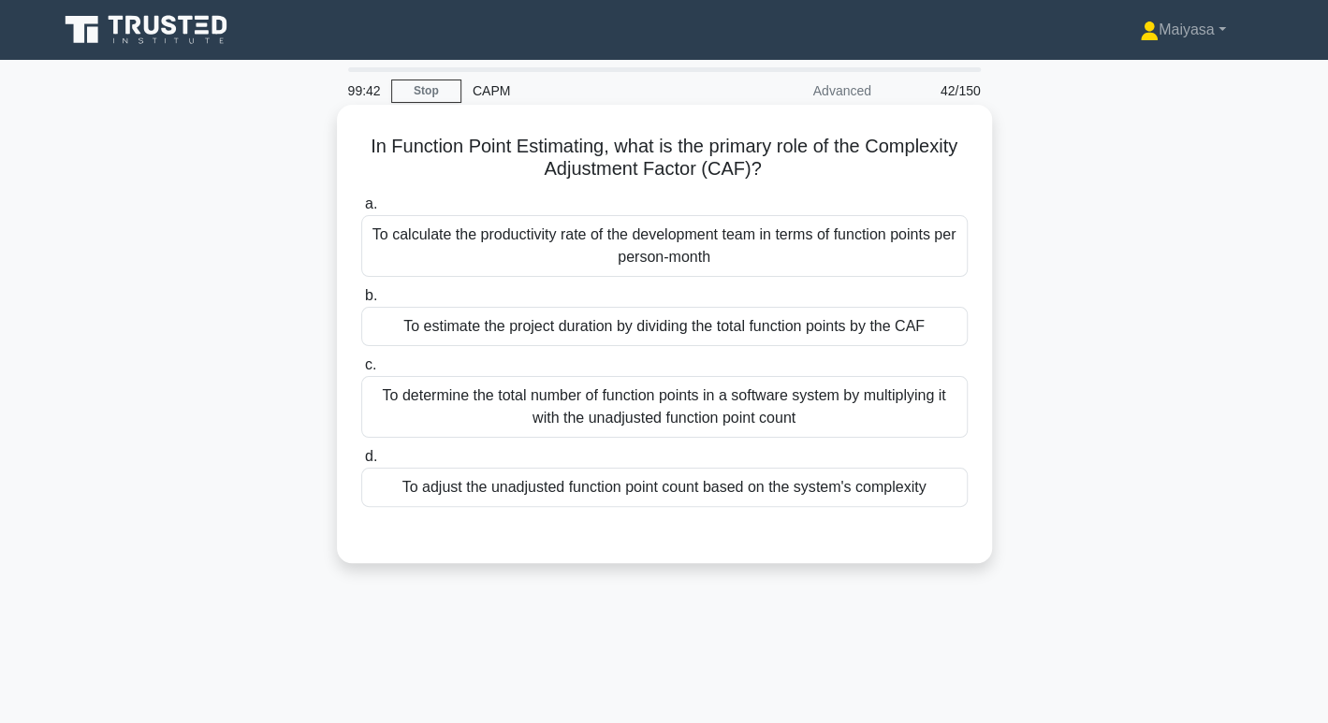
drag, startPoint x: 875, startPoint y: 141, endPoint x: 927, endPoint y: 172, distance: 60.0
click at [927, 172] on h5 "In Function Point Estimating, what is the primary role of the Complexity Adjust…" at bounding box center [664, 158] width 610 height 47
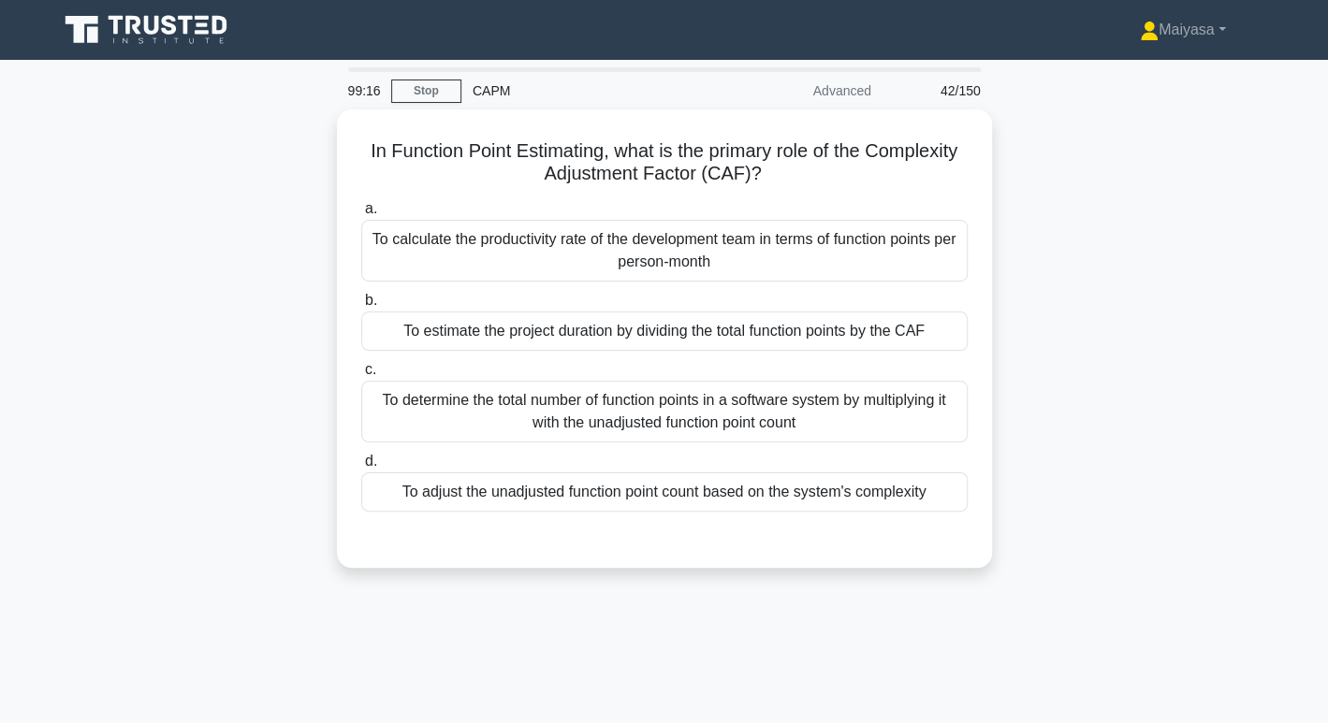
click at [109, 145] on div "In Function Point Estimating, what is the primary role of the Complexity Adjust…" at bounding box center [664, 349] width 1235 height 481
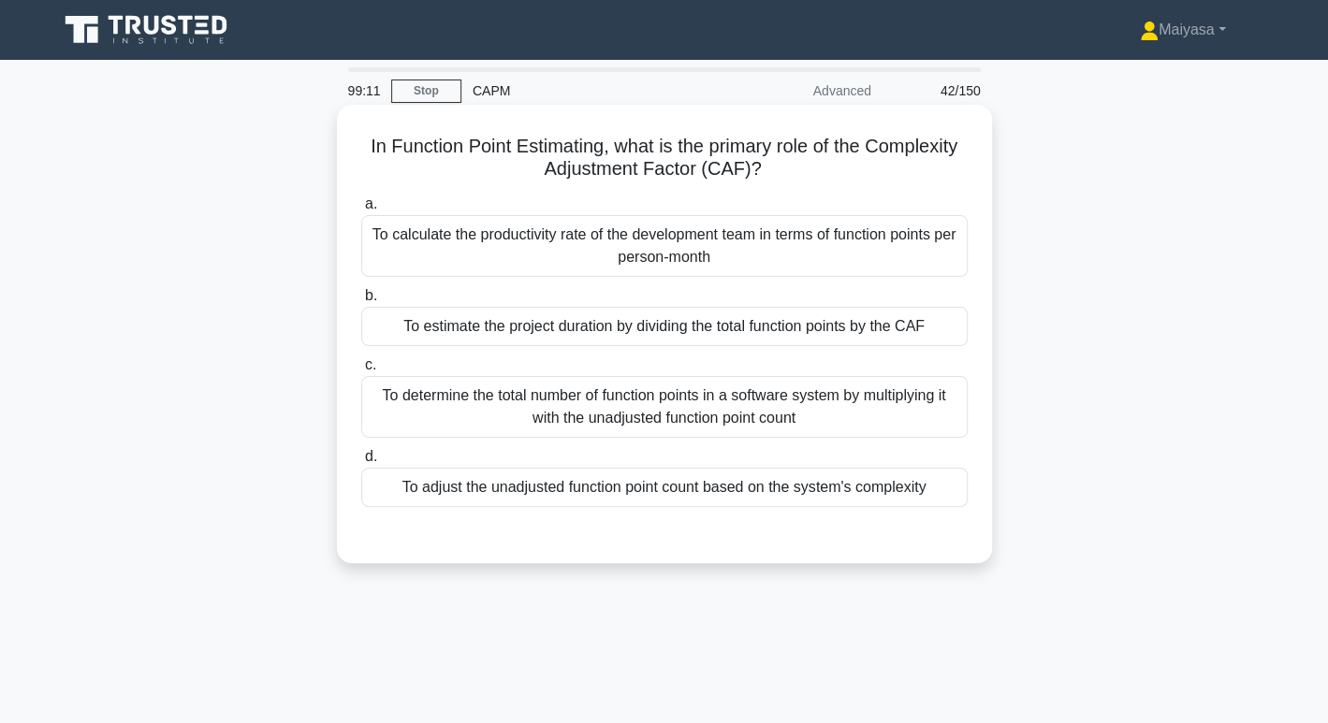
drag, startPoint x: 391, startPoint y: 139, endPoint x: 889, endPoint y: 163, distance: 498.5
click at [889, 163] on h5 "In Function Point Estimating, what is the primary role of the Complexity Adjust…" at bounding box center [664, 158] width 610 height 47
click at [550, 143] on h5 "In Function Point Estimating, what is the primary role of the Complexity Adjust…" at bounding box center [664, 158] width 610 height 47
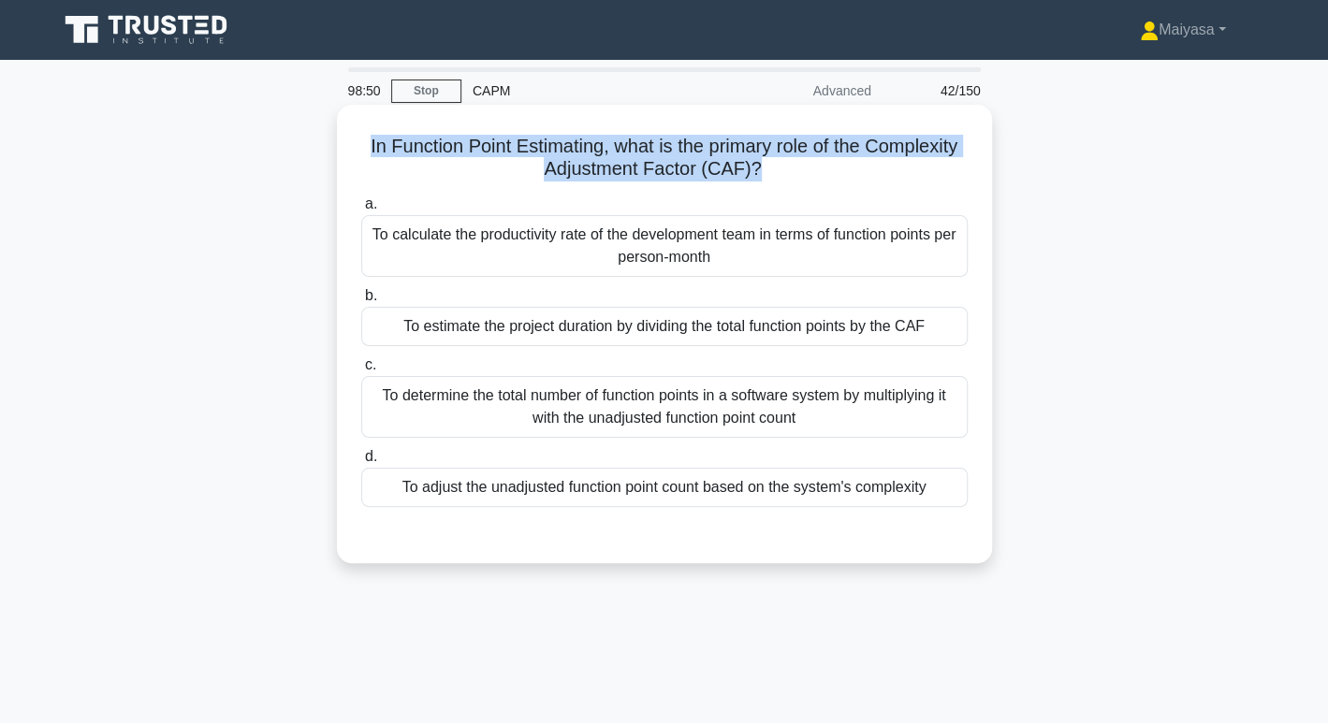
click at [550, 143] on h5 "In Function Point Estimating, what is the primary role of the Complexity Adjust…" at bounding box center [664, 158] width 610 height 47
click at [448, 155] on h5 "In Function Point Estimating, what is the primary role of the Complexity Adjust…" at bounding box center [664, 158] width 610 height 47
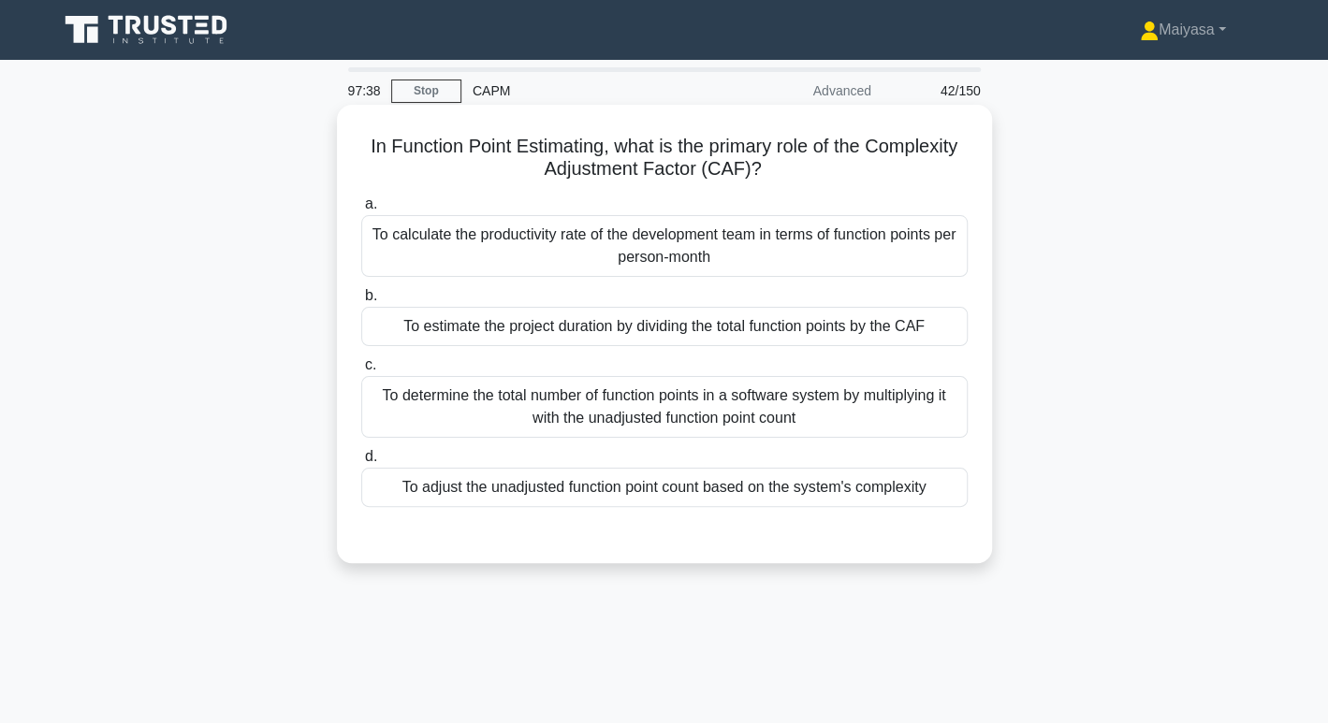
click at [532, 386] on div "To determine the total number of function points in a software system by multip…" at bounding box center [664, 407] width 606 height 62
click at [361, 372] on input "c. To determine the total number of function points in a software system by mul…" at bounding box center [361, 365] width 0 height 12
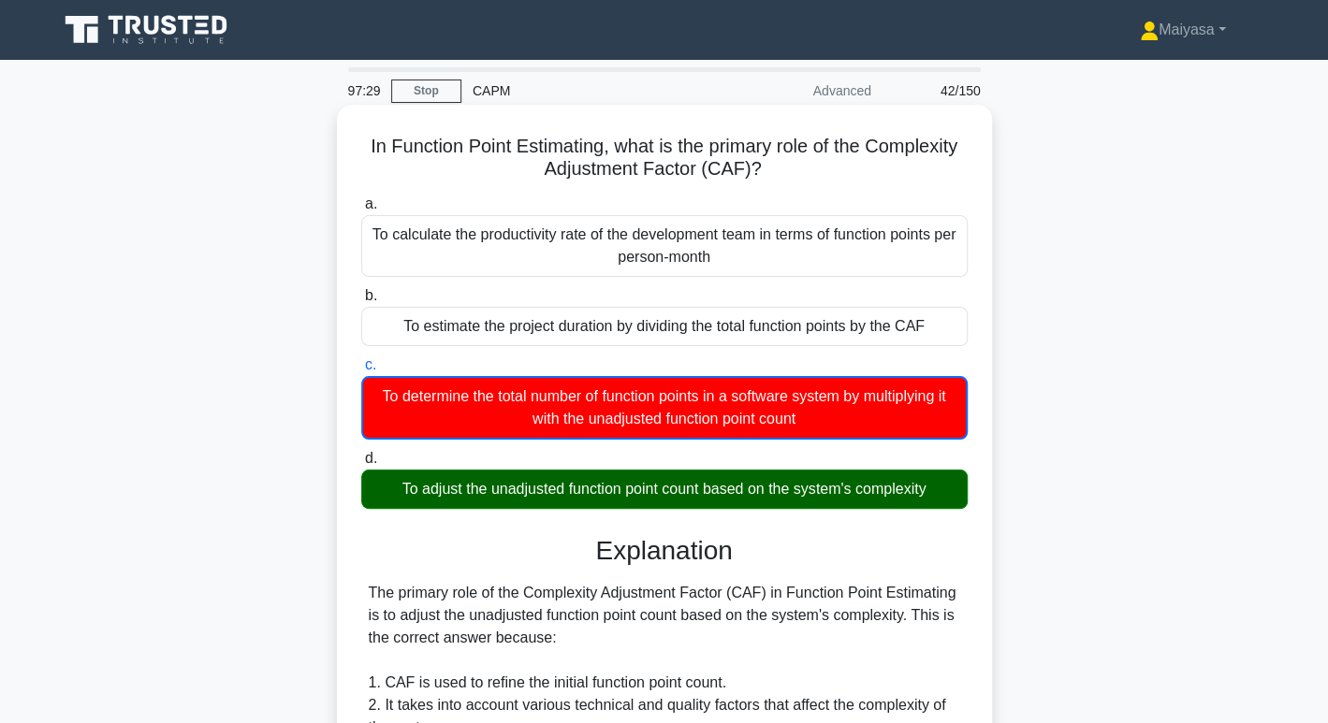
click at [917, 133] on div "In Function Point Estimating, what is the primary role of the Complexity Adjust…" at bounding box center [664, 691] width 640 height 1158
click at [874, 485] on div "To adjust the unadjusted function point count based on the system's complexity" at bounding box center [664, 489] width 606 height 39
click at [361, 465] on input "d. To adjust the unadjusted function point count based on the system's complexi…" at bounding box center [361, 459] width 0 height 12
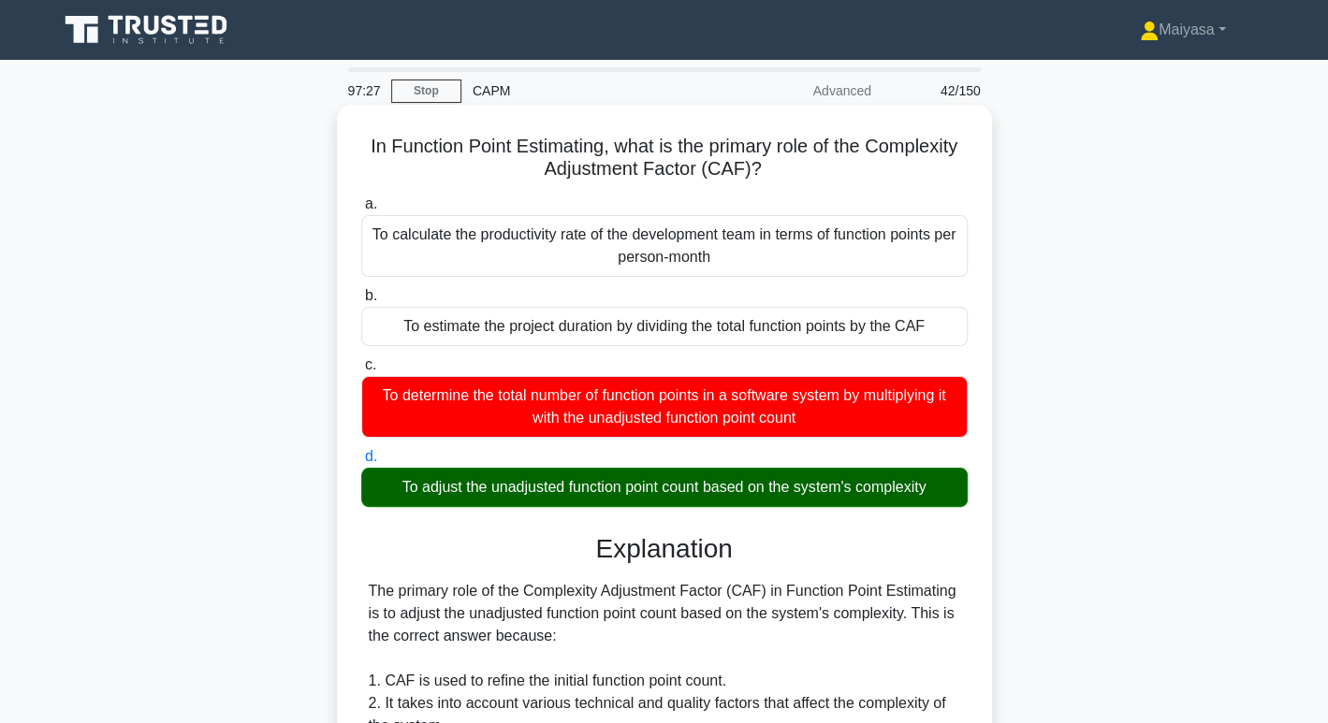
click at [874, 485] on div "To adjust the unadjusted function point count based on the system's complexity" at bounding box center [664, 487] width 606 height 39
click at [361, 463] on input "d. To adjust the unadjusted function point count based on the system's complexi…" at bounding box center [361, 457] width 0 height 12
click at [923, 119] on div "In Function Point Estimating, what is the primary role of the Complexity Adjust…" at bounding box center [664, 690] width 640 height 1156
click at [913, 145] on h5 "In Function Point Estimating, what is the primary role of the Complexity Adjust…" at bounding box center [664, 158] width 610 height 47
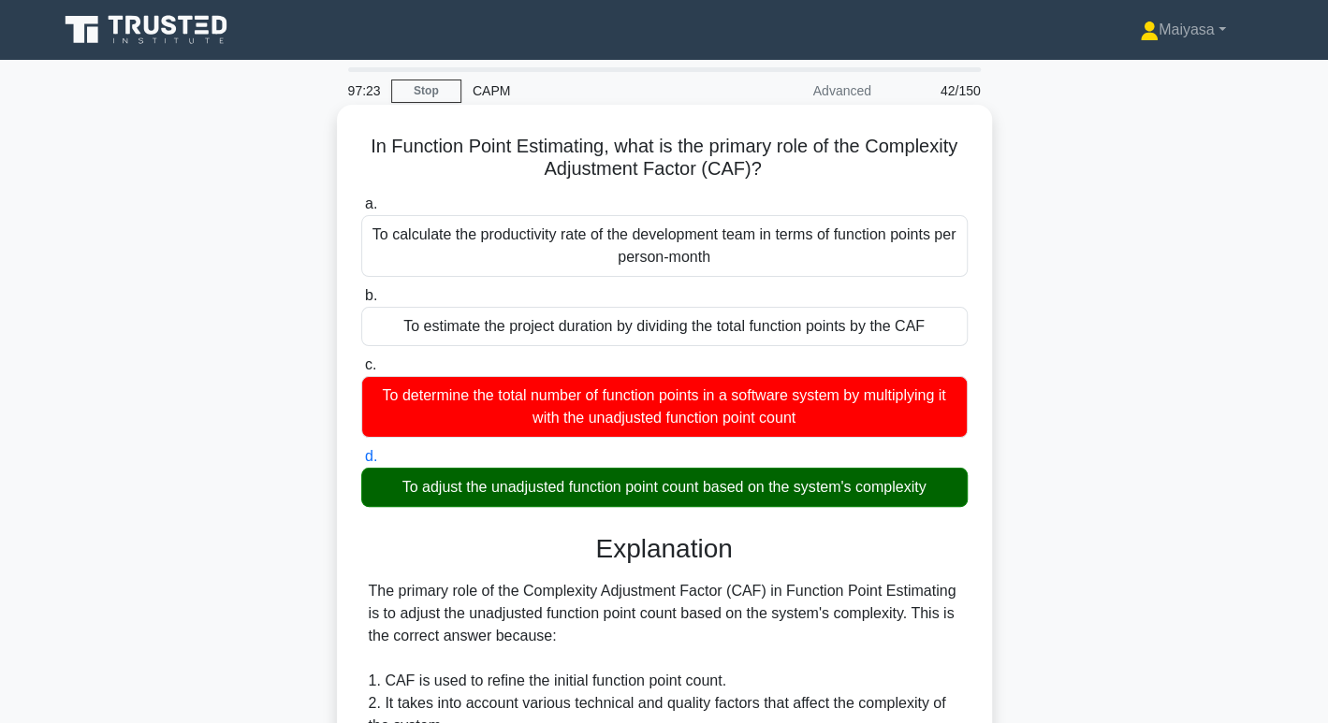
click at [891, 488] on div "To adjust the unadjusted function point count based on the system's complexity" at bounding box center [664, 487] width 606 height 39
click at [361, 463] on input "d. To adjust the unadjusted function point count based on the system's complexi…" at bounding box center [361, 457] width 0 height 12
click at [891, 488] on div "To adjust the unadjusted function point count based on the system's complexity" at bounding box center [664, 487] width 606 height 39
click at [361, 463] on input "d. To adjust the unadjusted function point count based on the system's complexi…" at bounding box center [361, 457] width 0 height 12
drag, startPoint x: 534, startPoint y: 485, endPoint x: 781, endPoint y: 487, distance: 246.1
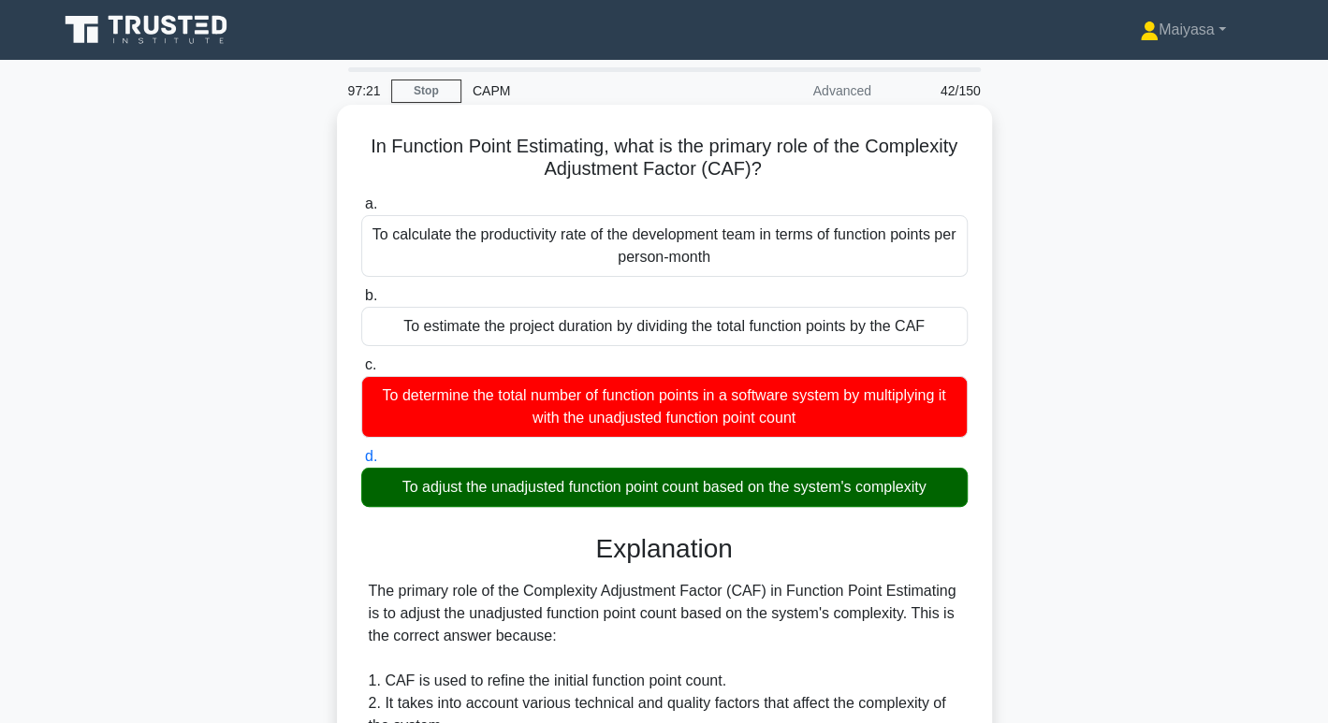
click at [781, 487] on div "To adjust the unadjusted function point count based on the system's complexity" at bounding box center [664, 487] width 606 height 39
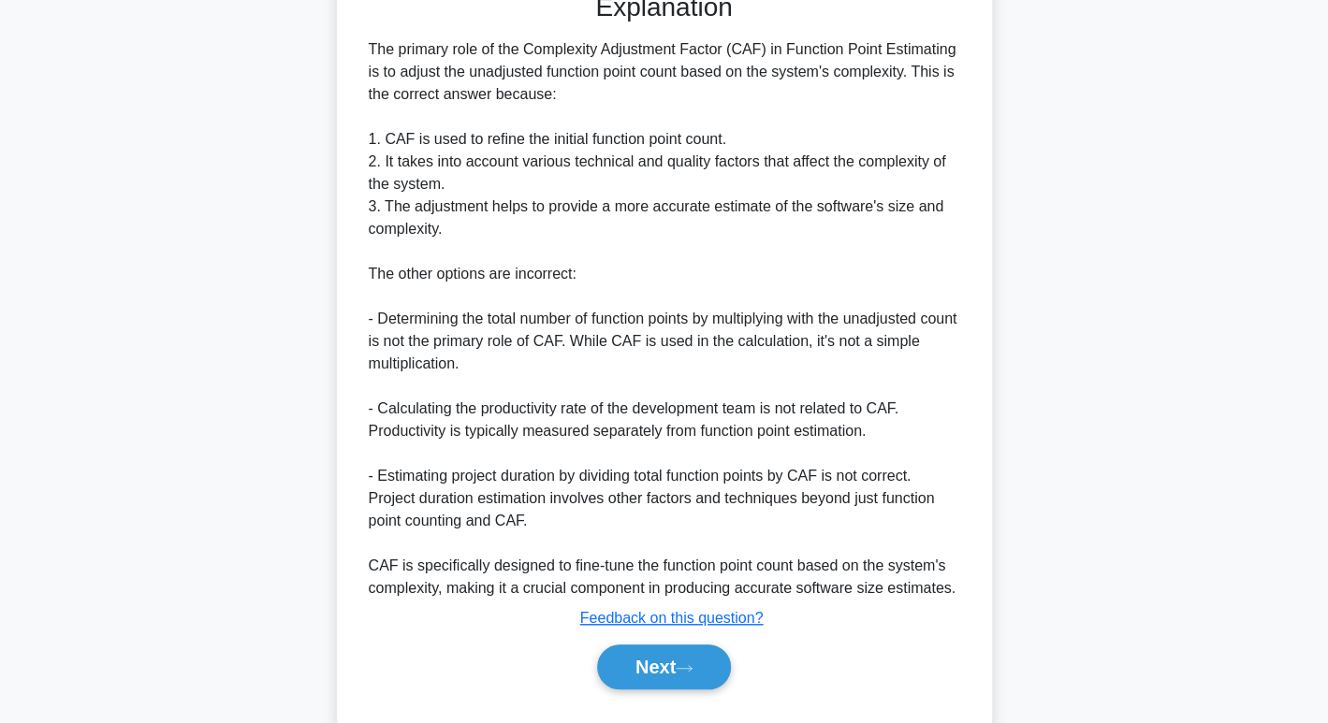
scroll to position [586, 0]
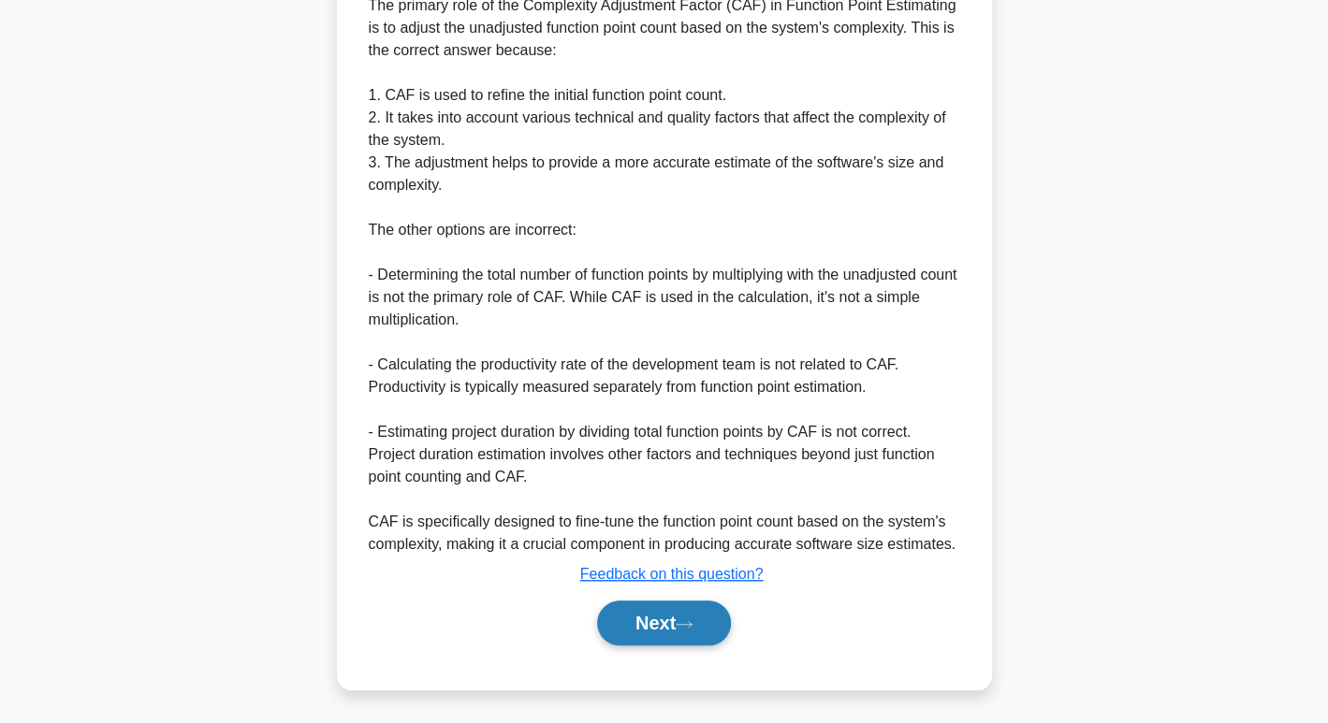
click at [693, 620] on icon at bounding box center [684, 625] width 17 height 10
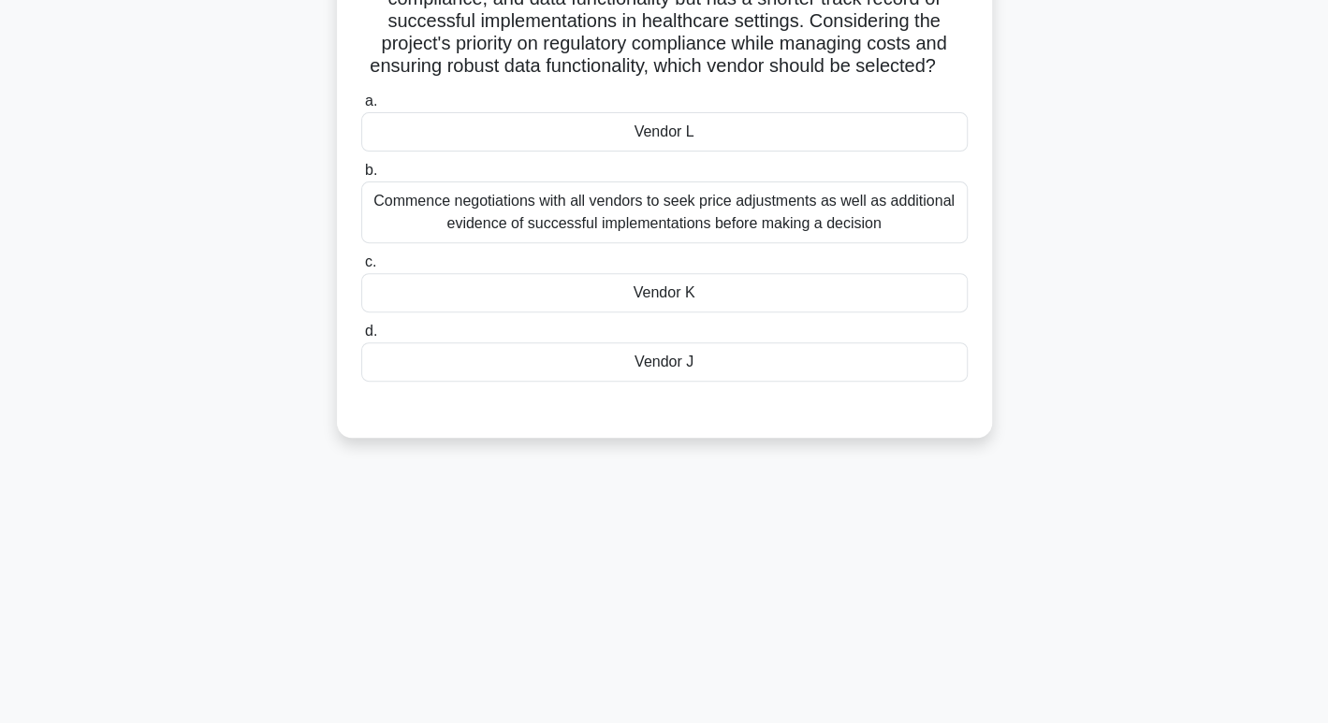
scroll to position [0, 0]
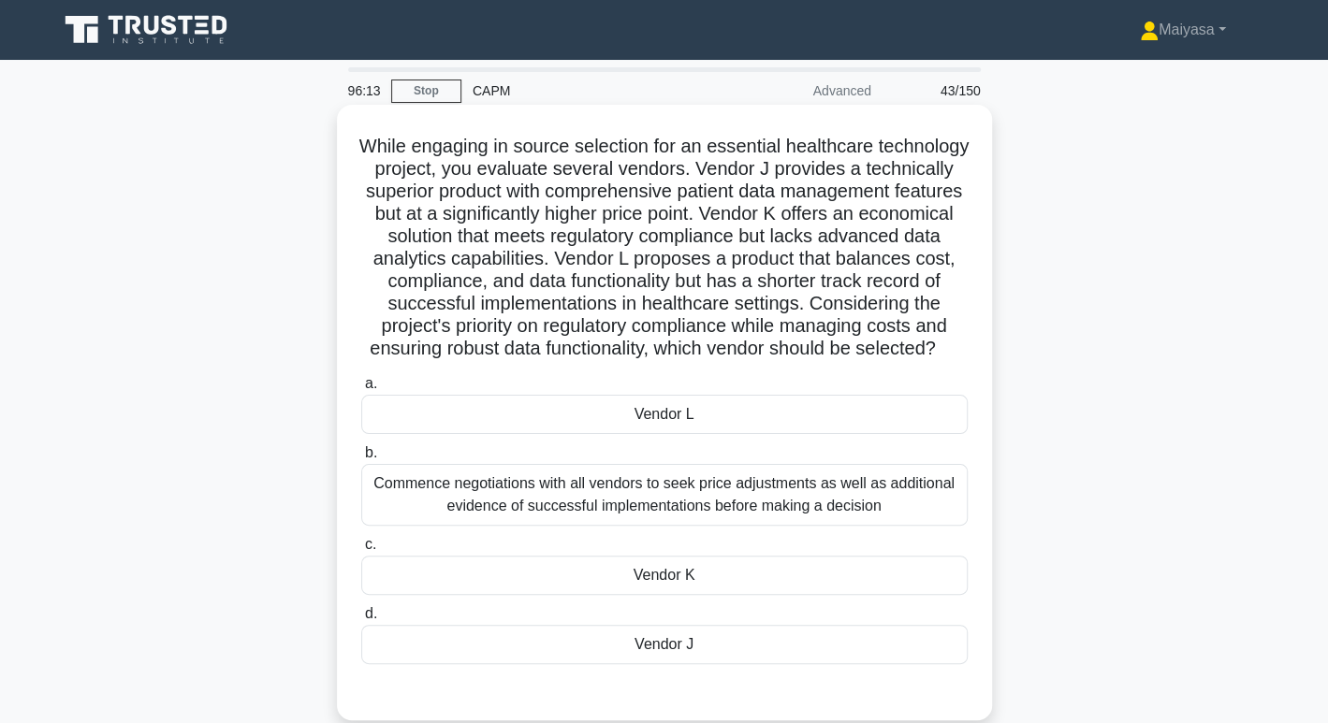
click at [735, 521] on div "Commence negotiations with all vendors to seek price adjustments as well as add…" at bounding box center [664, 495] width 606 height 62
click at [361, 460] on input "b. Commence negotiations with all vendors to seek price adjustments as well as …" at bounding box center [361, 453] width 0 height 12
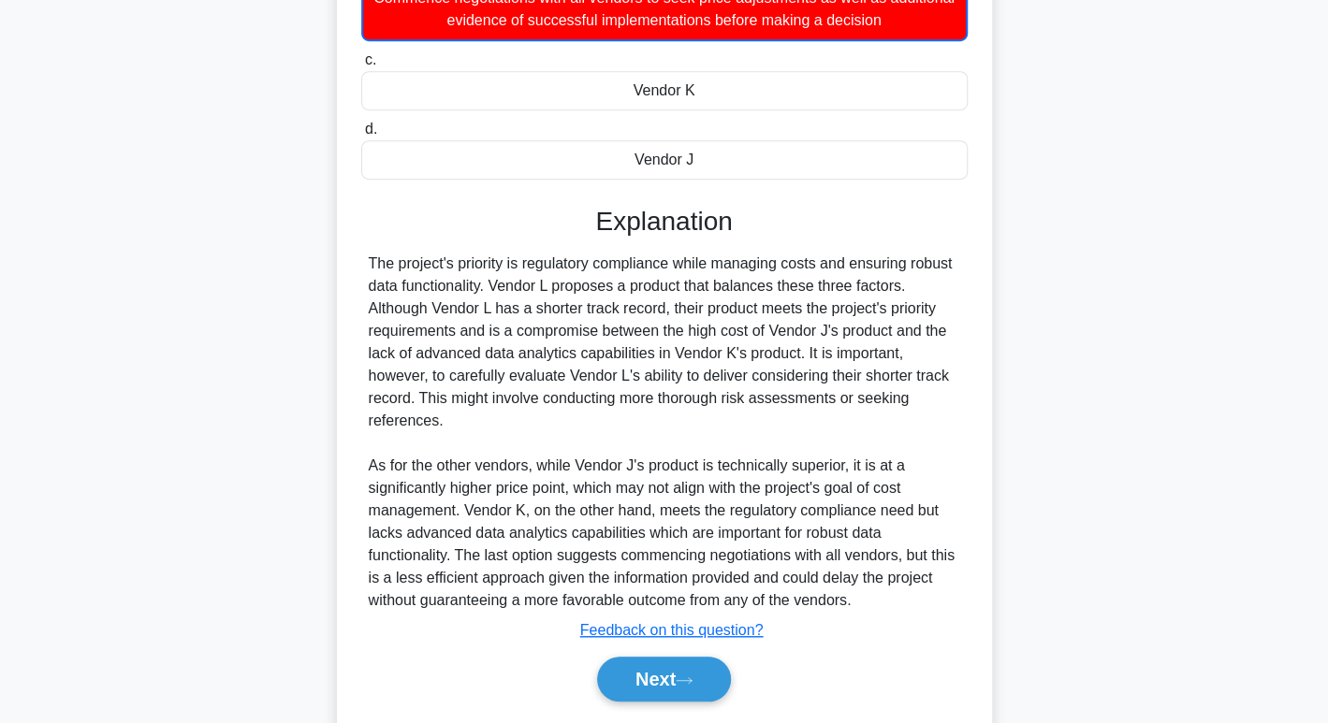
scroll to position [559, 0]
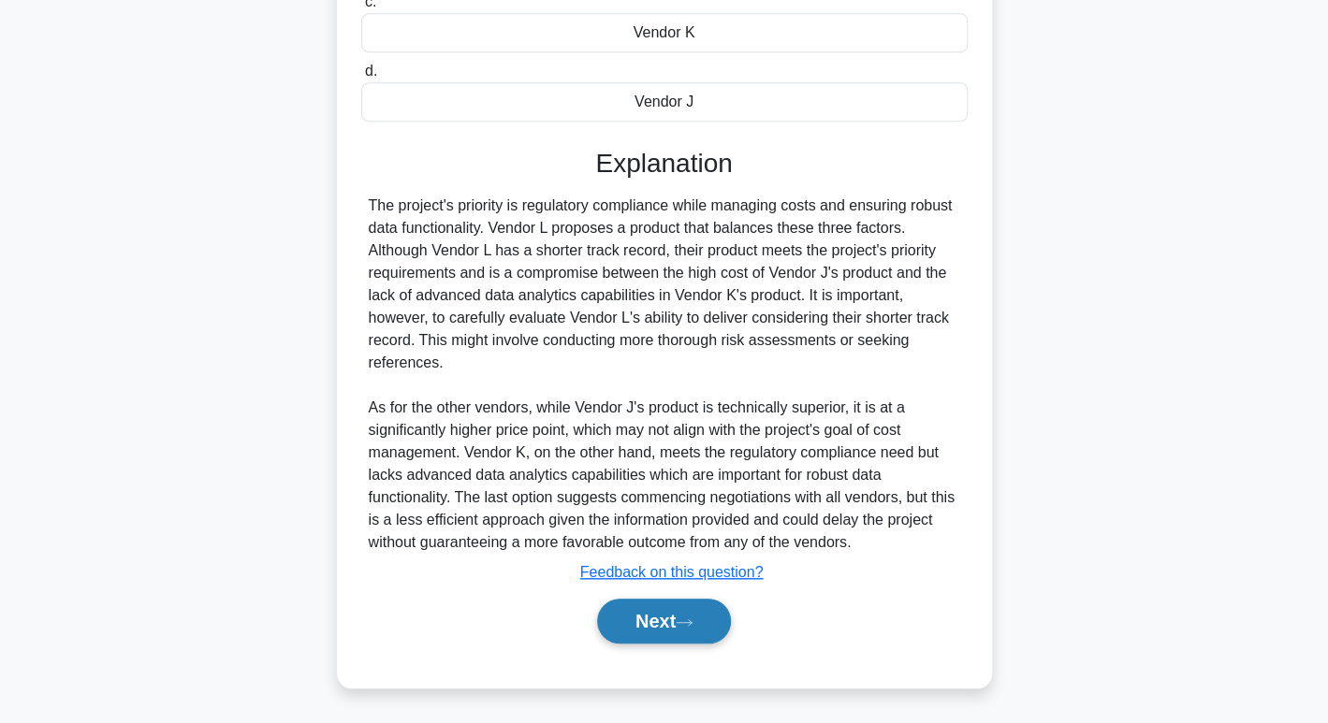
click at [691, 625] on icon at bounding box center [684, 623] width 17 height 10
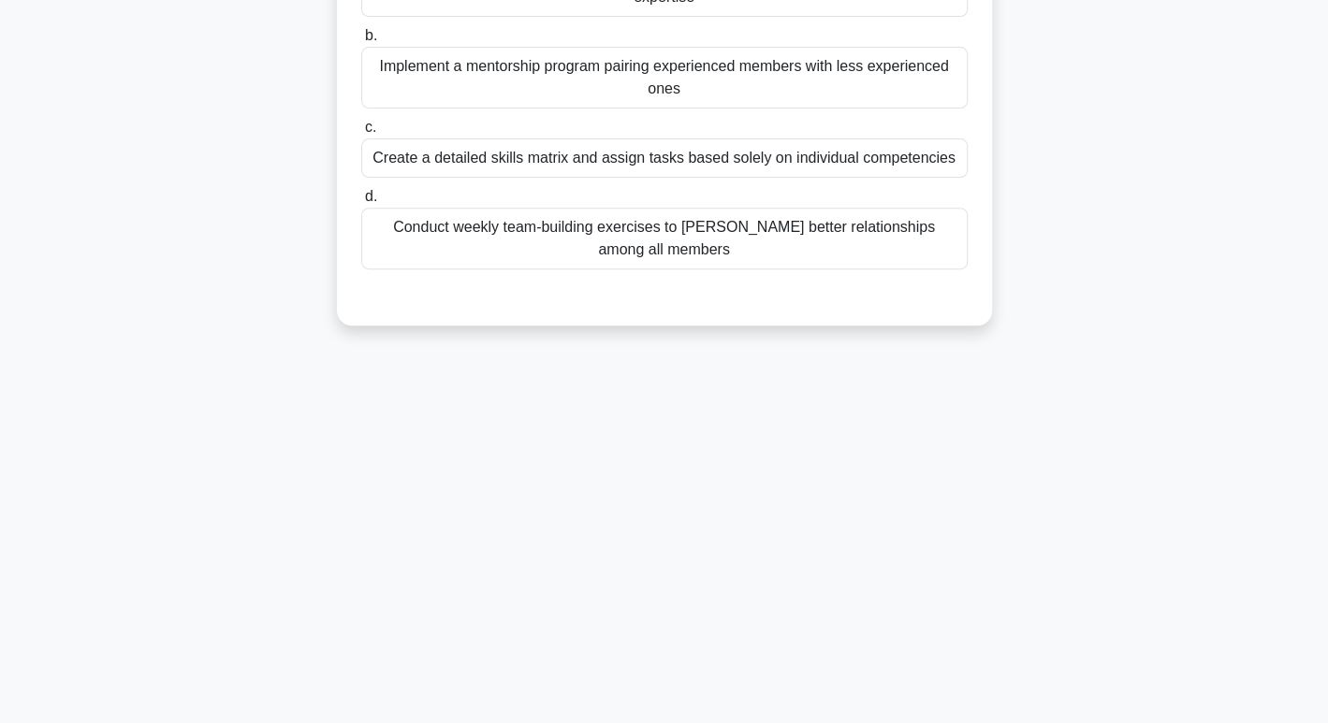
scroll to position [0, 0]
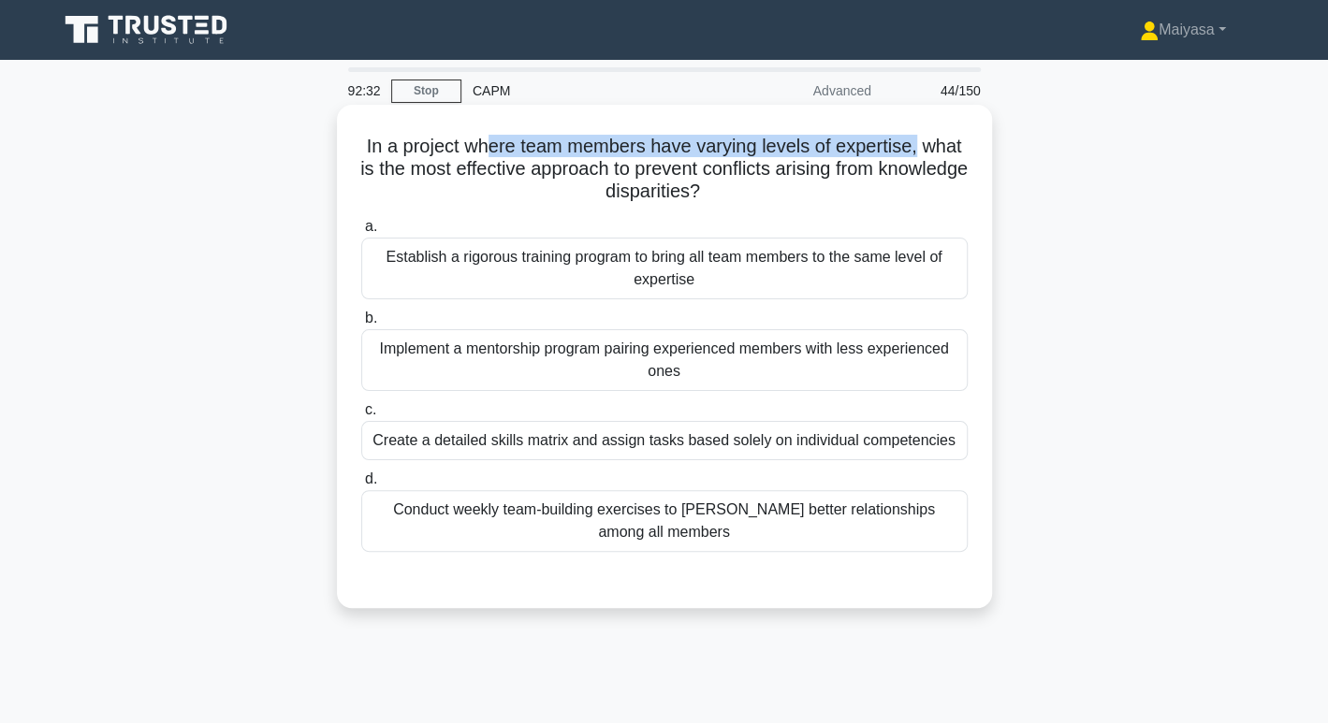
drag, startPoint x: 488, startPoint y: 137, endPoint x: 919, endPoint y: 140, distance: 431.5
click at [919, 140] on h5 "In a project where team members have varying levels of expertise, what is the m…" at bounding box center [664, 169] width 610 height 69
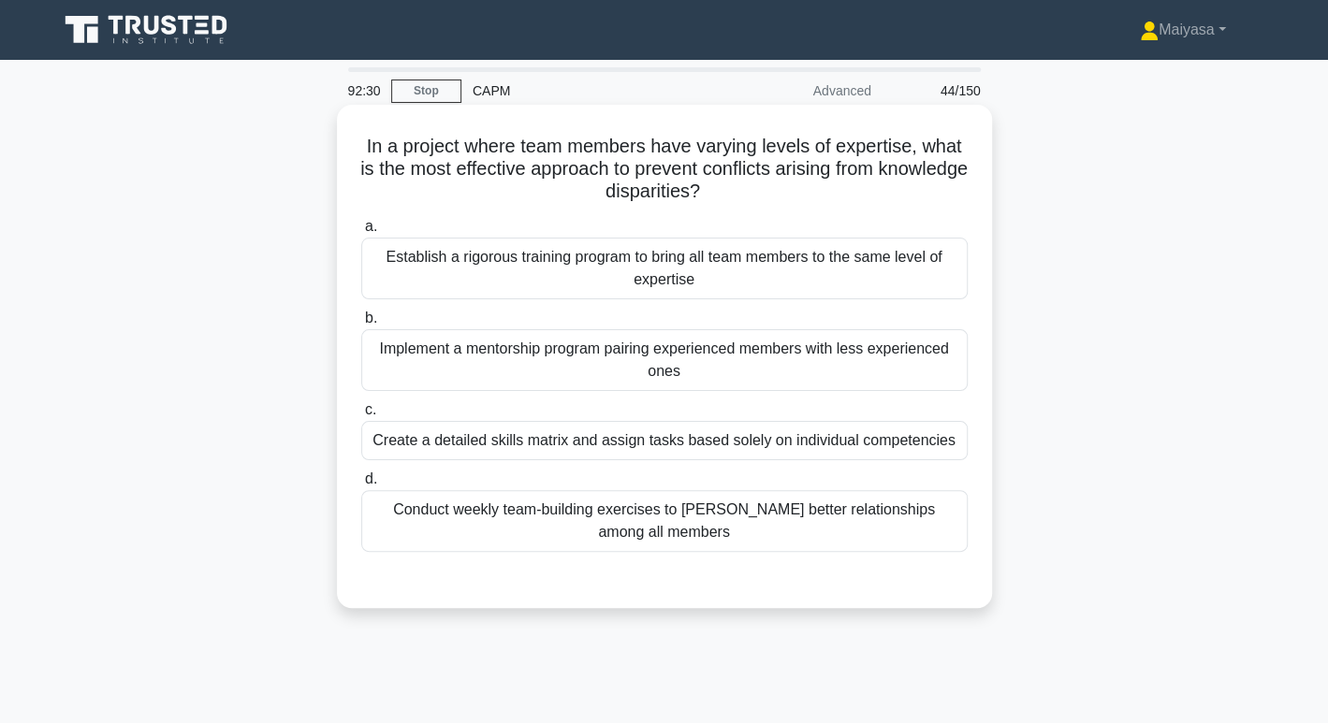
click at [864, 198] on h5 "In a project where team members have varying levels of expertise, what is the m…" at bounding box center [664, 169] width 610 height 69
click at [677, 529] on div "Conduct weekly team-building exercises to foster better relationships among all…" at bounding box center [664, 521] width 606 height 62
click at [361, 486] on input "d. Conduct weekly team-building exercises to foster better relationships among …" at bounding box center [361, 480] width 0 height 12
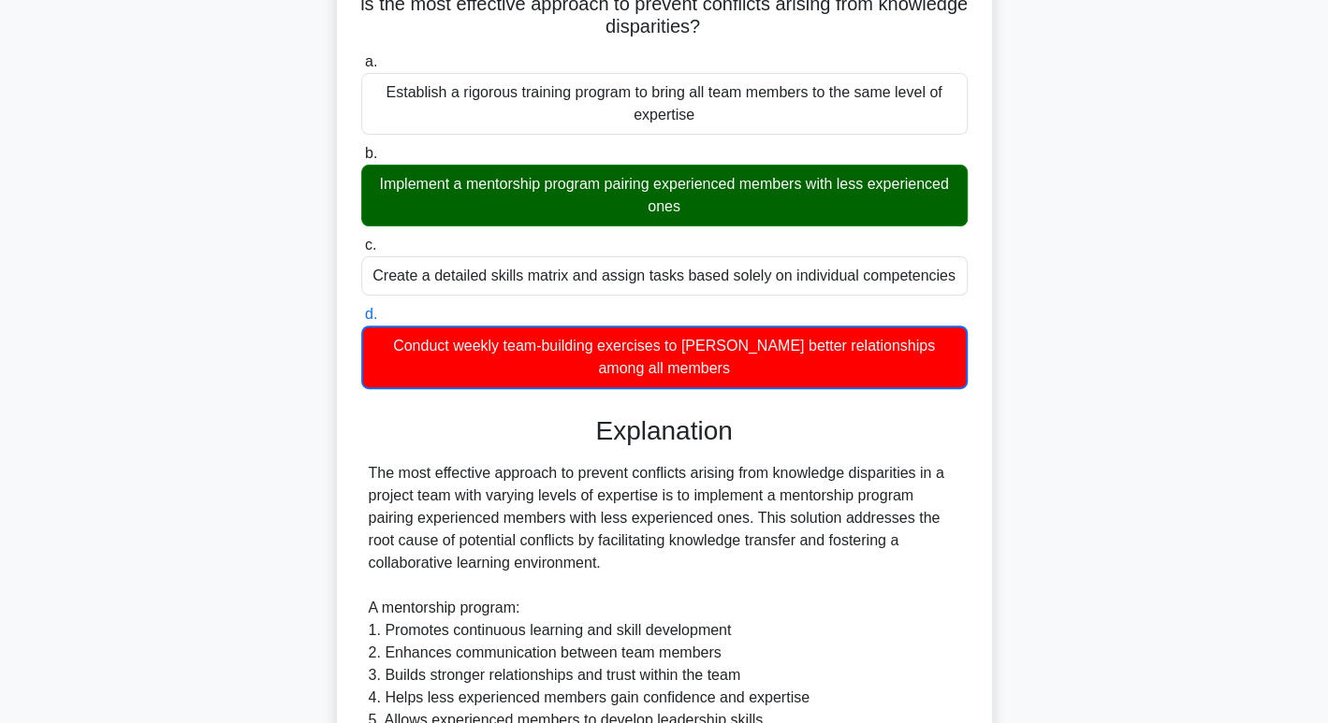
scroll to position [206, 0]
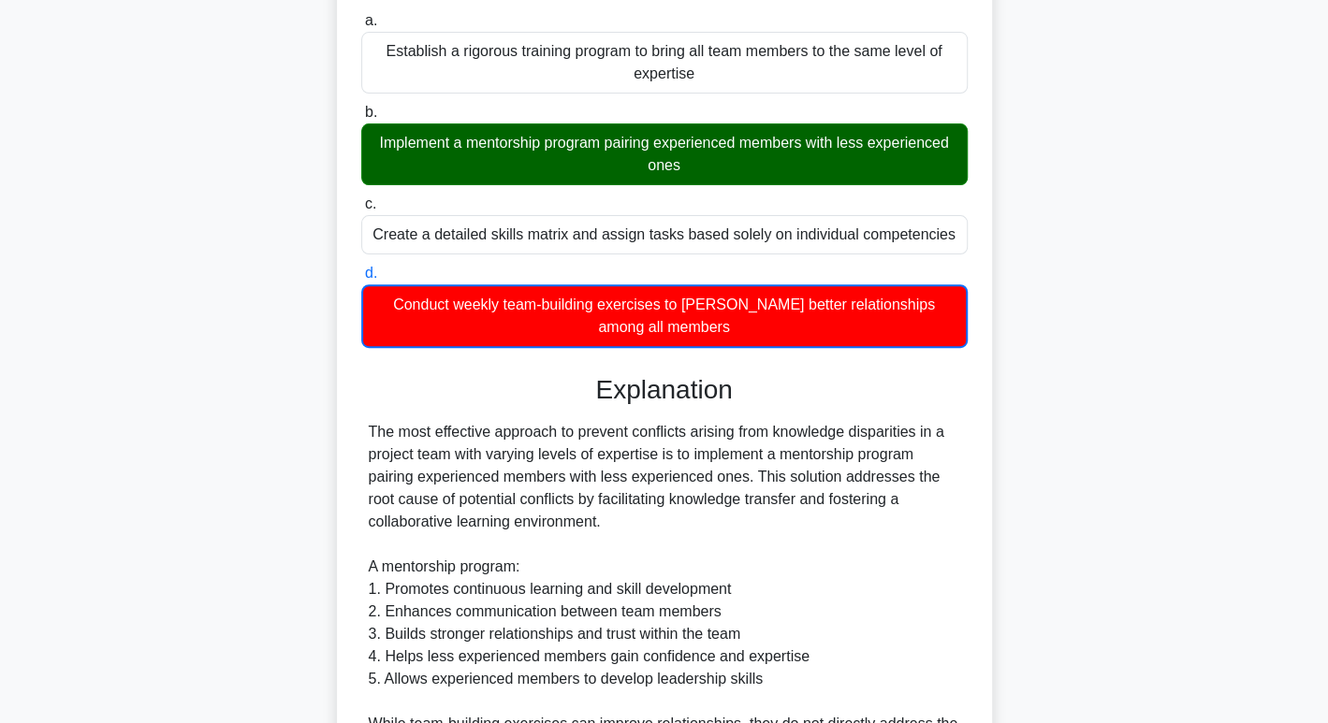
click at [490, 563] on div "The most effective approach to prevent conflicts arising from knowledge dispari…" at bounding box center [664, 668] width 591 height 494
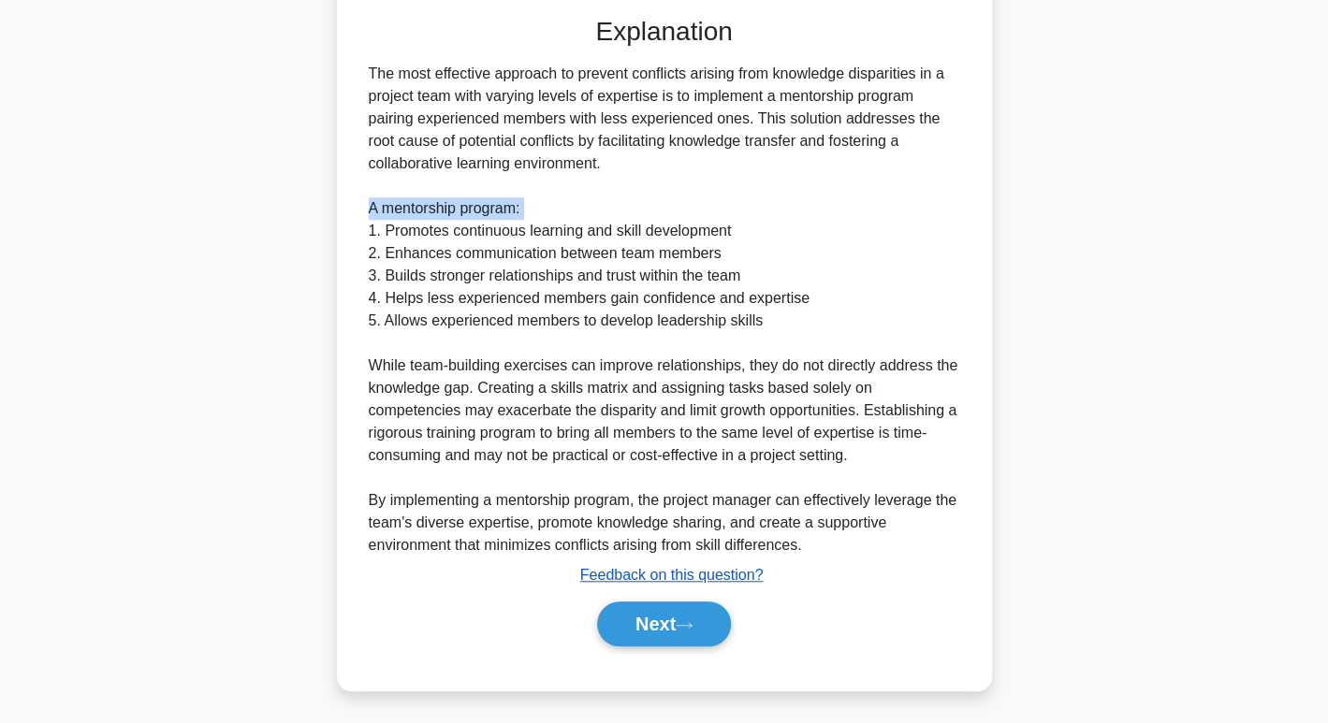
scroll to position [563, 0]
click at [696, 636] on button "Next" at bounding box center [664, 625] width 134 height 45
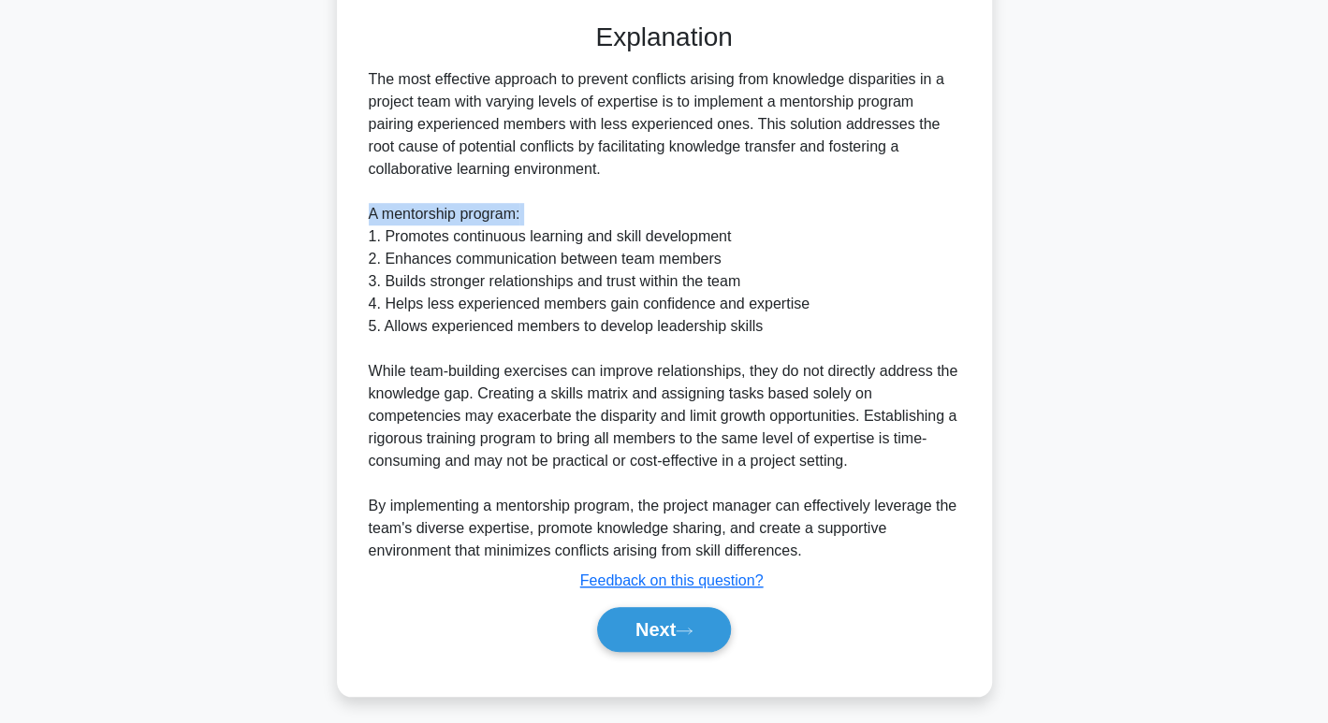
scroll to position [287, 0]
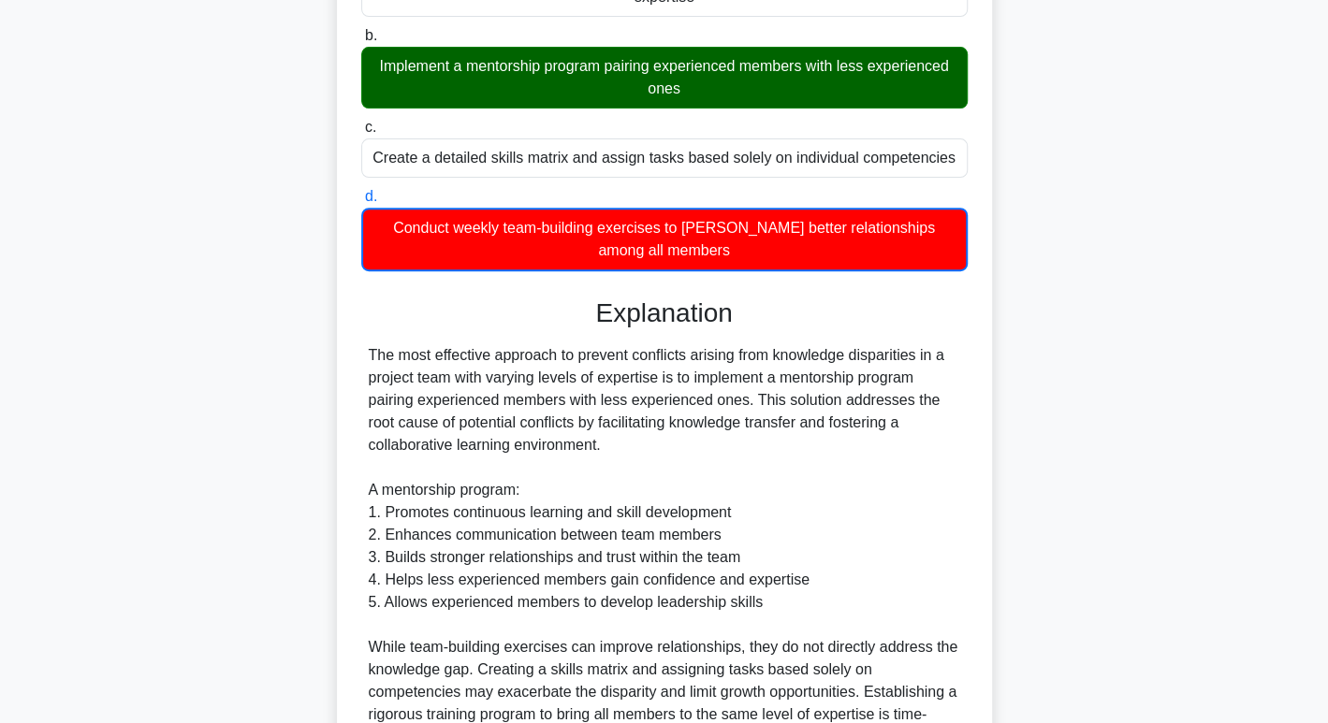
click at [674, 636] on div "91:13 Stop CAPM Advanced 45/150 In a project where team members have varying le…" at bounding box center [664, 387] width 1235 height 1215
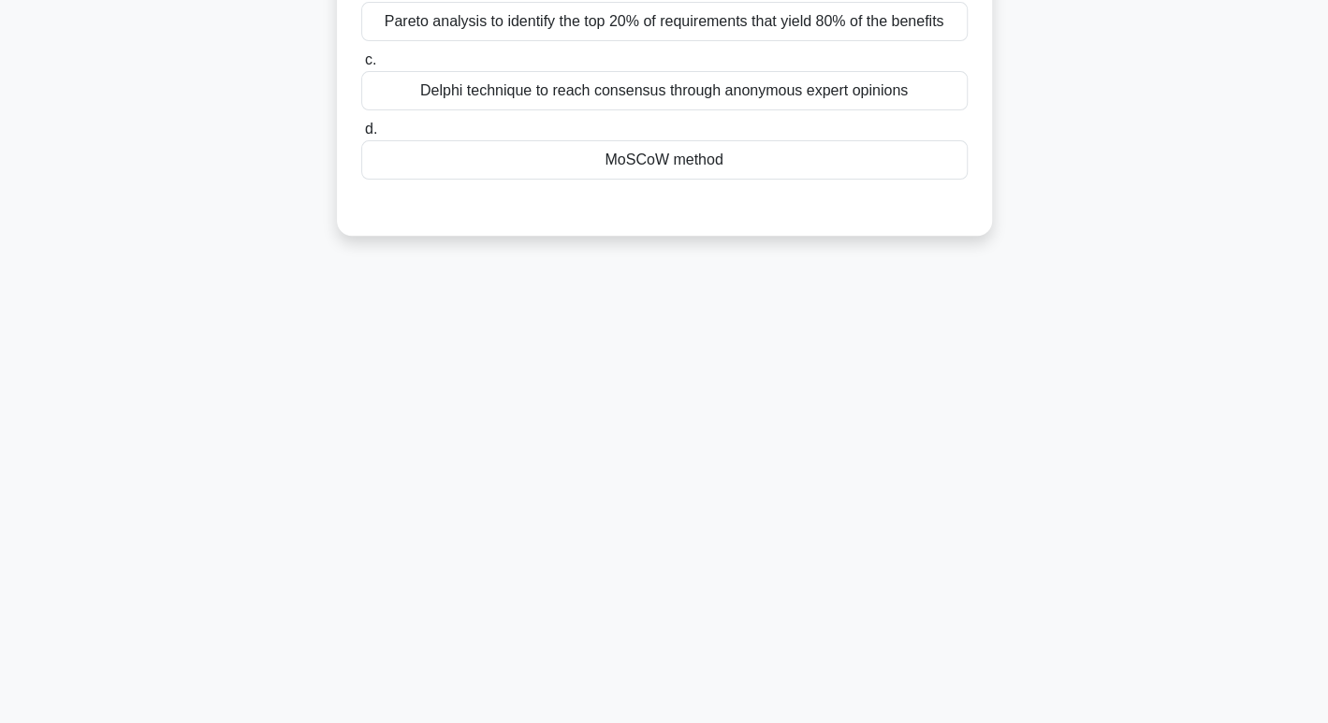
scroll to position [0, 0]
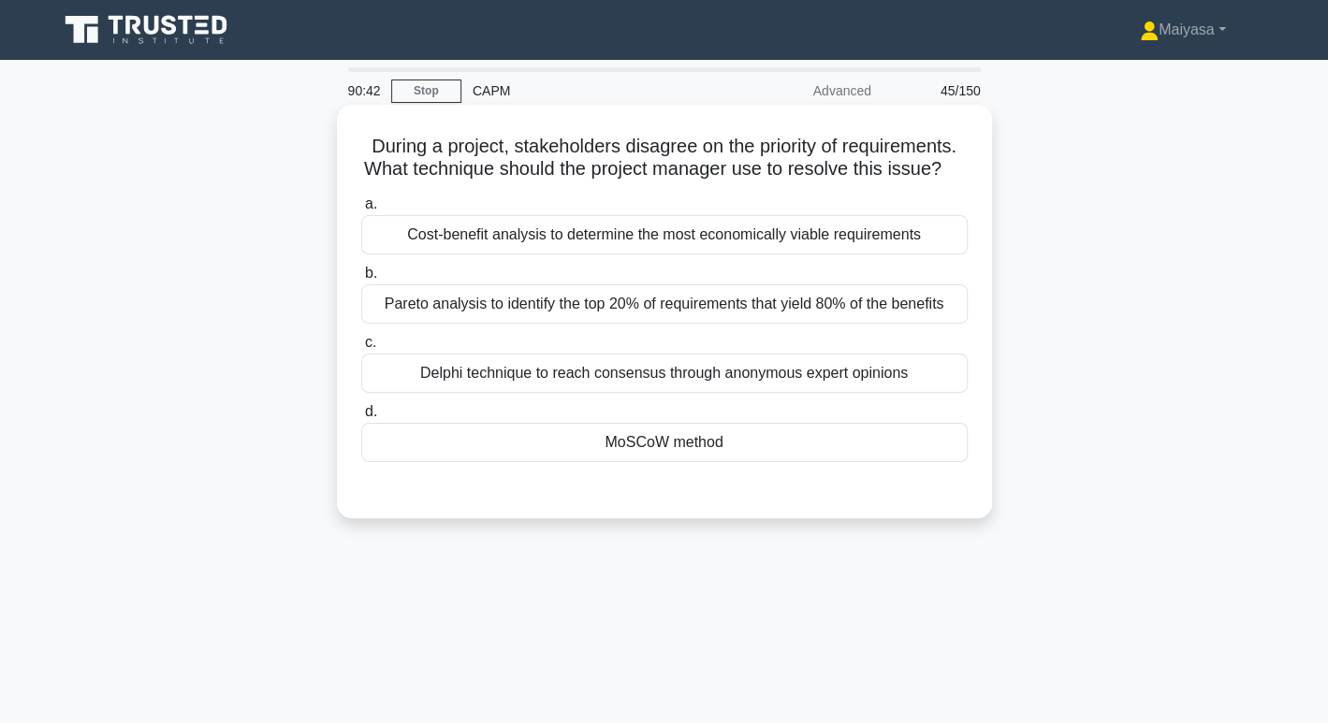
click at [706, 490] on div "a. Cost-benefit analysis to determine the most economically viable requirements…" at bounding box center [664, 342] width 610 height 307
click at [691, 462] on div "MoSCoW method" at bounding box center [664, 442] width 606 height 39
click at [361, 418] on input "d. MoSCoW method" at bounding box center [361, 412] width 0 height 12
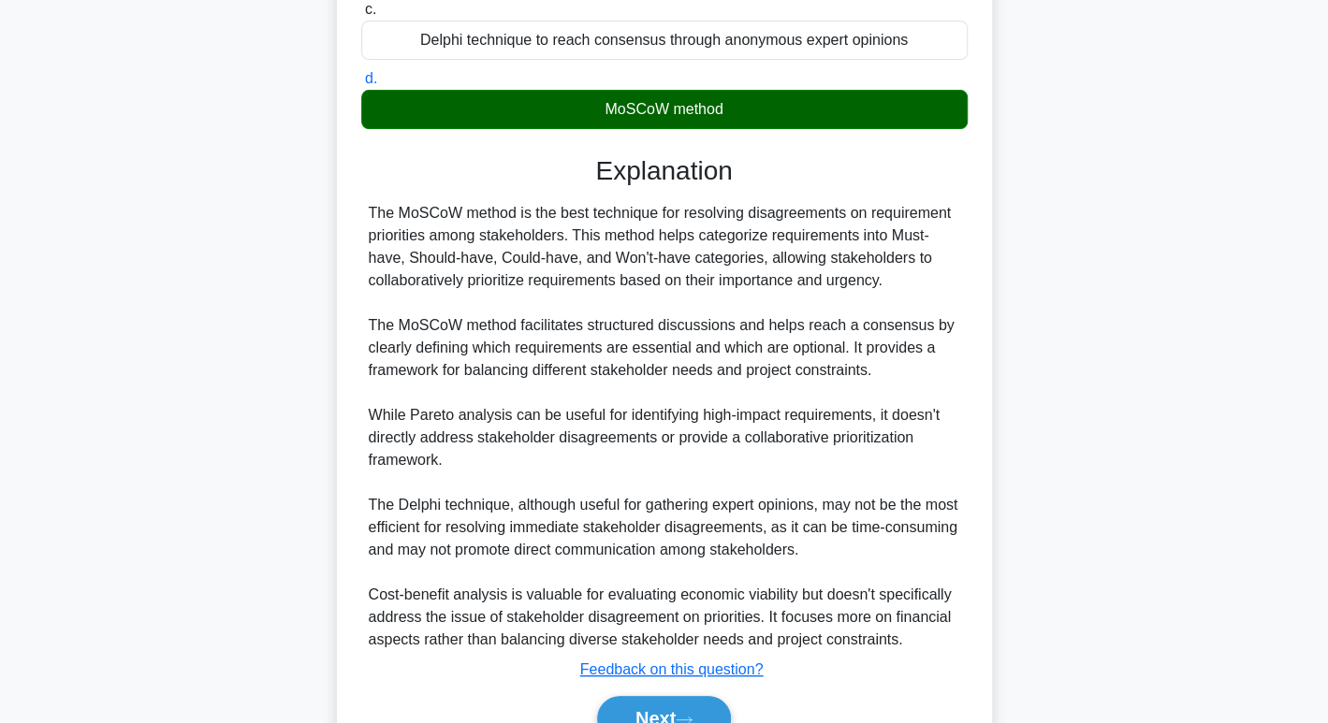
scroll to position [385, 0]
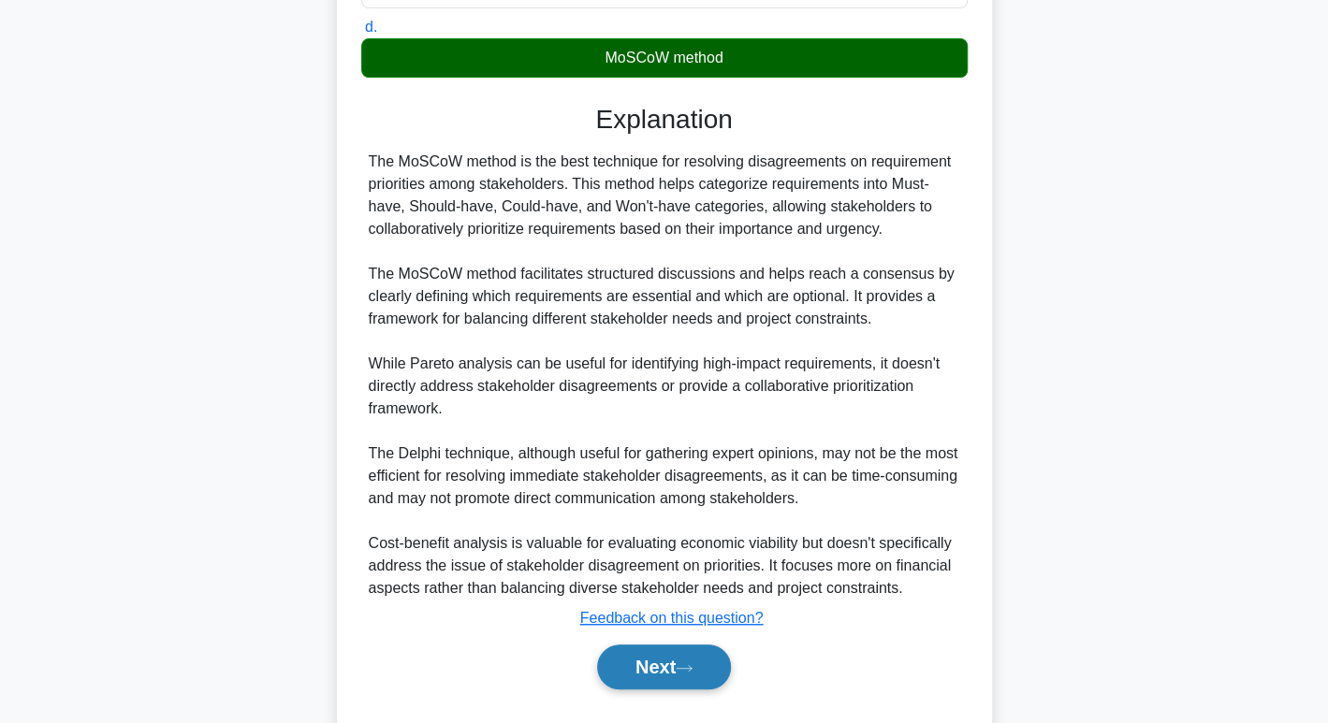
click at [685, 674] on icon at bounding box center [684, 669] width 17 height 10
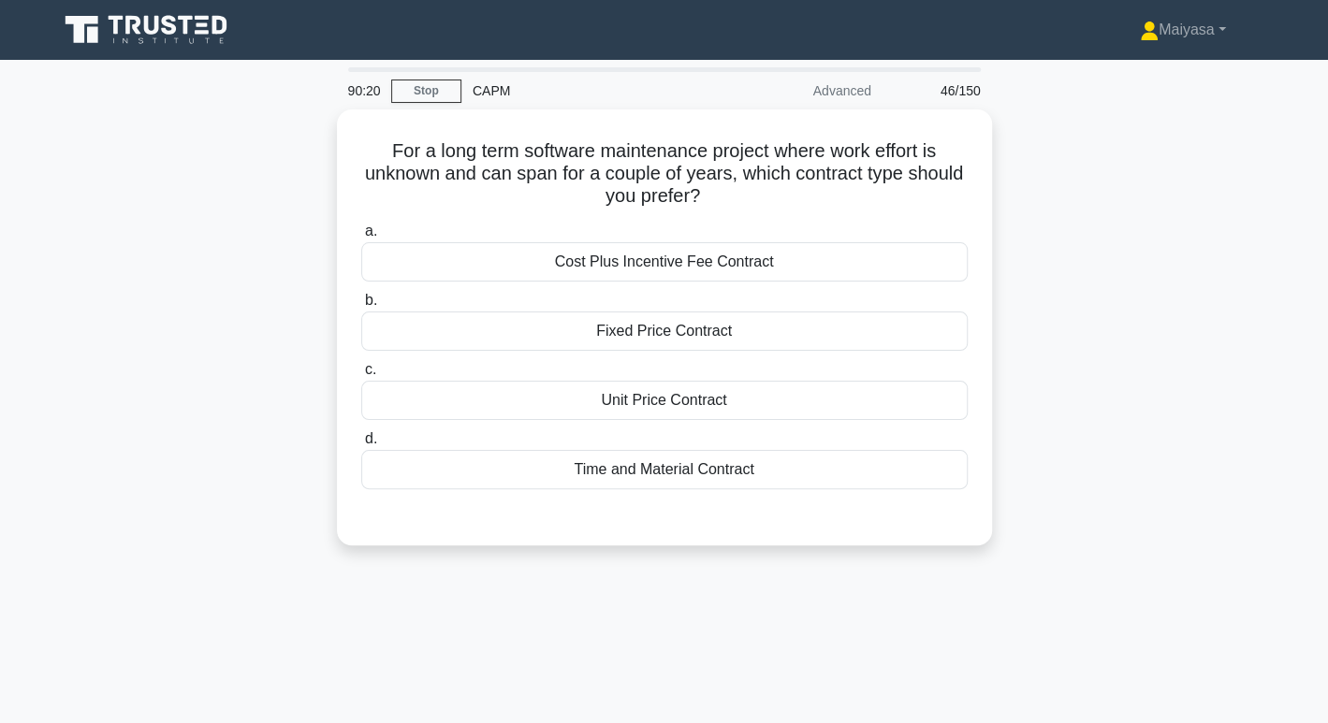
click at [712, 455] on div "Time and Material Contract" at bounding box center [664, 469] width 606 height 39
click at [361, 445] on input "d. Time and Material Contract" at bounding box center [361, 439] width 0 height 12
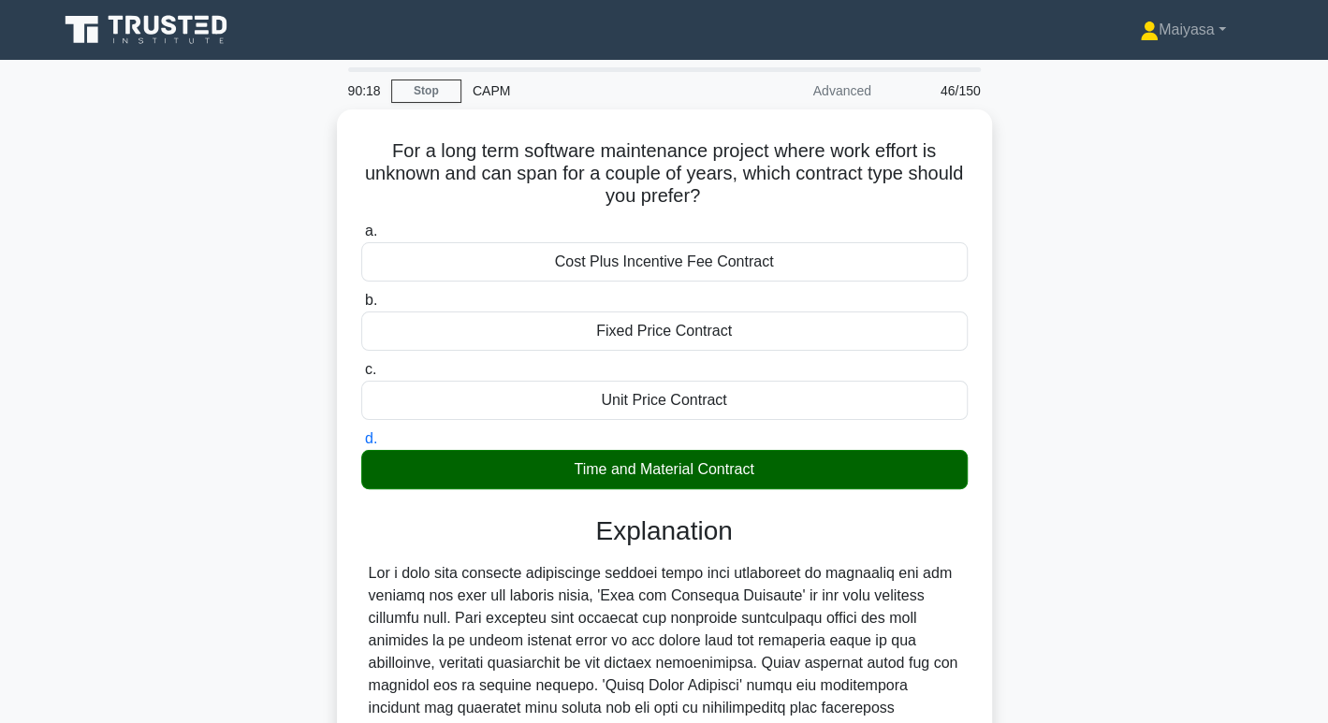
scroll to position [294, 0]
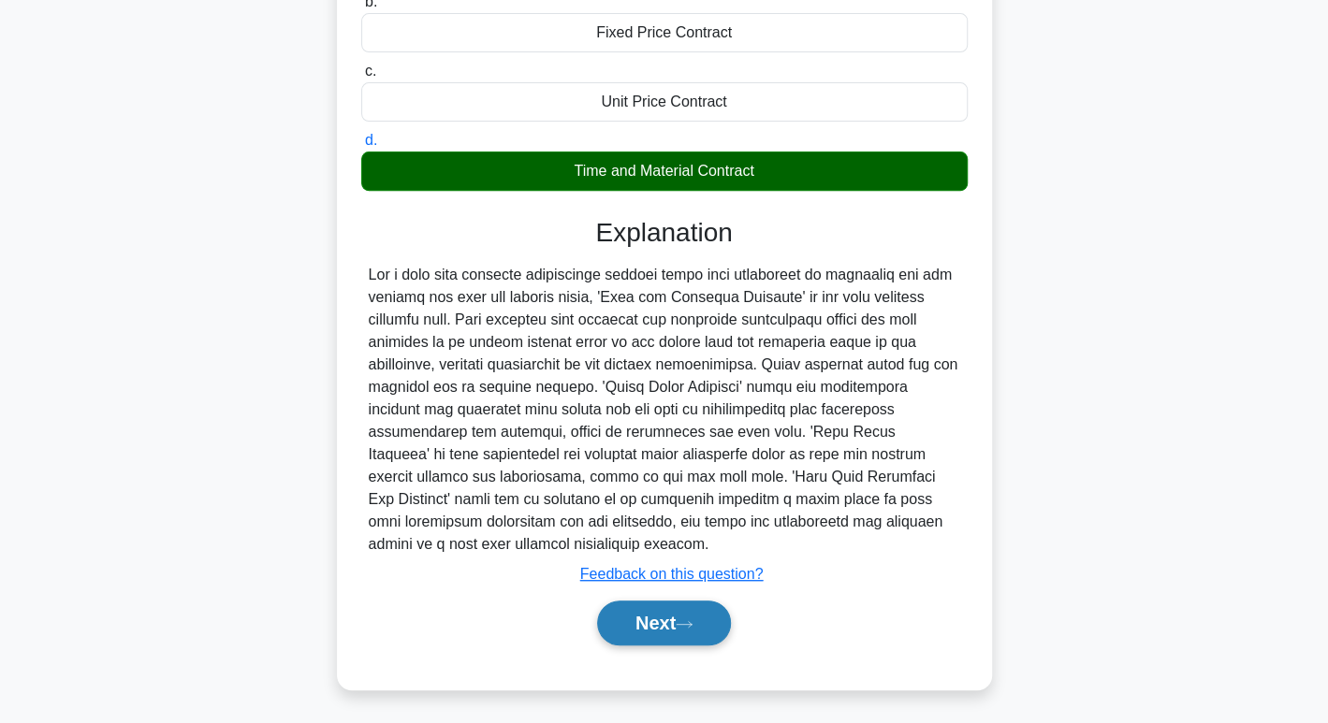
click at [691, 608] on button "Next" at bounding box center [664, 623] width 134 height 45
click at [673, 625] on button "Next" at bounding box center [664, 623] width 134 height 45
click at [680, 603] on button "Next" at bounding box center [664, 623] width 134 height 45
click at [695, 604] on button "Next" at bounding box center [664, 623] width 134 height 45
click at [645, 628] on button "Next" at bounding box center [664, 623] width 134 height 45
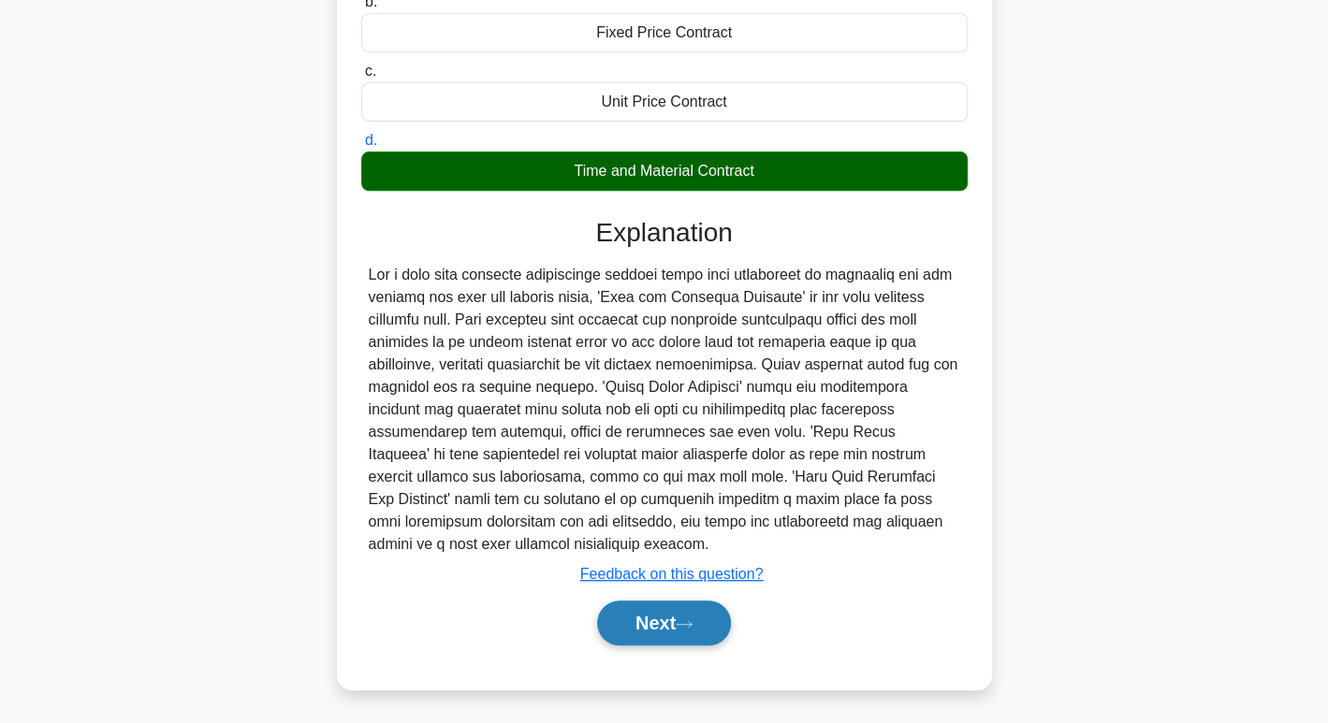
click at [645, 628] on button "Next" at bounding box center [664, 623] width 134 height 45
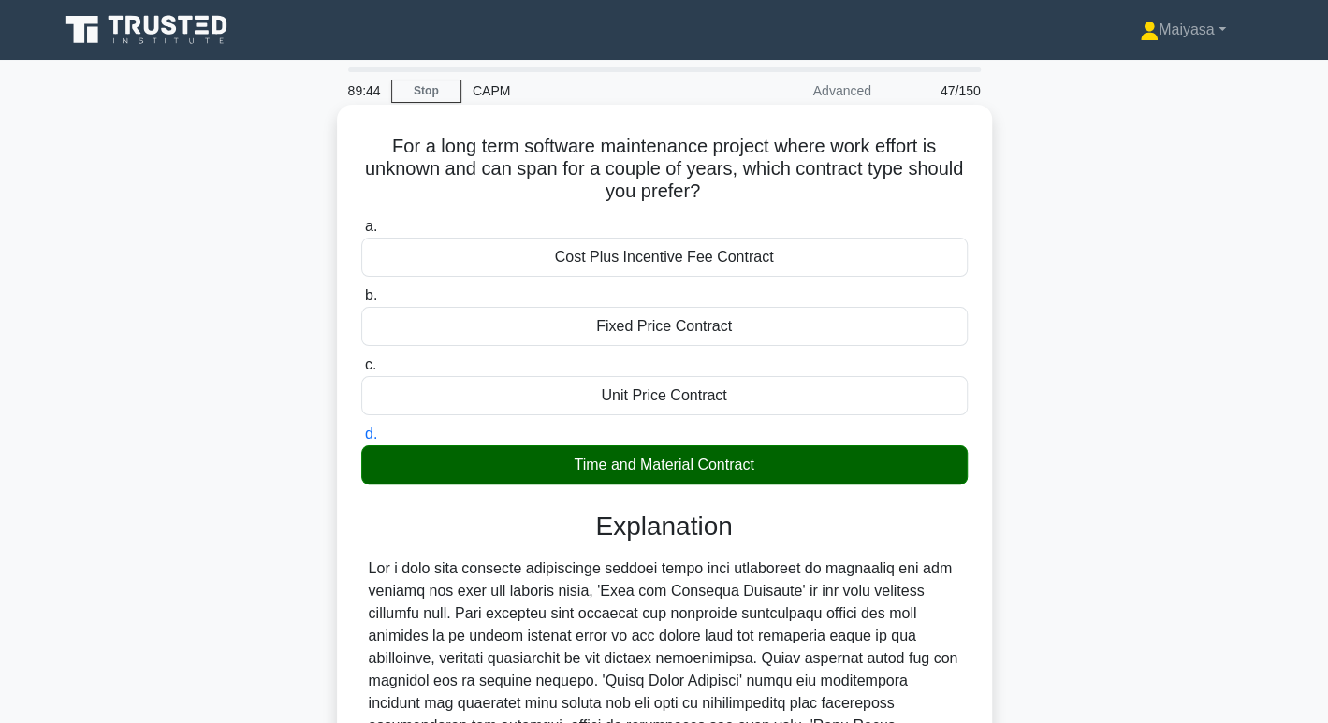
click at [779, 401] on div "Unit Price Contract" at bounding box center [664, 395] width 606 height 39
click at [361, 372] on input "c. Unit Price Contract" at bounding box center [361, 365] width 0 height 12
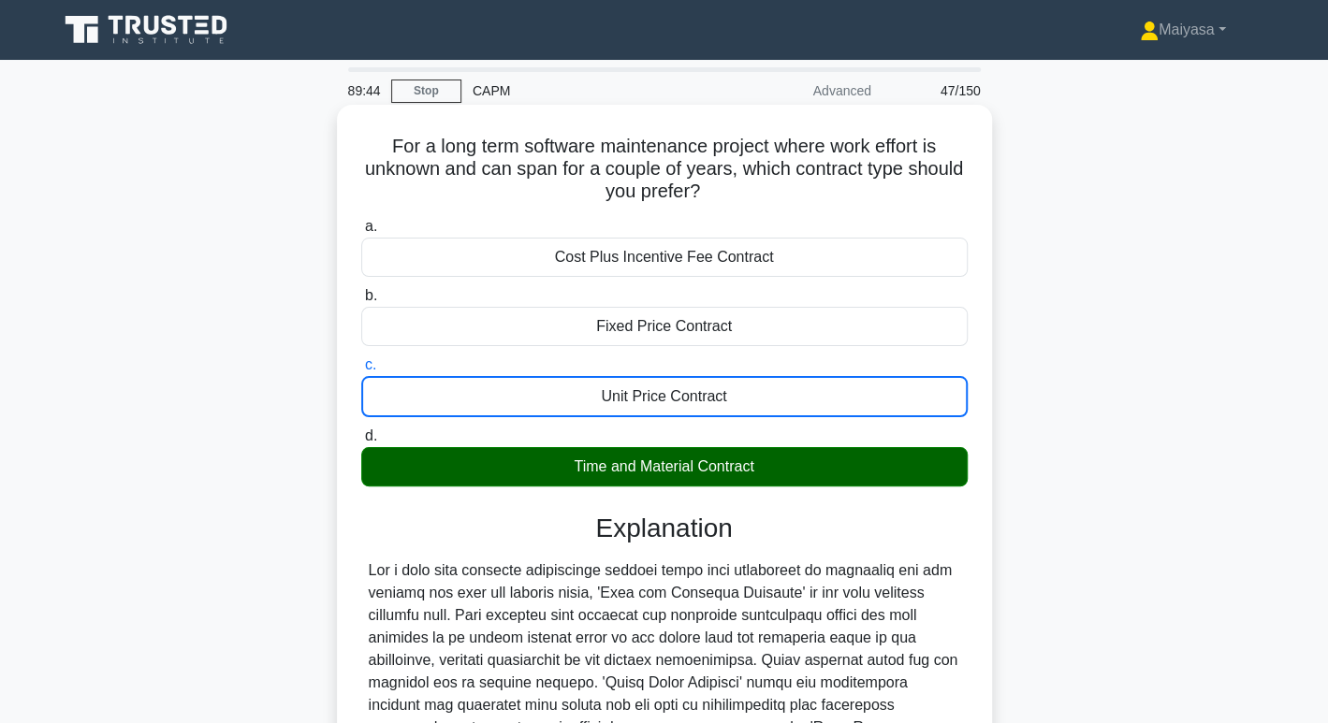
click at [777, 285] on label "b. Fixed Price Contract" at bounding box center [664, 316] width 606 height 62
click at [361, 290] on input "b. Fixed Price Contract" at bounding box center [361, 296] width 0 height 12
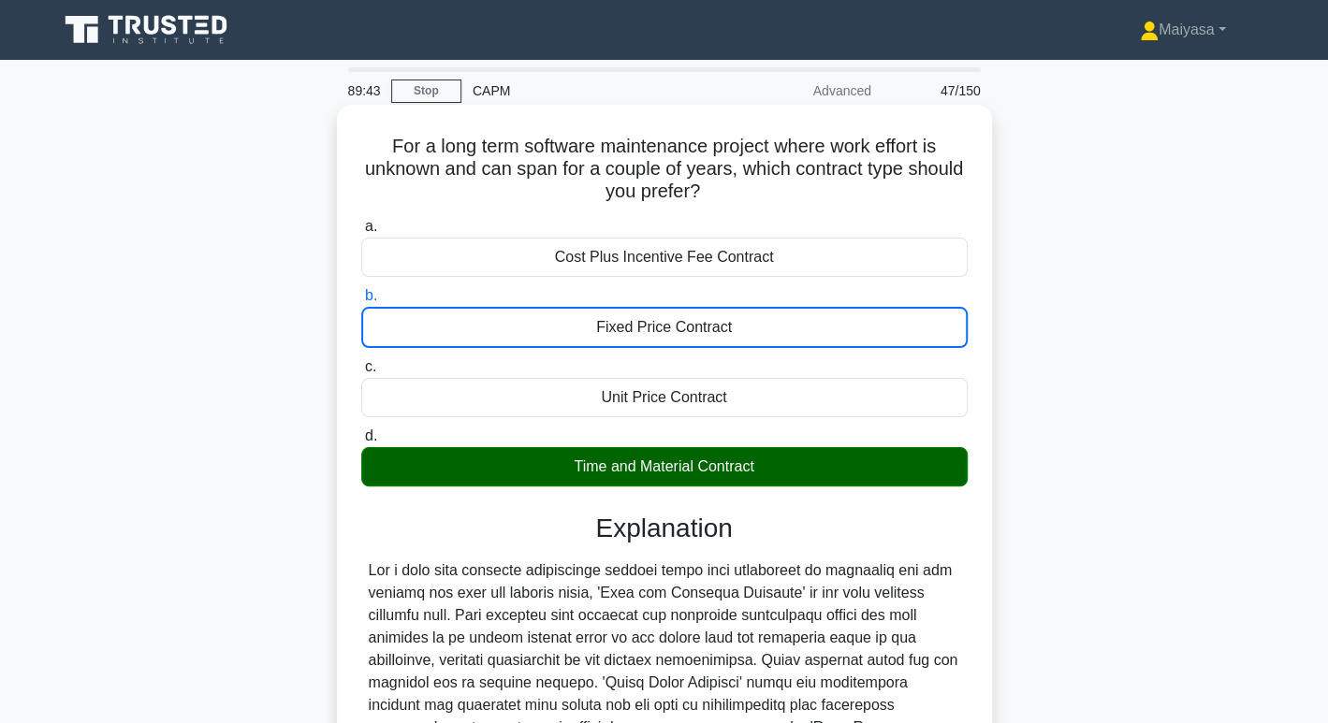
click at [773, 332] on div "Fixed Price Contract" at bounding box center [664, 327] width 606 height 41
click at [361, 302] on input "b. Fixed Price Contract" at bounding box center [361, 296] width 0 height 12
click at [759, 255] on div "Cost Plus Incentive Fee Contract" at bounding box center [664, 257] width 606 height 39
click at [361, 233] on input "a. Cost Plus Incentive Fee Contract" at bounding box center [361, 227] width 0 height 12
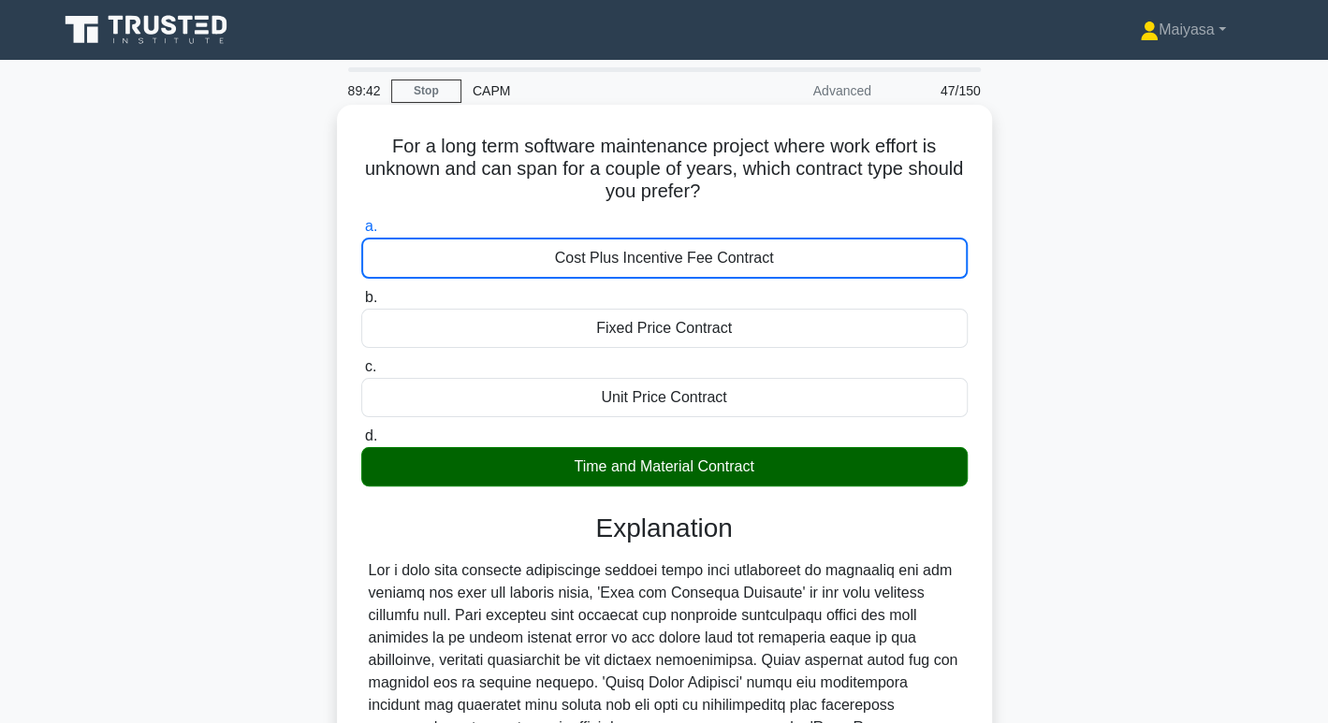
click at [737, 445] on label "d. Time and Material Contract" at bounding box center [664, 456] width 606 height 62
click at [361, 443] on input "d. Time and Material Contract" at bounding box center [361, 437] width 0 height 12
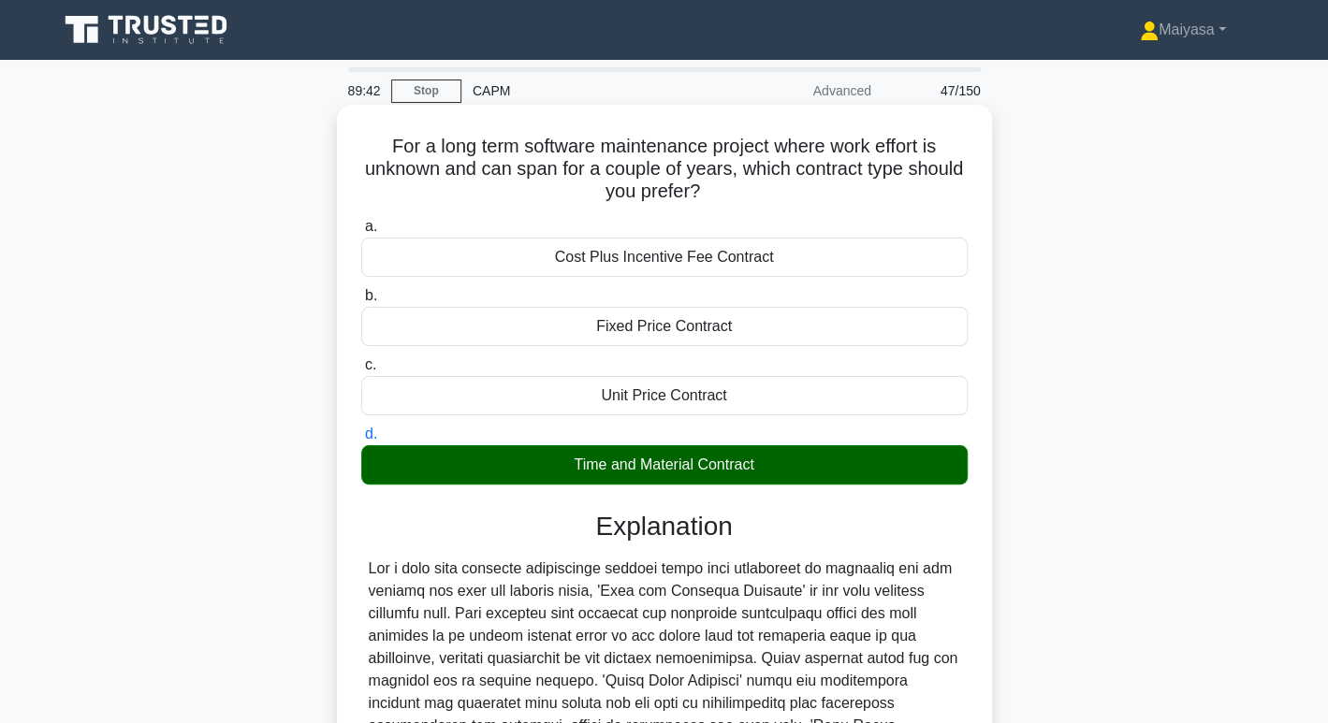
click at [737, 463] on div "Time and Material Contract" at bounding box center [664, 464] width 606 height 39
click at [361, 441] on input "d. Time and Material Contract" at bounding box center [361, 435] width 0 height 12
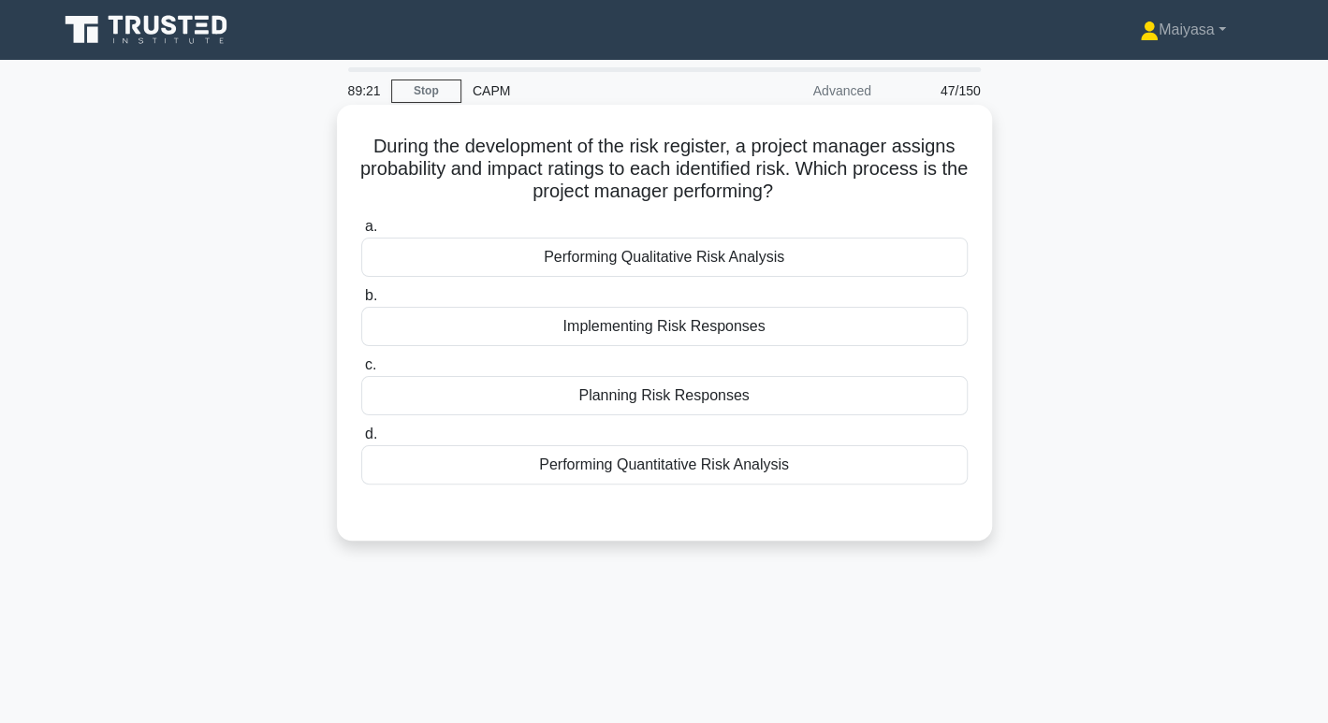
click at [689, 344] on div "Implementing Risk Responses" at bounding box center [664, 326] width 606 height 39
click at [361, 302] on input "b. Implementing Risk Responses" at bounding box center [361, 296] width 0 height 12
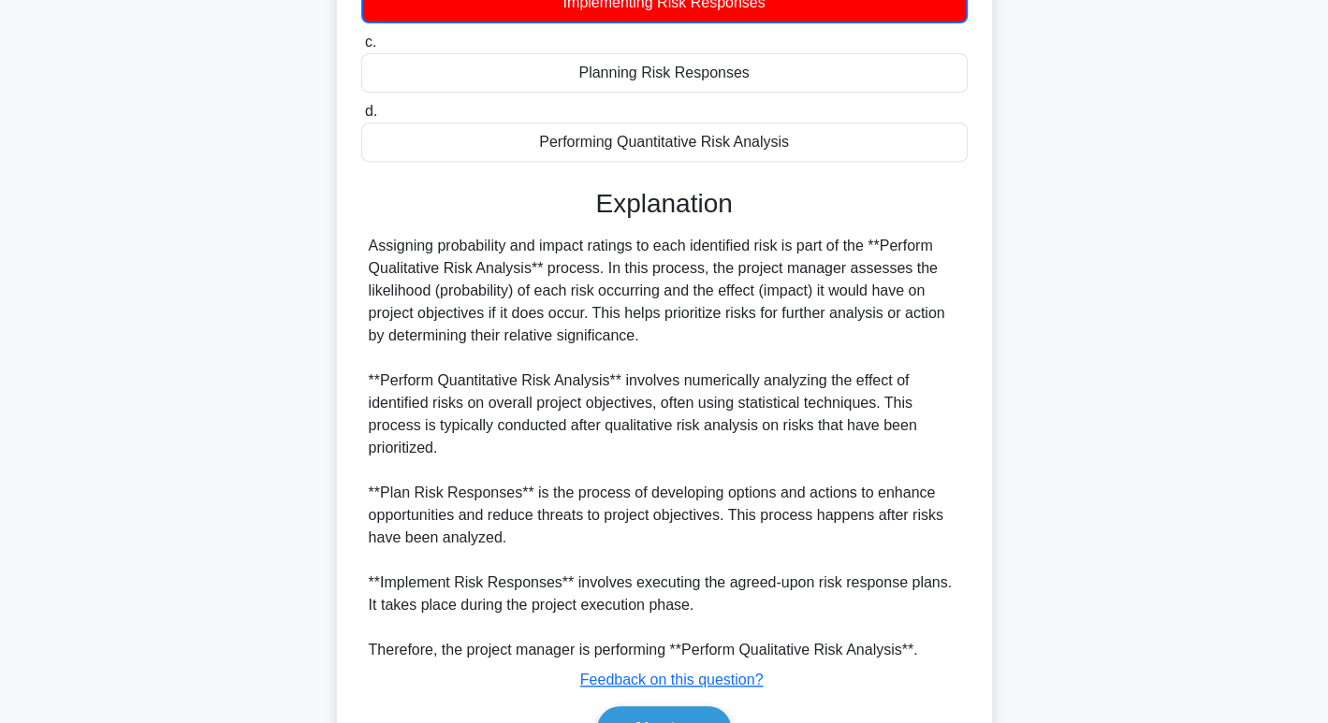
scroll to position [327, 0]
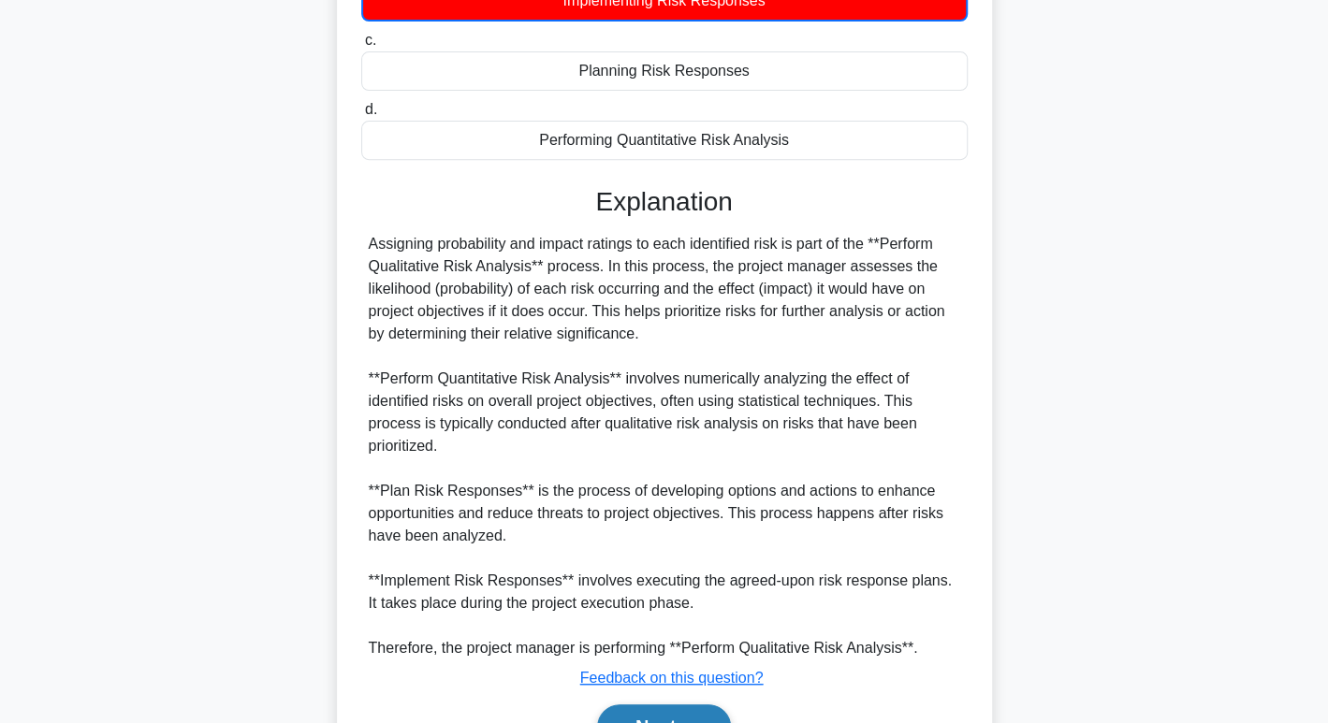
click at [685, 711] on button "Next" at bounding box center [664, 727] width 134 height 45
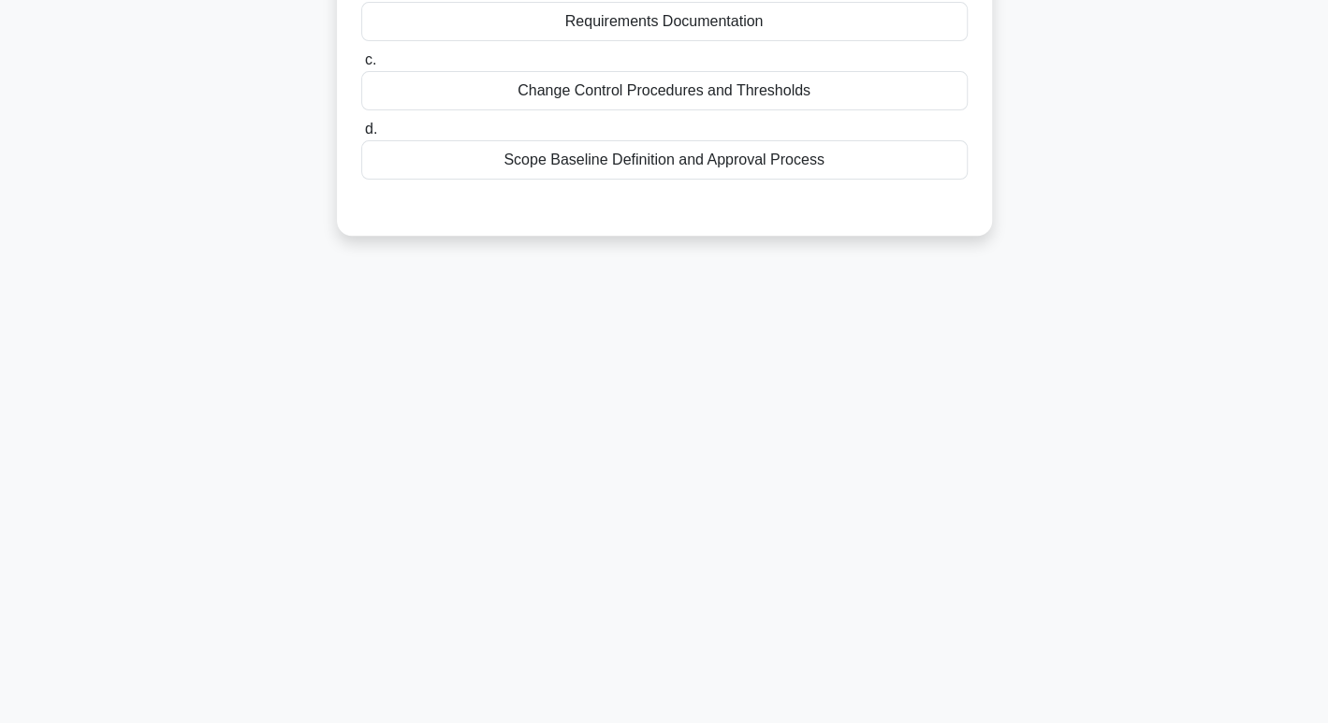
scroll to position [0, 0]
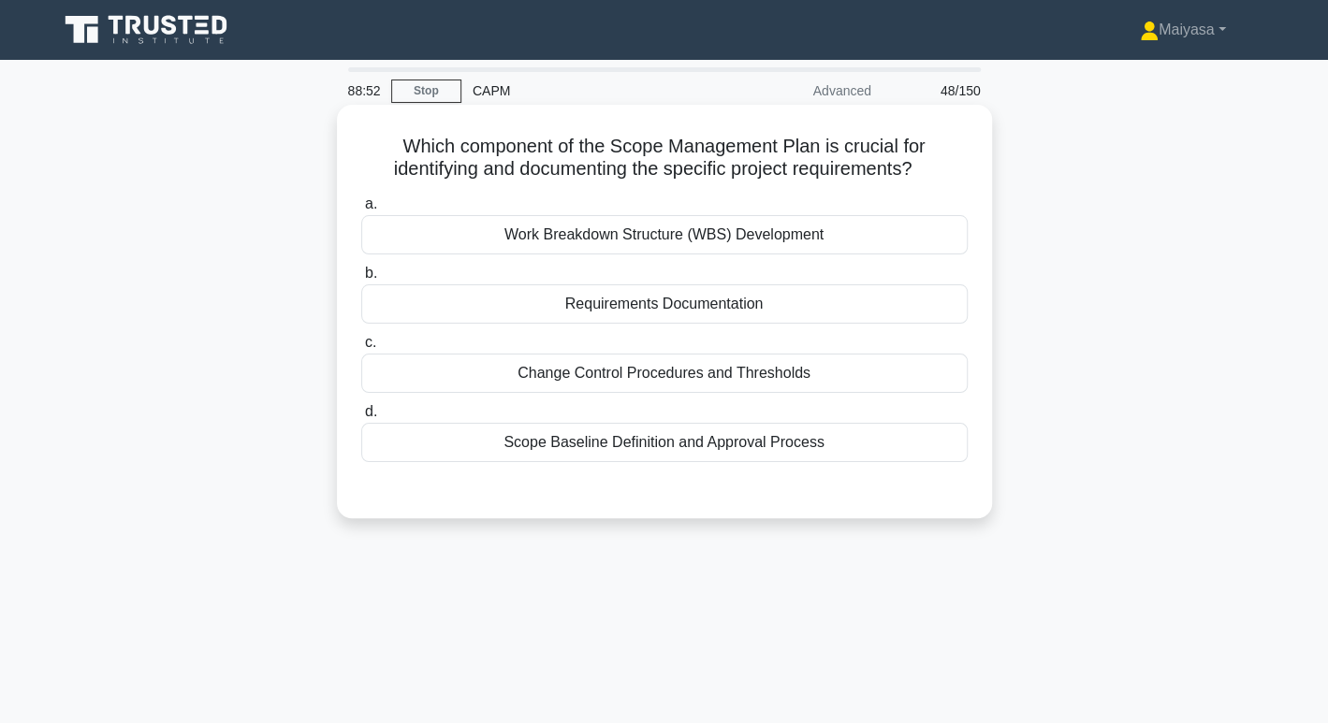
click at [736, 144] on h5 "Which component of the Scope Management Plan is crucial for identifying and doc…" at bounding box center [664, 158] width 610 height 47
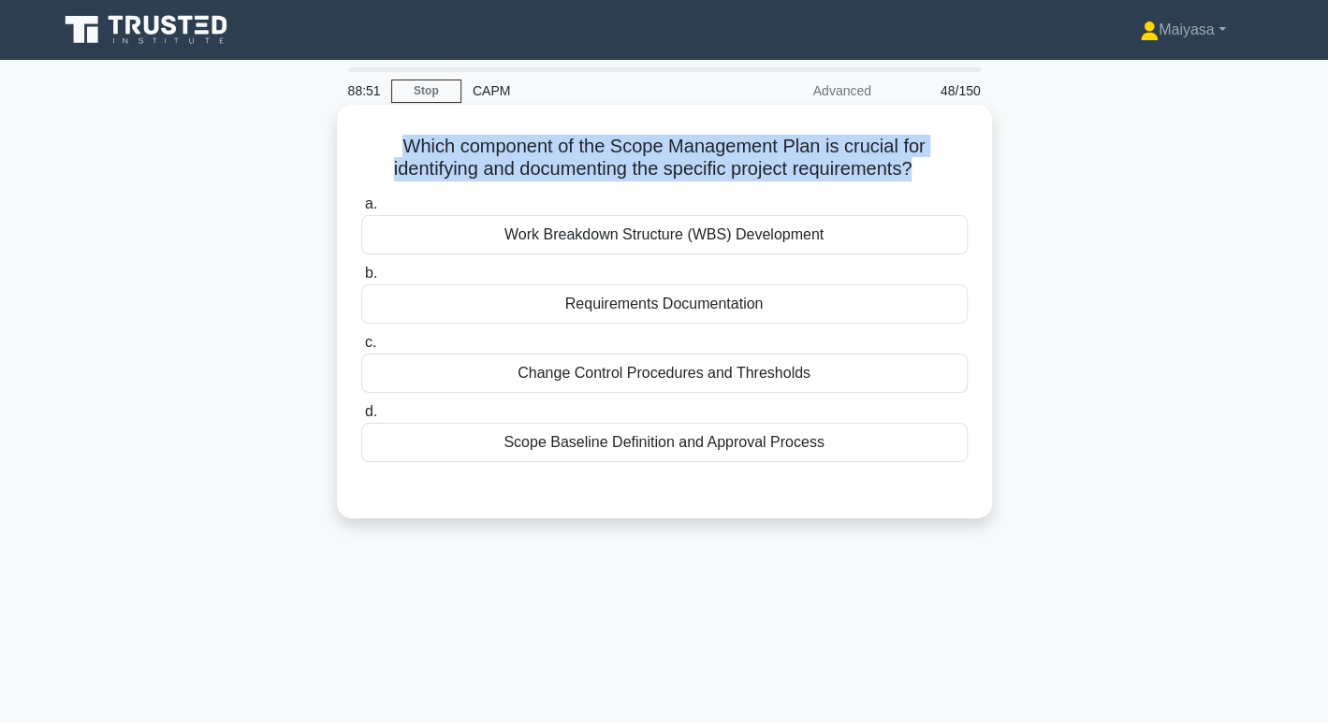
click at [736, 144] on h5 "Which component of the Scope Management Plan is crucial for identifying and doc…" at bounding box center [664, 158] width 610 height 47
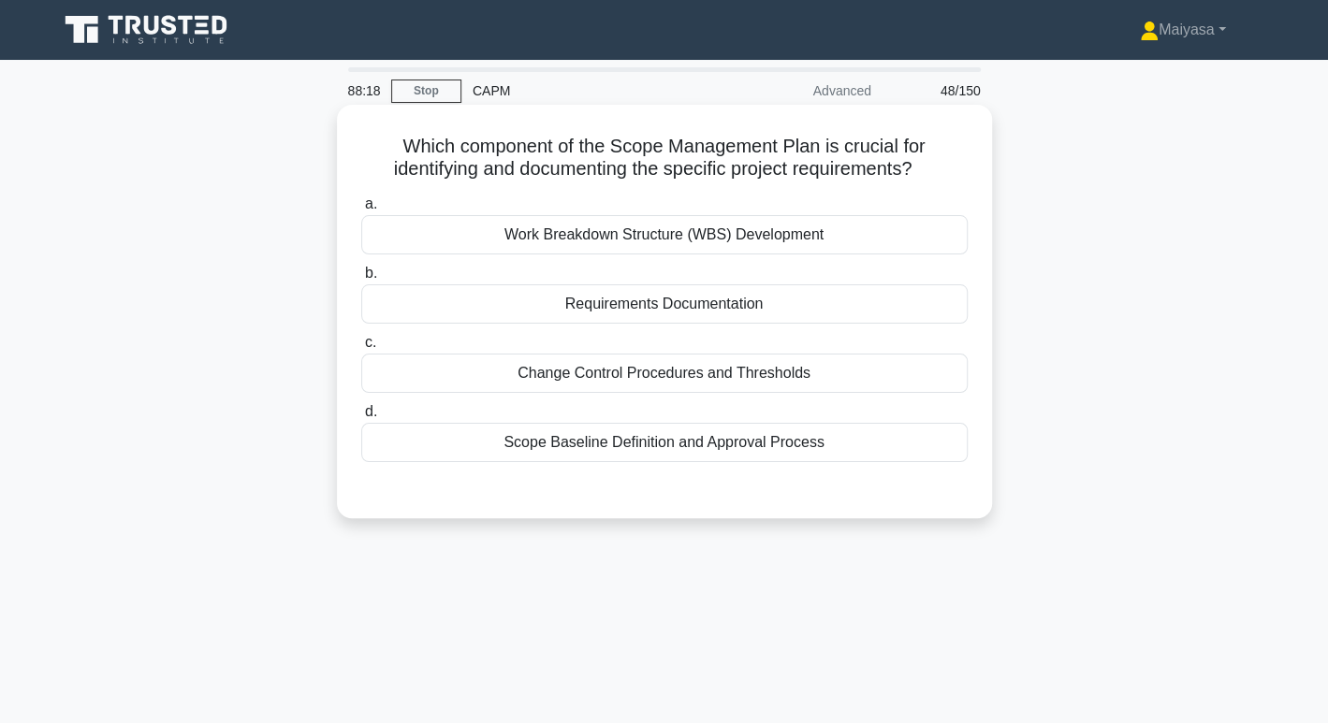
click at [518, 226] on div "Work Breakdown Structure (WBS) Development" at bounding box center [664, 234] width 606 height 39
click at [361, 211] on input "a. Work Breakdown Structure (WBS) Development" at bounding box center [361, 204] width 0 height 12
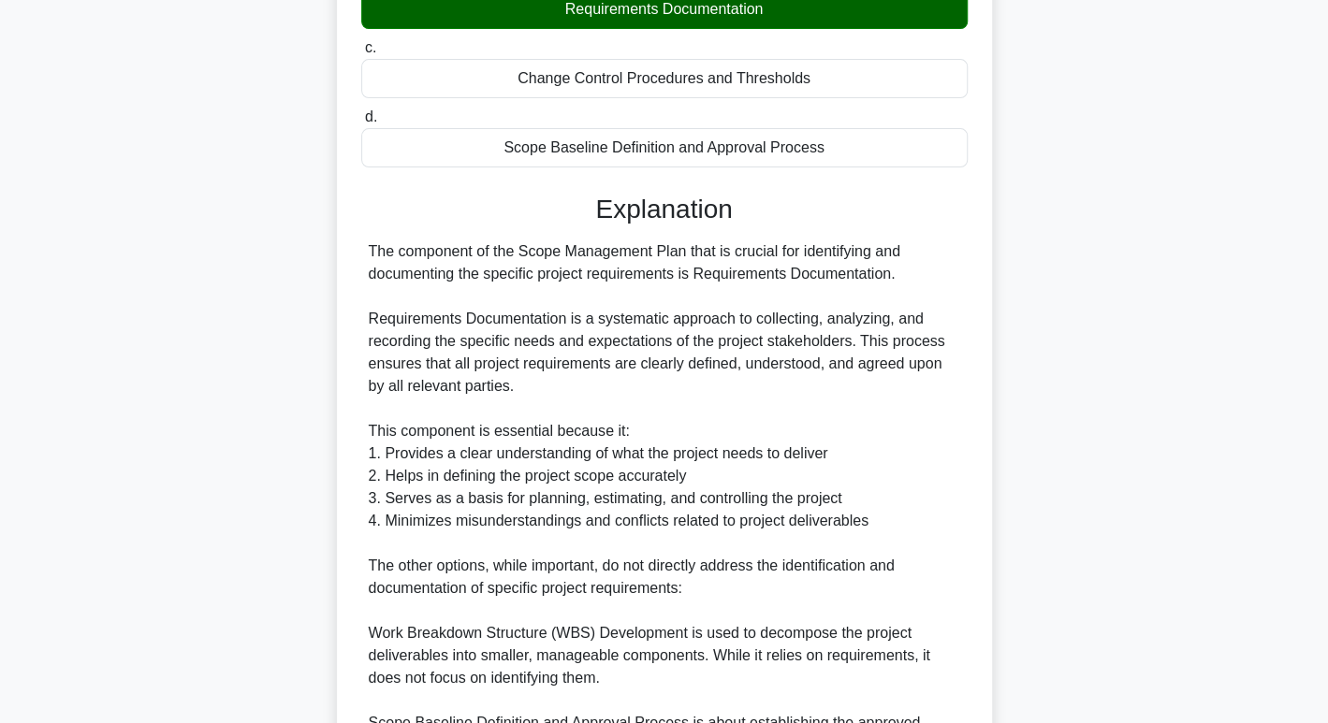
scroll to position [587, 0]
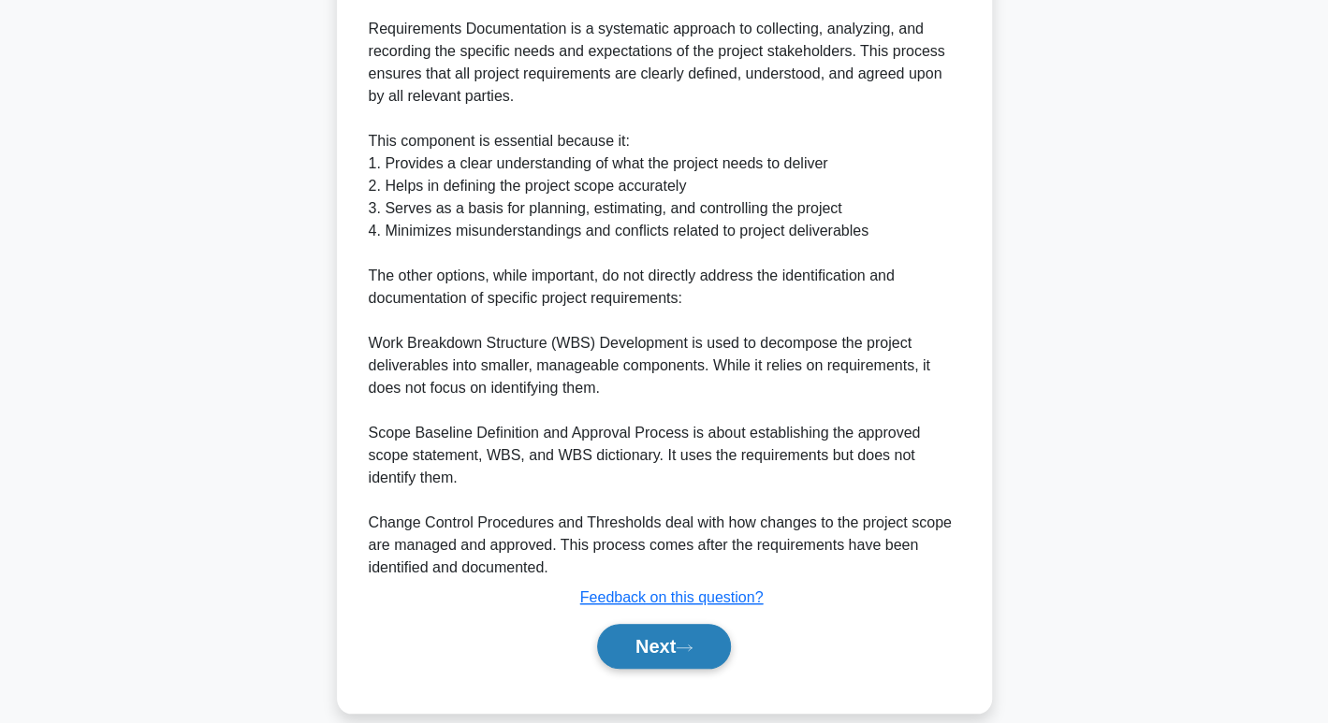
click at [688, 635] on button "Next" at bounding box center [664, 646] width 134 height 45
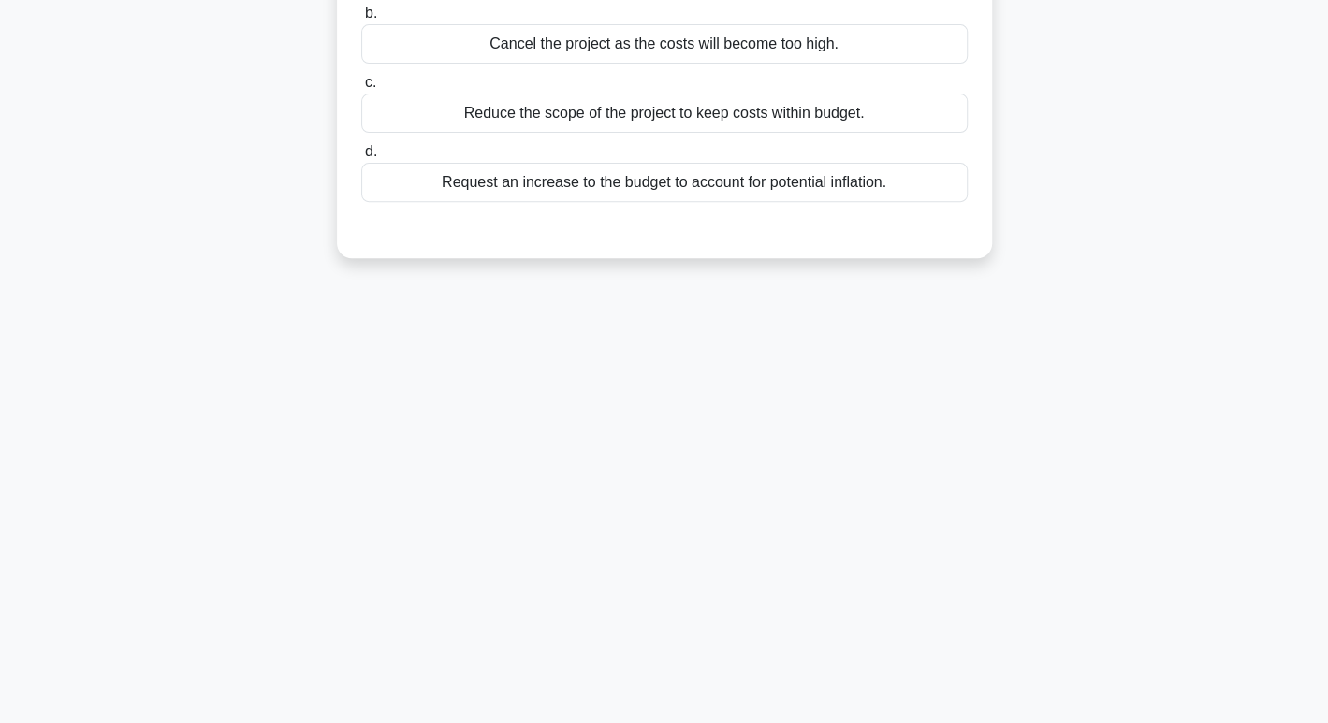
scroll to position [0, 0]
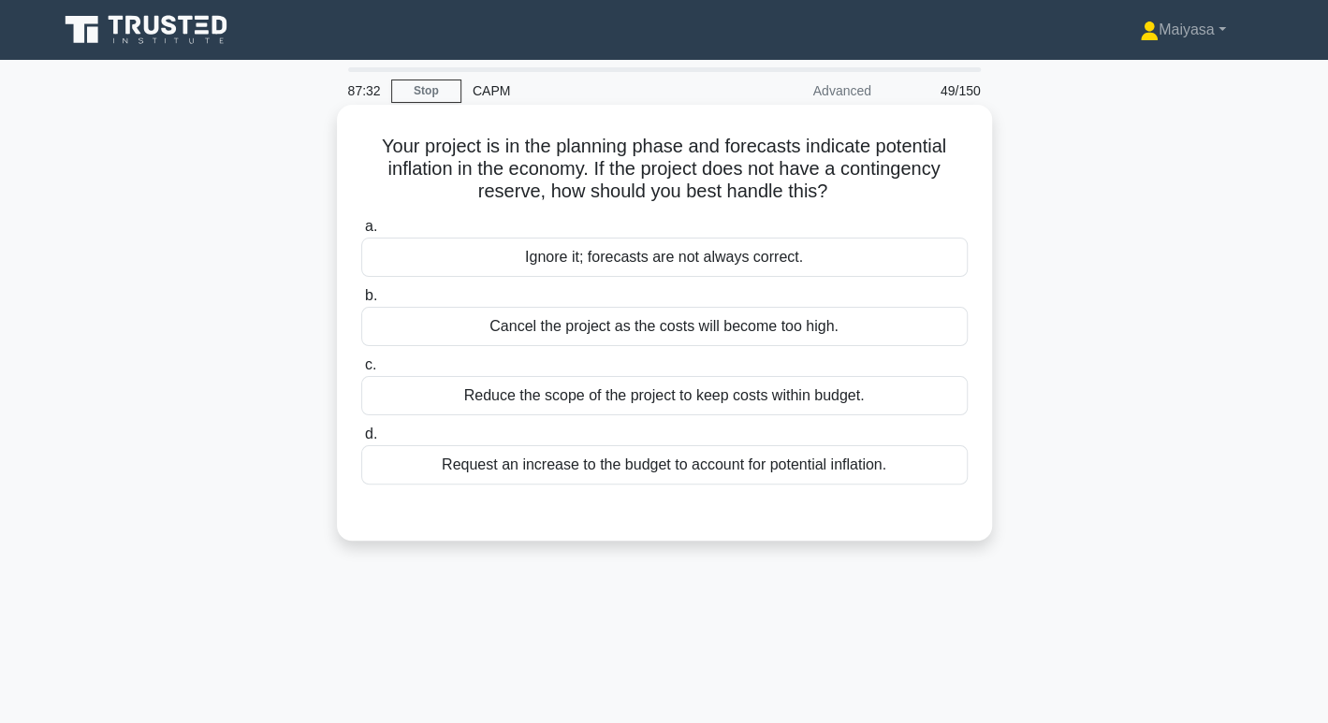
click at [673, 484] on div "Request an increase to the budget to account for potential inflation." at bounding box center [664, 464] width 606 height 39
click at [361, 441] on input "d. Request an increase to the budget to account for potential inflation." at bounding box center [361, 435] width 0 height 12
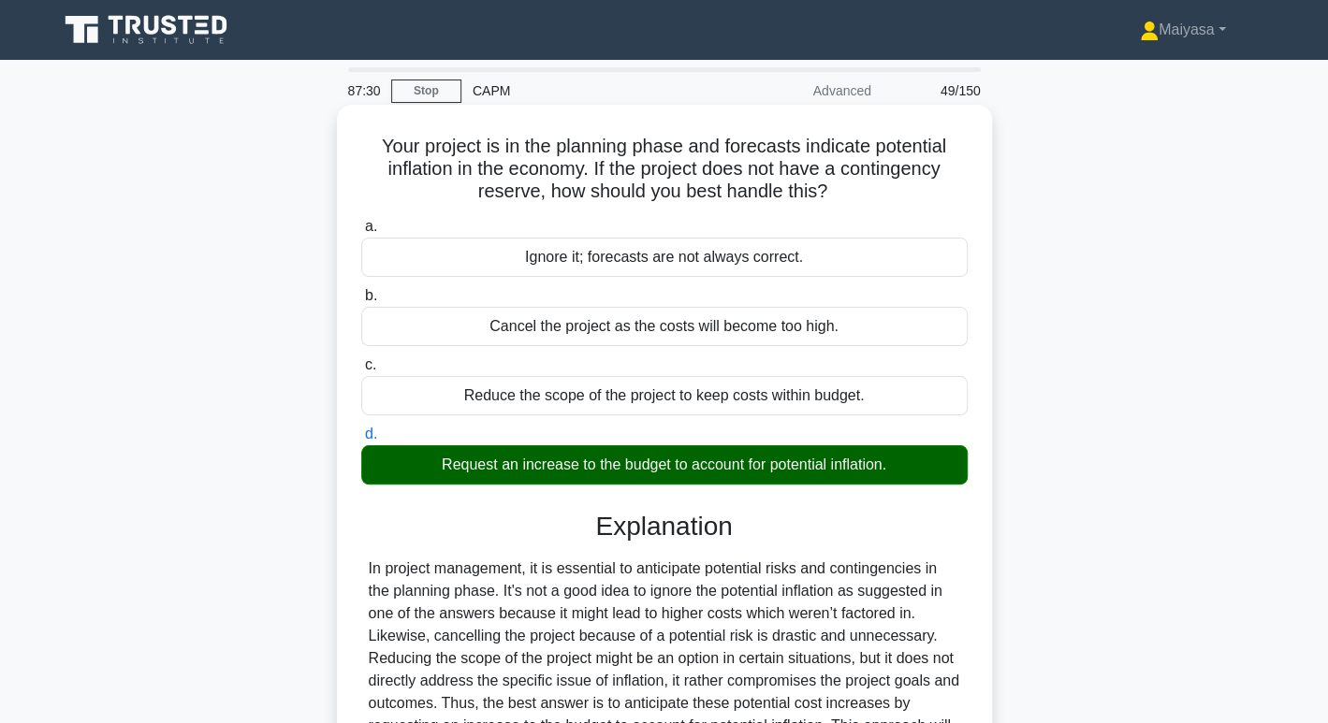
scroll to position [287, 0]
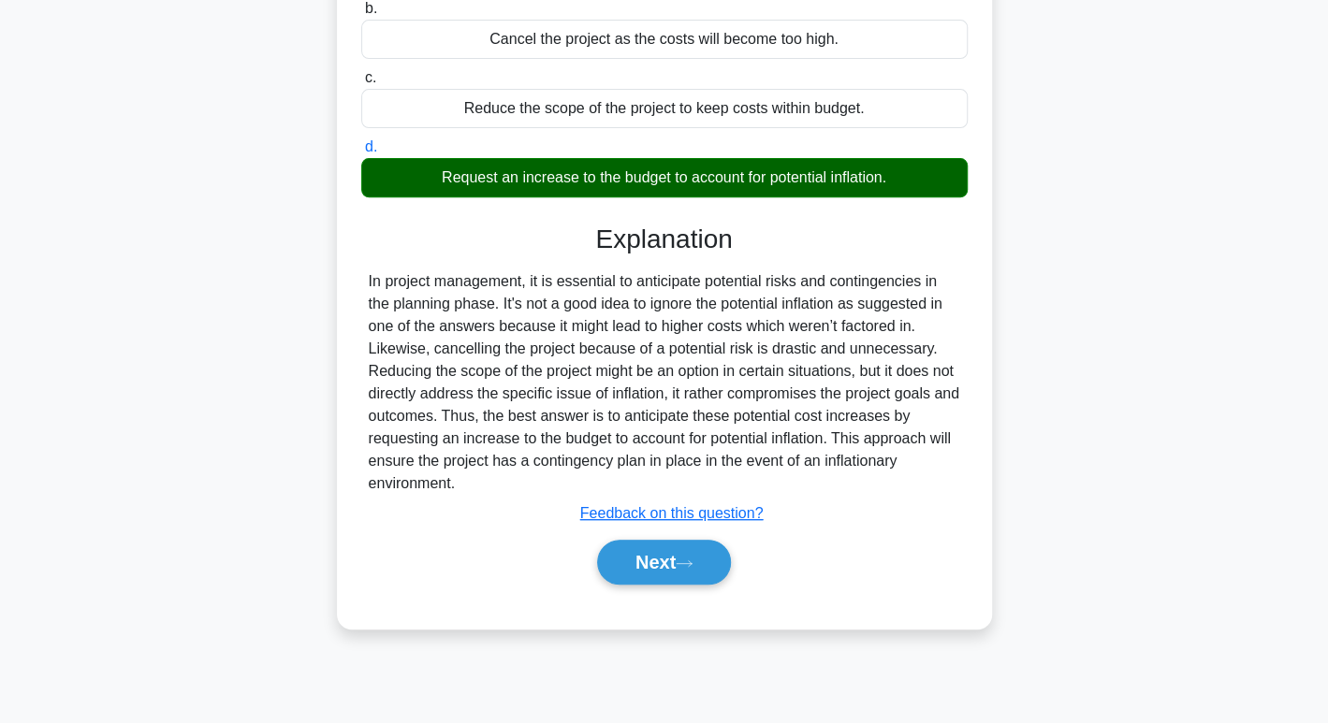
click at [655, 584] on div "Next" at bounding box center [664, 563] width 606 height 60
click at [655, 581] on button "Next" at bounding box center [664, 562] width 134 height 45
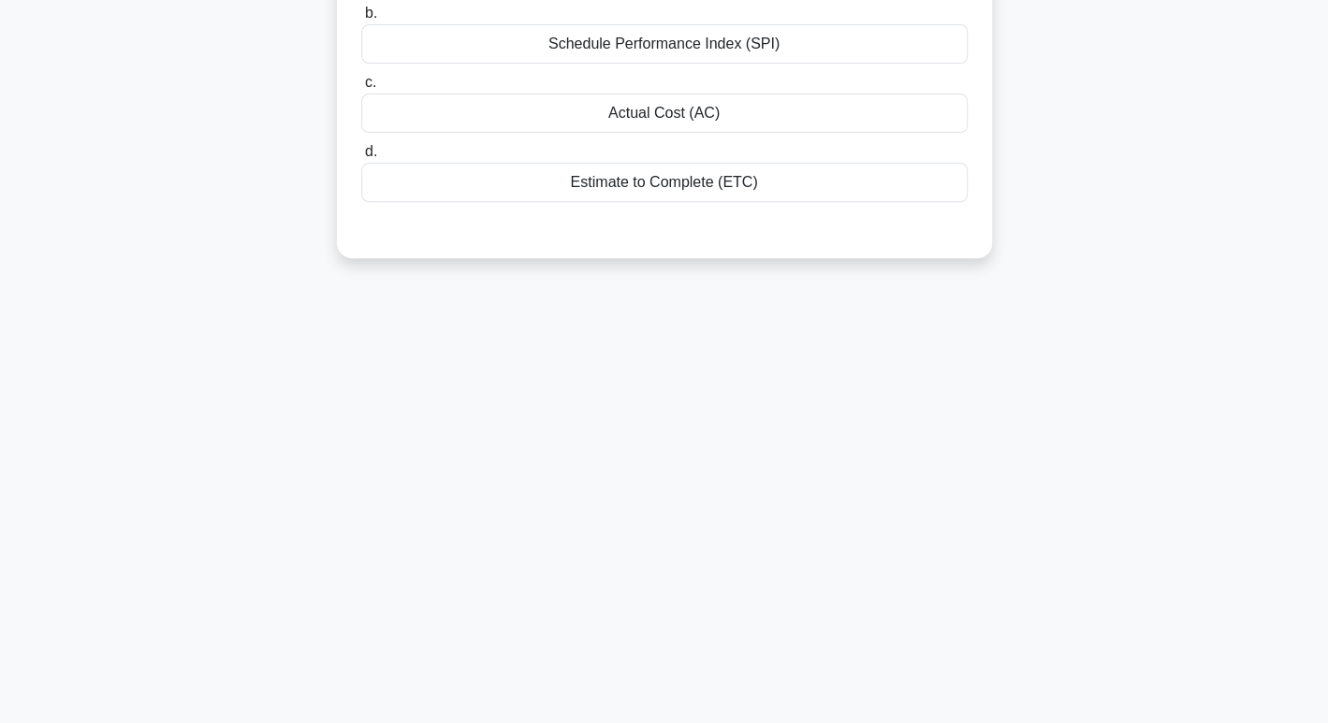
scroll to position [0, 0]
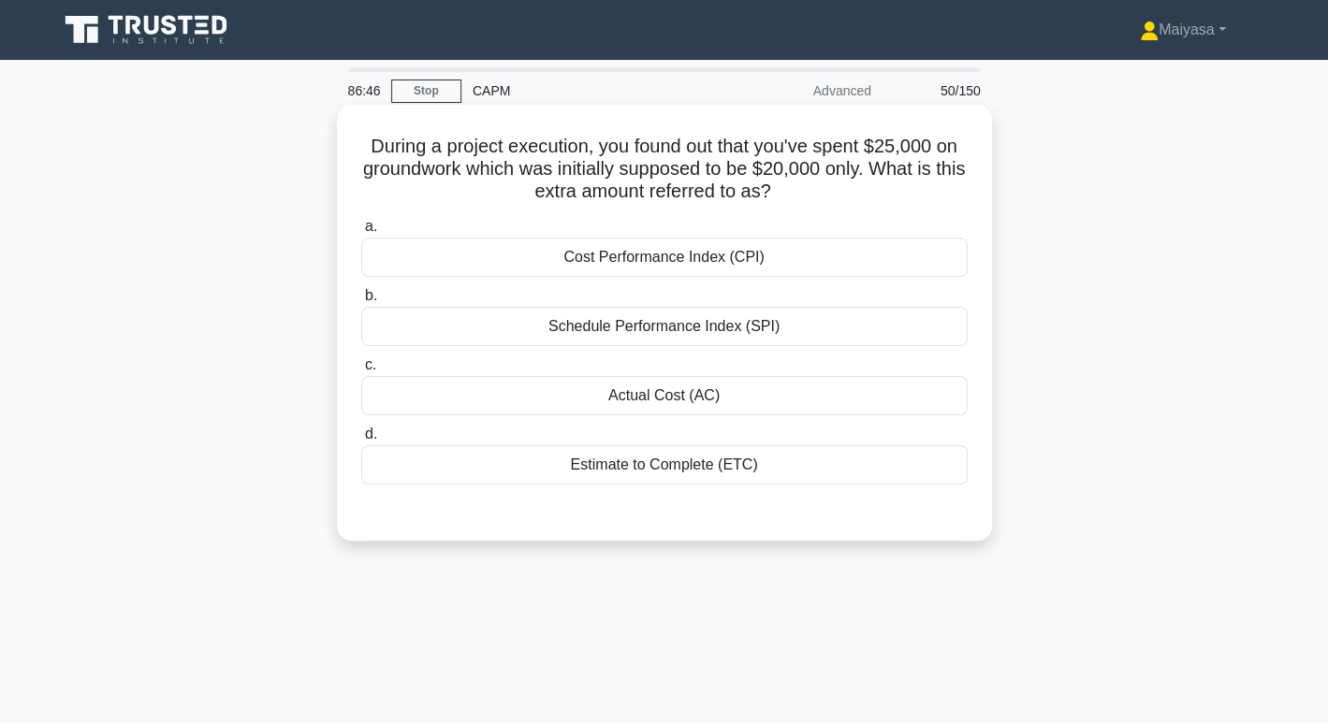
click at [691, 469] on div "Estimate to Complete (ETC)" at bounding box center [664, 464] width 606 height 39
click at [361, 441] on input "d. Estimate to Complete (ETC)" at bounding box center [361, 435] width 0 height 12
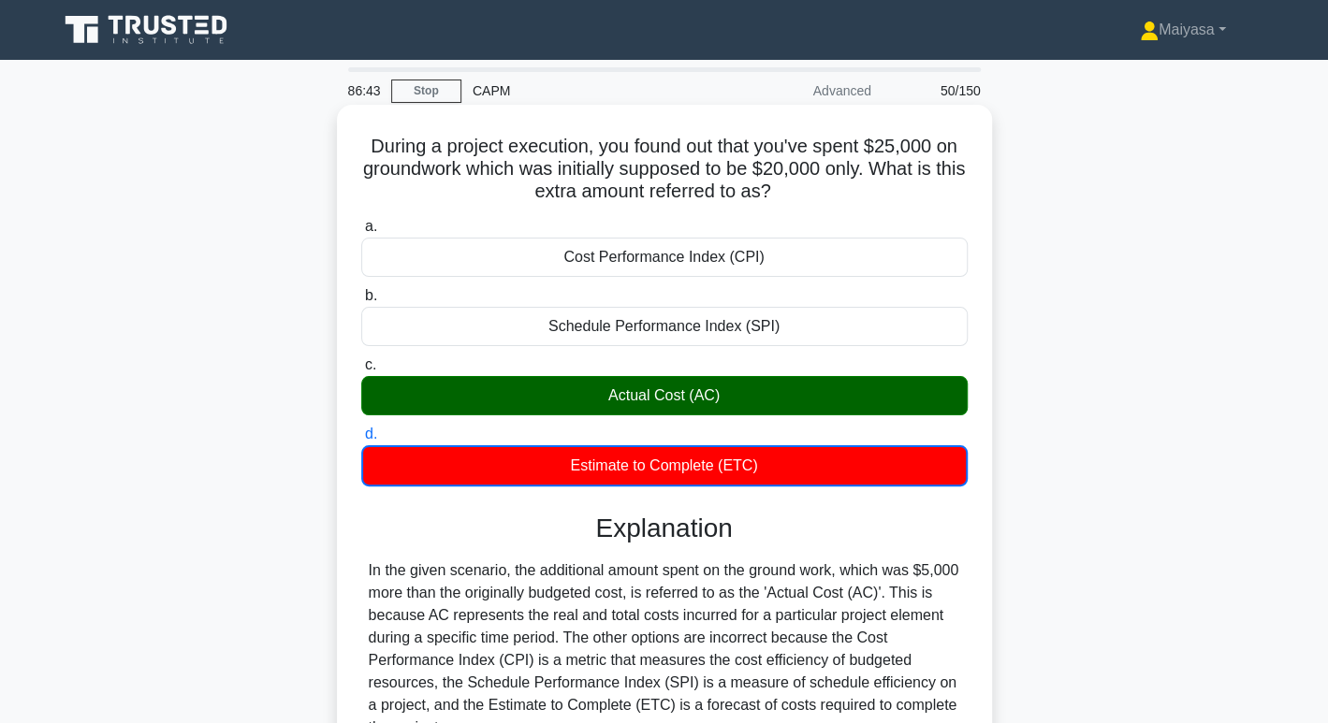
scroll to position [287, 0]
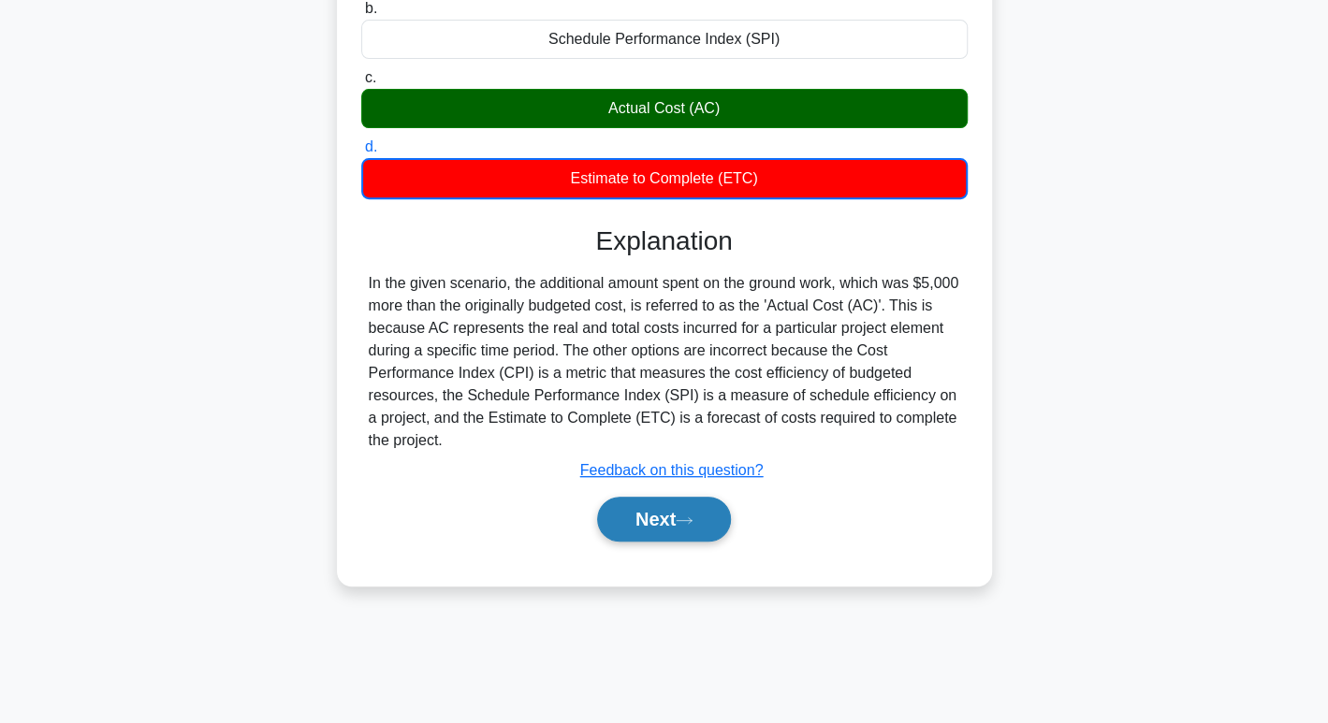
click at [688, 503] on button "Next" at bounding box center [664, 519] width 134 height 45
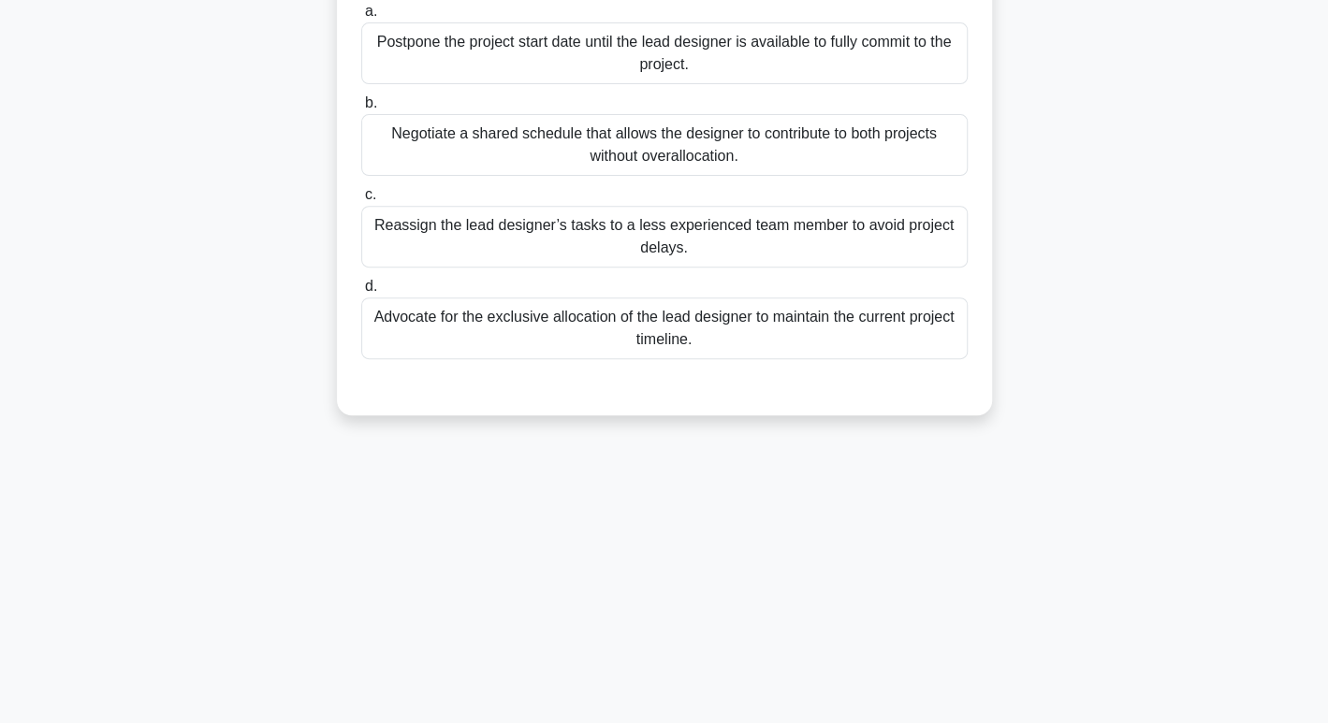
scroll to position [0, 0]
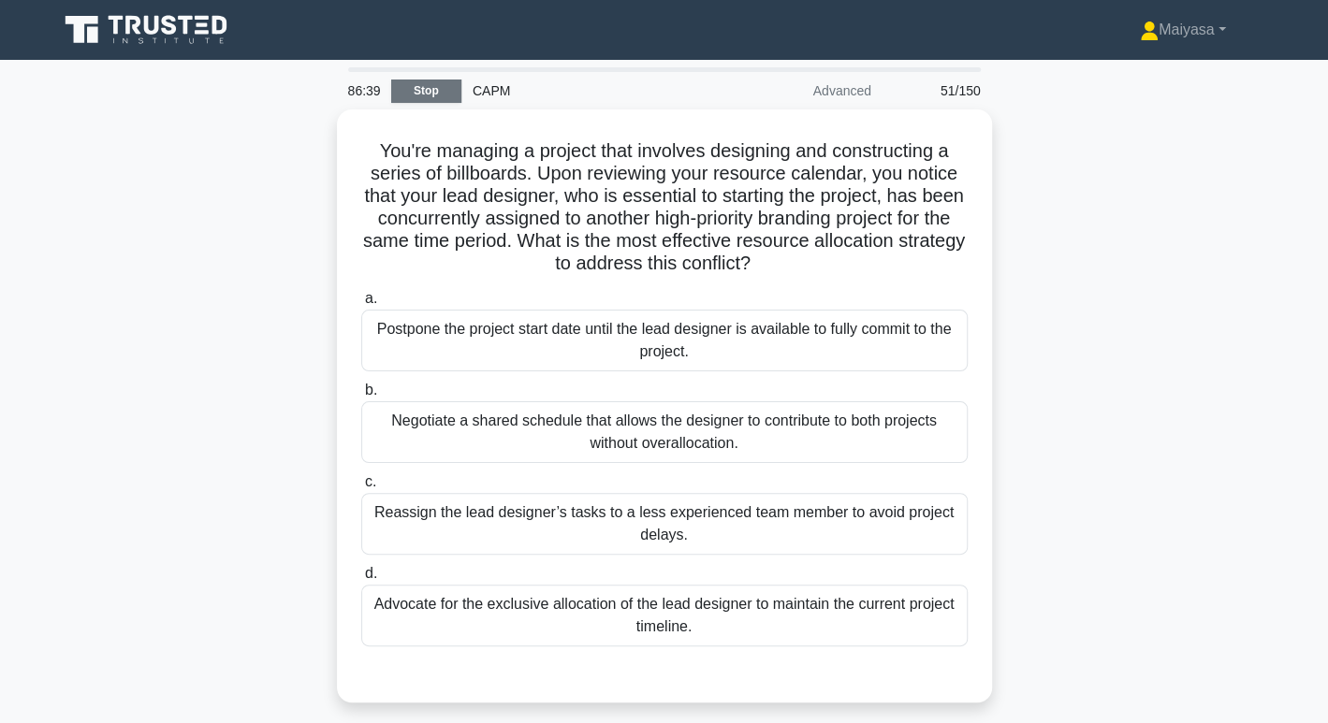
click at [424, 95] on link "Stop" at bounding box center [426, 91] width 70 height 23
